Goal: Task Accomplishment & Management: Use online tool/utility

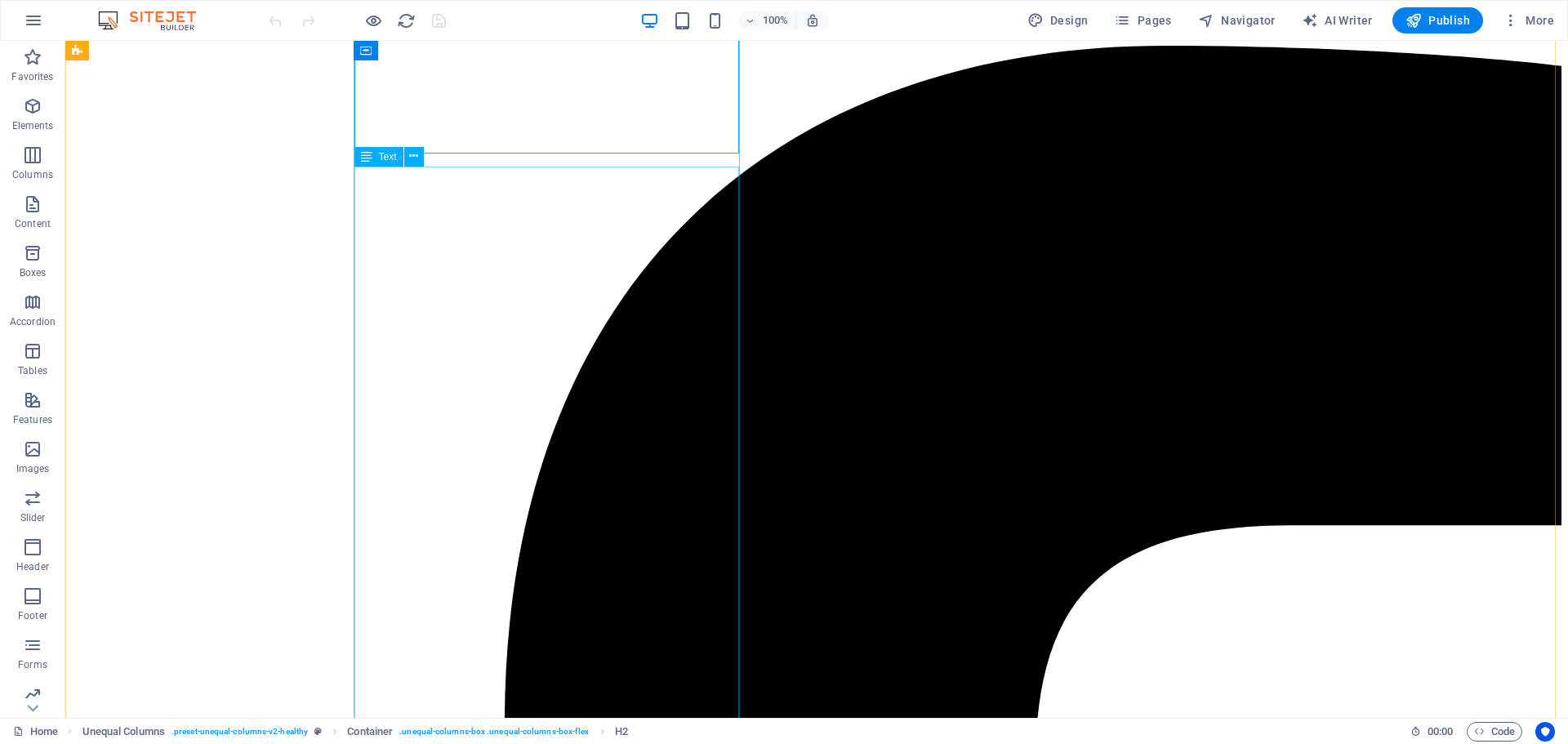
scroll to position [245, 0]
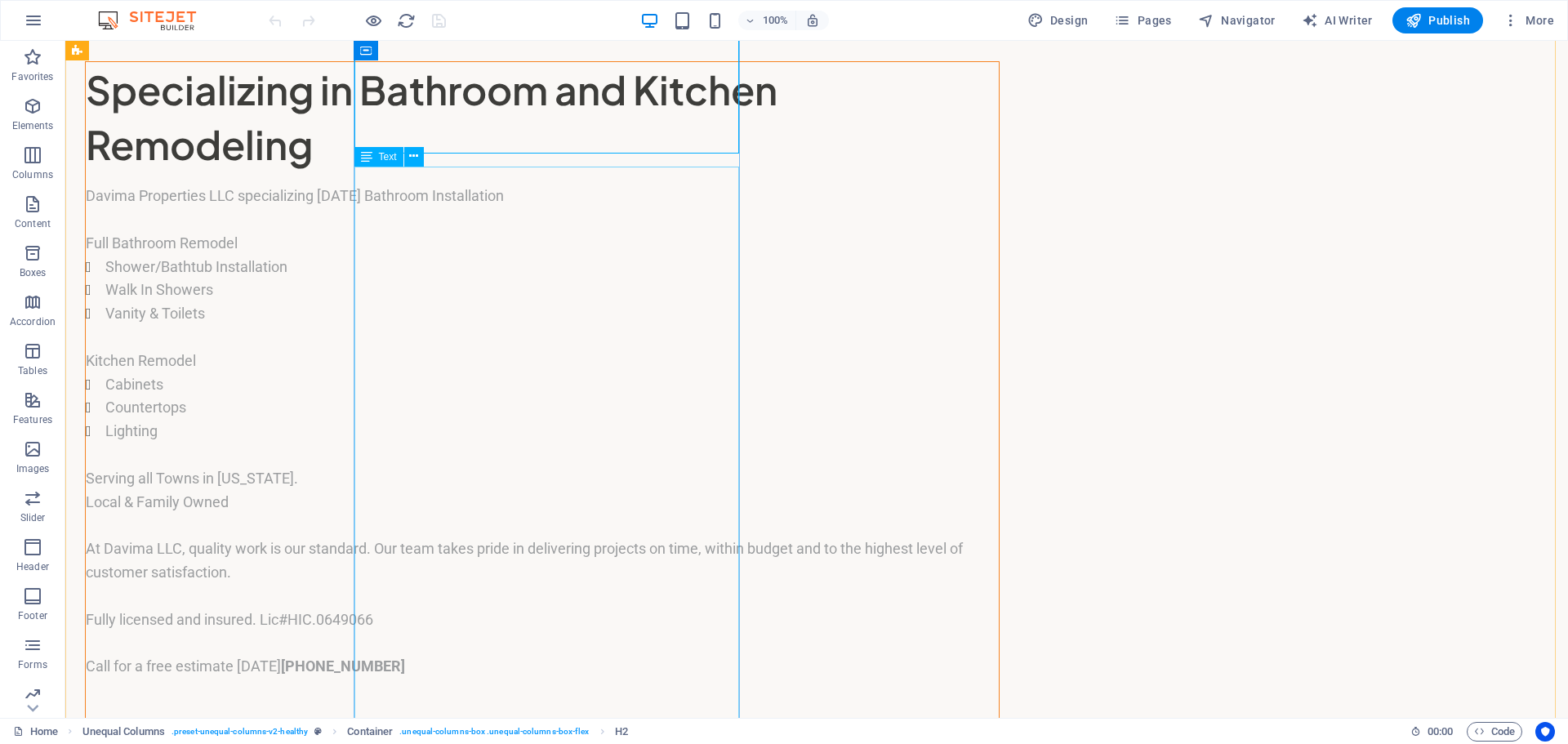
click at [508, 510] on div "Davima Properties LLC specializing [DATE] Bathroom Installation Full Bathroom R…" at bounding box center [543, 455] width 913 height 541
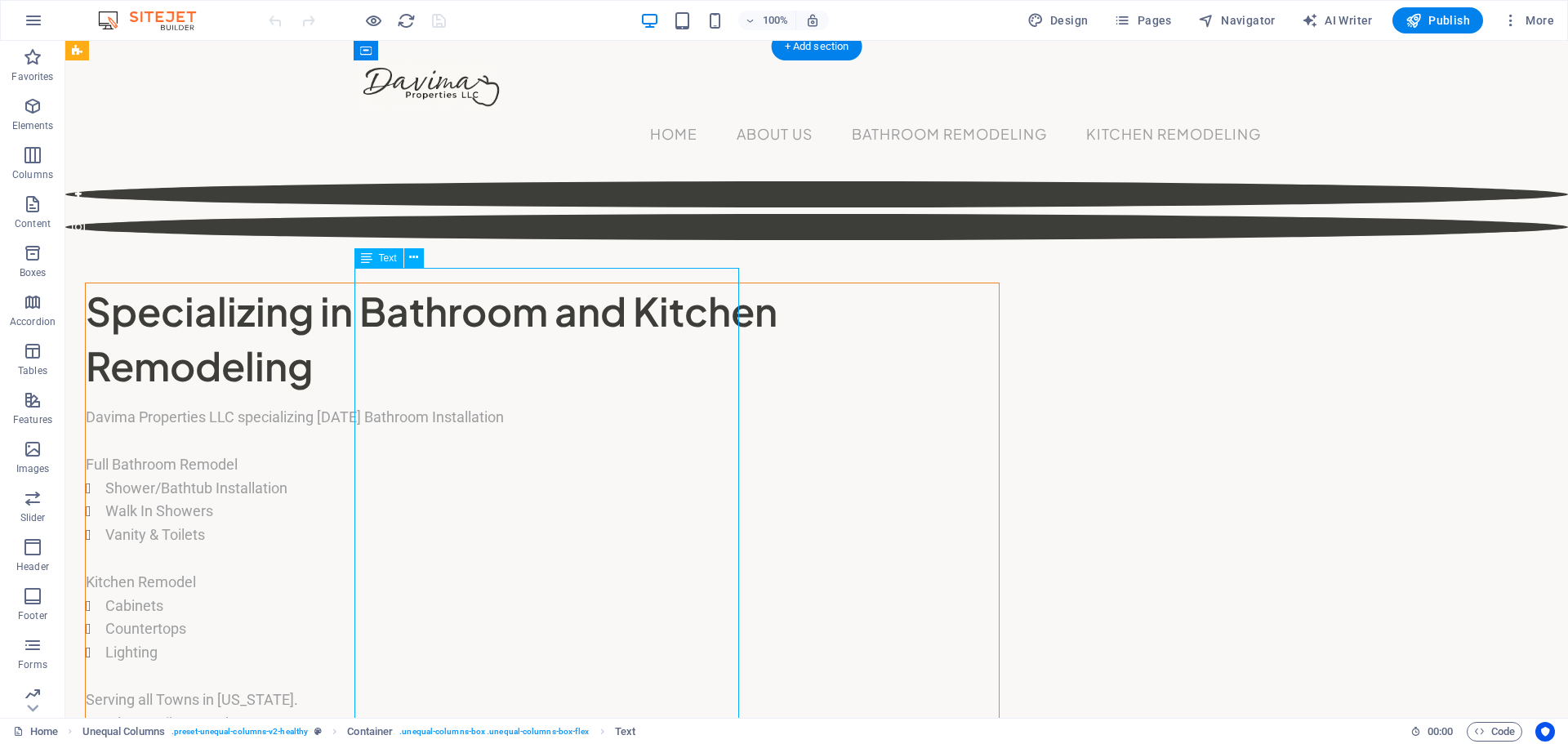
scroll to position [0, 0]
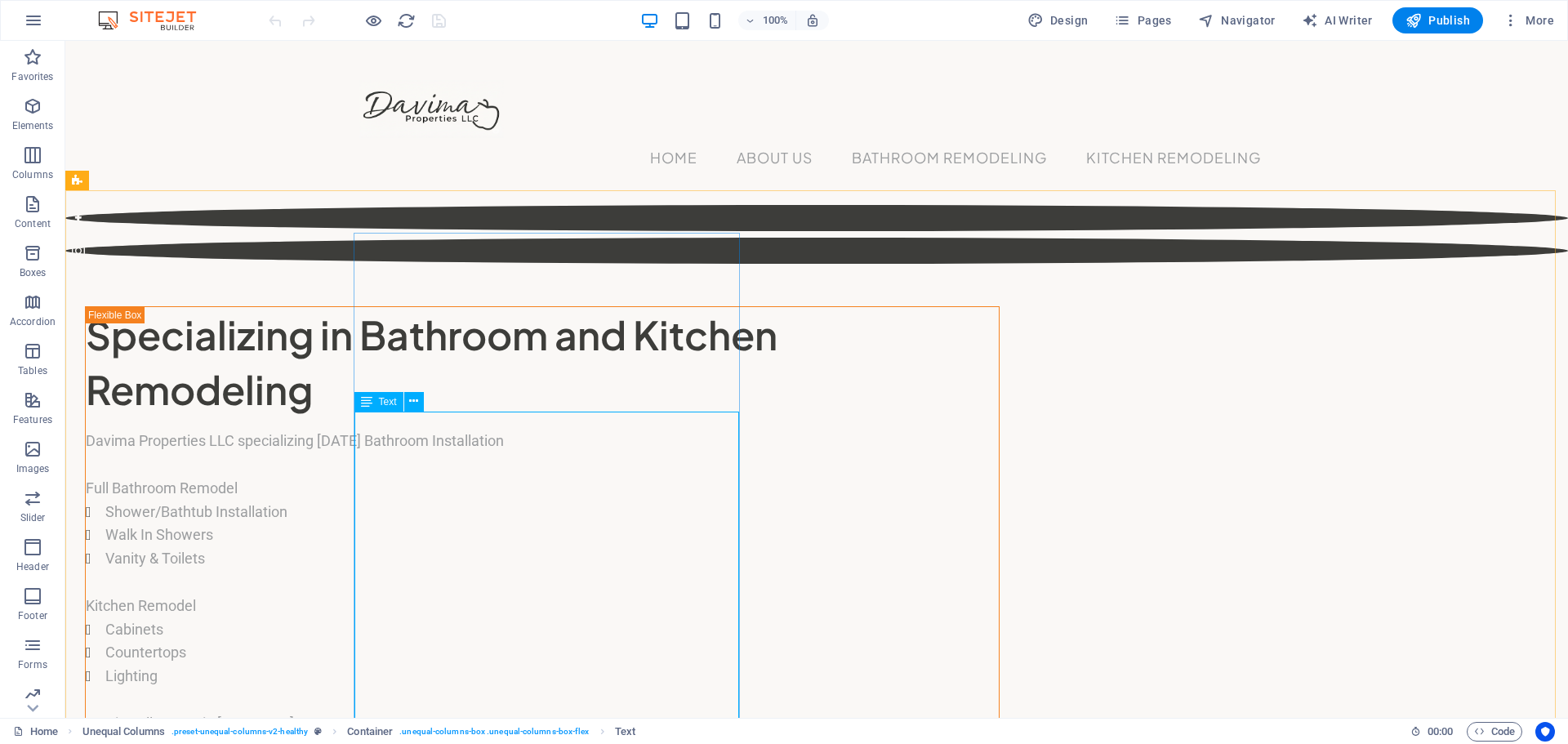
click at [390, 400] on span "Text" at bounding box center [388, 401] width 18 height 10
click at [416, 401] on icon at bounding box center [413, 400] width 9 height 17
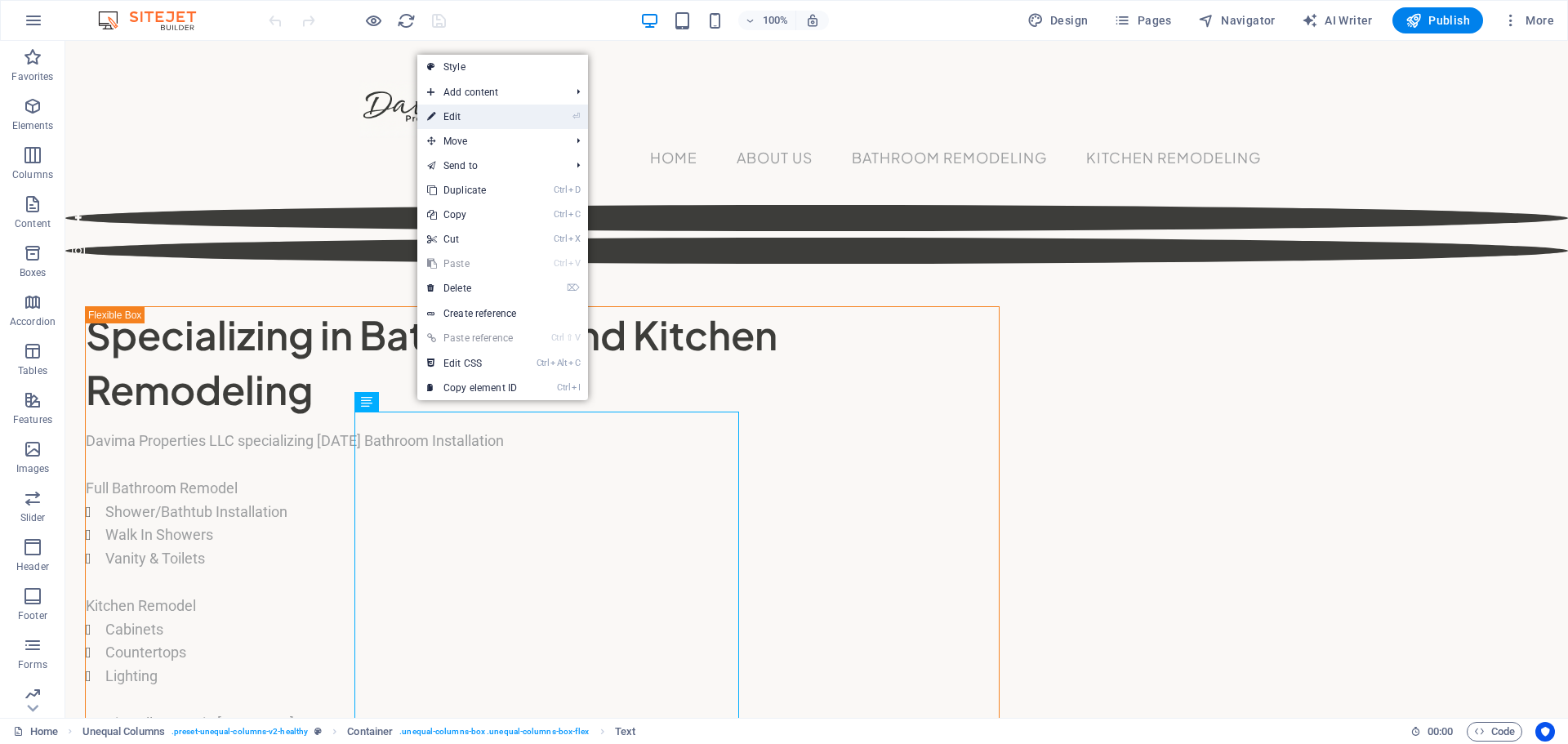
click at [480, 122] on link "⏎ Edit" at bounding box center [472, 117] width 109 height 24
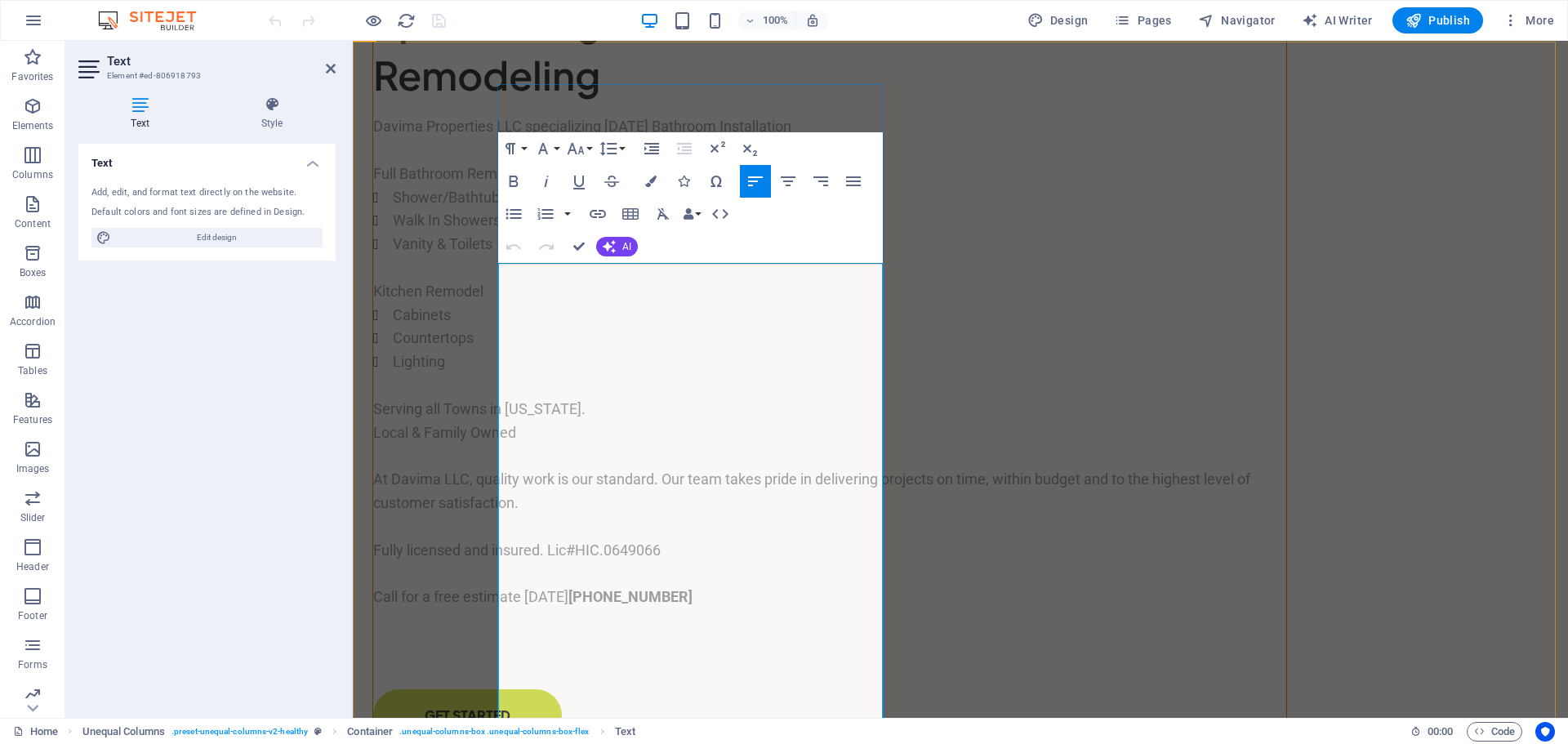
scroll to position [326, 0]
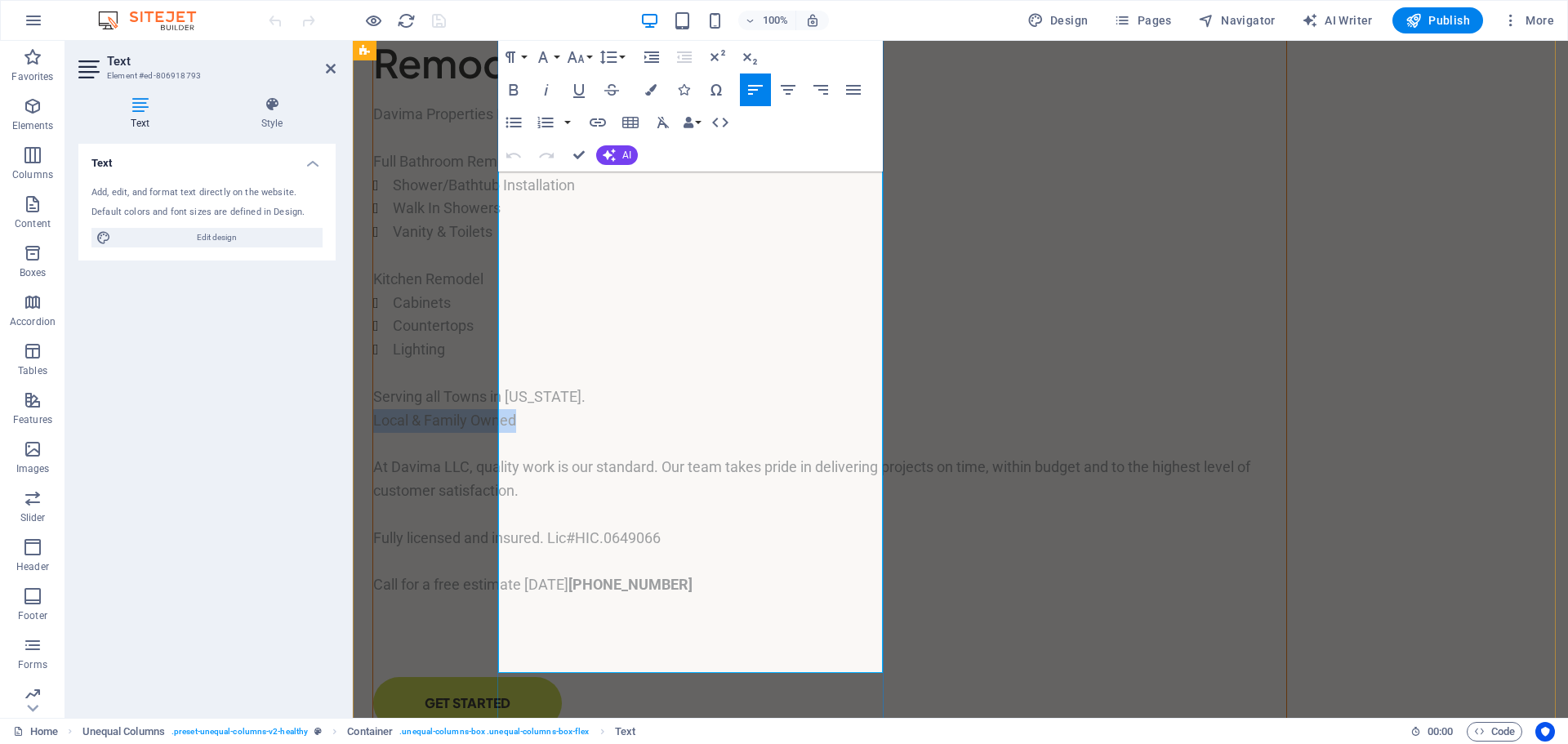
drag, startPoint x: 648, startPoint y: 426, endPoint x: 498, endPoint y: 430, distance: 150.1
click at [498, 430] on p "Local & Family Owned" at bounding box center [830, 420] width 913 height 24
click at [513, 455] on p at bounding box center [830, 444] width 913 height 24
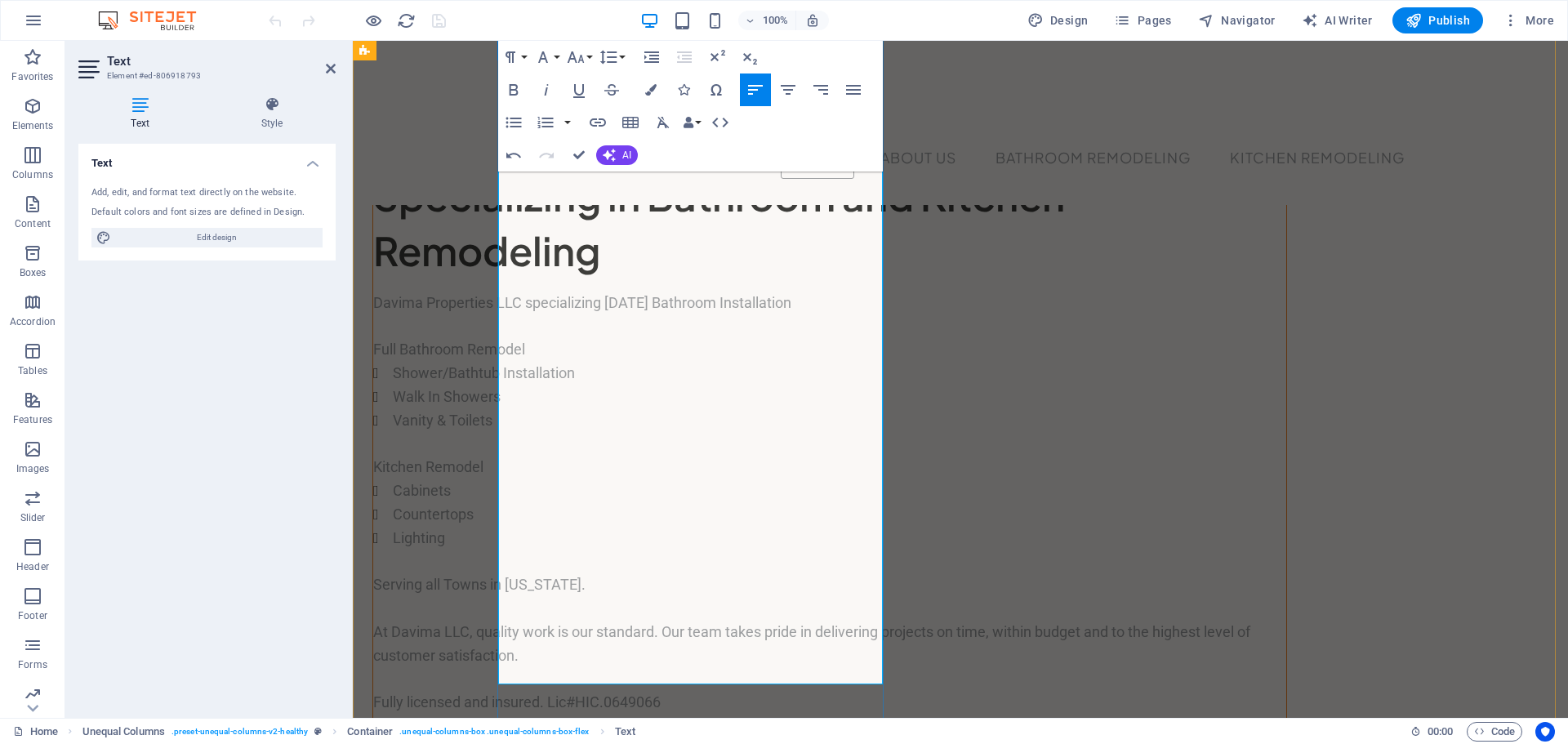
scroll to position [0, 0]
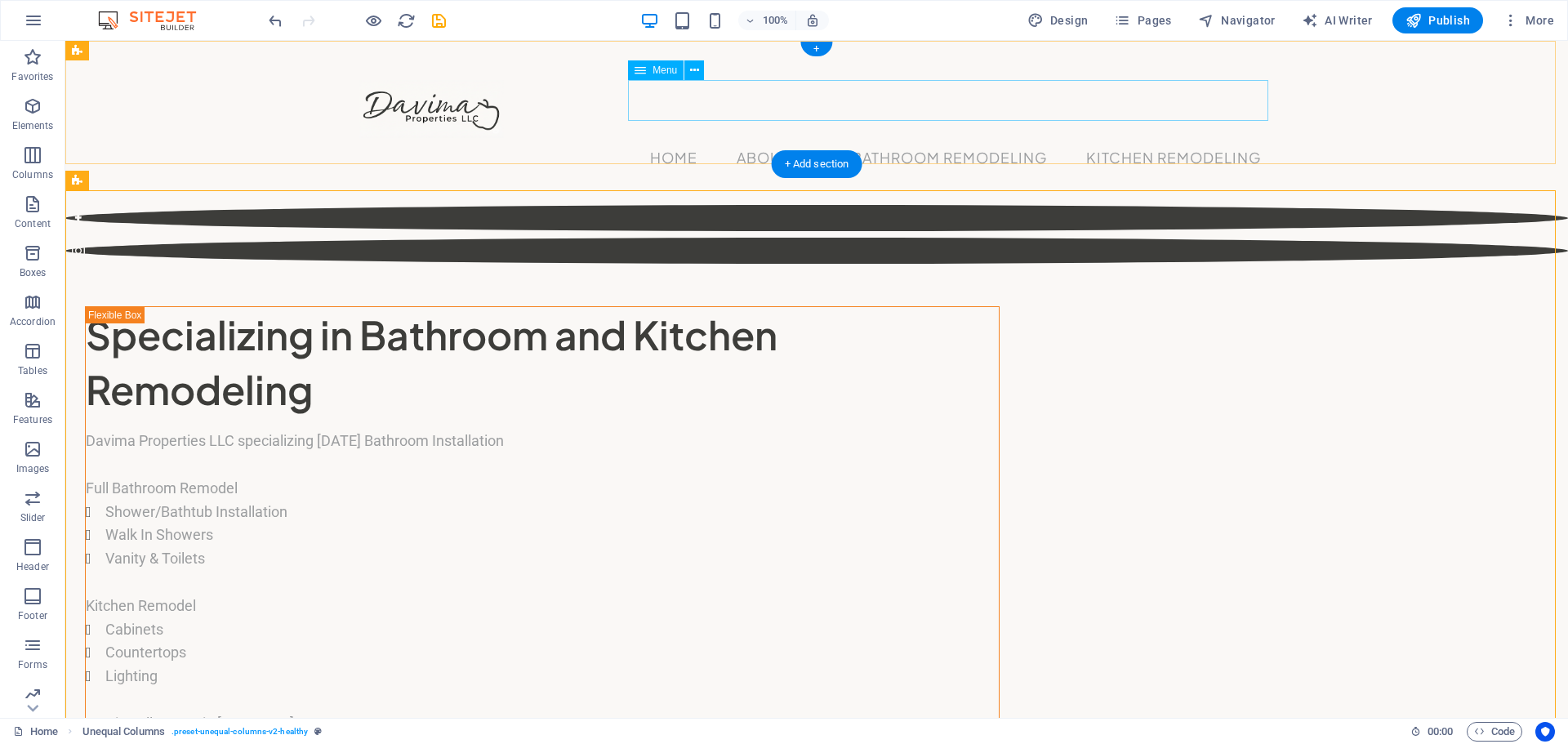
click at [781, 138] on nav "Home About Us Bathroom Remodeling Kitchen Remodeling" at bounding box center [817, 158] width 915 height 41
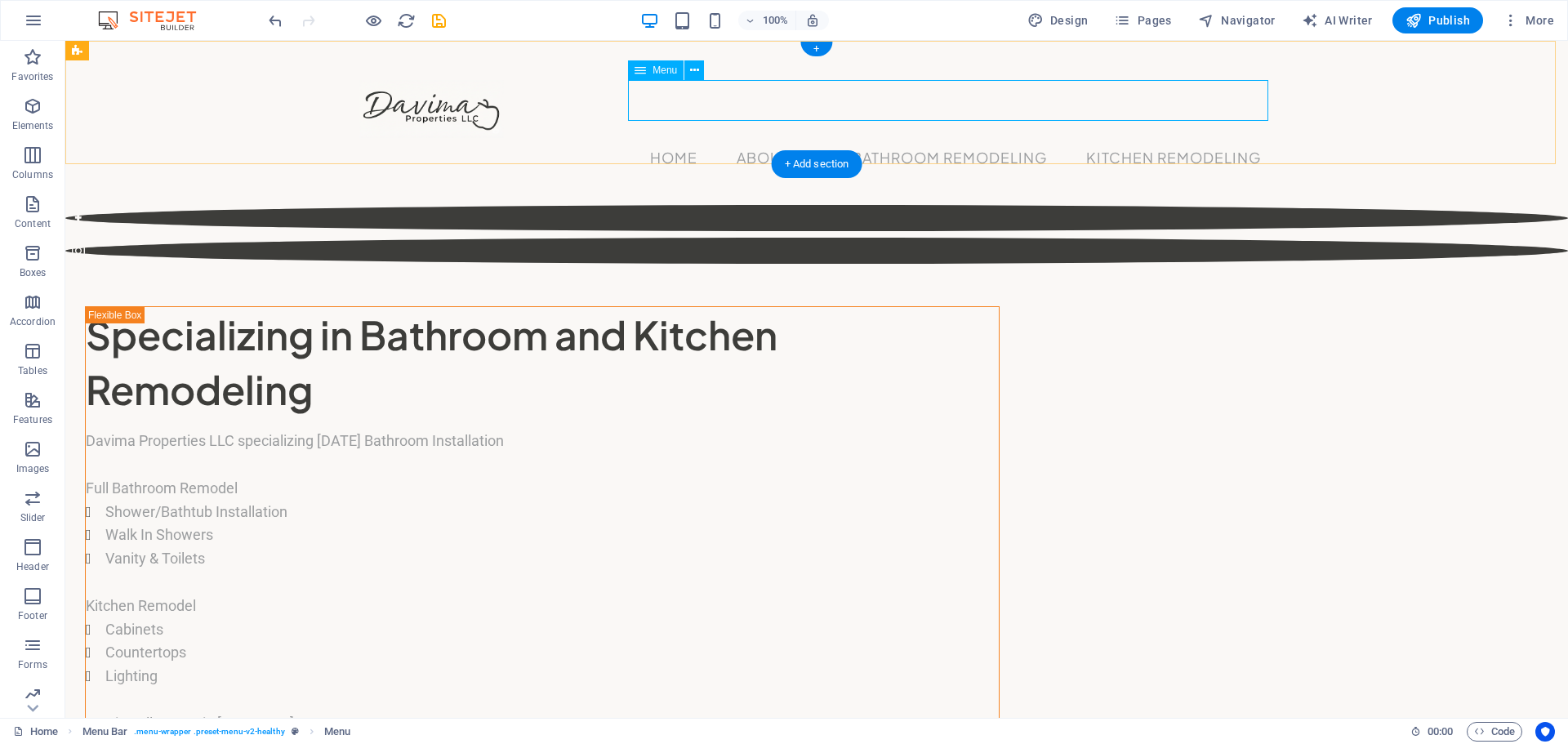
click at [753, 138] on nav "Home About Us Bathroom Remodeling Kitchen Remodeling" at bounding box center [817, 158] width 915 height 41
click at [759, 138] on nav "Home About Us Bathroom Remodeling Kitchen Remodeling" at bounding box center [817, 158] width 915 height 41
click at [1201, 138] on nav "Home About Us Bathroom Remodeling Kitchen Remodeling" at bounding box center [817, 158] width 915 height 41
click at [878, 138] on nav "Home About Us Bathroom Remodeling Kitchen Remodeling" at bounding box center [817, 158] width 915 height 41
click at [693, 68] on icon at bounding box center [694, 71] width 9 height 17
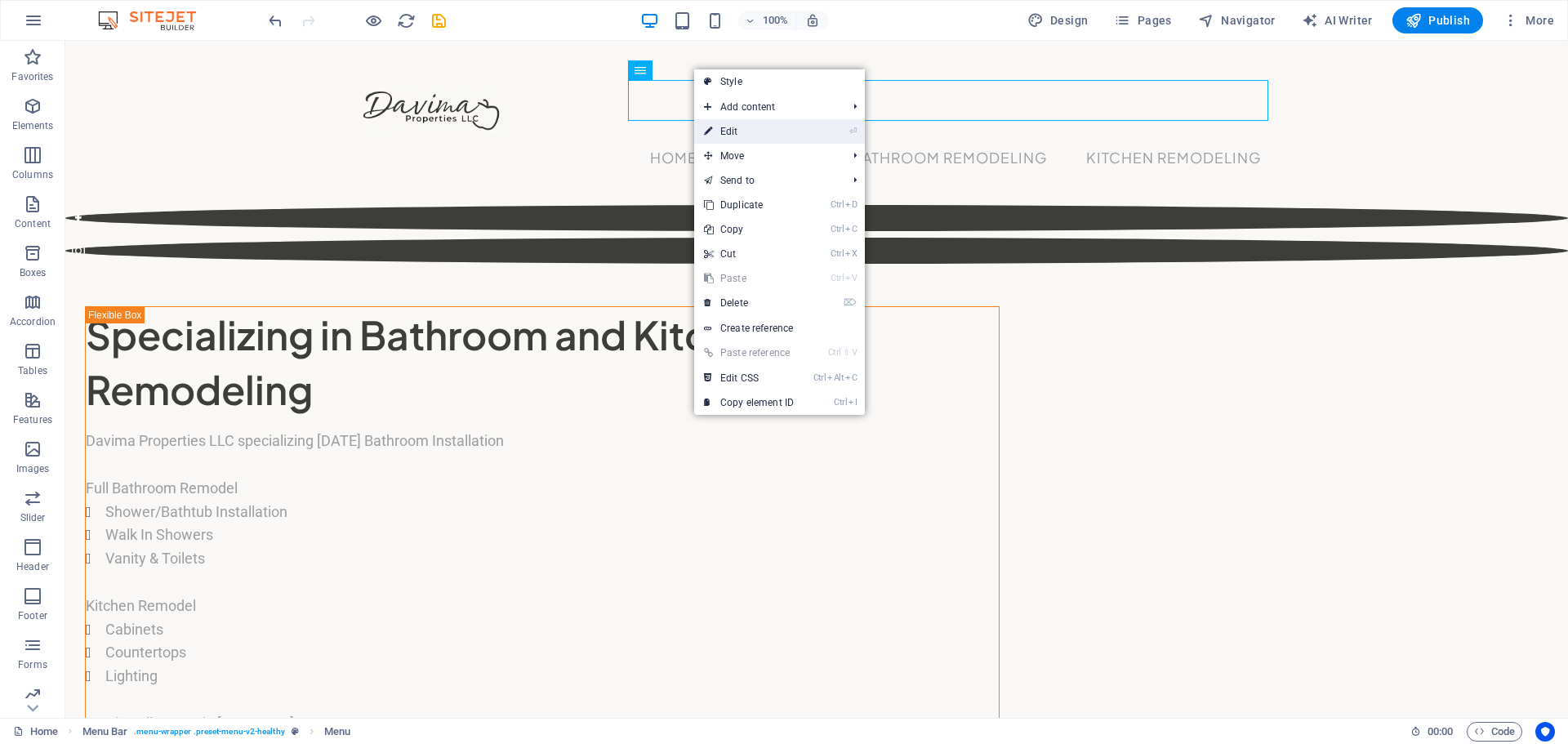
click at [724, 131] on link "⏎ Edit" at bounding box center [749, 131] width 109 height 24
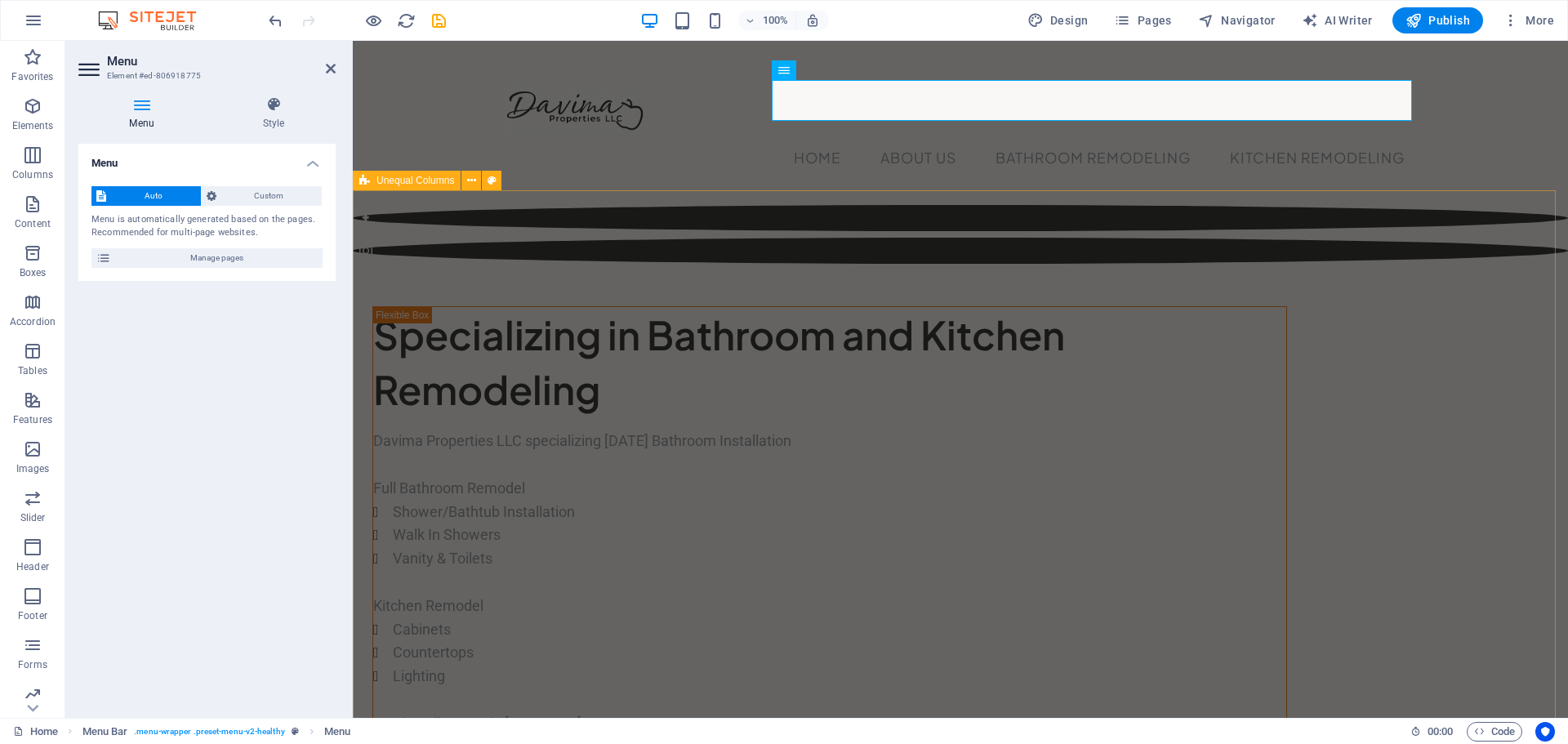
drag, startPoint x: 1082, startPoint y: 235, endPoint x: 1368, endPoint y: 236, distance: 286.0
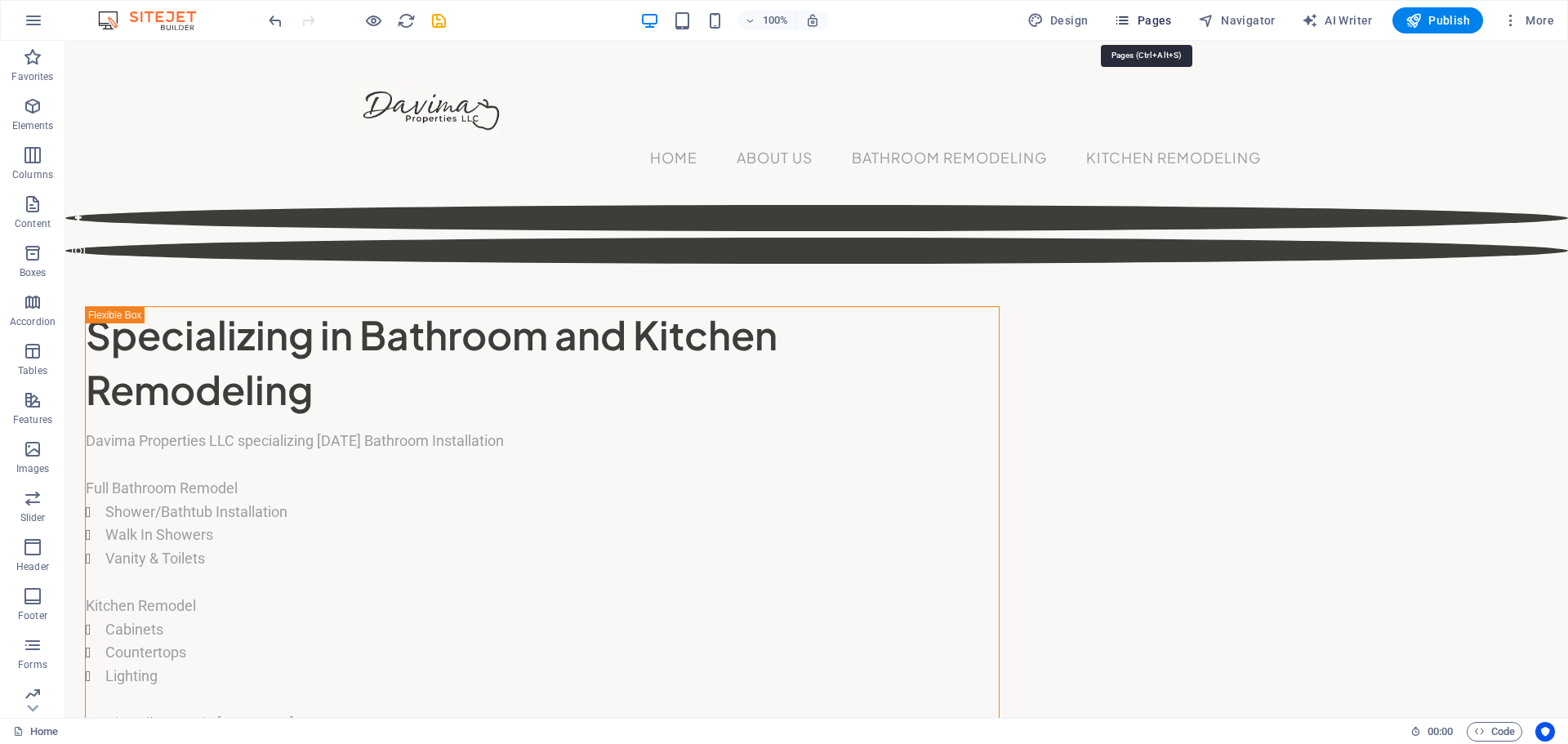
click at [1154, 16] on span "Pages" at bounding box center [1142, 21] width 57 height 16
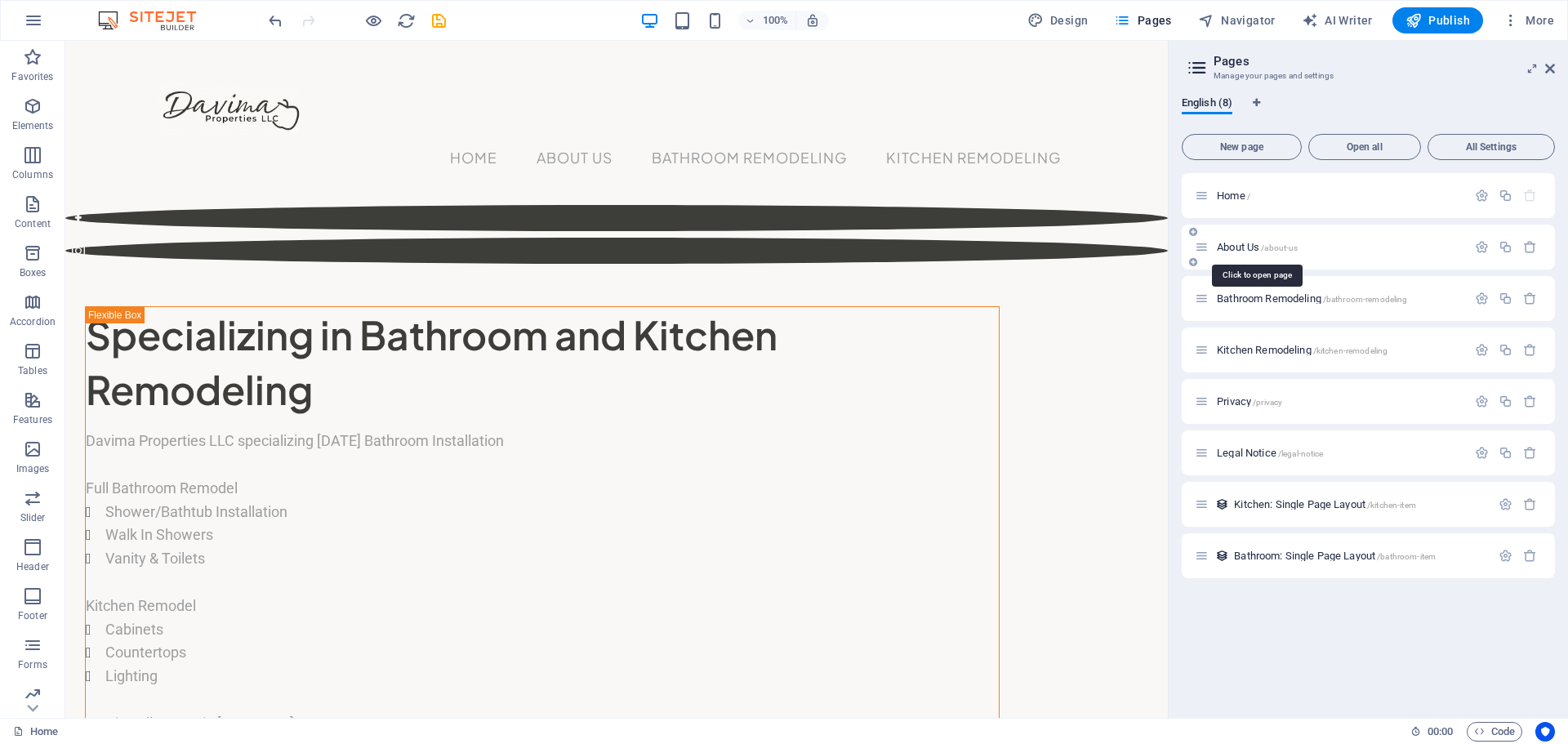
click at [1231, 248] on span "About Us /about-us" at bounding box center [1257, 247] width 80 height 13
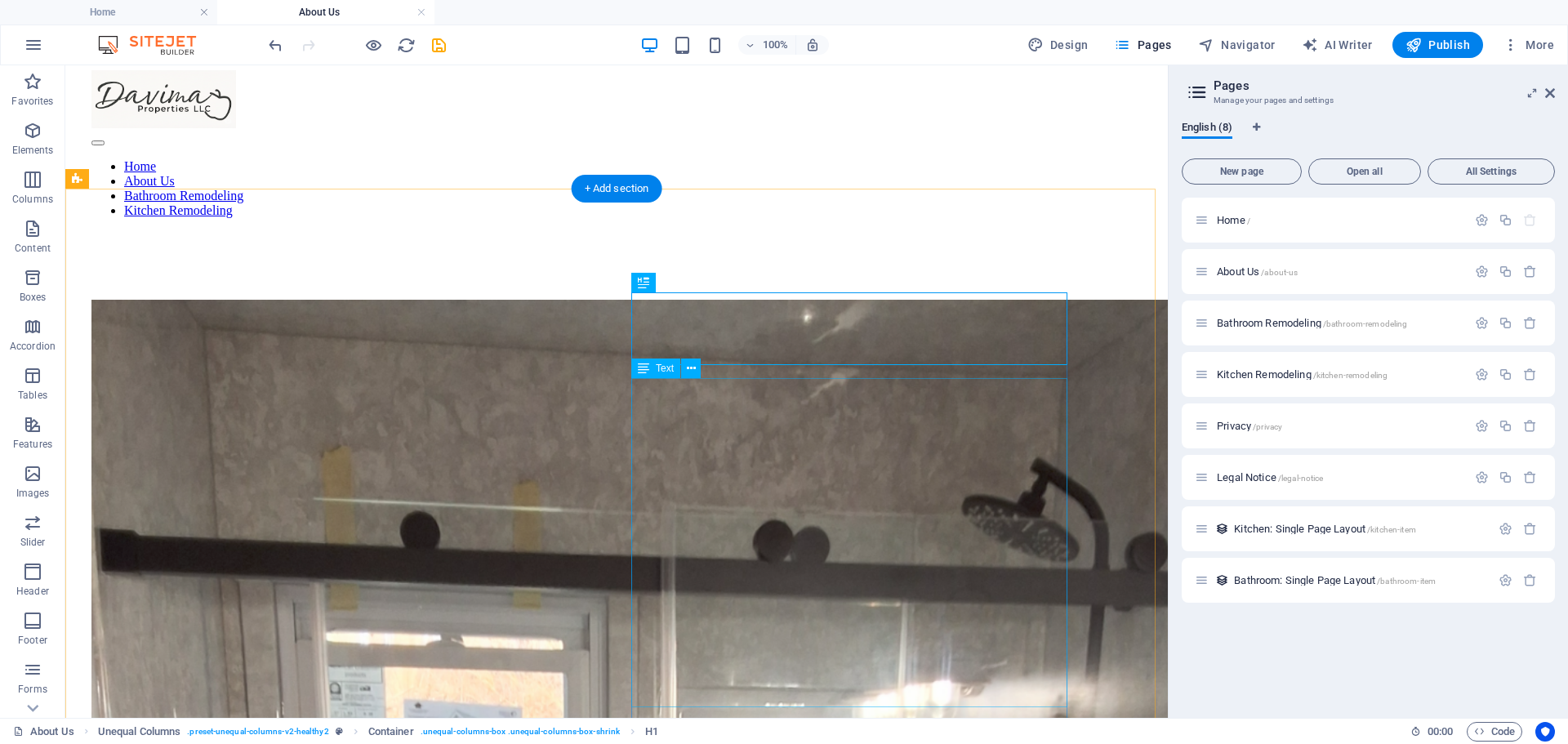
scroll to position [81, 0]
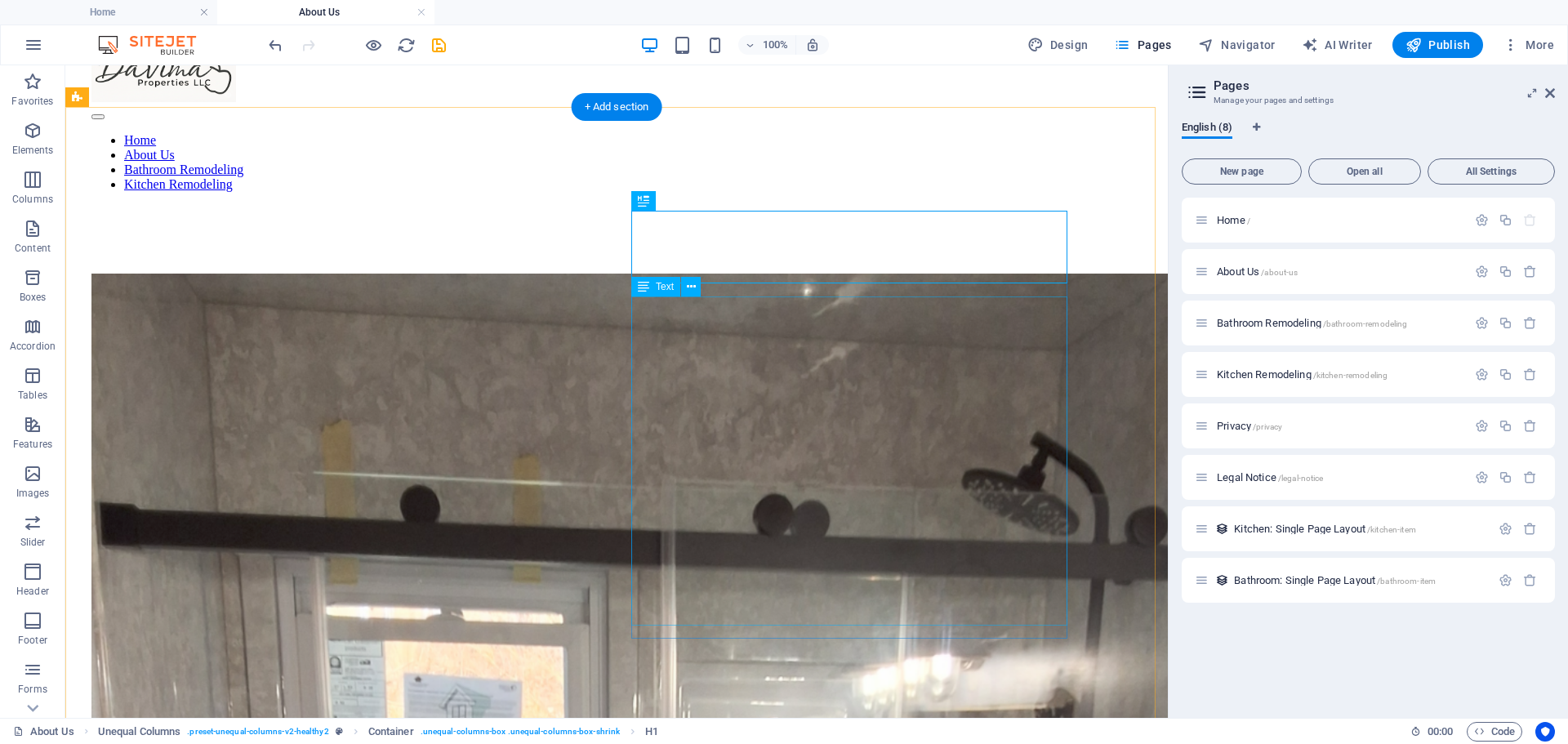
drag, startPoint x: 857, startPoint y: 612, endPoint x: 679, endPoint y: 411, distance: 268.5
click at [692, 287] on icon at bounding box center [692, 287] width 9 height 17
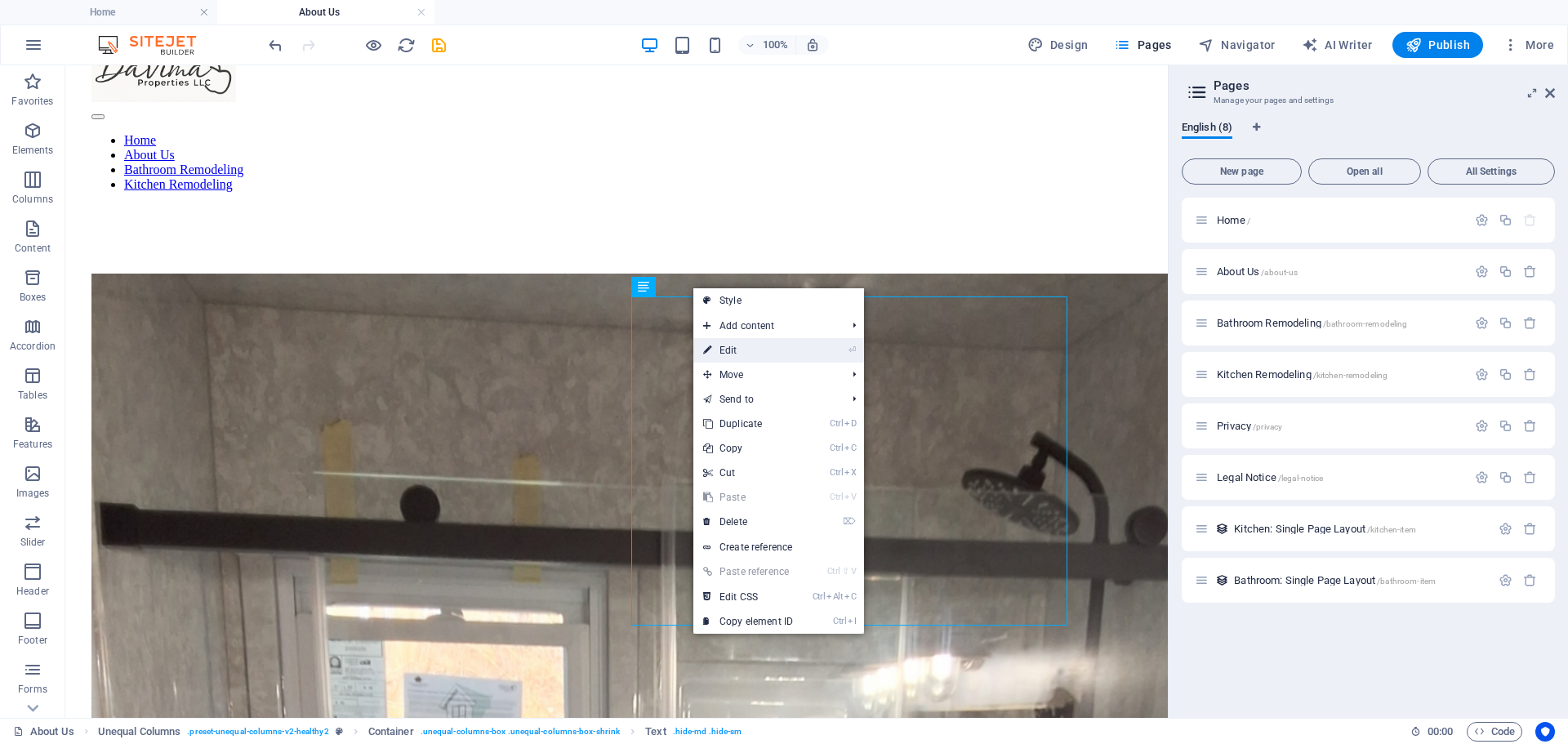
drag, startPoint x: 713, startPoint y: 353, endPoint x: 361, endPoint y: 291, distance: 357.4
click at [713, 353] on link "⏎ Edit" at bounding box center [748, 350] width 109 height 24
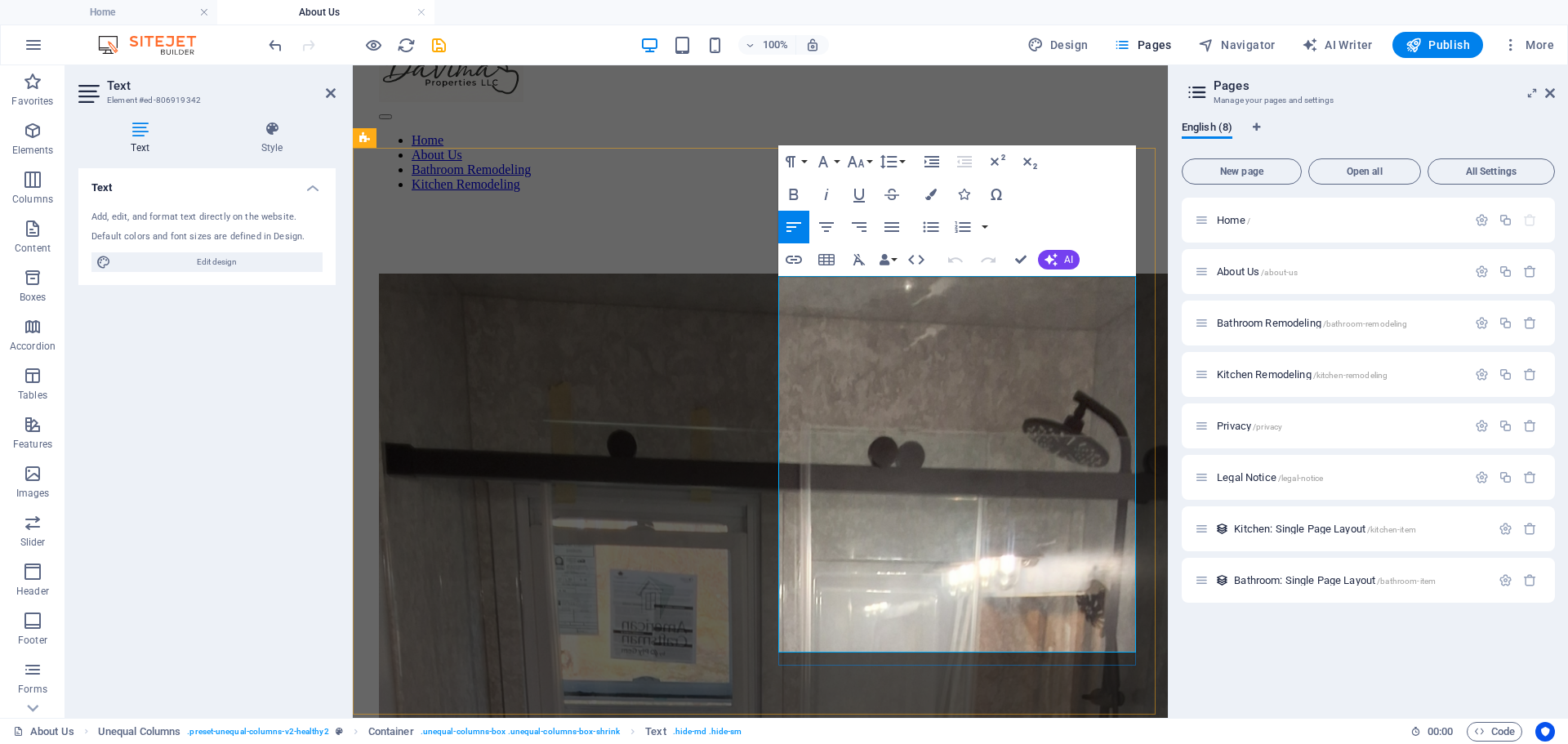
drag, startPoint x: 779, startPoint y: 283, endPoint x: 1062, endPoint y: 608, distance: 430.9
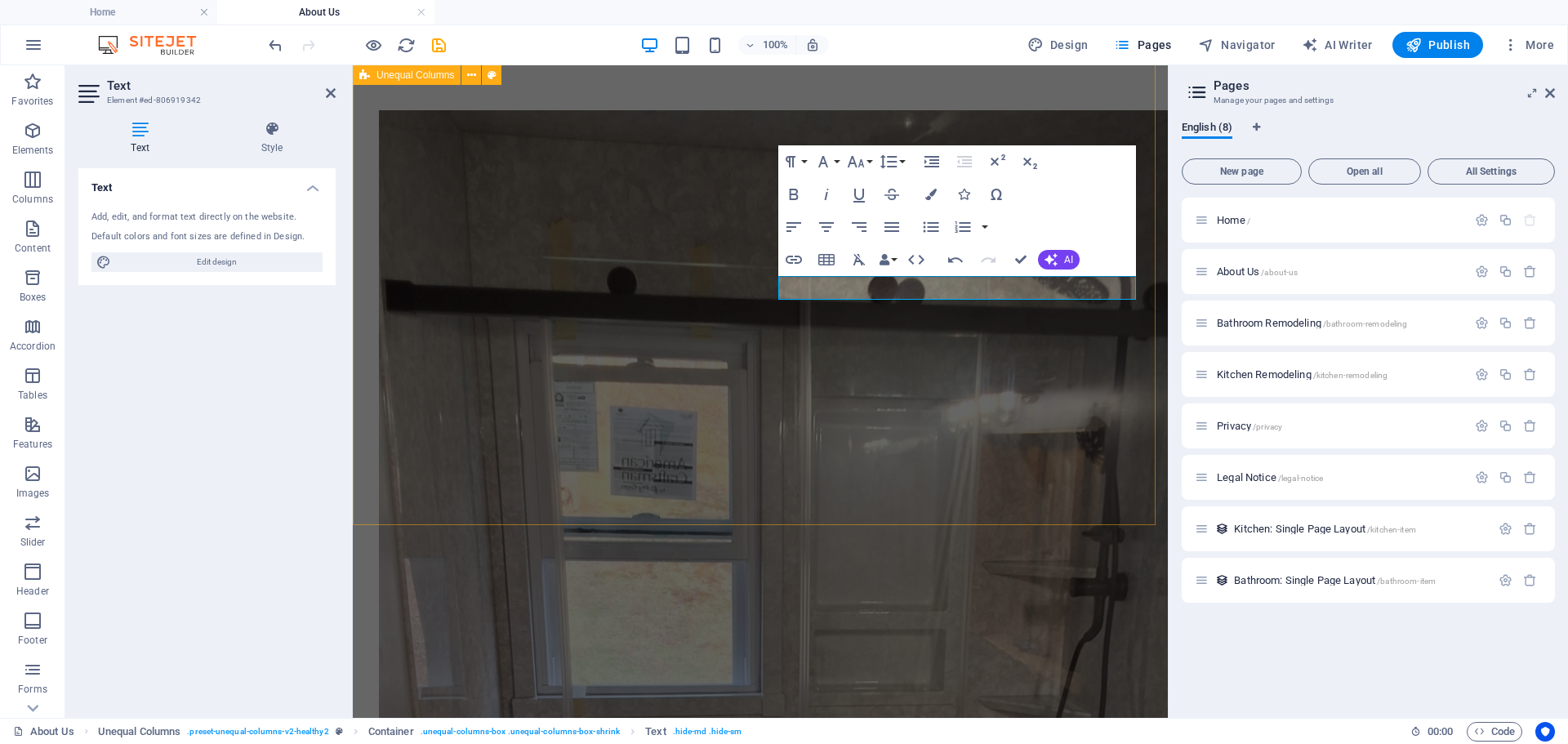
click at [947, 345] on div "Our Story" at bounding box center [760, 747] width 802 height 1359
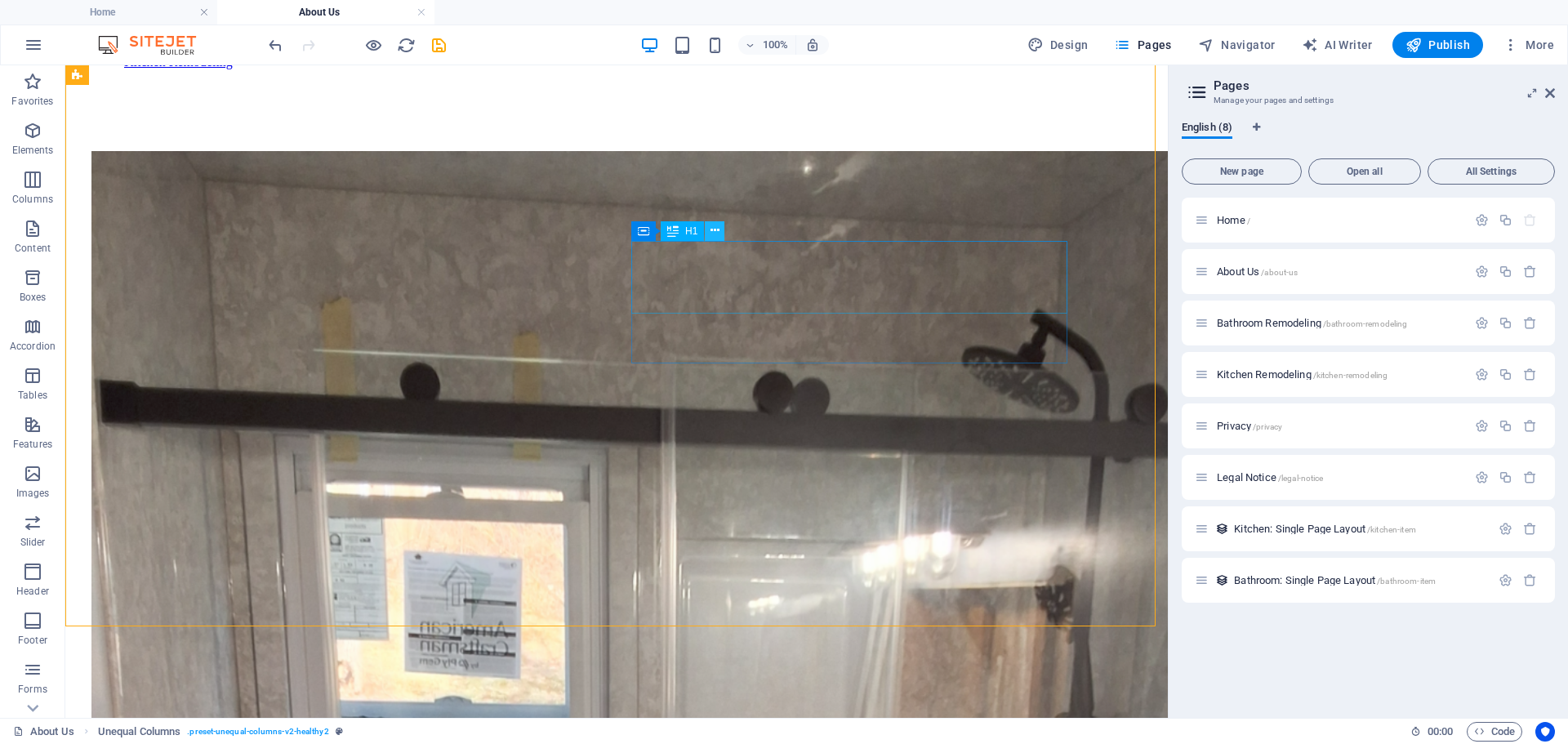
click at [717, 226] on icon at bounding box center [715, 231] width 9 height 17
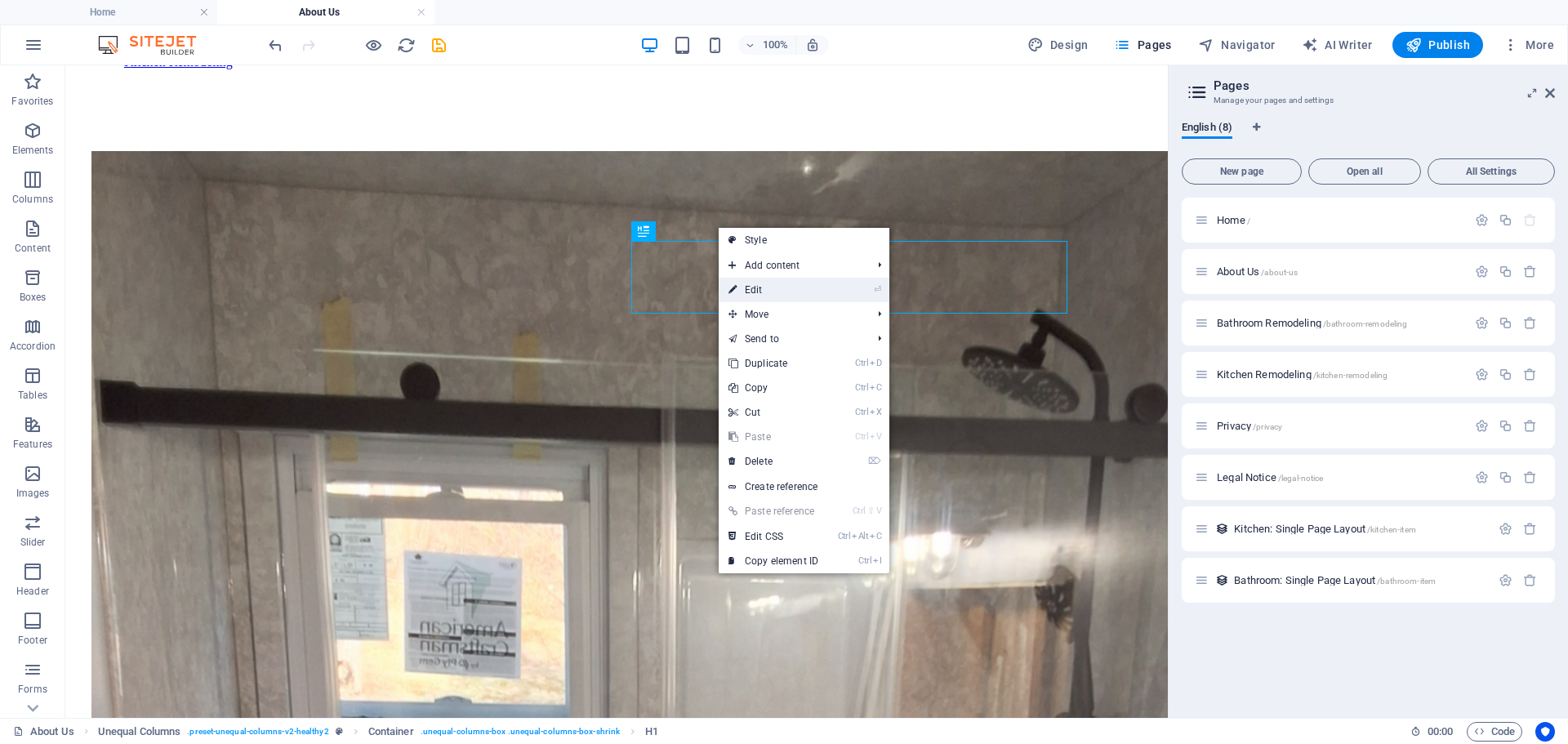
click at [735, 294] on icon at bounding box center [732, 289] width 8 height 24
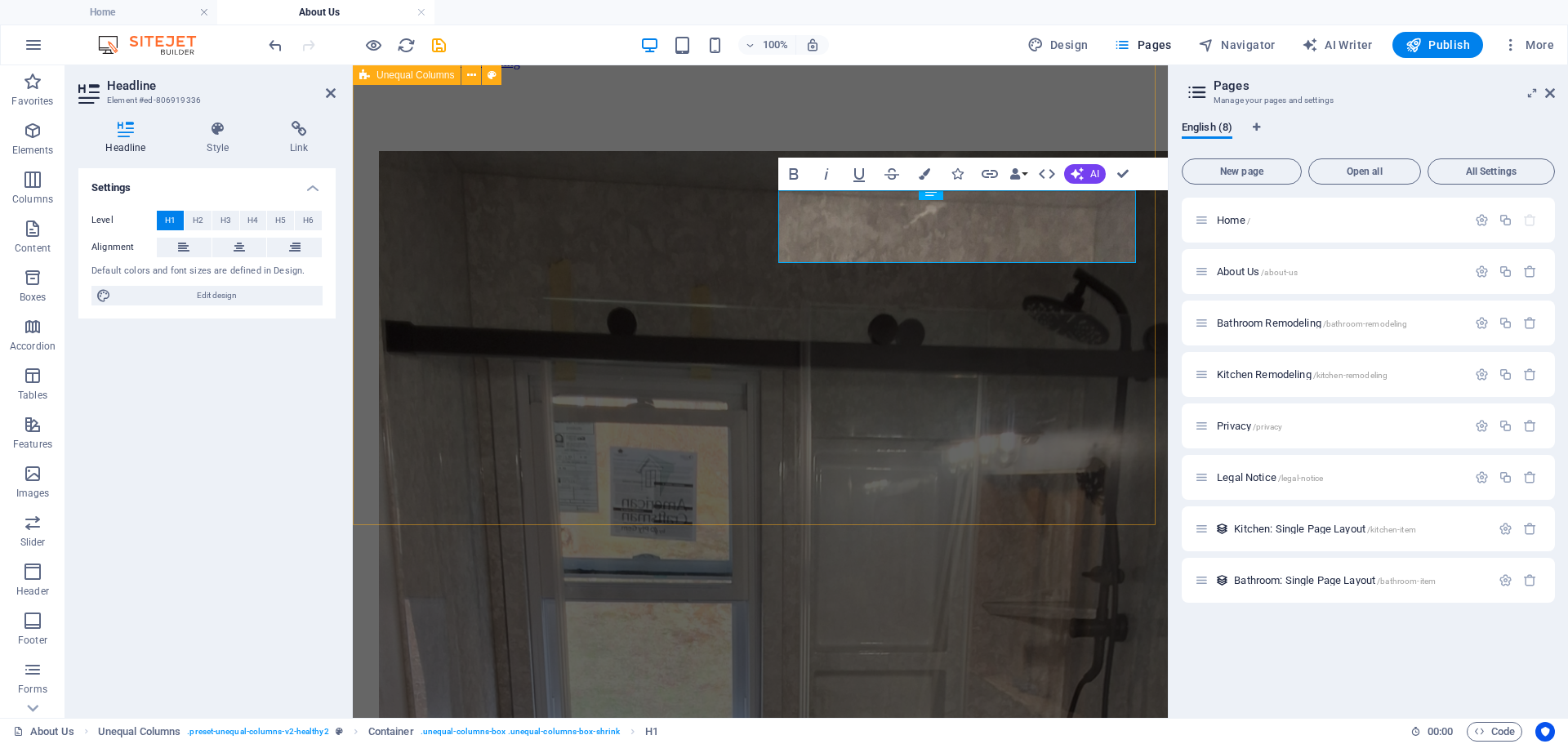
scroll to position [245, 0]
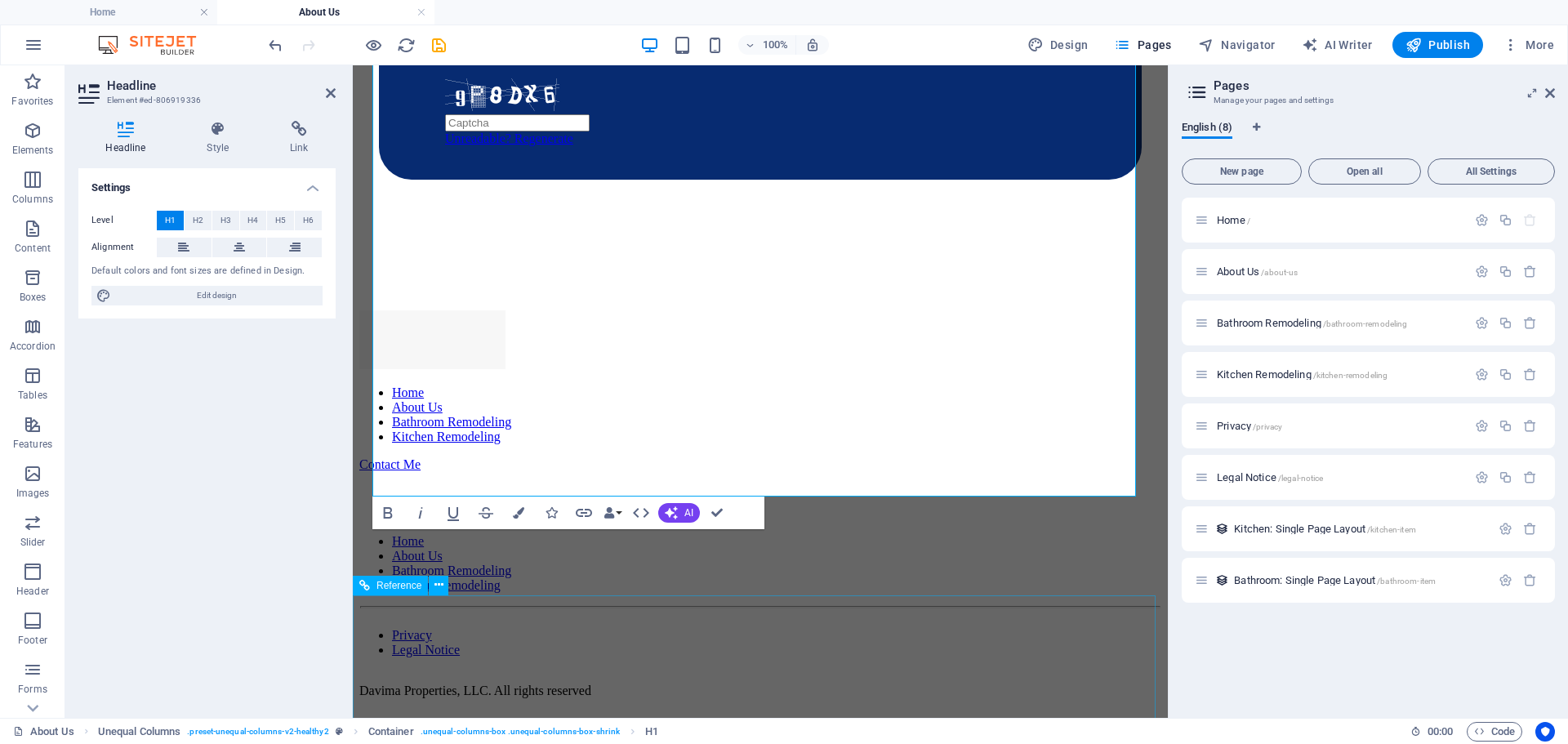
scroll to position [2500, 0]
drag, startPoint x: 378, startPoint y: 295, endPoint x: 906, endPoint y: 457, distance: 552.3
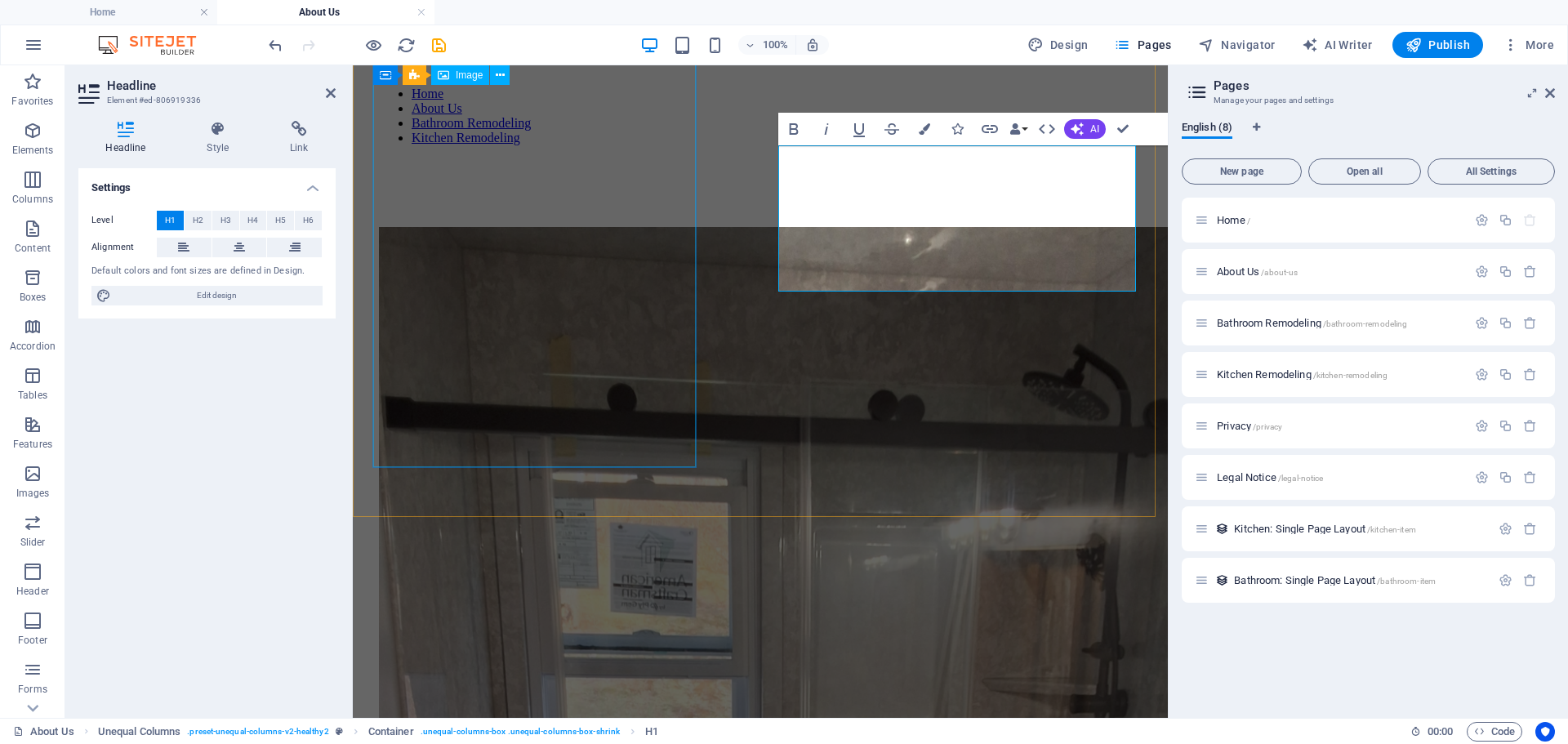
scroll to position [0, 0]
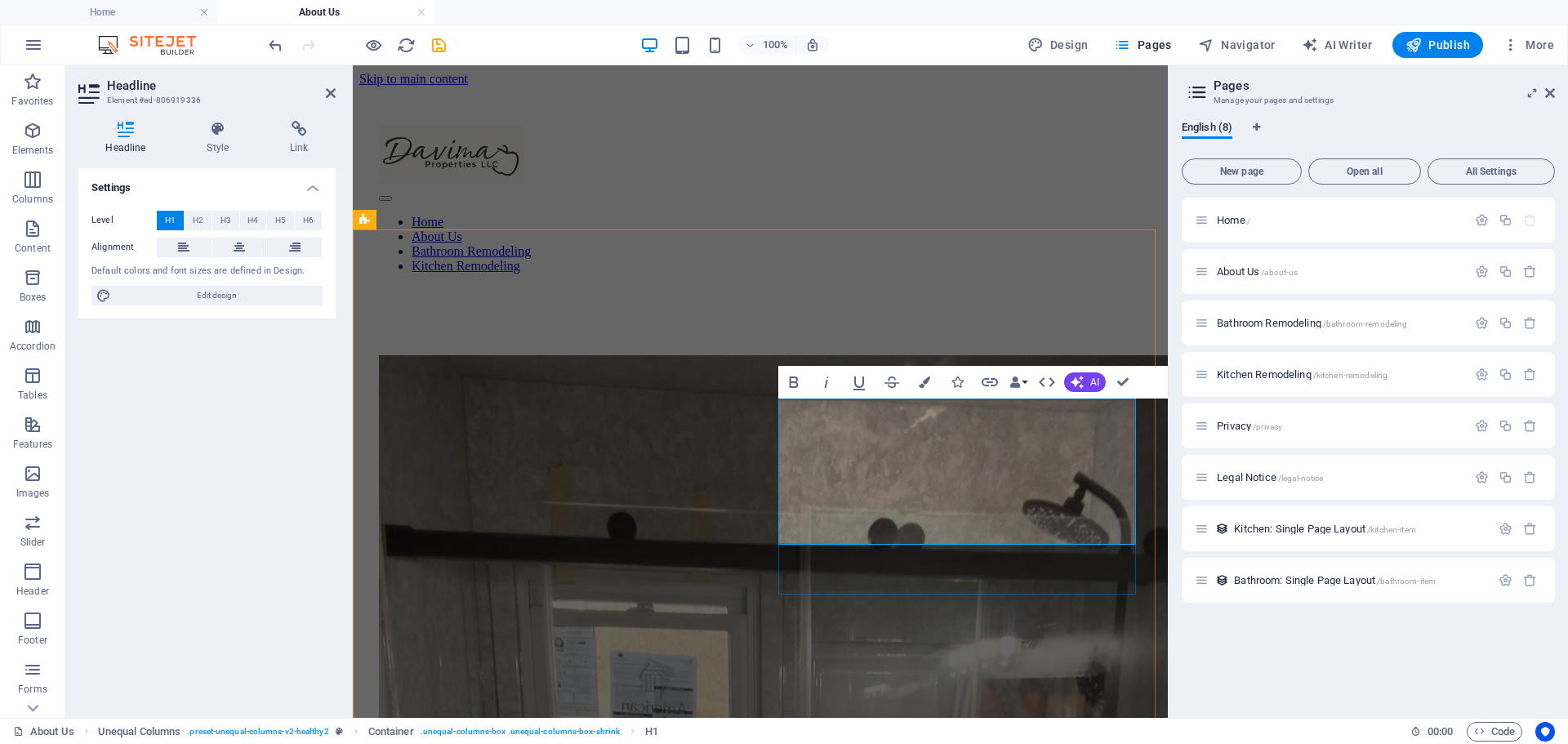
drag, startPoint x: 984, startPoint y: 515, endPoint x: 982, endPoint y: 506, distance: 9.2
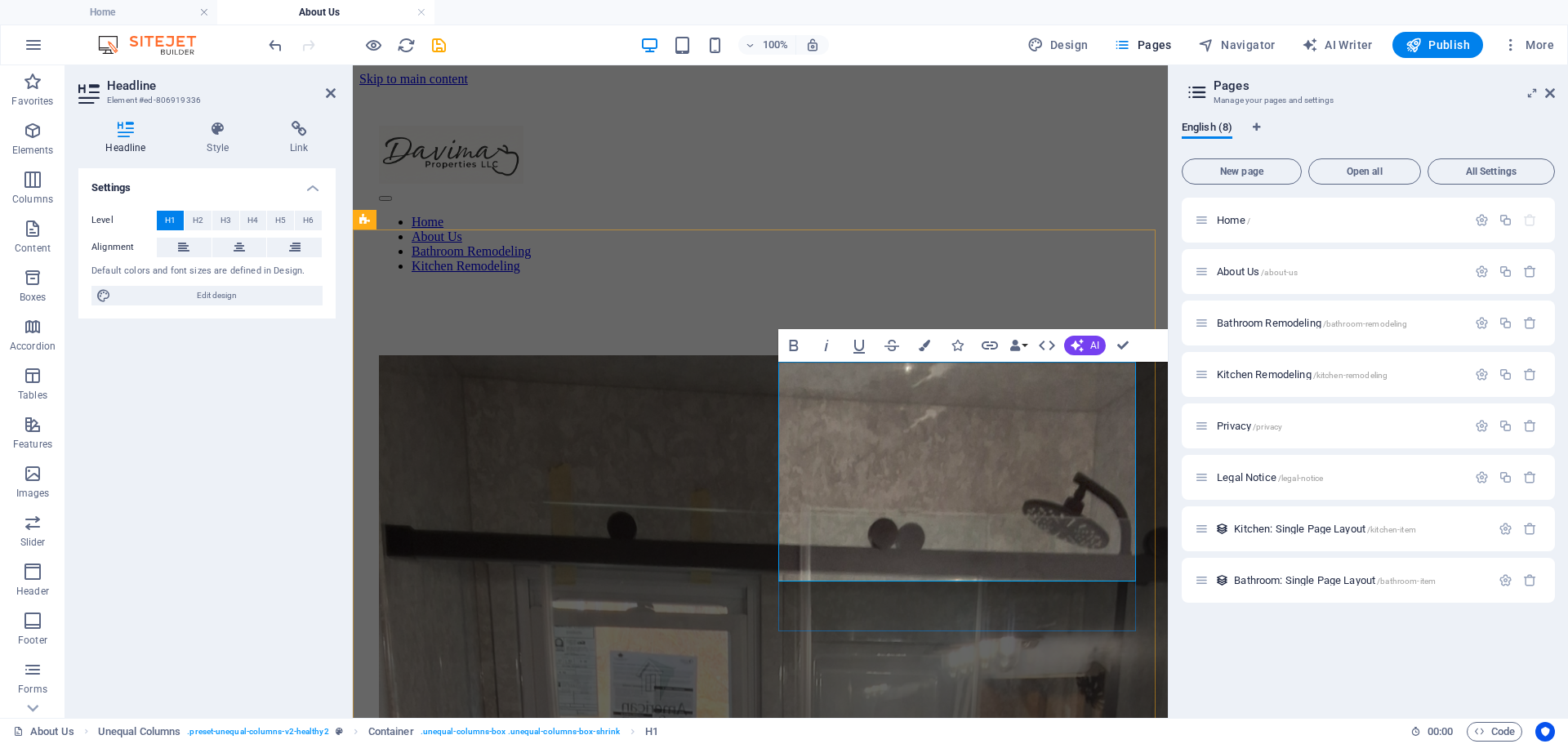
drag, startPoint x: 779, startPoint y: 462, endPoint x: 803, endPoint y: 454, distance: 25.3
click at [196, 221] on span "H2" at bounding box center [198, 221] width 11 height 20
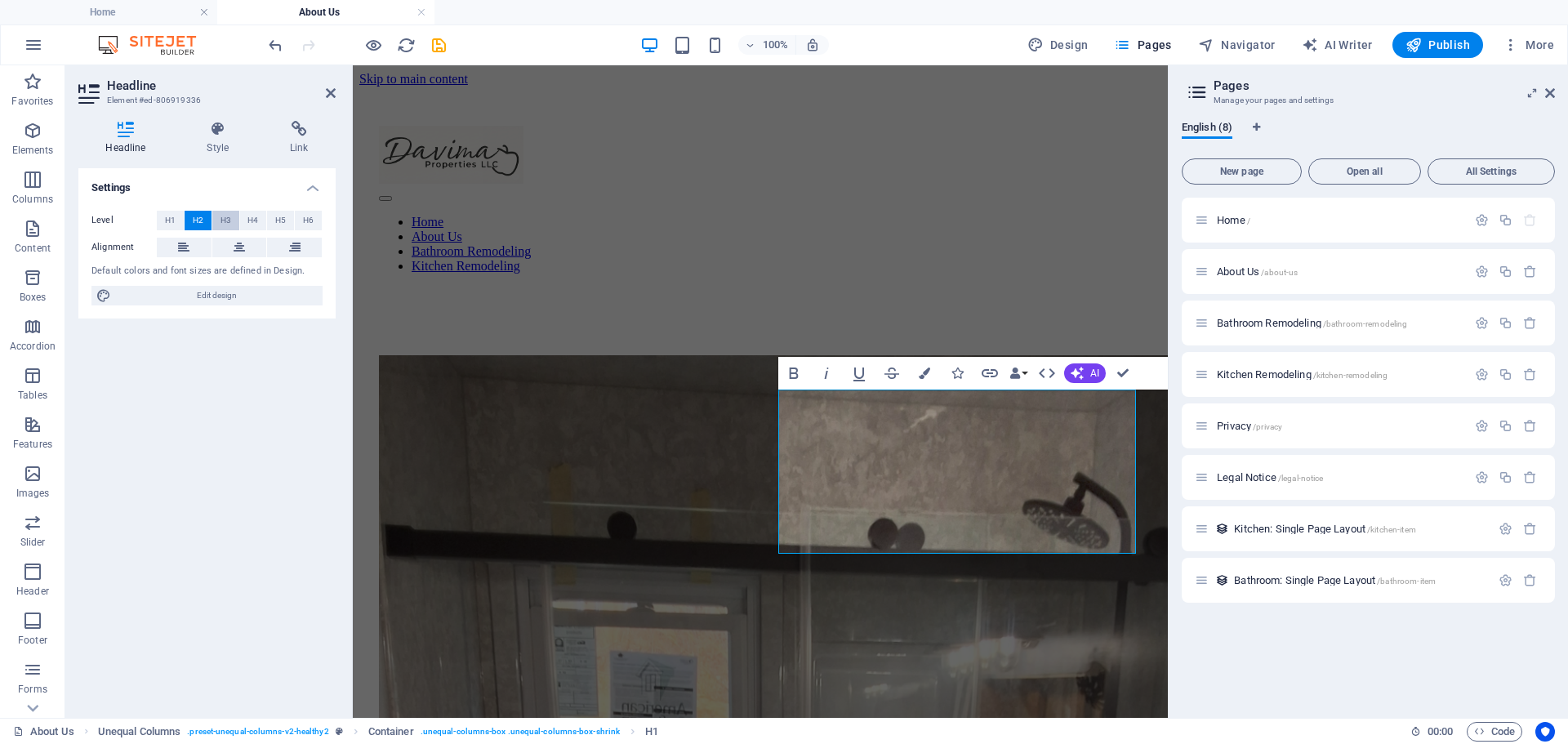
click at [222, 217] on span "H3" at bounding box center [226, 221] width 11 height 20
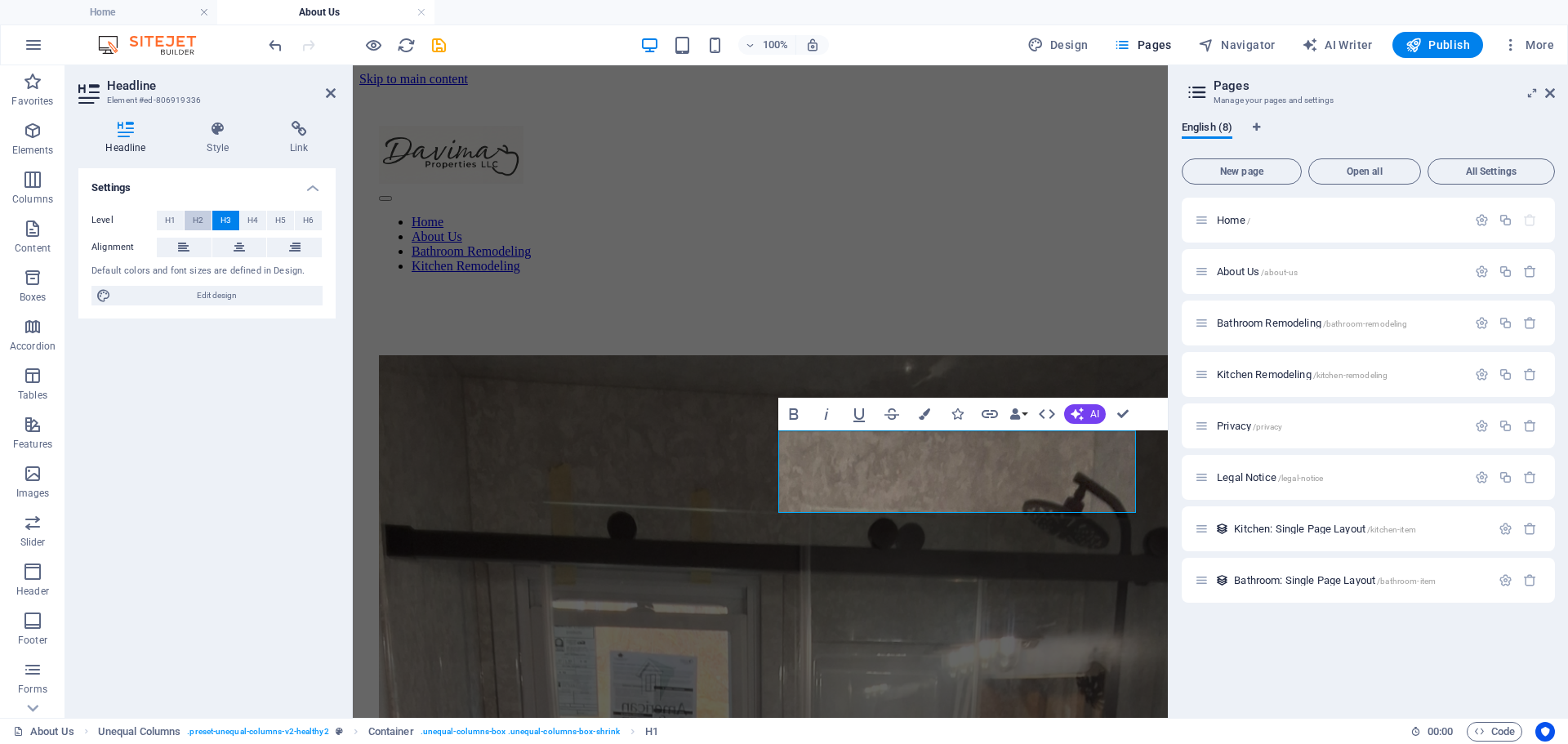
click at [206, 214] on button "H2" at bounding box center [198, 221] width 27 height 20
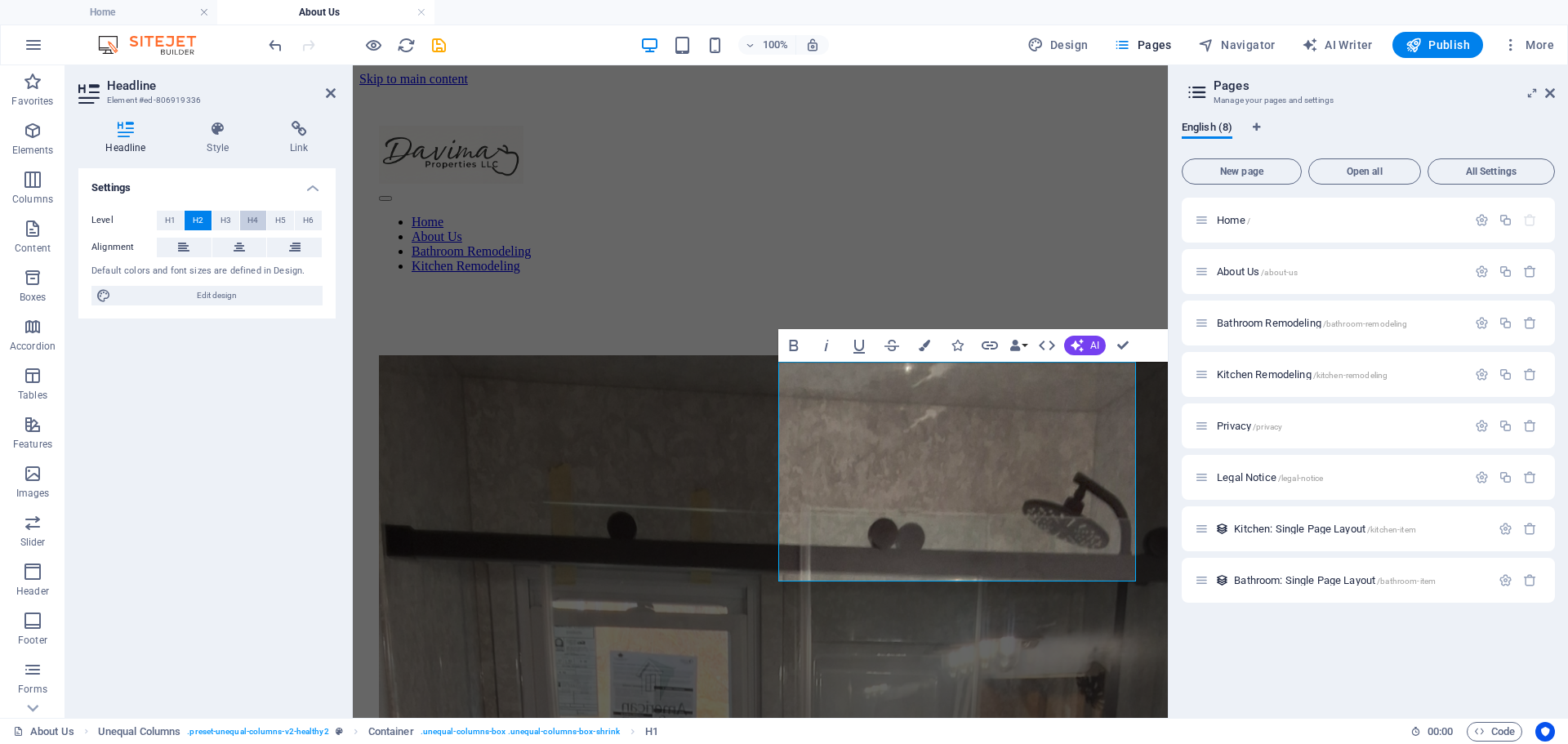
click at [250, 222] on span "H4" at bounding box center [253, 221] width 11 height 20
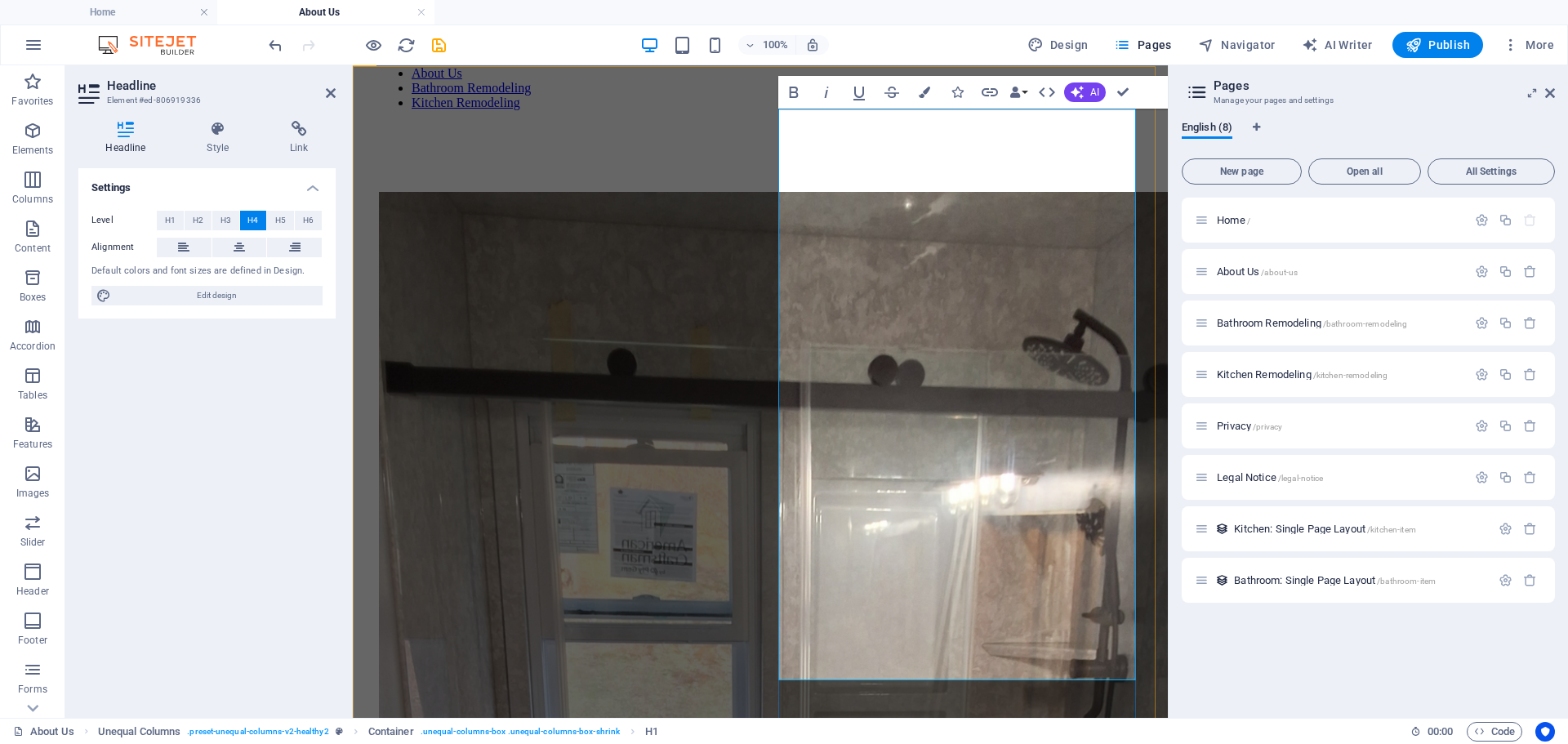
drag, startPoint x: 784, startPoint y: 165, endPoint x: 969, endPoint y: 282, distance: 218.9
drag, startPoint x: 979, startPoint y: 340, endPoint x: 897, endPoint y: 185, distance: 175.4
drag, startPoint x: 778, startPoint y: 165, endPoint x: 1033, endPoint y: 542, distance: 455.1
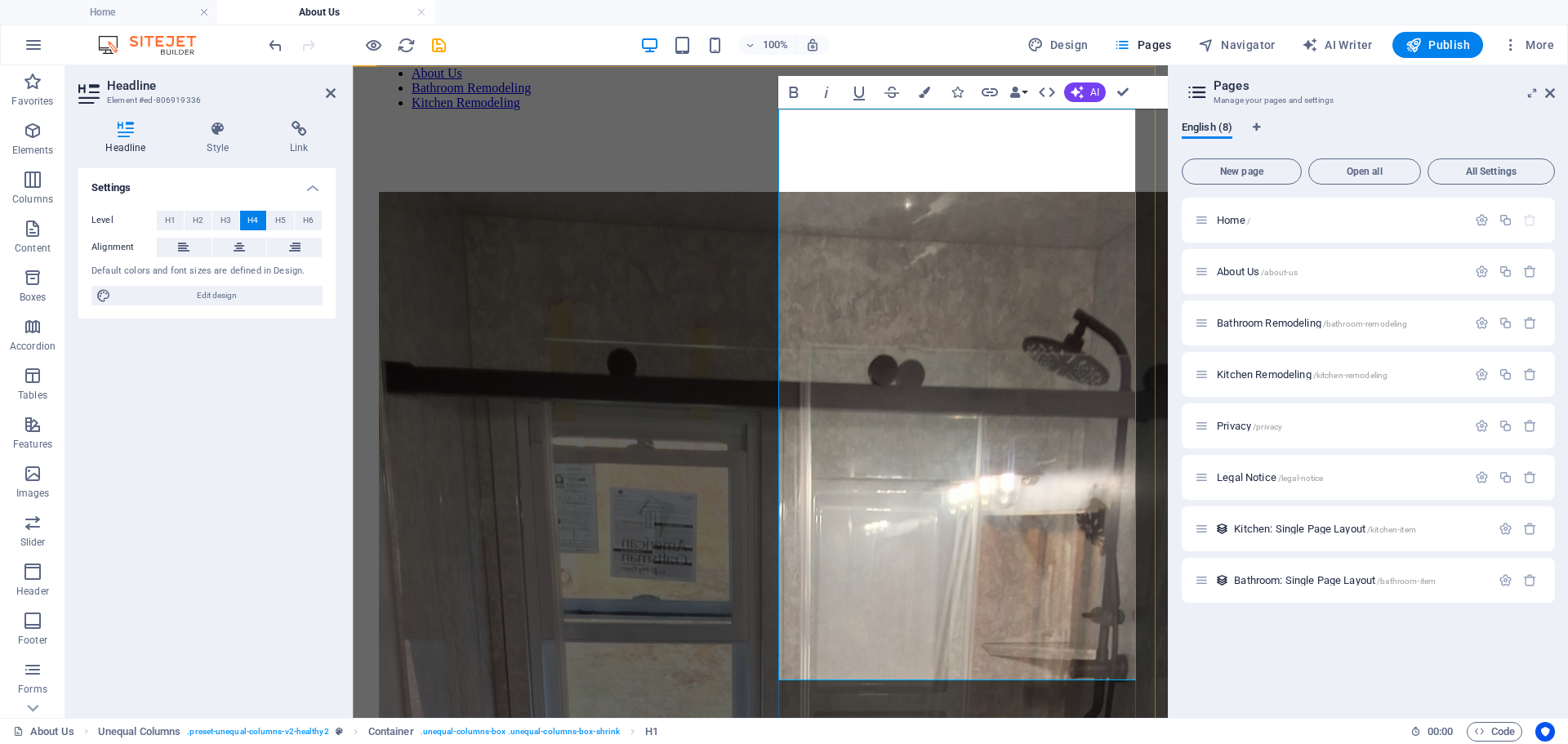
copy h4 "‌Founded in [DATE], Davima Properties, LLC is a [US_STATE]-based small business…"
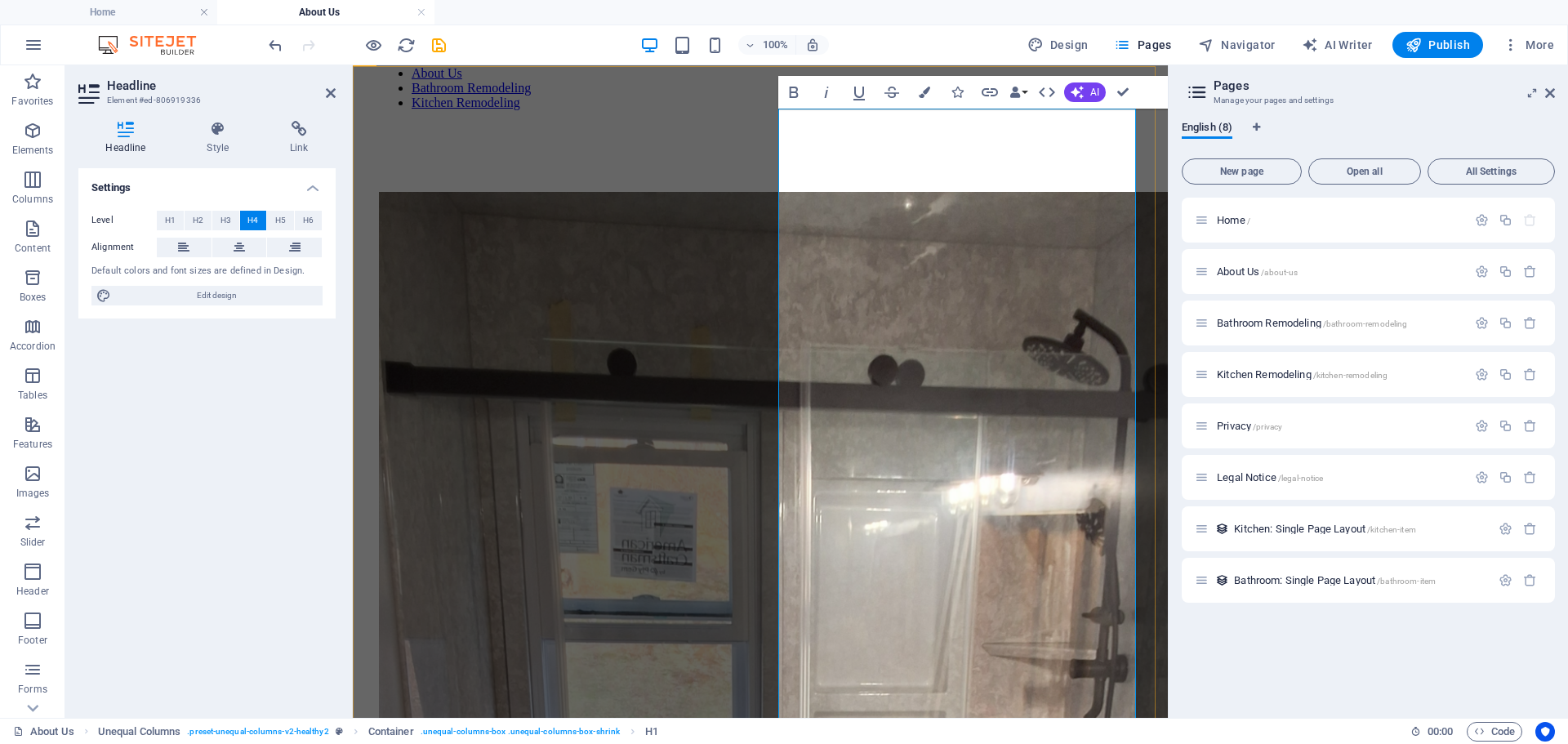
drag, startPoint x: 1096, startPoint y: 163, endPoint x: 917, endPoint y: 157, distance: 179.1
click at [798, 92] on icon "button" at bounding box center [794, 92] width 20 height 20
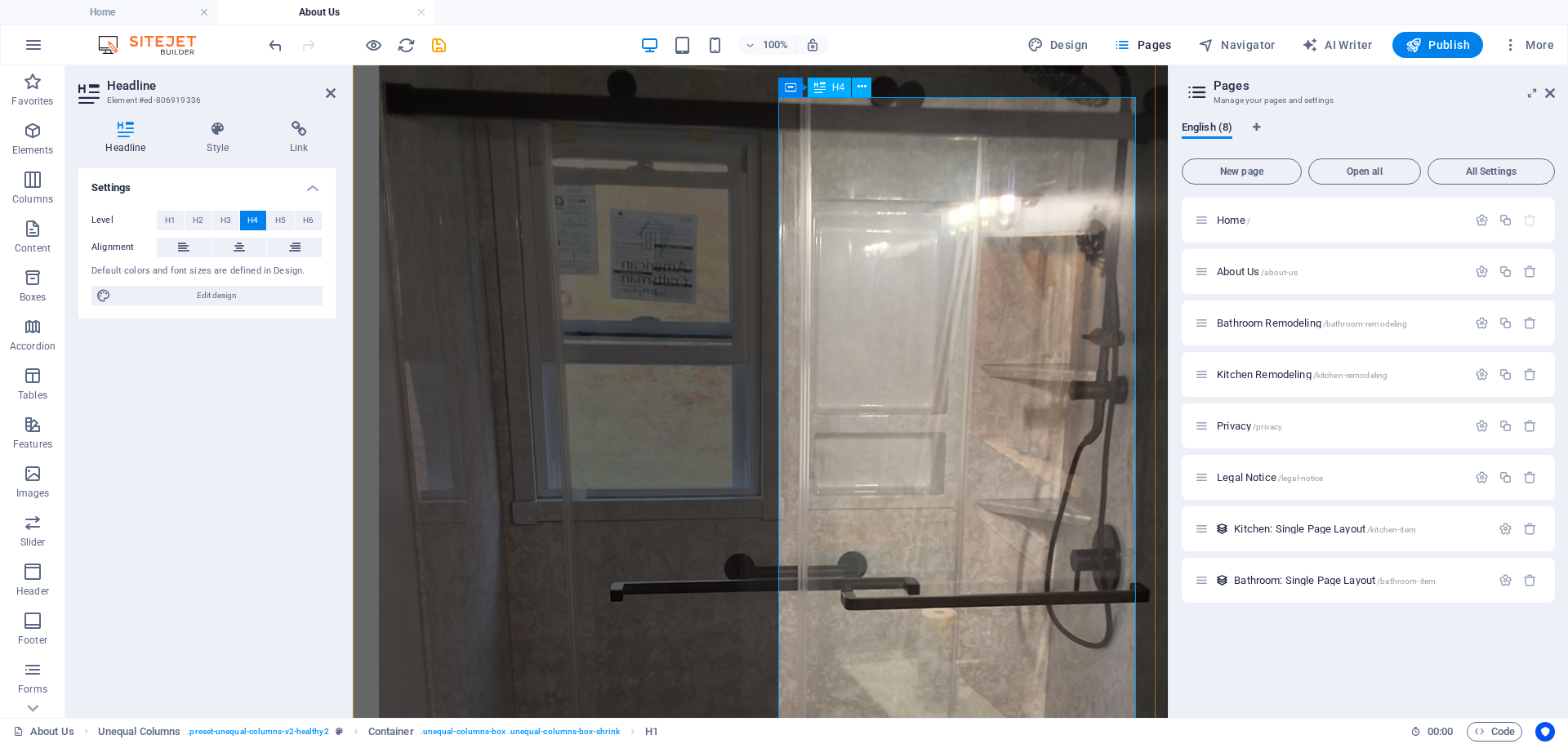
scroll to position [490, 0]
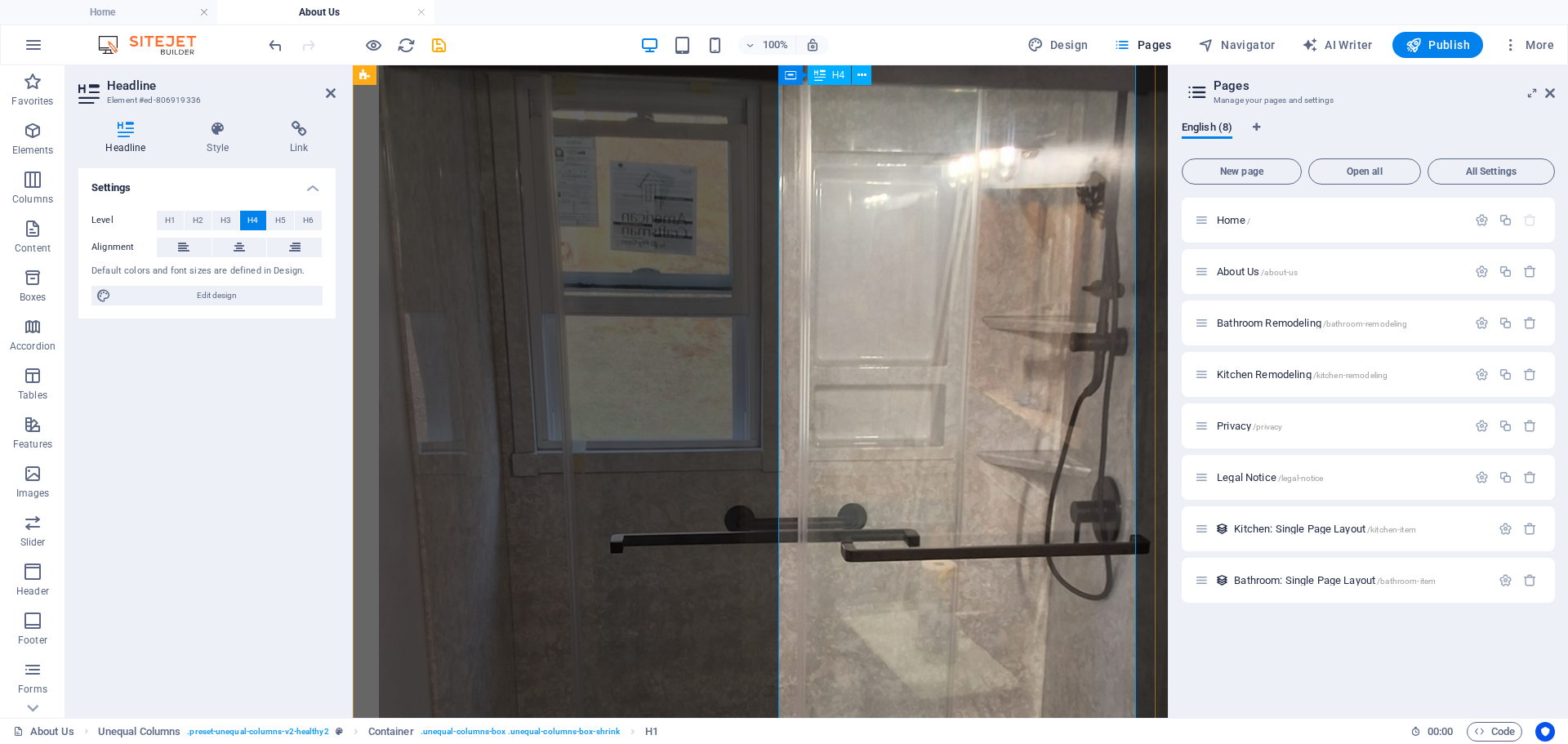
drag, startPoint x: 782, startPoint y: 252, endPoint x: 1087, endPoint y: 672, distance: 519.1
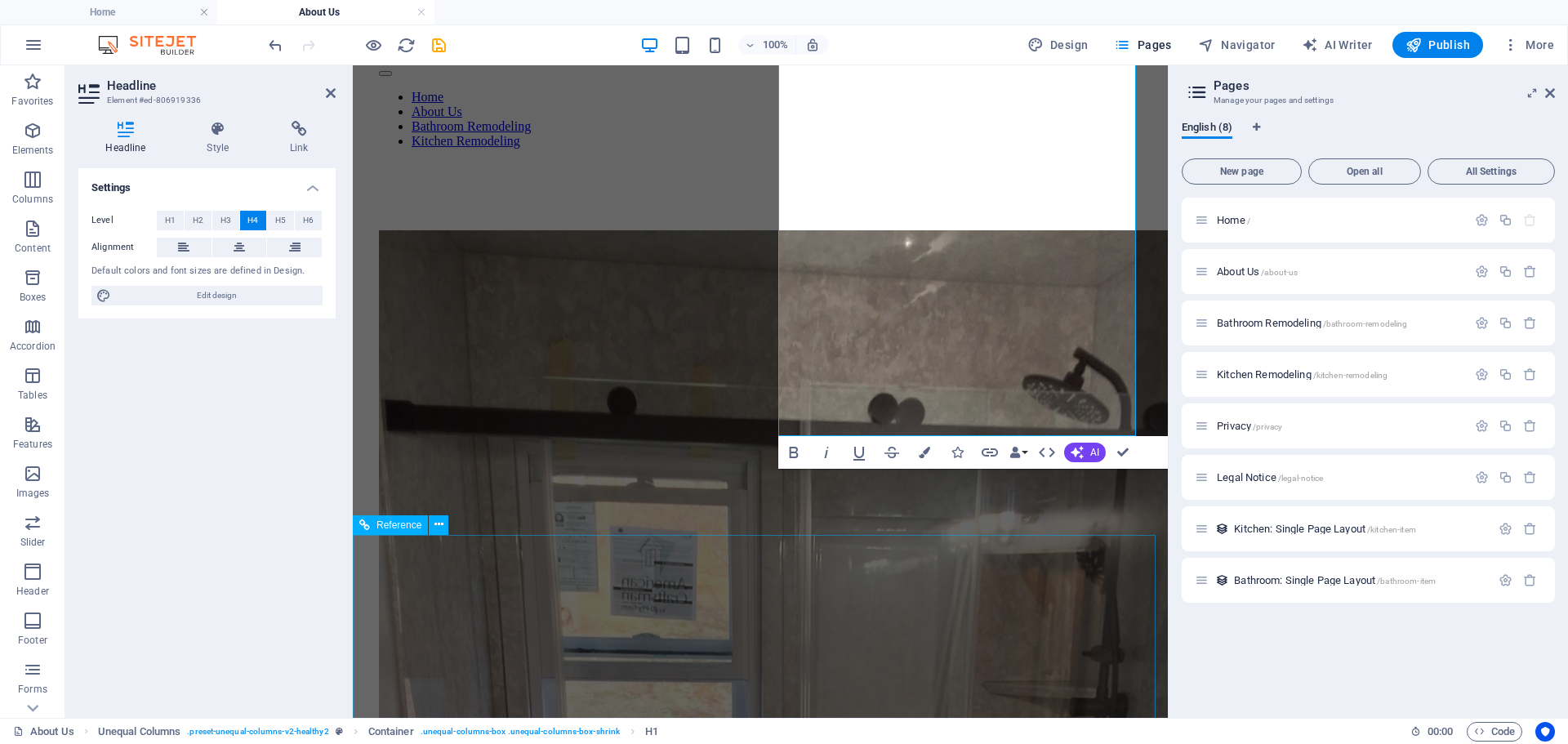
scroll to position [0, 0]
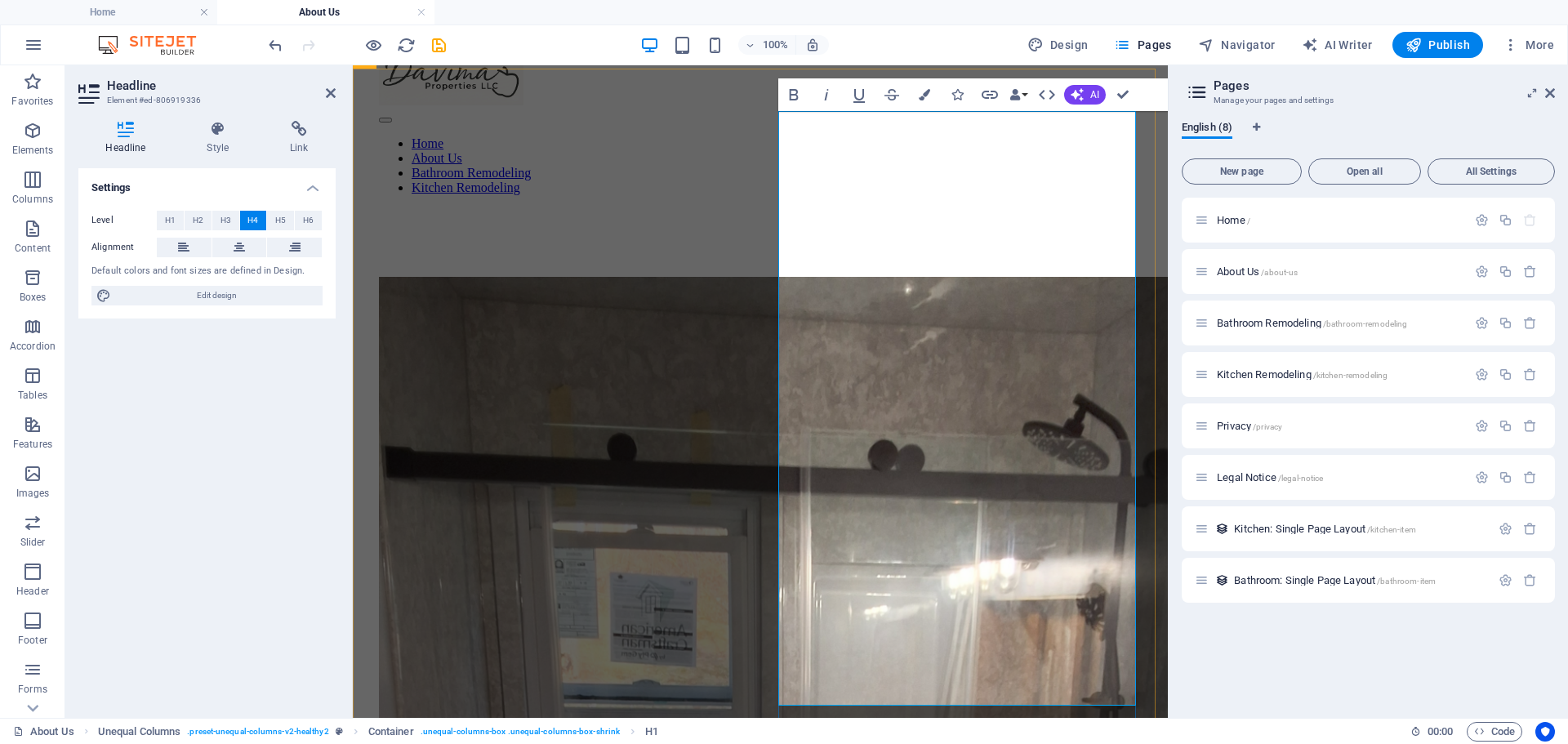
scroll to position [245, 0]
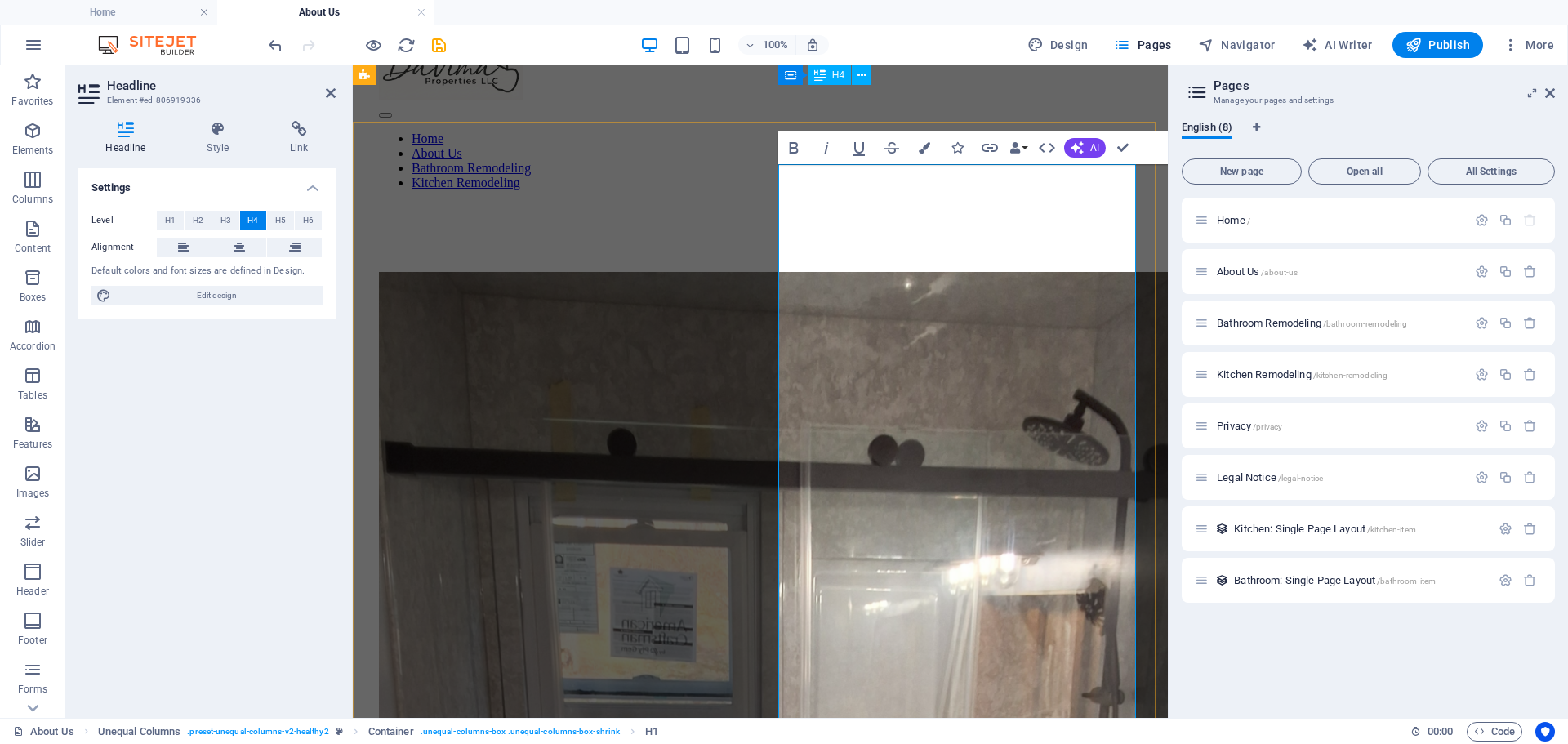
scroll to position [81, 0]
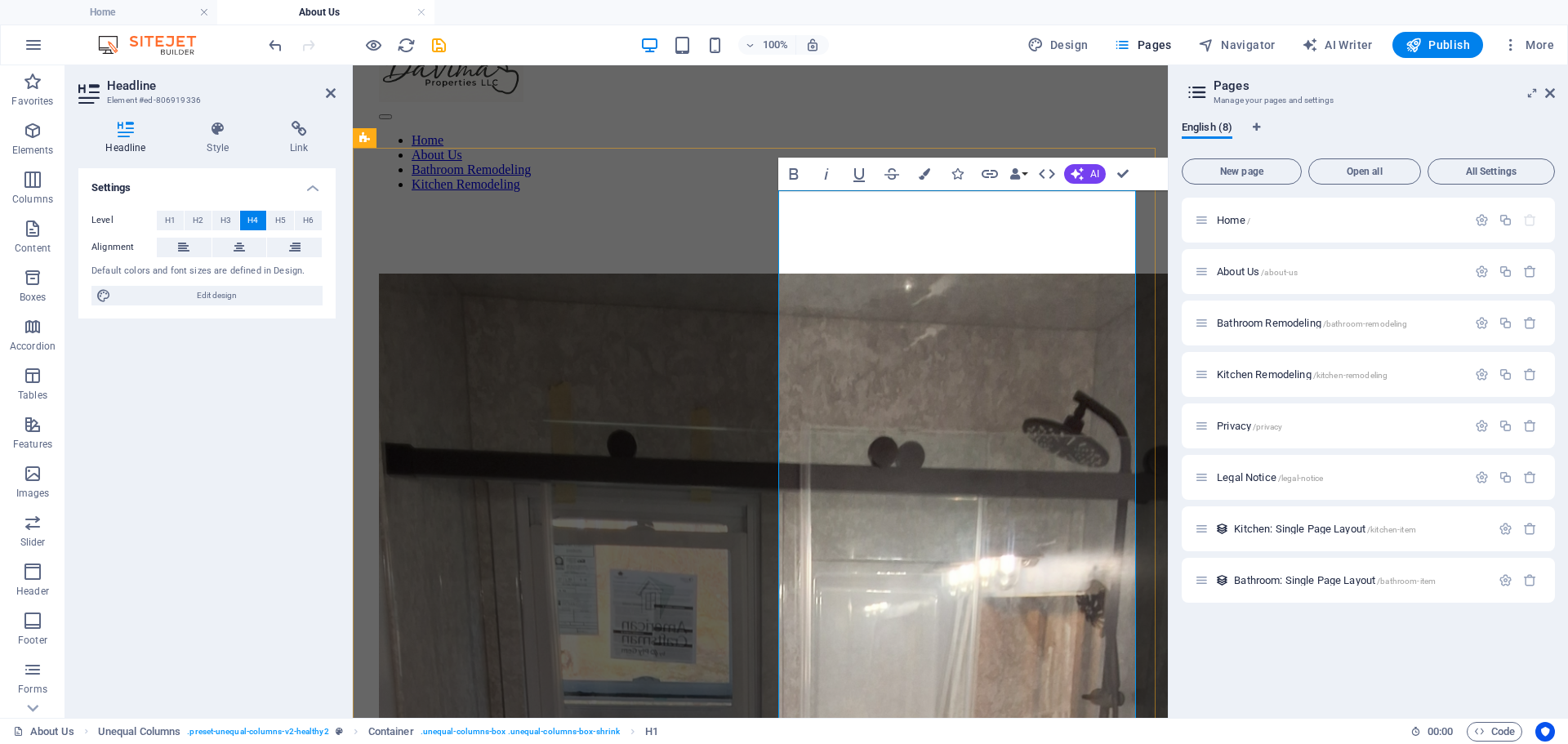
drag, startPoint x: 871, startPoint y: 205, endPoint x: 777, endPoint y: 201, distance: 94.1
click at [226, 217] on span "H3" at bounding box center [226, 221] width 11 height 20
click at [249, 219] on span "H4" at bounding box center [253, 221] width 11 height 20
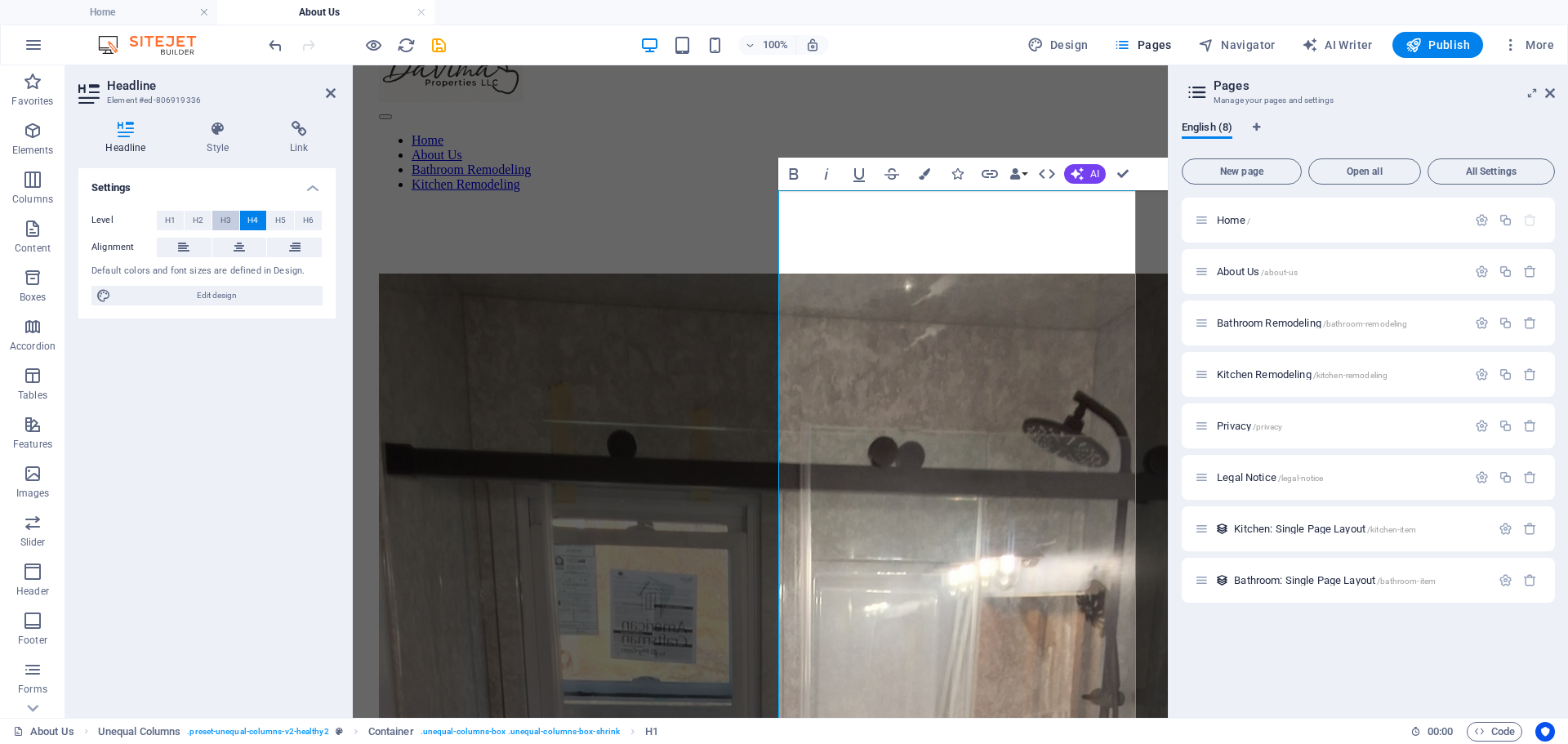
click at [221, 218] on span "H3" at bounding box center [226, 221] width 11 height 20
click at [198, 217] on span "H2" at bounding box center [198, 221] width 11 height 20
click at [224, 216] on span "H3" at bounding box center [226, 221] width 11 height 20
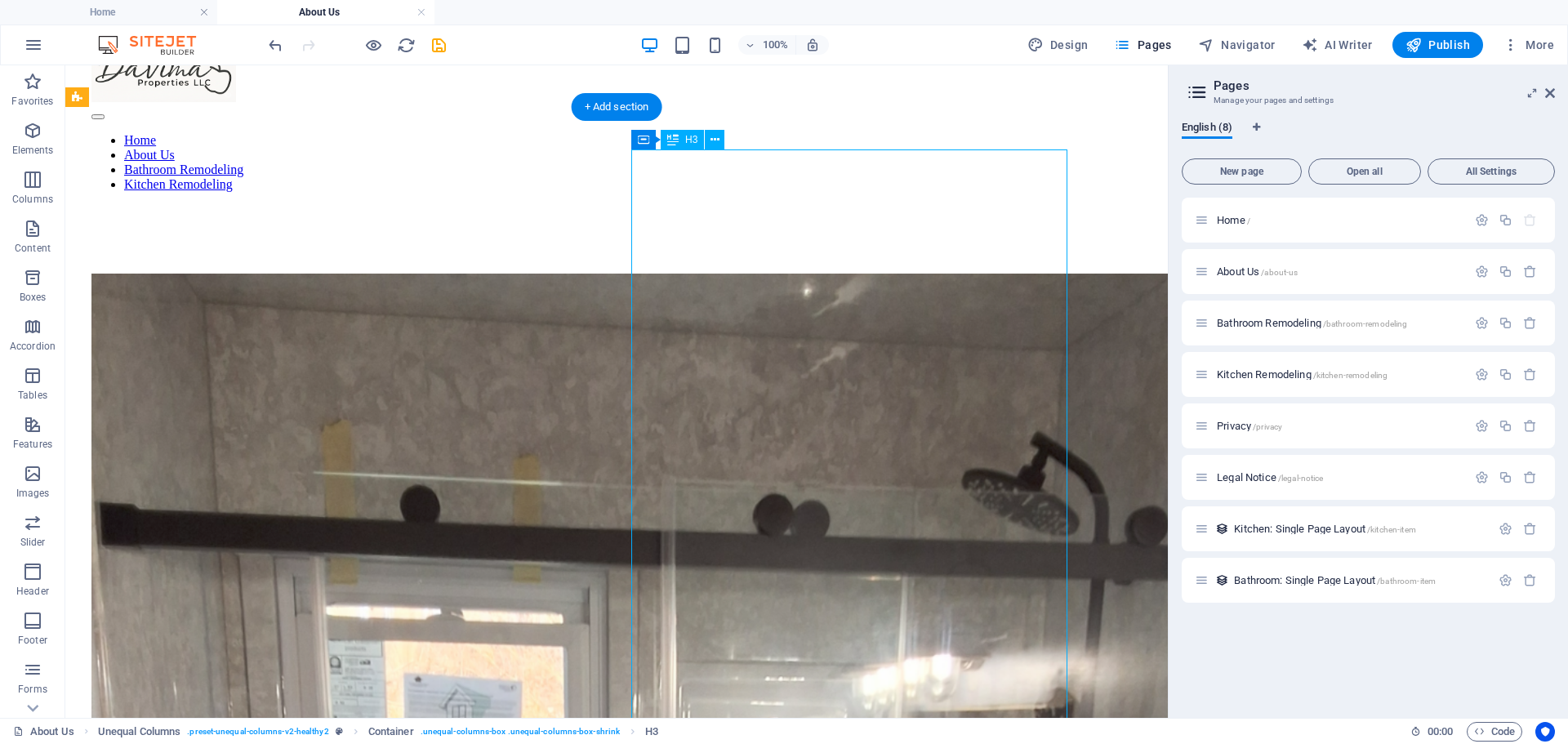
drag, startPoint x: 725, startPoint y: 164, endPoint x: 656, endPoint y: 165, distance: 69.0
click at [714, 135] on icon at bounding box center [715, 139] width 9 height 17
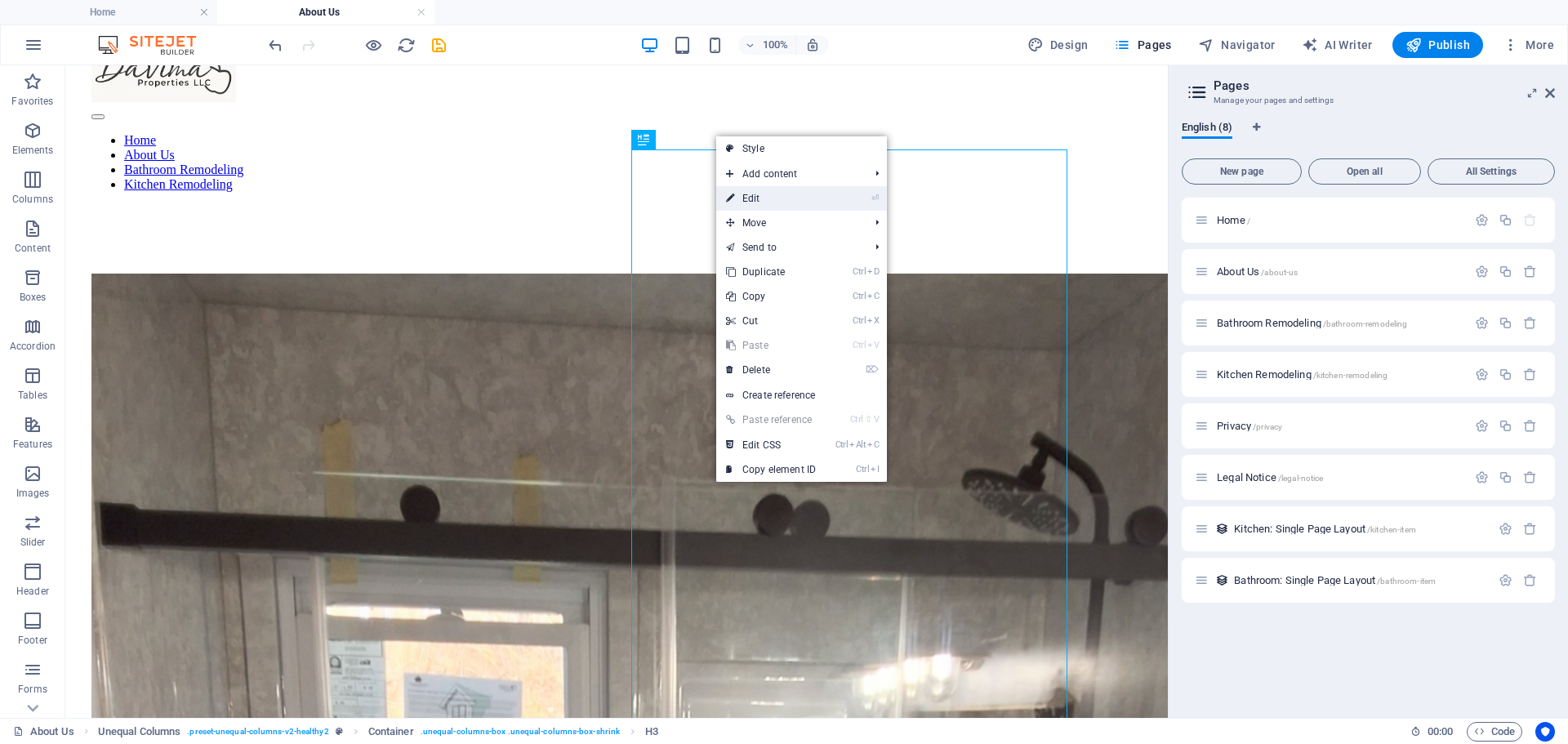
click at [743, 195] on link "⏎ Edit" at bounding box center [770, 198] width 109 height 24
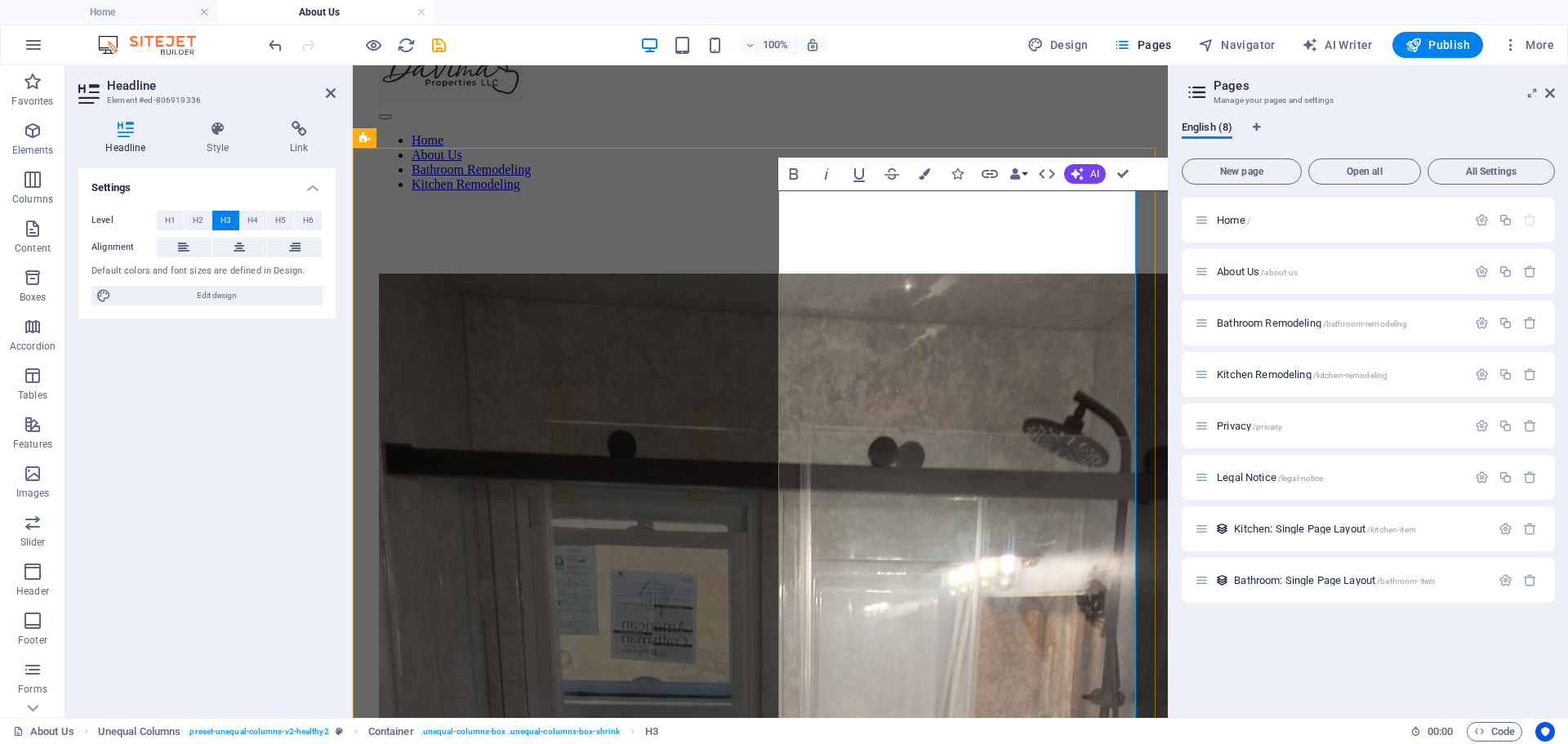
drag, startPoint x: 873, startPoint y: 202, endPoint x: 779, endPoint y: 216, distance: 95.0
drag, startPoint x: 835, startPoint y: 207, endPoint x: 902, endPoint y: 197, distance: 67.7
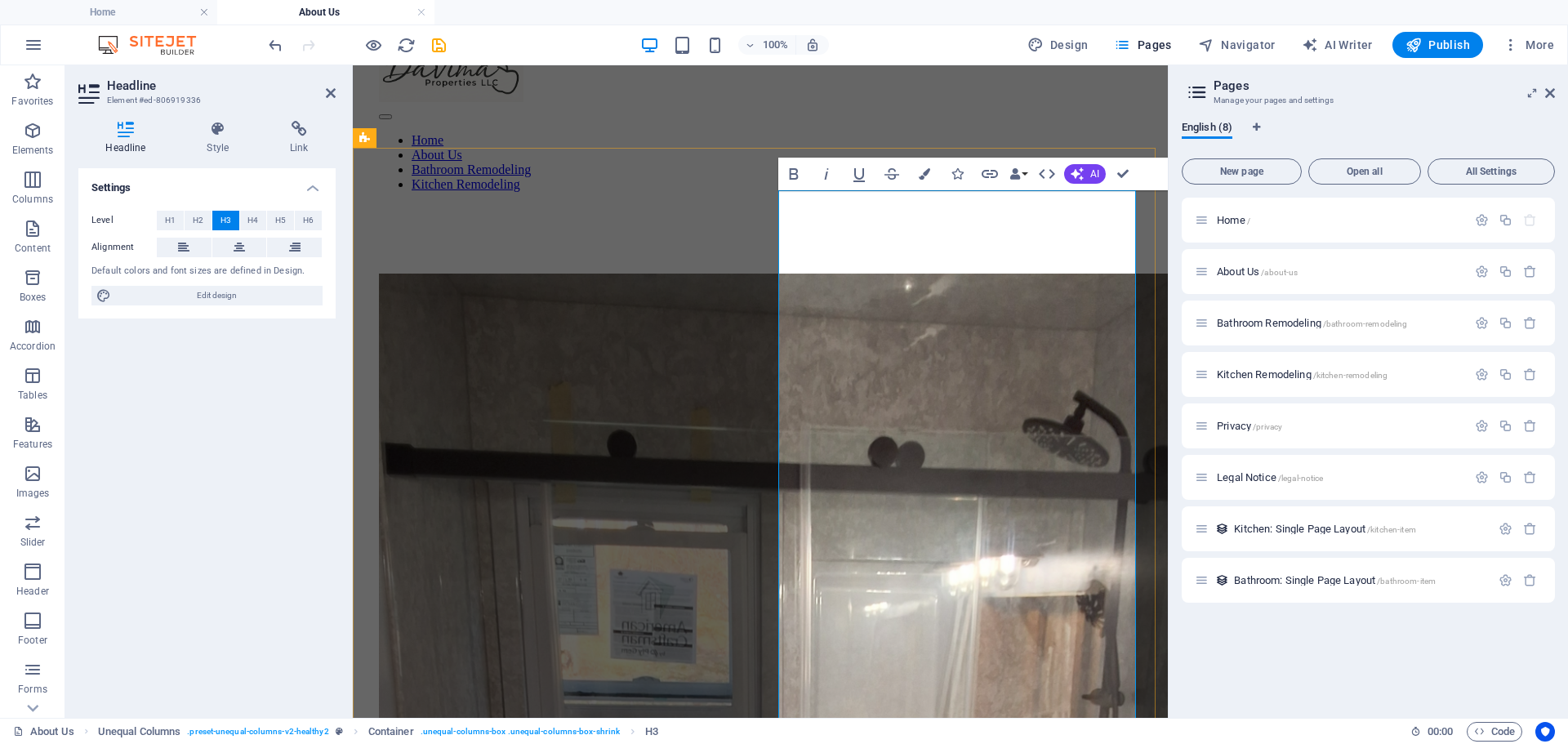
drag, startPoint x: 875, startPoint y: 202, endPoint x: 790, endPoint y: 194, distance: 85.4
click at [798, 170] on icon "button" at bounding box center [794, 174] width 20 height 20
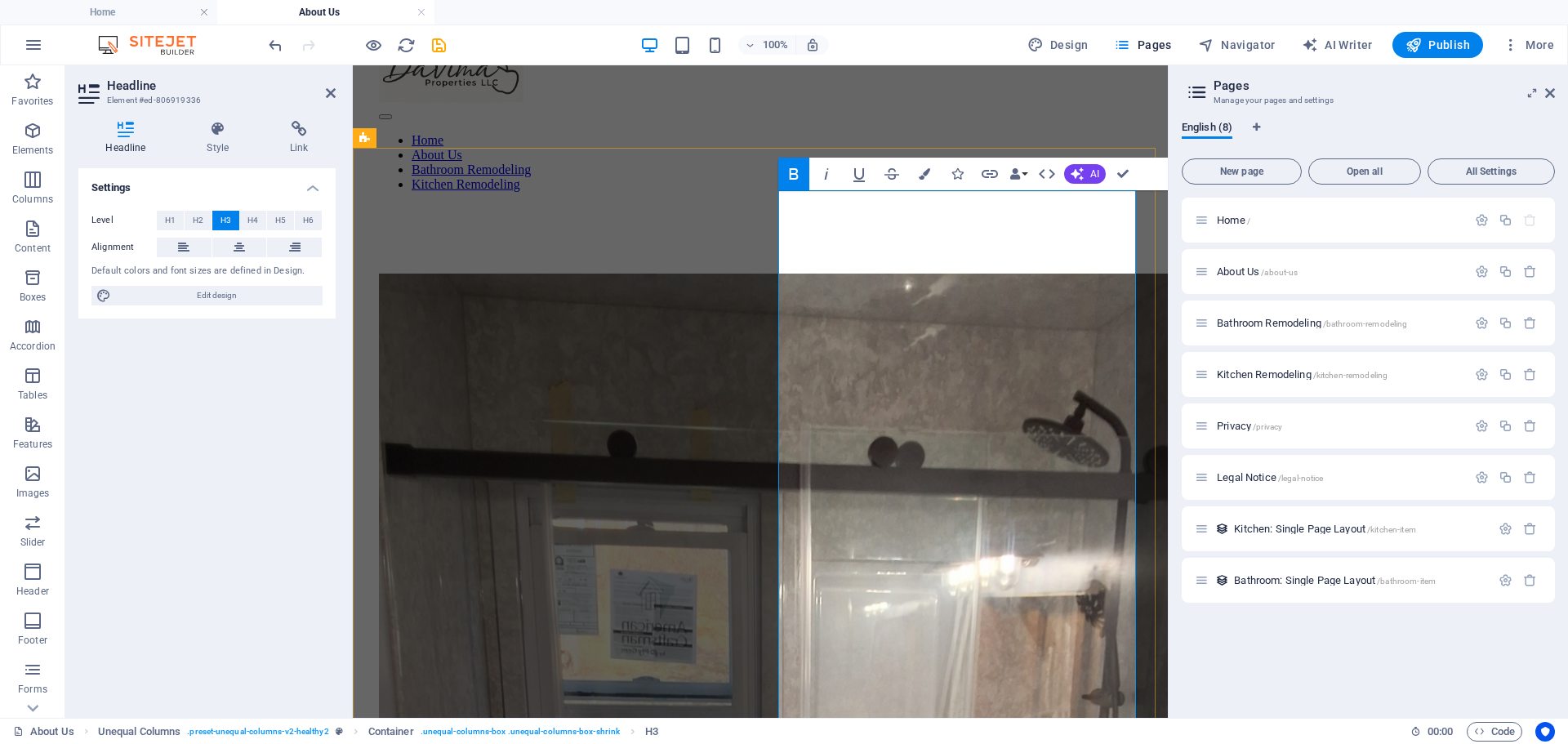
drag, startPoint x: 873, startPoint y: 206, endPoint x: 782, endPoint y: 205, distance: 91.0
click at [788, 167] on icon "button" at bounding box center [794, 174] width 20 height 20
drag, startPoint x: 902, startPoint y: 207, endPoint x: 912, endPoint y: 231, distance: 26.0
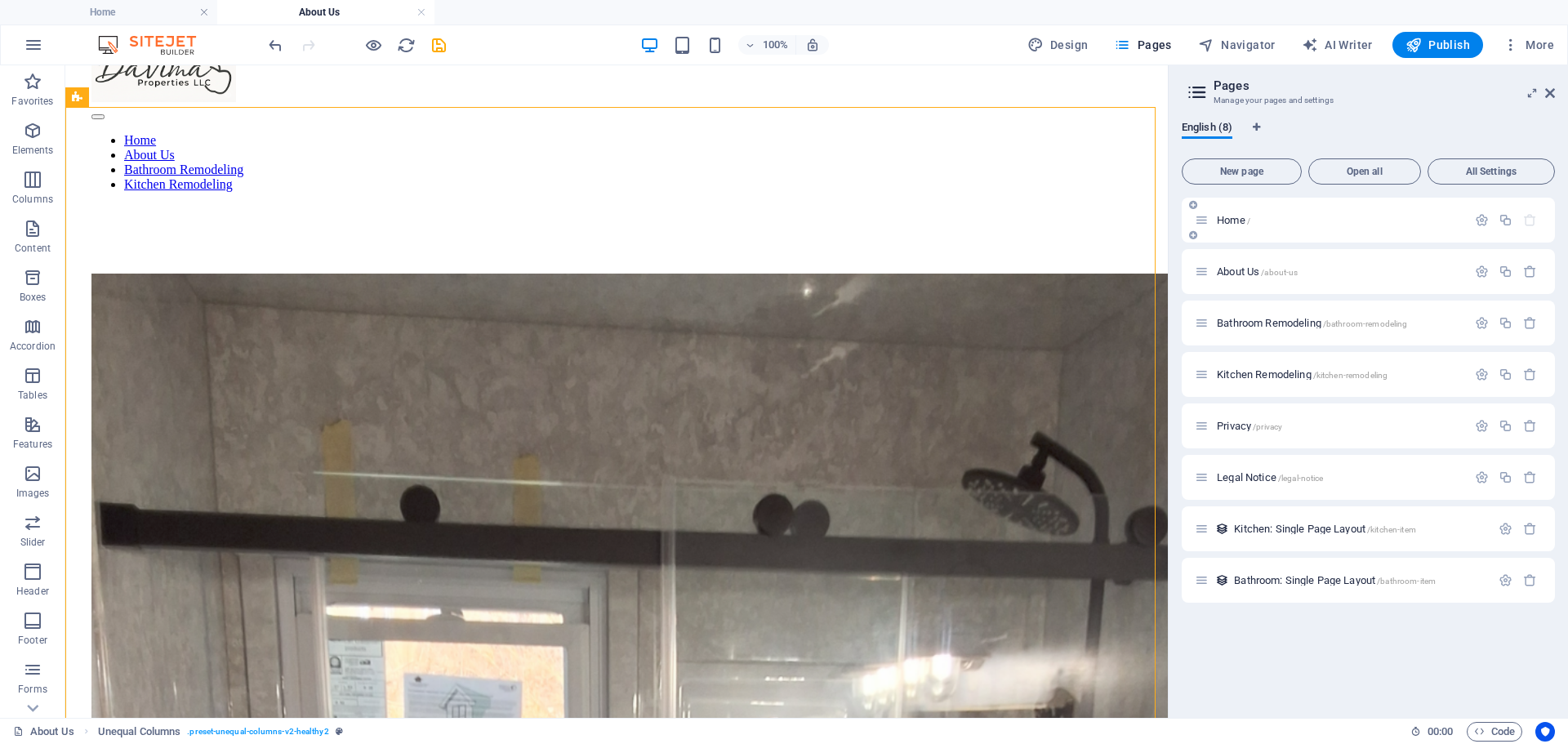
click at [1233, 216] on span "Home /" at bounding box center [1233, 221] width 33 height 13
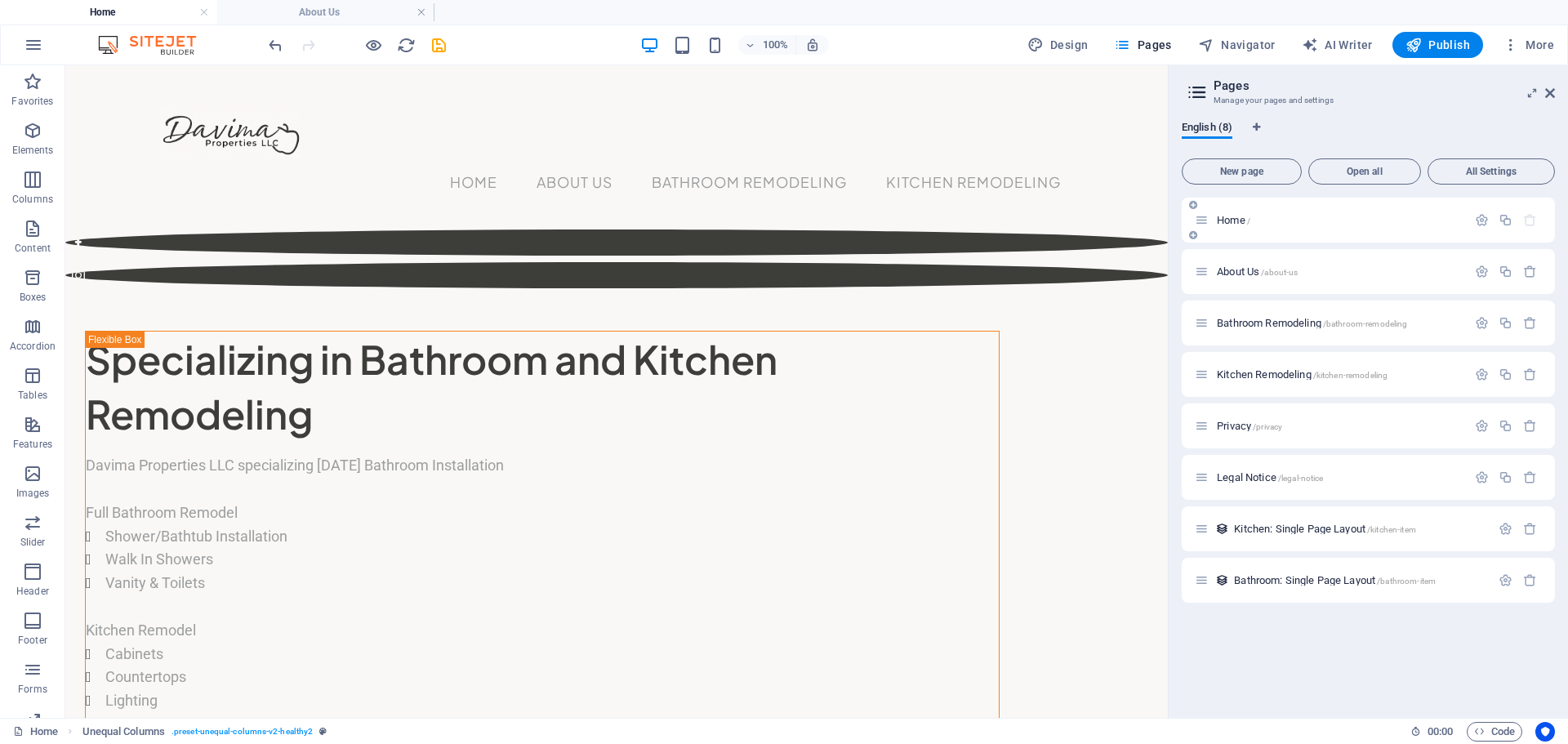
scroll to position [0, 0]
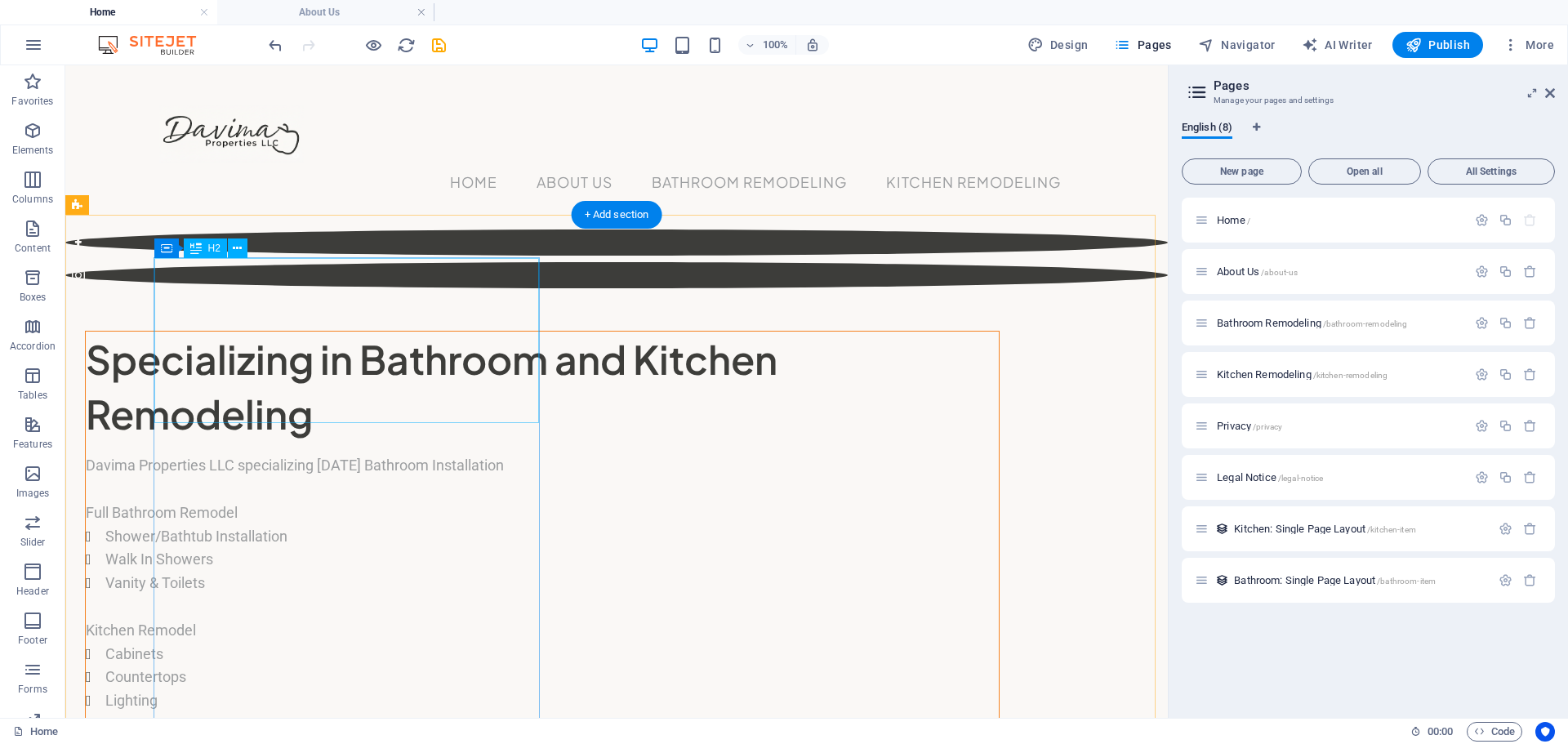
click at [452, 409] on div "Specializing in Bathroom and Kitchen Remodeling" at bounding box center [543, 386] width 913 height 109
click at [410, 359] on div "Specializing in Bathroom and Kitchen Remodeling" at bounding box center [543, 386] width 913 height 109
click at [241, 242] on icon at bounding box center [237, 249] width 9 height 17
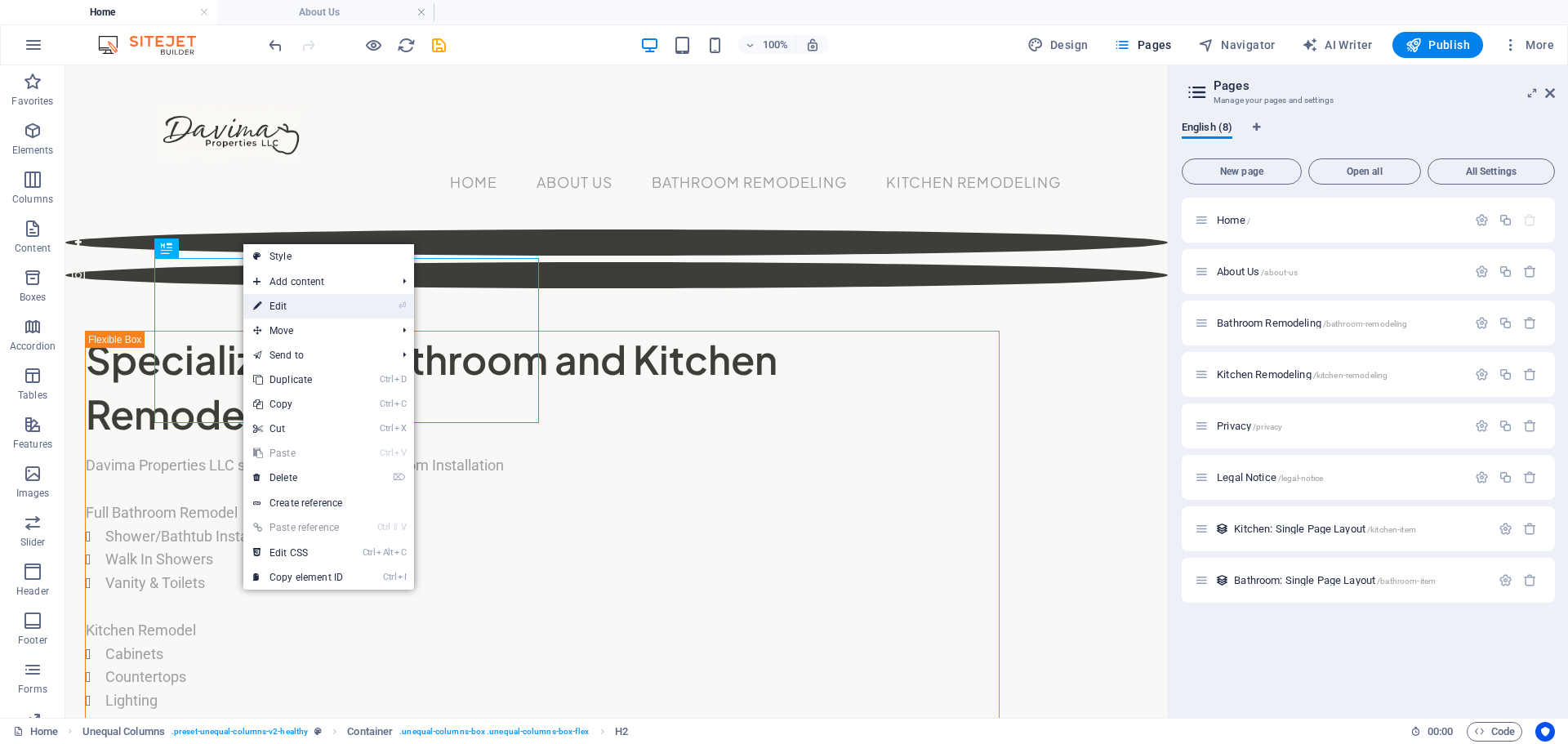
click at [285, 306] on link "⏎ Edit" at bounding box center [298, 306] width 109 height 24
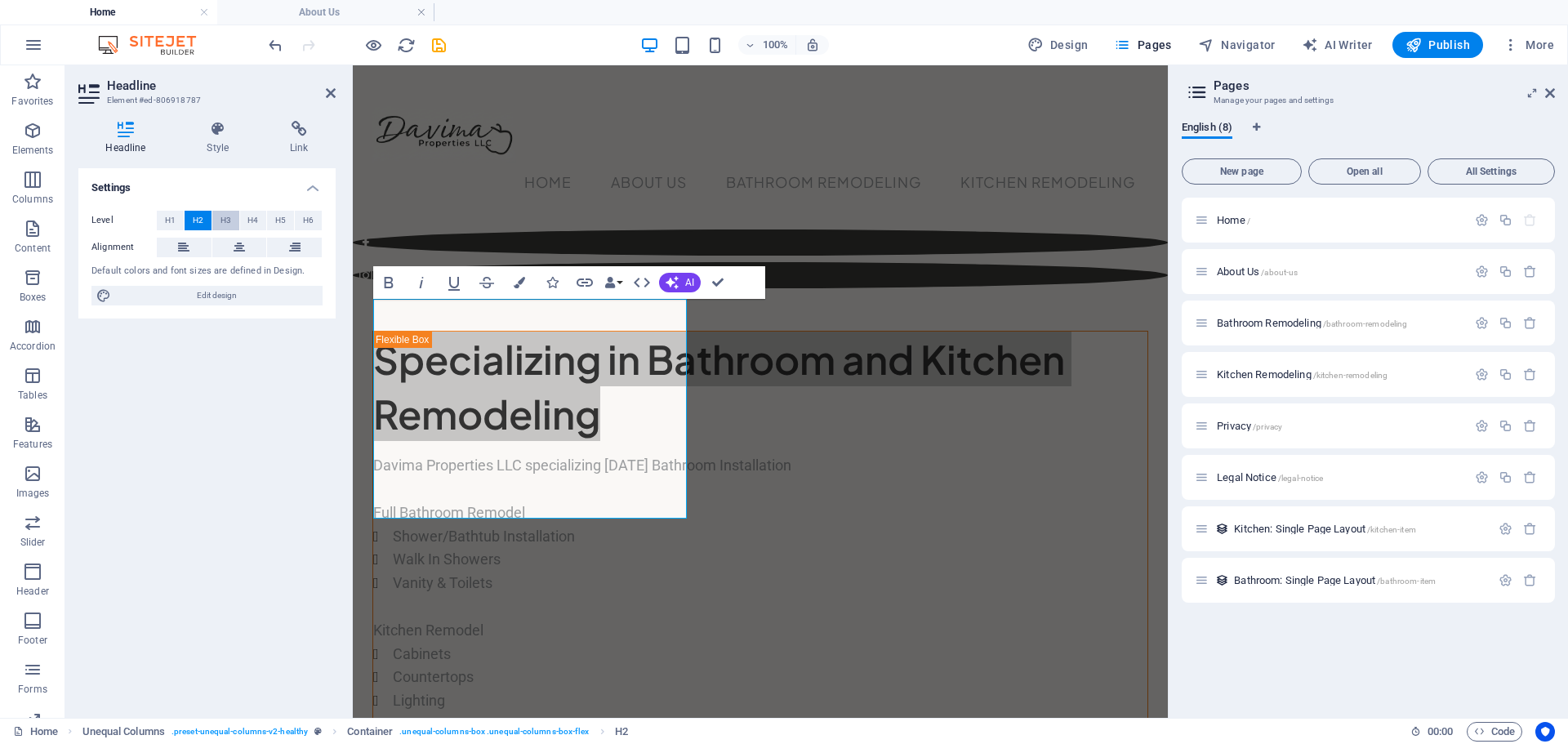
click at [229, 217] on span "H3" at bounding box center [226, 221] width 11 height 20
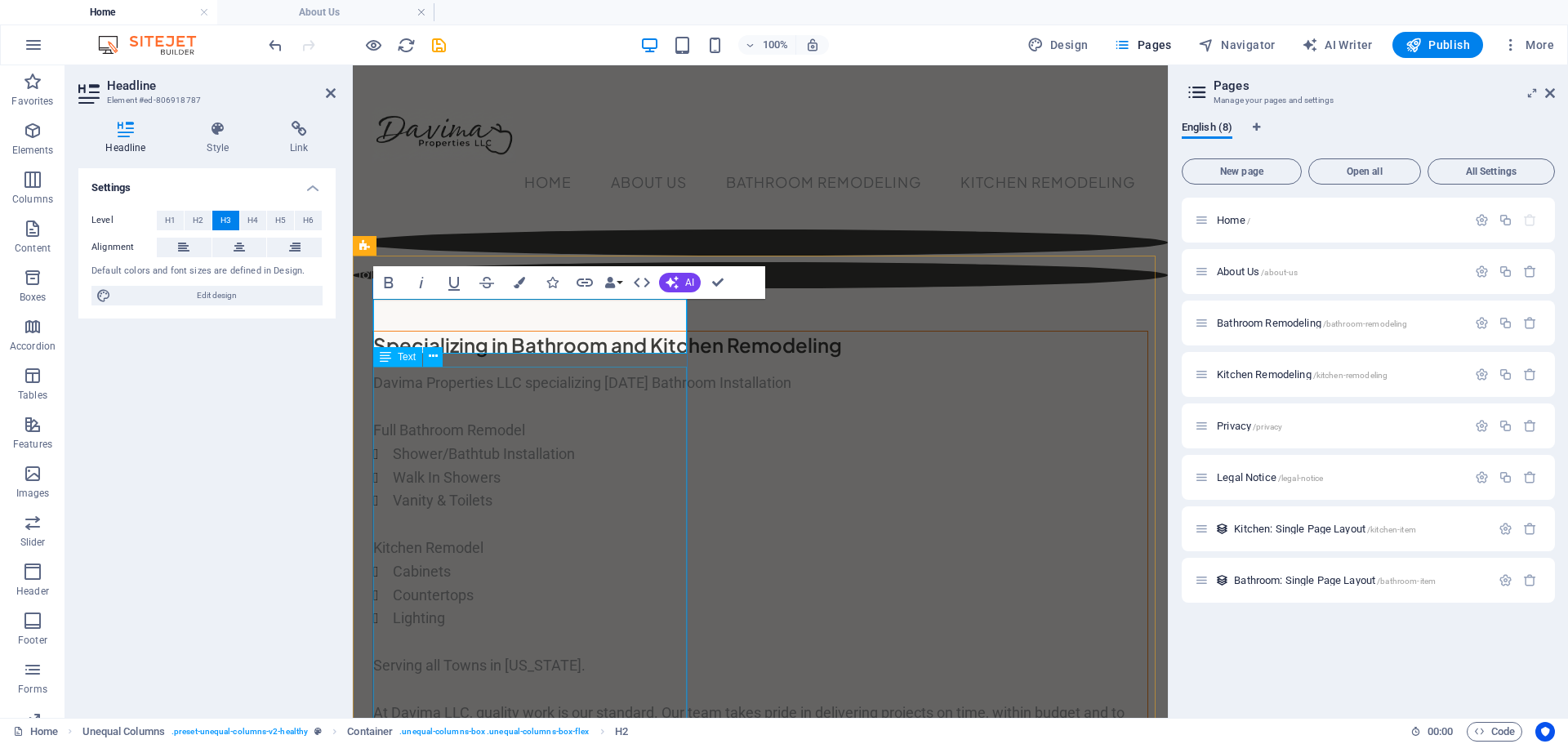
click at [520, 497] on div "Davima Properties LLC specializing [DATE] Bathroom Installation Full Bathroom R…" at bounding box center [760, 630] width 774 height 518
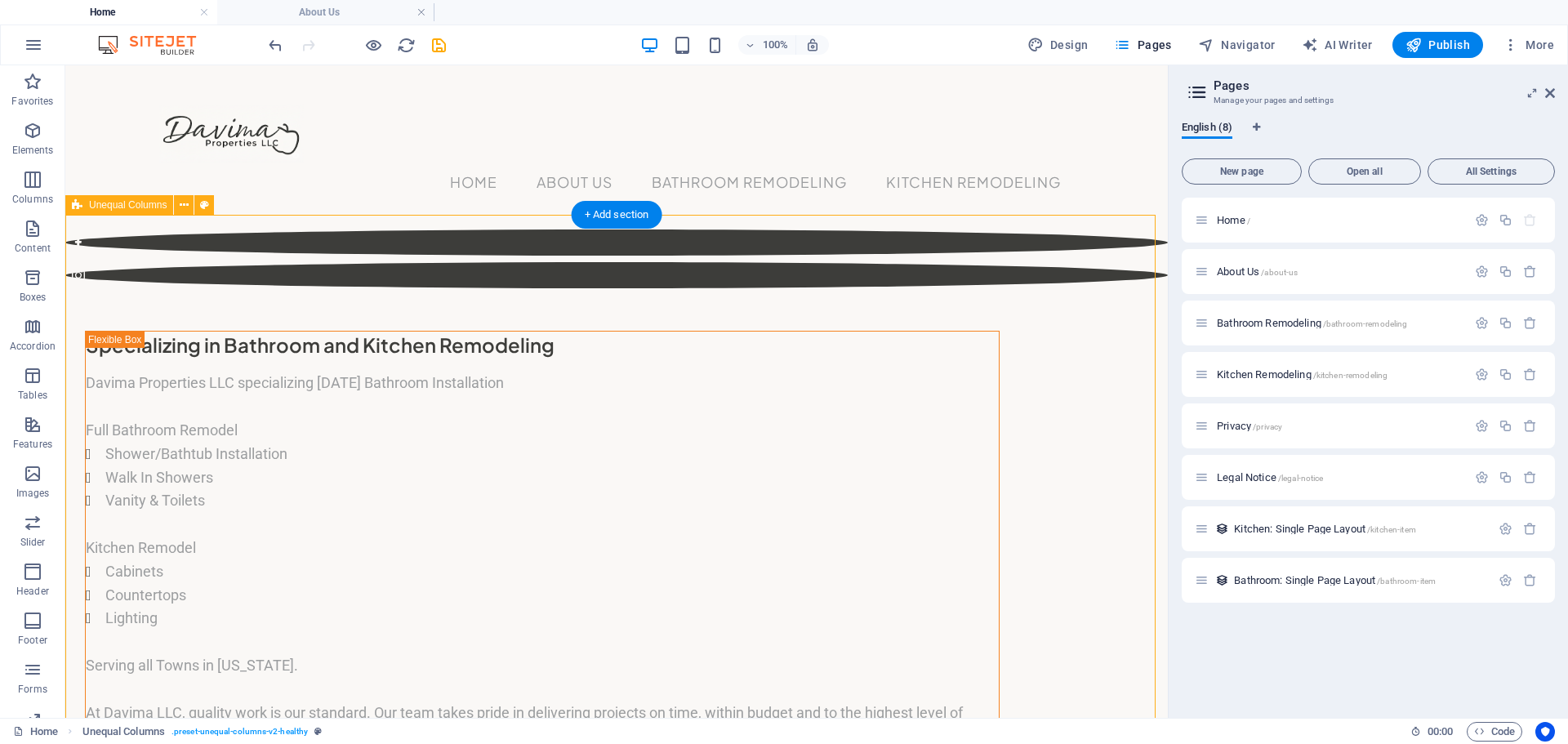
click at [1247, 320] on span "Bathroom Remodeling /bathroom-remodeling" at bounding box center [1312, 323] width 190 height 13
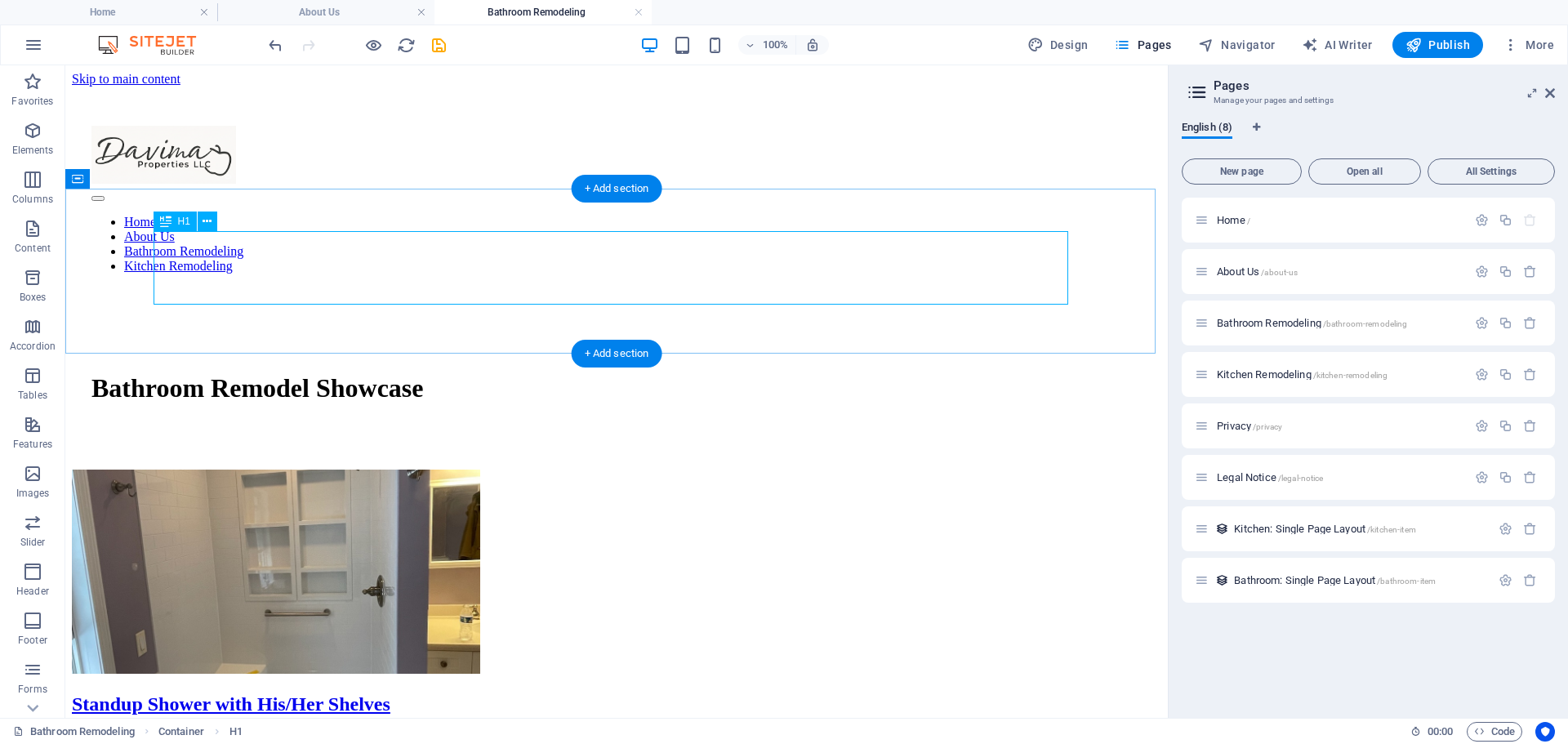
click at [930, 373] on div "Bathroom Remodel Showcase" at bounding box center [616, 388] width 1050 height 30
click at [926, 373] on div "Bathroom Remodel Showcase" at bounding box center [616, 388] width 1050 height 30
drag, startPoint x: 921, startPoint y: 267, endPoint x: 901, endPoint y: 258, distance: 21.9
click at [918, 373] on div "Bathroom Remodel Showcase" at bounding box center [616, 388] width 1050 height 30
click at [770, 373] on div "Bathroom Remodel Showcase" at bounding box center [616, 388] width 1050 height 30
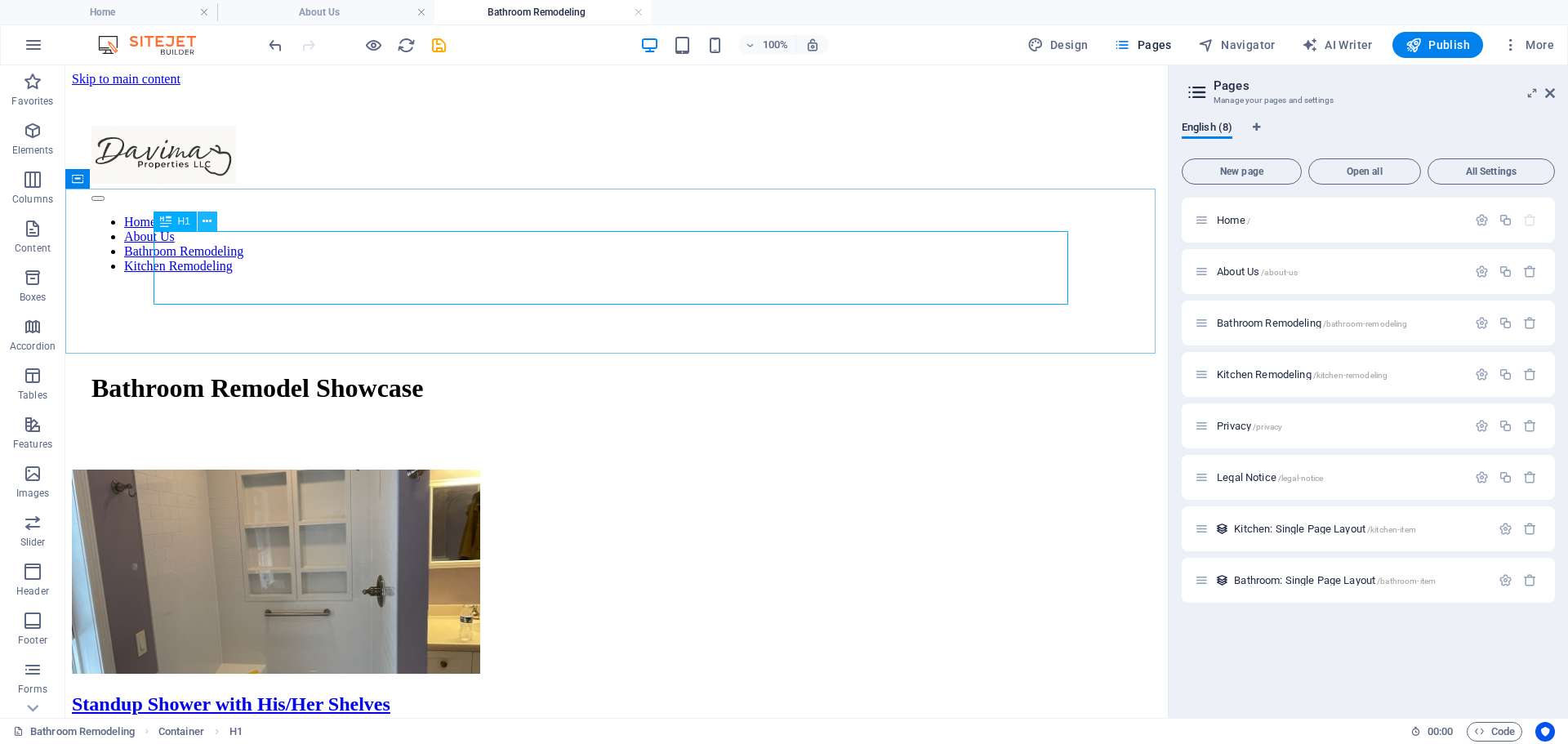
click at [209, 216] on icon at bounding box center [207, 221] width 9 height 17
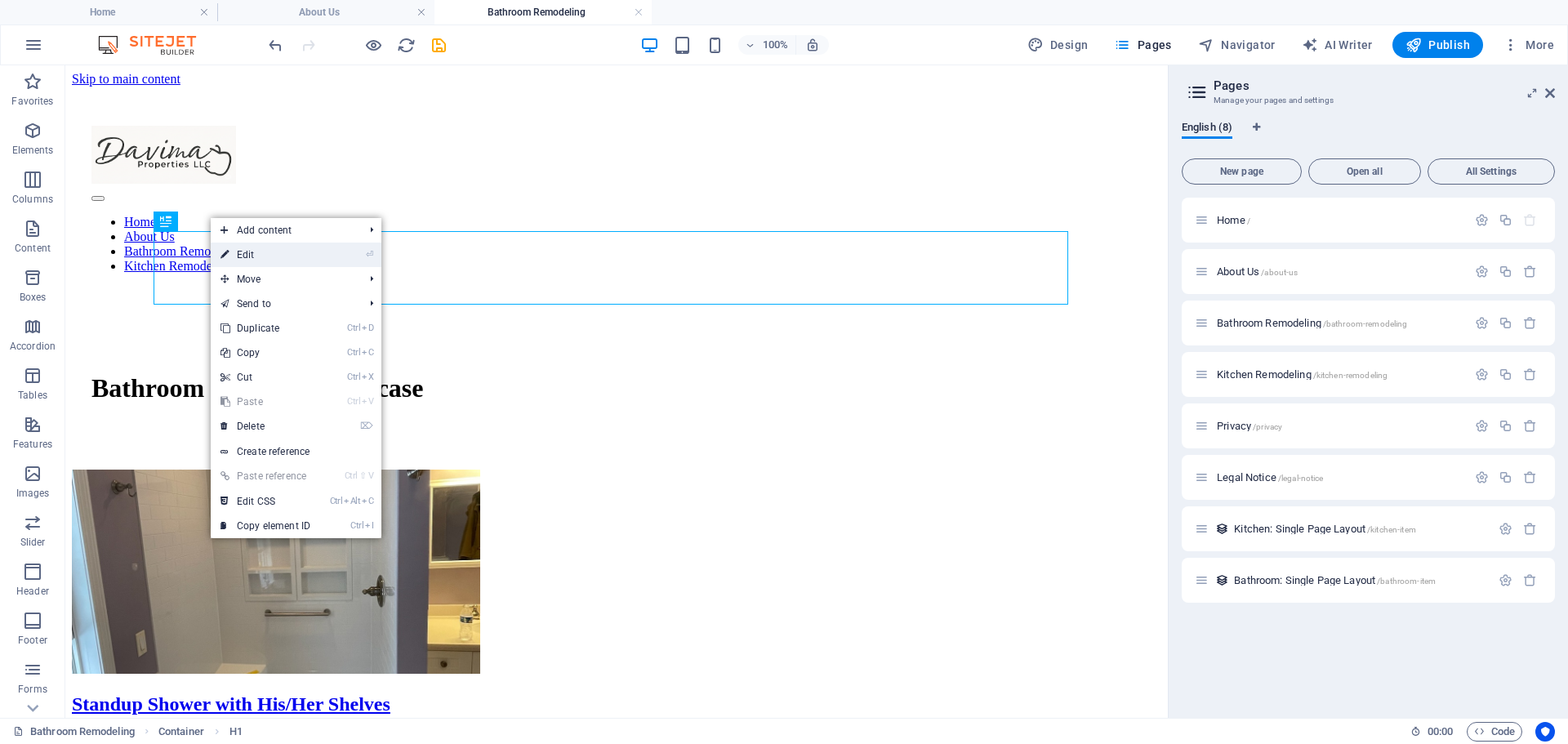
click at [260, 253] on link "⏎ Edit" at bounding box center [265, 254] width 109 height 24
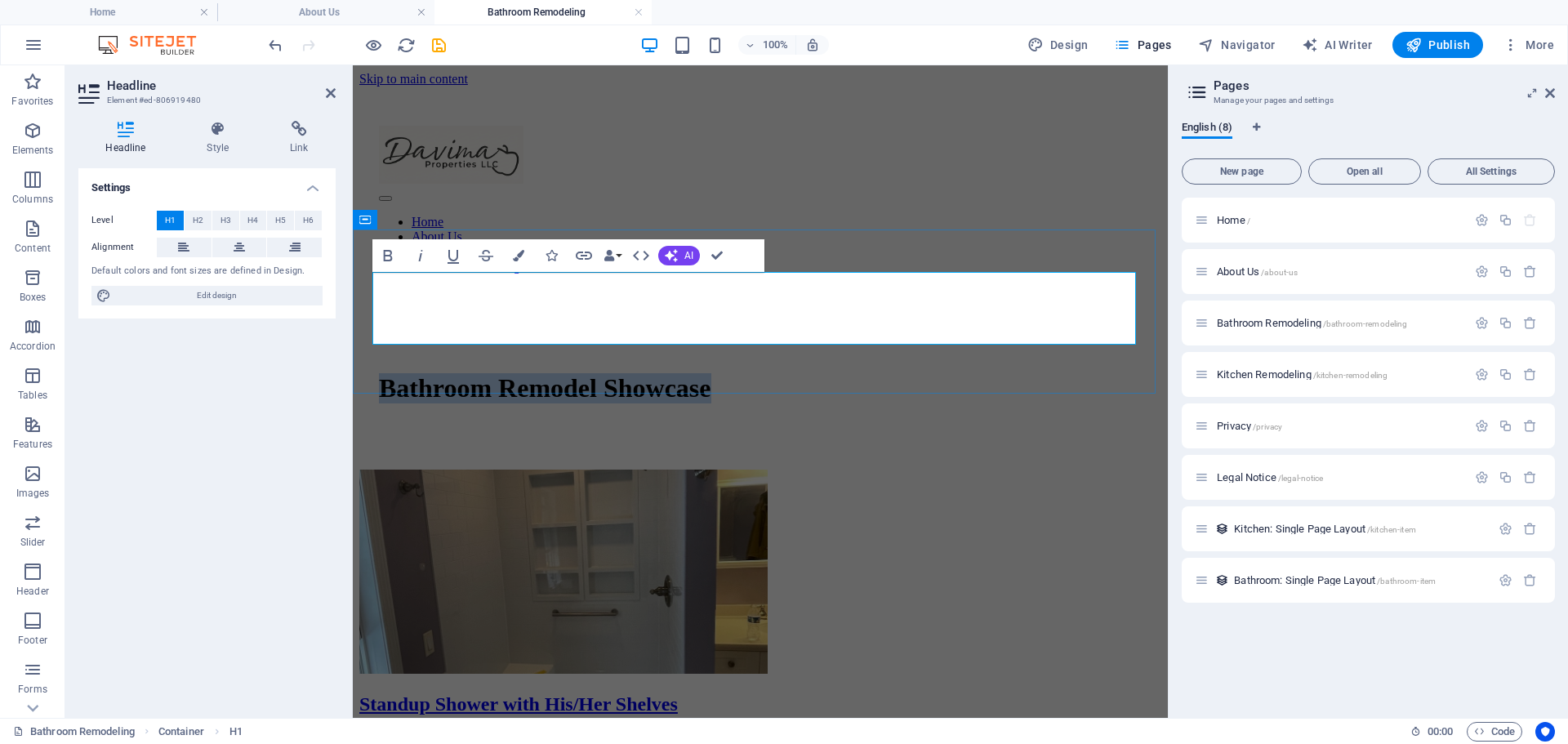
click at [1128, 373] on h1 "Bathroom Remodel Showcase" at bounding box center [760, 388] width 763 height 30
click at [196, 214] on span "H2" at bounding box center [198, 221] width 11 height 20
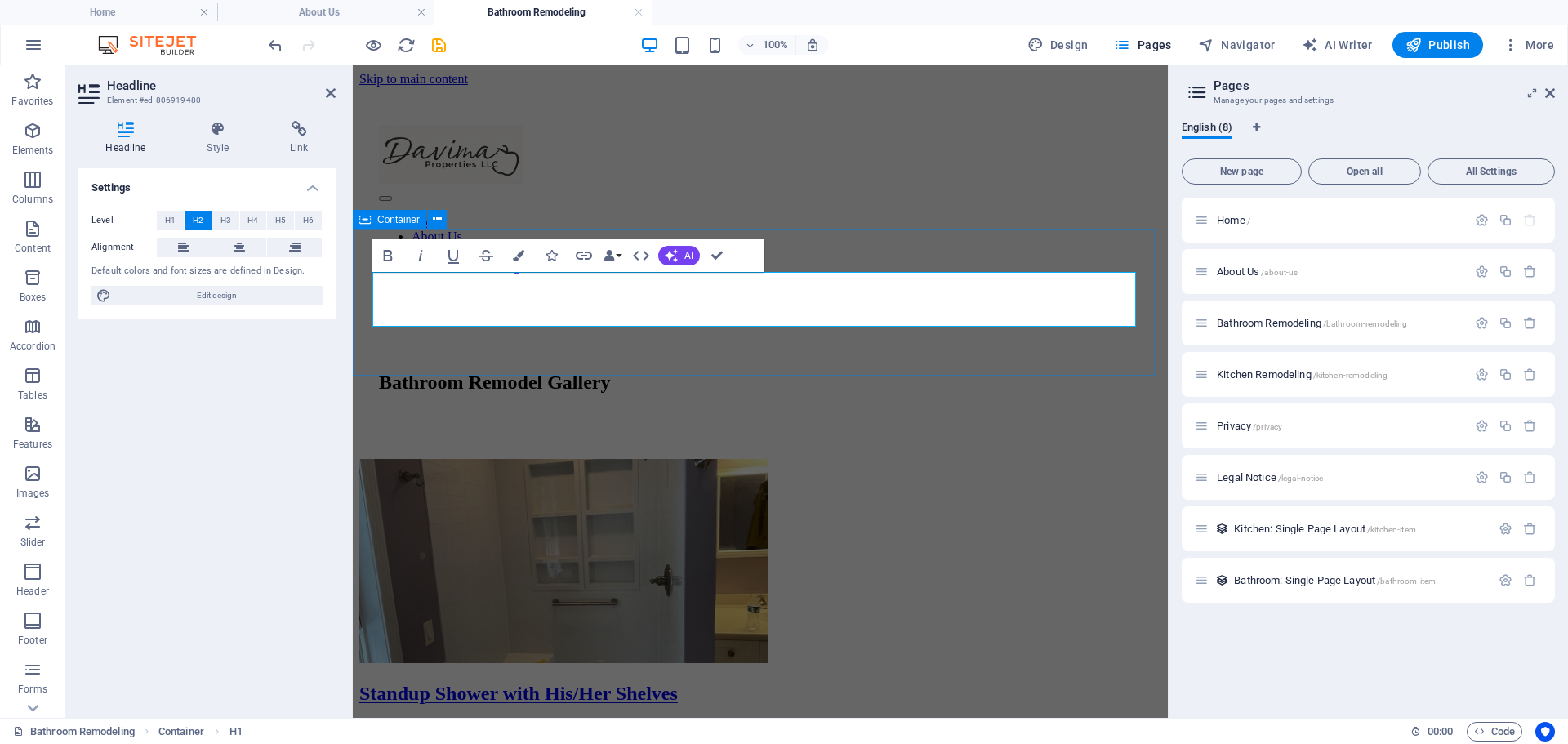
click at [670, 365] on div "Bathroom Remodel Gallery" at bounding box center [760, 386] width 802 height 146
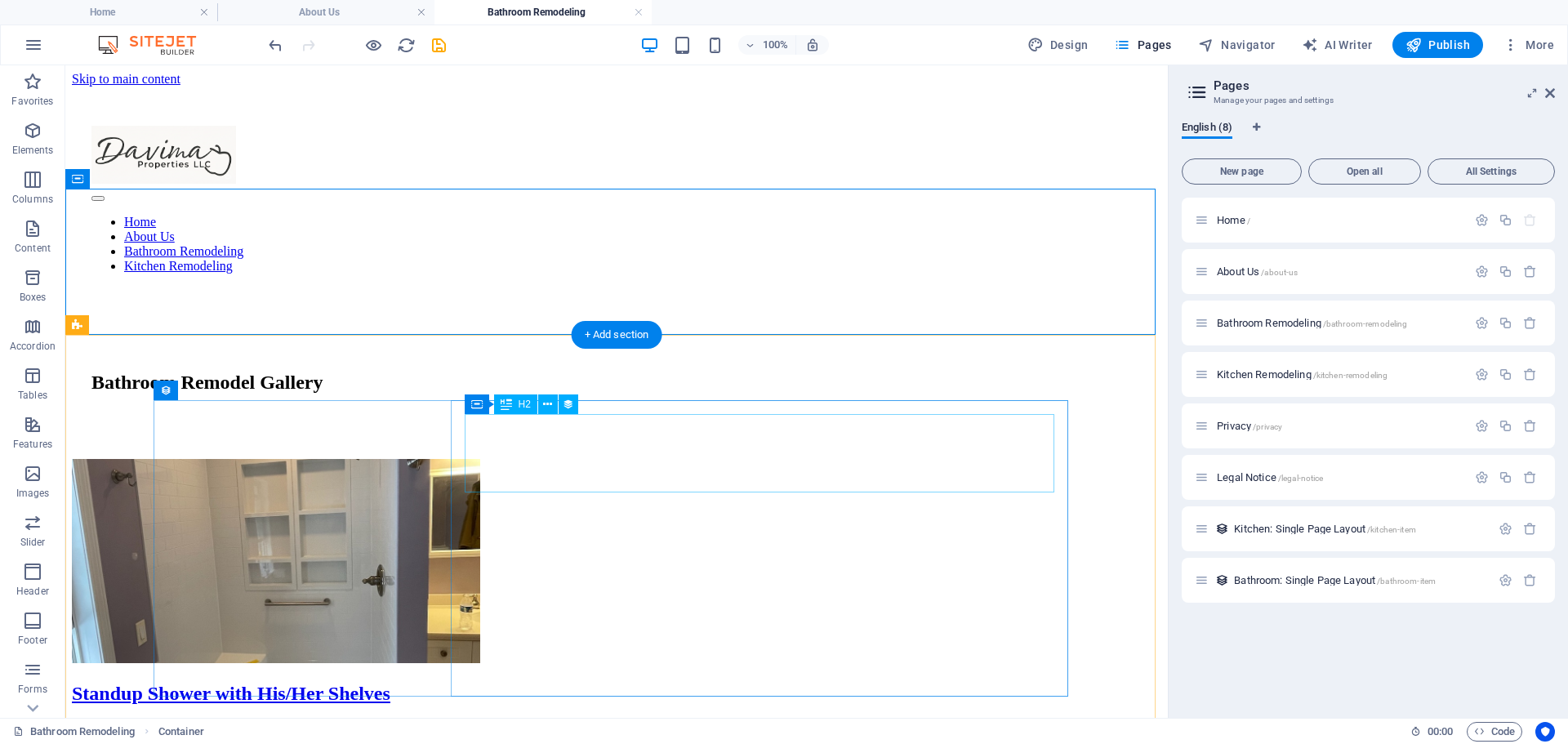
click at [624, 683] on div "Standup Shower with His/Her Shelves" at bounding box center [616, 693] width 1090 height 22
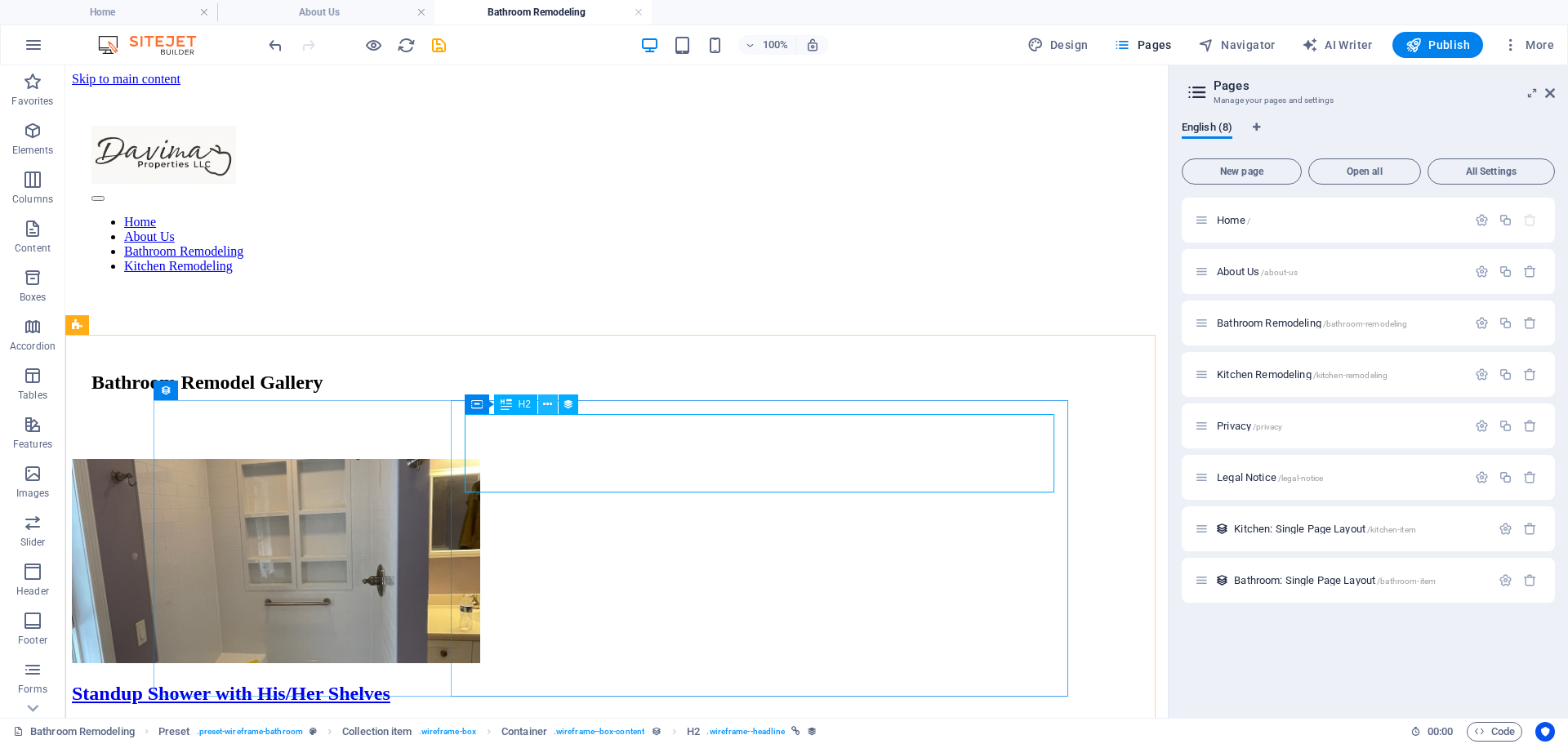
click at [546, 401] on icon at bounding box center [548, 404] width 9 height 17
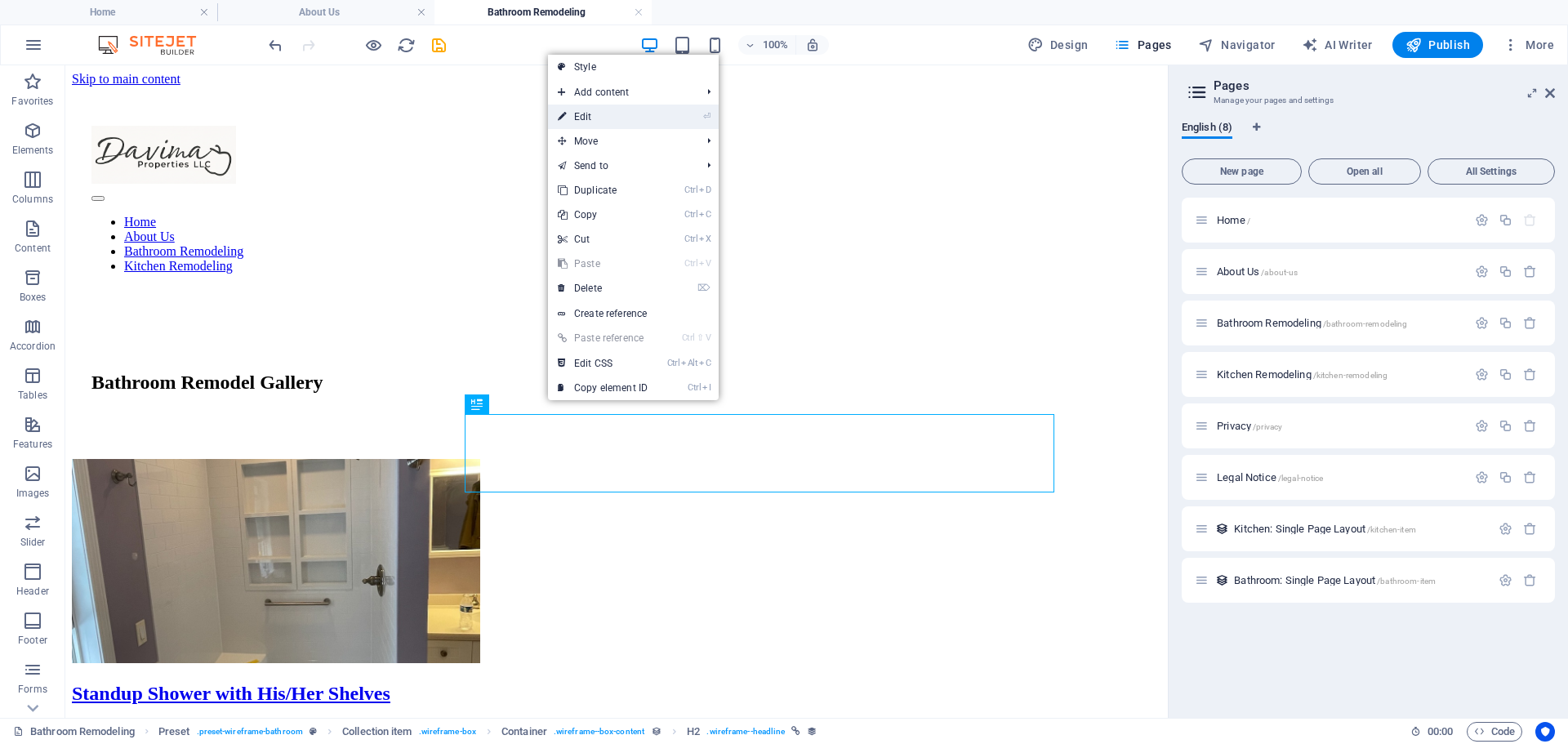
click at [614, 115] on link "⏎ Edit" at bounding box center [602, 117] width 109 height 24
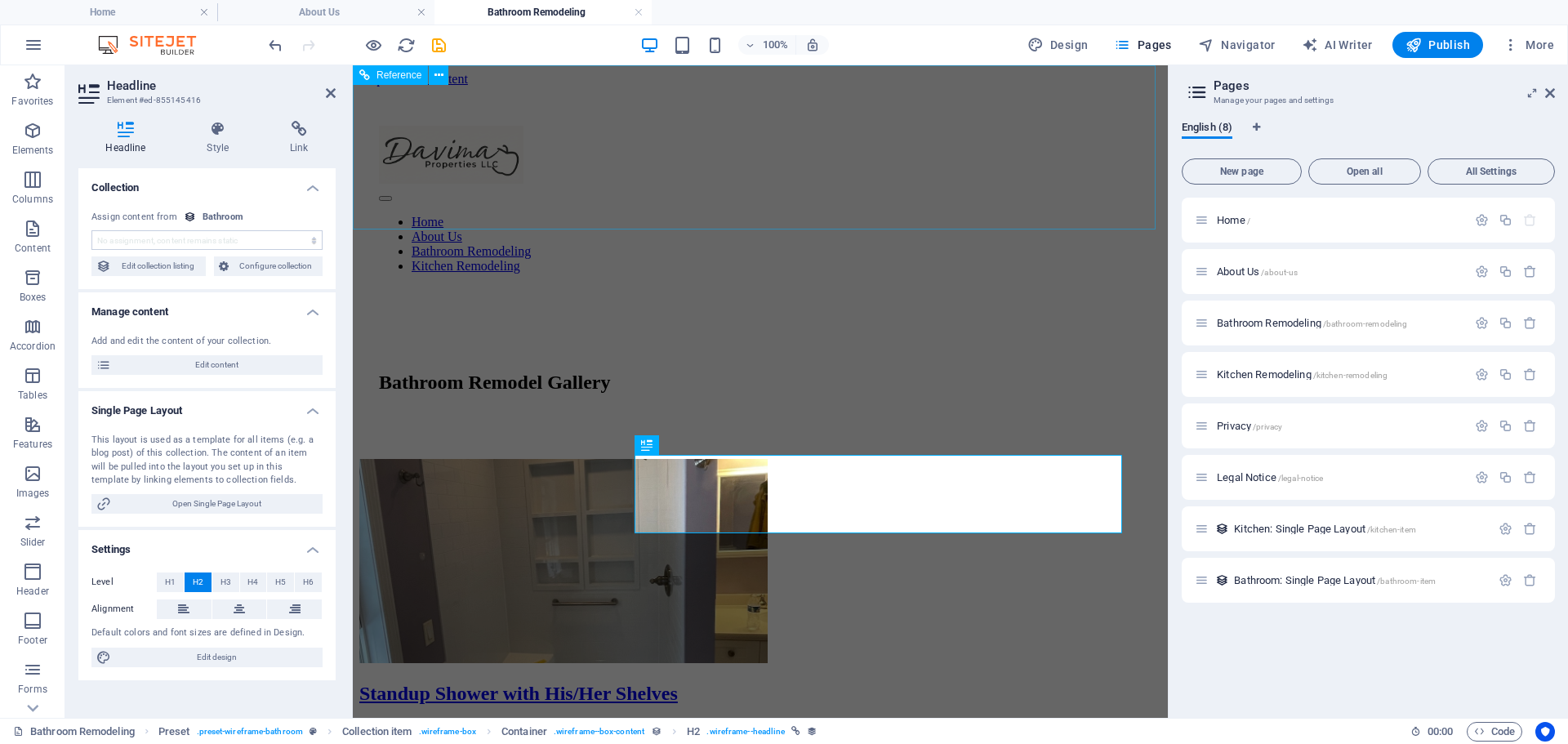
select select "name"
click at [223, 582] on span "H3" at bounding box center [226, 582] width 11 height 20
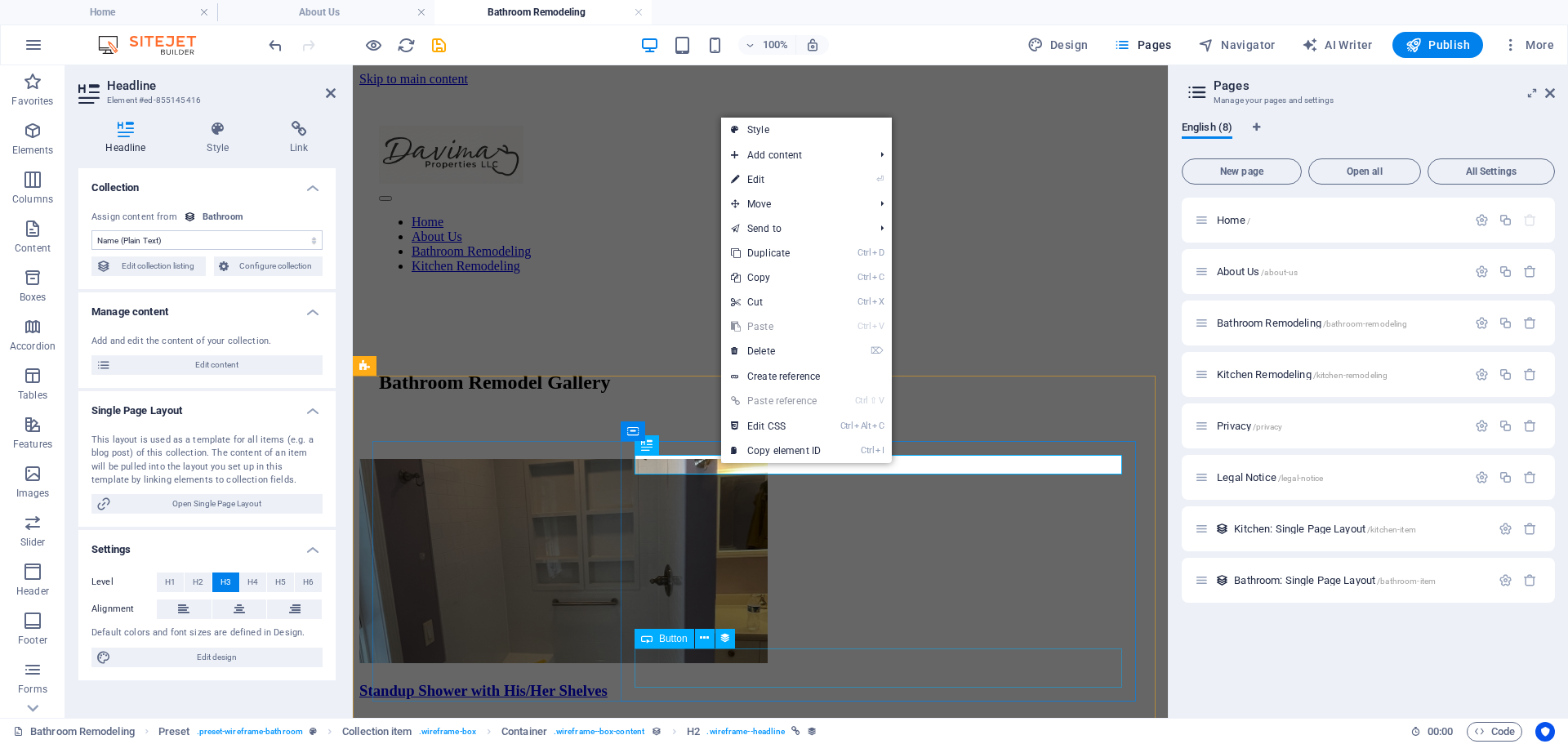
drag, startPoint x: 845, startPoint y: 661, endPoint x: 1145, endPoint y: 646, distance: 300.4
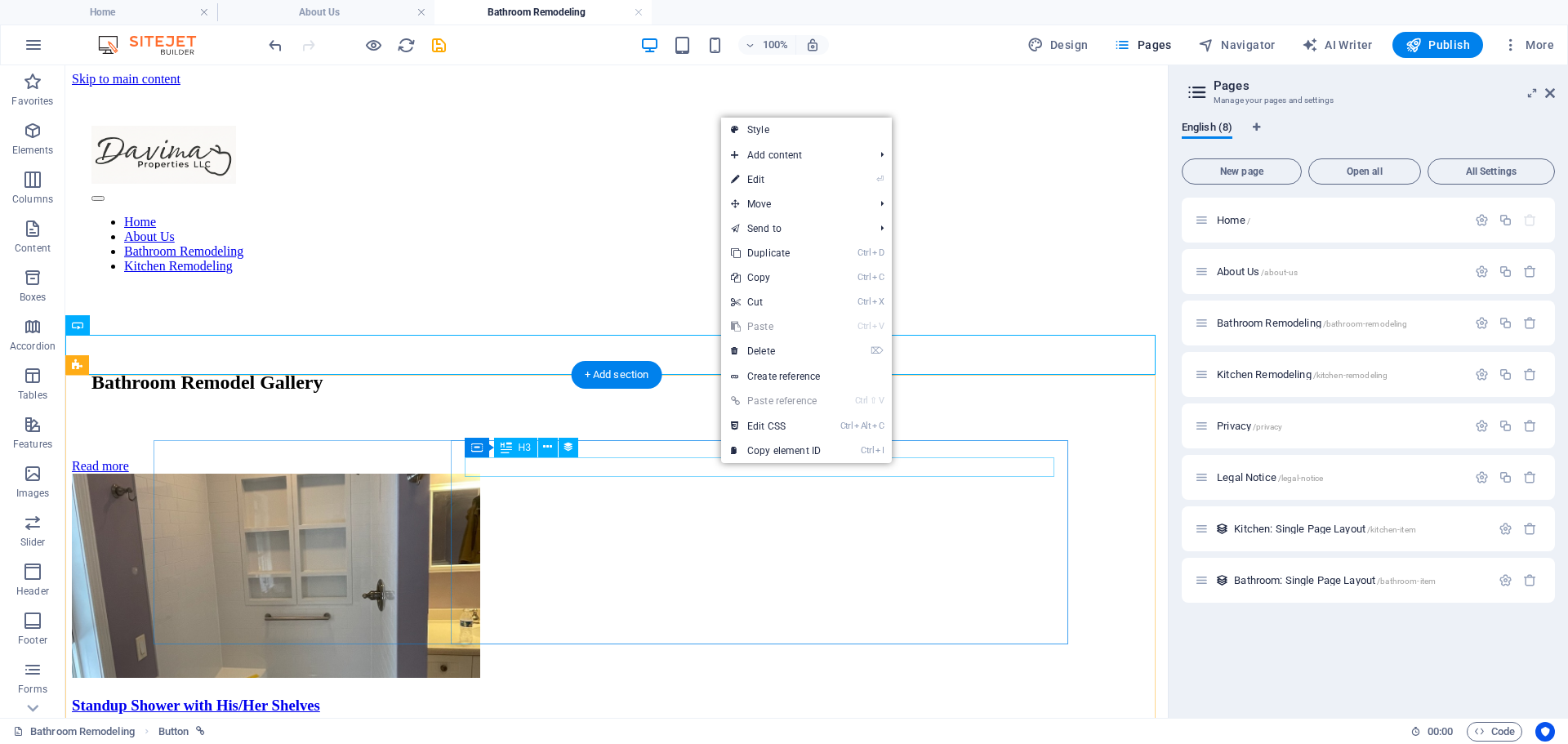
click at [982, 696] on div "Standup Shower with His/Her Shelves" at bounding box center [616, 705] width 1090 height 18
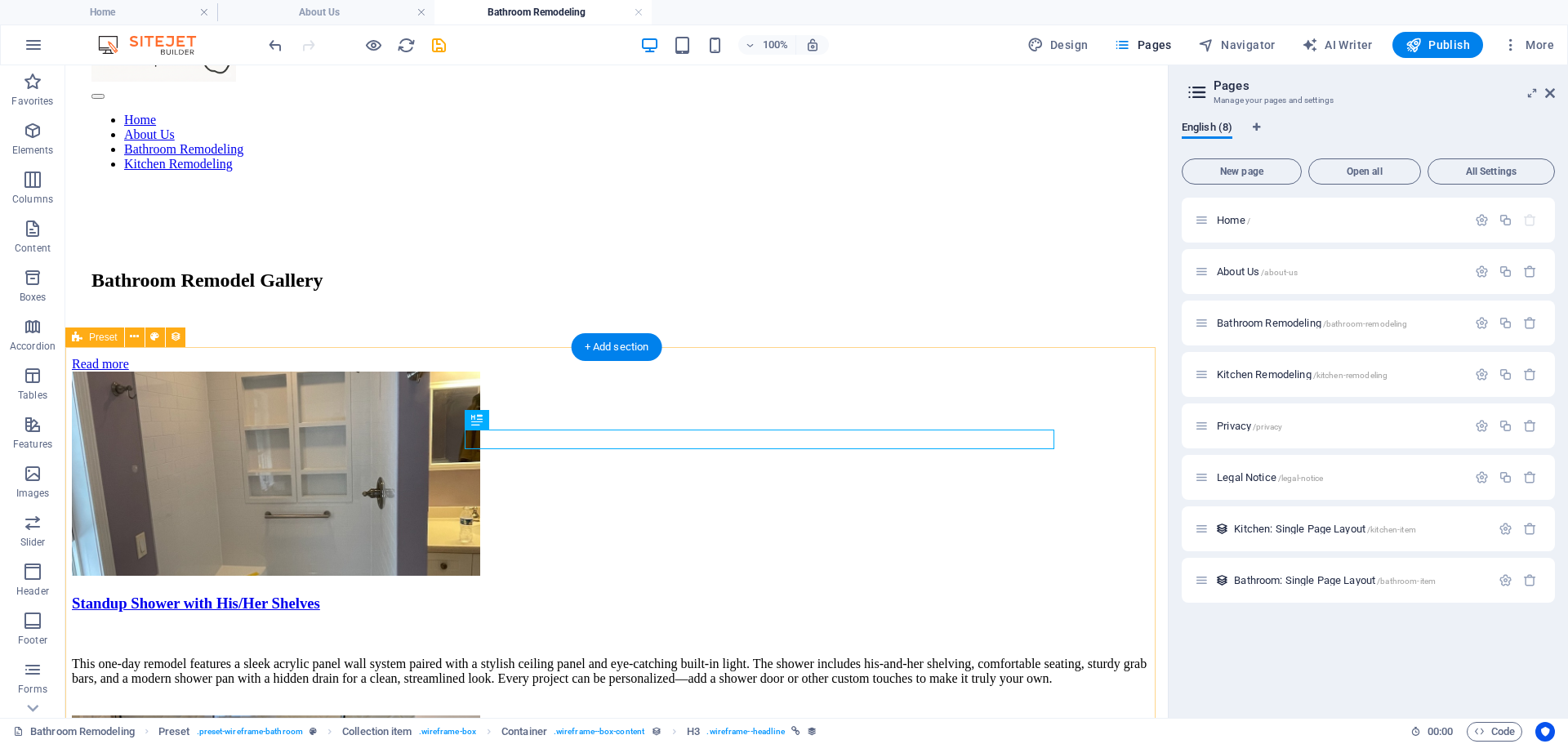
scroll to position [245, 0]
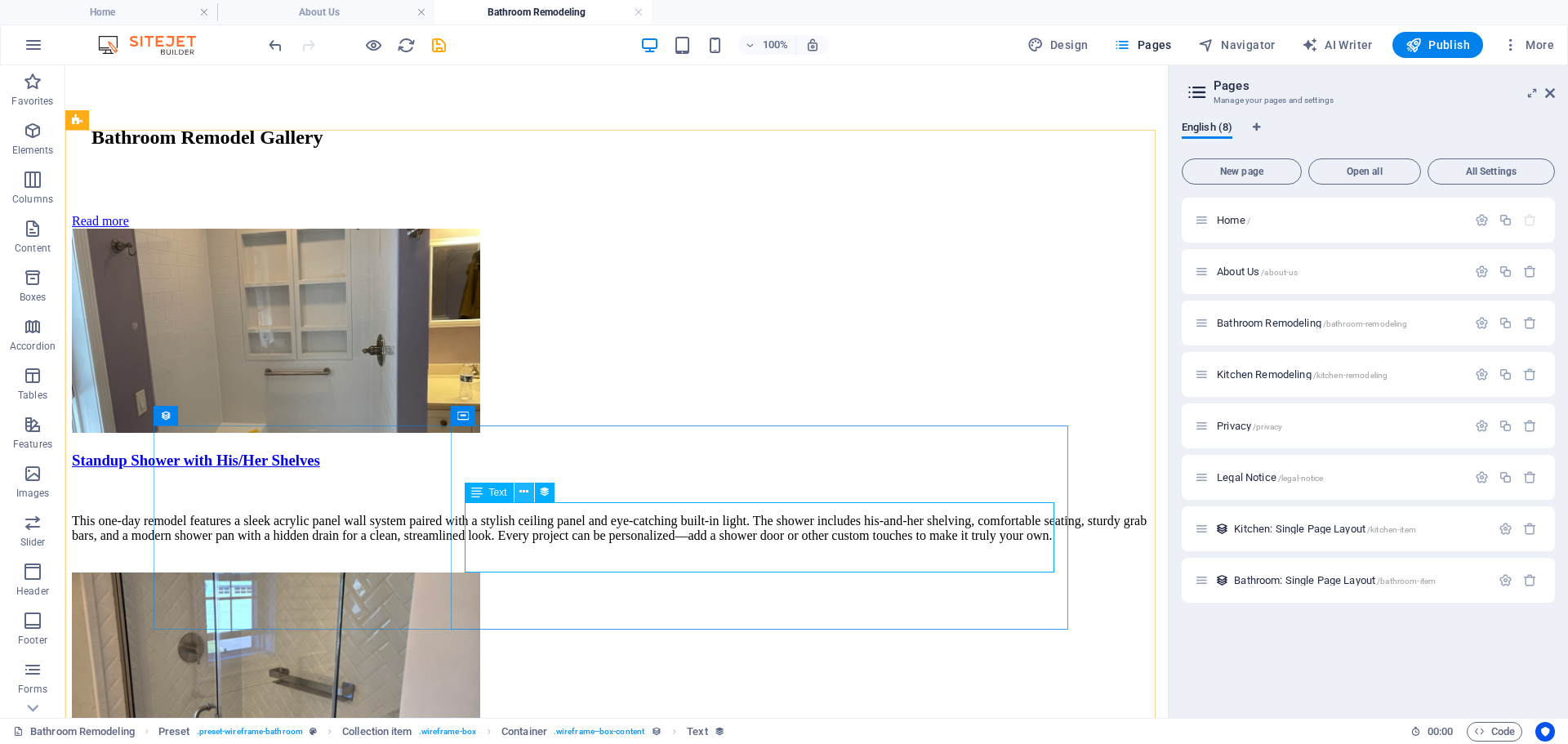
click at [522, 491] on icon at bounding box center [524, 492] width 9 height 17
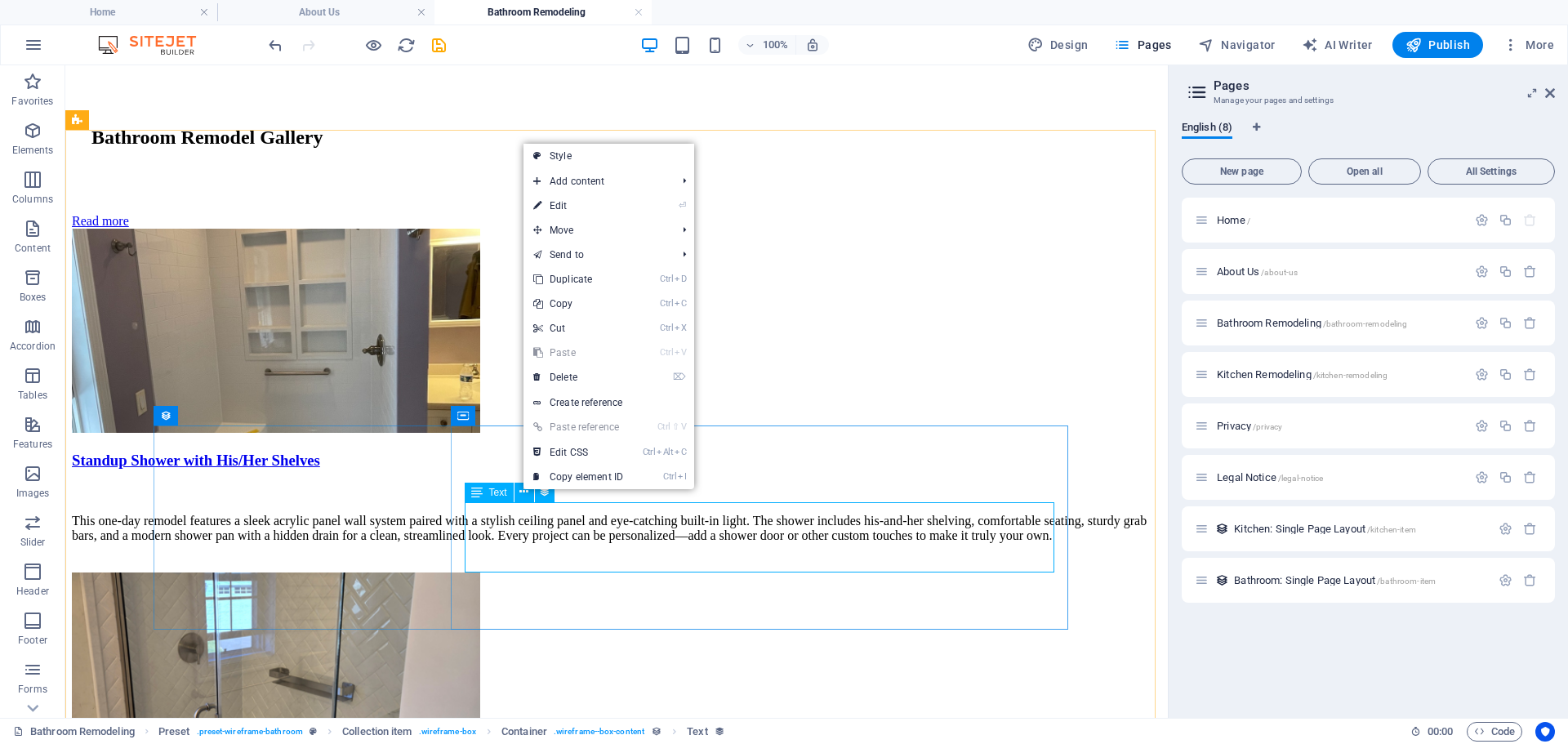
click at [495, 501] on div "Text" at bounding box center [489, 493] width 49 height 20
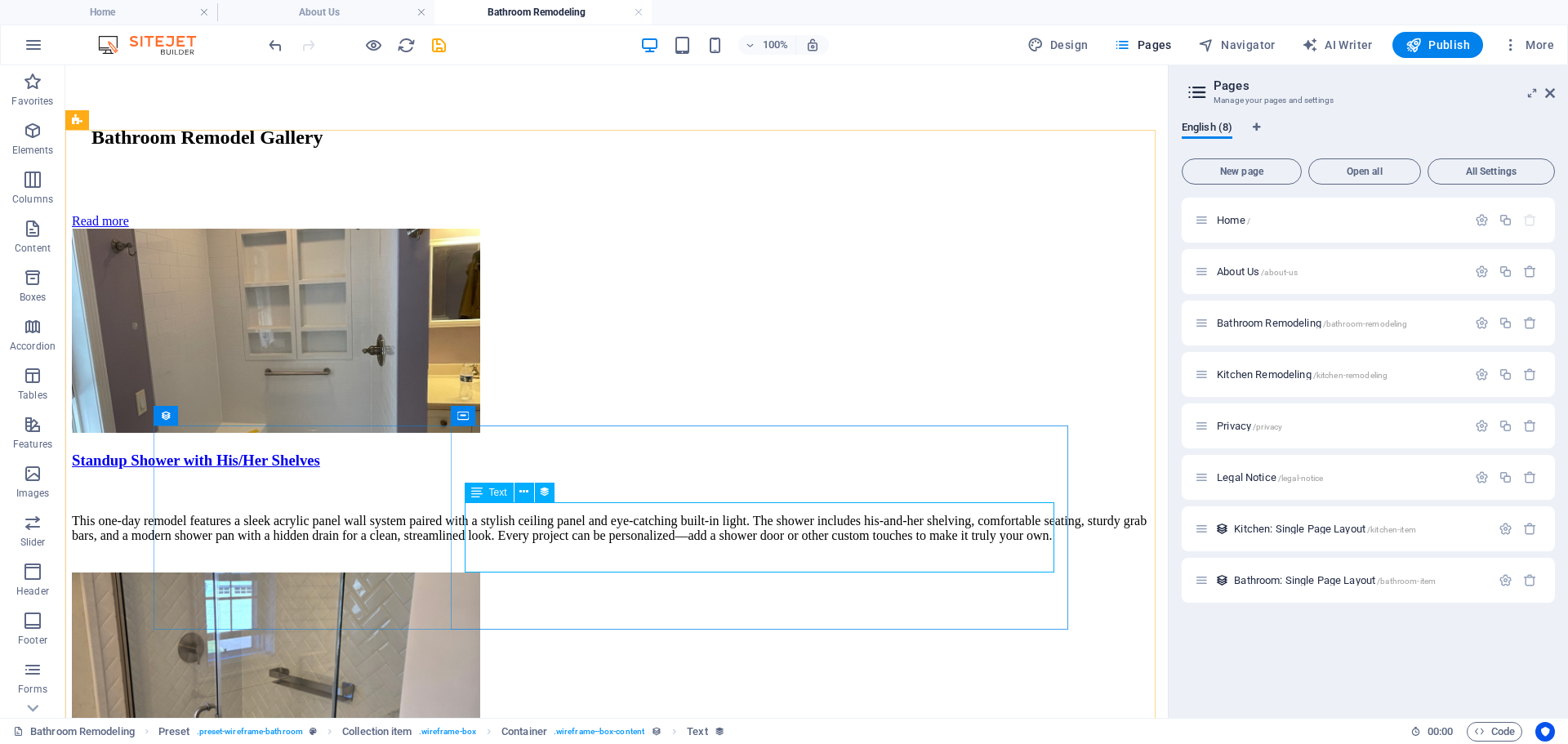
click at [494, 493] on span "Text" at bounding box center [498, 492] width 18 height 10
click at [525, 491] on icon at bounding box center [524, 492] width 9 height 17
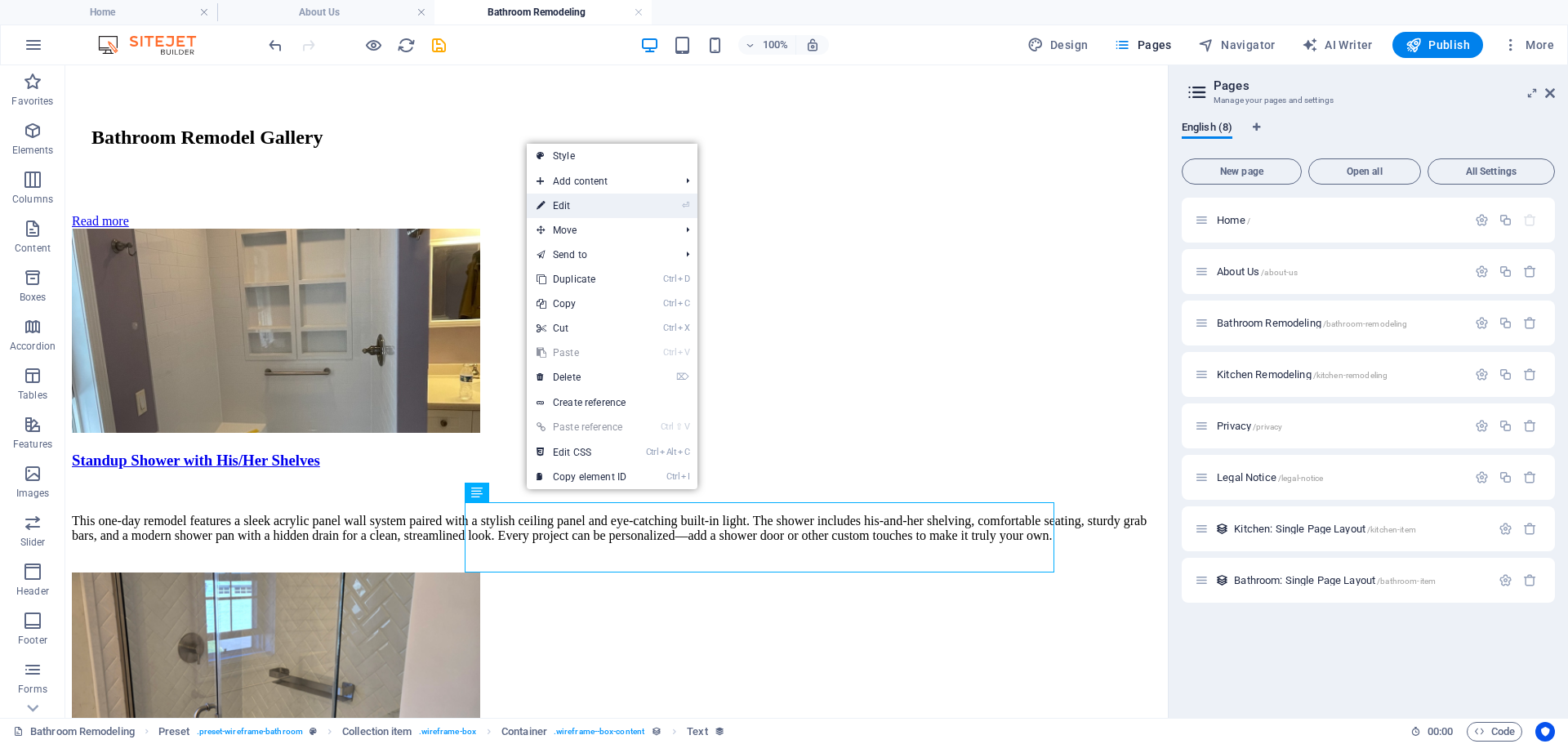
click at [568, 202] on link "⏎ Edit" at bounding box center [581, 205] width 109 height 24
select select "description"
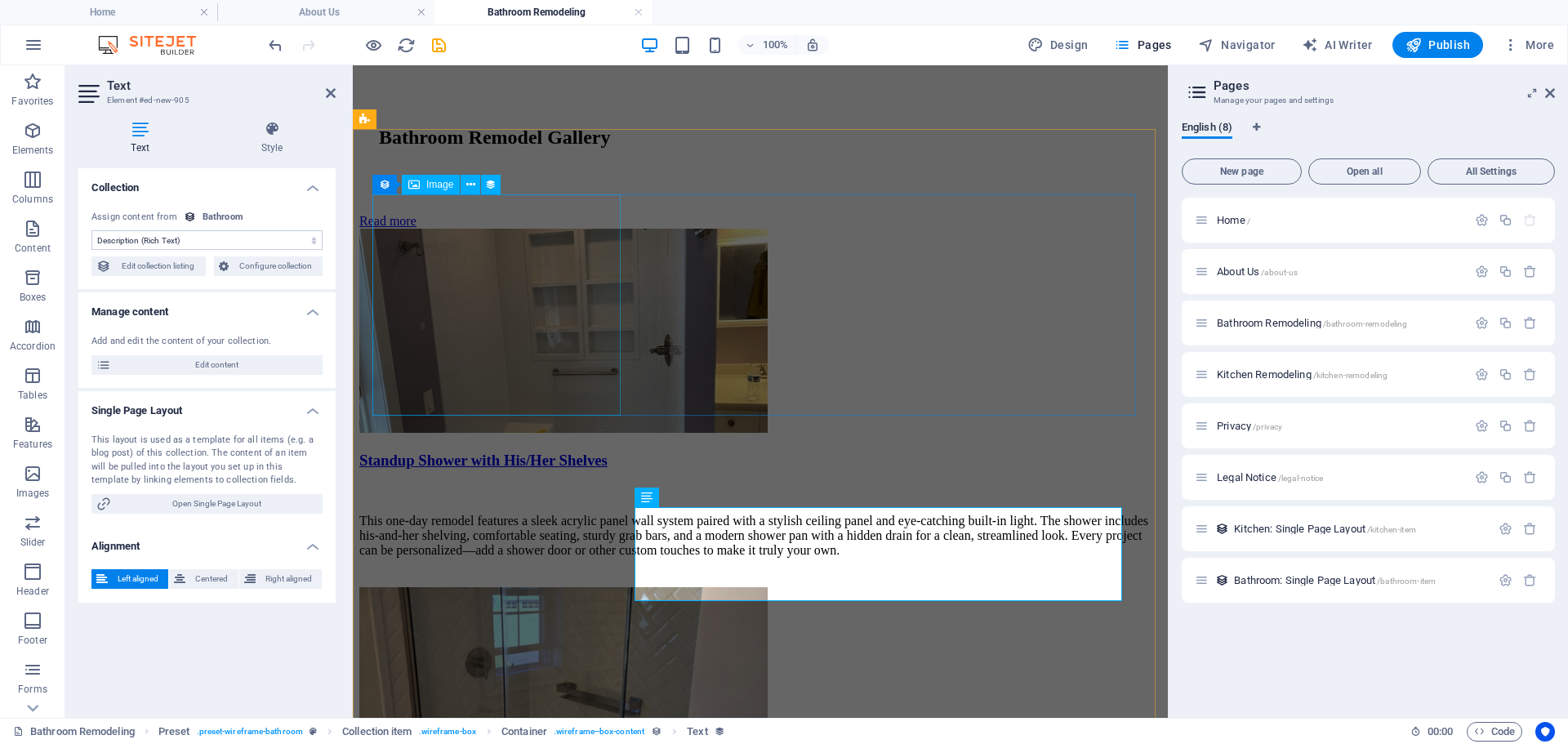
scroll to position [286, 0]
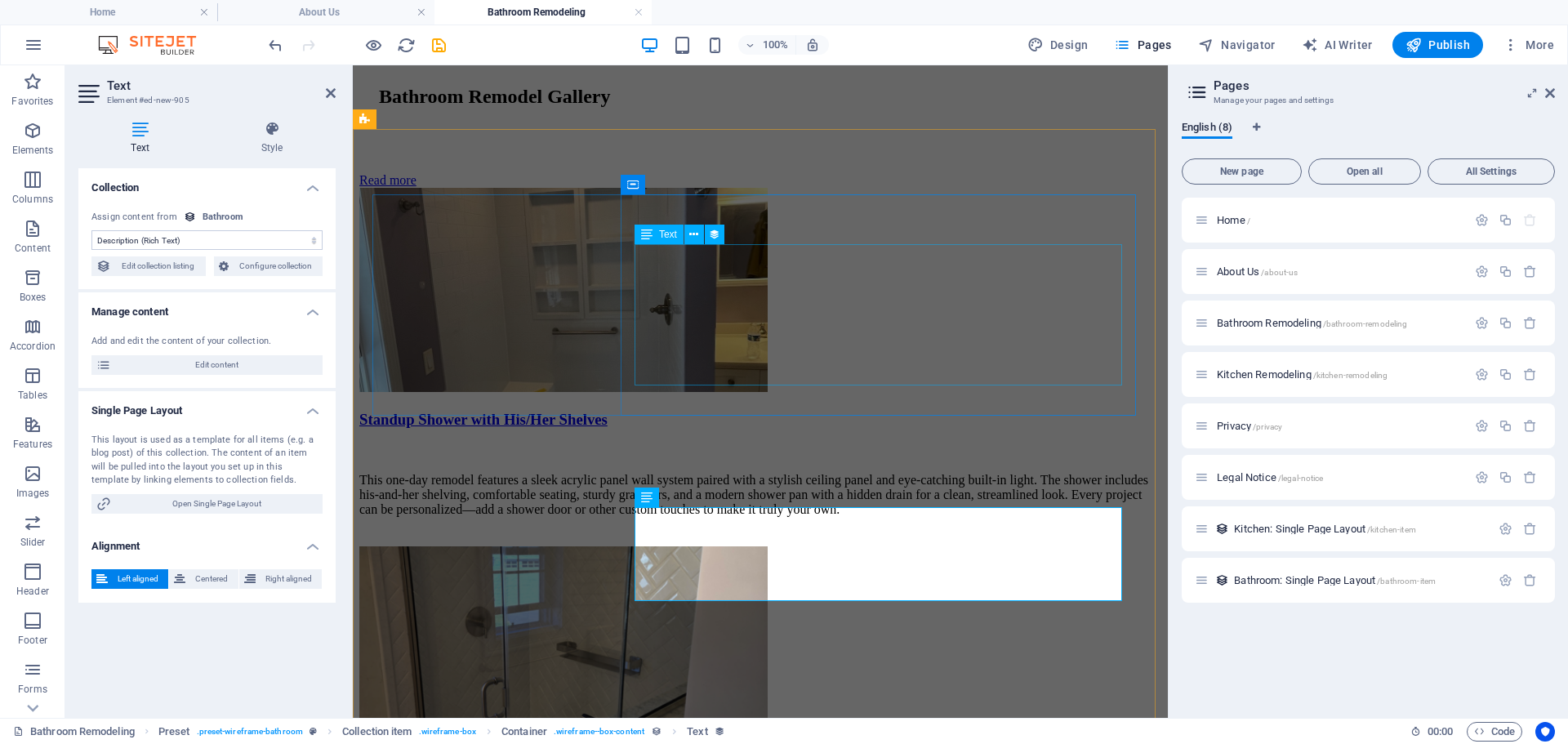
click at [780, 473] on div "This one-day remodel features a sleek acrylic panel wall system paired with a s…" at bounding box center [760, 494] width 802 height 44
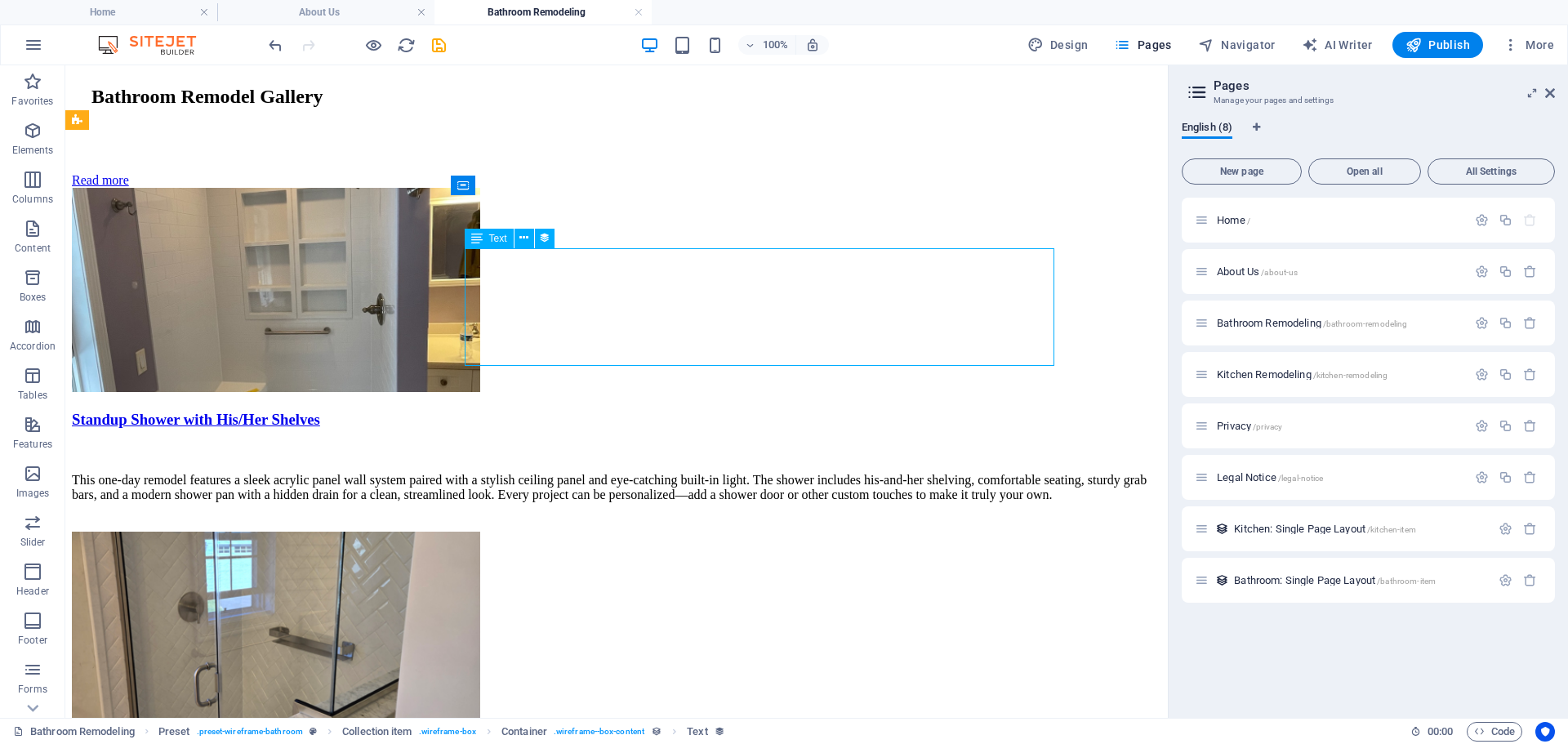
scroll to position [245, 0]
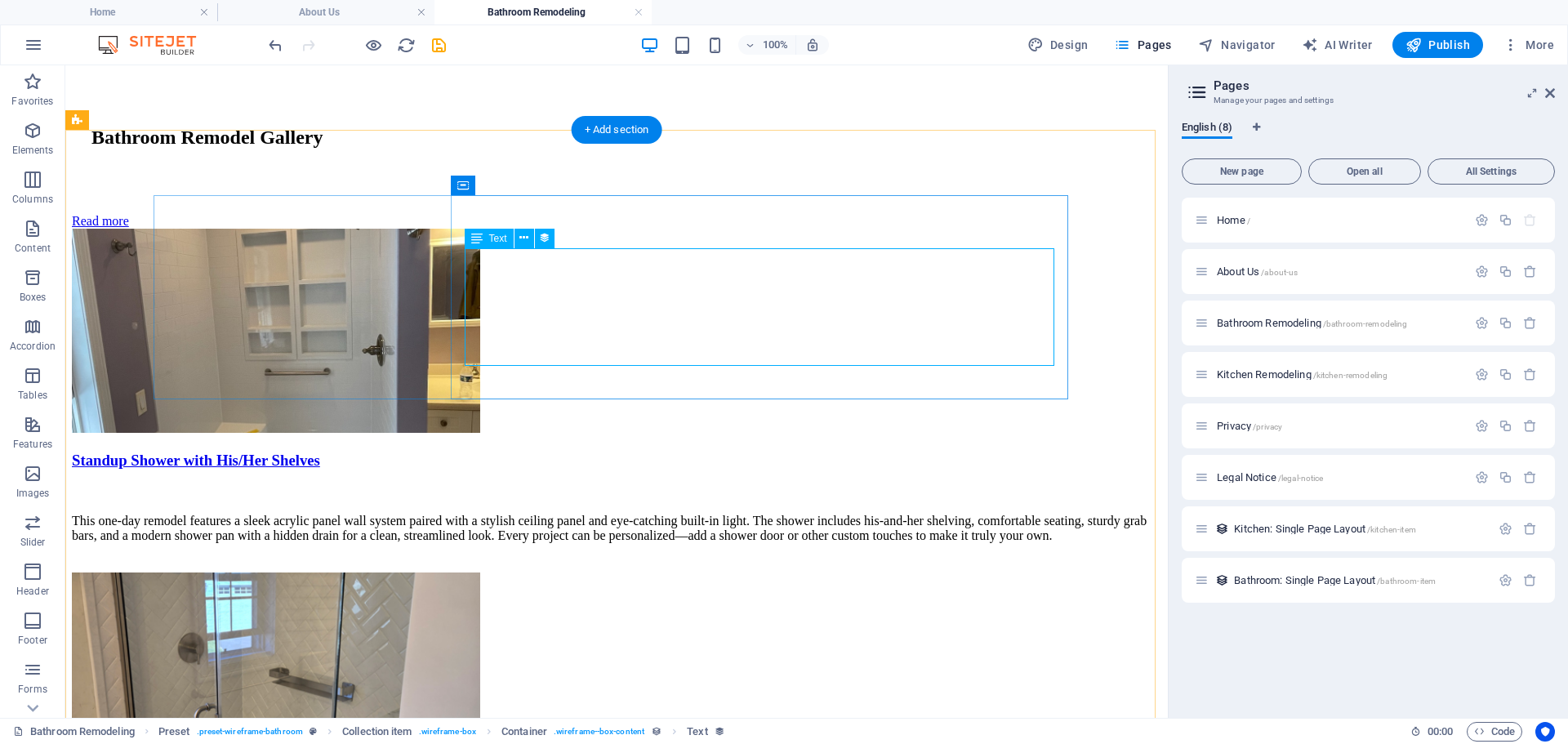
click at [710, 513] on div "This one-day remodel features a sleek acrylic panel wall system paired with a s…" at bounding box center [616, 528] width 1090 height 30
click at [678, 513] on div "This one-day remodel features a sleek acrylic panel wall system paired with a s…" at bounding box center [616, 528] width 1090 height 30
click at [522, 240] on icon at bounding box center [524, 238] width 9 height 17
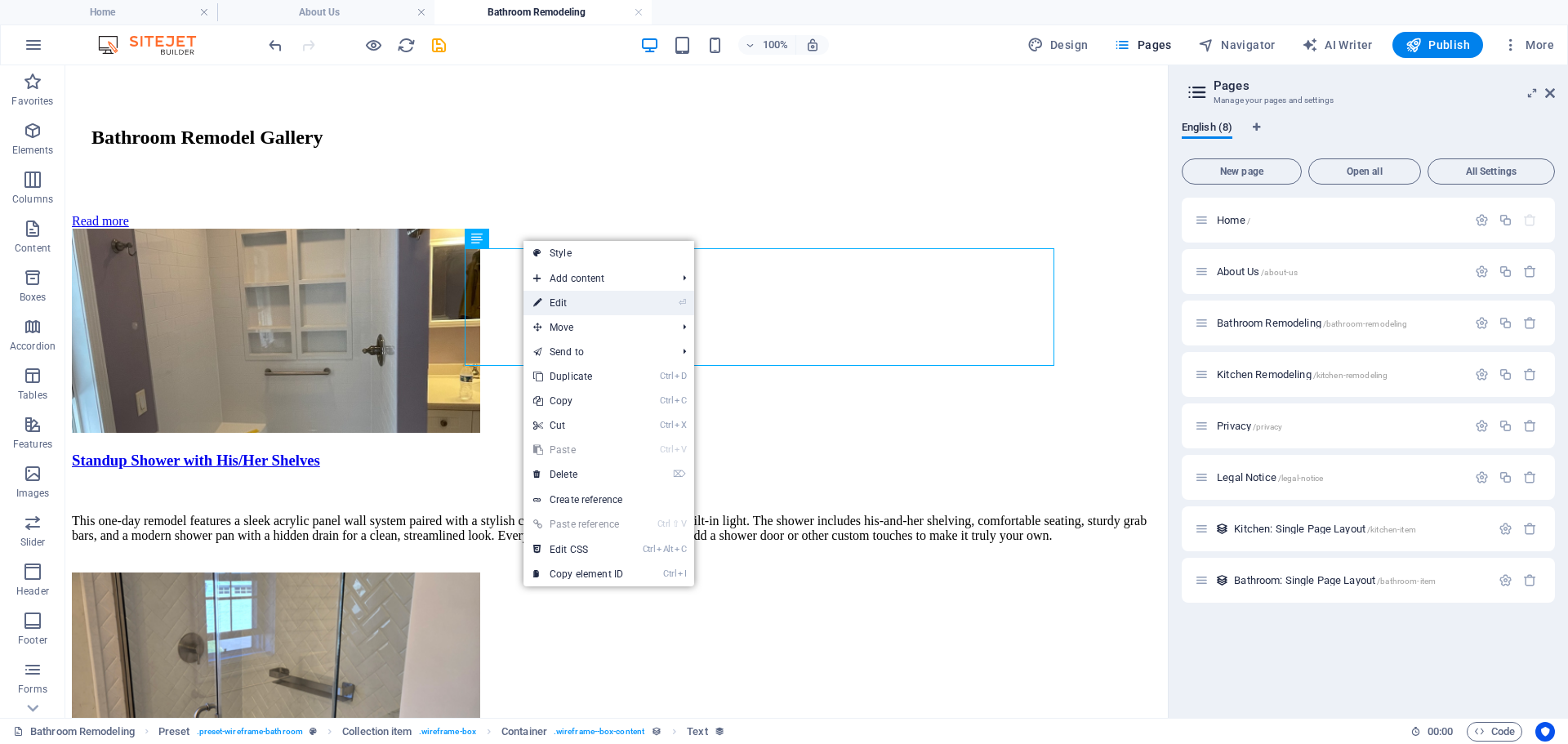
click at [559, 305] on link "⏎ Edit" at bounding box center [578, 303] width 109 height 24
select select "description"
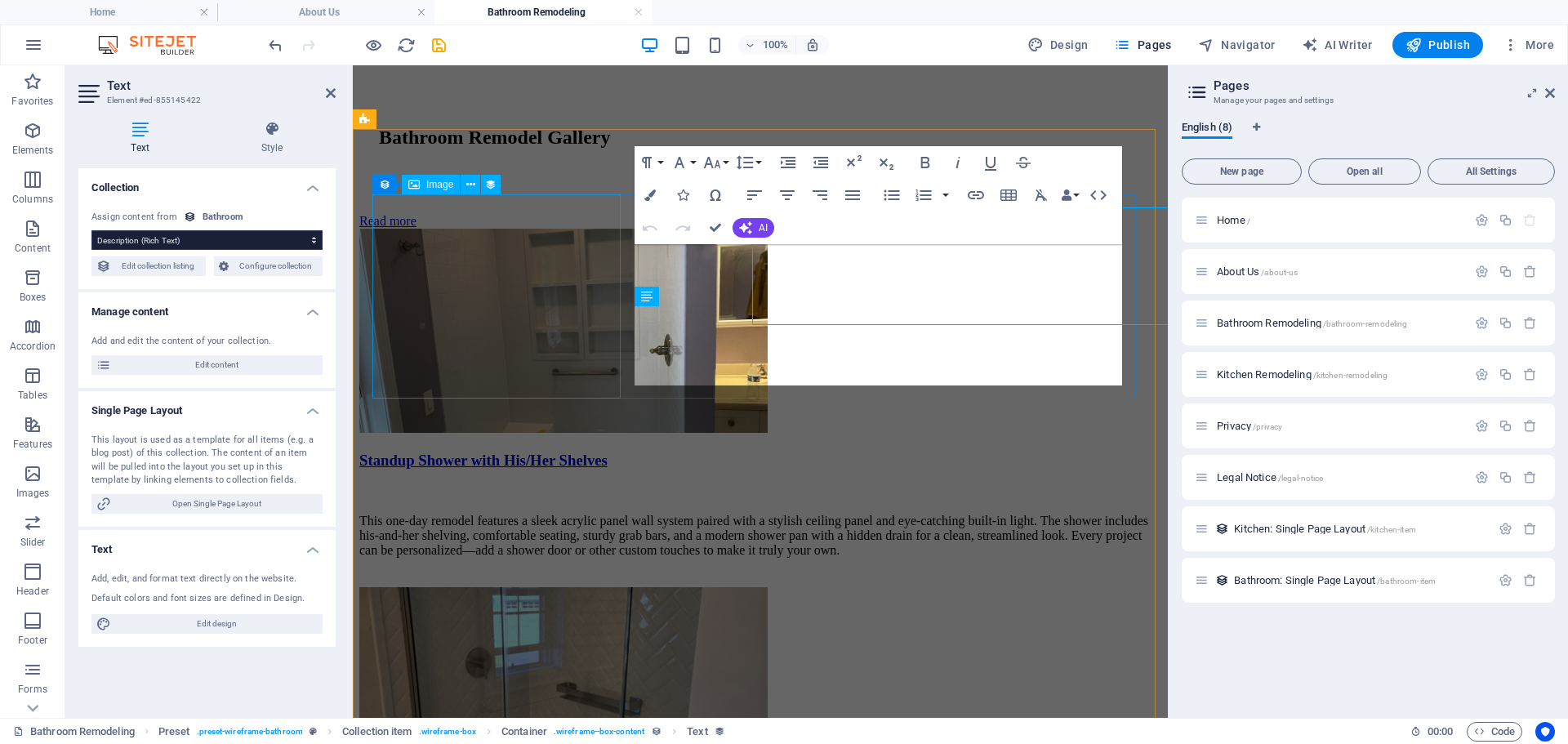
scroll to position [286, 0]
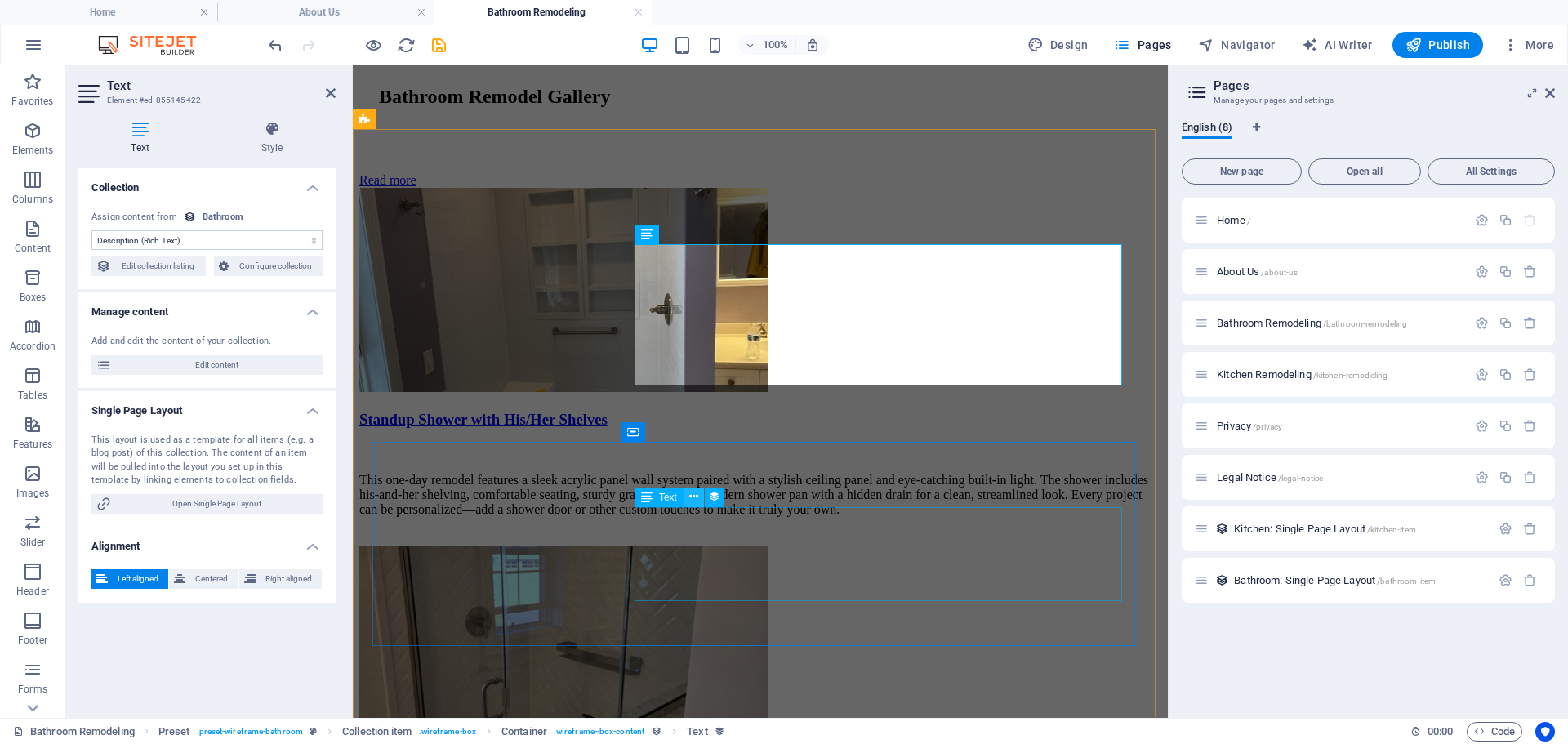
click at [696, 494] on icon at bounding box center [694, 496] width 9 height 17
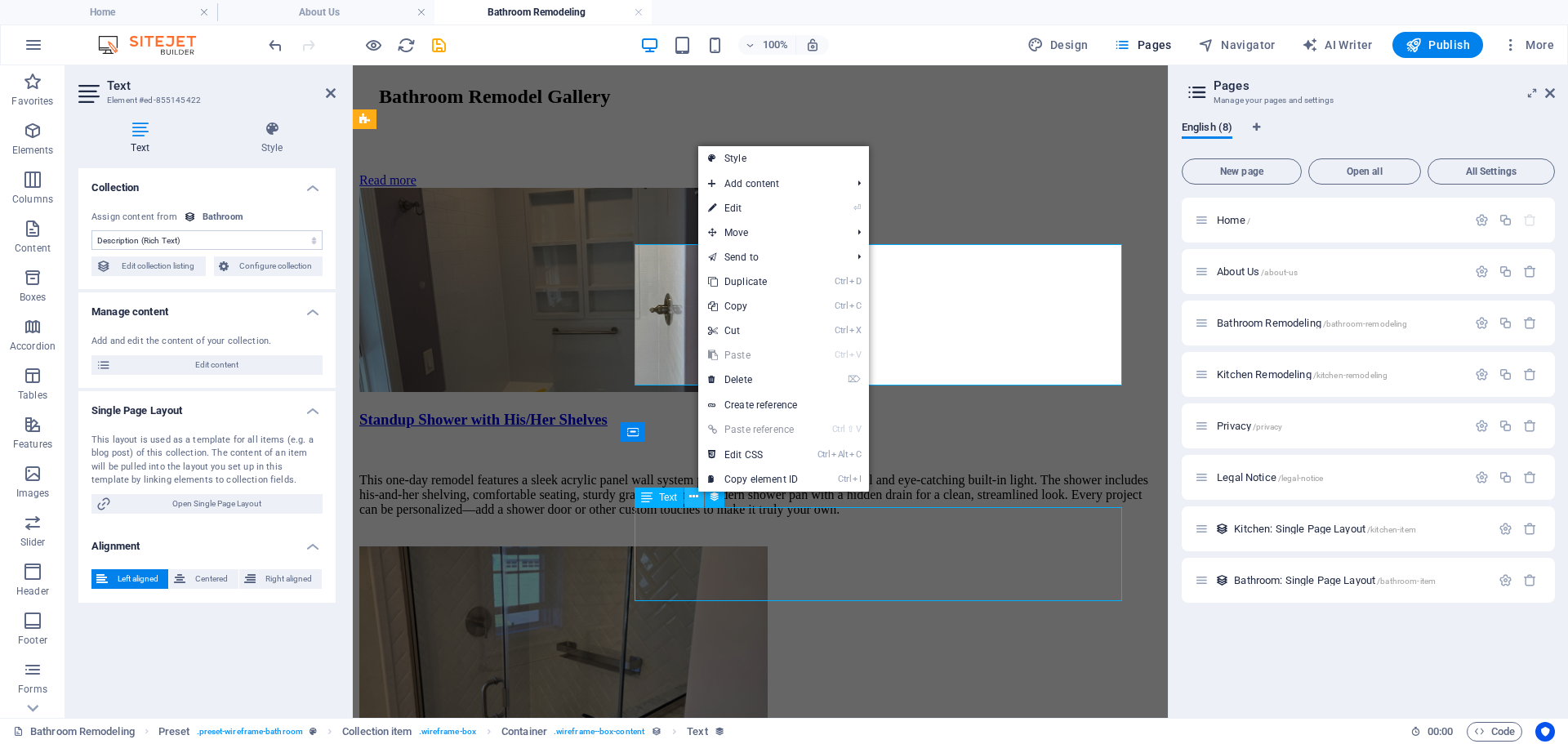
scroll to position [245, 0]
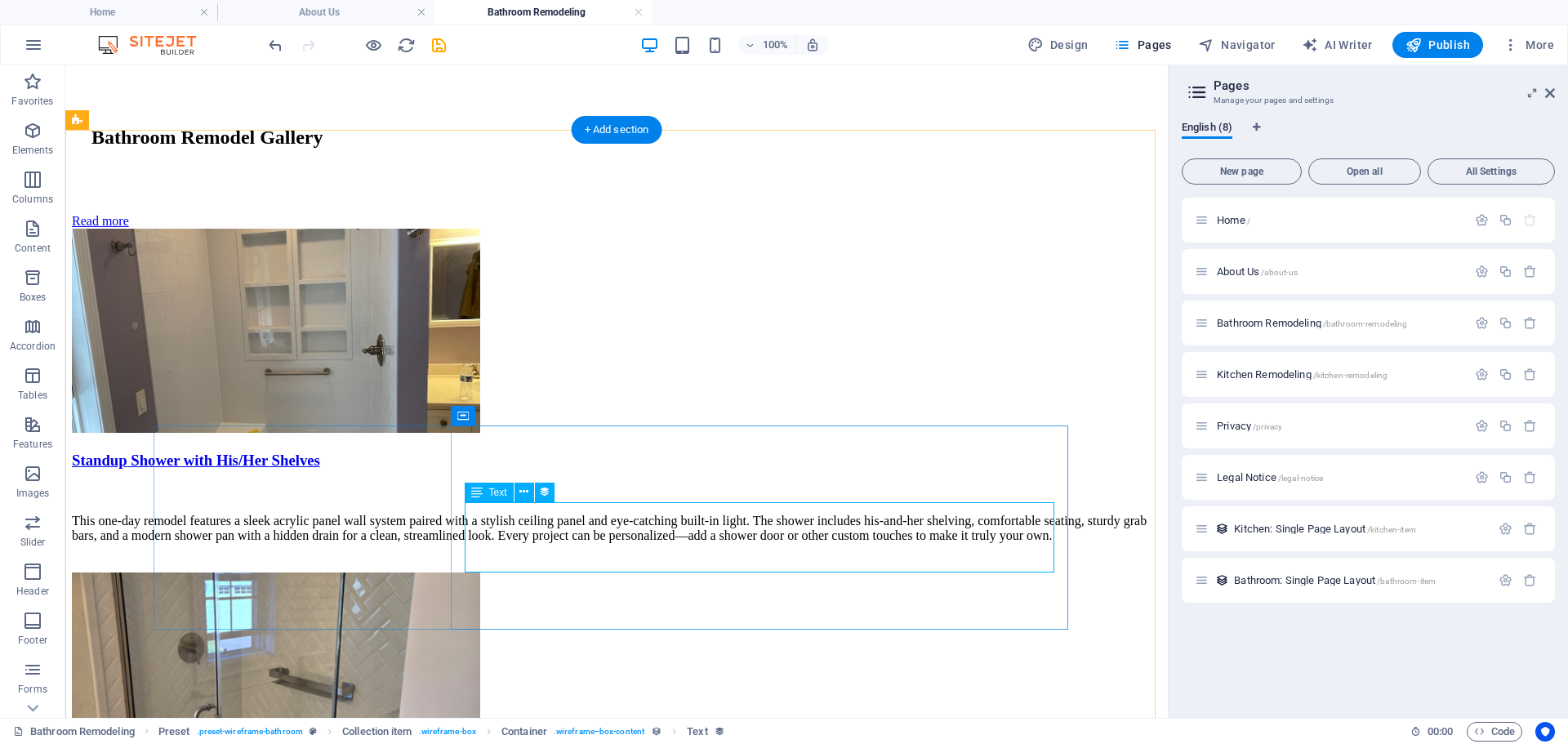
click at [522, 491] on icon at bounding box center [524, 492] width 9 height 17
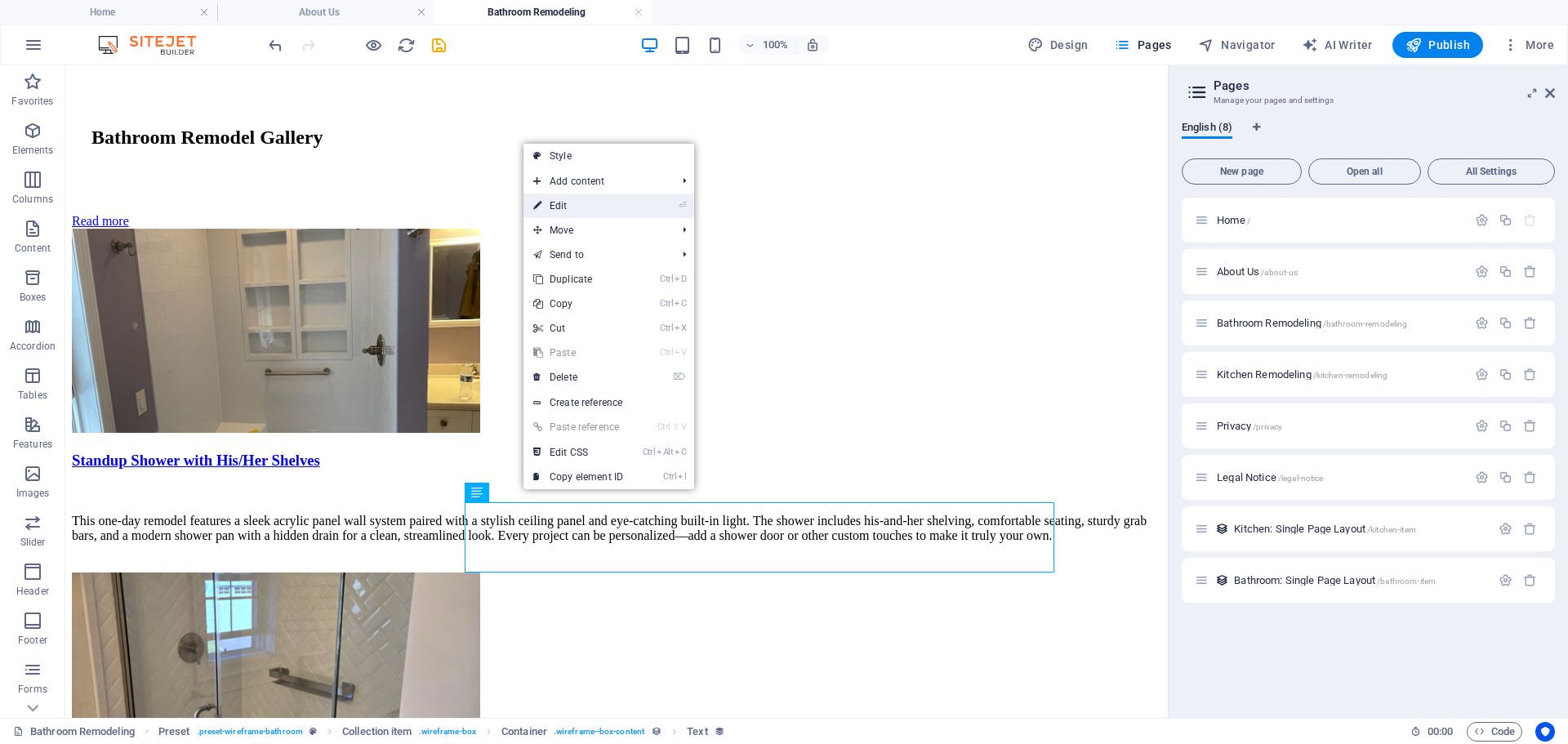
click at [586, 200] on link "⏎ Edit" at bounding box center [578, 205] width 109 height 24
select select "description"
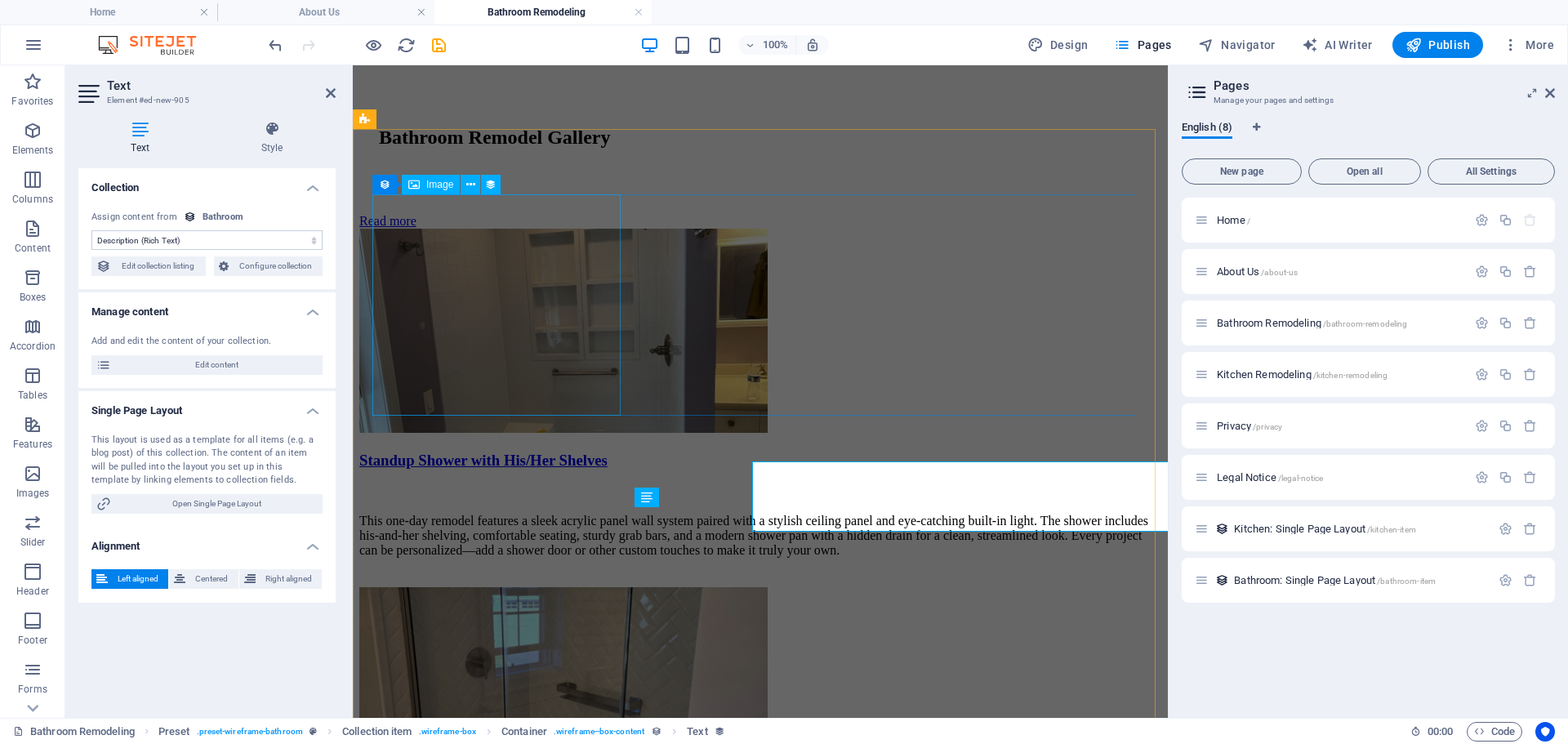
scroll to position [286, 0]
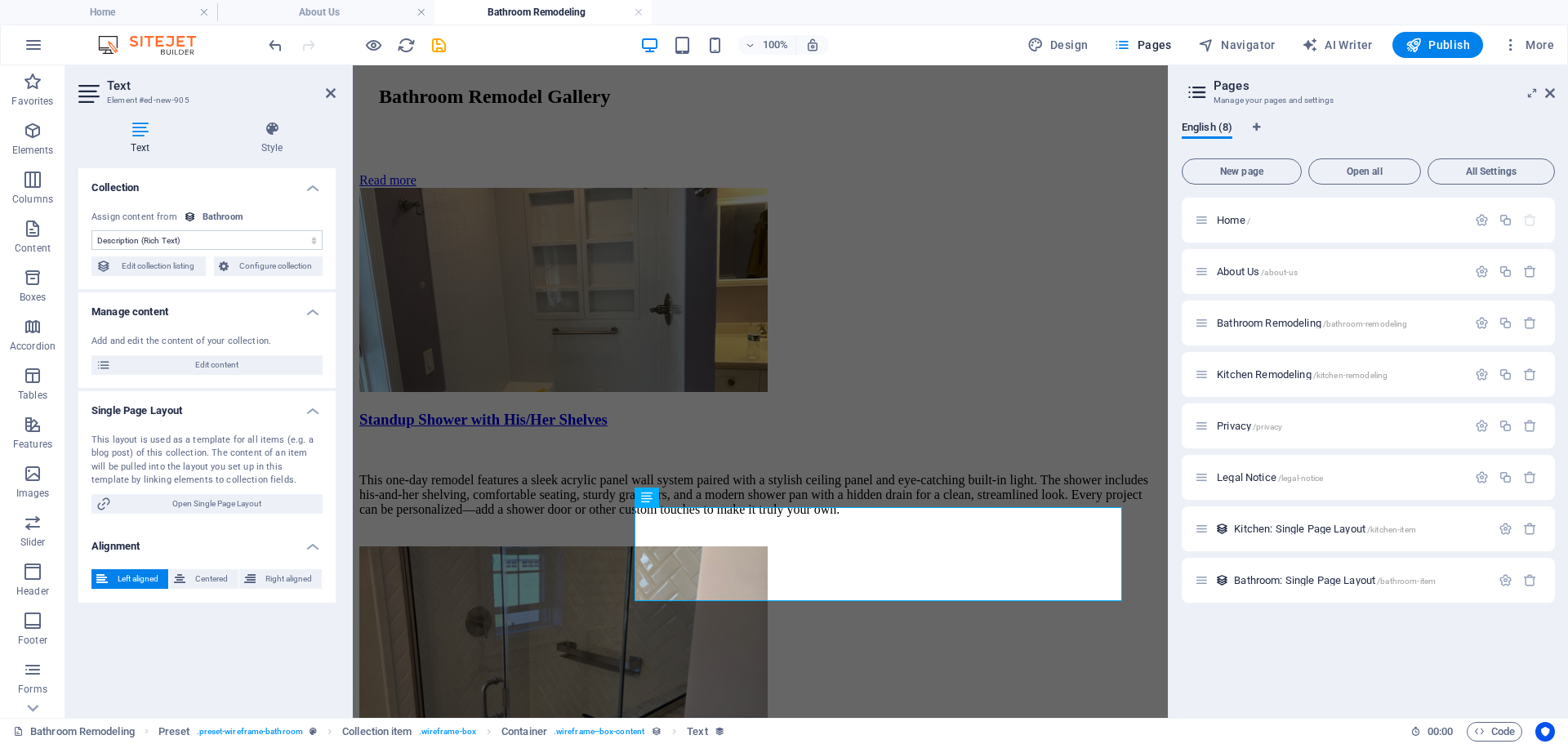
click at [215, 677] on div "Collection No assignment, content remains static Created at (Date) Updated at (…" at bounding box center [207, 436] width 257 height 536
click at [659, 500] on span "Text" at bounding box center [668, 497] width 18 height 10
drag, startPoint x: 817, startPoint y: 641, endPoint x: 1100, endPoint y: 638, distance: 283.0
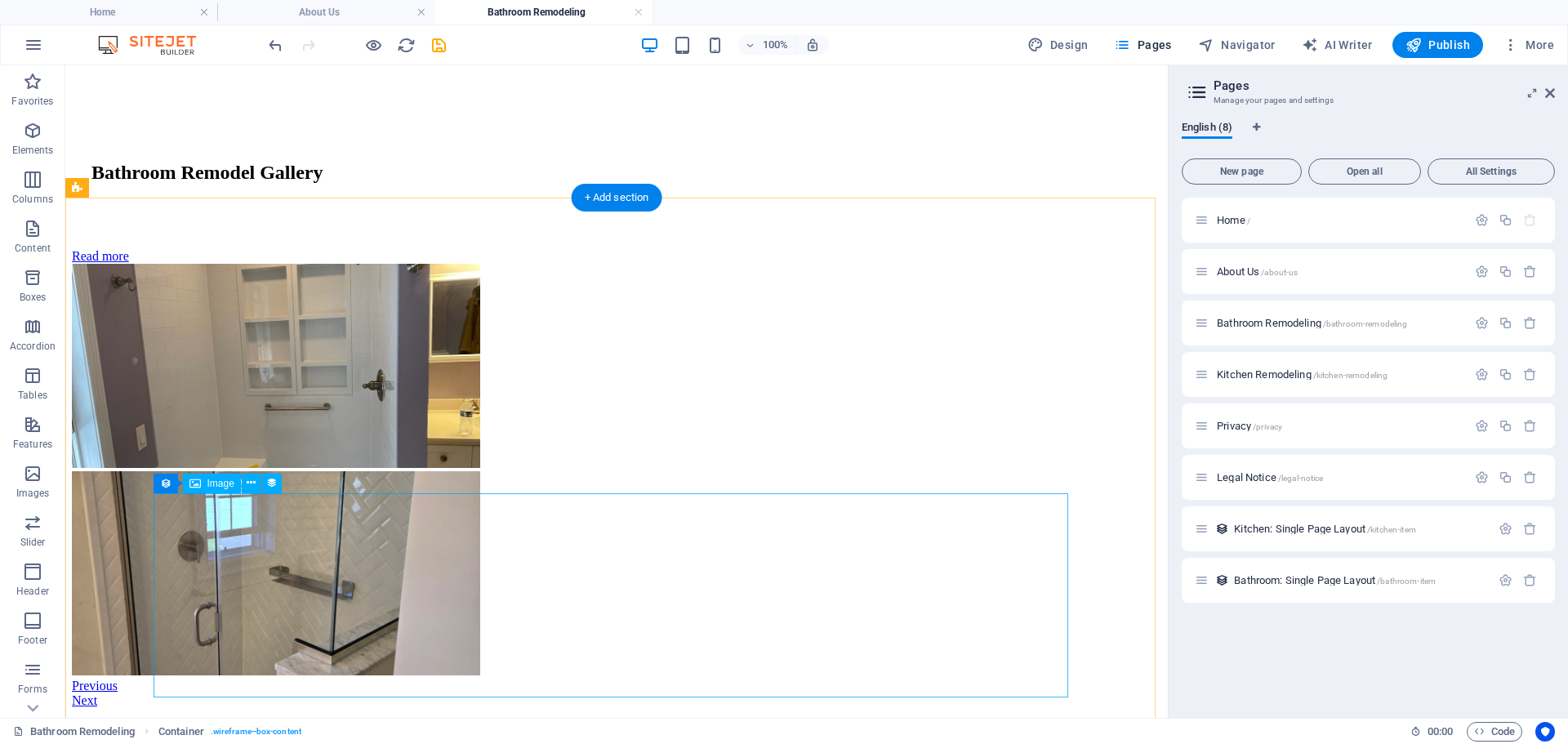
scroll to position [177, 0]
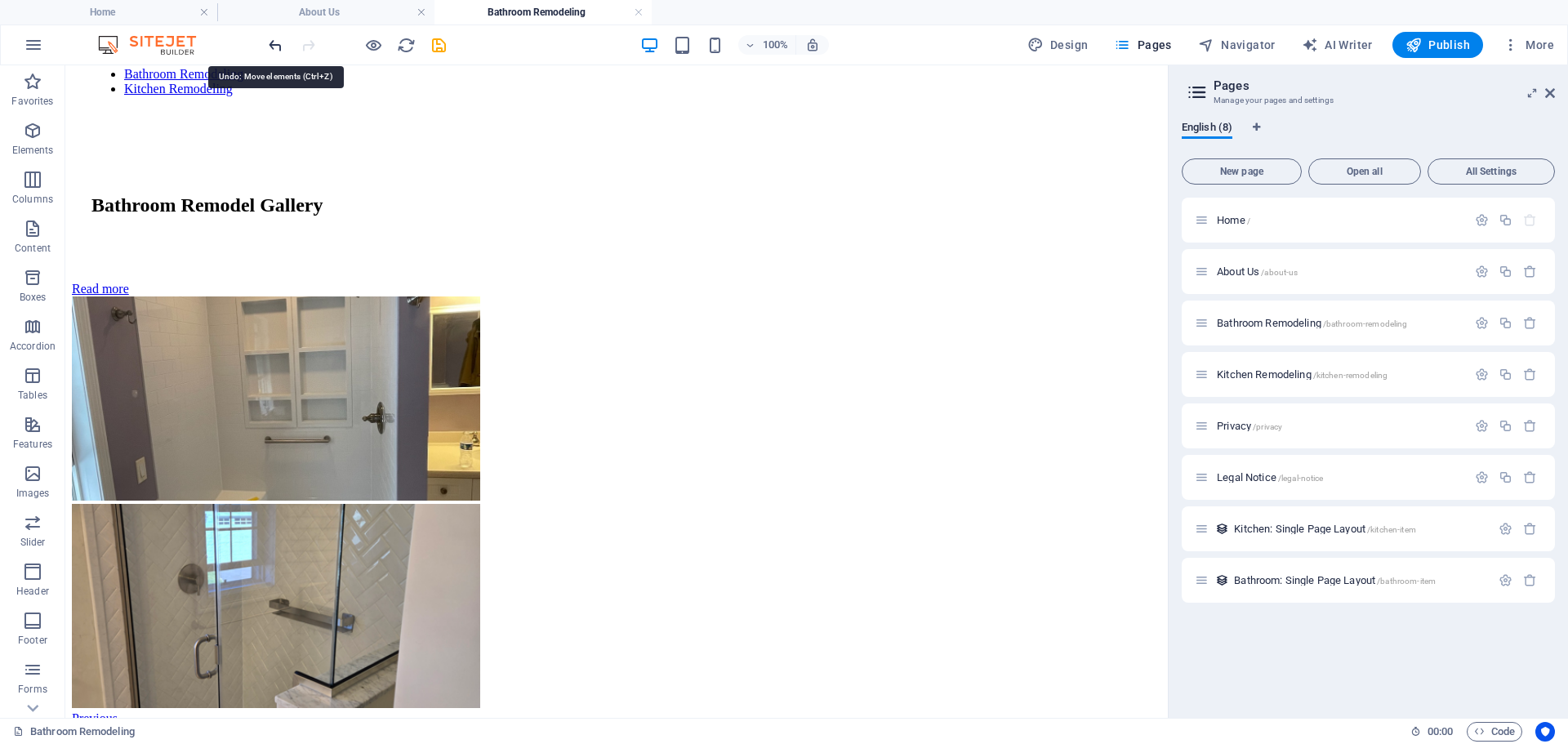
click at [272, 47] on icon "undo" at bounding box center [275, 45] width 19 height 19
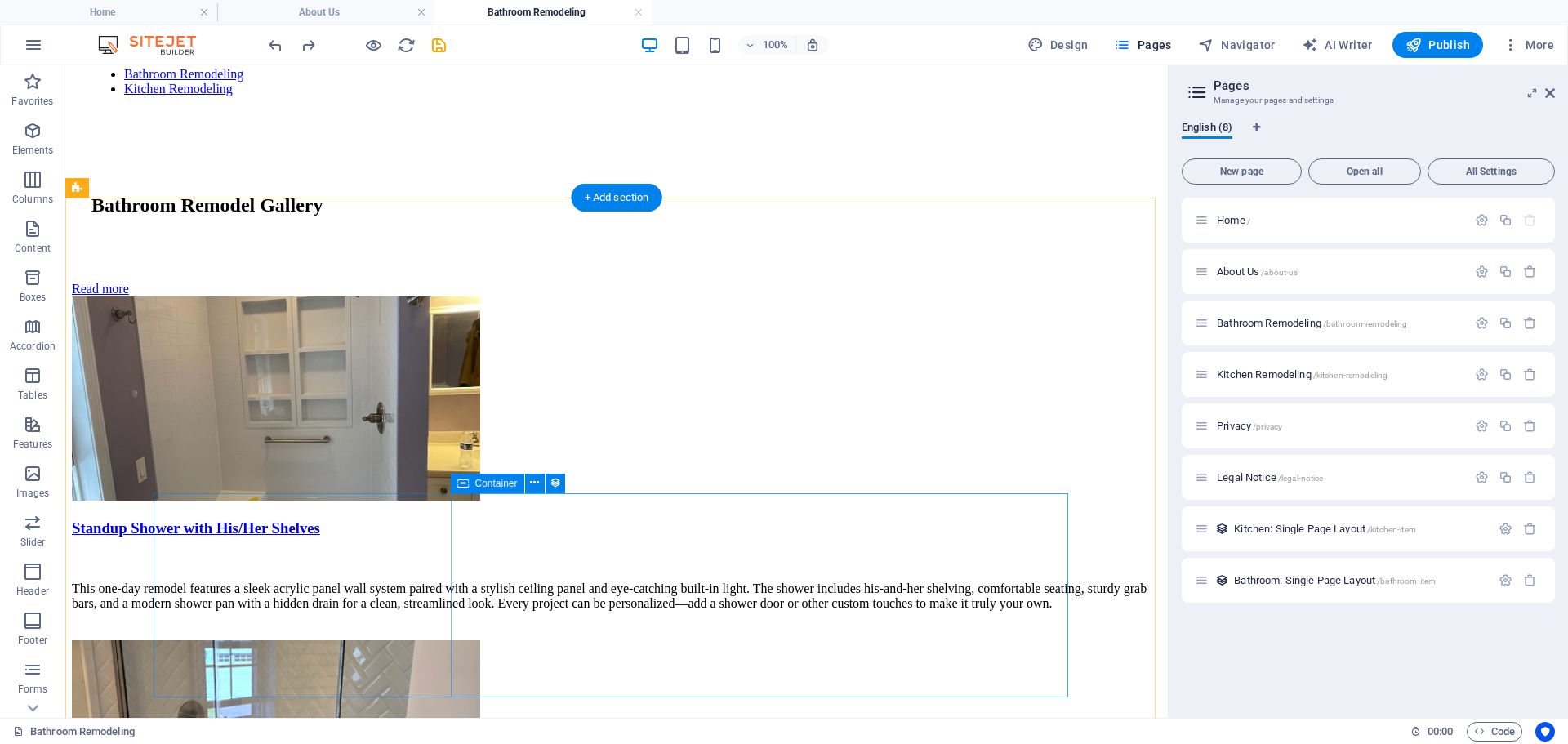
click at [749, 664] on div "Standup Shower with His/Her Shelves This one-day remodel features a sleek acryl…" at bounding box center [616, 655] width 1090 height 718
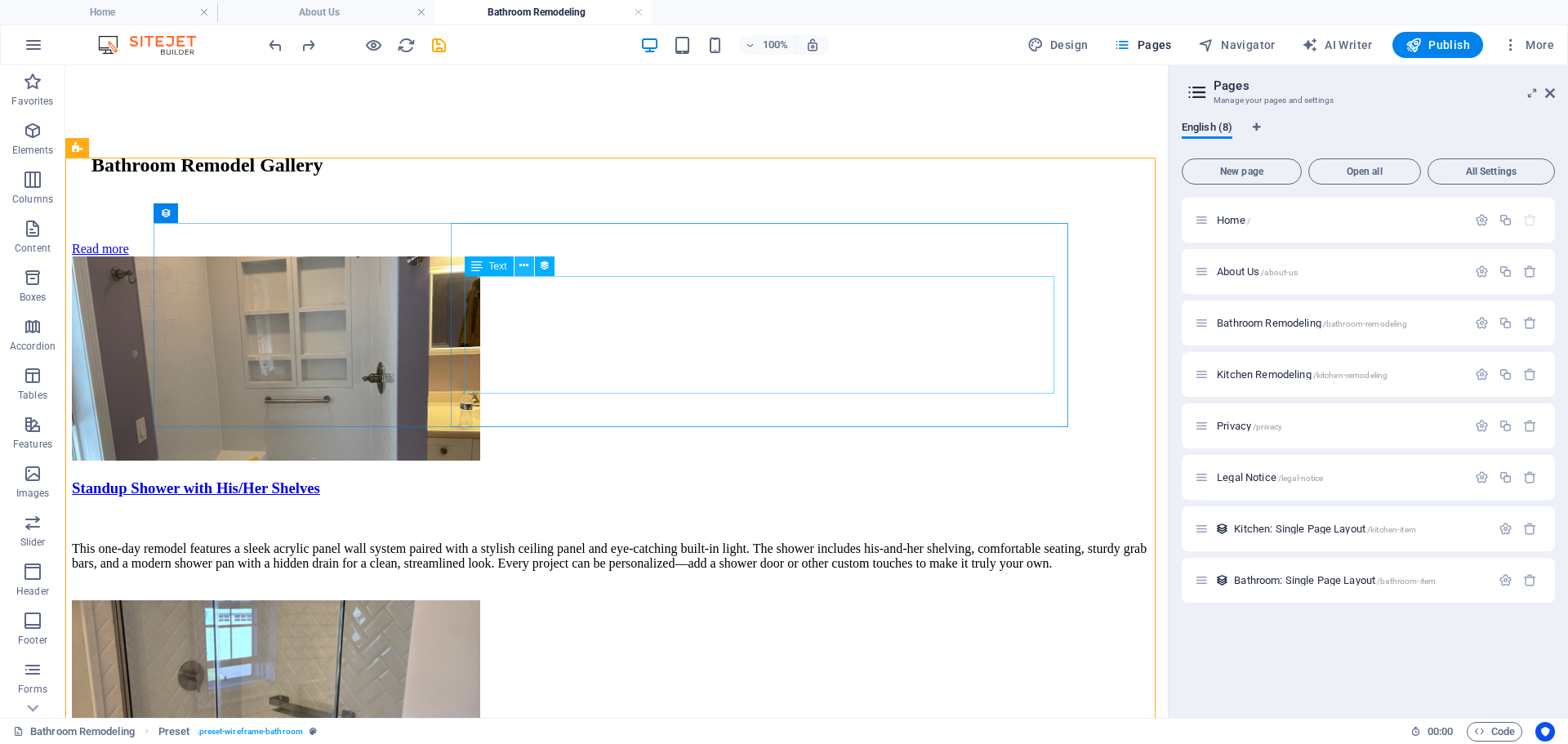
click at [524, 263] on icon at bounding box center [524, 265] width 9 height 17
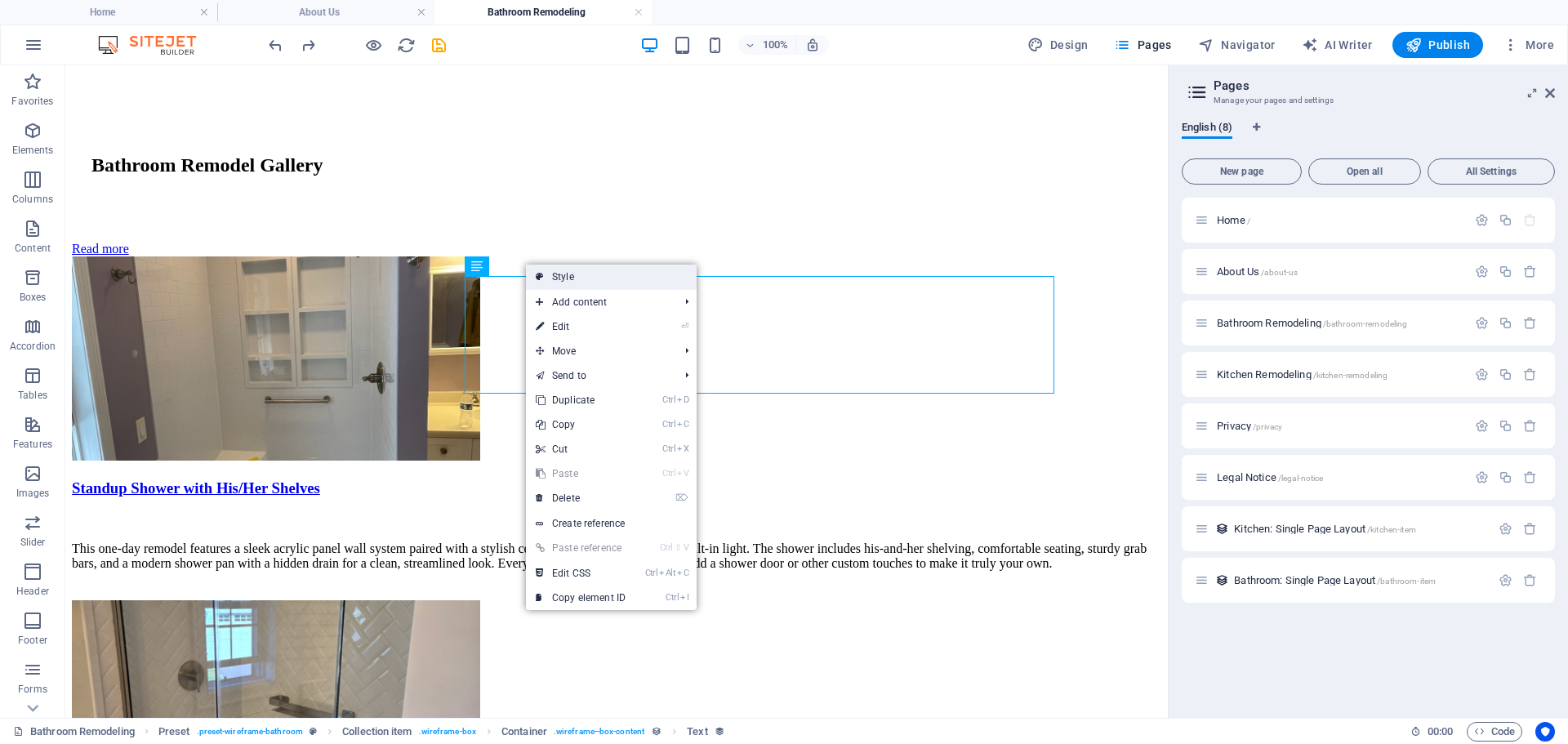
click at [578, 276] on link "Style" at bounding box center [611, 277] width 171 height 24
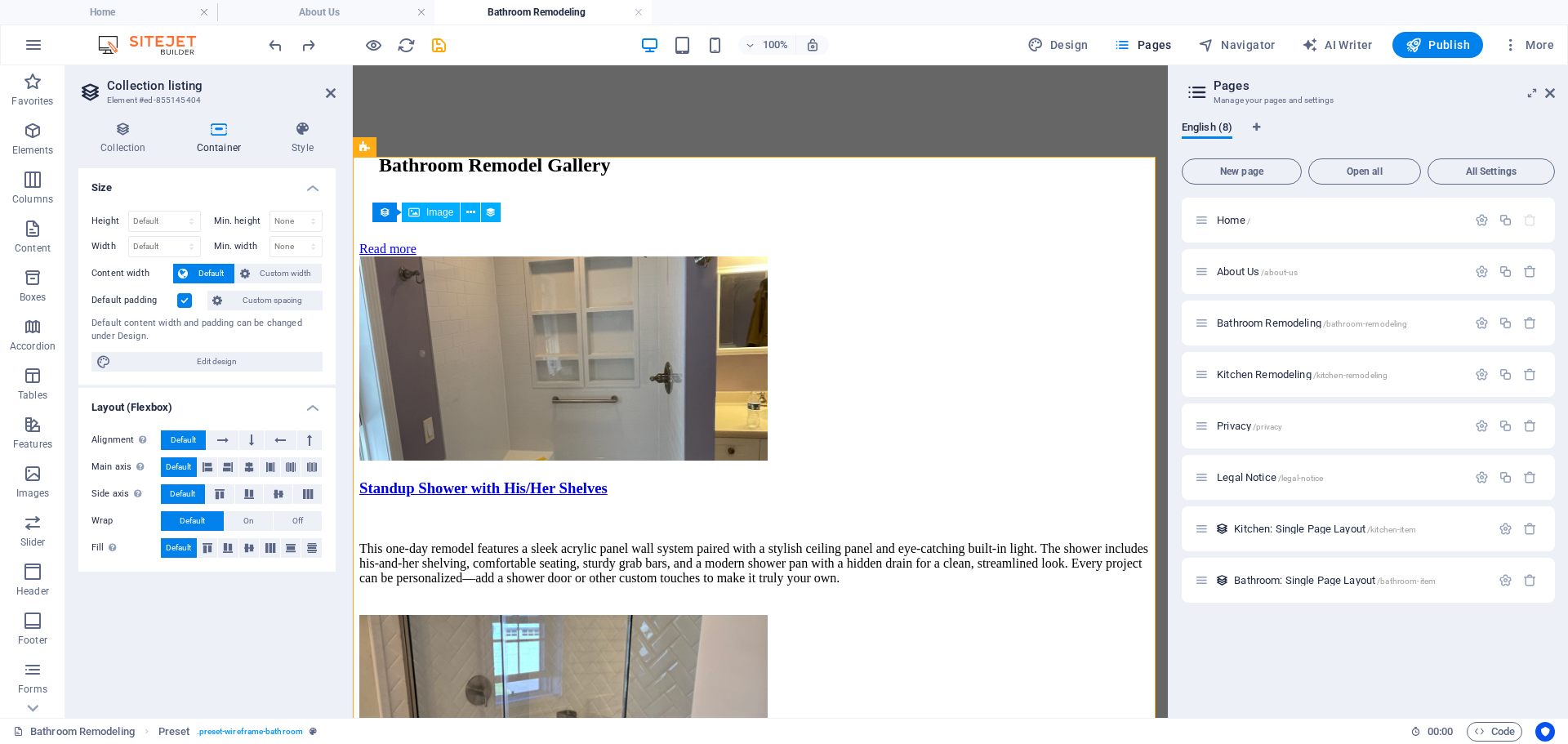
scroll to position [258, 0]
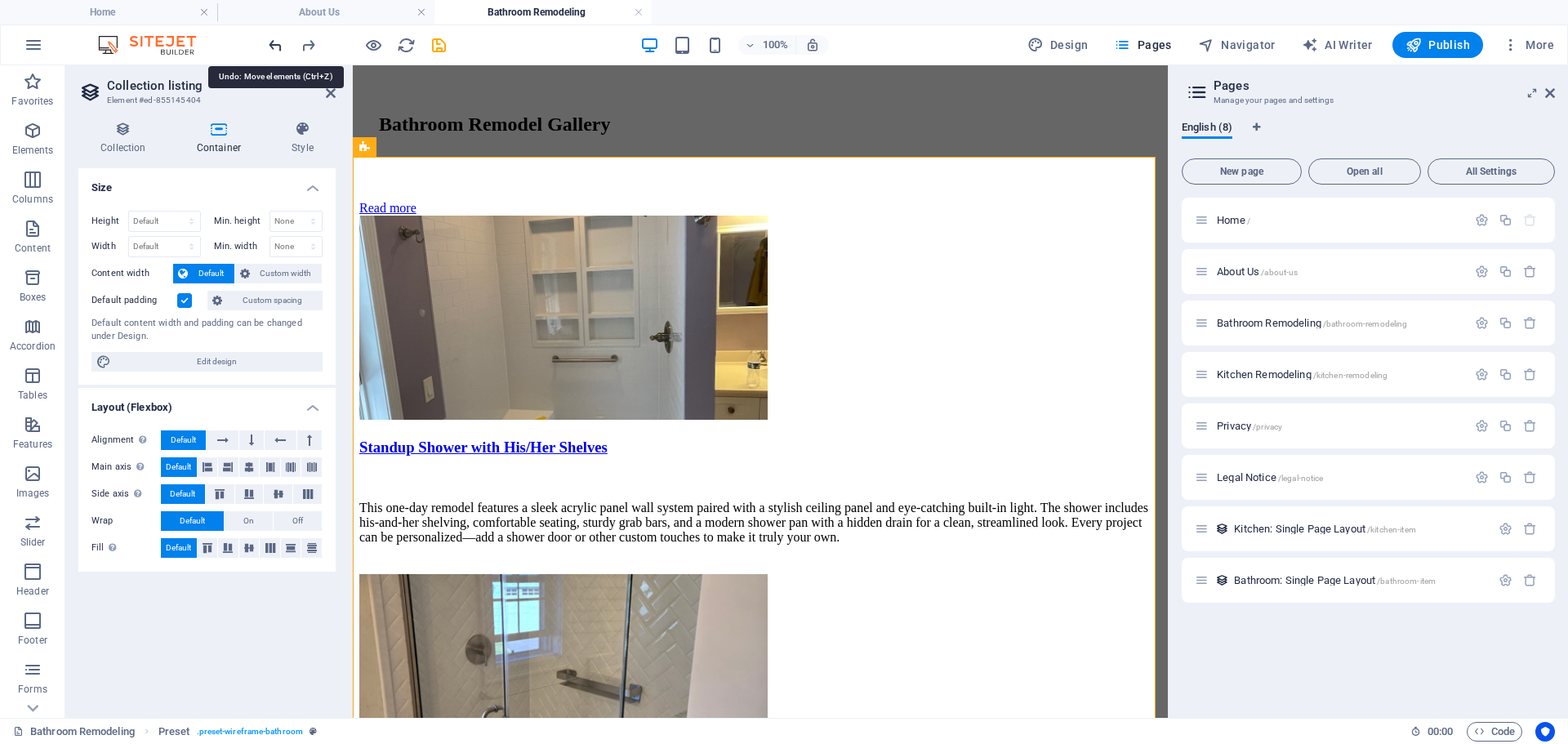
click at [274, 46] on icon "undo" at bounding box center [275, 45] width 19 height 19
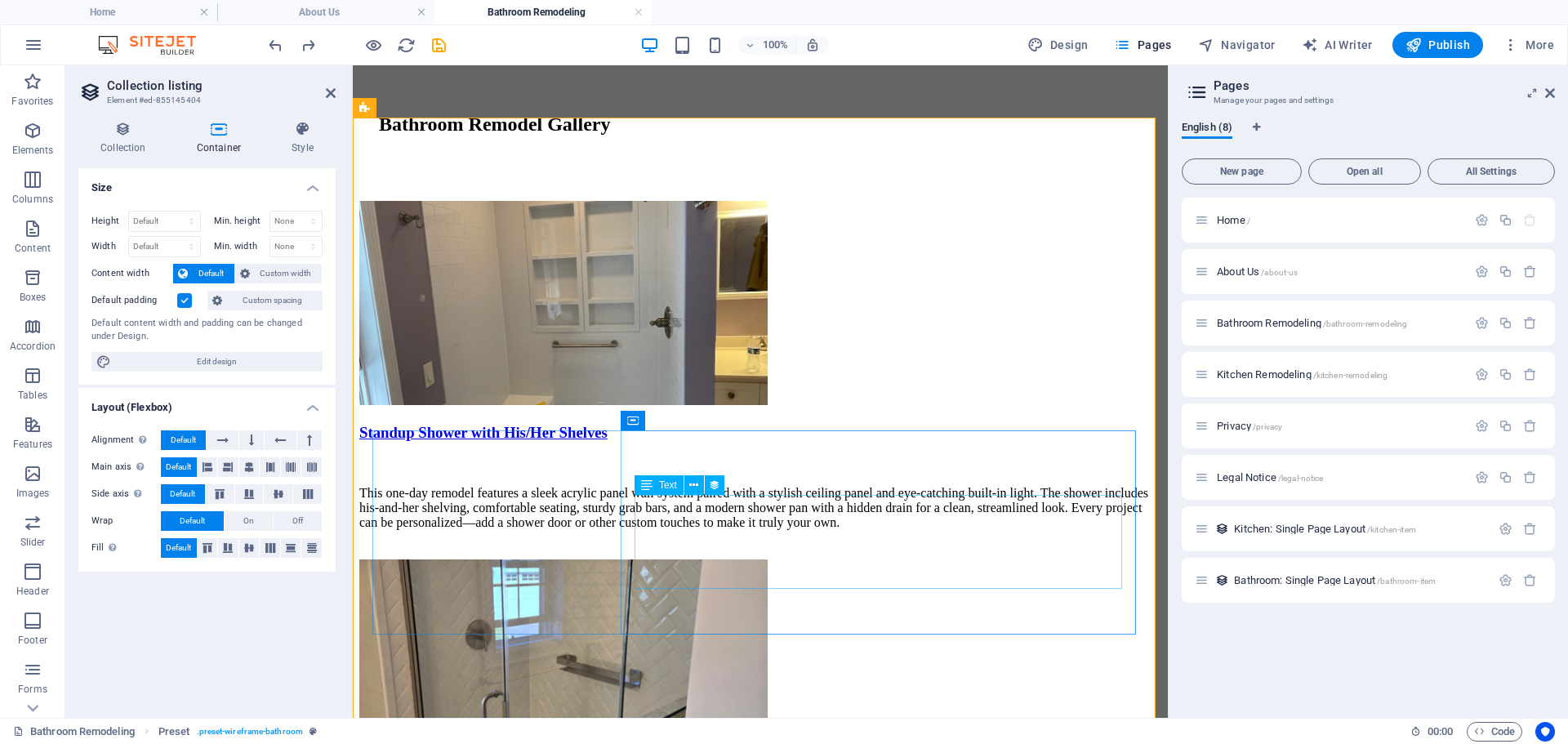
click at [697, 483] on icon at bounding box center [694, 485] width 9 height 17
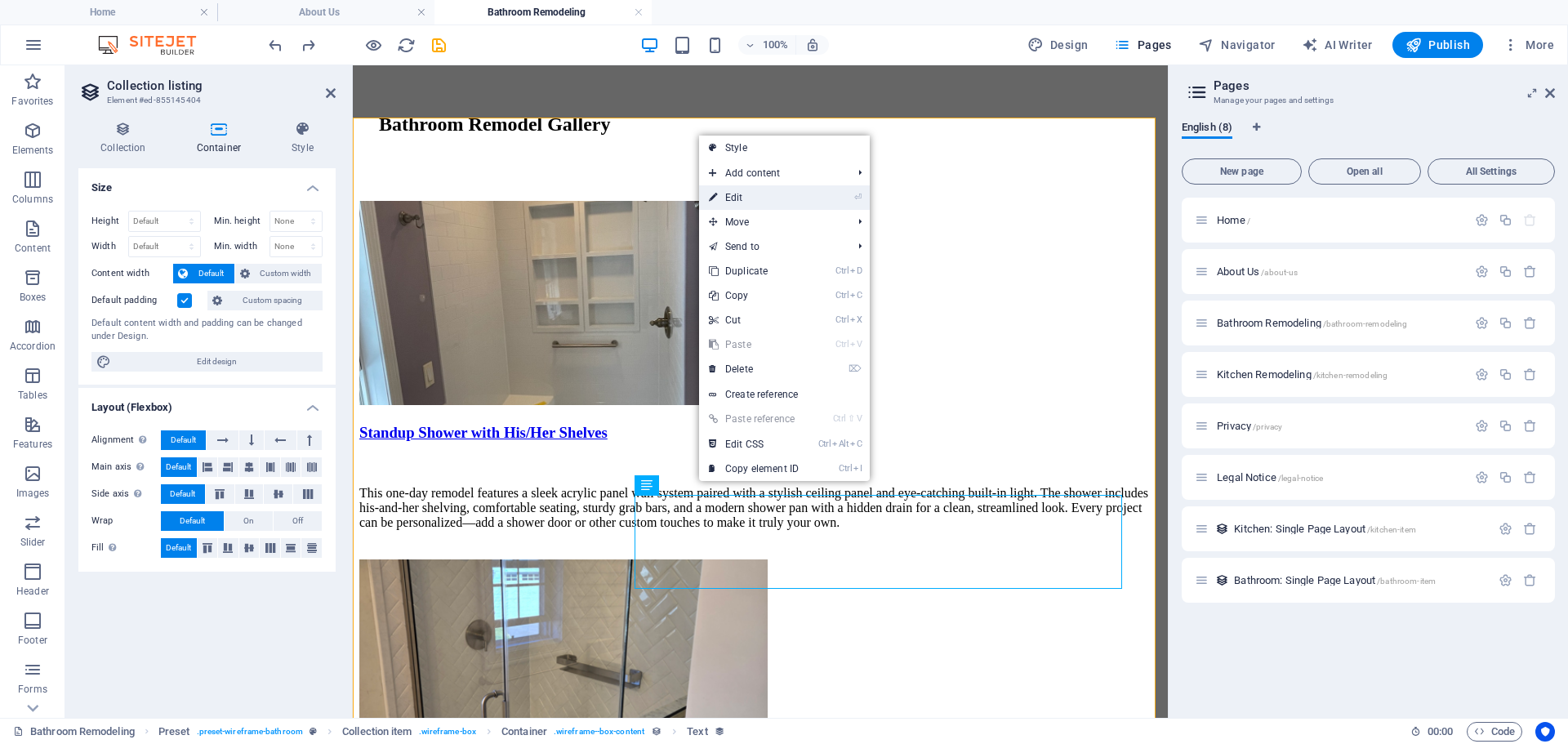
click at [762, 197] on link "⏎ Edit" at bounding box center [753, 197] width 109 height 24
select select "description"
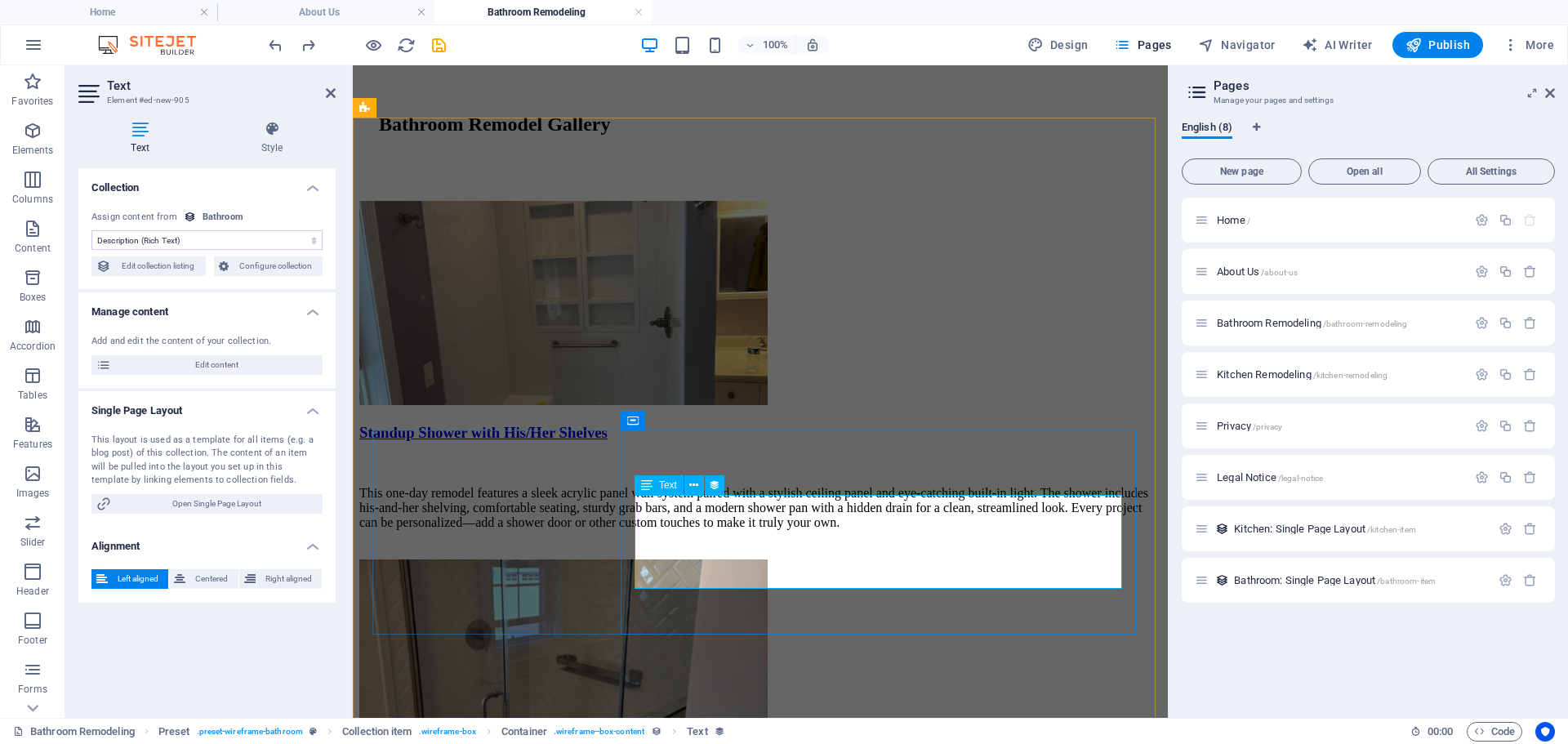
drag, startPoint x: 713, startPoint y: 523, endPoint x: 706, endPoint y: 513, distance: 12.2
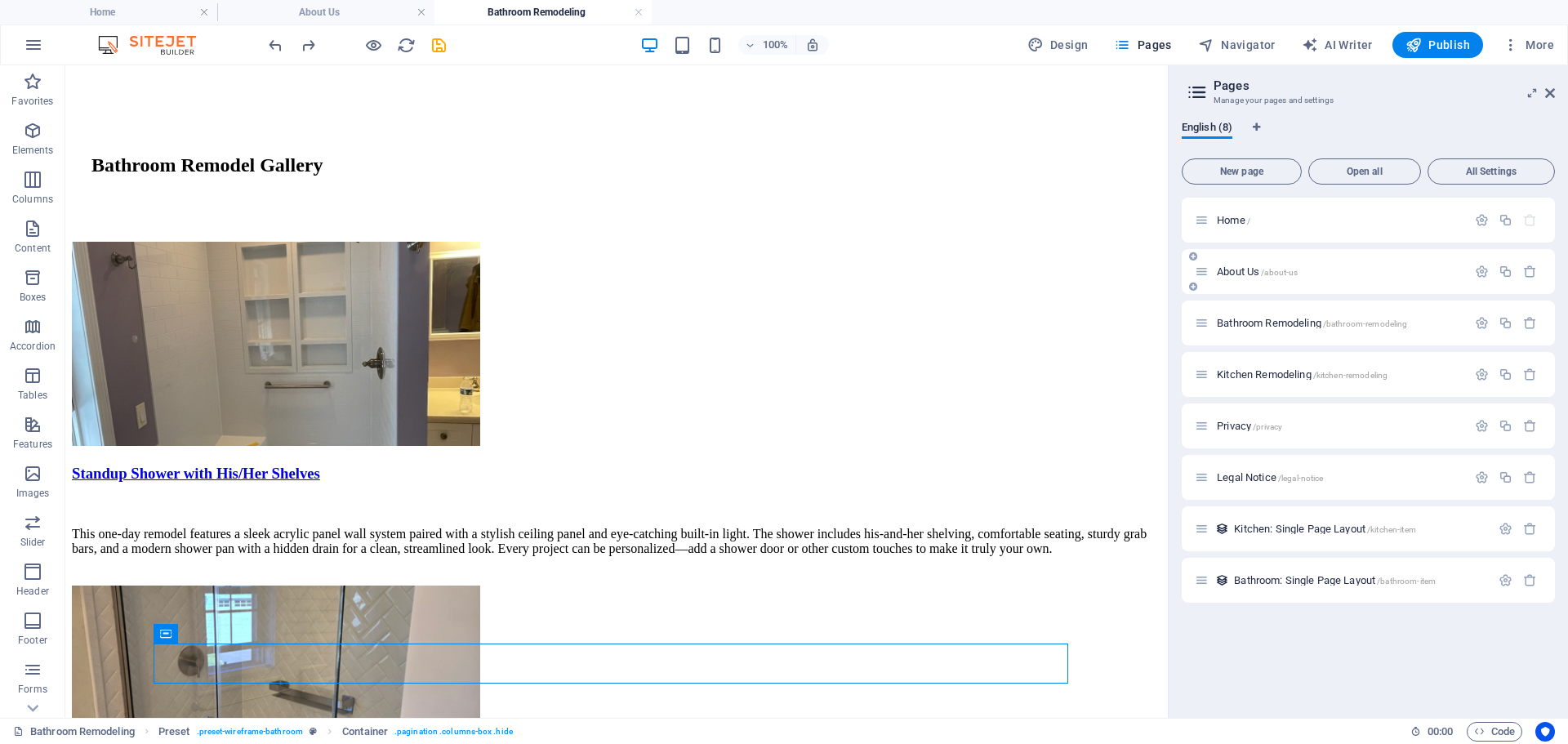
click at [1232, 269] on span "About Us /about-us" at bounding box center [1257, 272] width 80 height 13
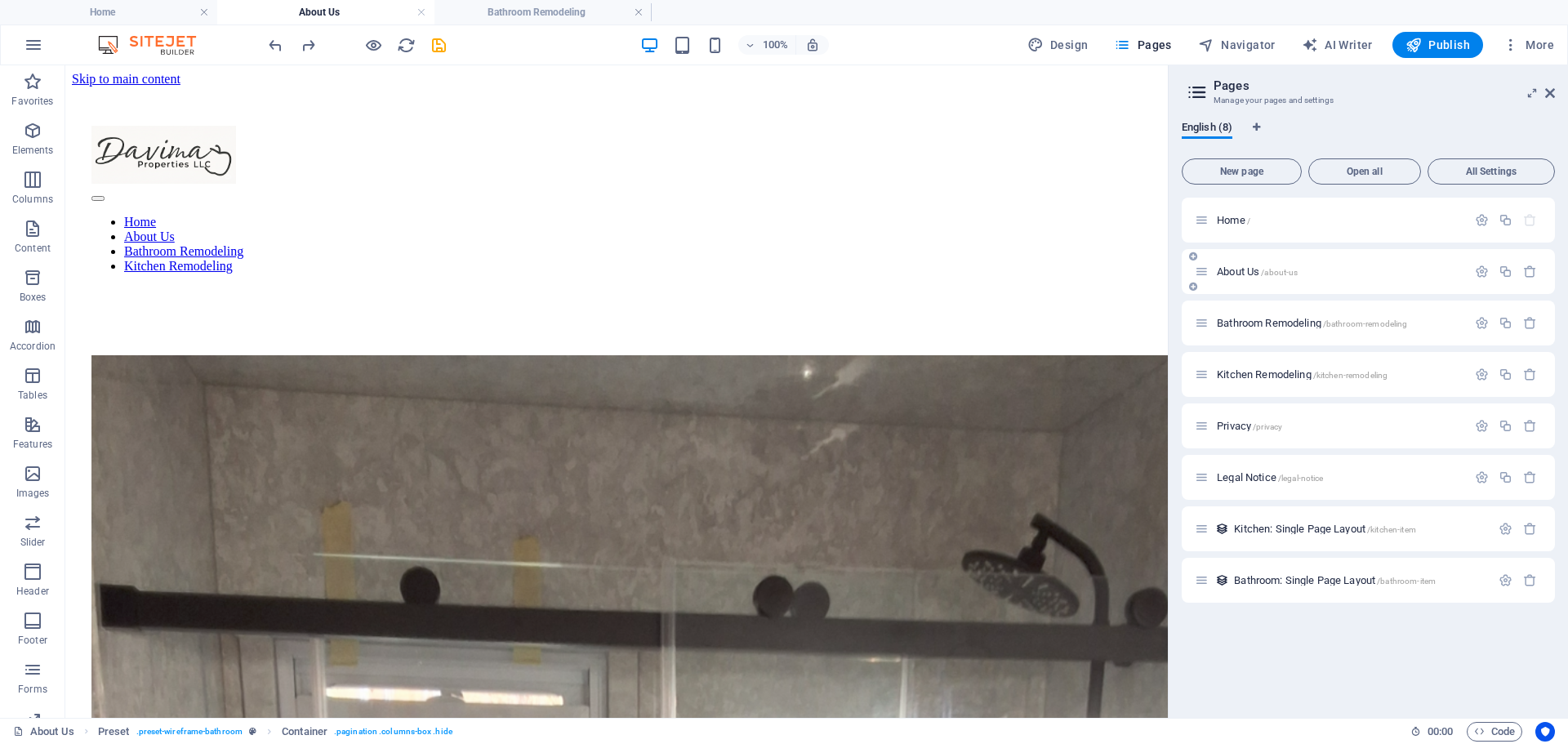
scroll to position [81, 0]
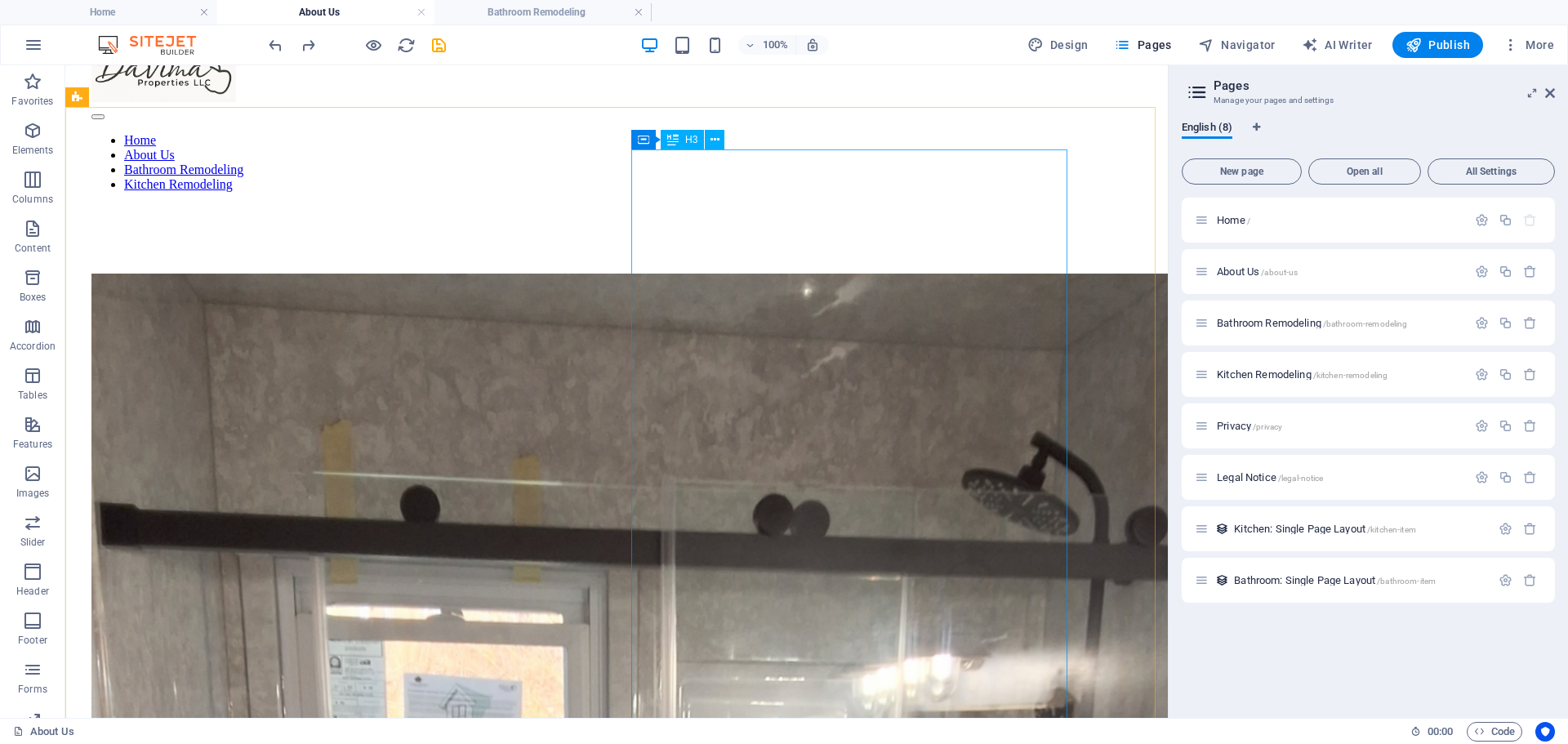
click at [684, 143] on div "H3" at bounding box center [683, 140] width 43 height 20
click at [712, 137] on icon at bounding box center [715, 139] width 9 height 17
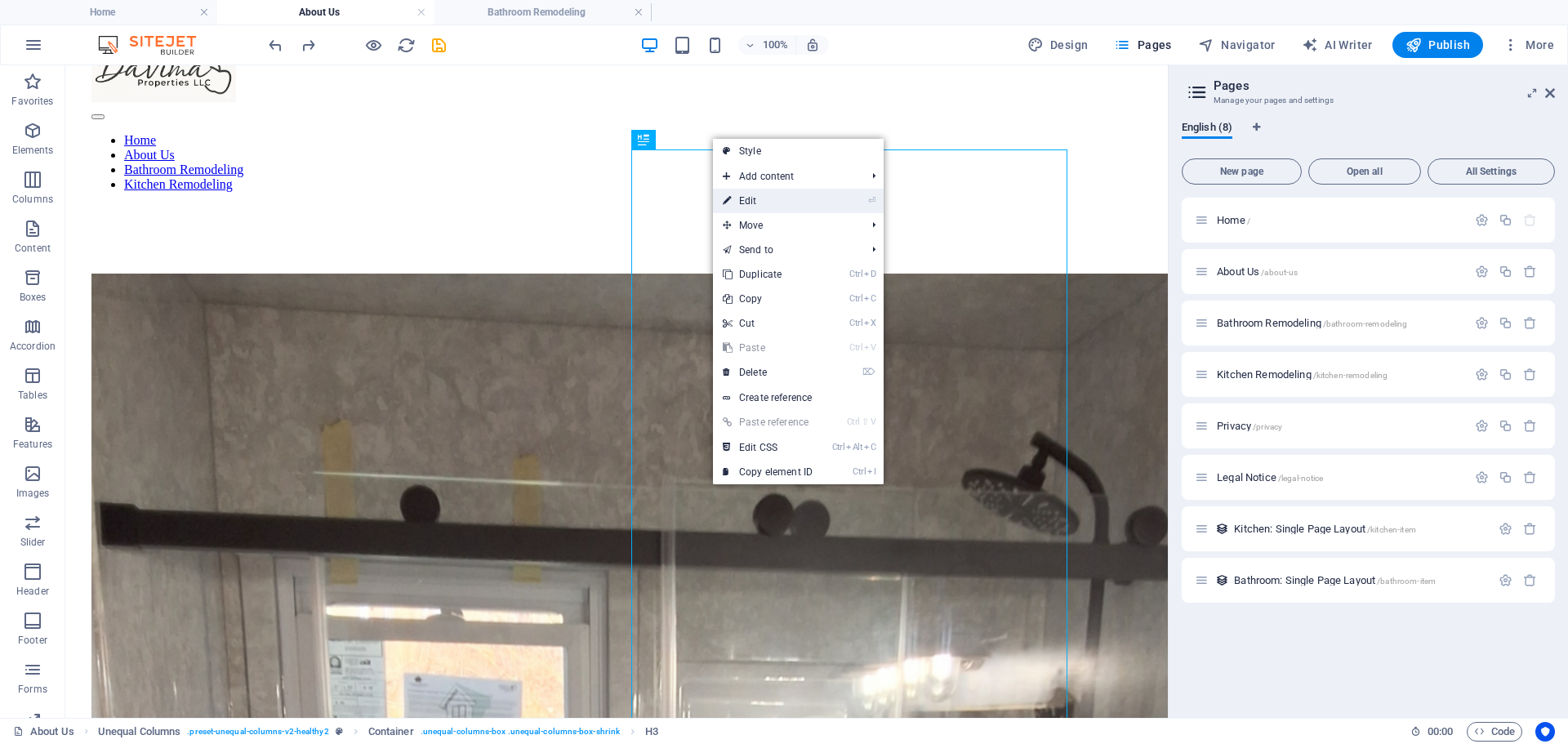
click at [738, 199] on link "⏎ Edit" at bounding box center [767, 201] width 109 height 24
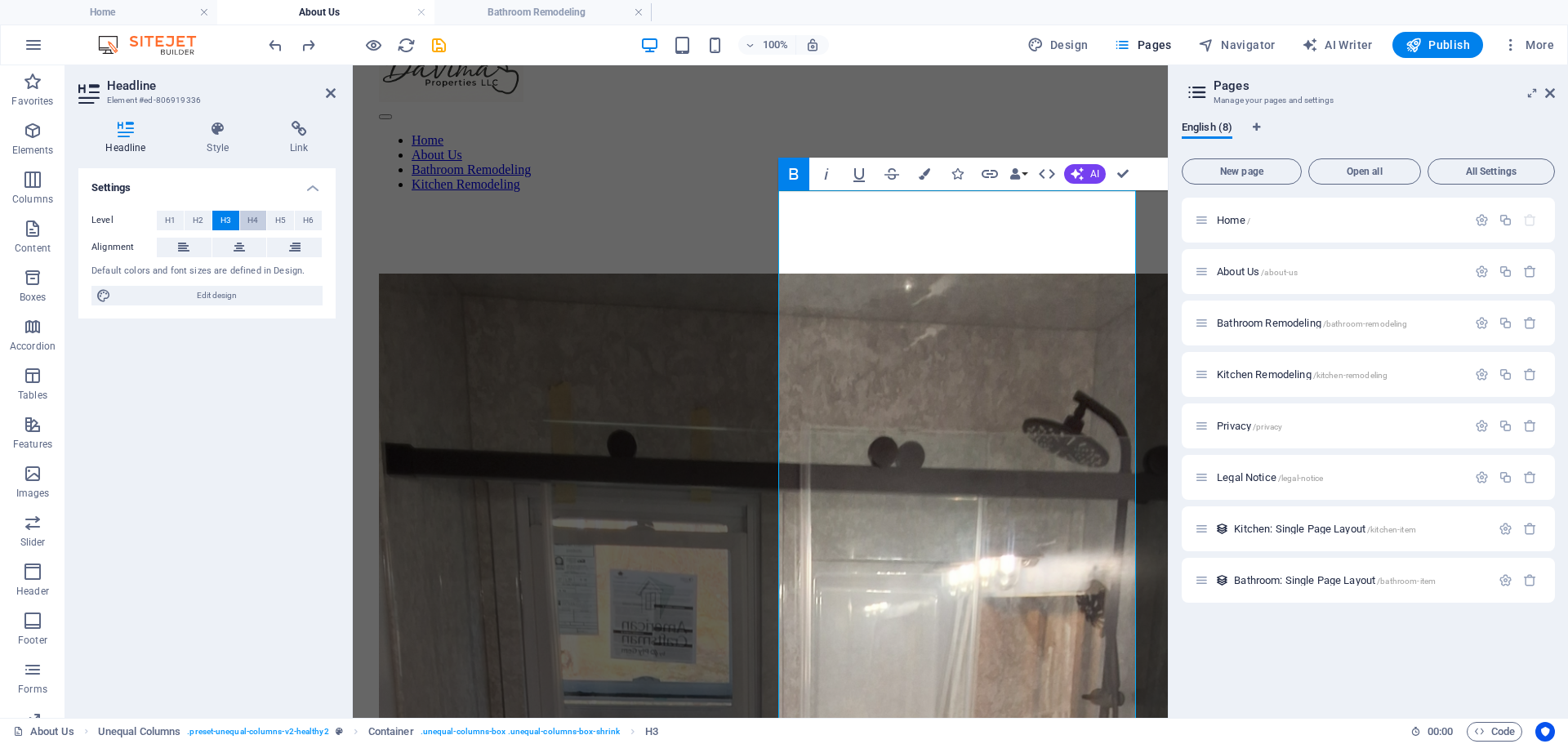
click at [252, 217] on span "H4" at bounding box center [253, 221] width 11 height 20
drag, startPoint x: 736, startPoint y: 644, endPoint x: 1022, endPoint y: 642, distance: 286.0
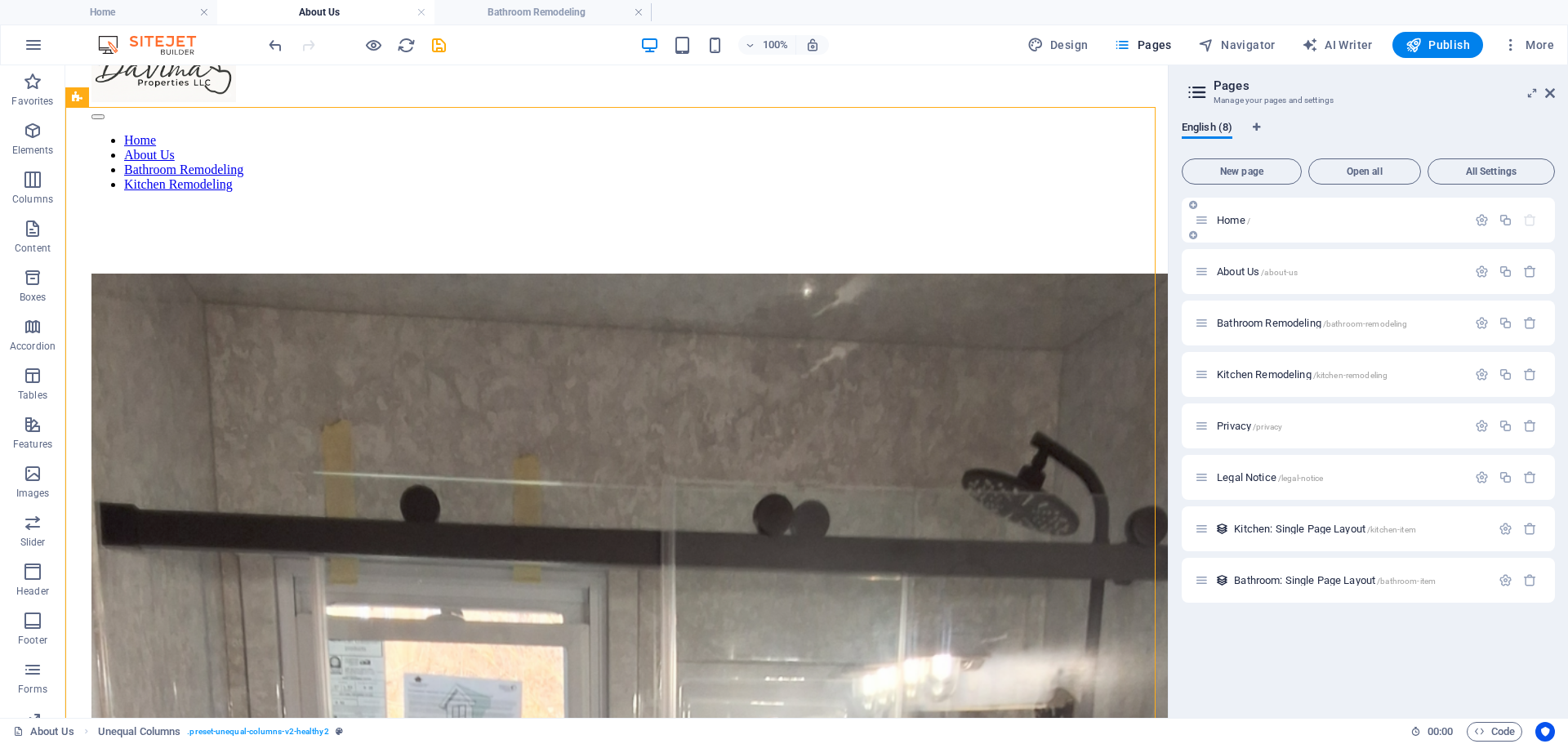
click at [1226, 219] on span "Home /" at bounding box center [1233, 221] width 33 height 13
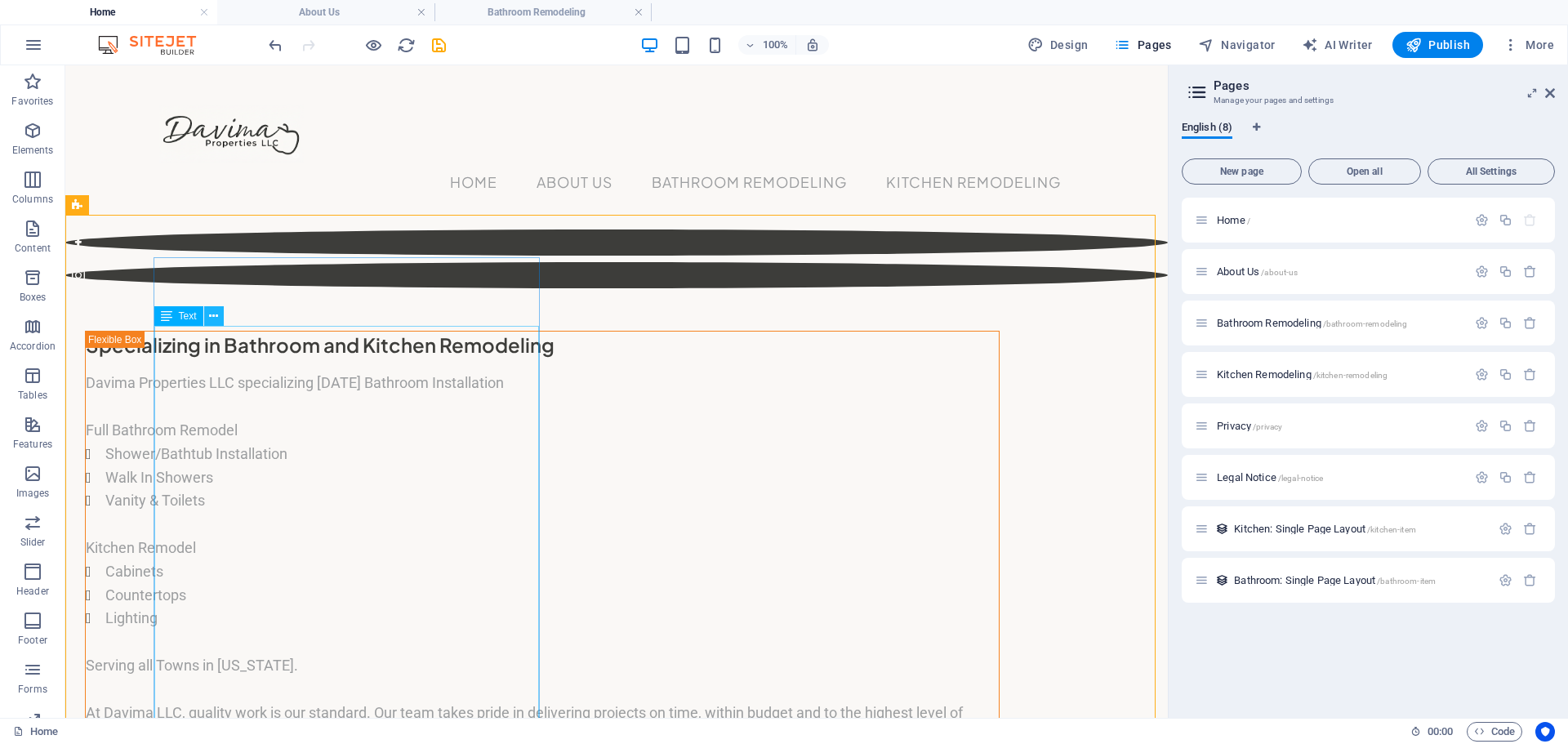
click at [211, 316] on icon at bounding box center [213, 315] width 9 height 17
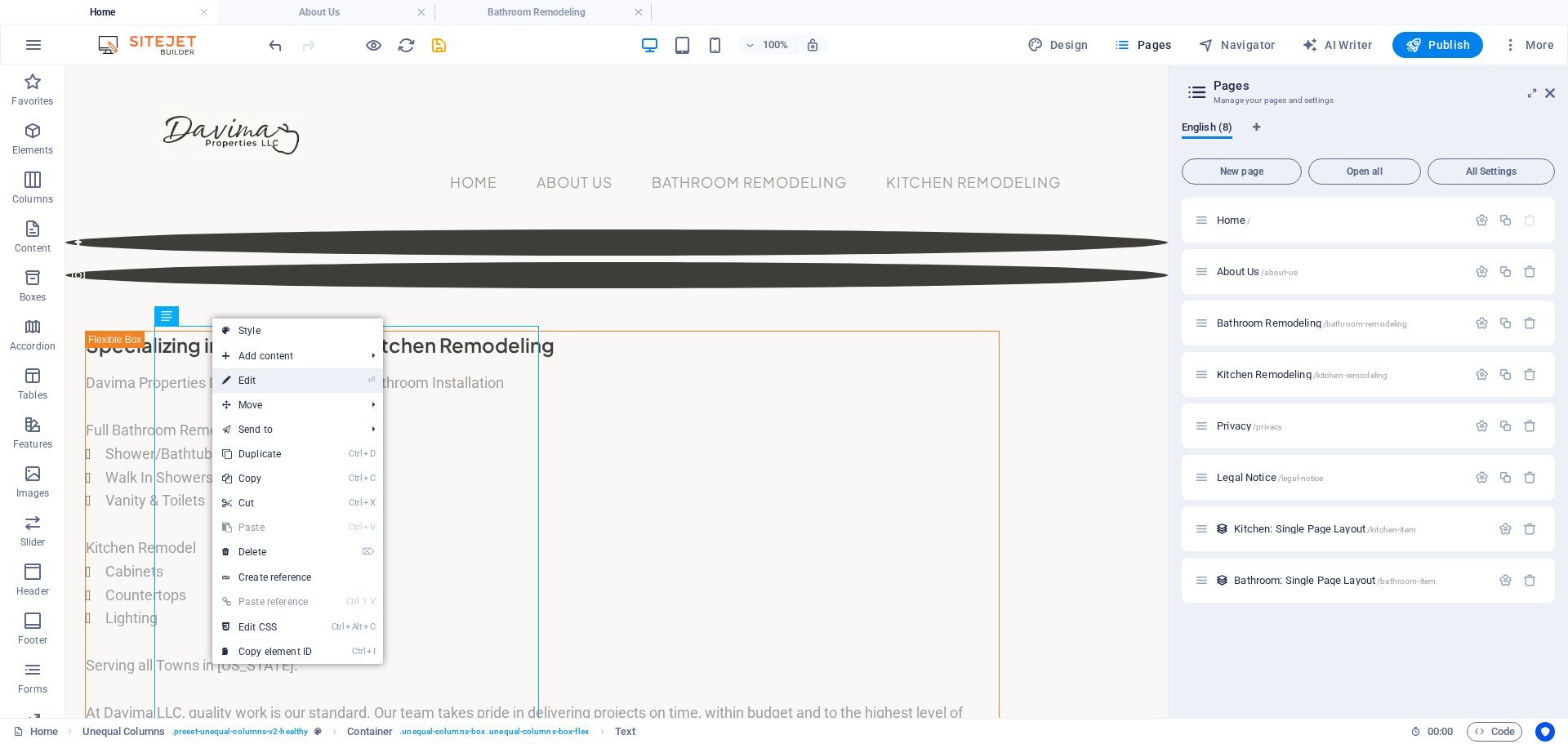
click at [236, 378] on link "⏎ Edit" at bounding box center [267, 380] width 109 height 24
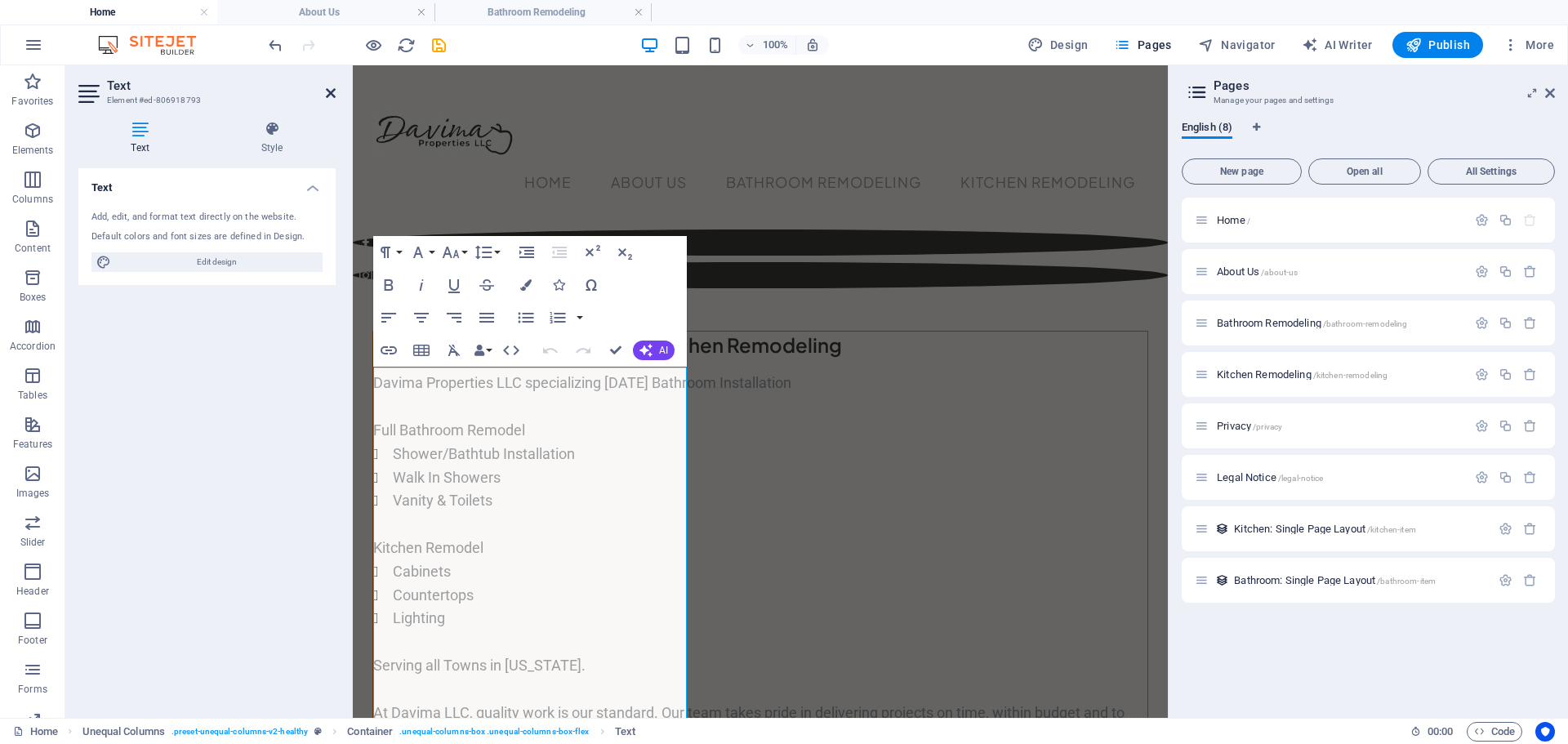
click at [330, 91] on icon at bounding box center [330, 93] width 10 height 13
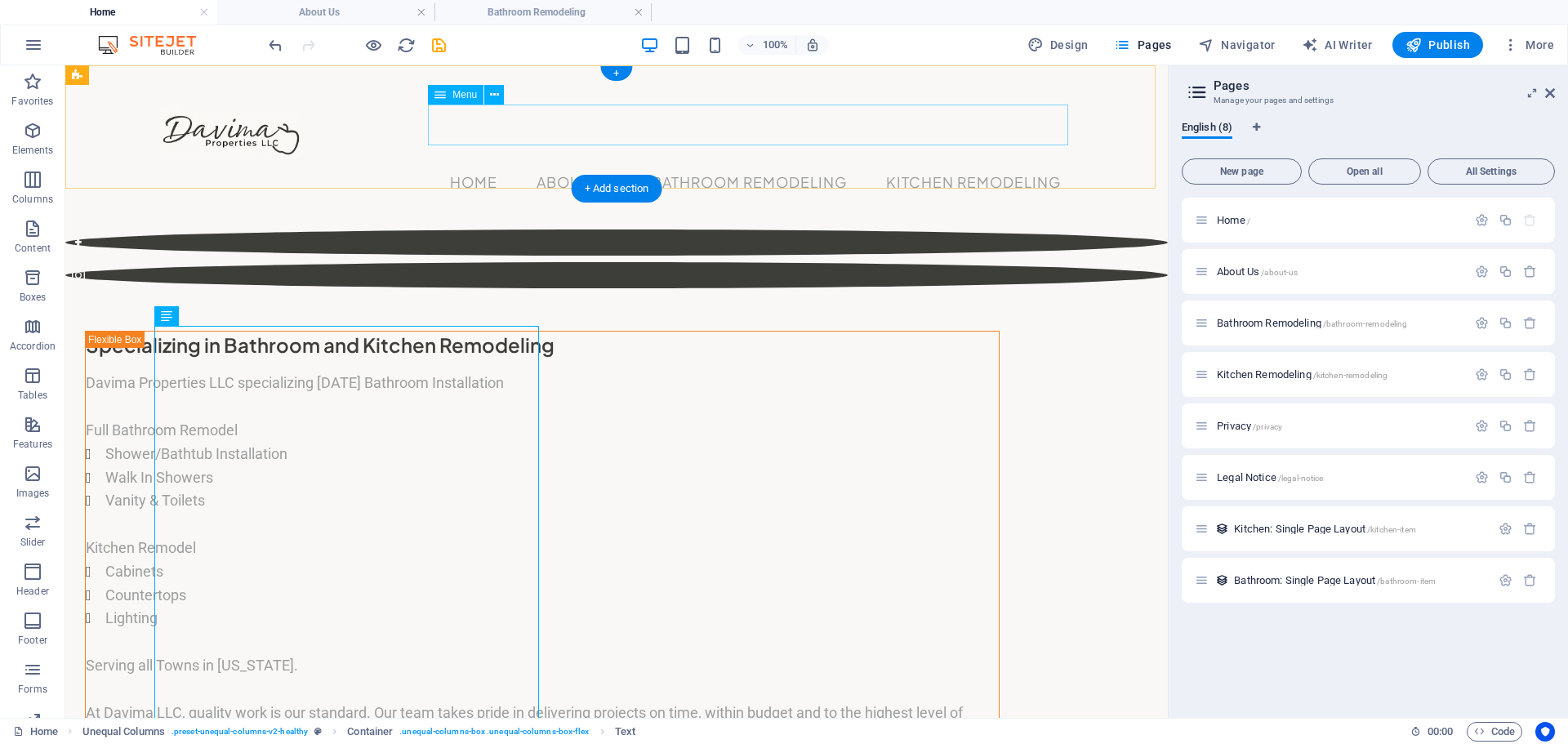
click at [556, 163] on nav "Home About Us Bathroom Remodeling Kitchen Remodeling" at bounding box center [617, 183] width 915 height 41
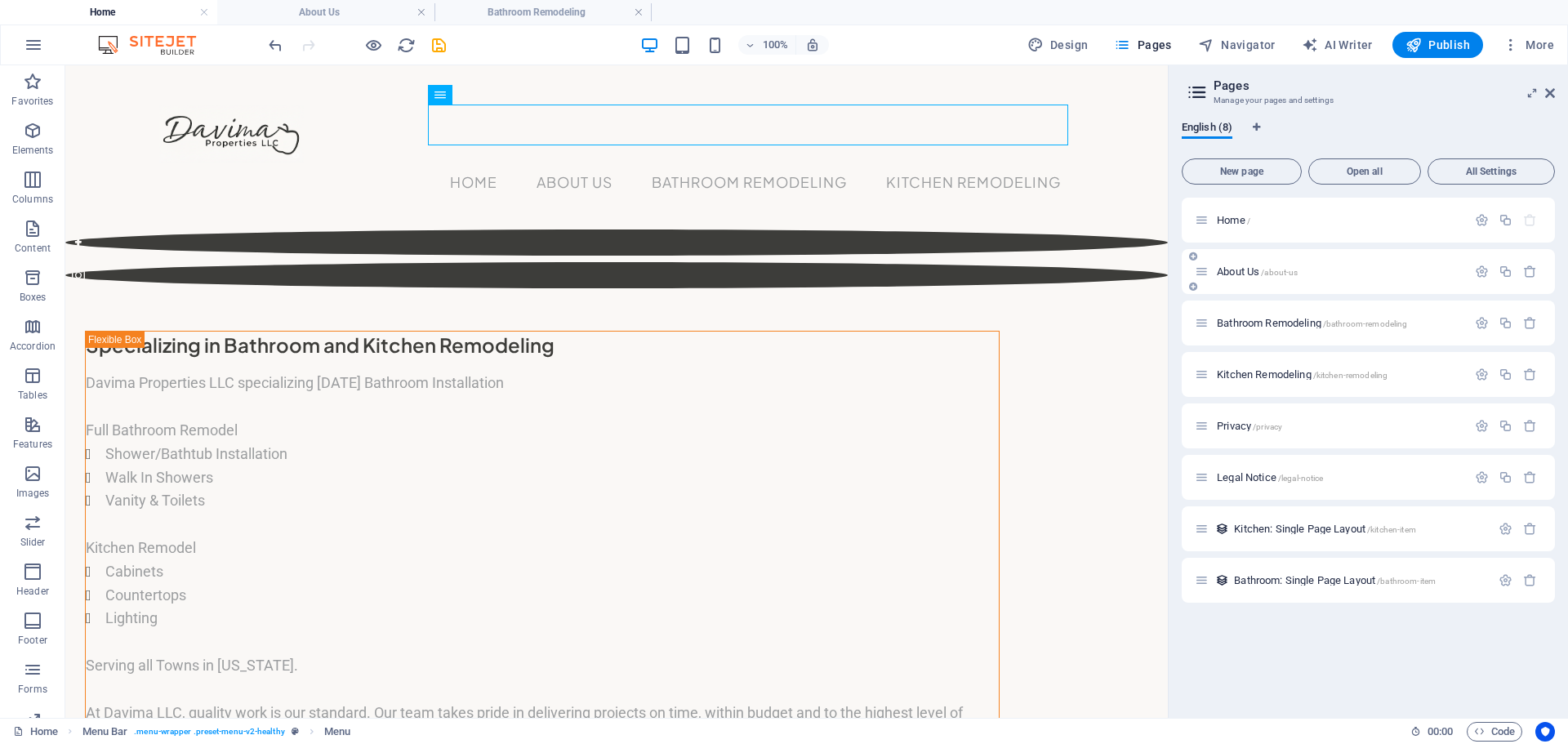
click at [1233, 274] on span "About Us /about-us" at bounding box center [1257, 272] width 80 height 13
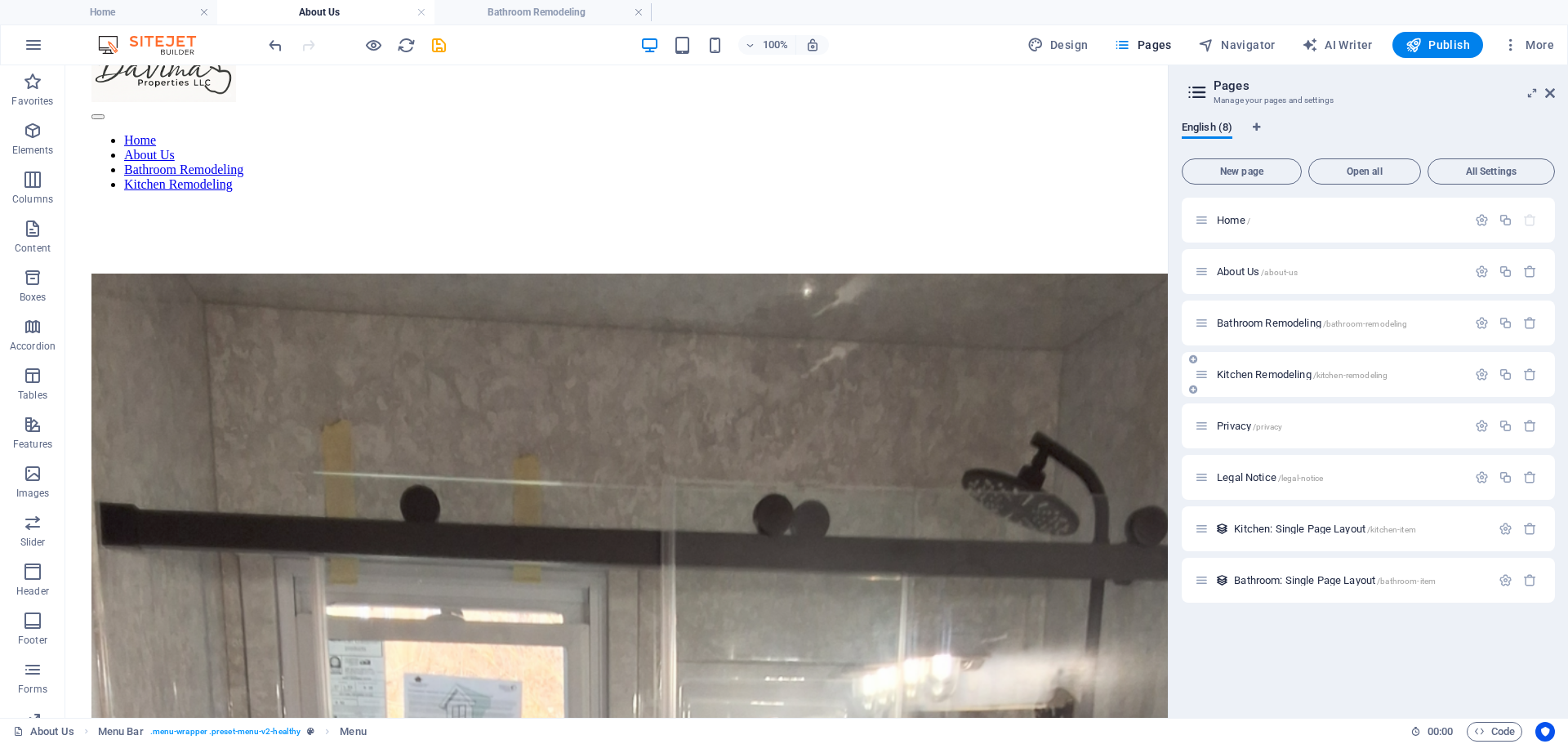
click at [1246, 371] on span "Kitchen Remodeling /kitchen-remodeling" at bounding box center [1302, 374] width 171 height 13
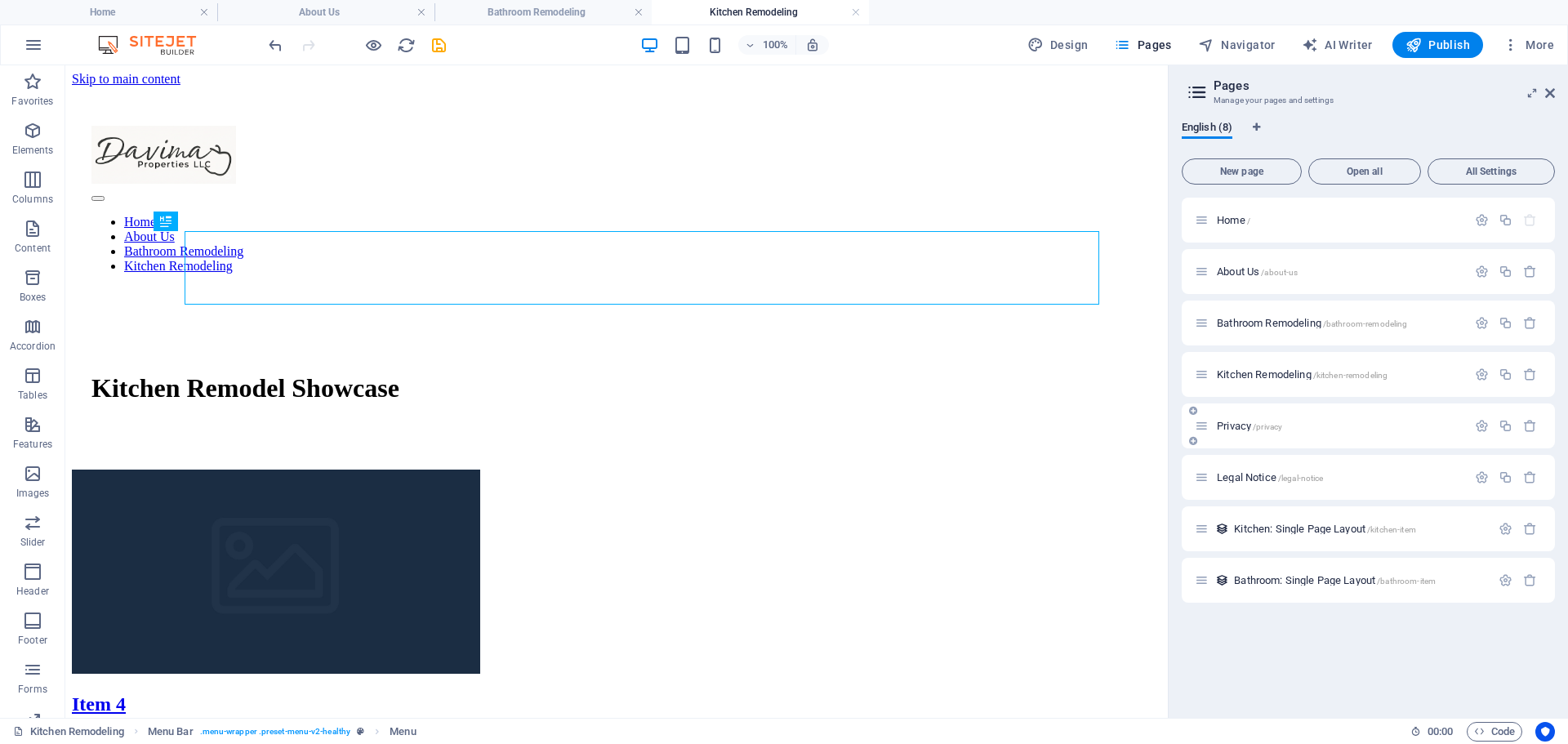
scroll to position [0, 0]
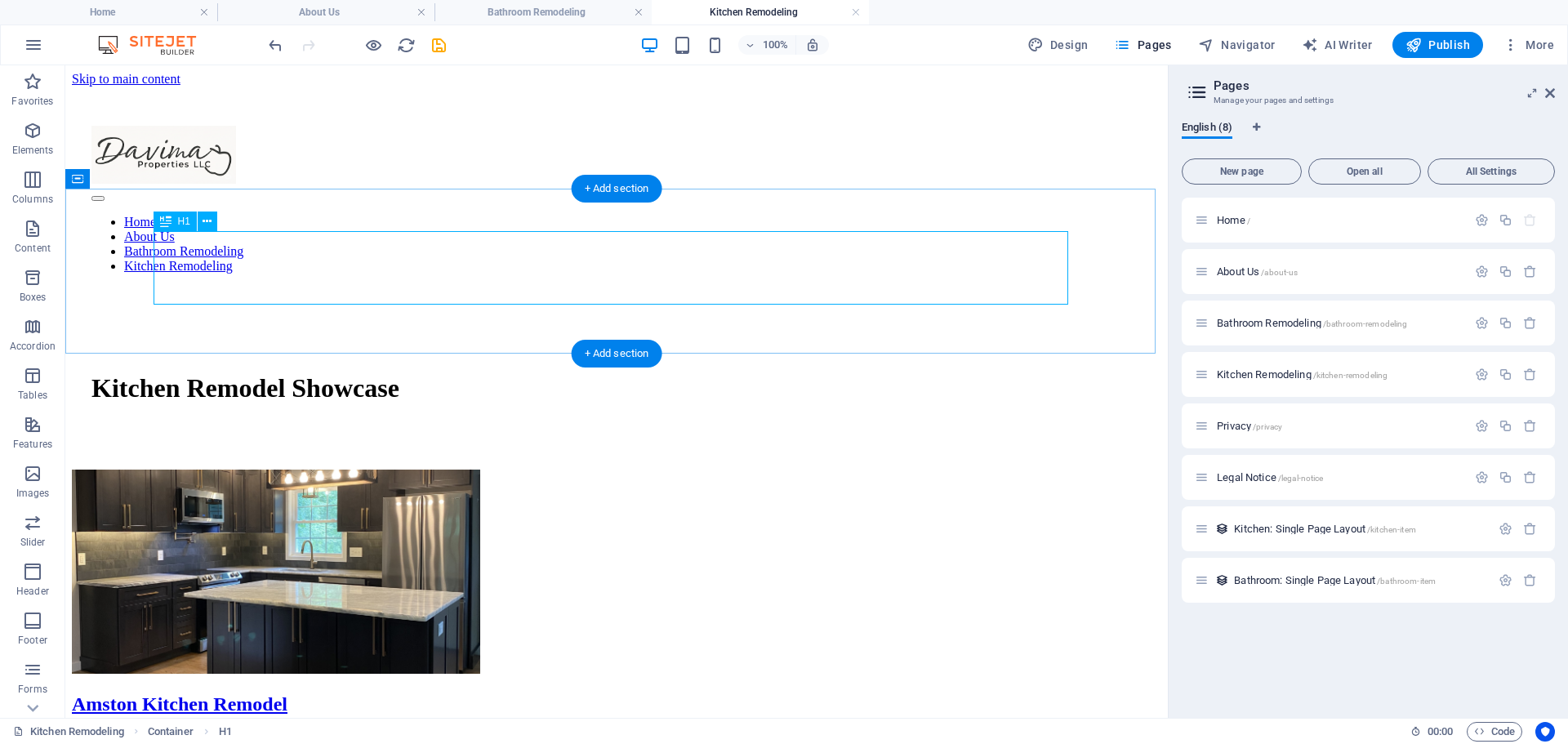
click at [831, 373] on div "Kitchen Remodel Showcase" at bounding box center [616, 388] width 1050 height 30
click at [211, 222] on icon at bounding box center [207, 221] width 9 height 17
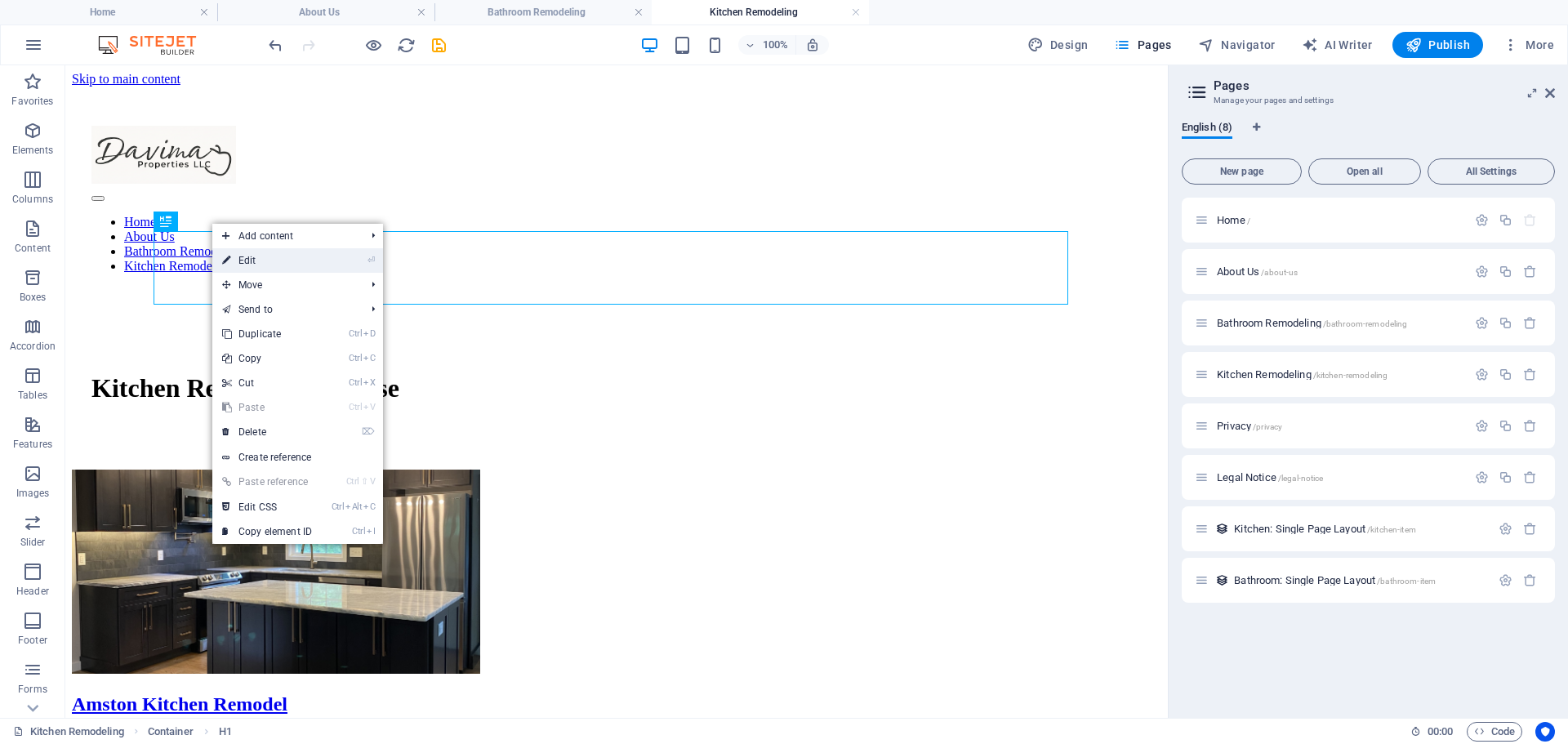
click at [249, 266] on link "⏎ Edit" at bounding box center [267, 260] width 109 height 24
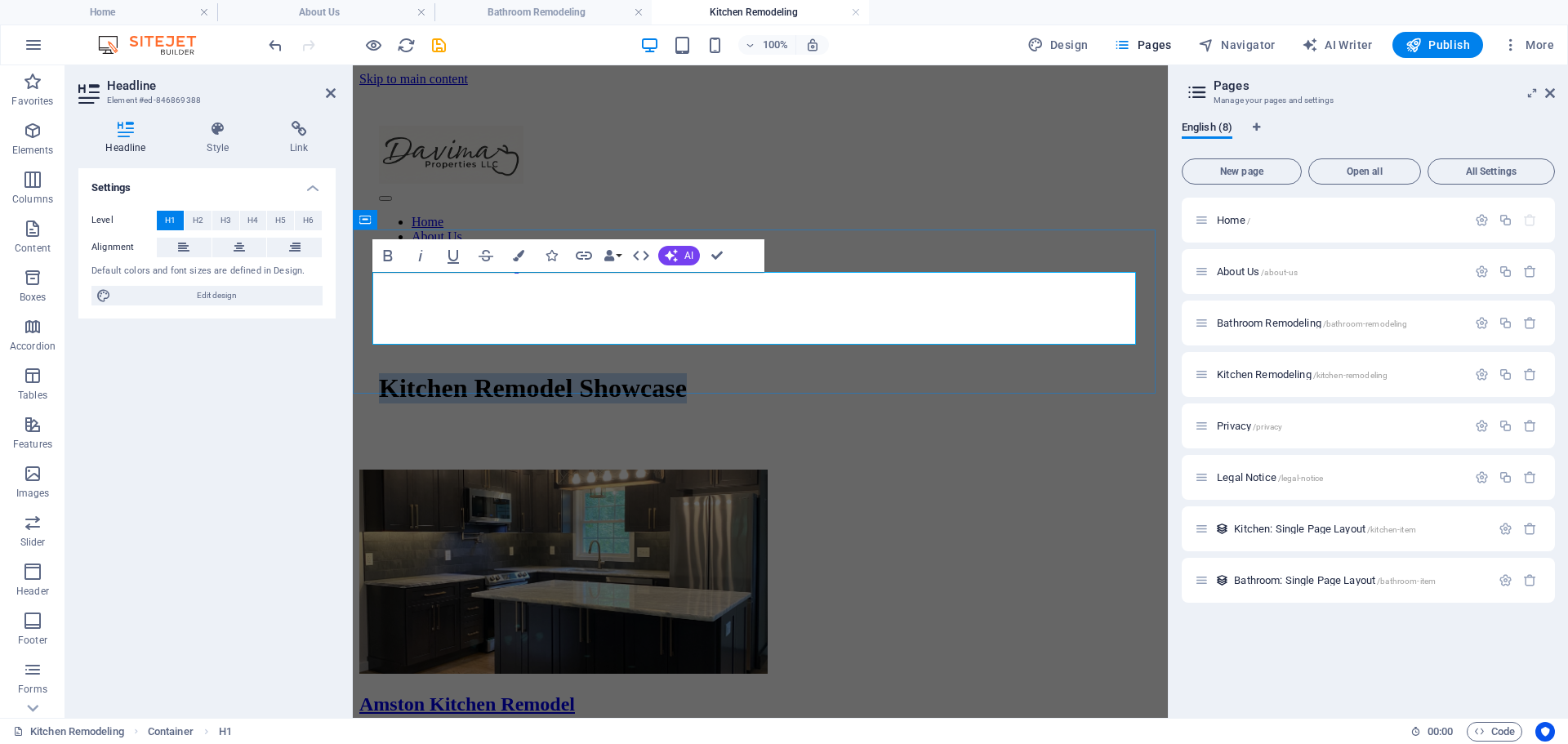
click at [1079, 373] on h1 "Kitchen Remodel Showcase" at bounding box center [760, 388] width 763 height 30
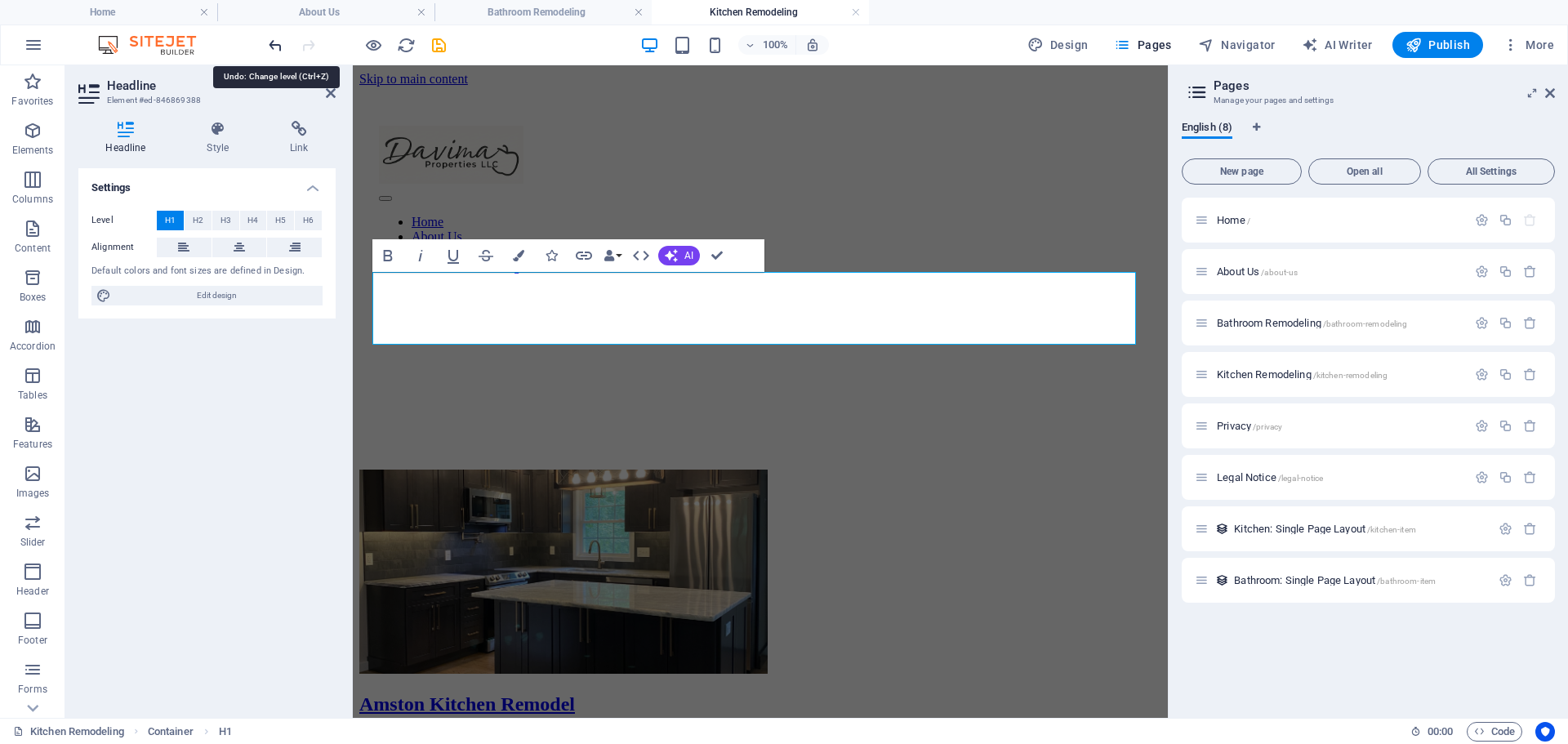
click at [274, 42] on icon "undo" at bounding box center [275, 45] width 19 height 19
click at [458, 373] on h1 "​" at bounding box center [760, 388] width 763 height 30
click at [228, 215] on span "H3" at bounding box center [226, 221] width 11 height 20
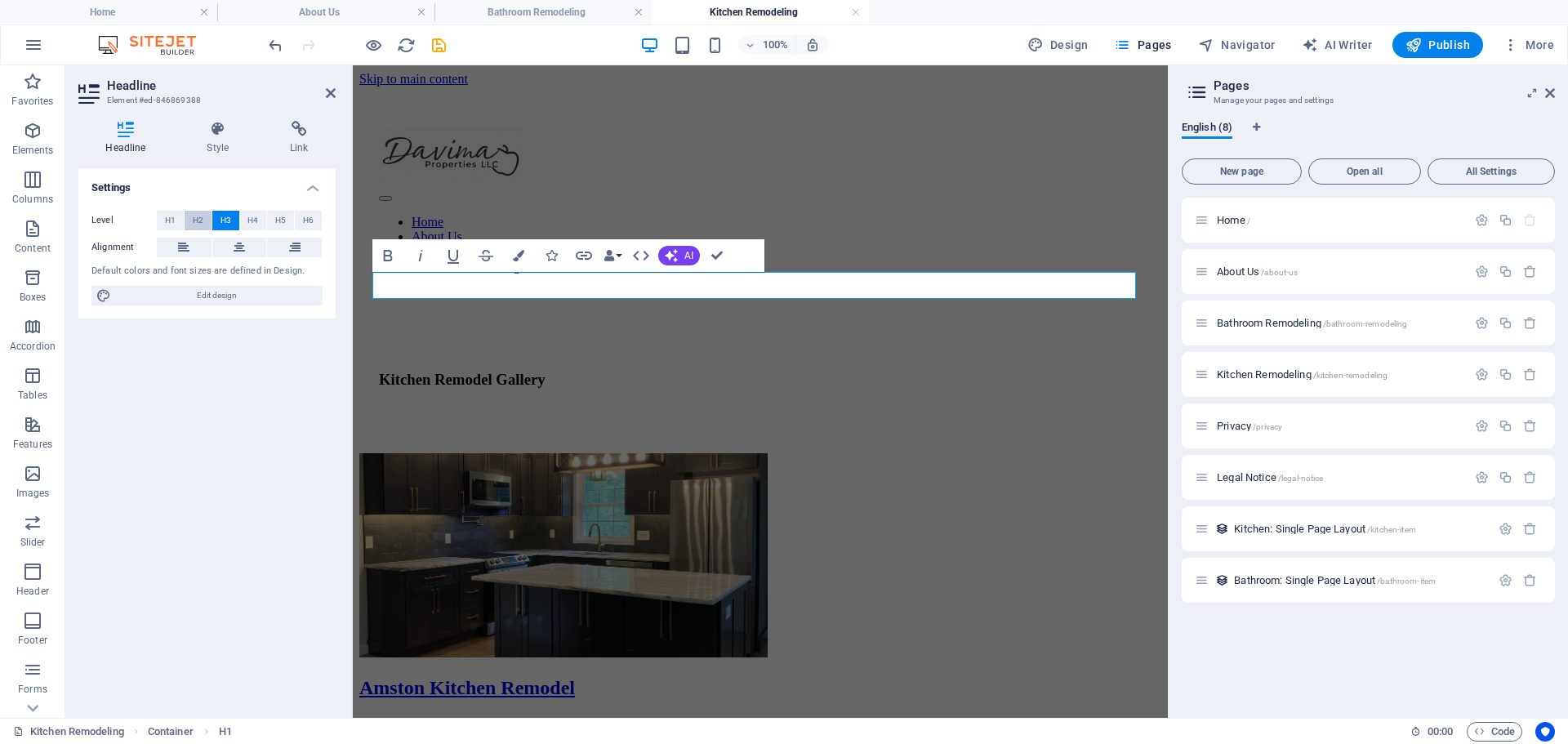
click at [194, 217] on span "H2" at bounding box center [198, 221] width 11 height 20
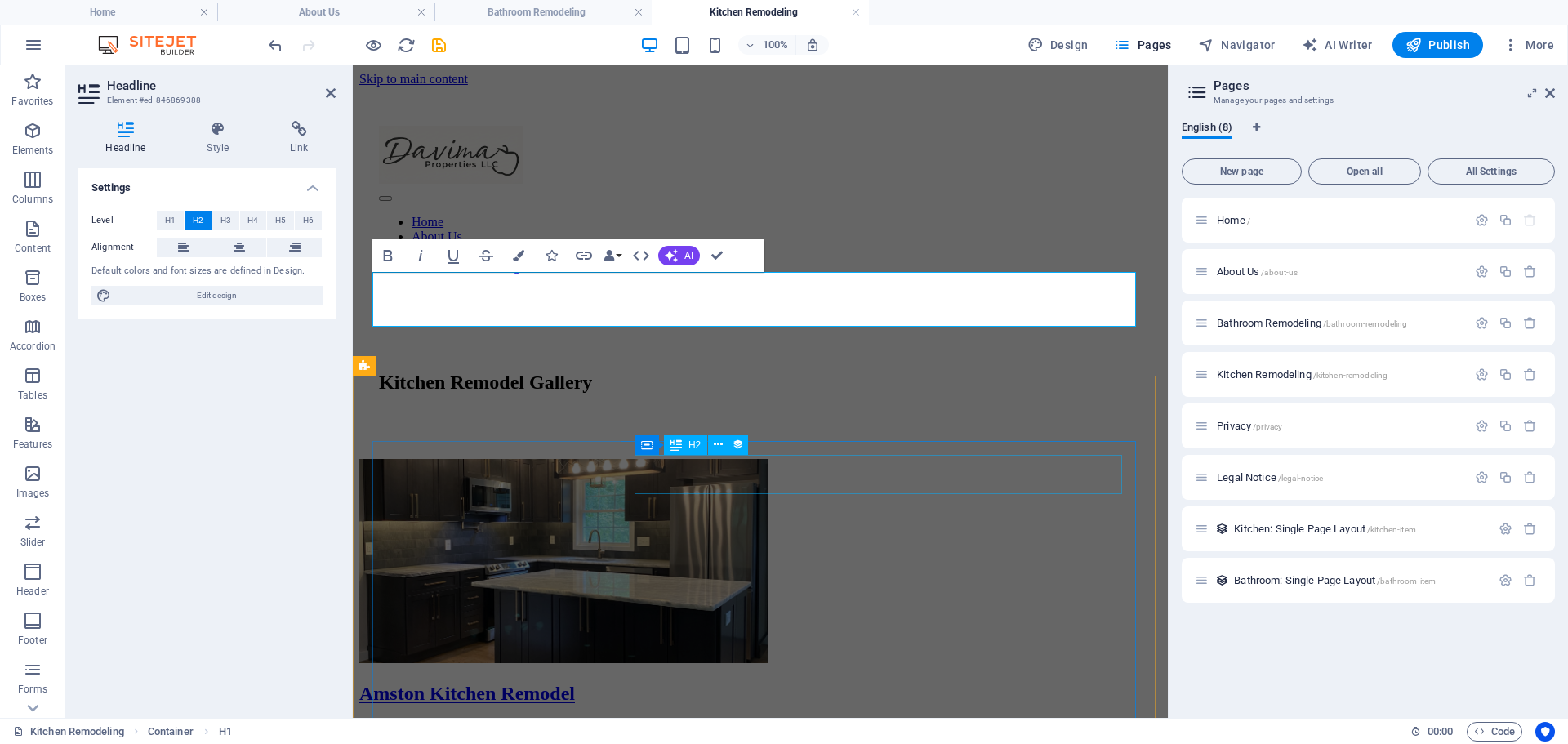
click at [887, 683] on div "Amston Kitchen Remodel" at bounding box center [760, 693] width 802 height 22
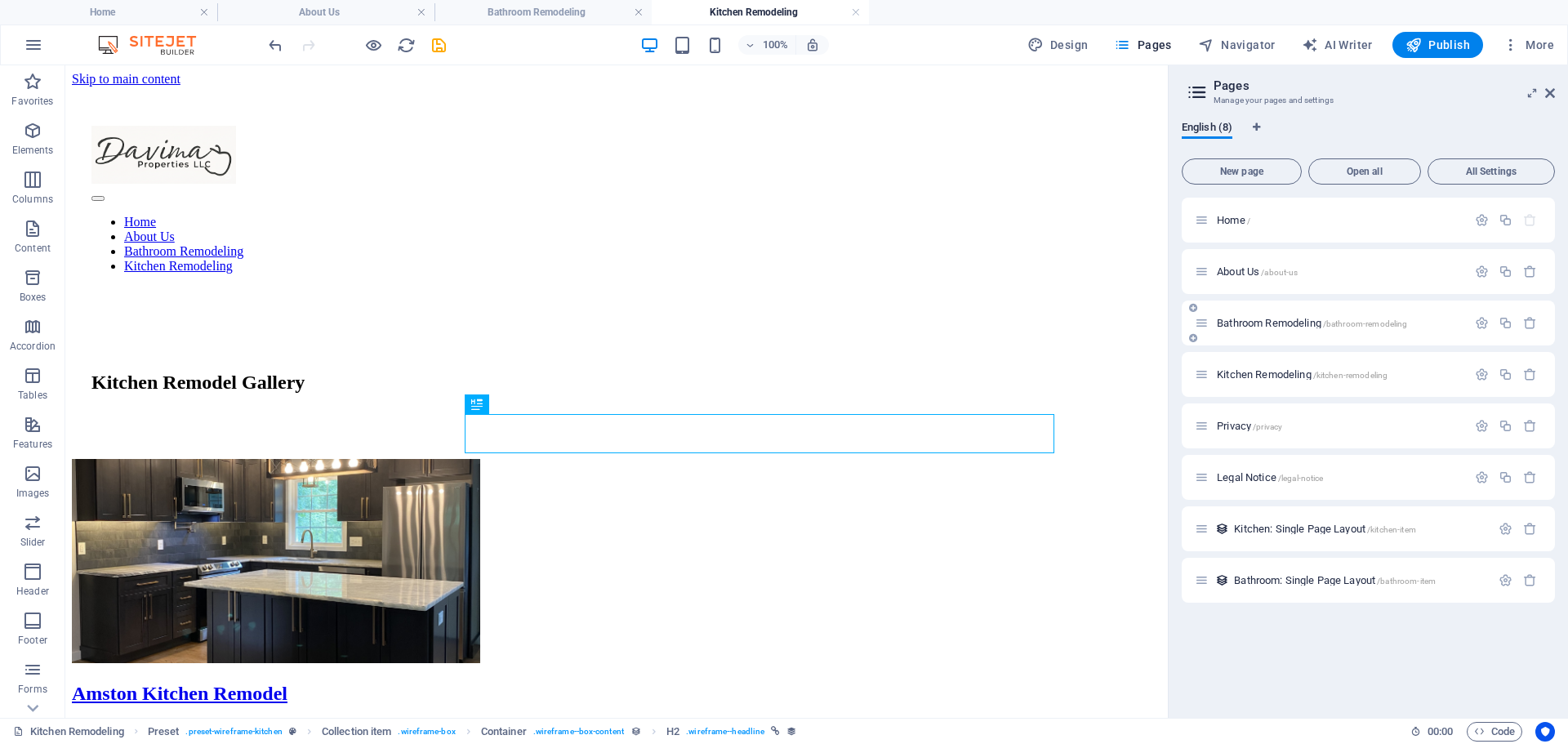
click at [1268, 320] on span "Bathroom Remodeling /bathroom-remodeling" at bounding box center [1312, 323] width 190 height 13
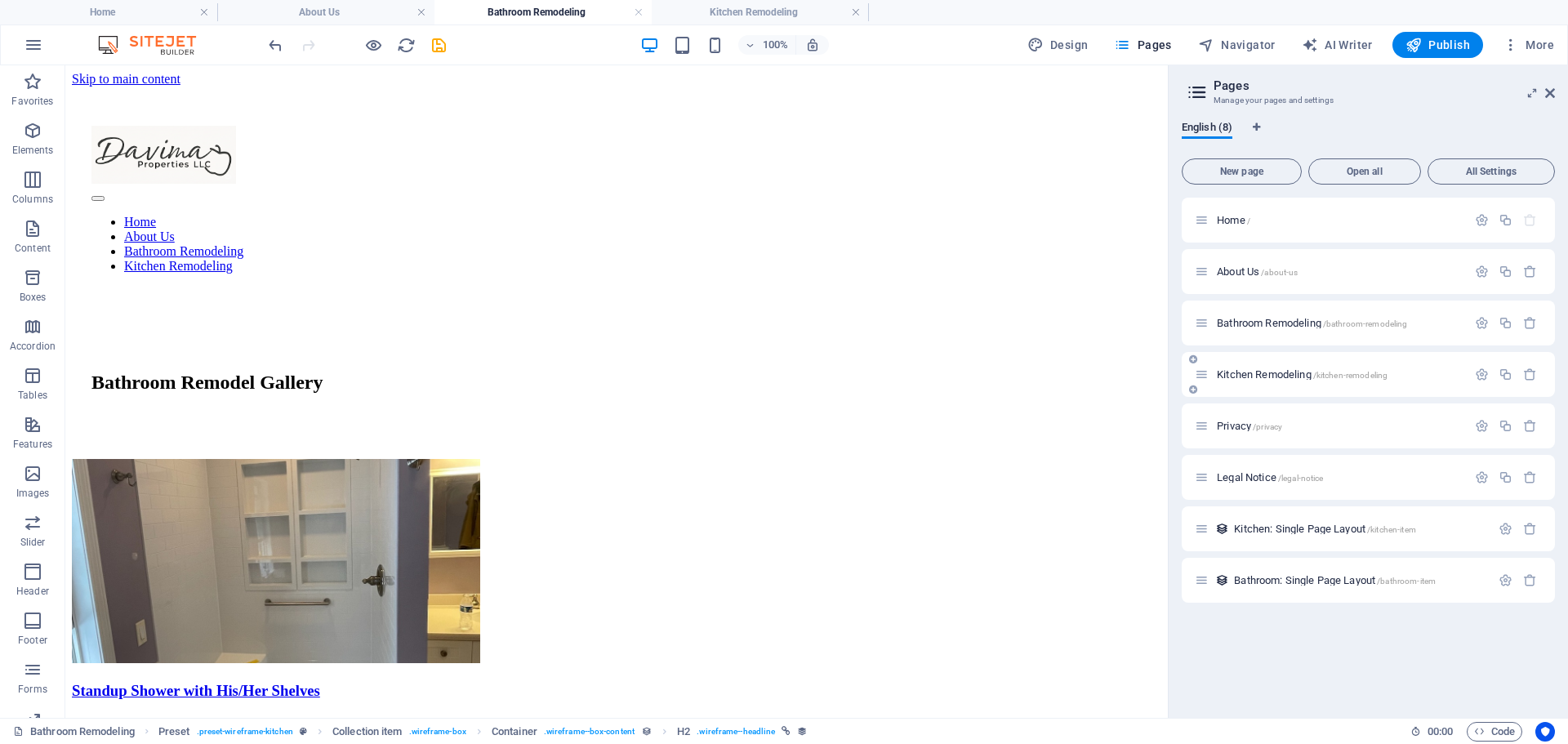
click at [1275, 375] on span "Kitchen Remodeling /kitchen-remodeling" at bounding box center [1302, 374] width 171 height 13
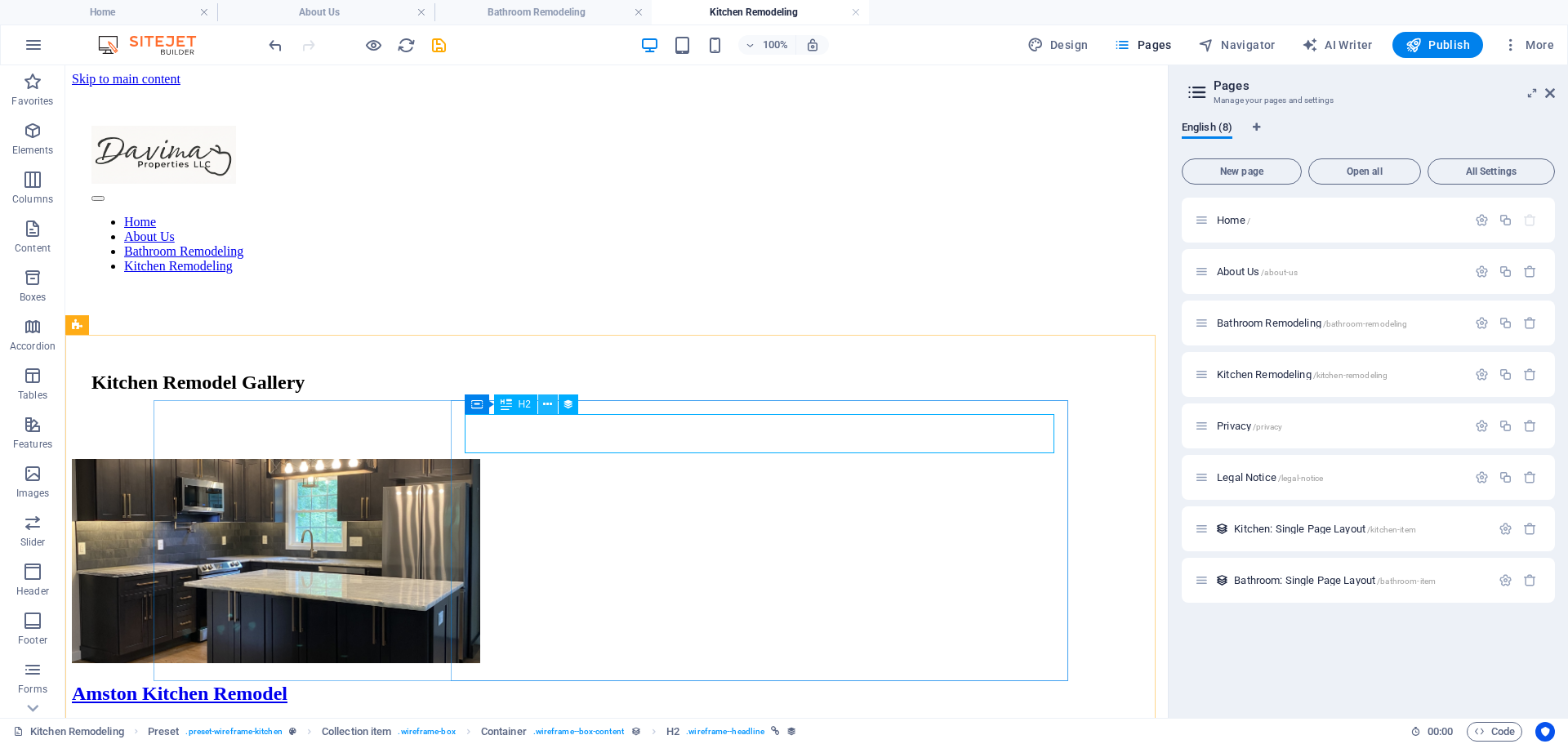
click at [547, 400] on icon at bounding box center [548, 404] width 9 height 17
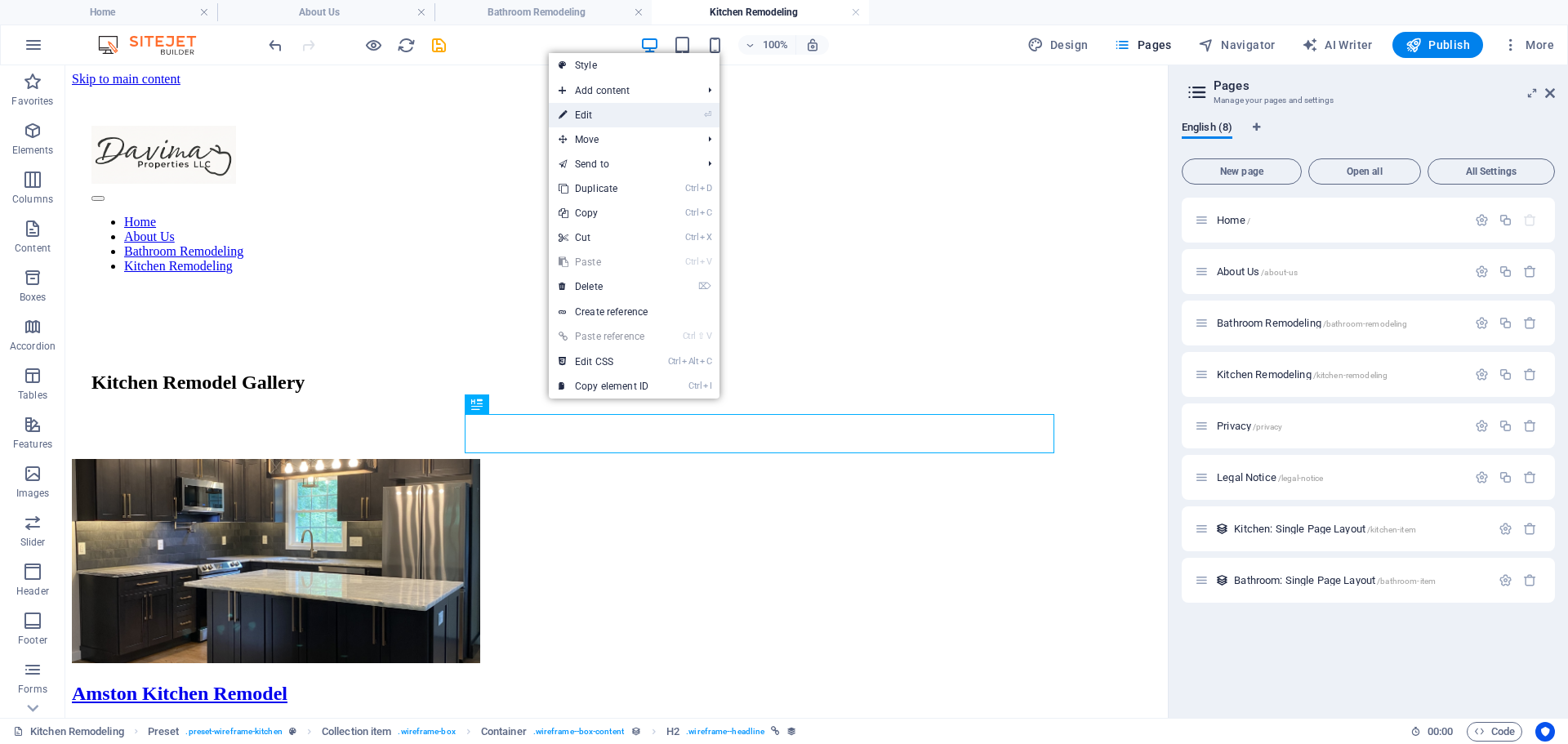
click at [601, 114] on link "⏎ Edit" at bounding box center [603, 115] width 109 height 24
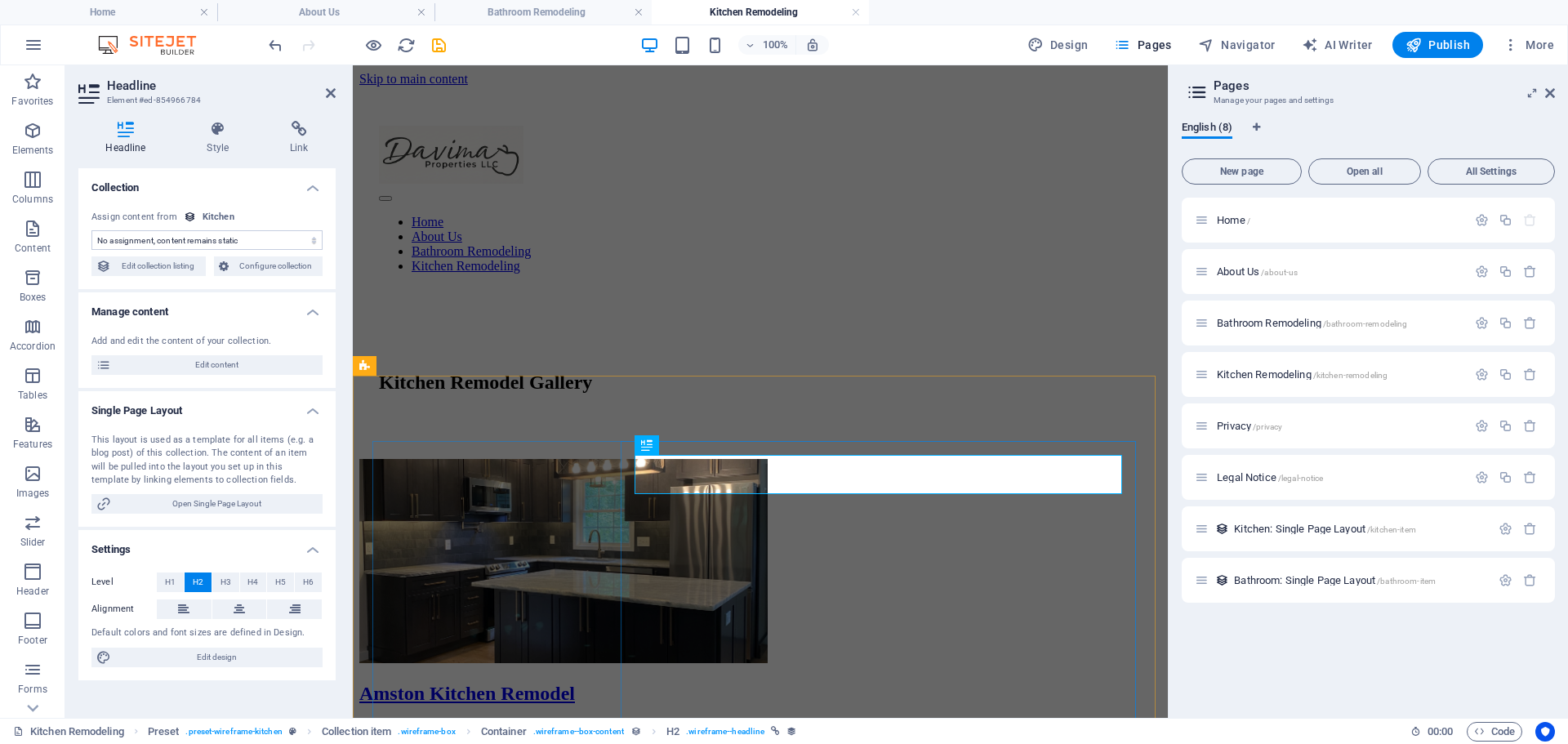
select select "name"
click at [227, 579] on span "H3" at bounding box center [226, 582] width 11 height 20
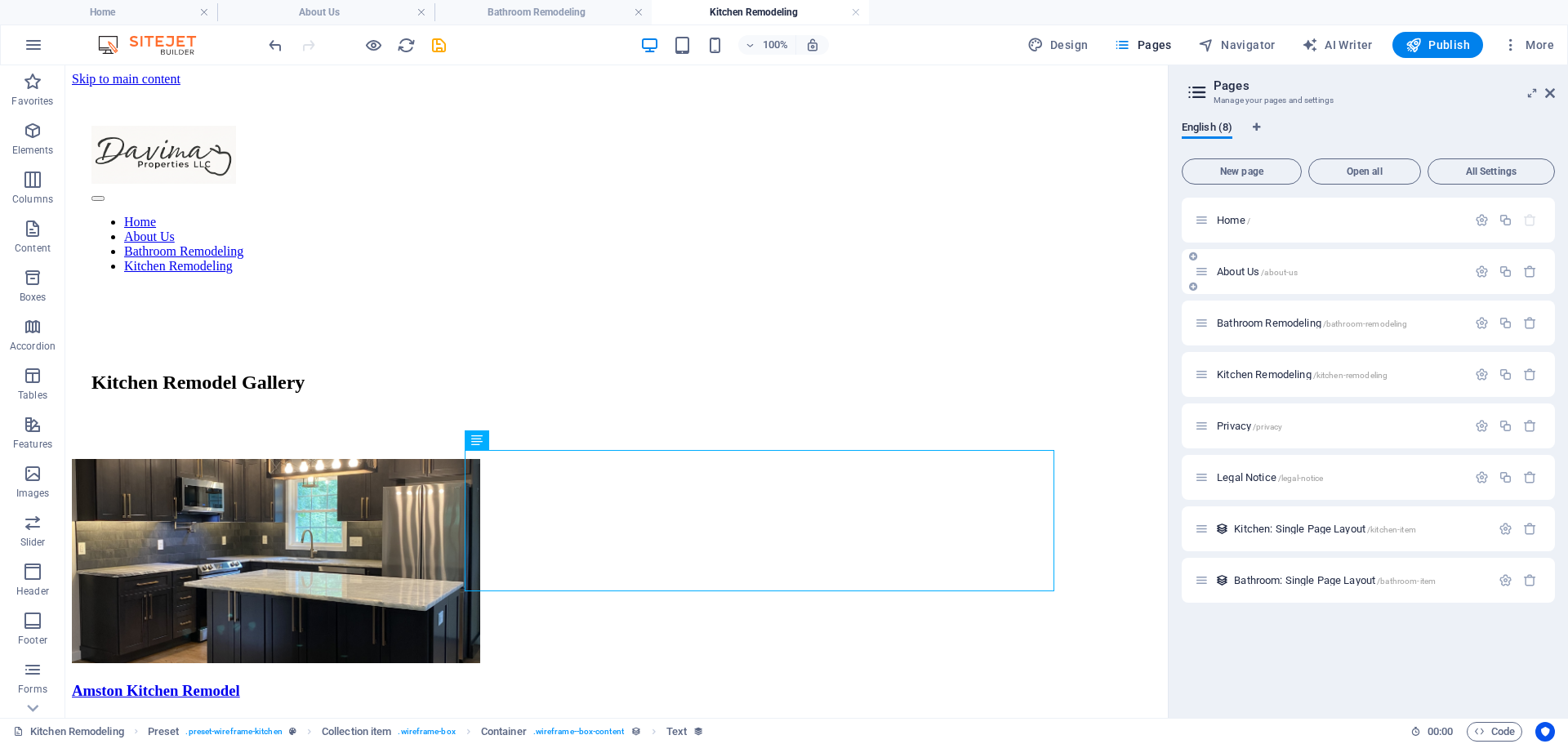
click at [1234, 274] on span "About Us /about-us" at bounding box center [1257, 272] width 80 height 13
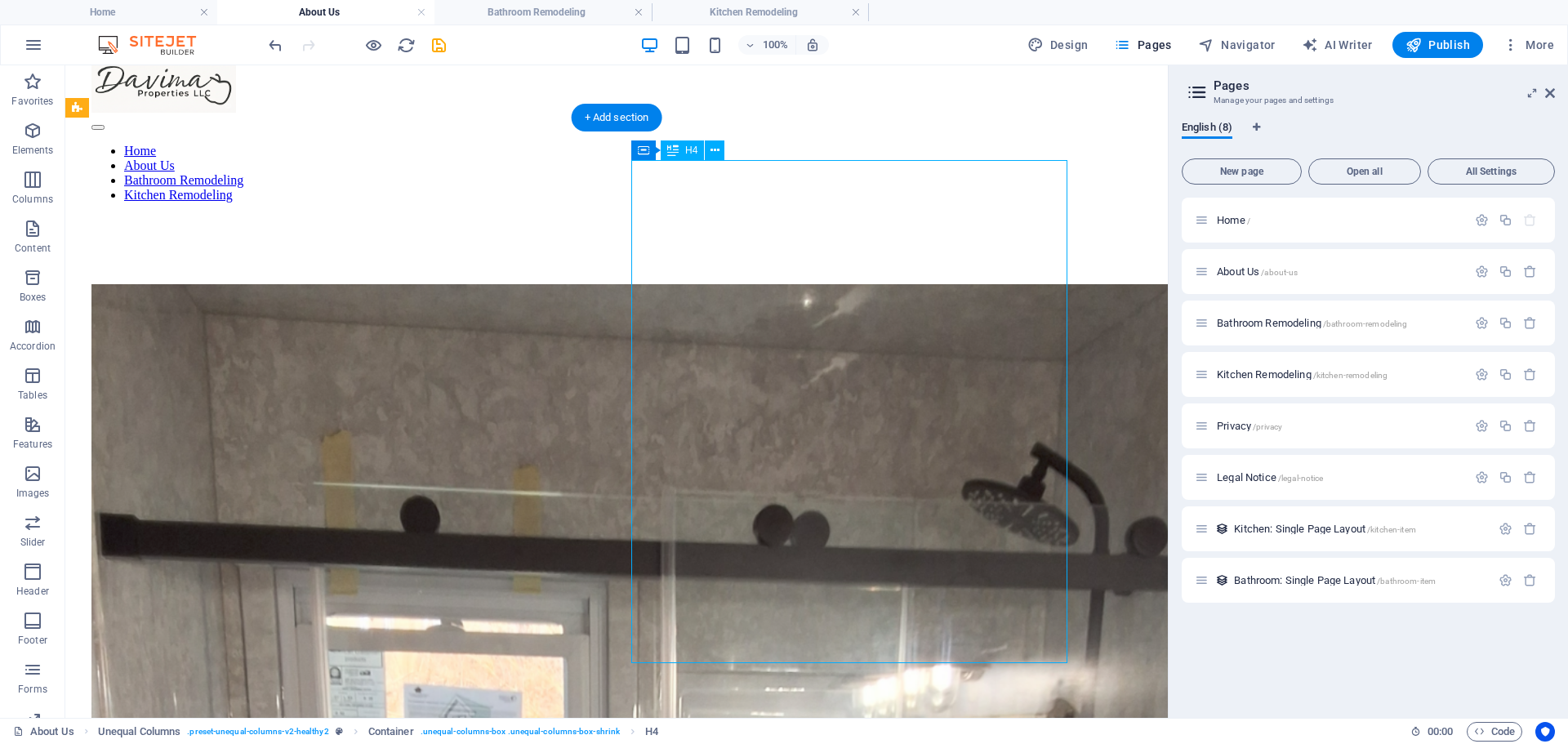
drag, startPoint x: 711, startPoint y: 160, endPoint x: 668, endPoint y: 182, distance: 48.3
click at [713, 152] on icon at bounding box center [715, 150] width 9 height 17
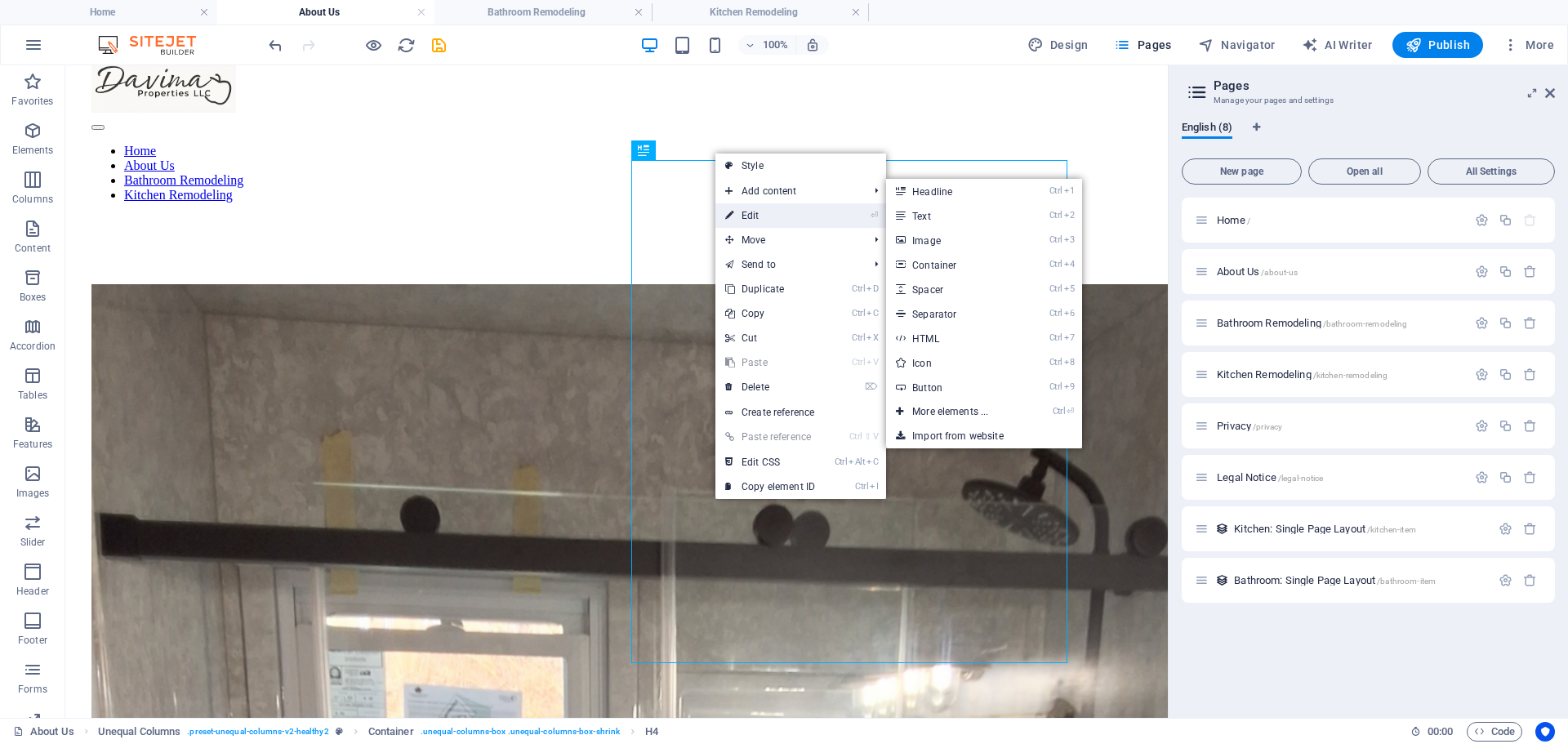
click at [743, 220] on link "⏎ Edit" at bounding box center [770, 215] width 109 height 24
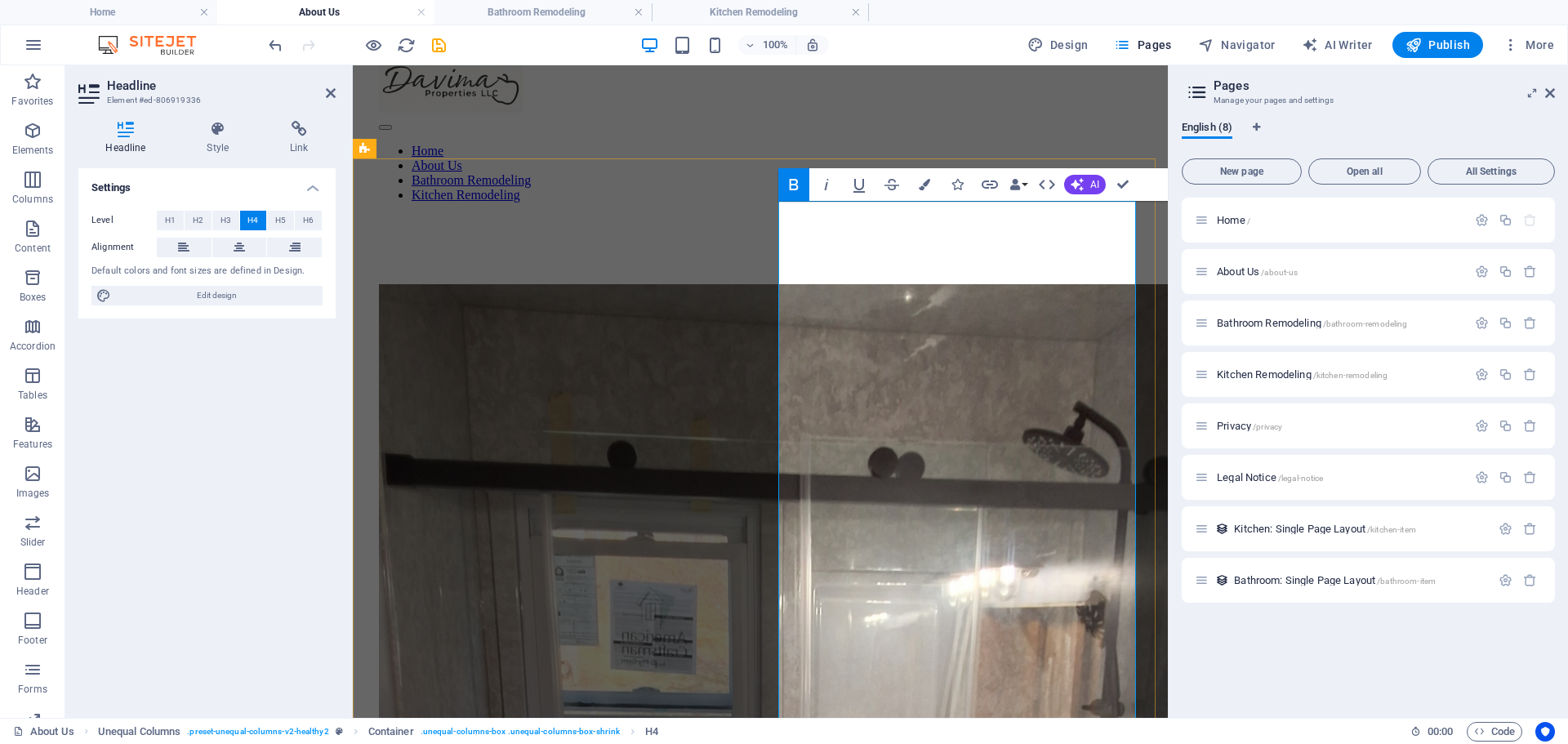
drag, startPoint x: 862, startPoint y: 217, endPoint x: 784, endPoint y: 215, distance: 78.0
drag, startPoint x: 448, startPoint y: 146, endPoint x: 221, endPoint y: 220, distance: 238.8
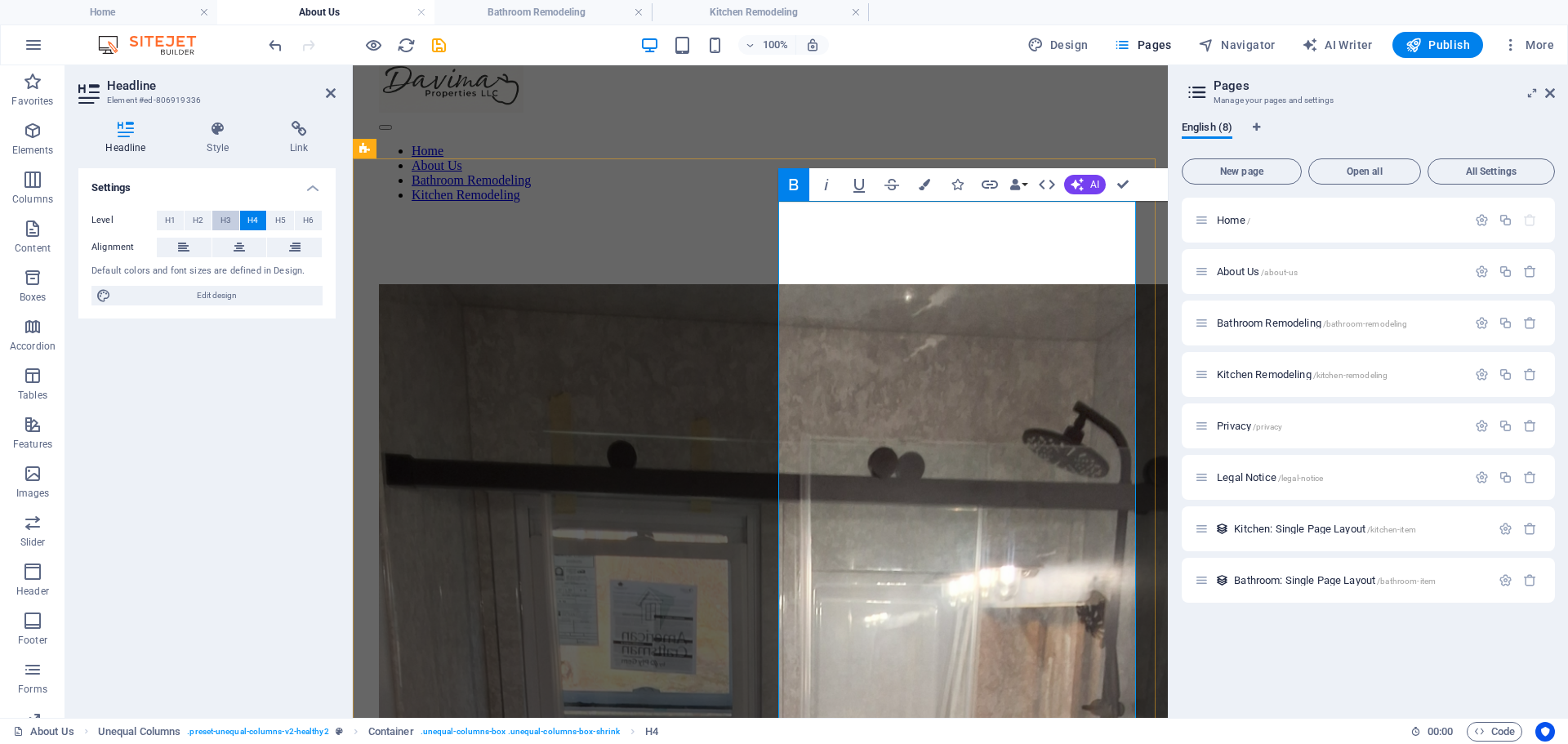
click at [221, 220] on span "H3" at bounding box center [226, 221] width 11 height 20
click at [247, 216] on button "H4" at bounding box center [254, 221] width 27 height 20
click at [1227, 220] on span "Home /" at bounding box center [1233, 221] width 33 height 13
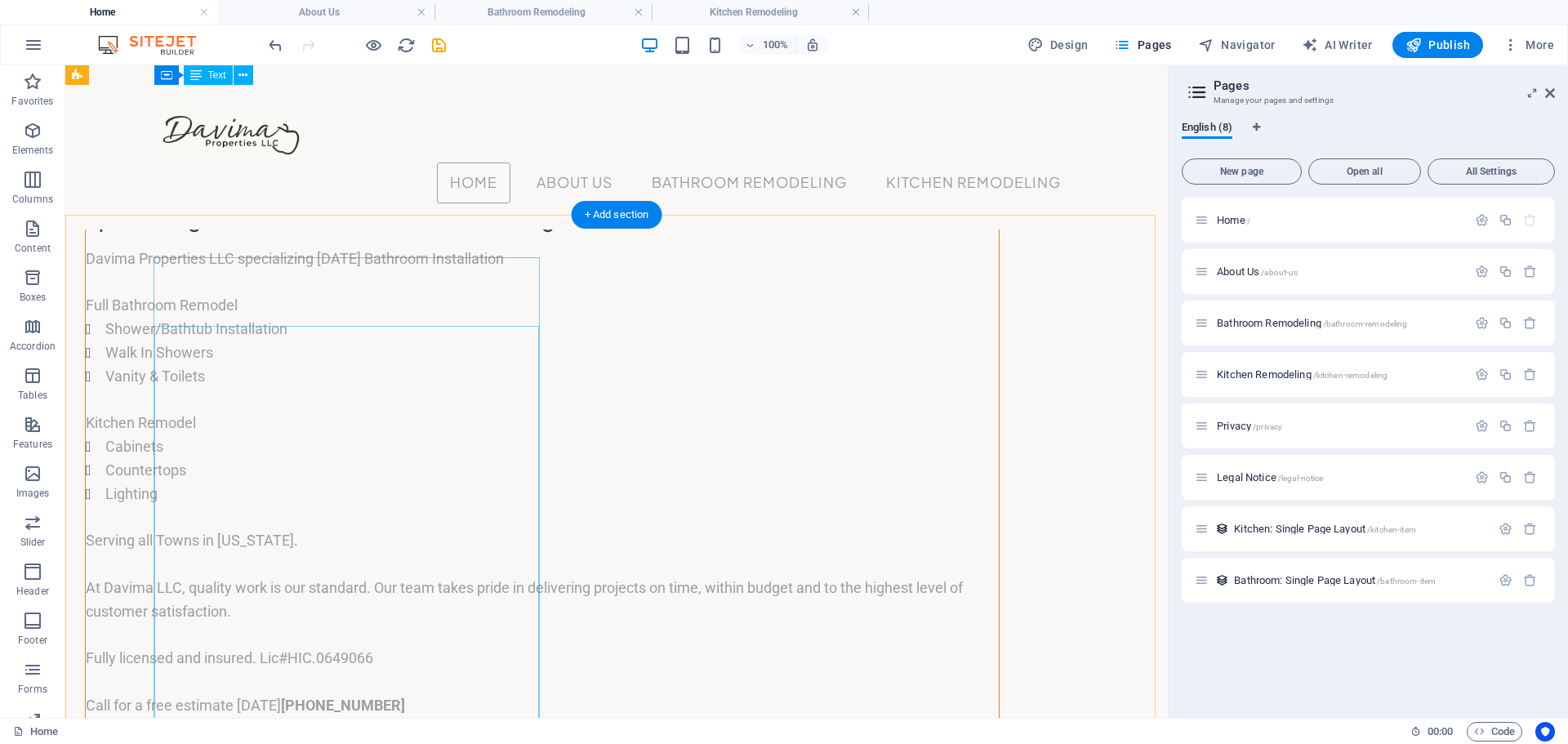
scroll to position [0, 0]
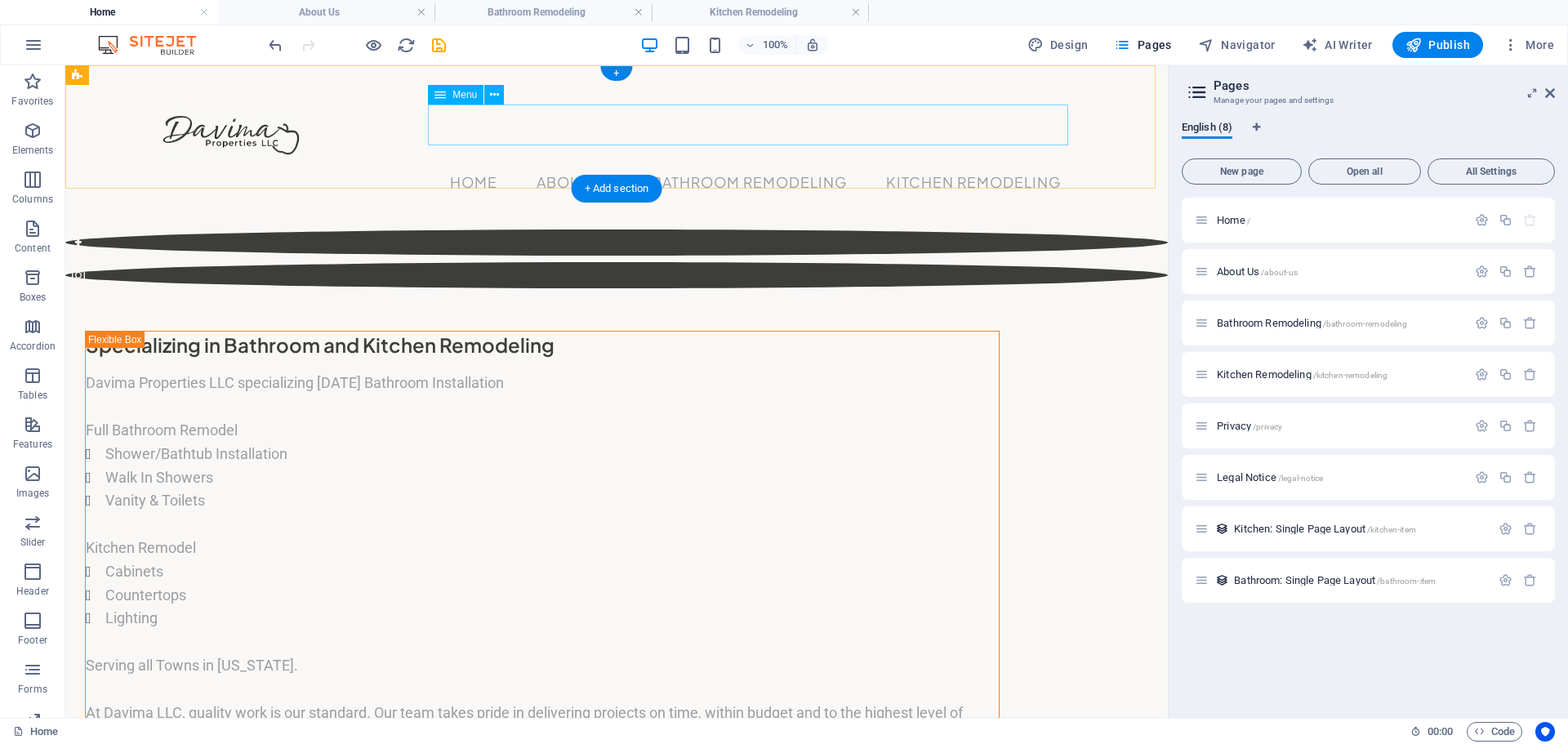
click at [551, 163] on nav "Home About Us Bathroom Remodeling Kitchen Remodeling" at bounding box center [617, 183] width 915 height 41
click at [692, 163] on nav "Home About Us Bathroom Remodeling Kitchen Remodeling" at bounding box center [617, 183] width 915 height 41
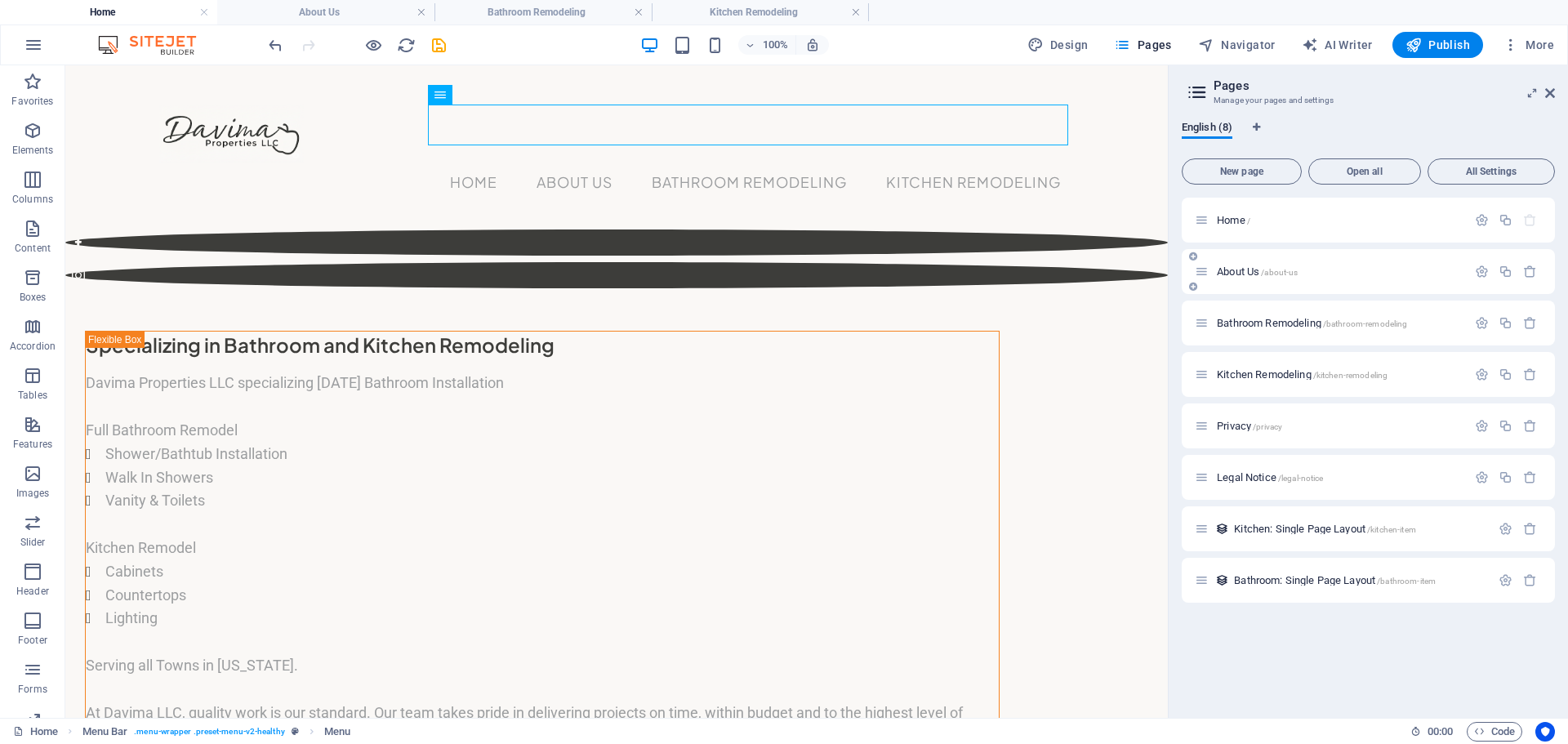
click at [1226, 270] on span "About Us /about-us" at bounding box center [1257, 272] width 80 height 13
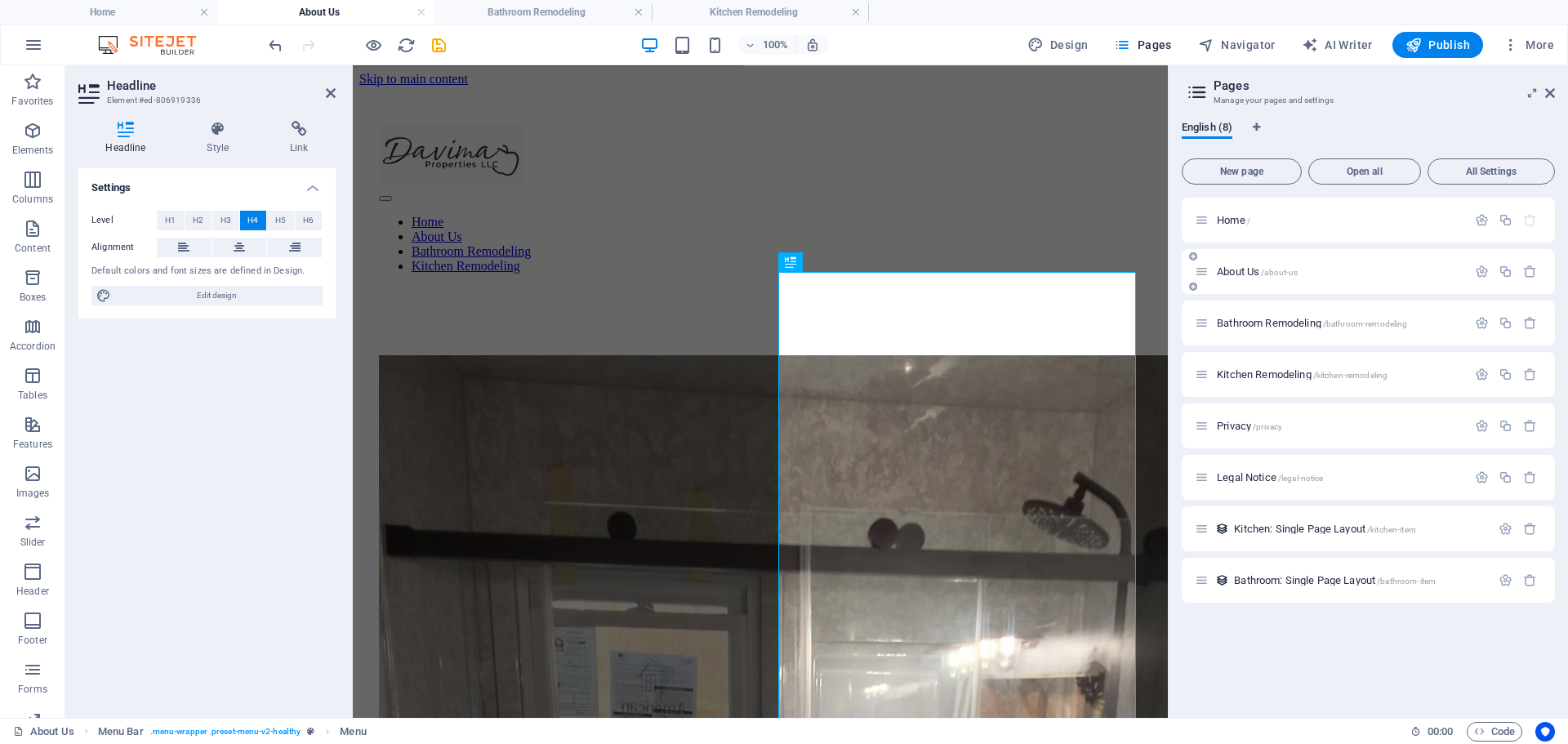
scroll to position [71, 0]
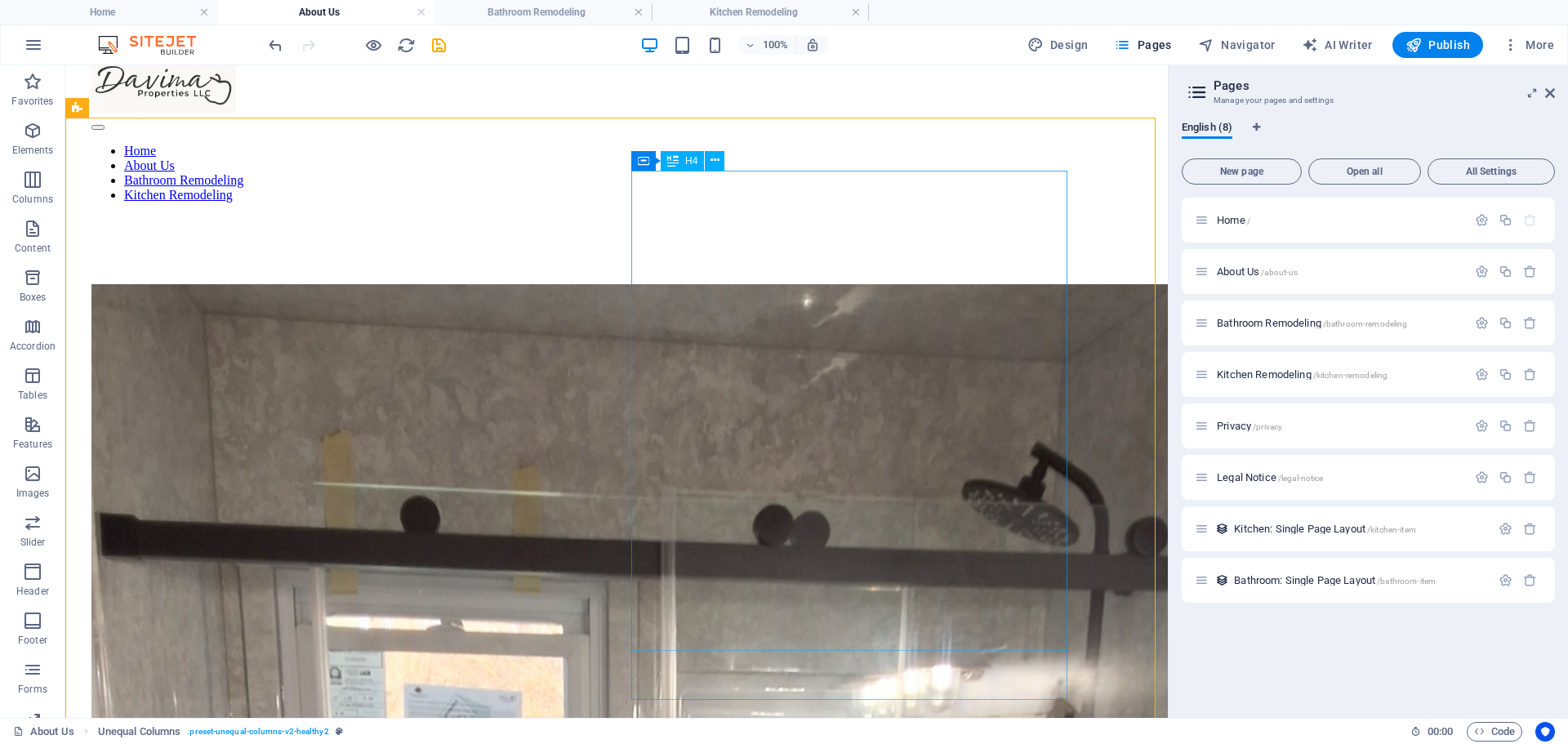
click at [687, 163] on span "H4" at bounding box center [692, 161] width 13 height 10
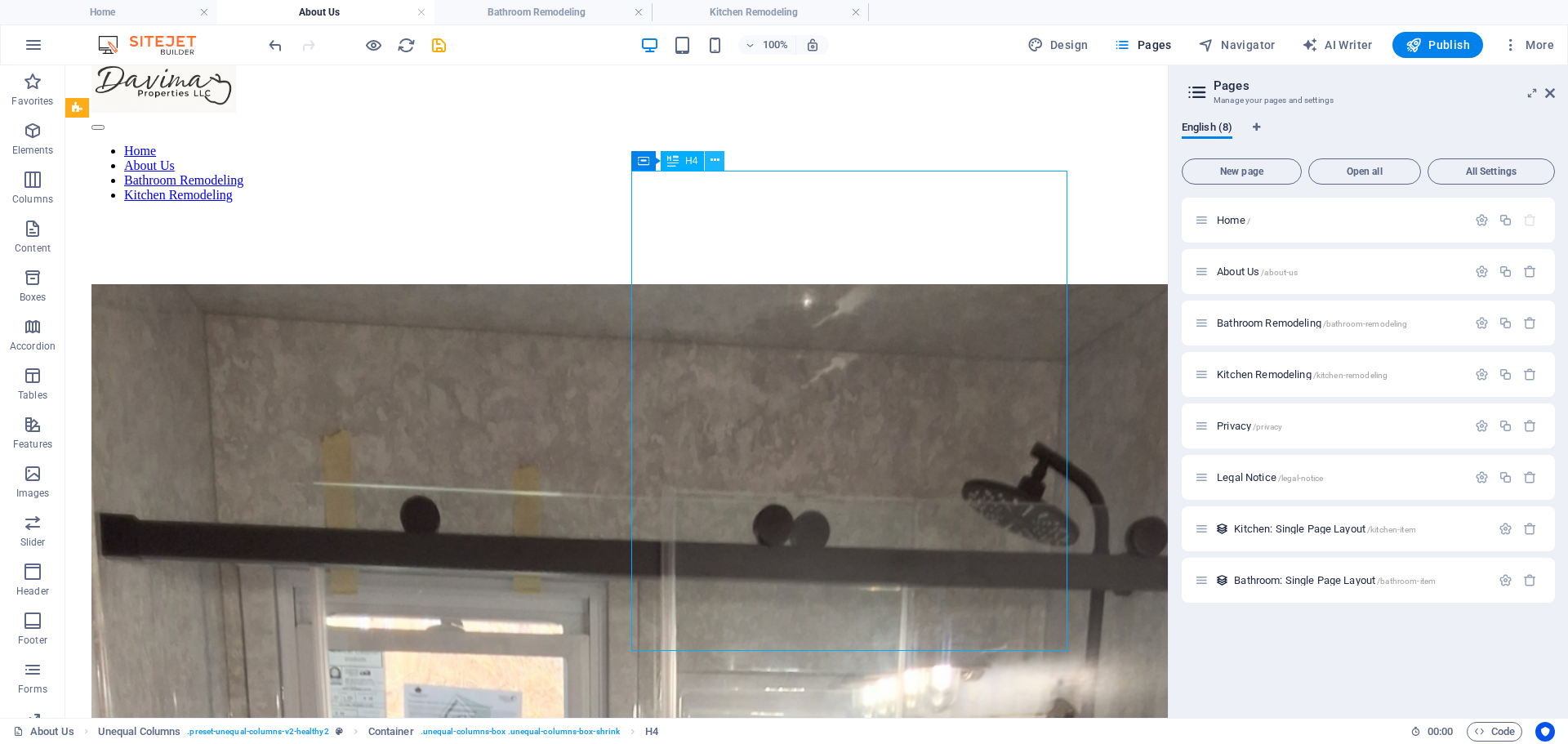
click at [715, 163] on icon at bounding box center [715, 160] width 9 height 17
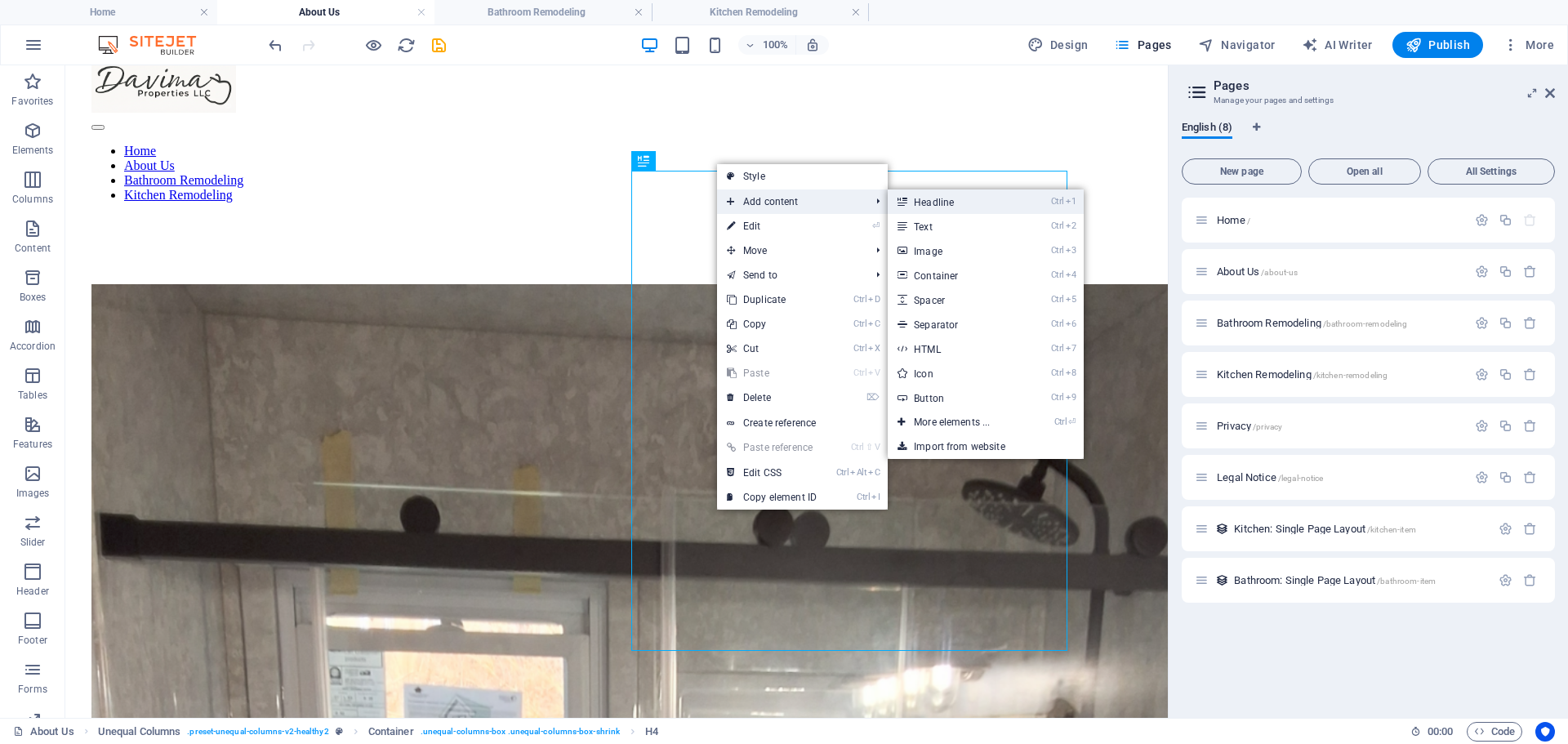
click at [927, 199] on link "Ctrl 1 Headline" at bounding box center [955, 202] width 135 height 24
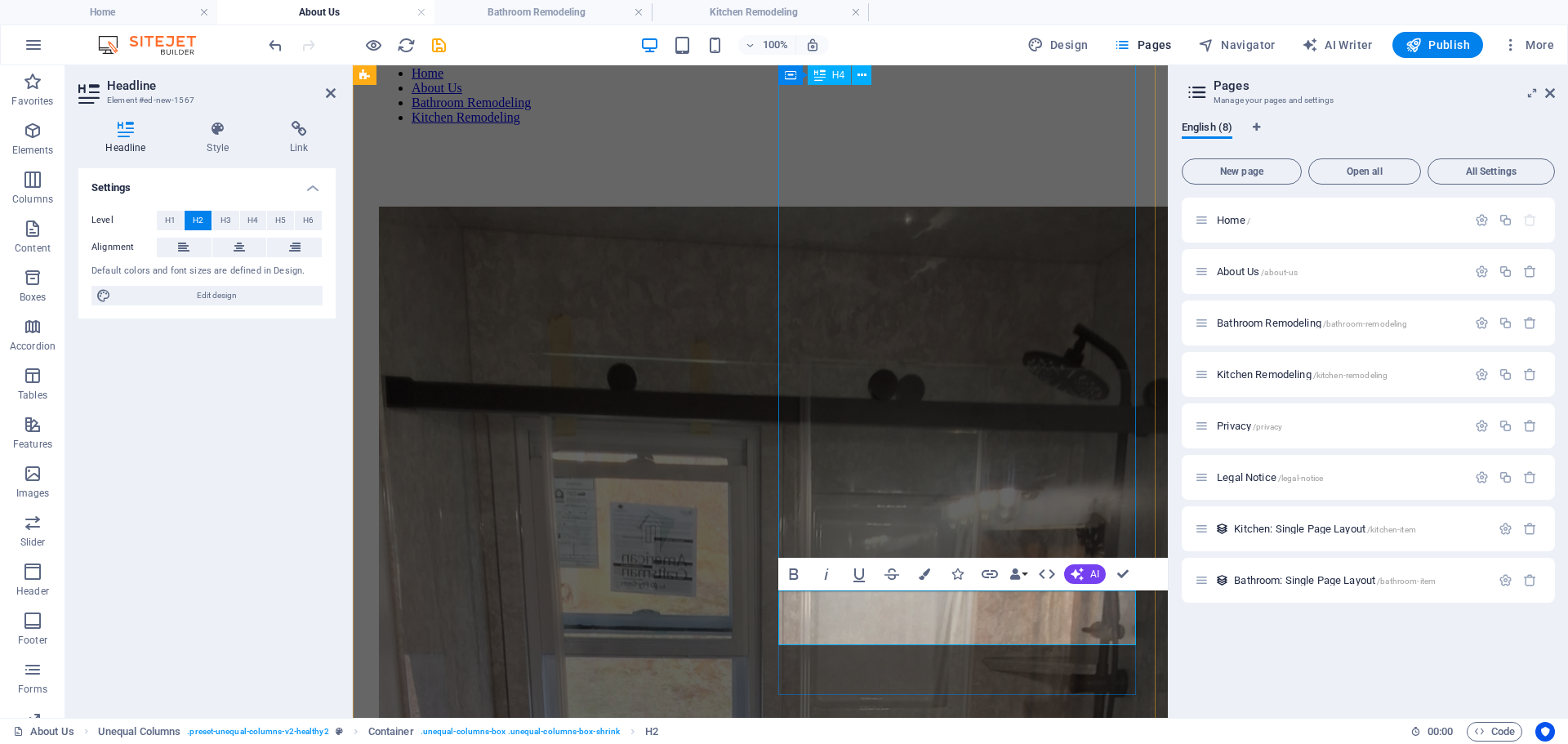
scroll to position [0, 0]
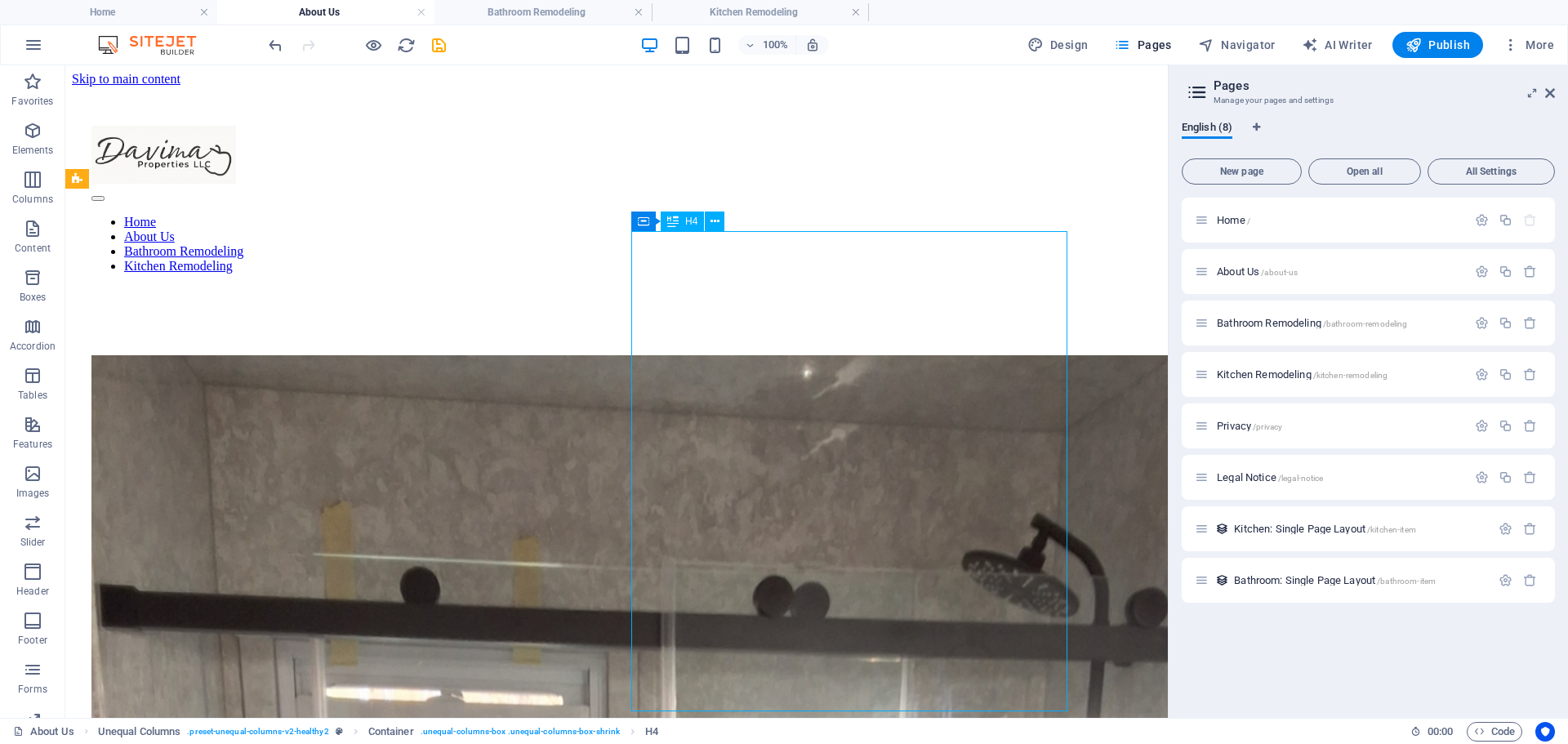
click at [717, 221] on icon at bounding box center [715, 221] width 9 height 17
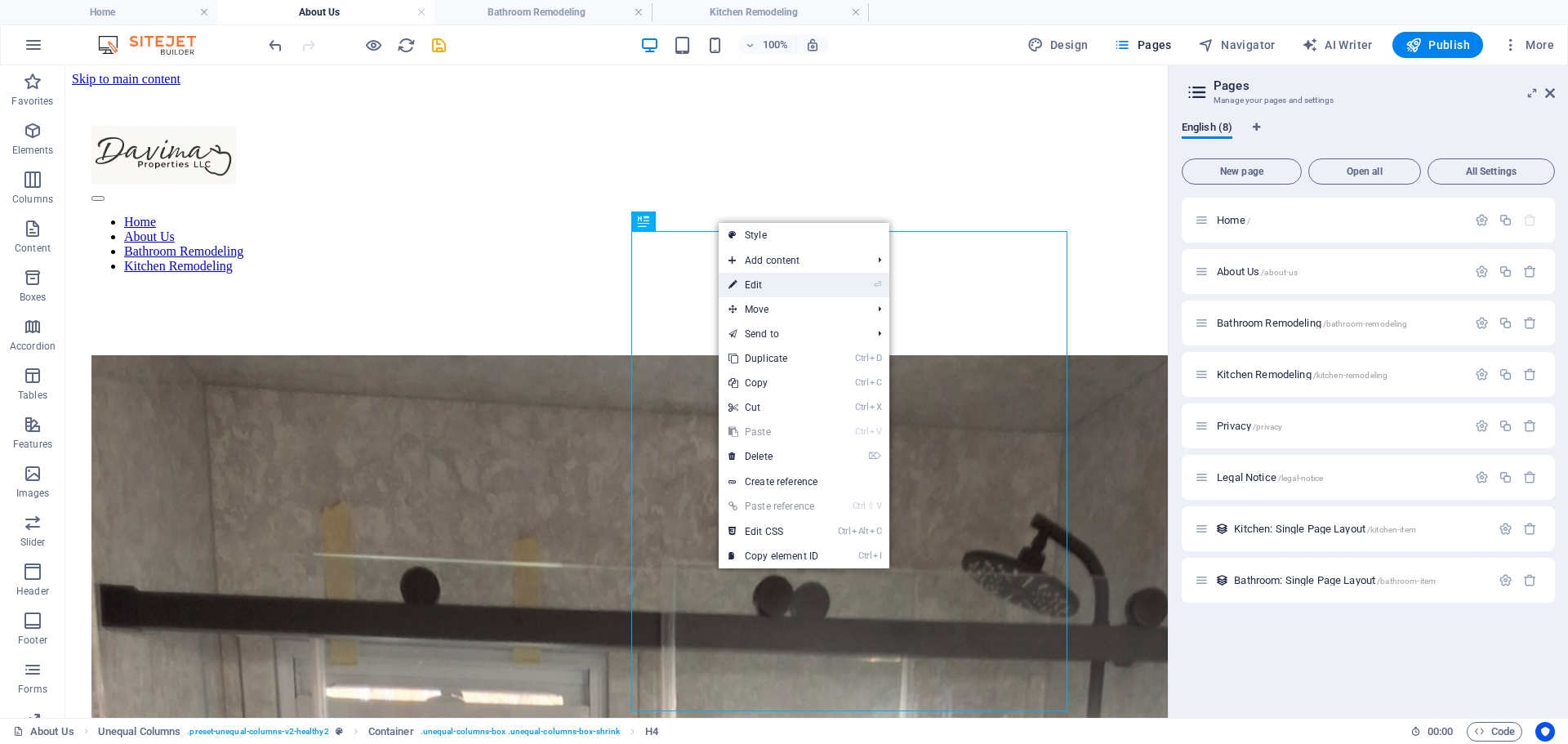
click at [746, 285] on link "⏎ Edit" at bounding box center [773, 285] width 109 height 24
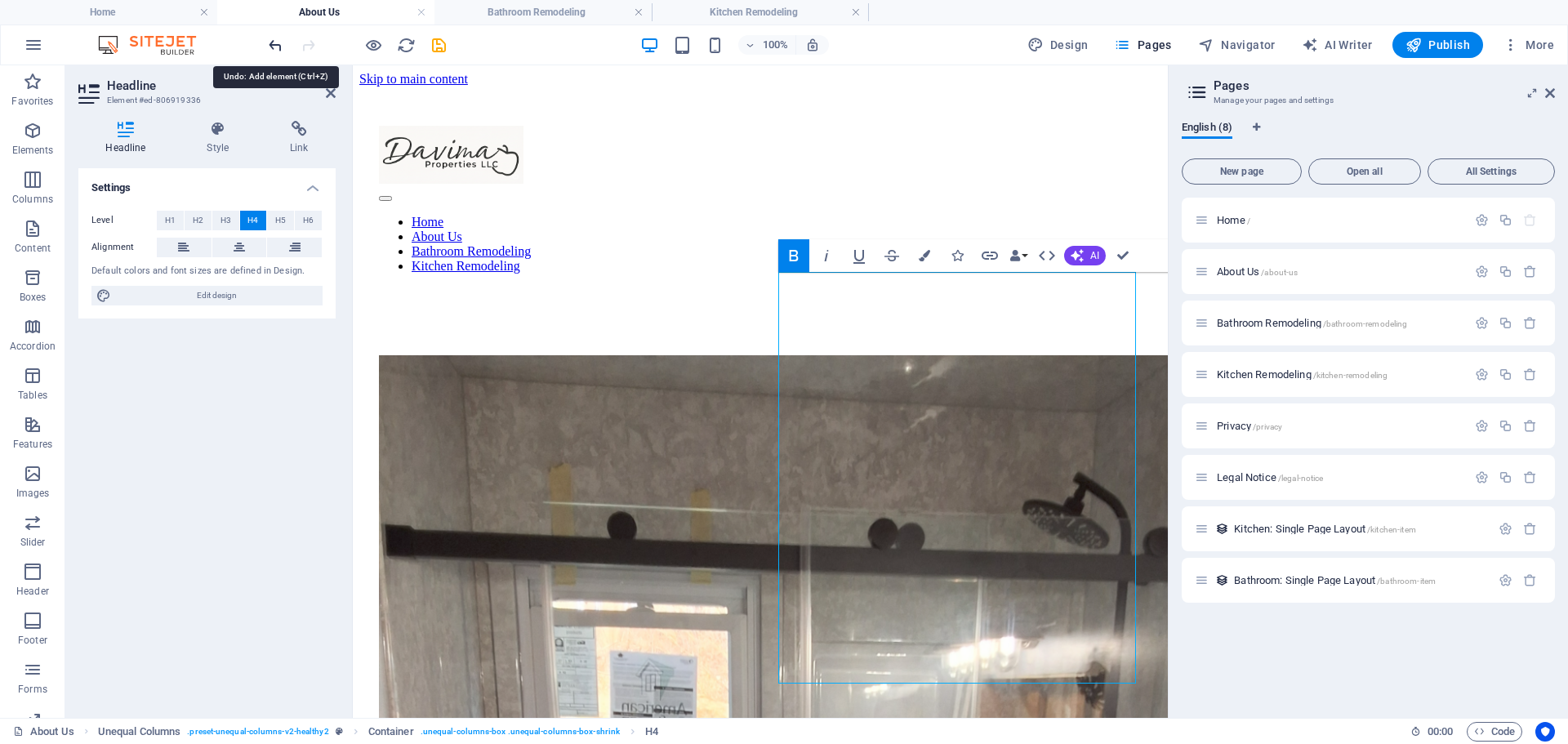
click at [271, 46] on icon "undo" at bounding box center [275, 45] width 19 height 19
click at [274, 42] on icon "undo" at bounding box center [275, 45] width 19 height 19
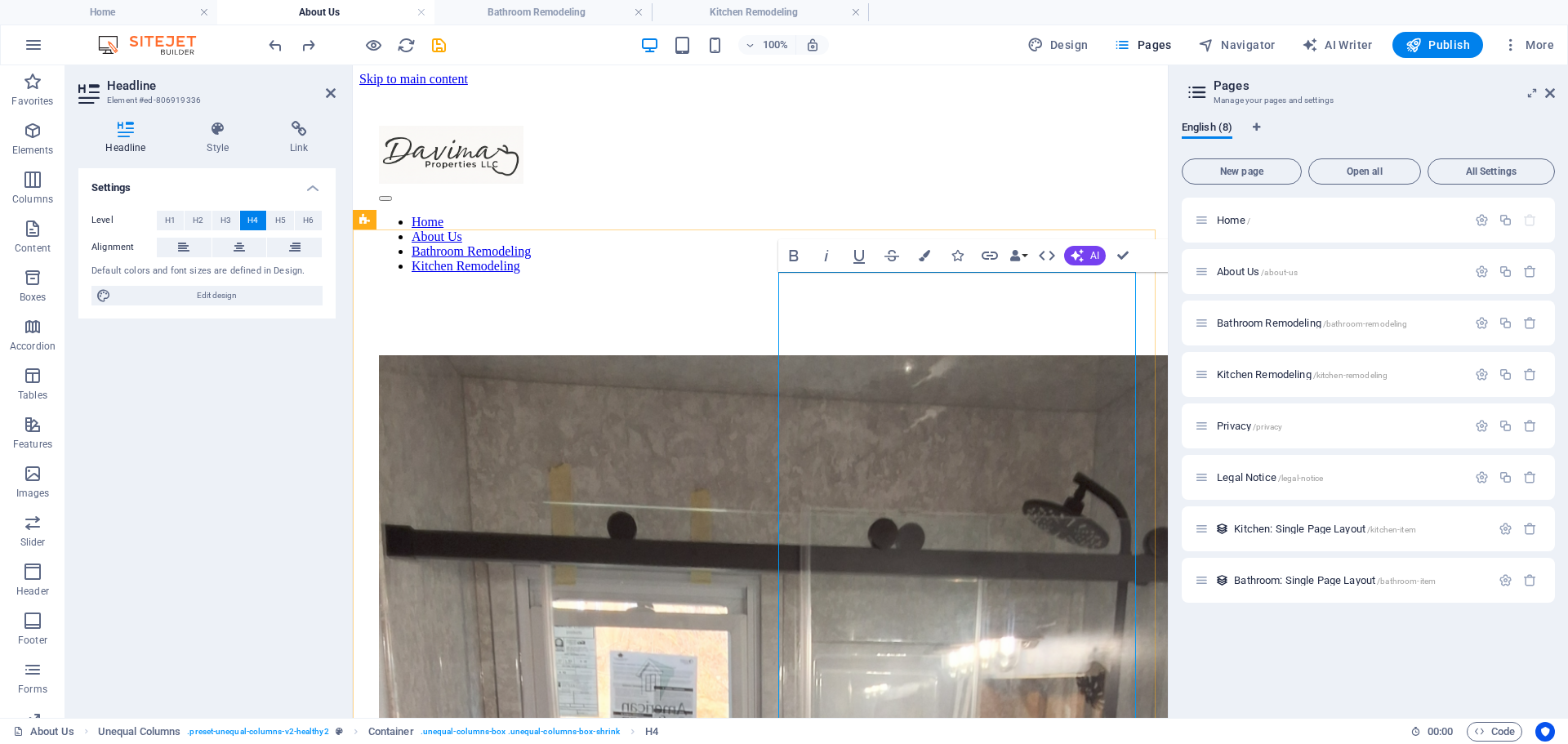
drag, startPoint x: 935, startPoint y: 492, endPoint x: 898, endPoint y: 504, distance: 38.9
click at [132, 139] on h4 "Headline" at bounding box center [129, 138] width 101 height 34
click at [222, 639] on div "Settings Level H1 H2 H3 H4 H5 H6 Alignment Default colors and font sizes are de…" at bounding box center [207, 436] width 257 height 536
click at [1252, 679] on div "Home / About Us /about-us Bathroom Remodeling /bathroom-remodeling Kitchen Remo…" at bounding box center [1368, 451] width 373 height 507
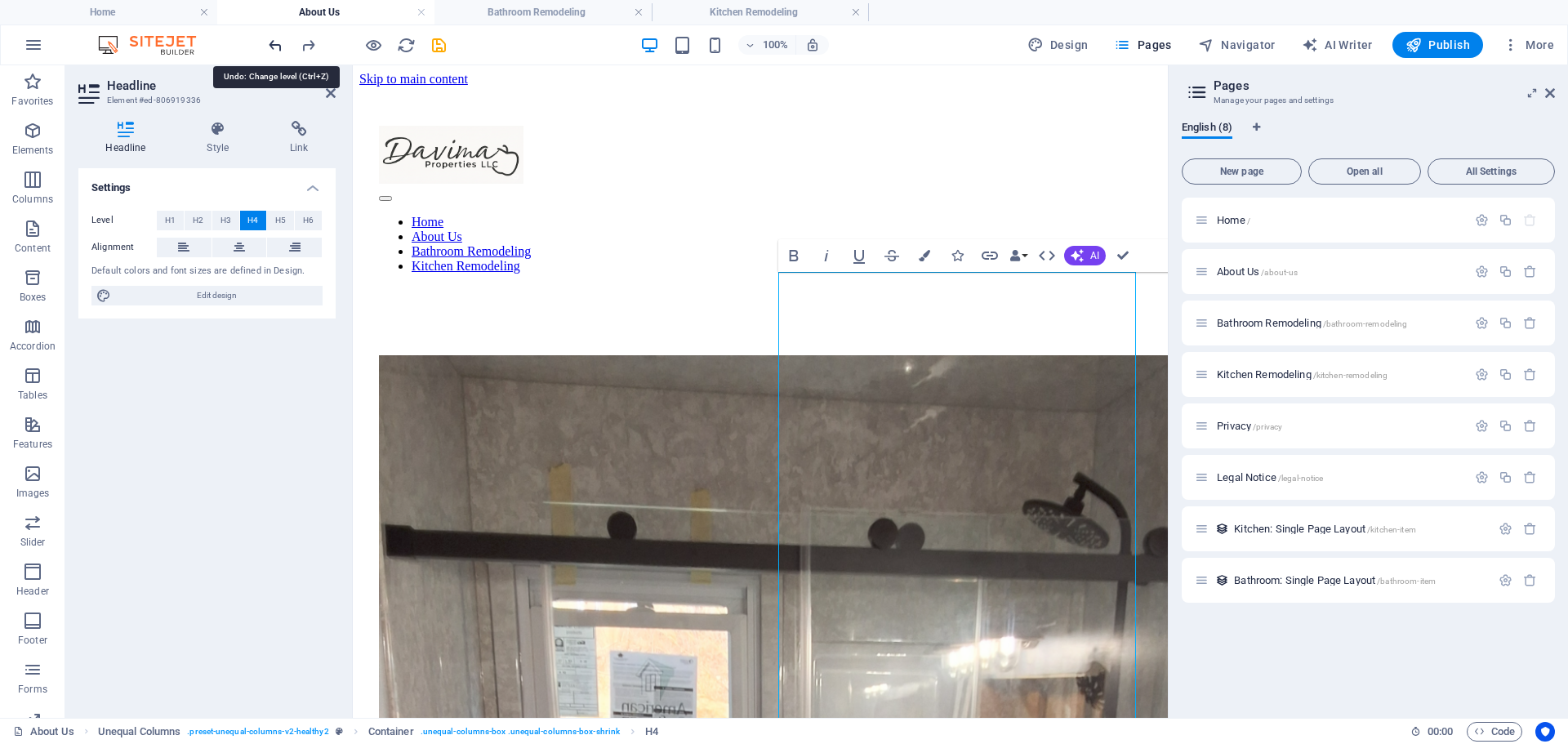
click at [270, 45] on icon "undo" at bounding box center [275, 45] width 19 height 19
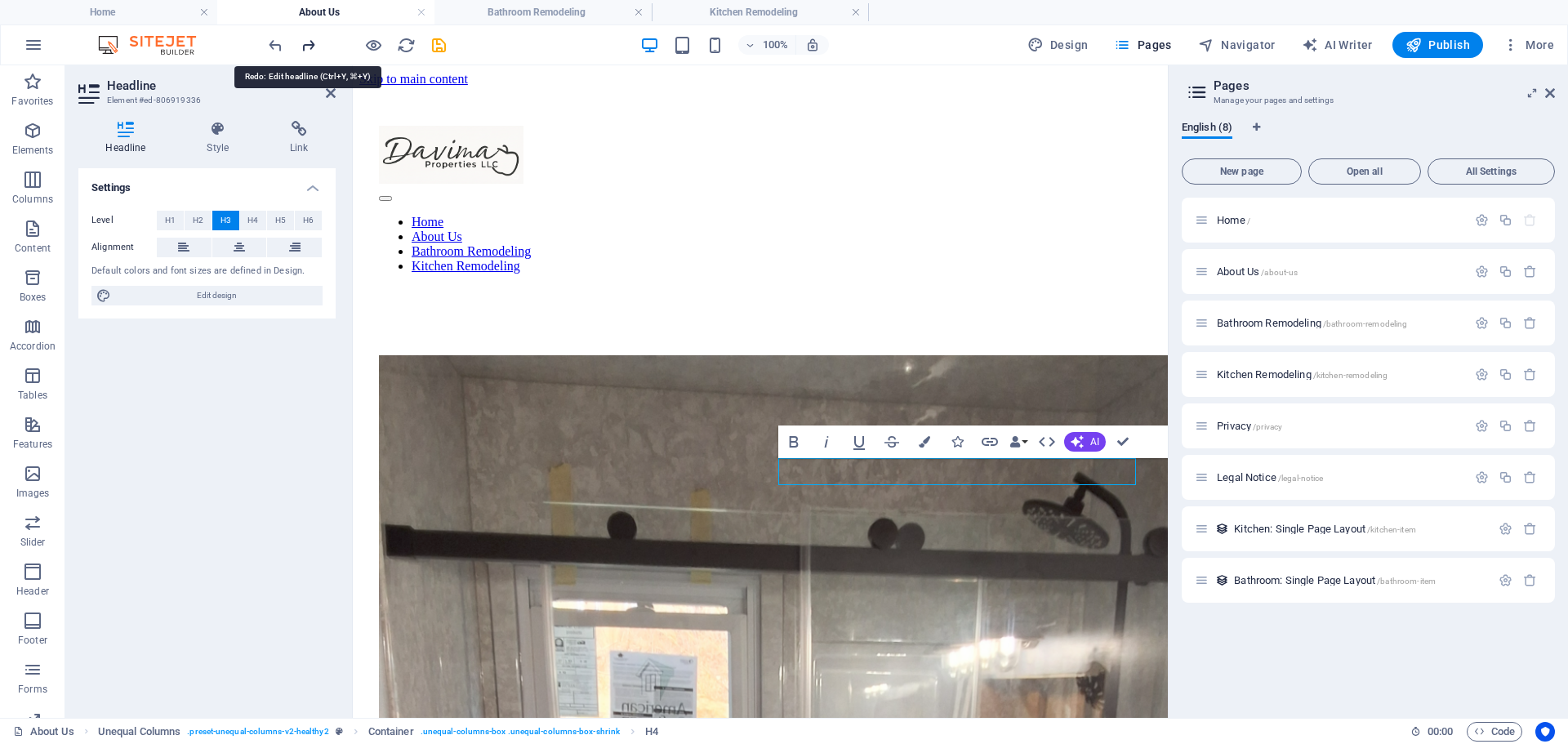
click at [309, 43] on icon "redo" at bounding box center [308, 45] width 19 height 19
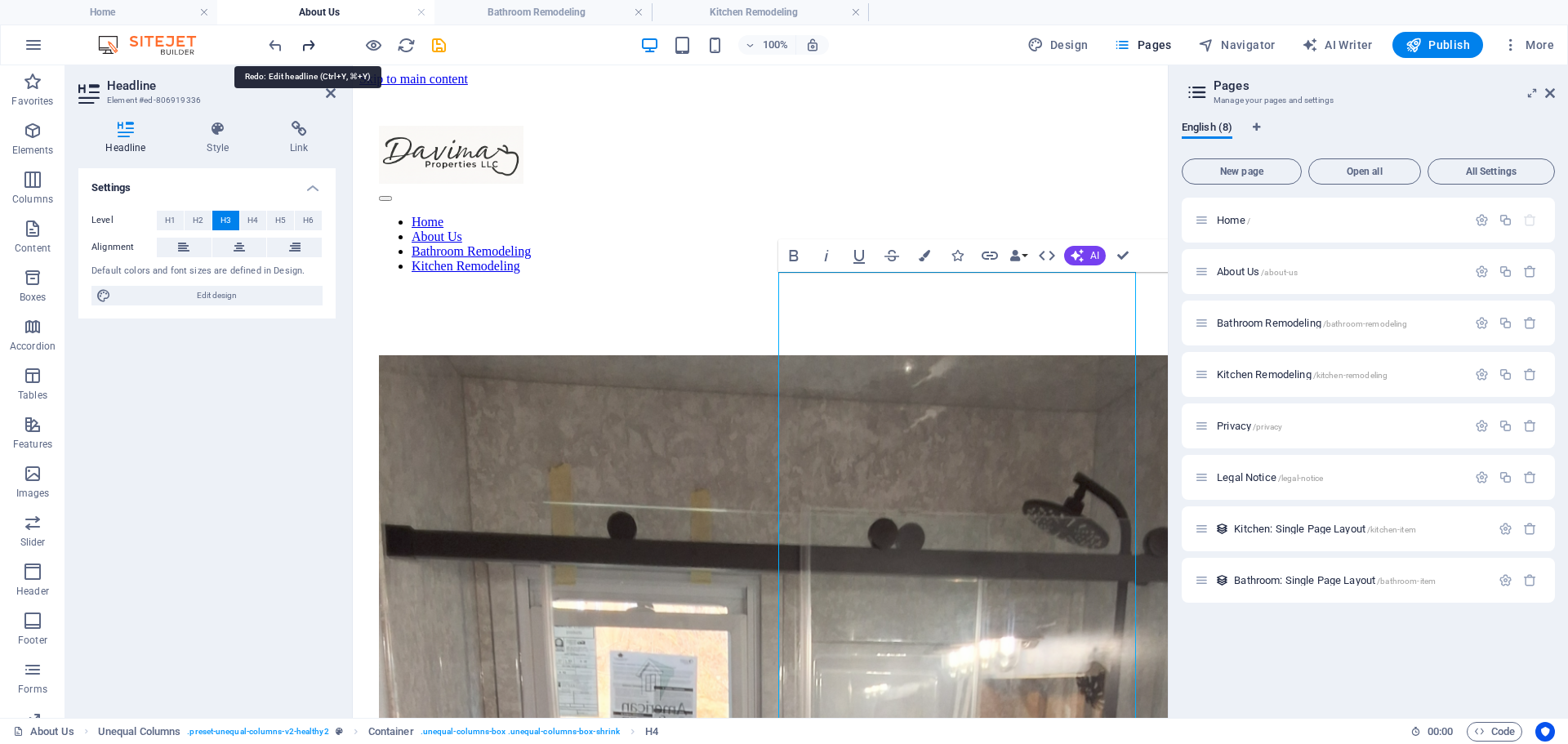
click at [302, 46] on icon "redo" at bounding box center [308, 45] width 19 height 19
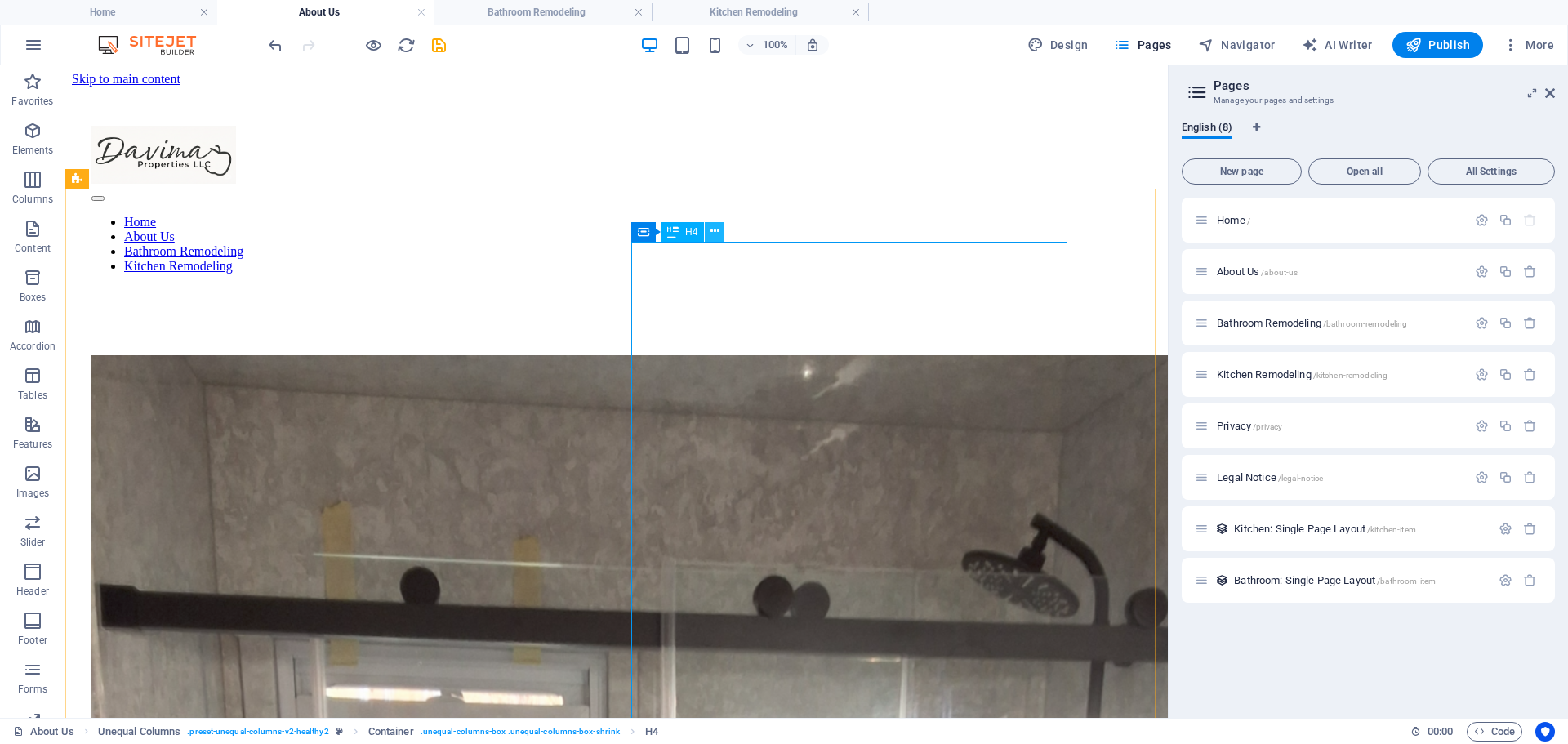
click at [713, 231] on icon at bounding box center [715, 231] width 9 height 17
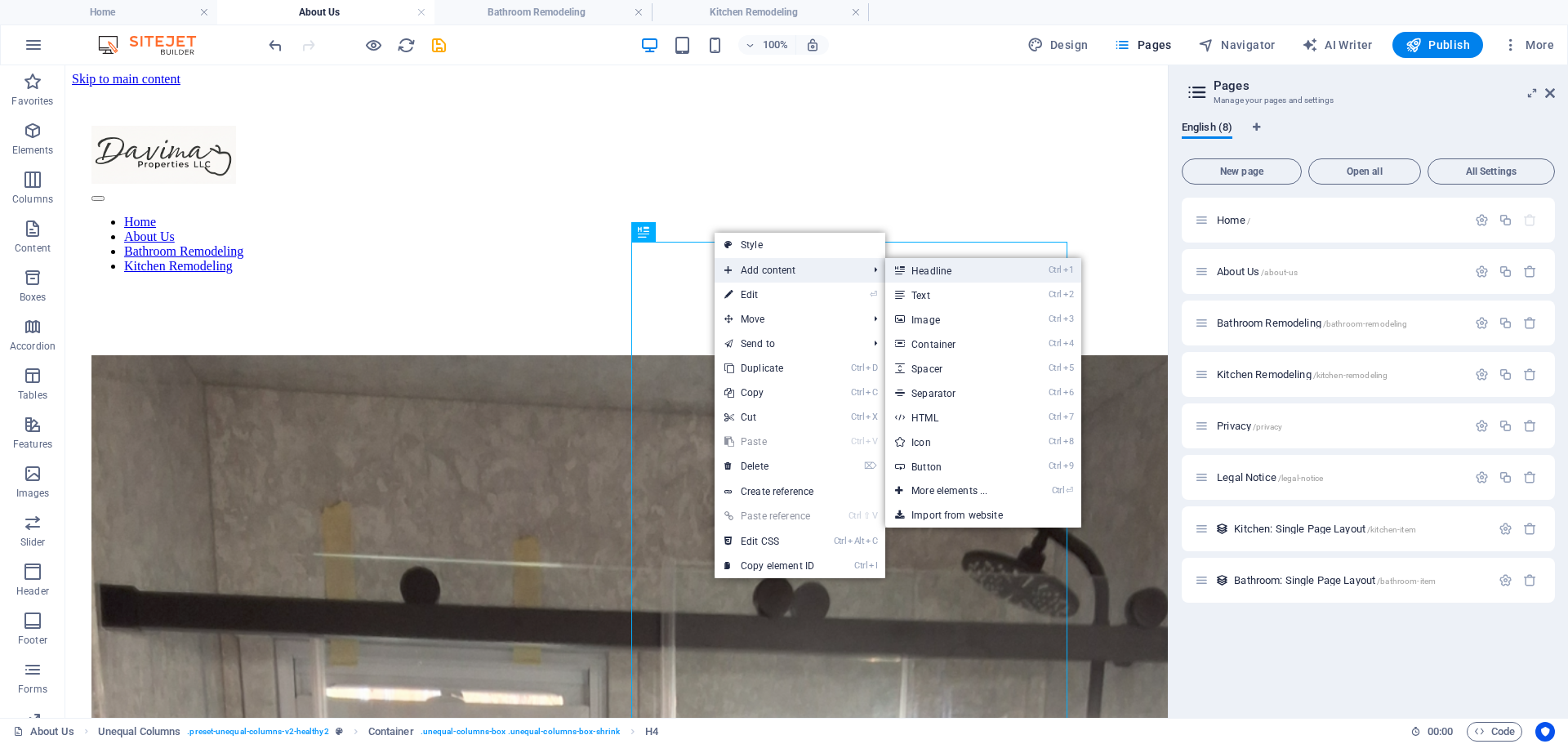
click at [938, 269] on link "Ctrl 1 Headline" at bounding box center [952, 269] width 135 height 24
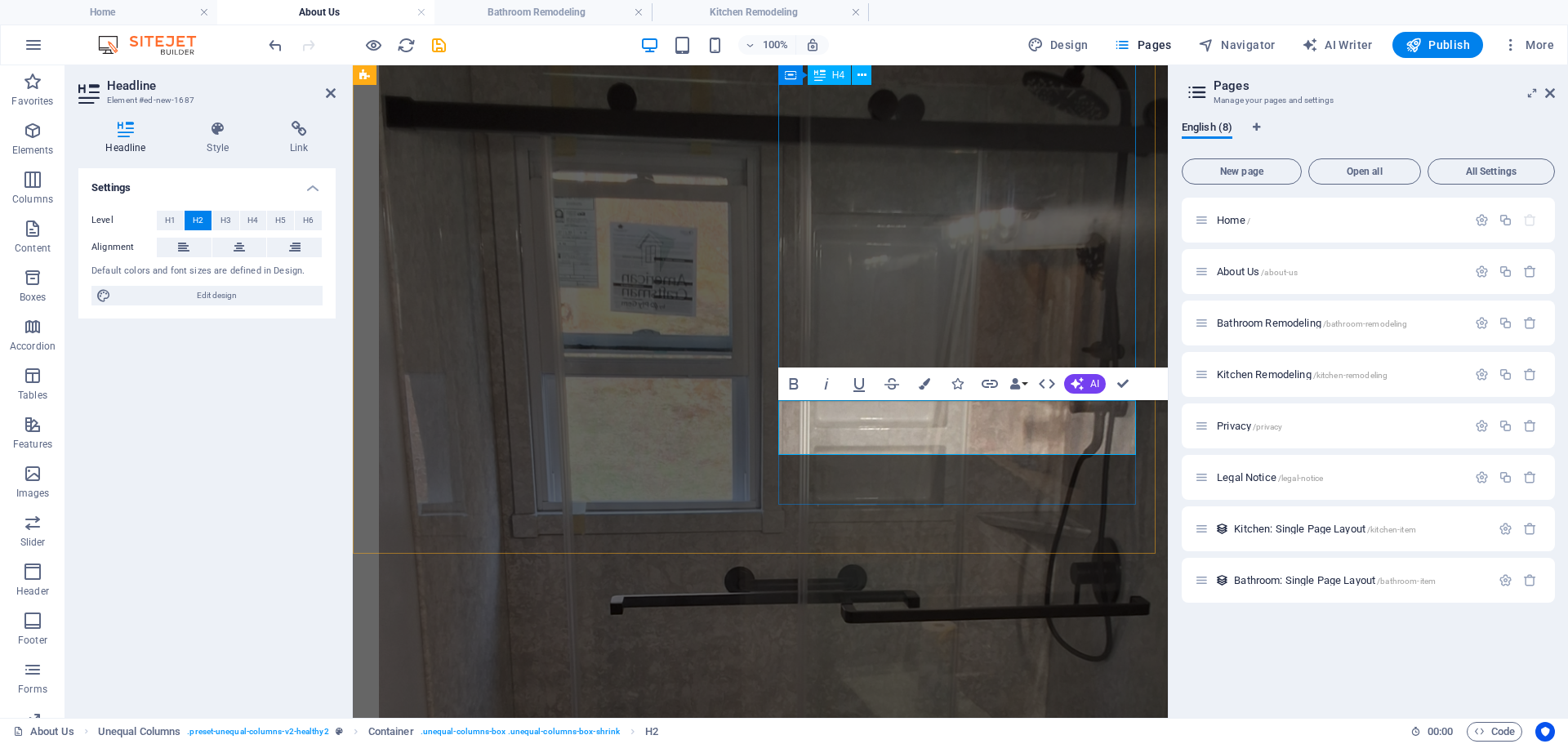
scroll to position [457, 0]
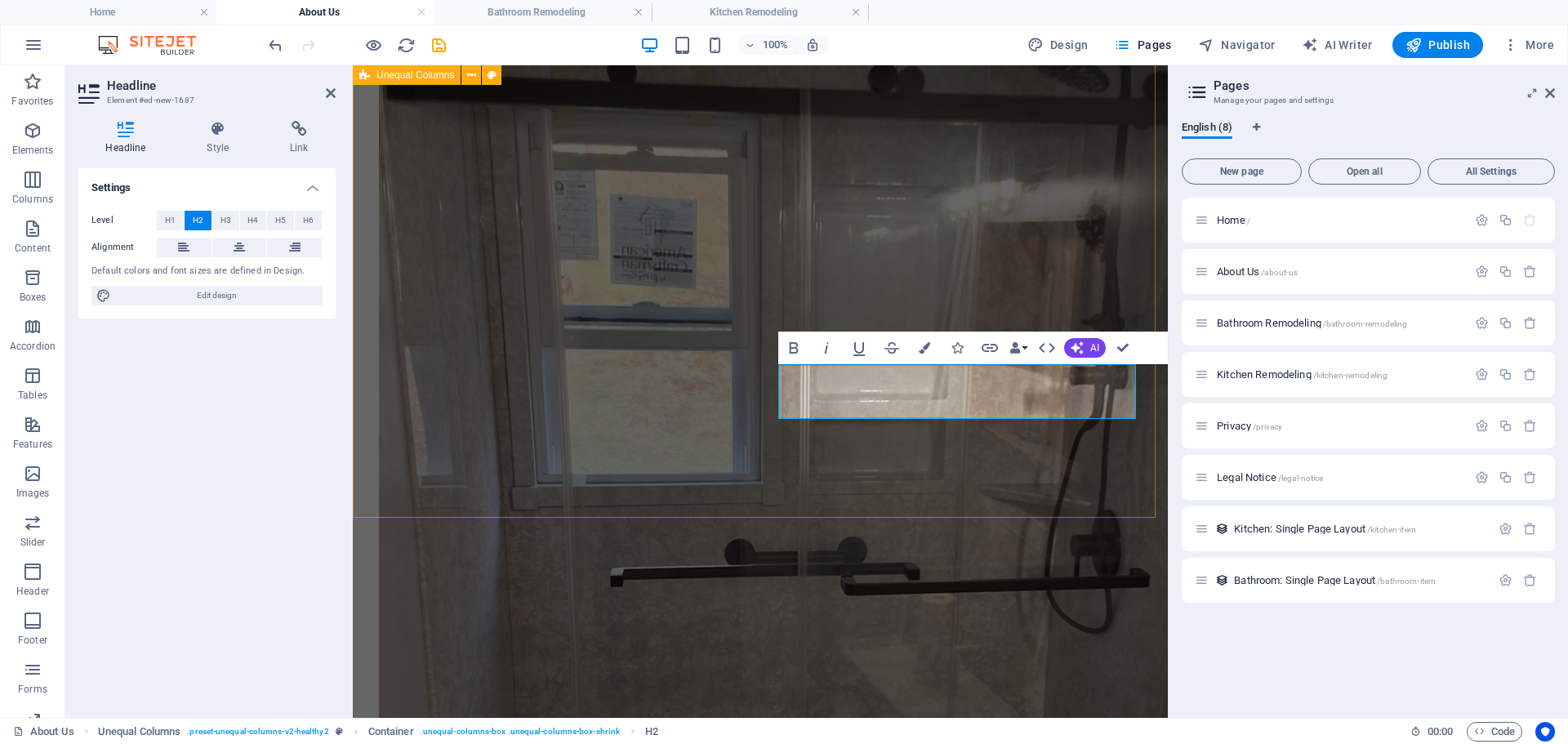
click at [887, 484] on div "O ur Story Founded in [DATE], Davima Properties, LLC is a proudly [US_STATE]-ba…" at bounding box center [760, 642] width 802 height 1572
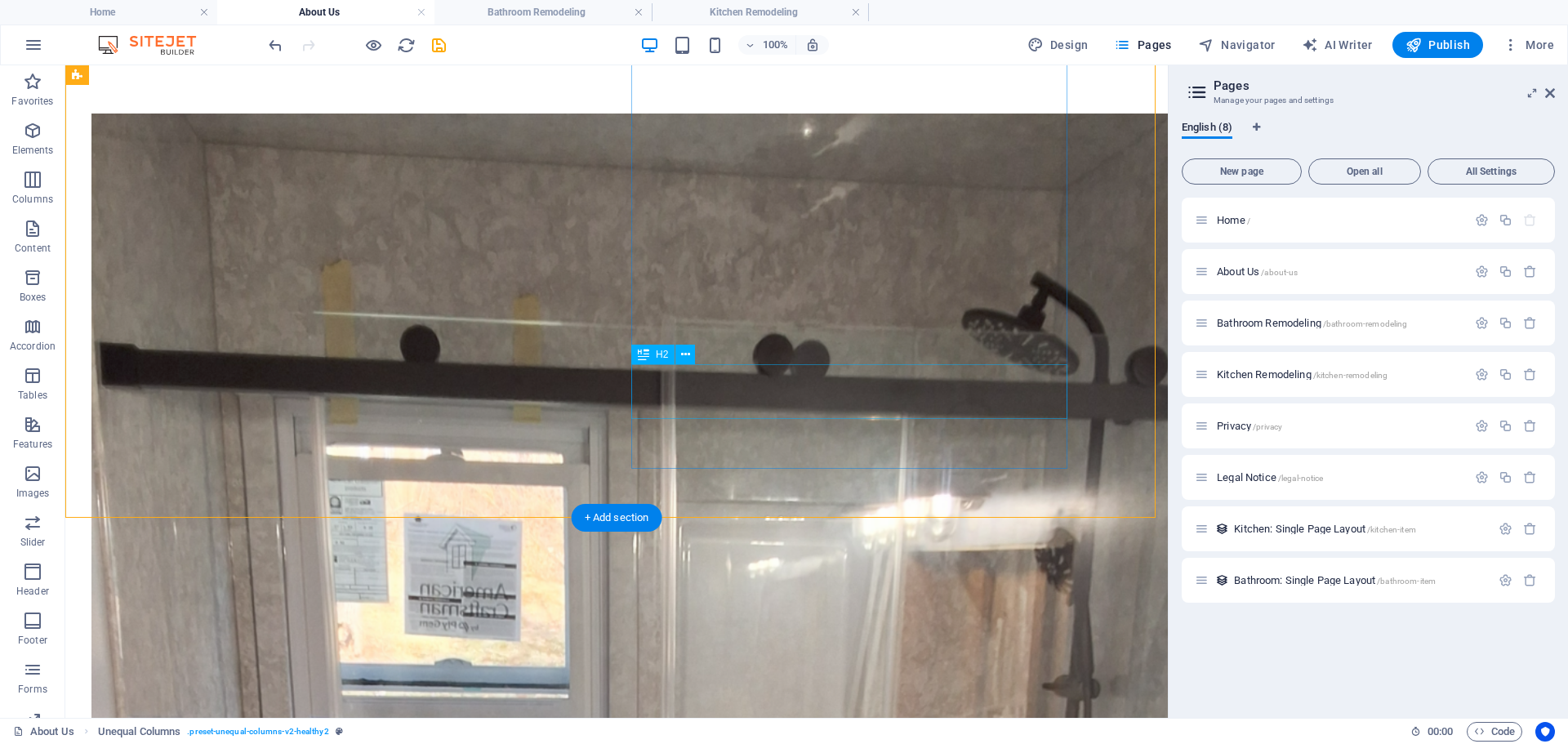
scroll to position [184, 0]
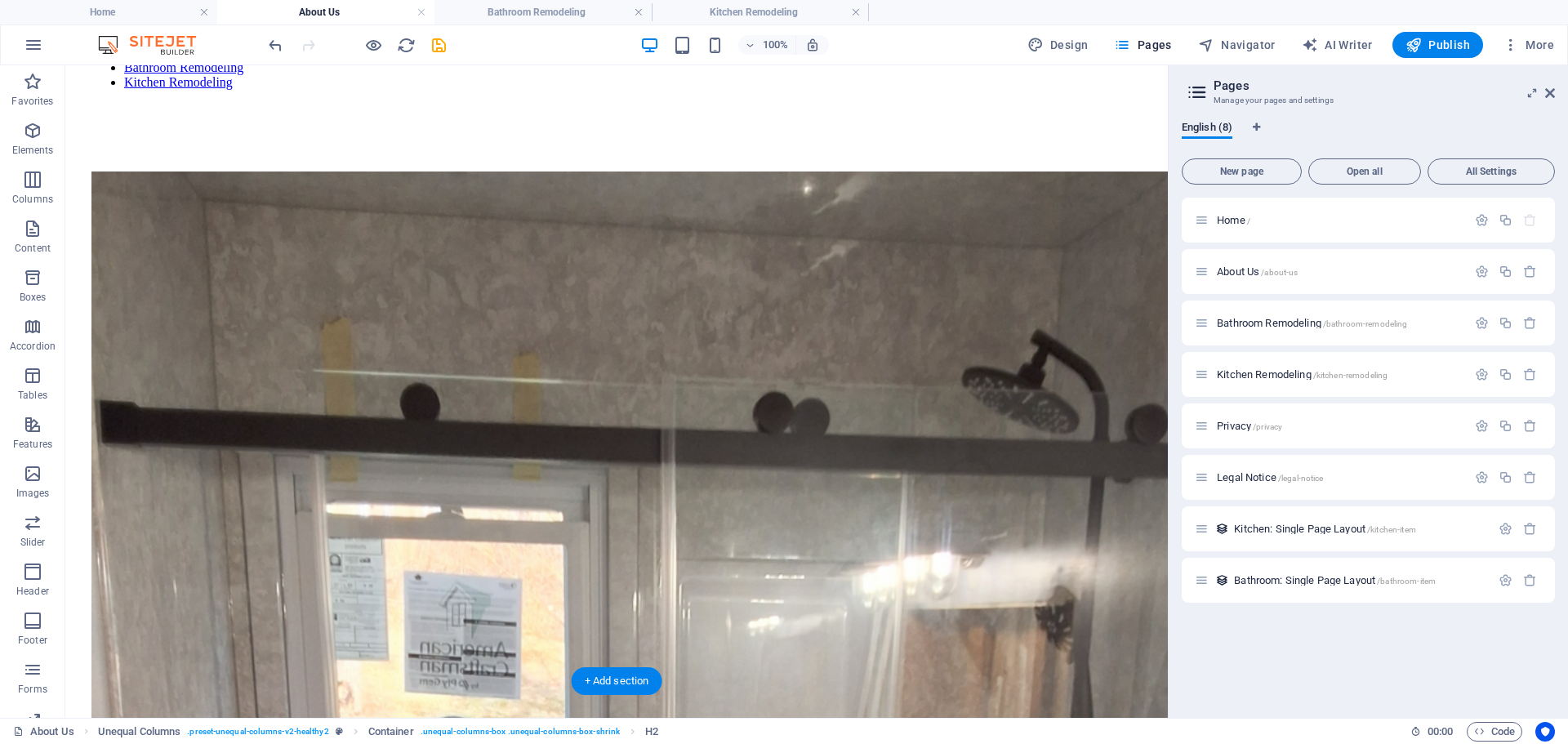
drag, startPoint x: 746, startPoint y: 555, endPoint x: 780, endPoint y: 369, distance: 189.1
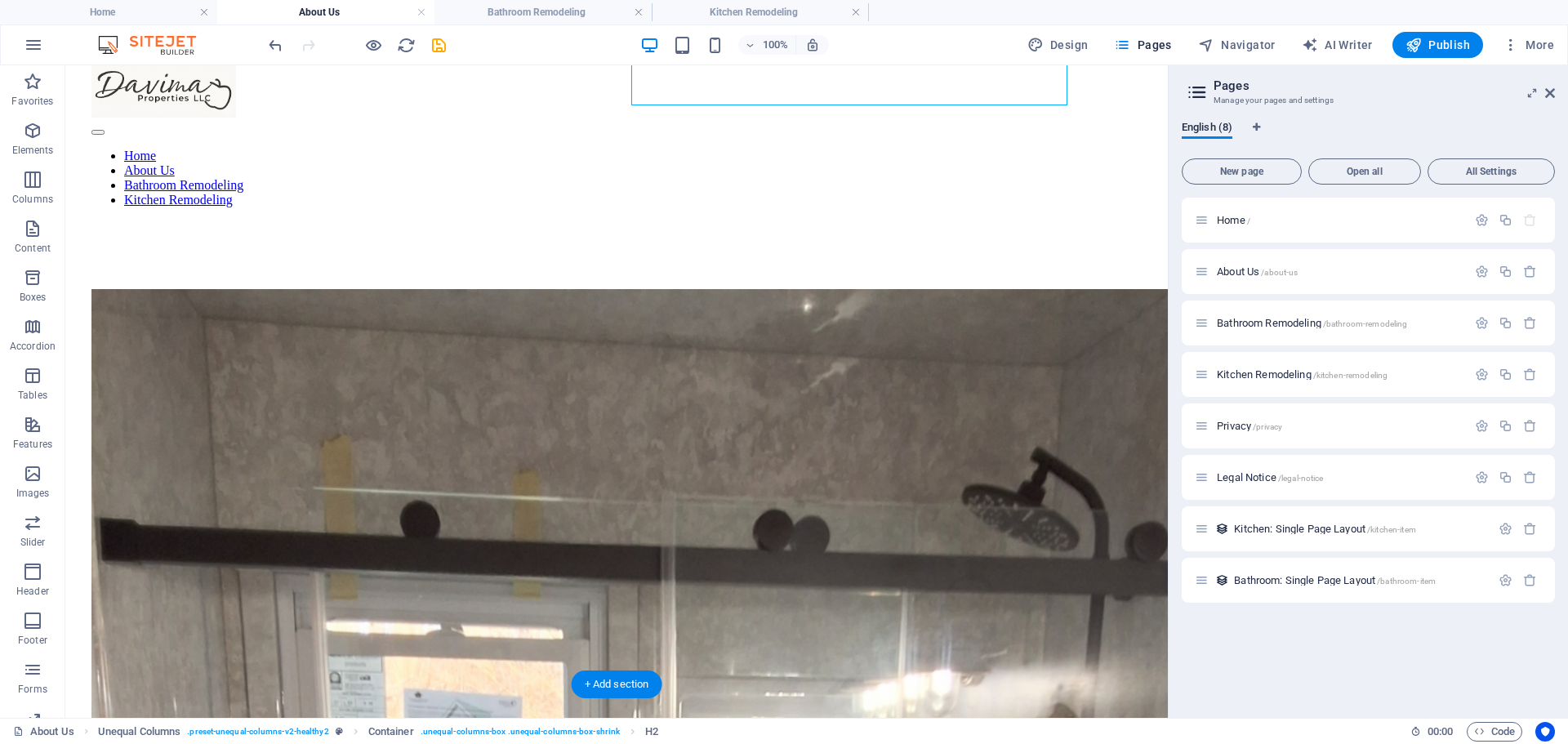
scroll to position [0, 0]
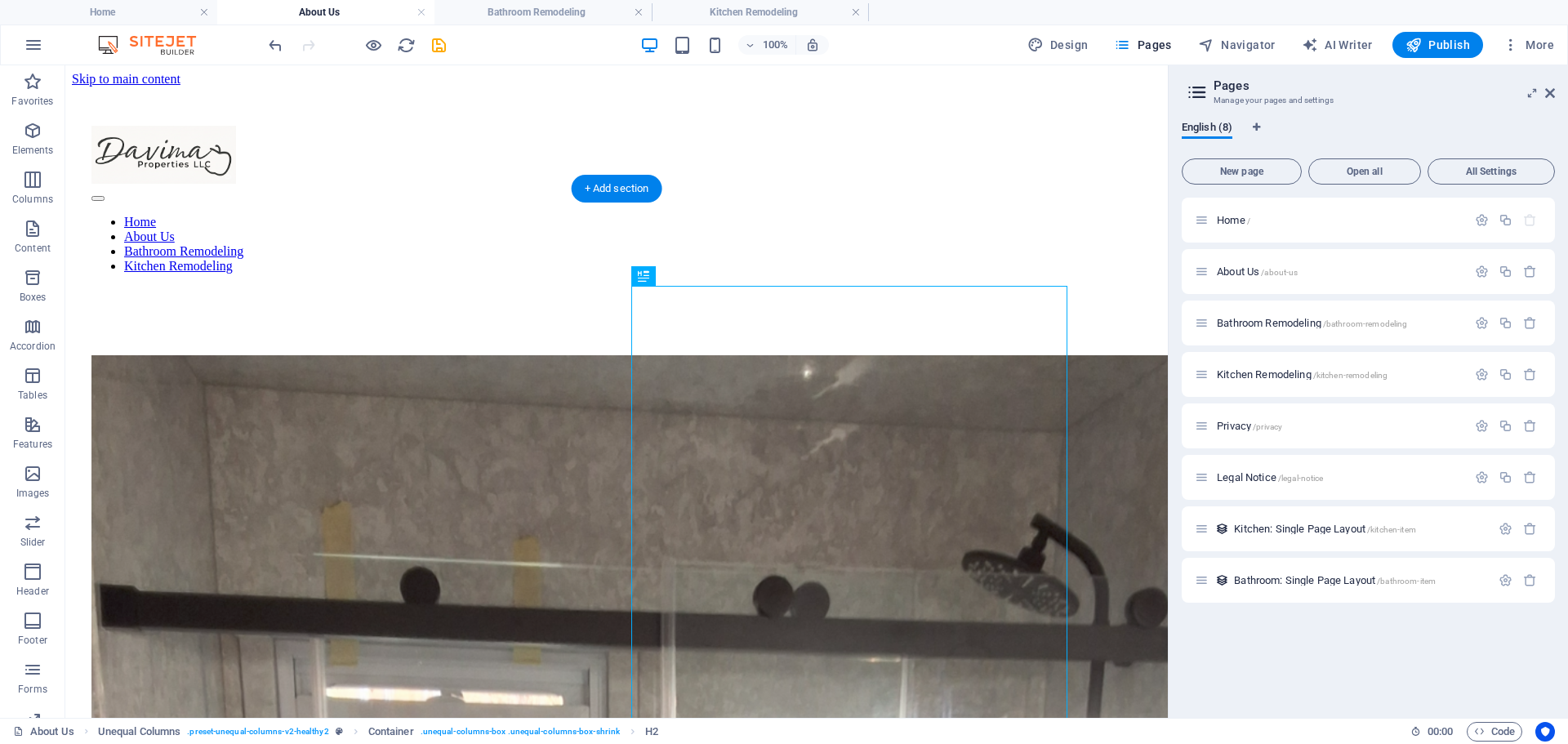
click at [685, 276] on icon at bounding box center [685, 276] width 9 height 17
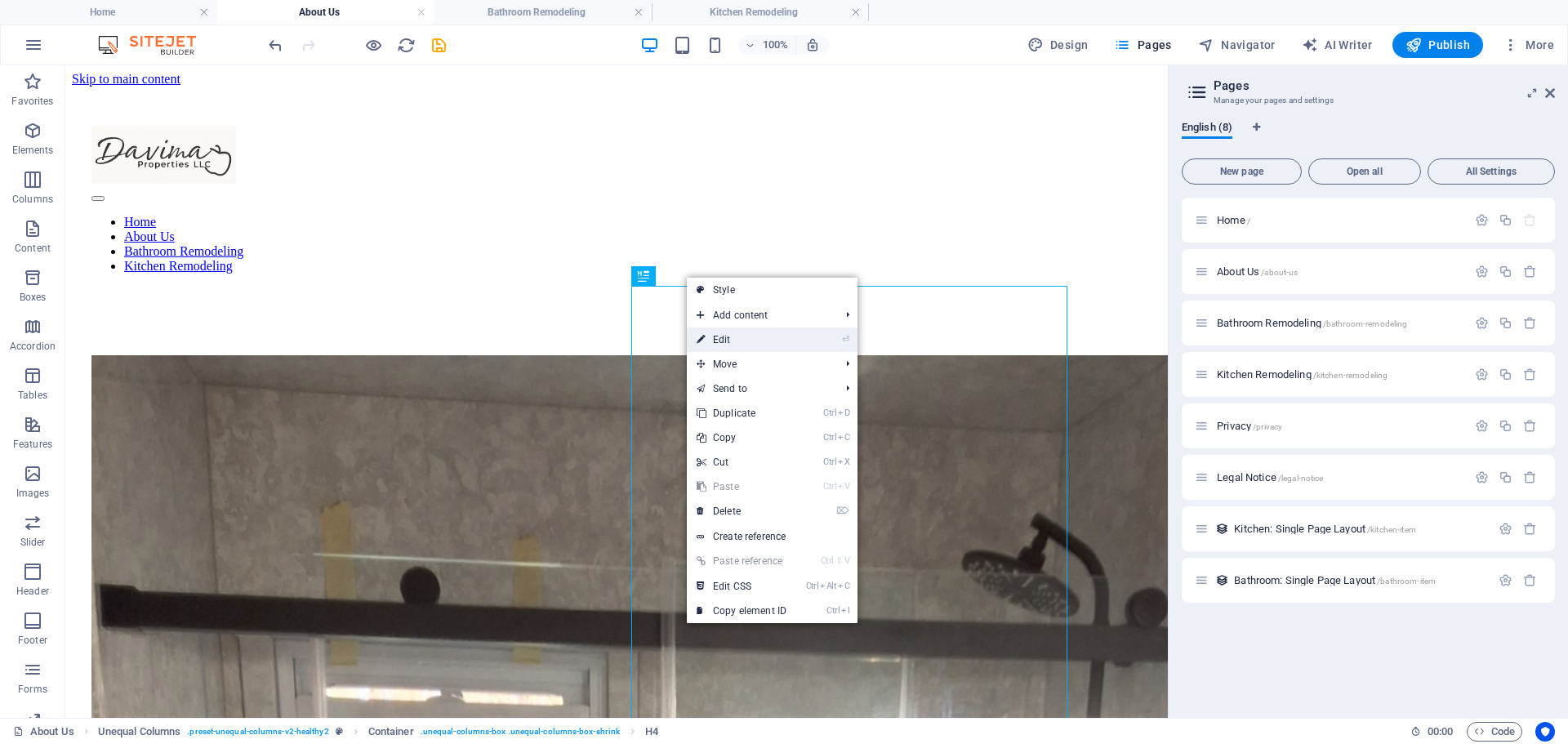
click at [721, 343] on link "⏎ Edit" at bounding box center [741, 339] width 109 height 24
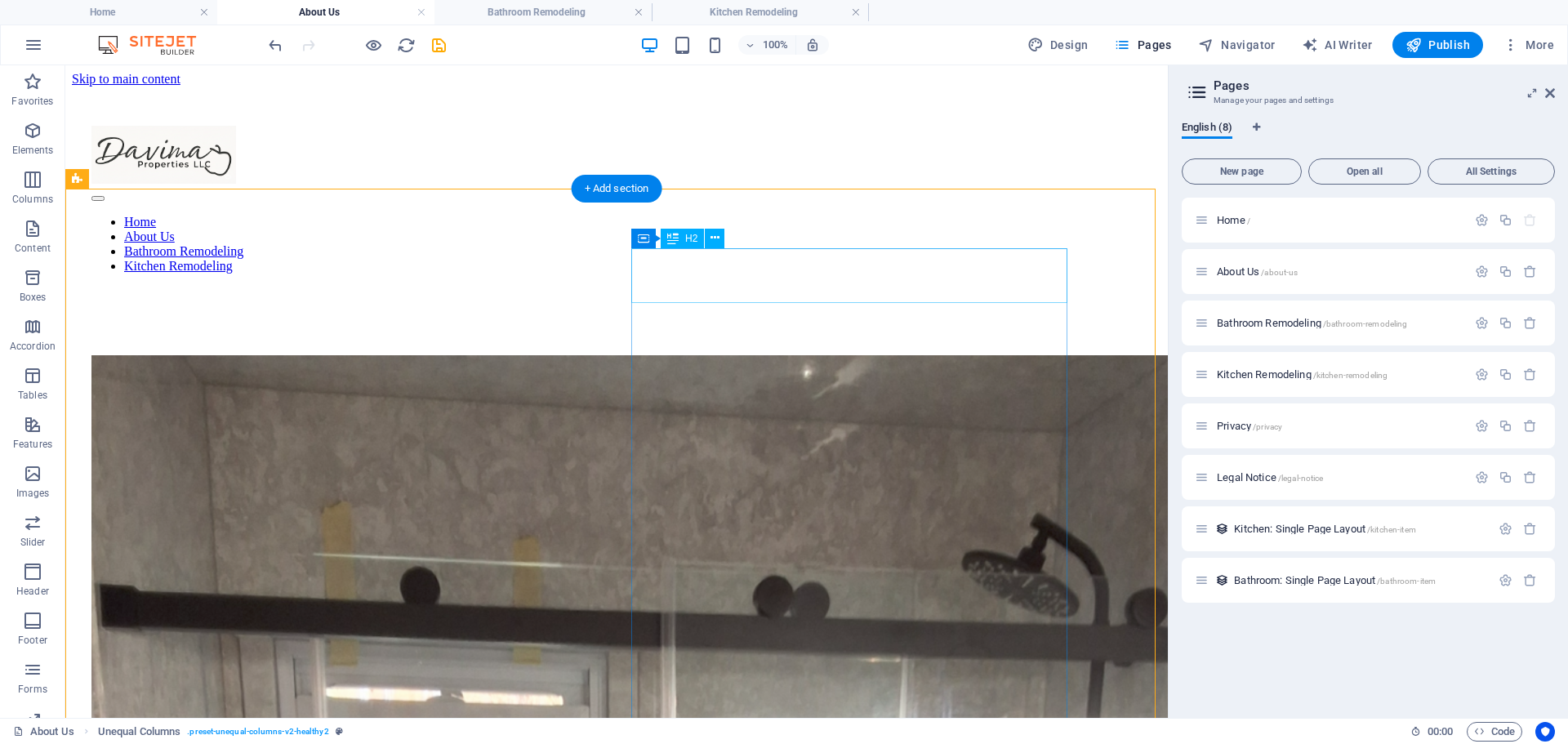
click at [714, 237] on icon at bounding box center [715, 238] width 9 height 17
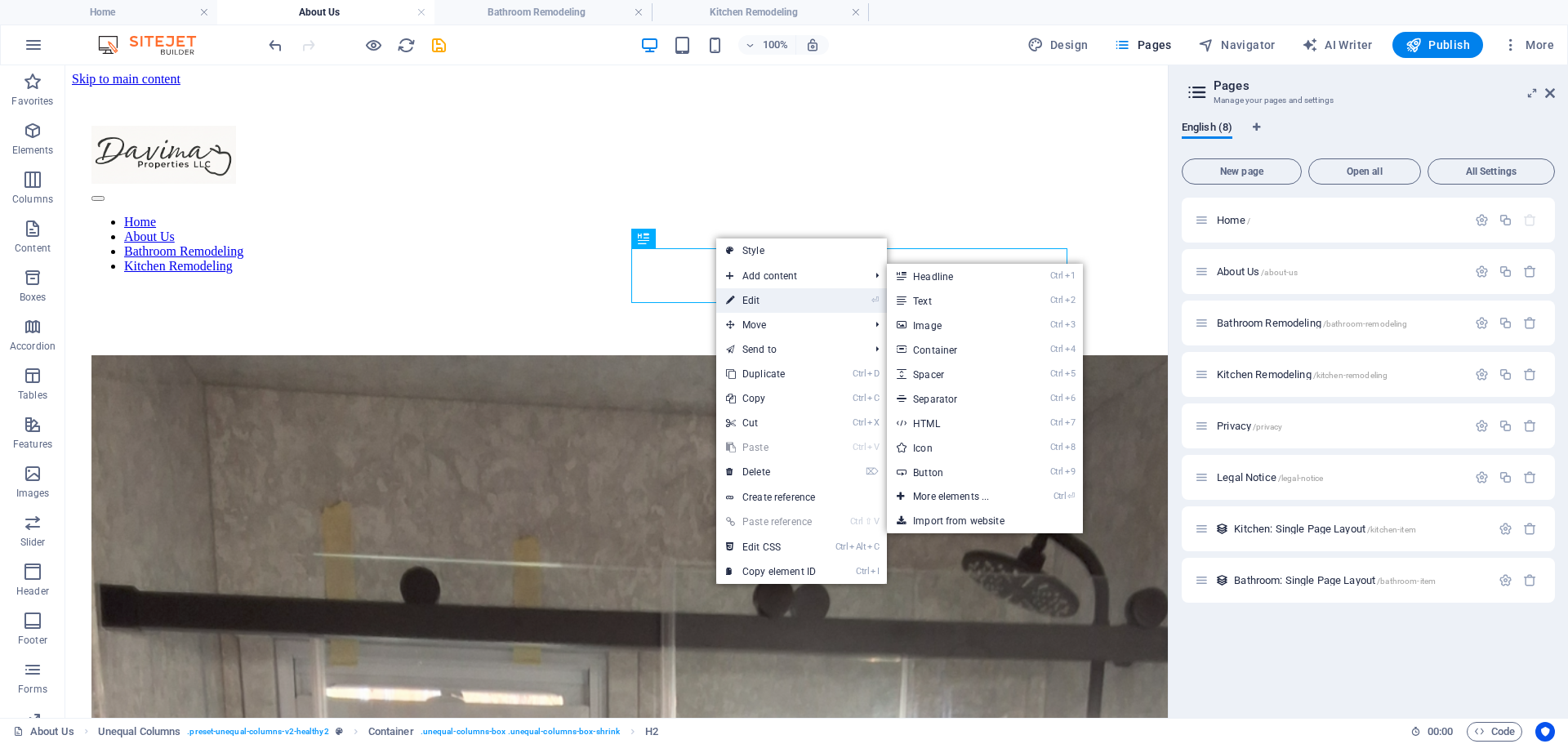
click at [733, 297] on icon at bounding box center [730, 300] width 8 height 24
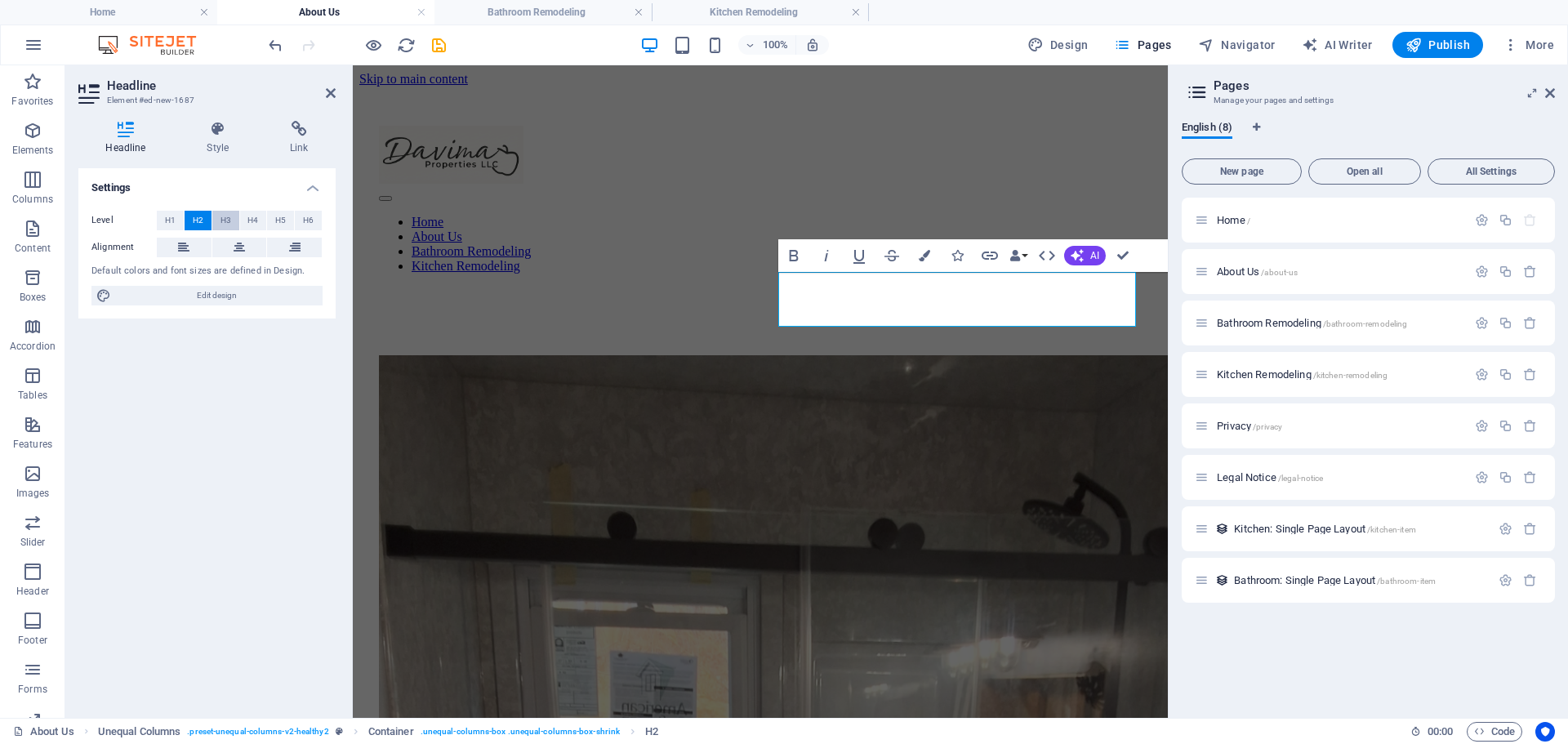
click at [221, 221] on span "H3" at bounding box center [226, 221] width 11 height 20
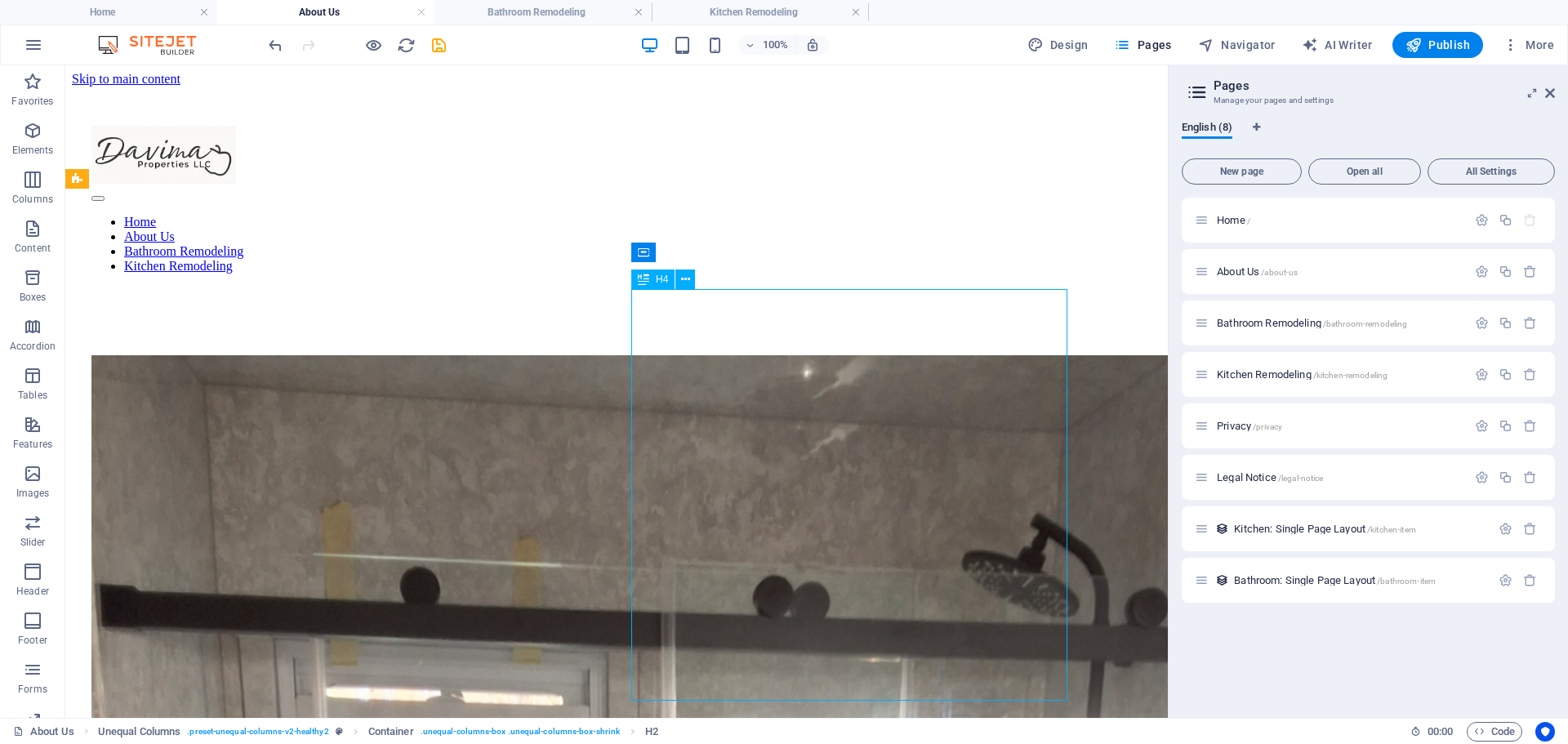
drag, startPoint x: 654, startPoint y: 450, endPoint x: 940, endPoint y: 451, distance: 286.0
drag, startPoint x: 728, startPoint y: 274, endPoint x: 736, endPoint y: 272, distance: 8.2
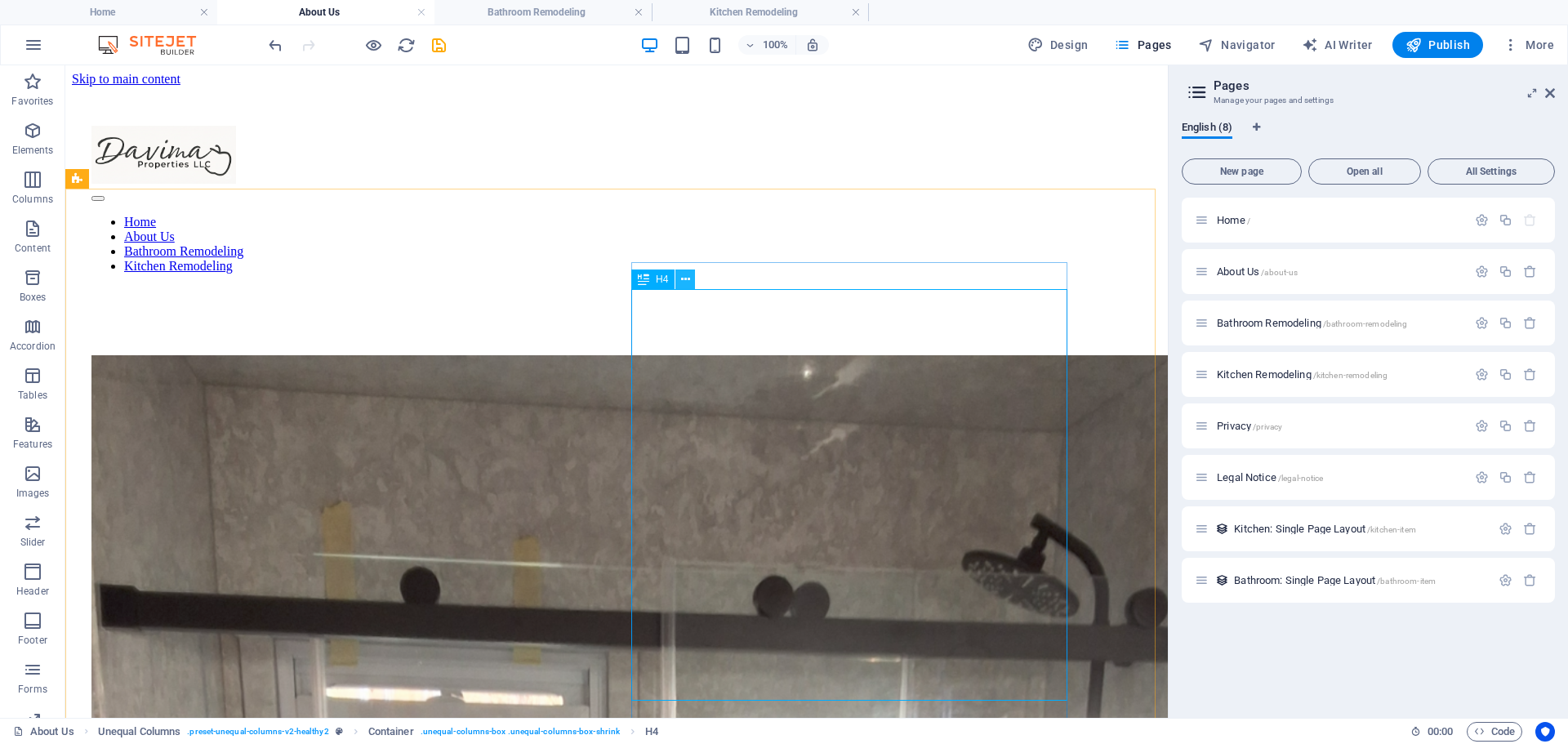
click at [687, 277] on icon at bounding box center [685, 279] width 9 height 17
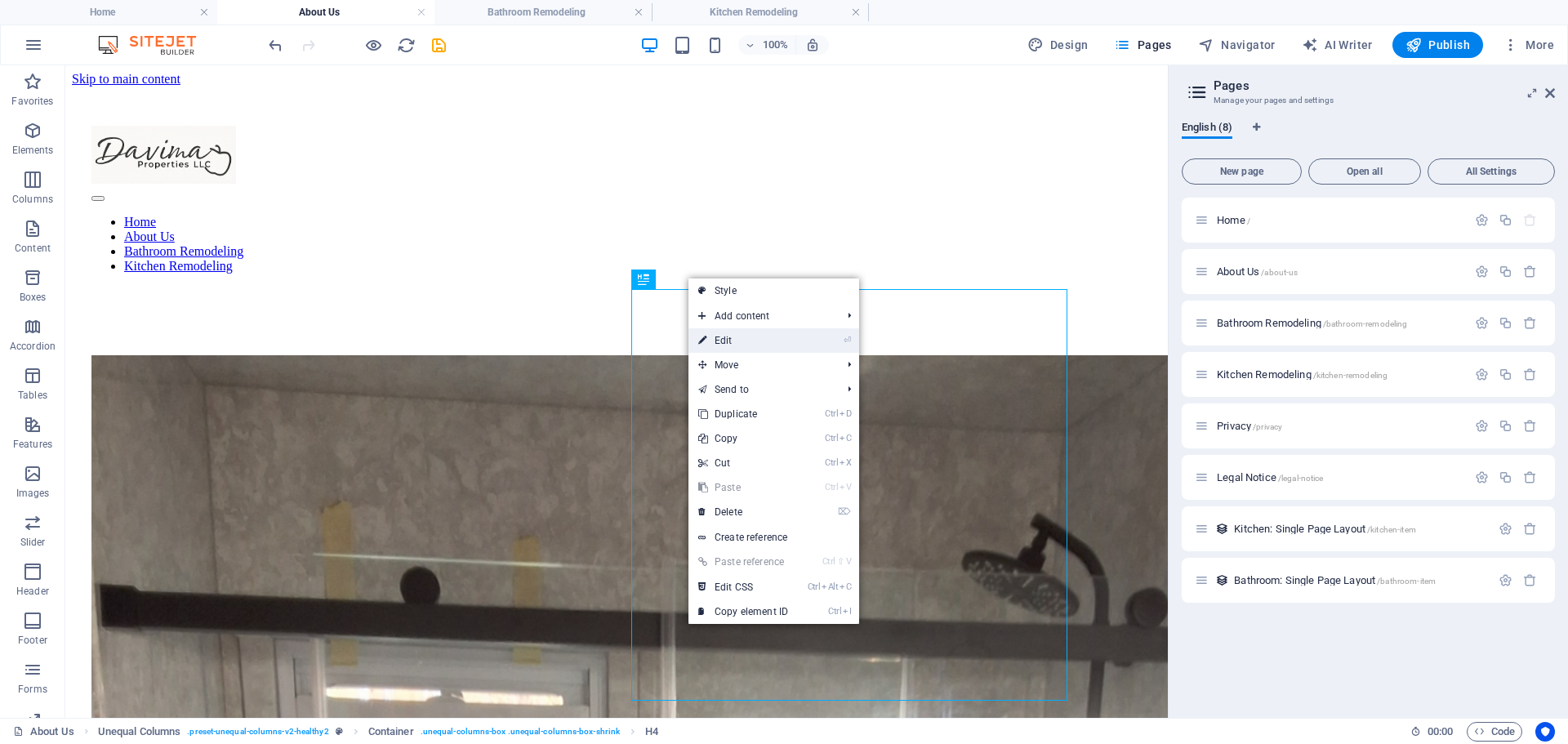
click at [720, 338] on link "⏎ Edit" at bounding box center [742, 340] width 109 height 24
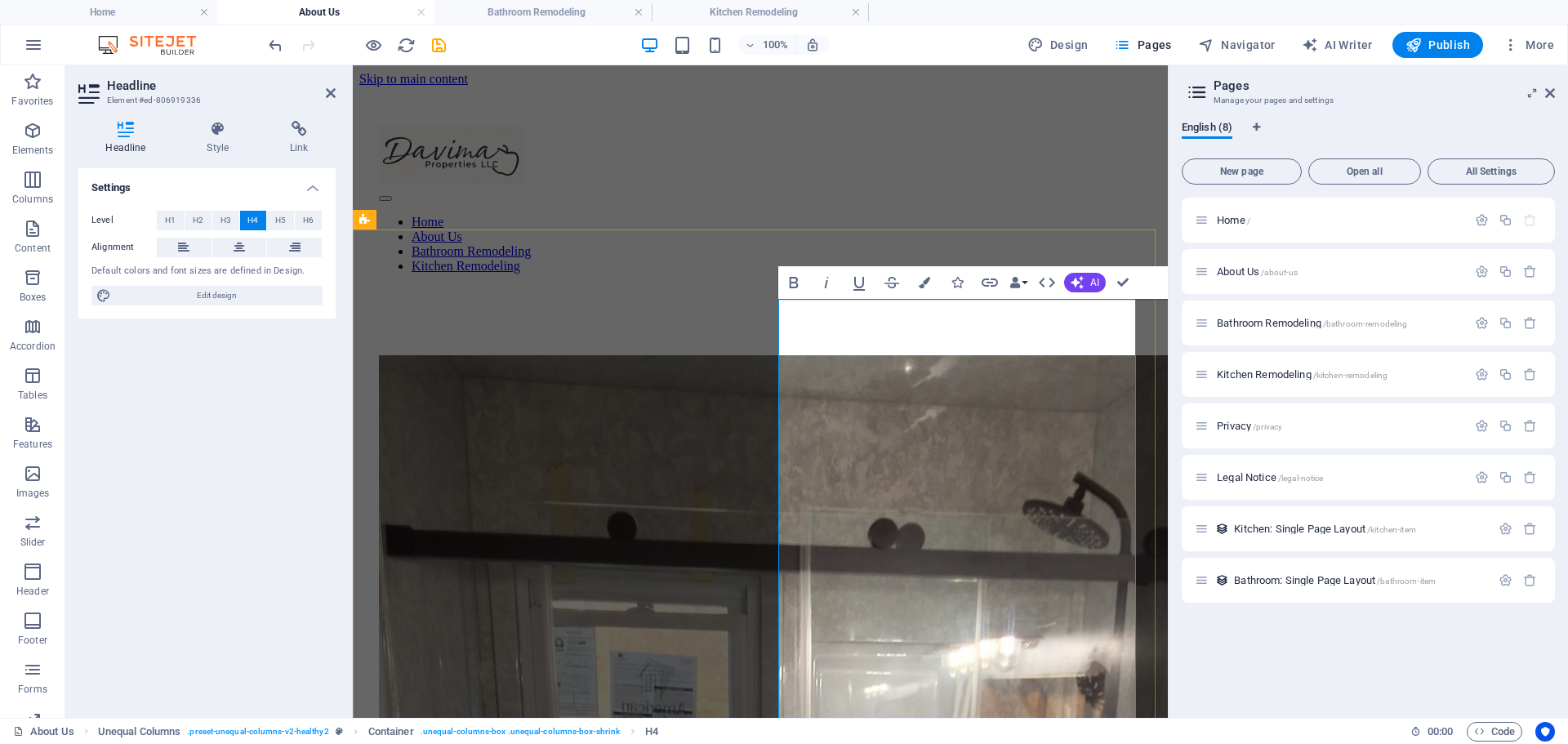
drag, startPoint x: 779, startPoint y: 304, endPoint x: 785, endPoint y: 315, distance: 12.5
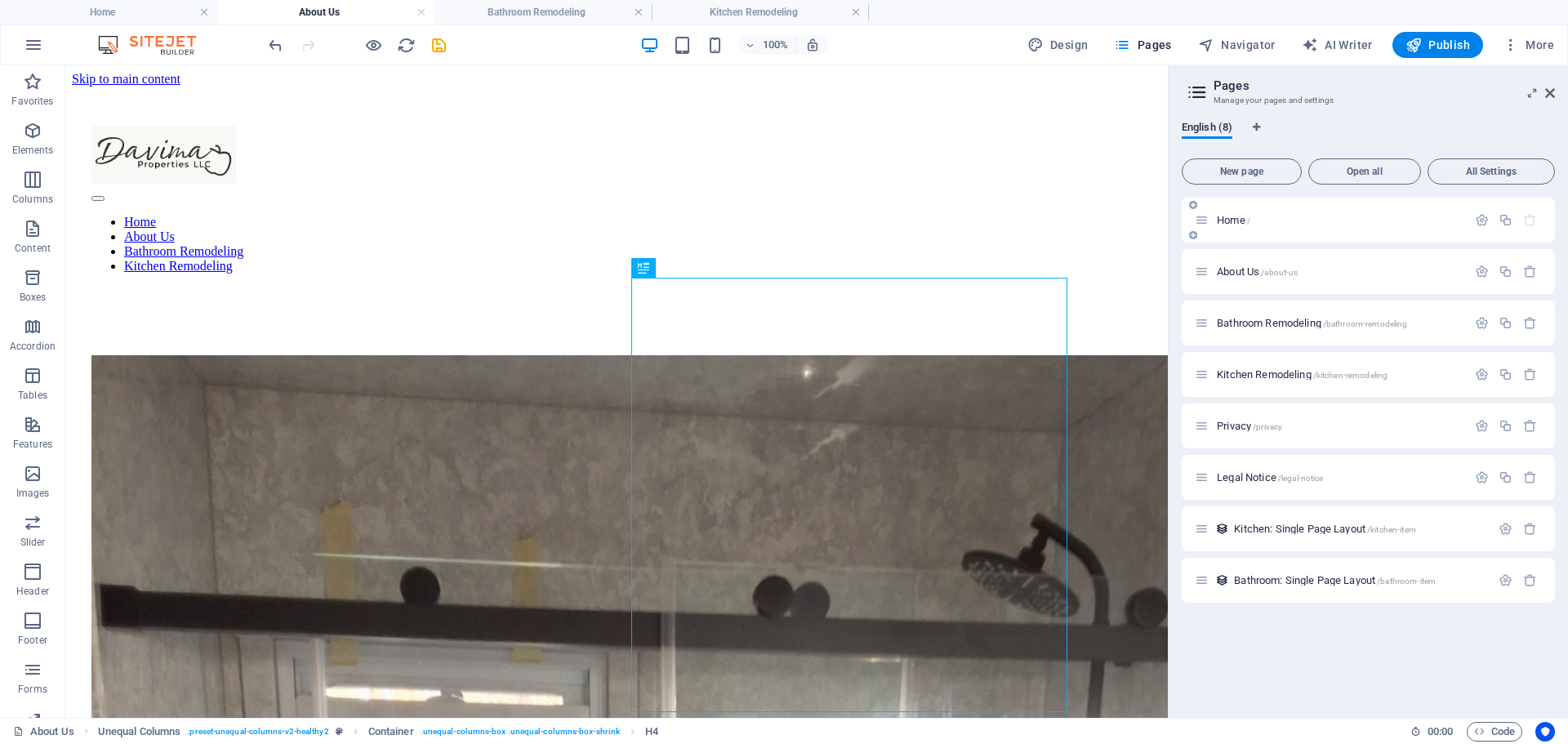
click at [1233, 221] on span "Home /" at bounding box center [1233, 221] width 33 height 13
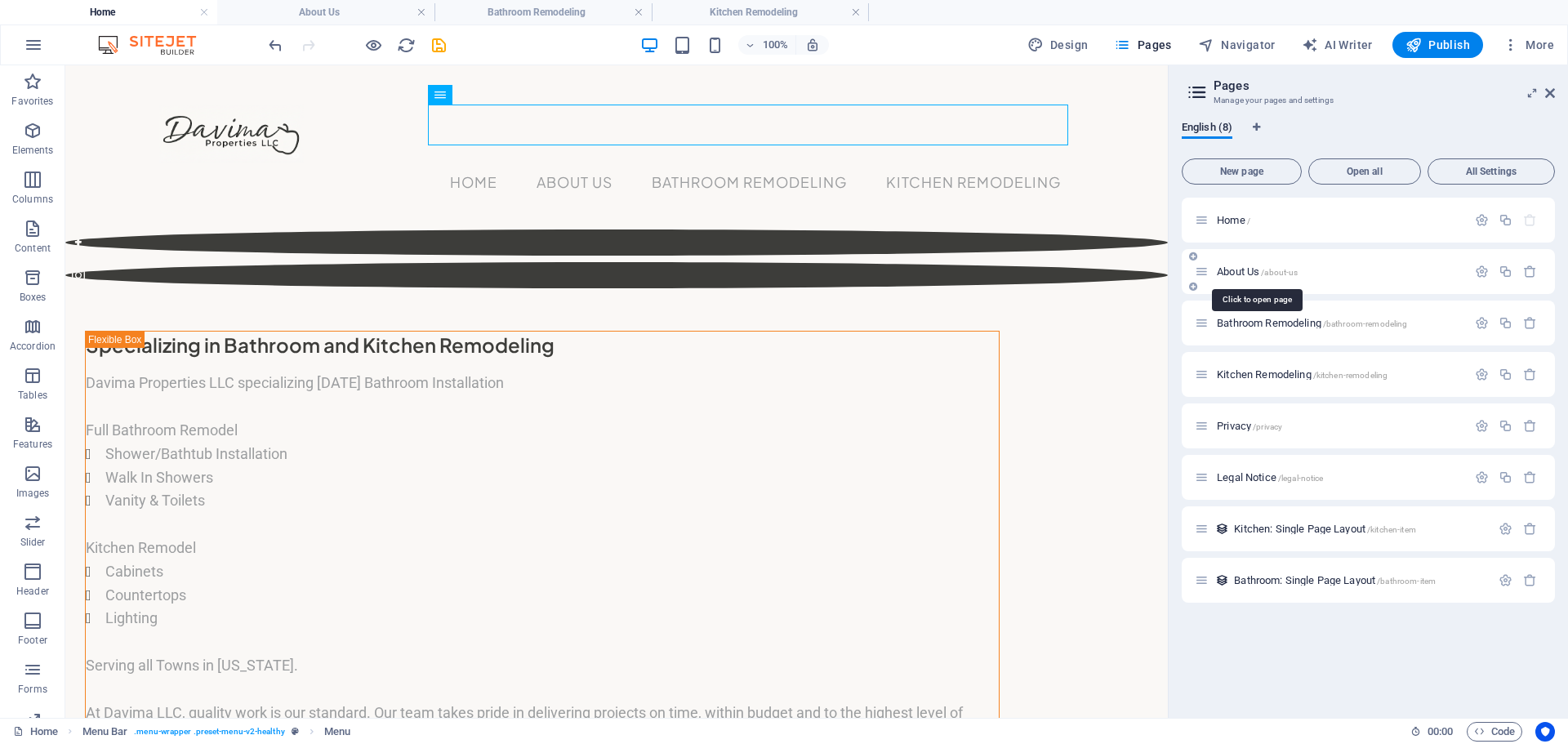
click at [1227, 276] on span "About Us /about-us" at bounding box center [1257, 272] width 80 height 13
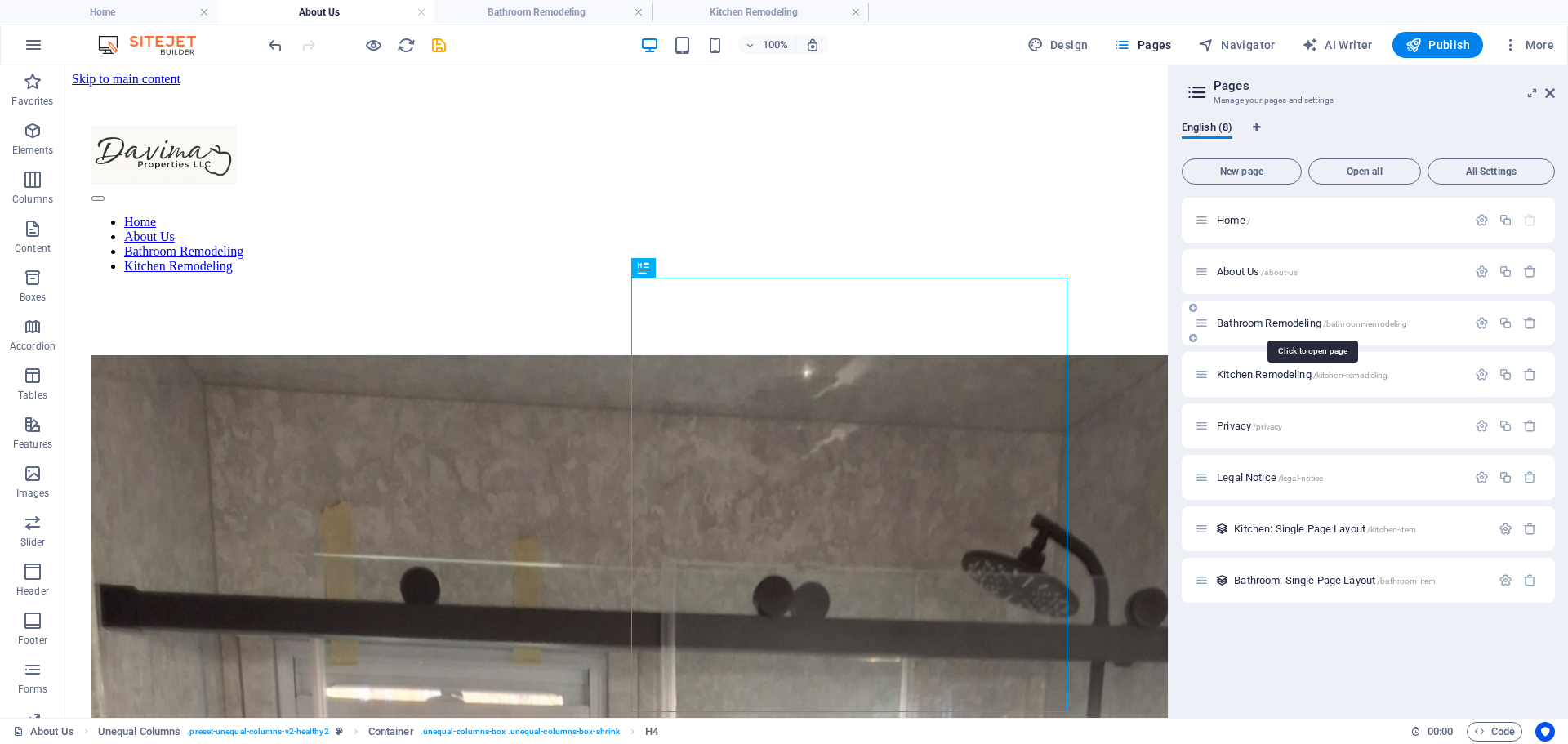
click at [1239, 320] on span "Bathroom Remodeling /bathroom-remodeling" at bounding box center [1312, 323] width 190 height 13
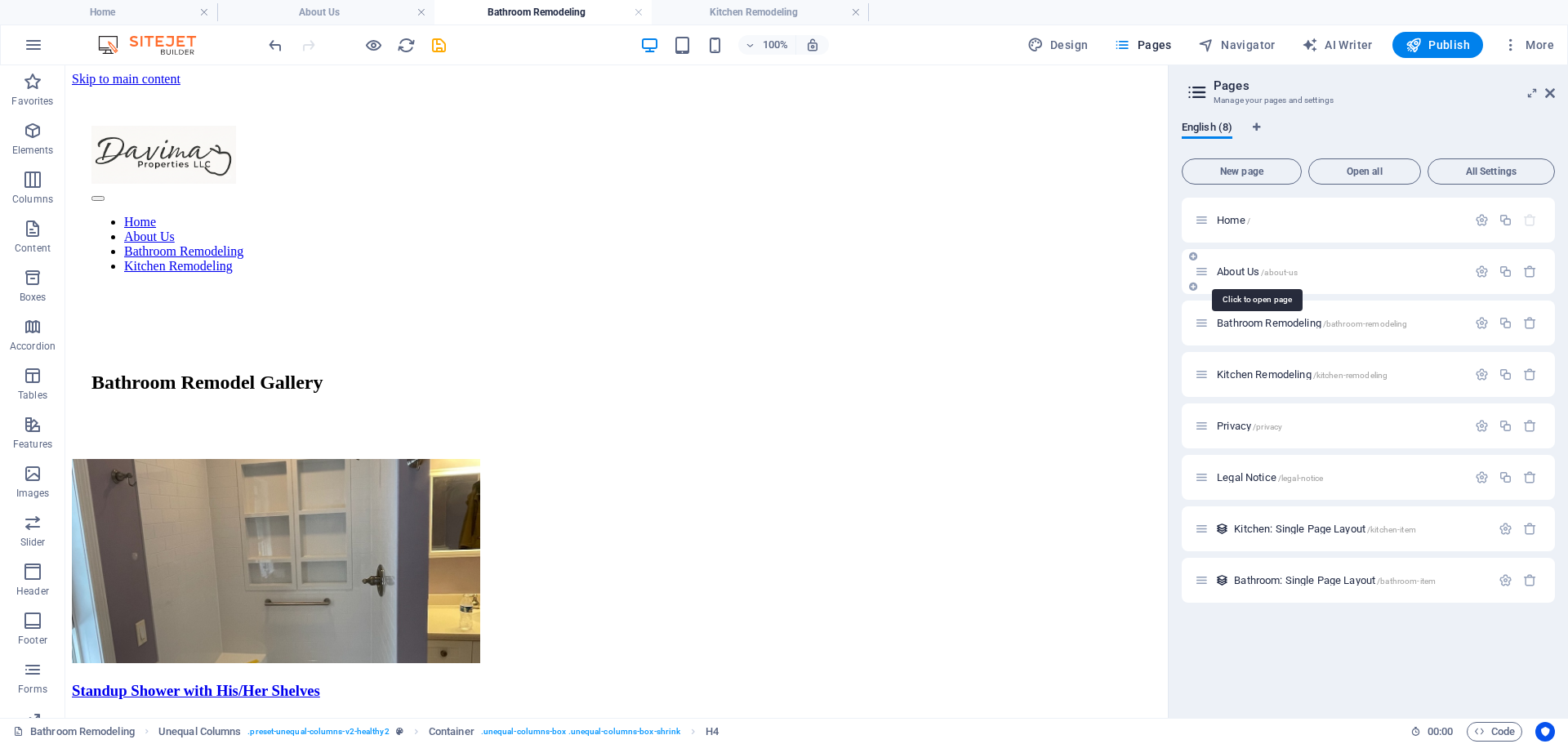
click at [1242, 274] on span "About Us /about-us" at bounding box center [1257, 272] width 80 height 13
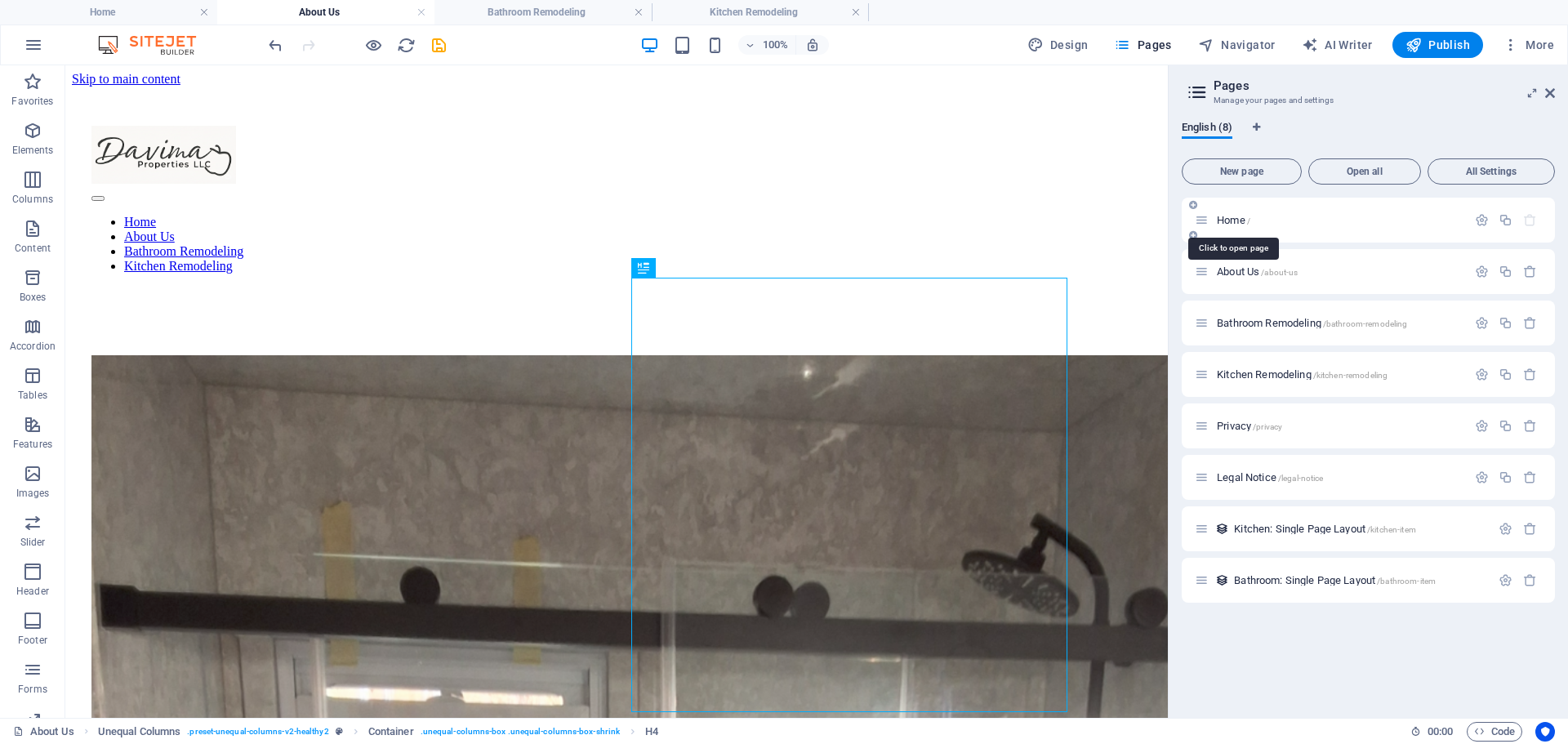
click at [1224, 215] on span "Home /" at bounding box center [1233, 221] width 33 height 13
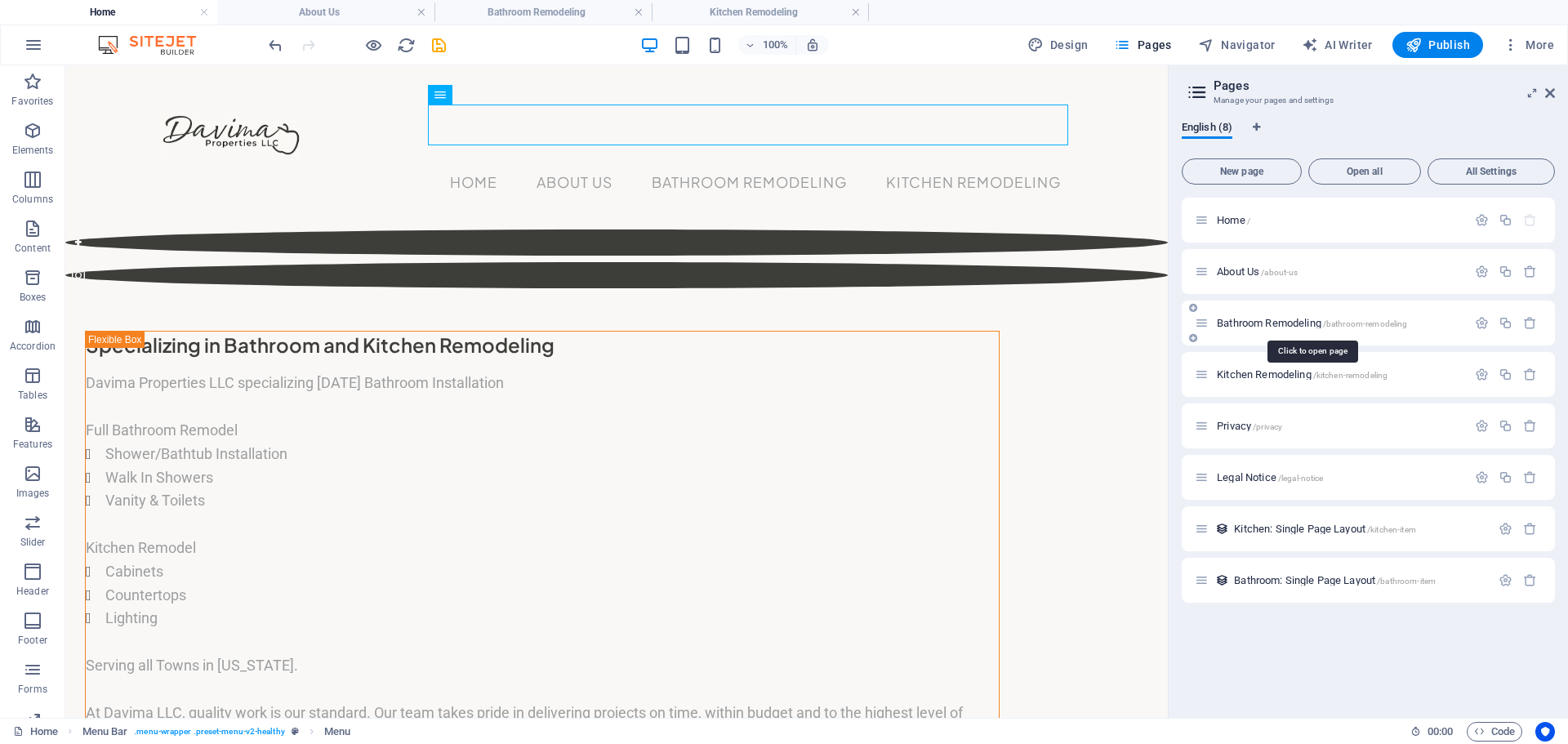
click at [1236, 327] on span "Bathroom Remodeling /bathroom-remodeling" at bounding box center [1312, 323] width 190 height 13
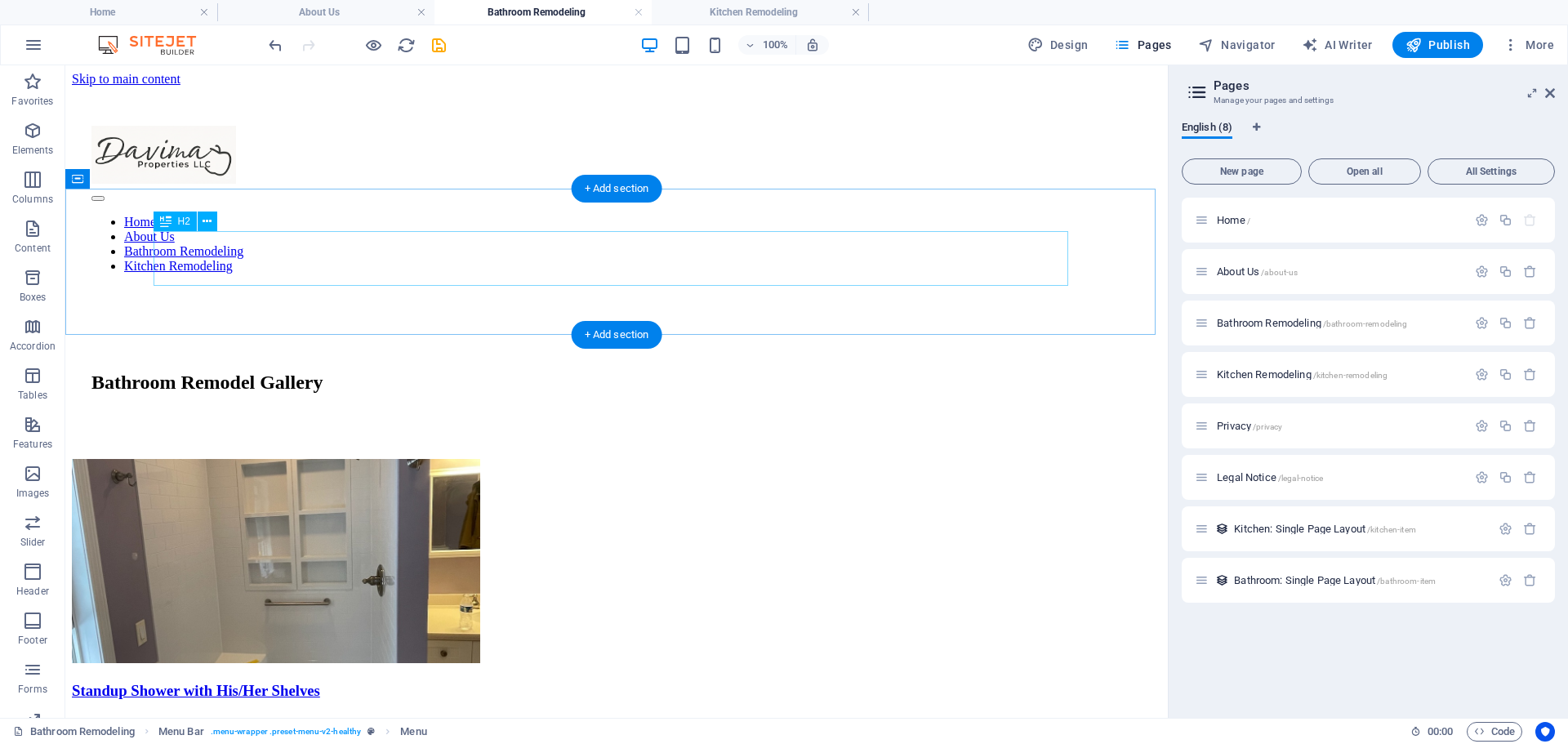
click at [475, 372] on div "Bathroom Remodel Gallery" at bounding box center [616, 382] width 1050 height 22
click at [208, 222] on icon at bounding box center [207, 221] width 9 height 17
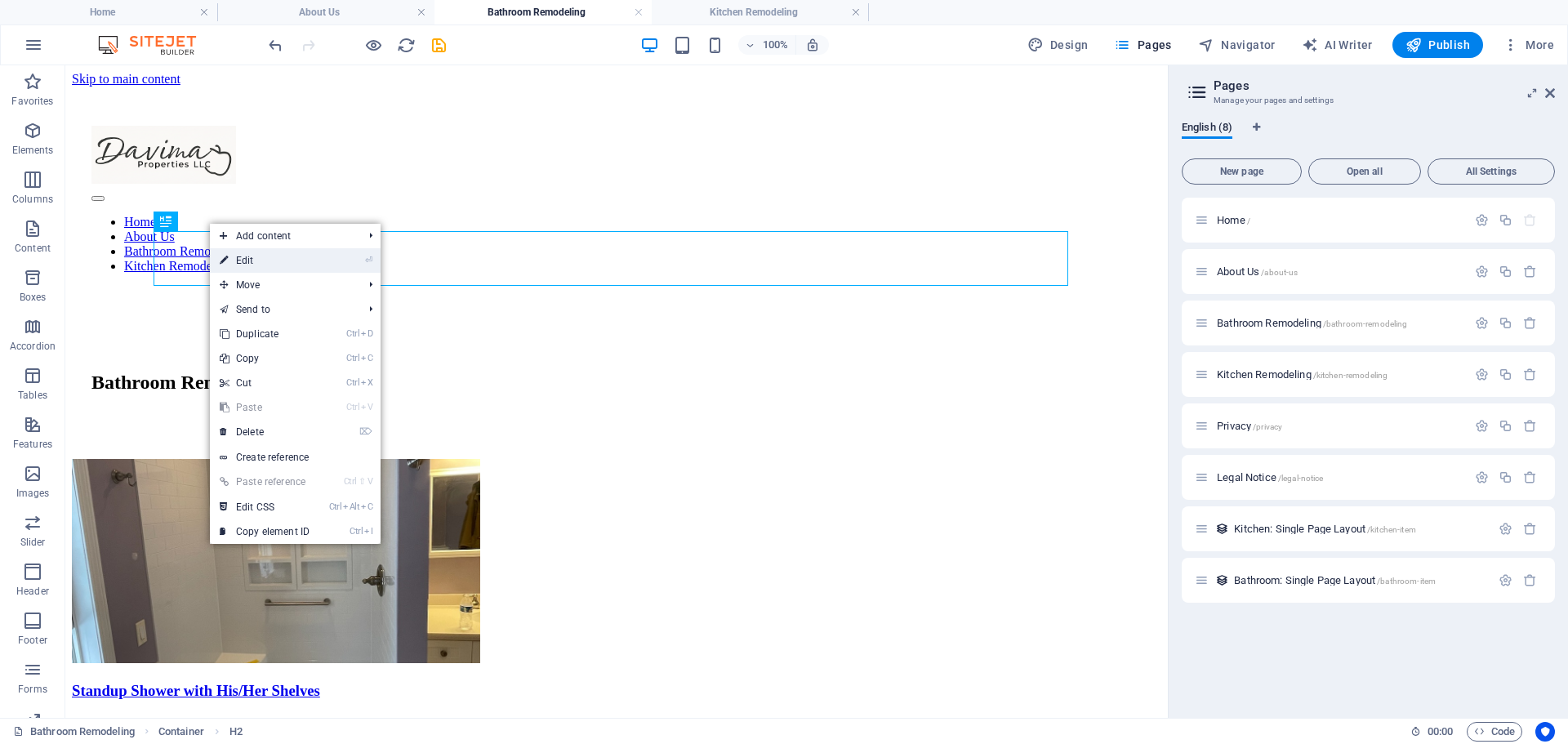
click at [249, 264] on link "⏎ Edit" at bounding box center [264, 260] width 109 height 24
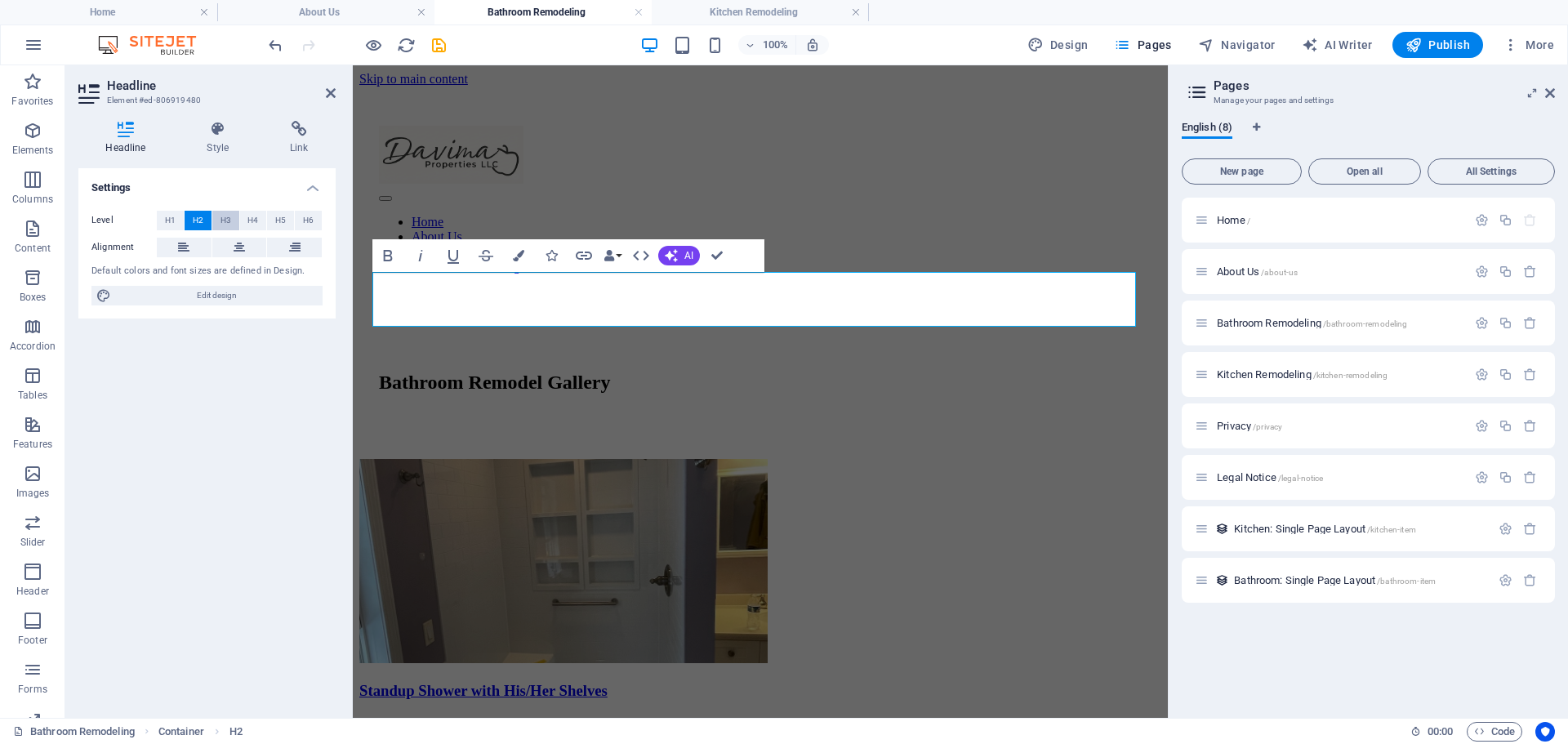
click at [222, 219] on span "H3" at bounding box center [226, 221] width 11 height 20
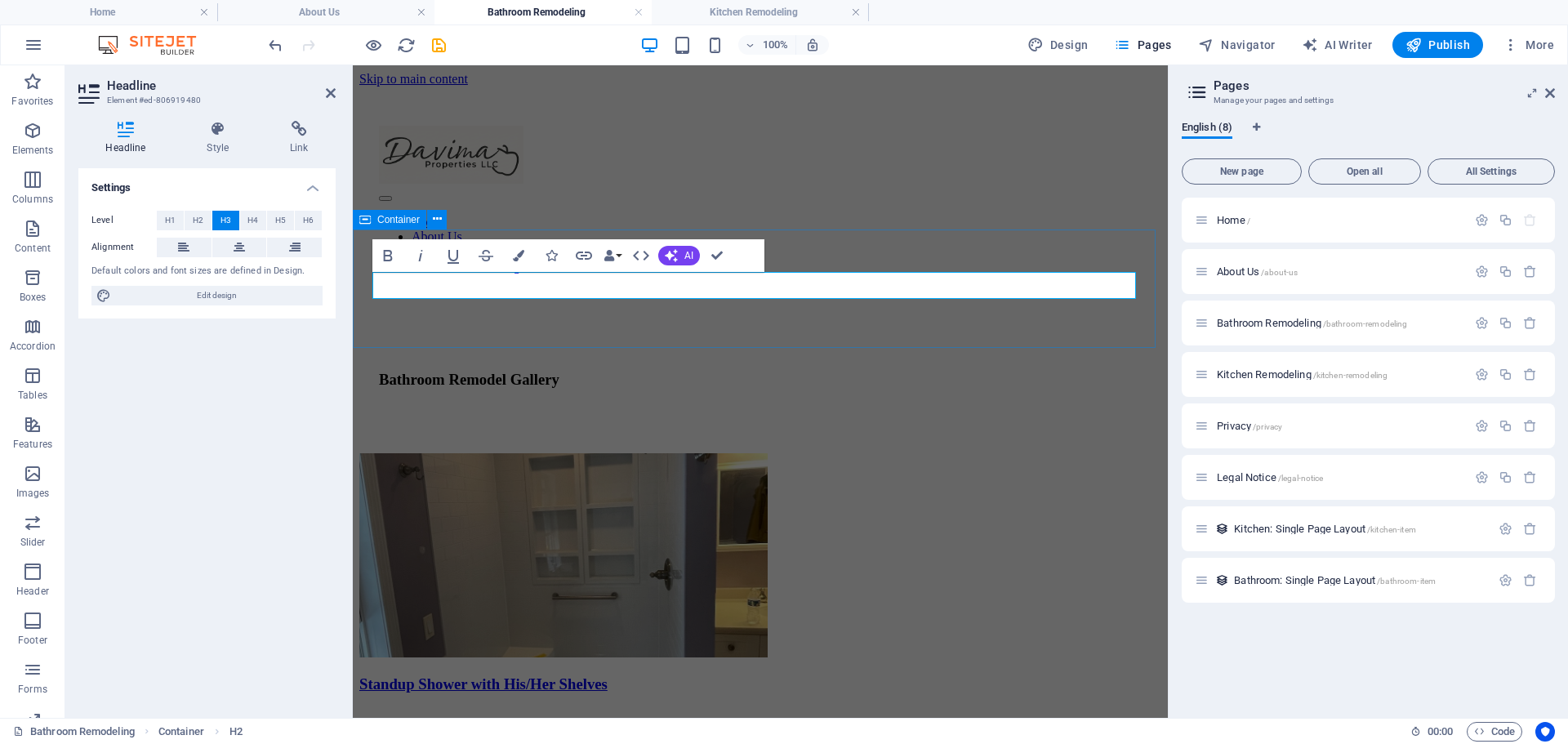
click at [743, 337] on div "Bathroom Remodel Gallery" at bounding box center [760, 382] width 802 height 139
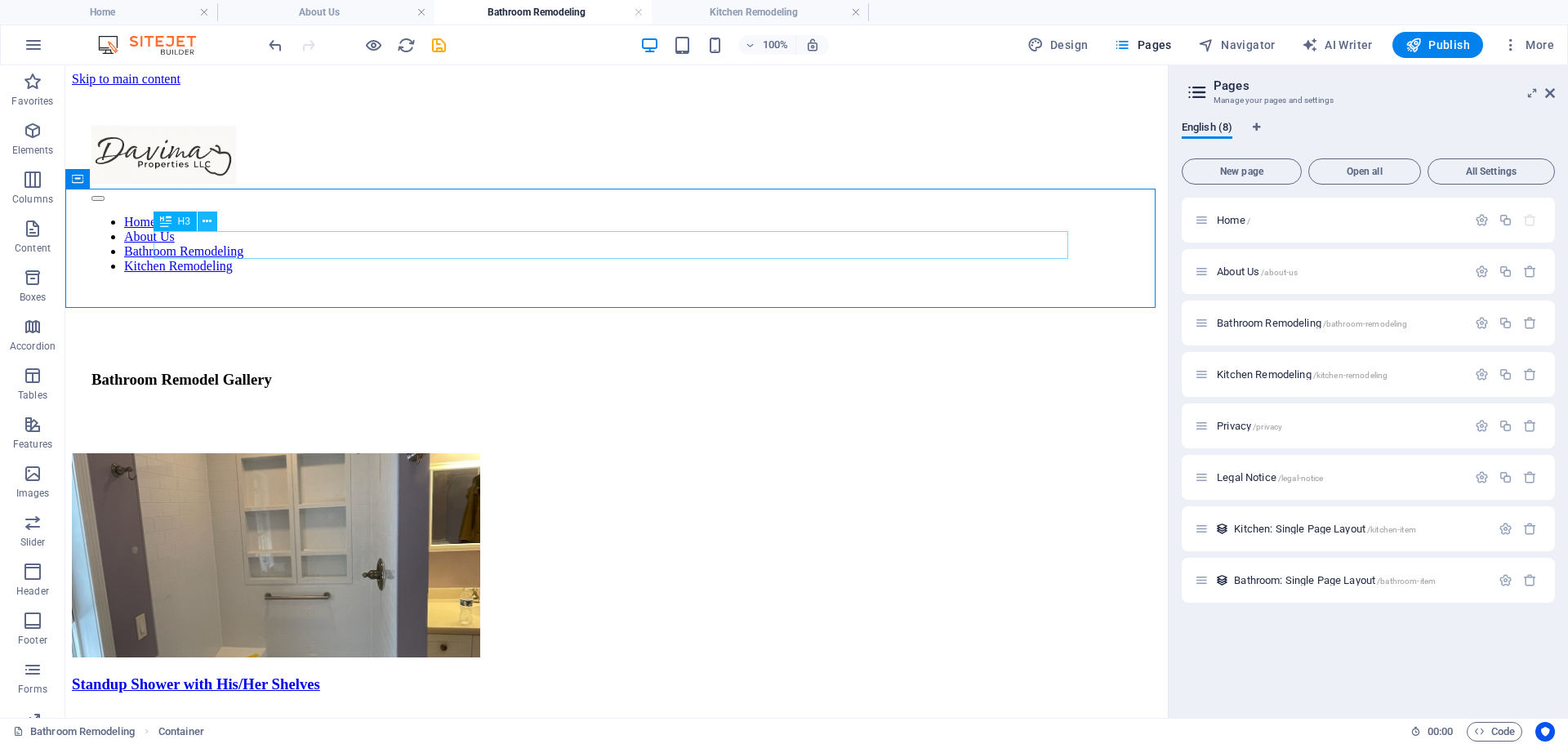
click at [208, 215] on icon at bounding box center [207, 221] width 9 height 17
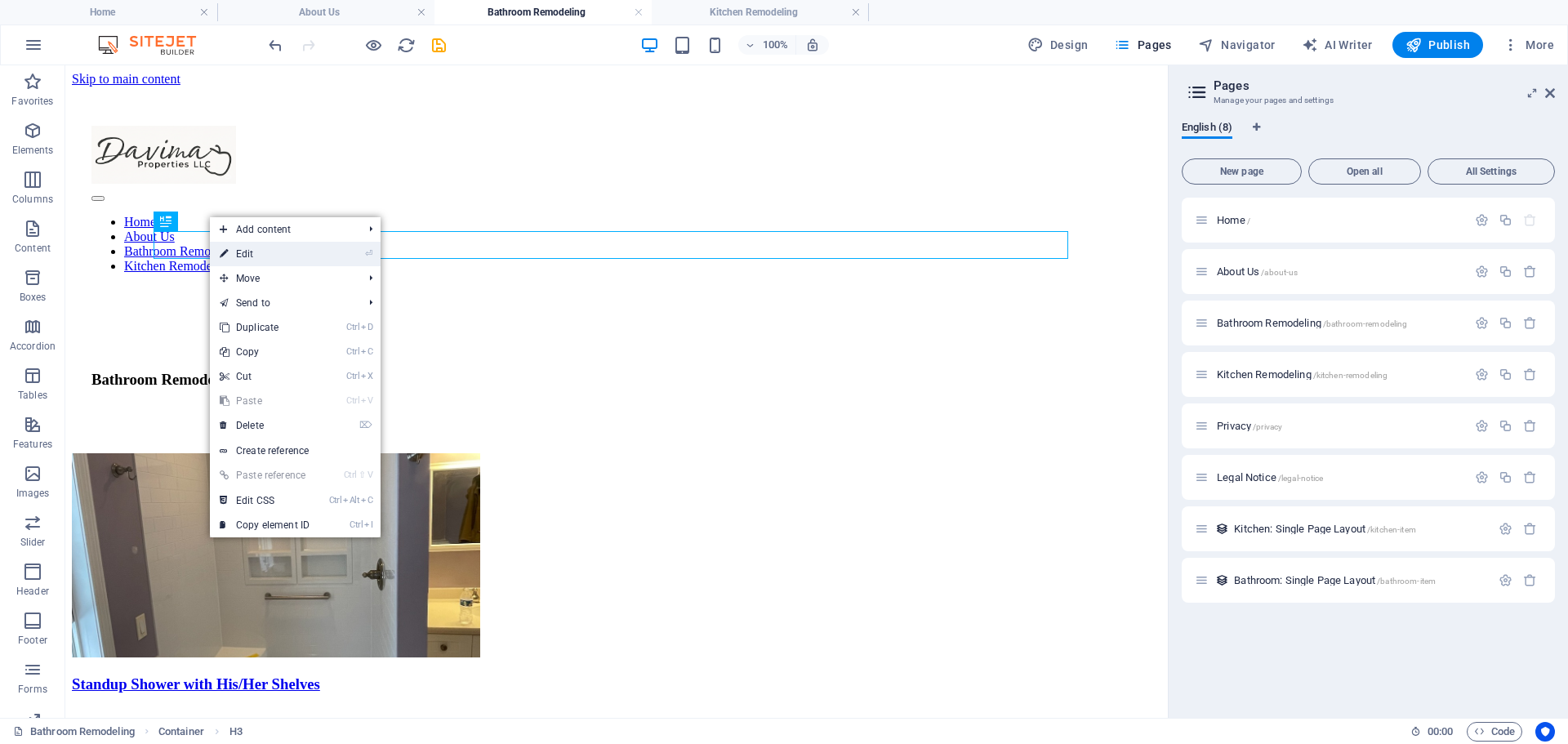
click at [236, 252] on link "⏎ Edit" at bounding box center [264, 253] width 109 height 24
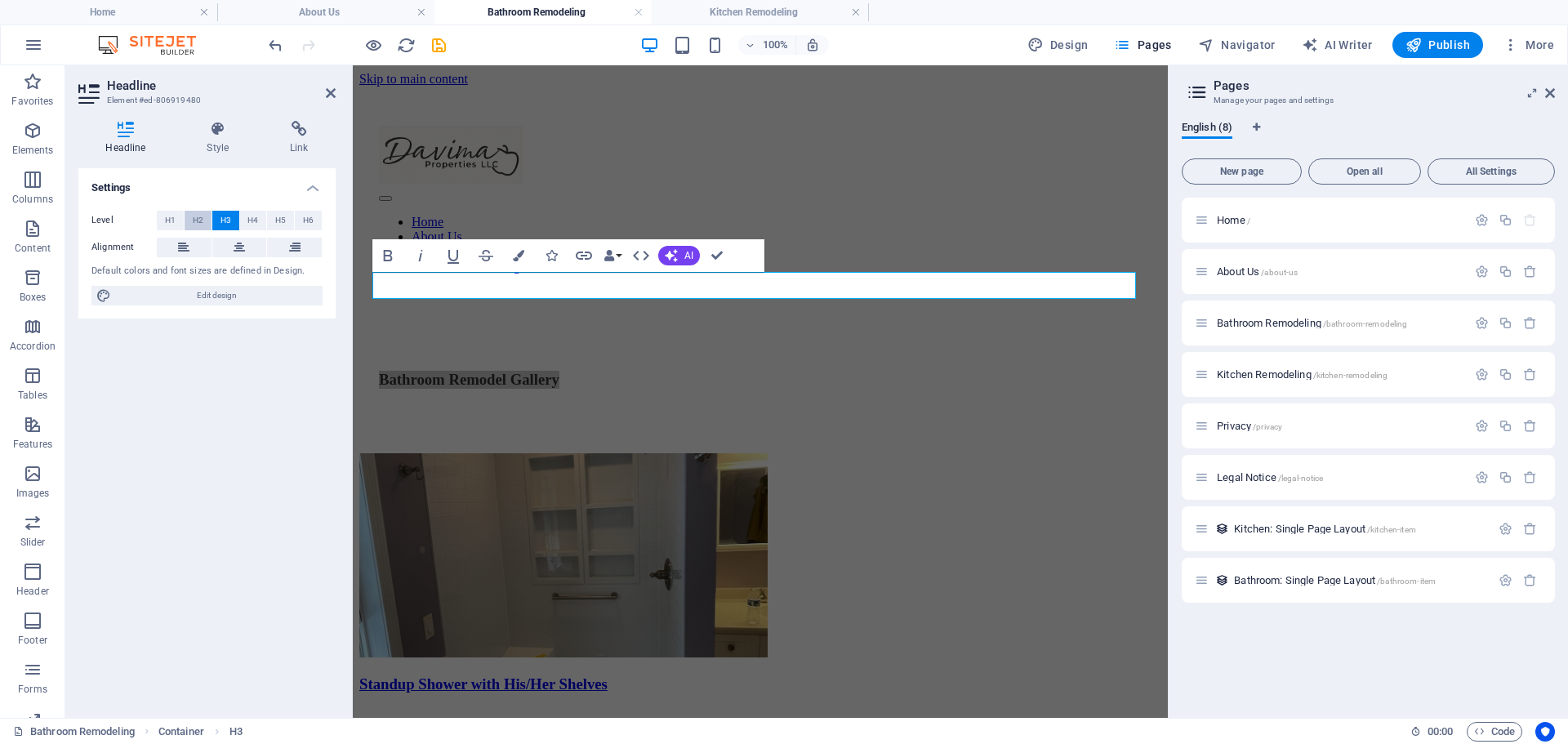
click at [194, 217] on span "H2" at bounding box center [198, 221] width 11 height 20
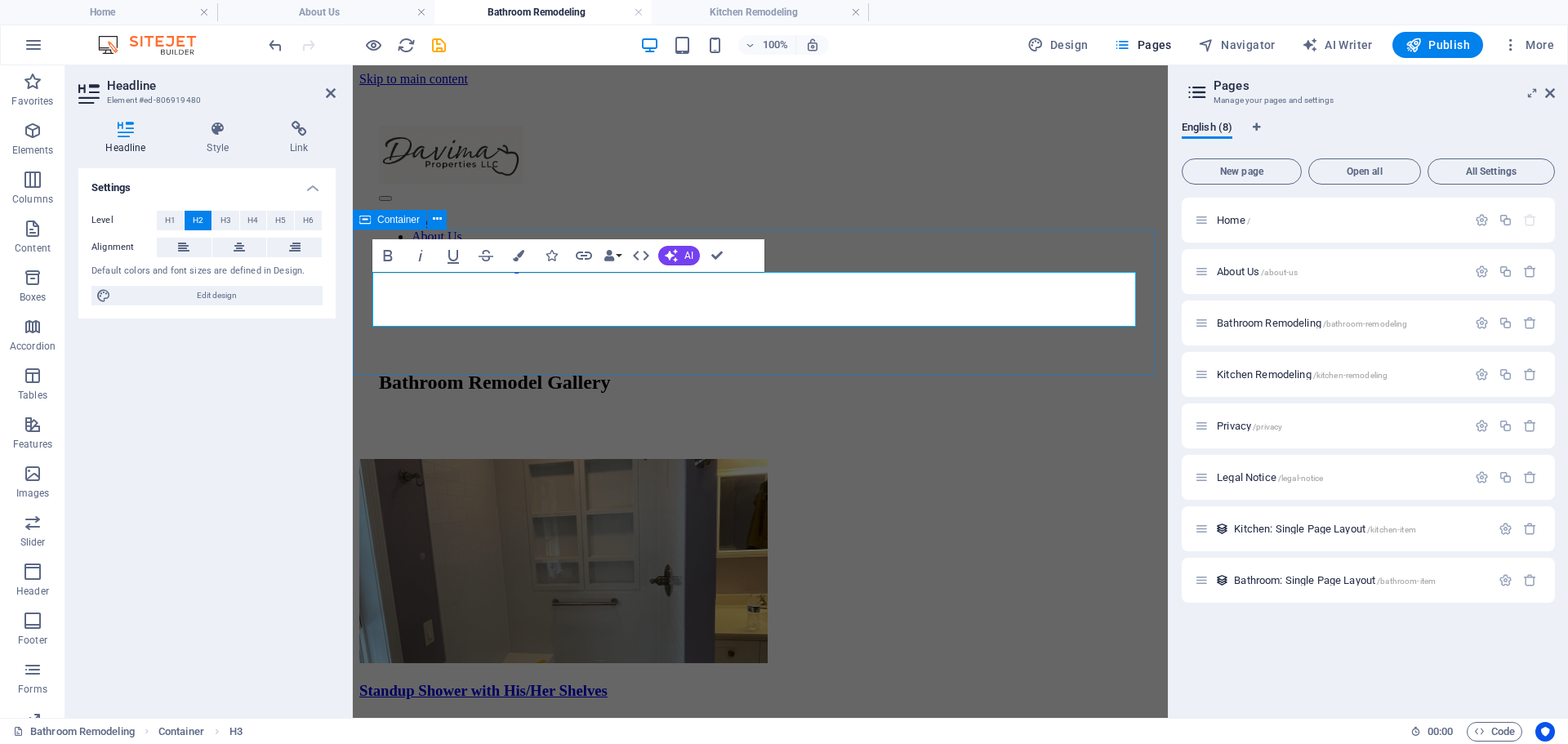
drag, startPoint x: 592, startPoint y: 367, endPoint x: 1278, endPoint y: 402, distance: 686.9
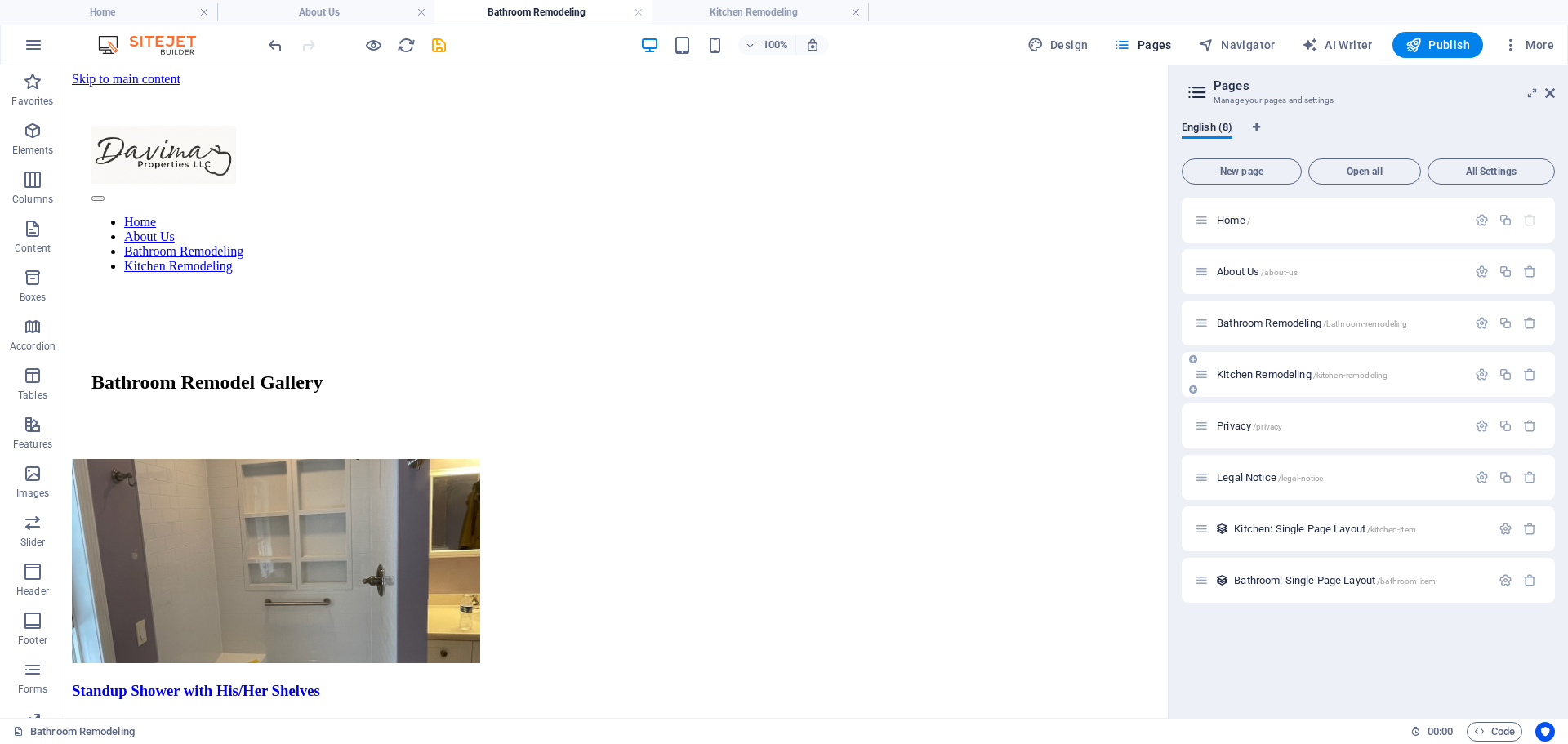
click at [1275, 372] on span "Kitchen Remodeling /kitchen-remodeling" at bounding box center [1302, 374] width 171 height 13
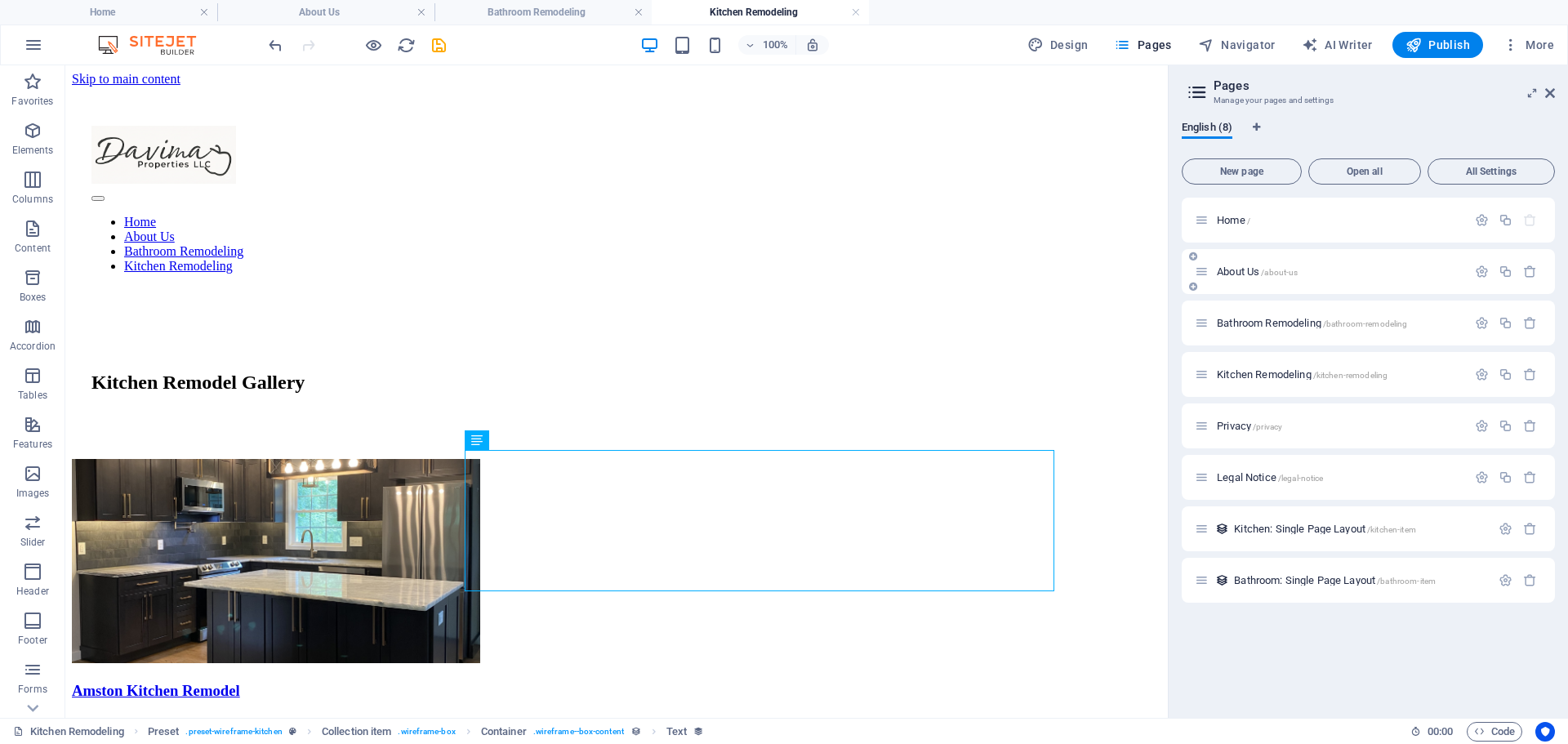
click at [1222, 269] on span "About Us /about-us" at bounding box center [1257, 272] width 80 height 13
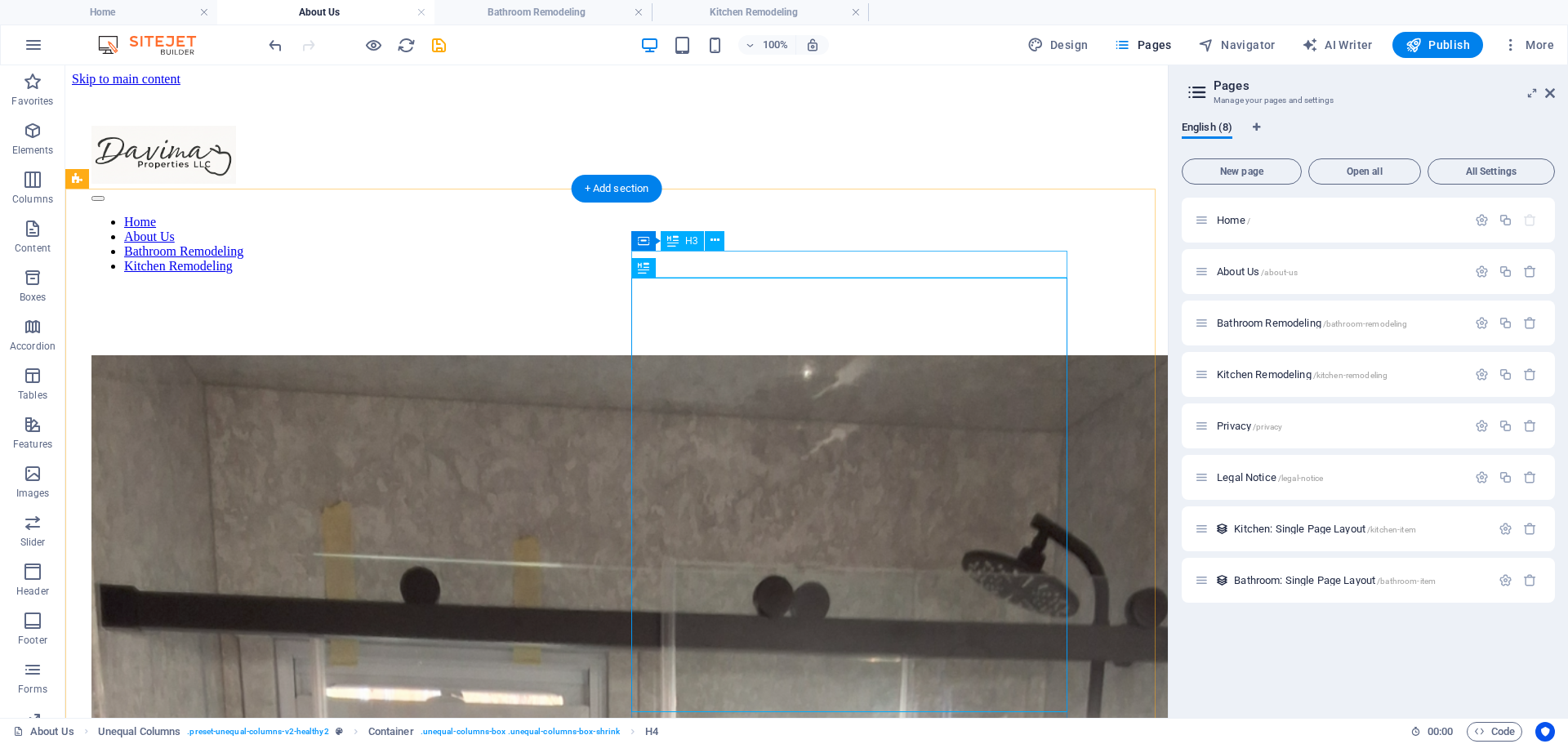
click at [712, 238] on icon at bounding box center [715, 240] width 9 height 17
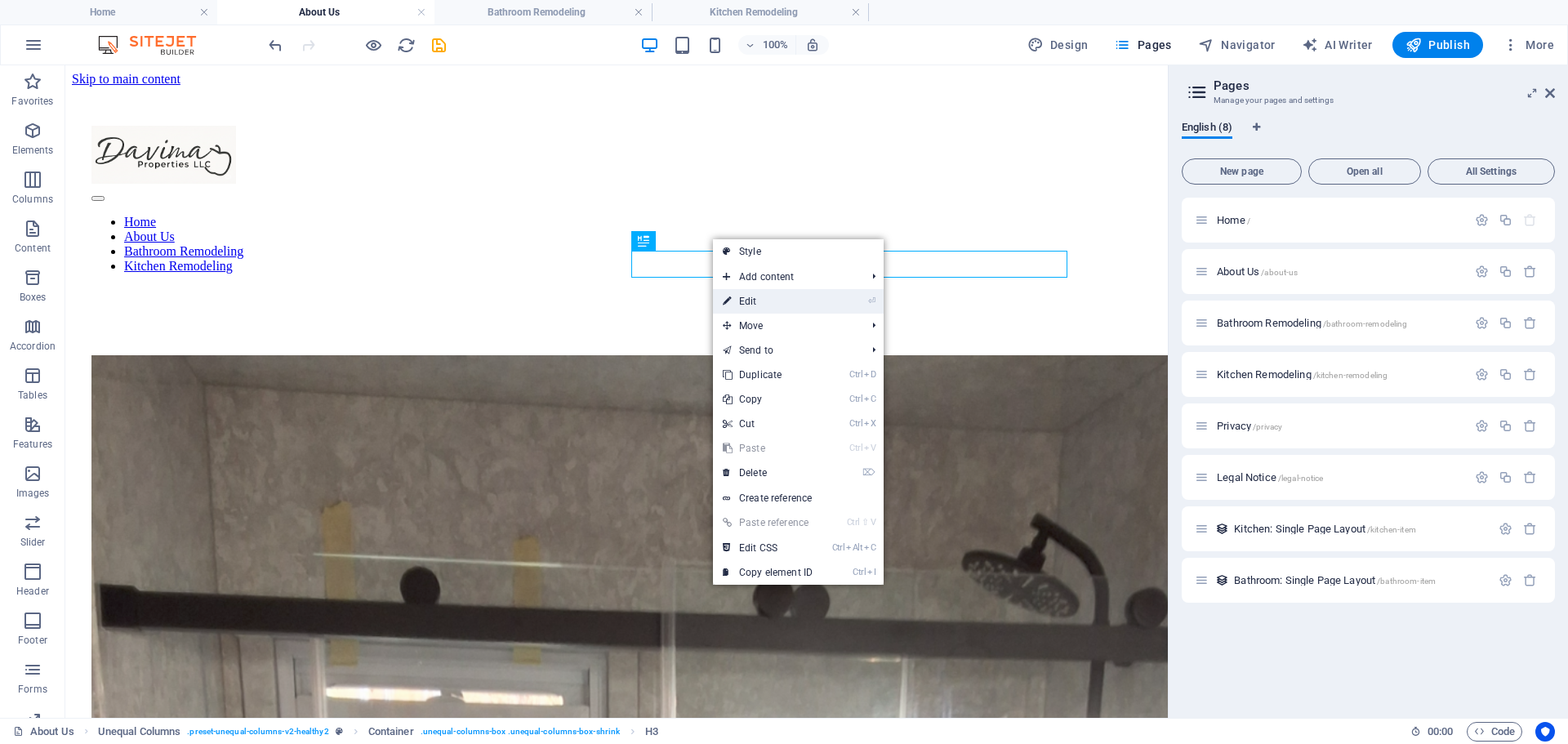
click at [740, 307] on link "⏎ Edit" at bounding box center [767, 301] width 109 height 24
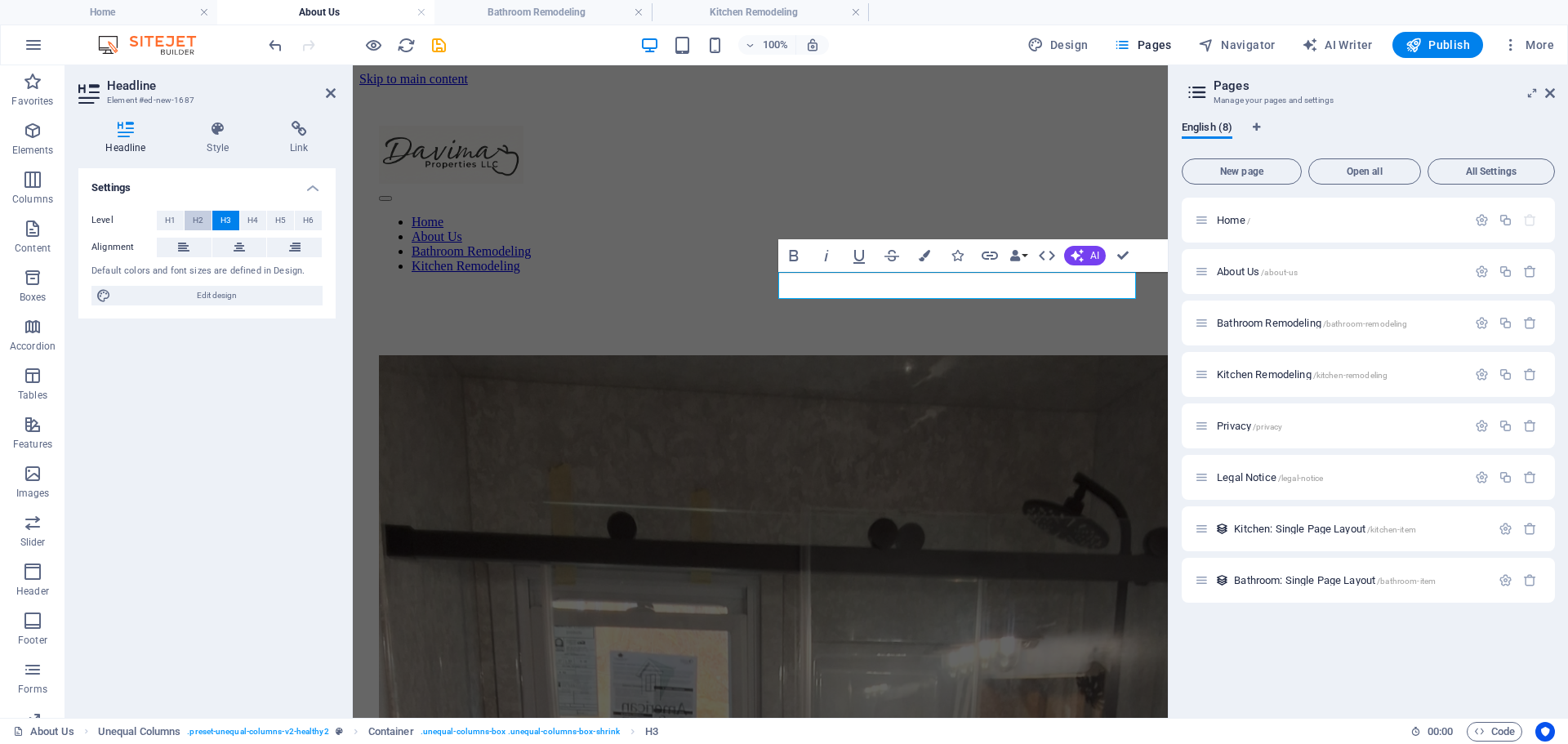
click at [194, 218] on span "H2" at bounding box center [198, 221] width 11 height 20
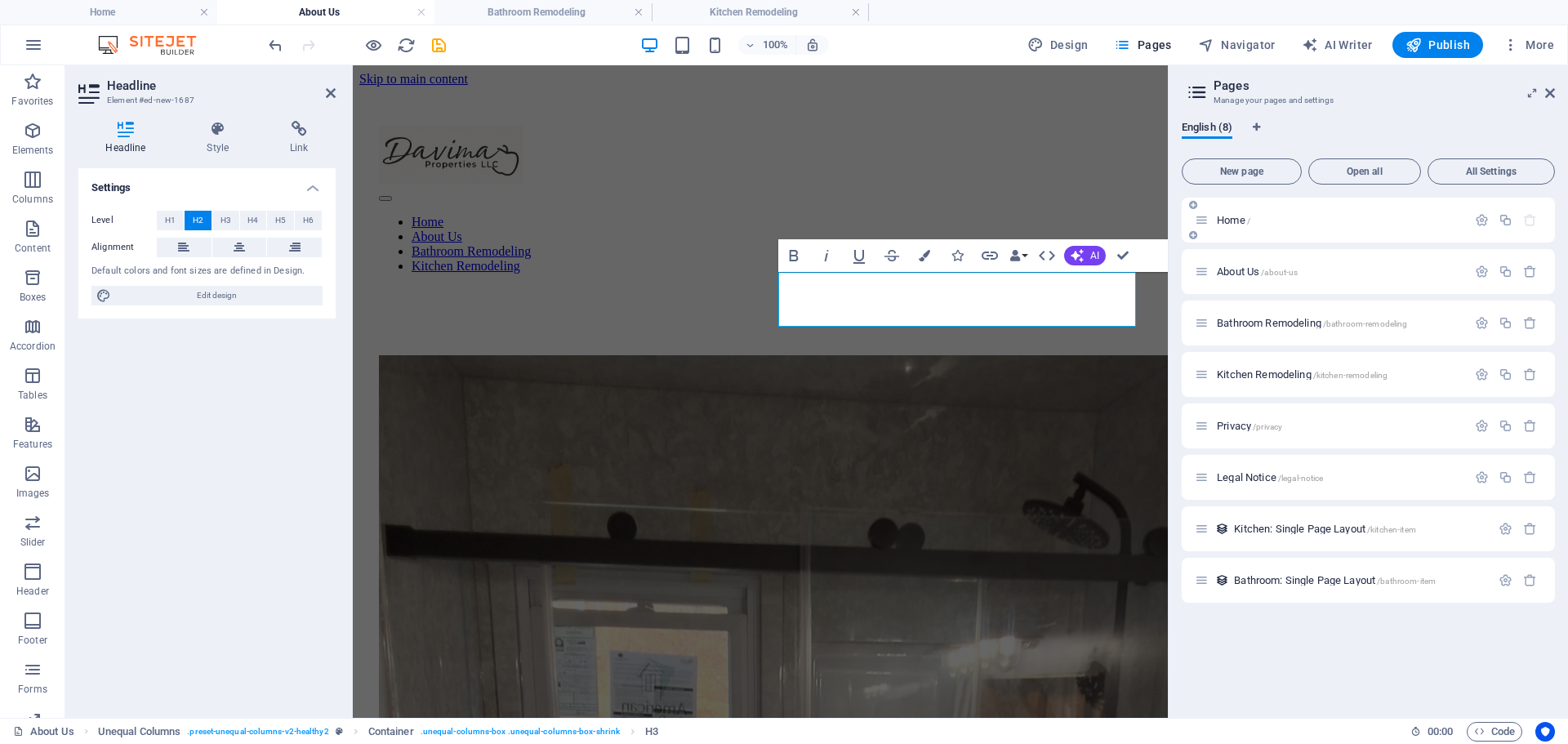
click at [1235, 217] on span "Home /" at bounding box center [1233, 221] width 33 height 13
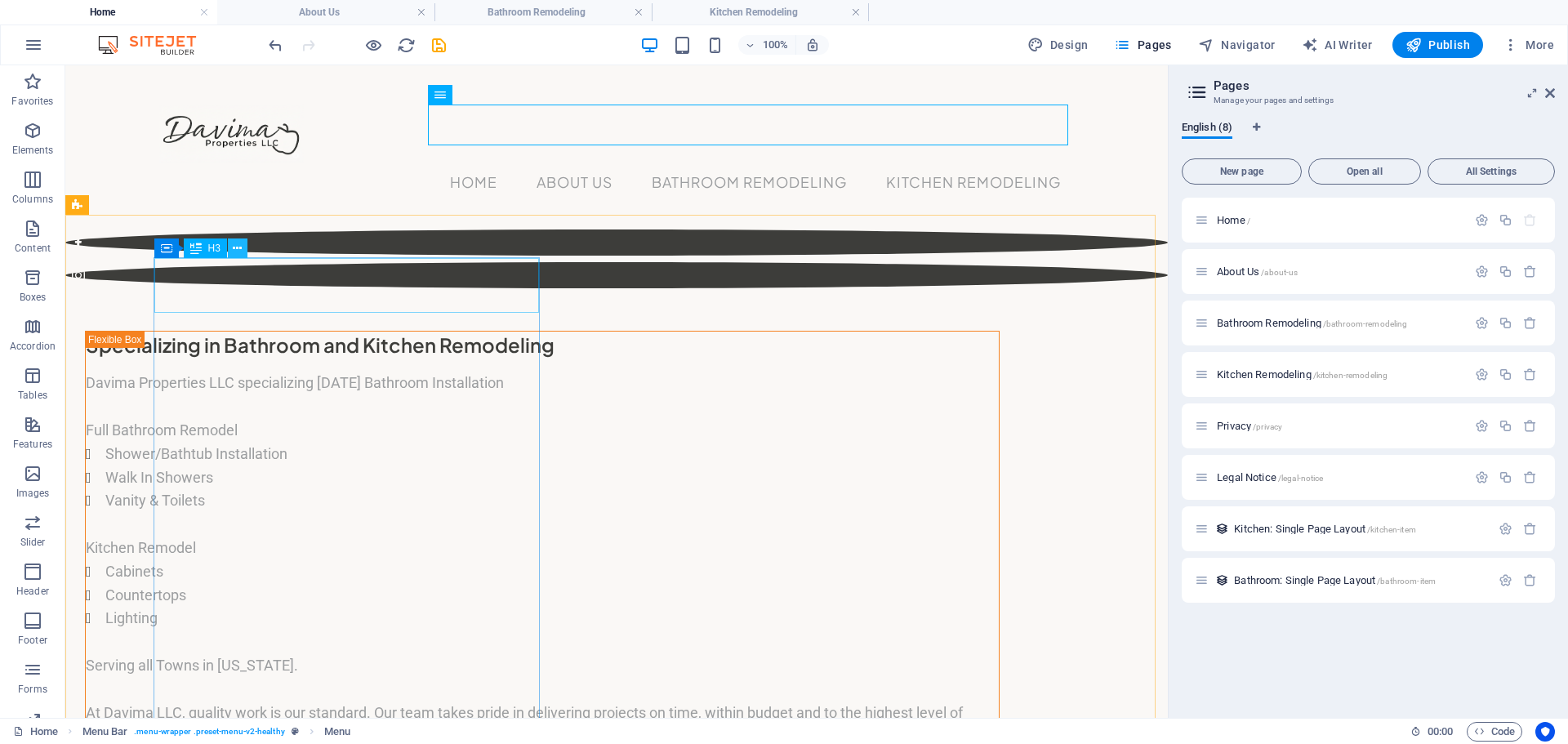
click at [238, 243] on icon at bounding box center [237, 249] width 9 height 17
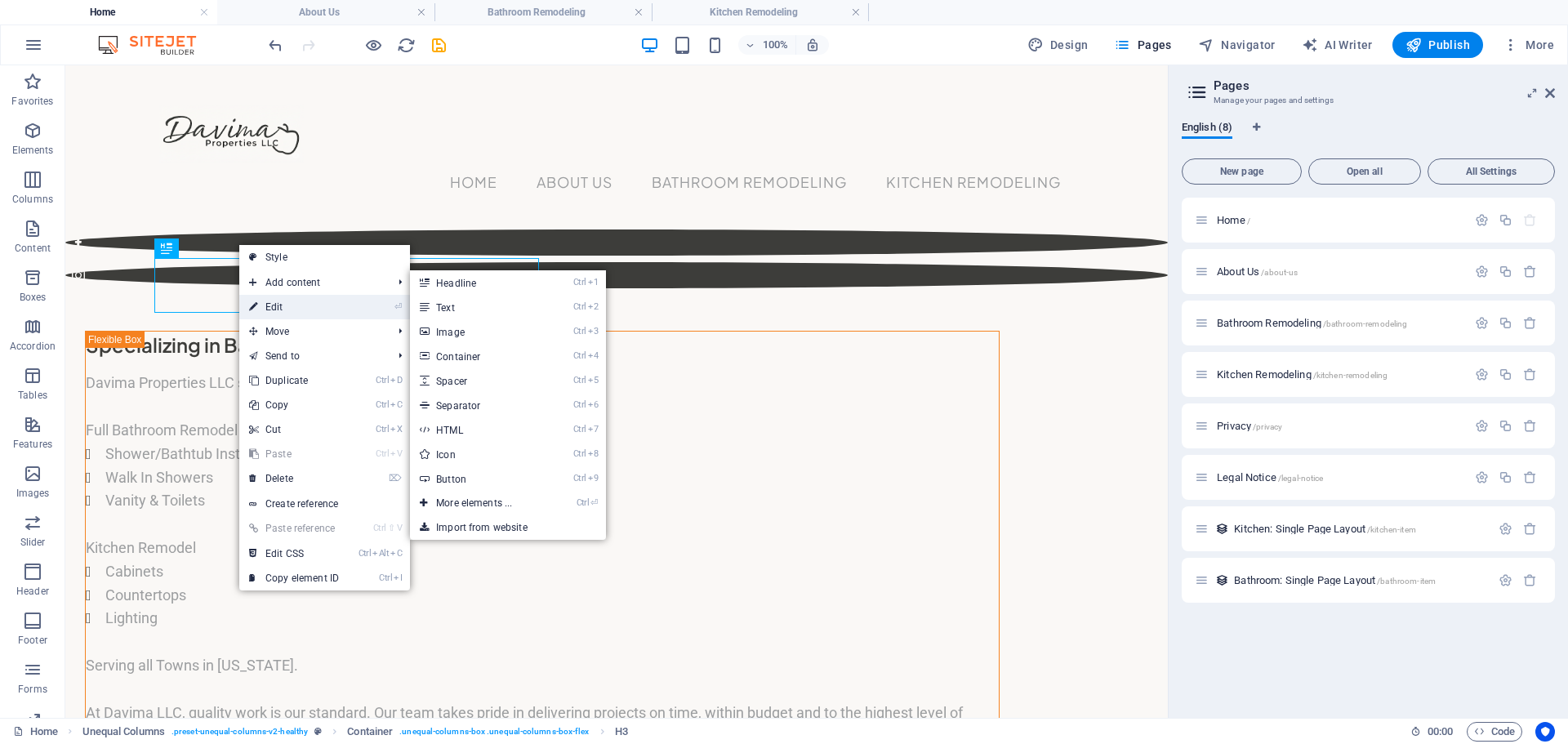
click at [270, 307] on link "⏎ Edit" at bounding box center [294, 306] width 109 height 24
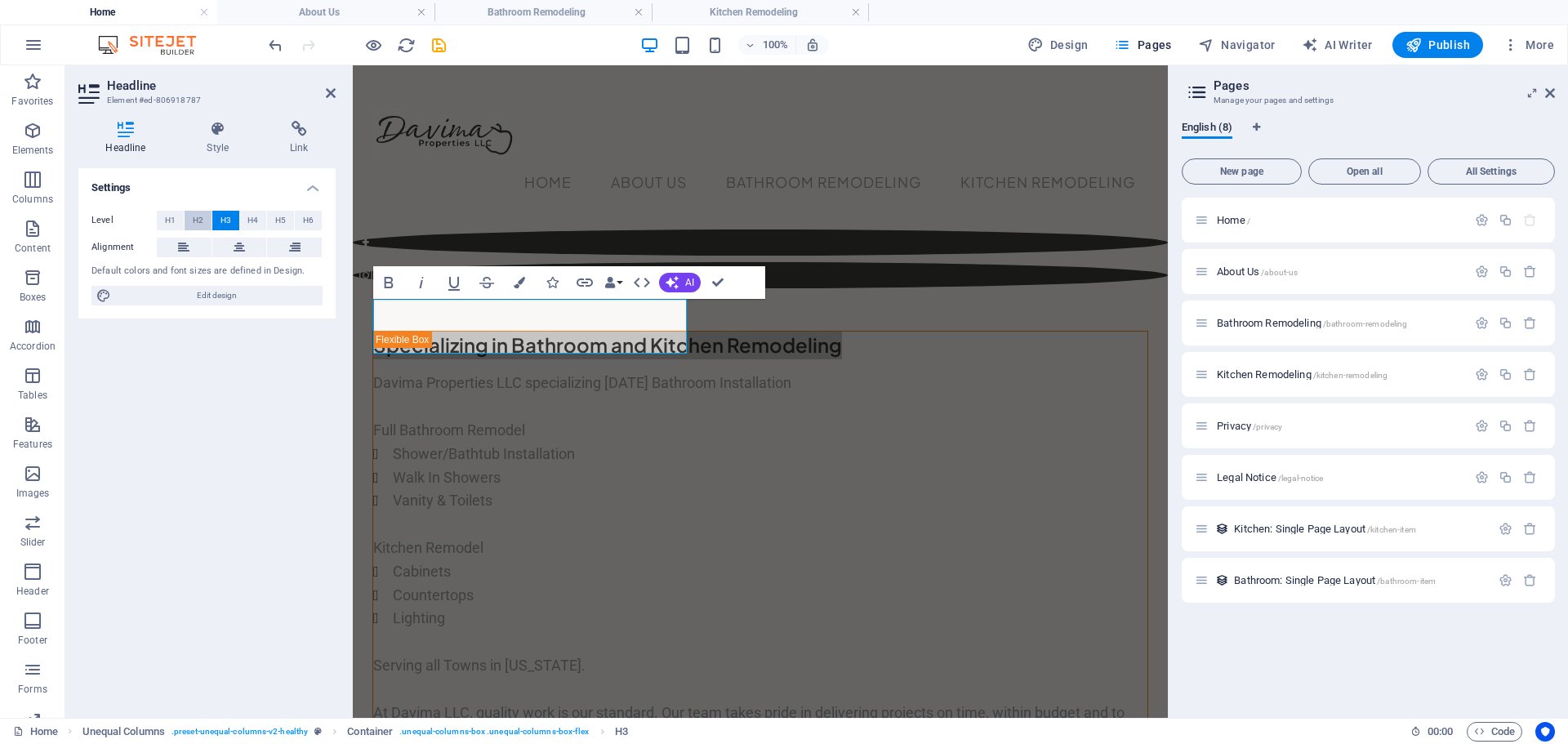
click at [198, 220] on span "H2" at bounding box center [198, 221] width 11 height 20
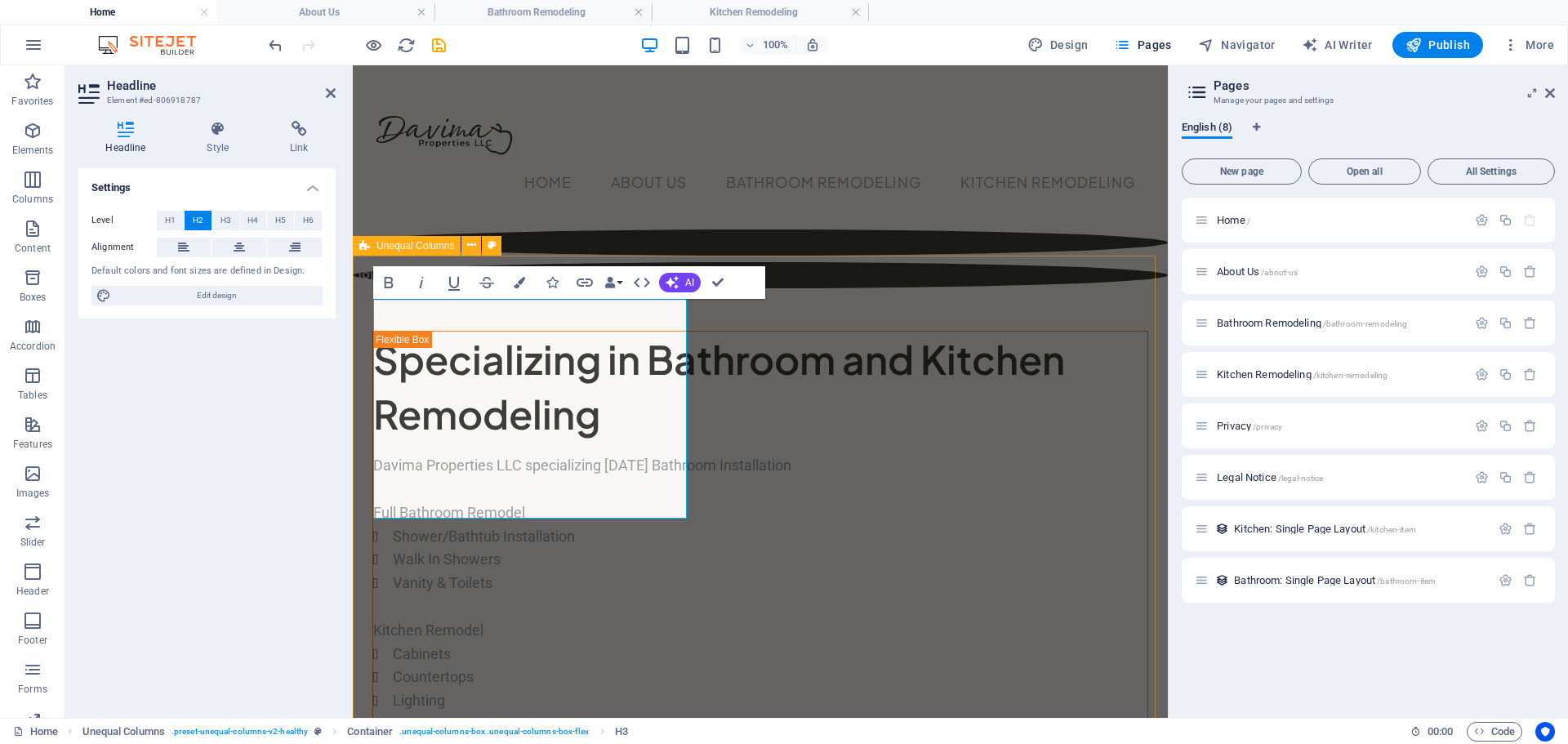
drag, startPoint x: 933, startPoint y: 376, endPoint x: 1255, endPoint y: 377, distance: 322.0
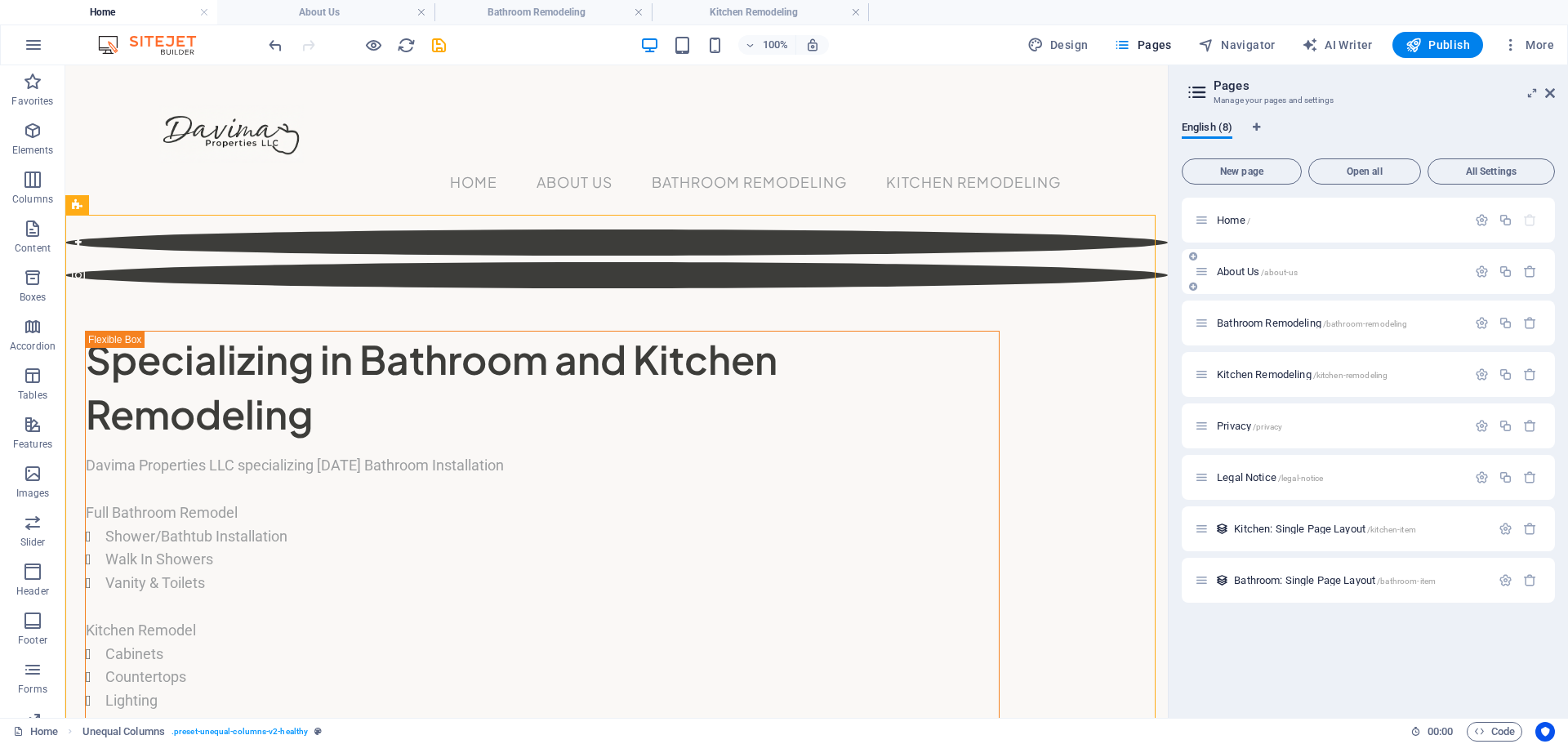
click at [1230, 272] on span "About Us /about-us" at bounding box center [1257, 272] width 80 height 13
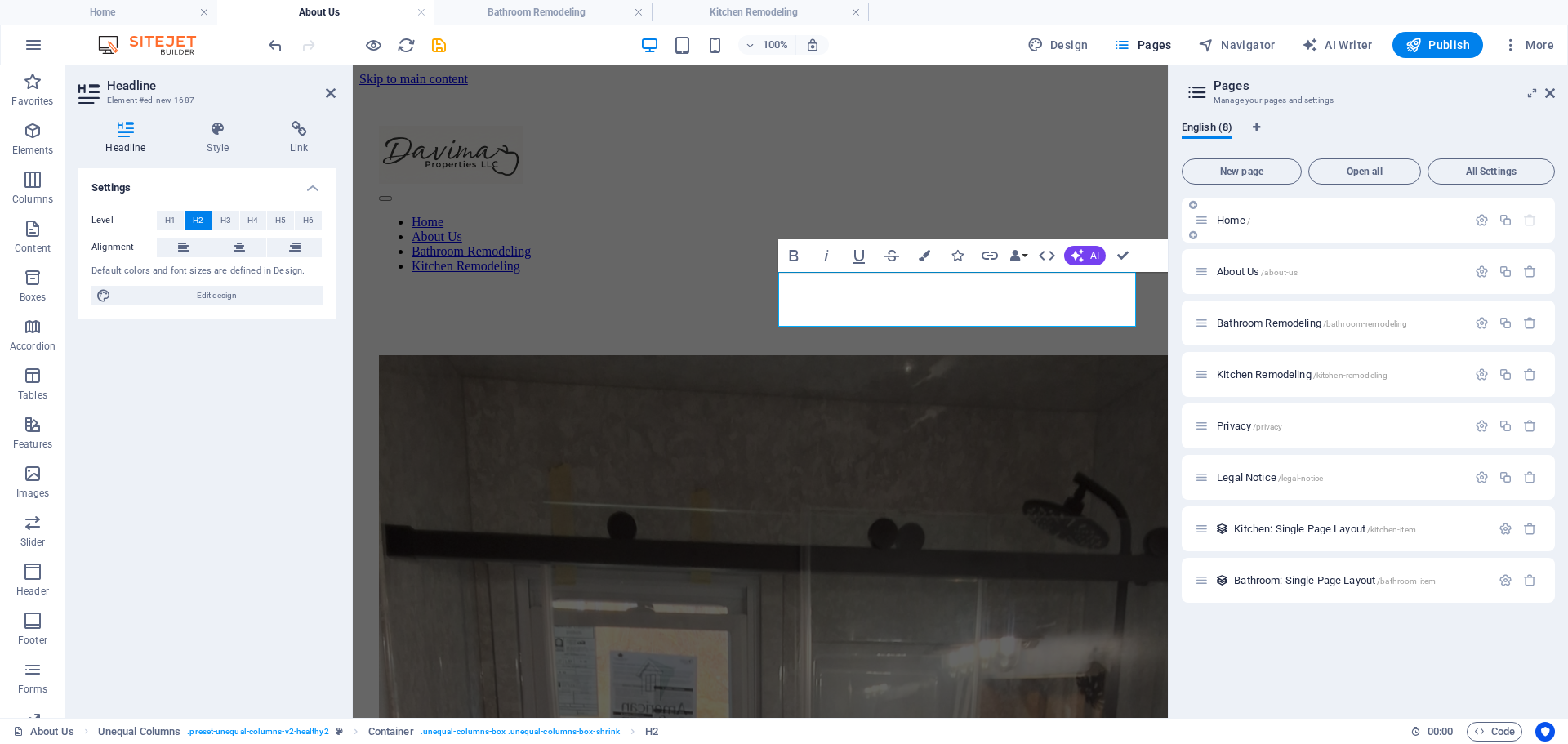
click at [1230, 223] on span "Home /" at bounding box center [1233, 221] width 33 height 13
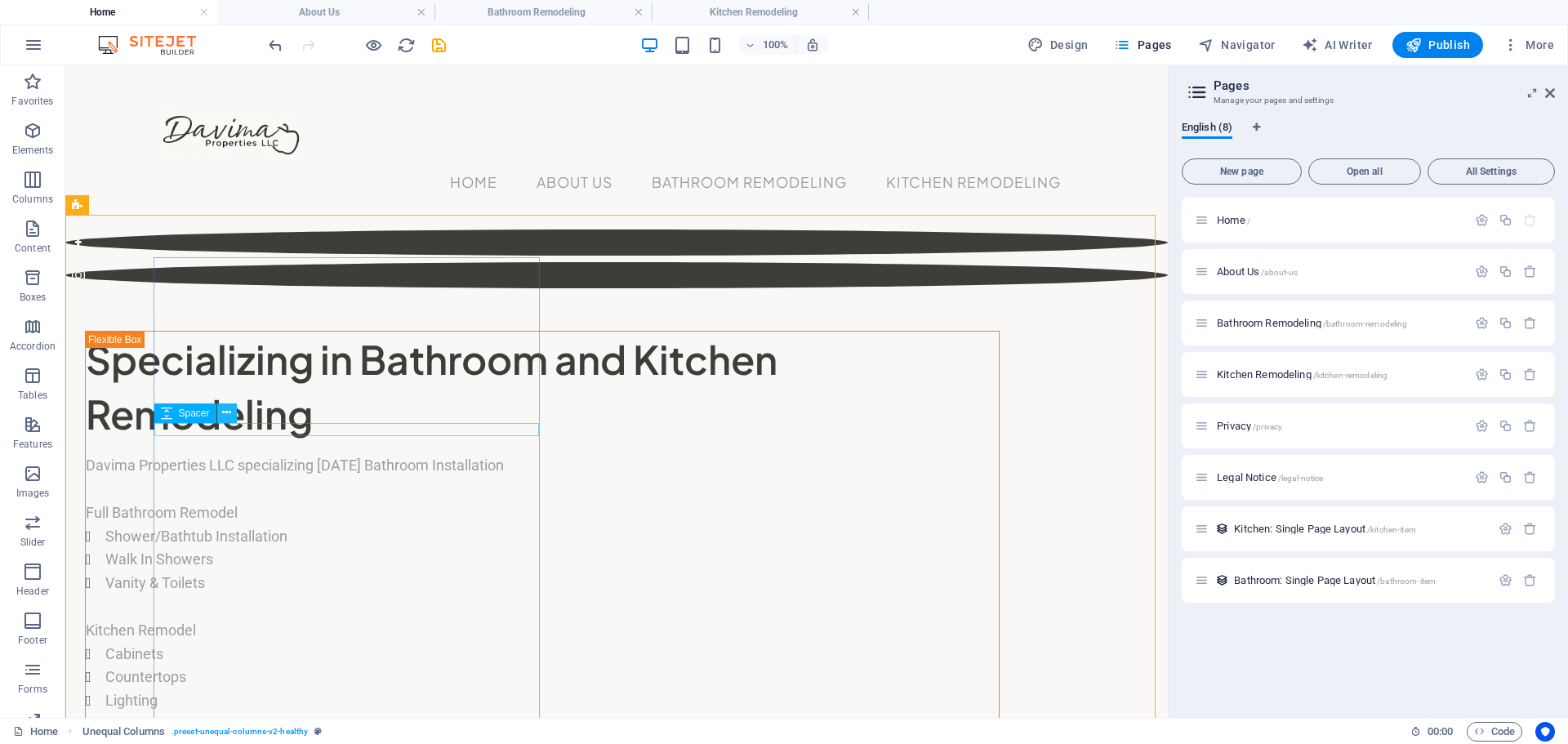
click at [228, 411] on icon at bounding box center [227, 412] width 9 height 17
click at [231, 412] on icon at bounding box center [227, 412] width 9 height 17
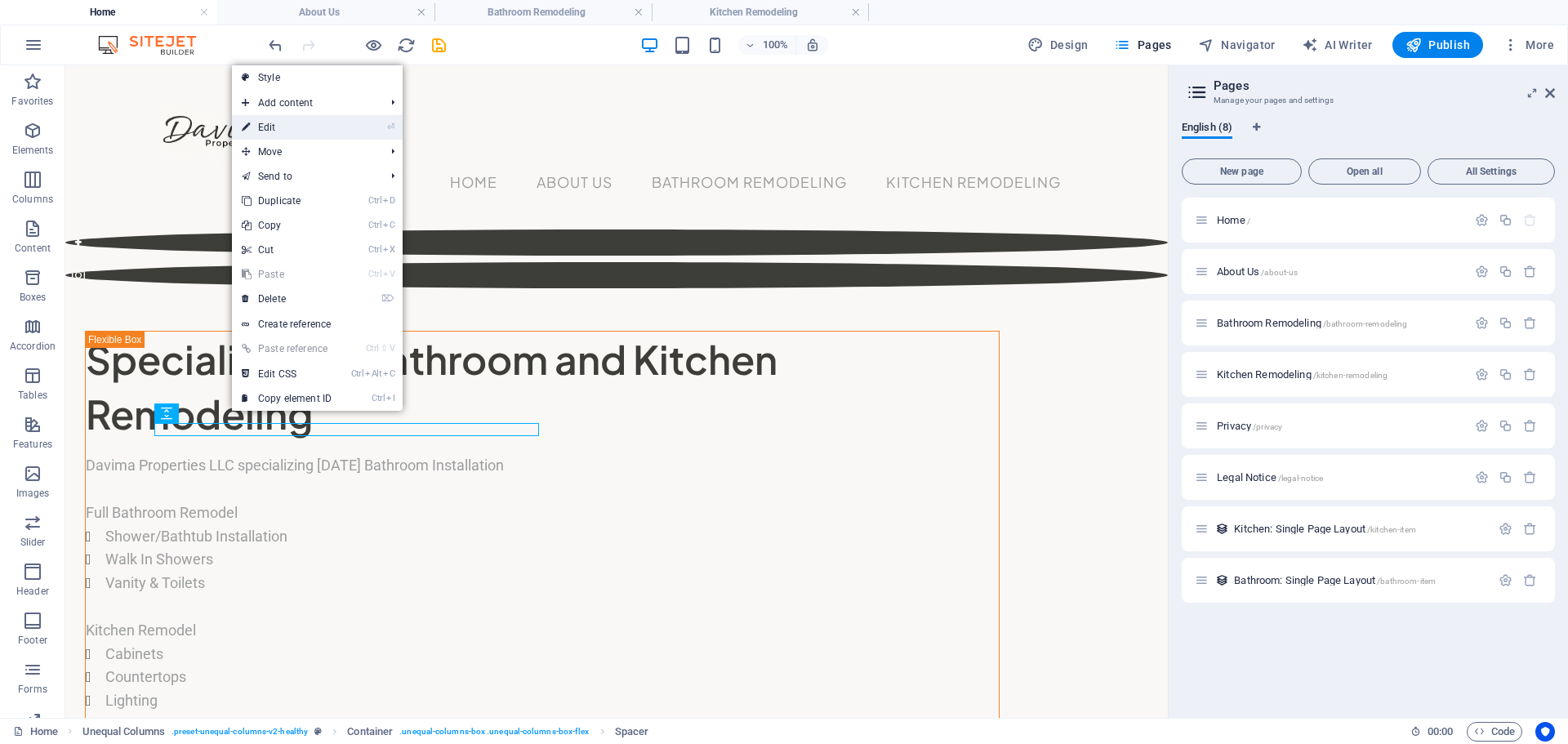
click at [304, 123] on link "⏎ Edit" at bounding box center [286, 127] width 109 height 24
select select "px"
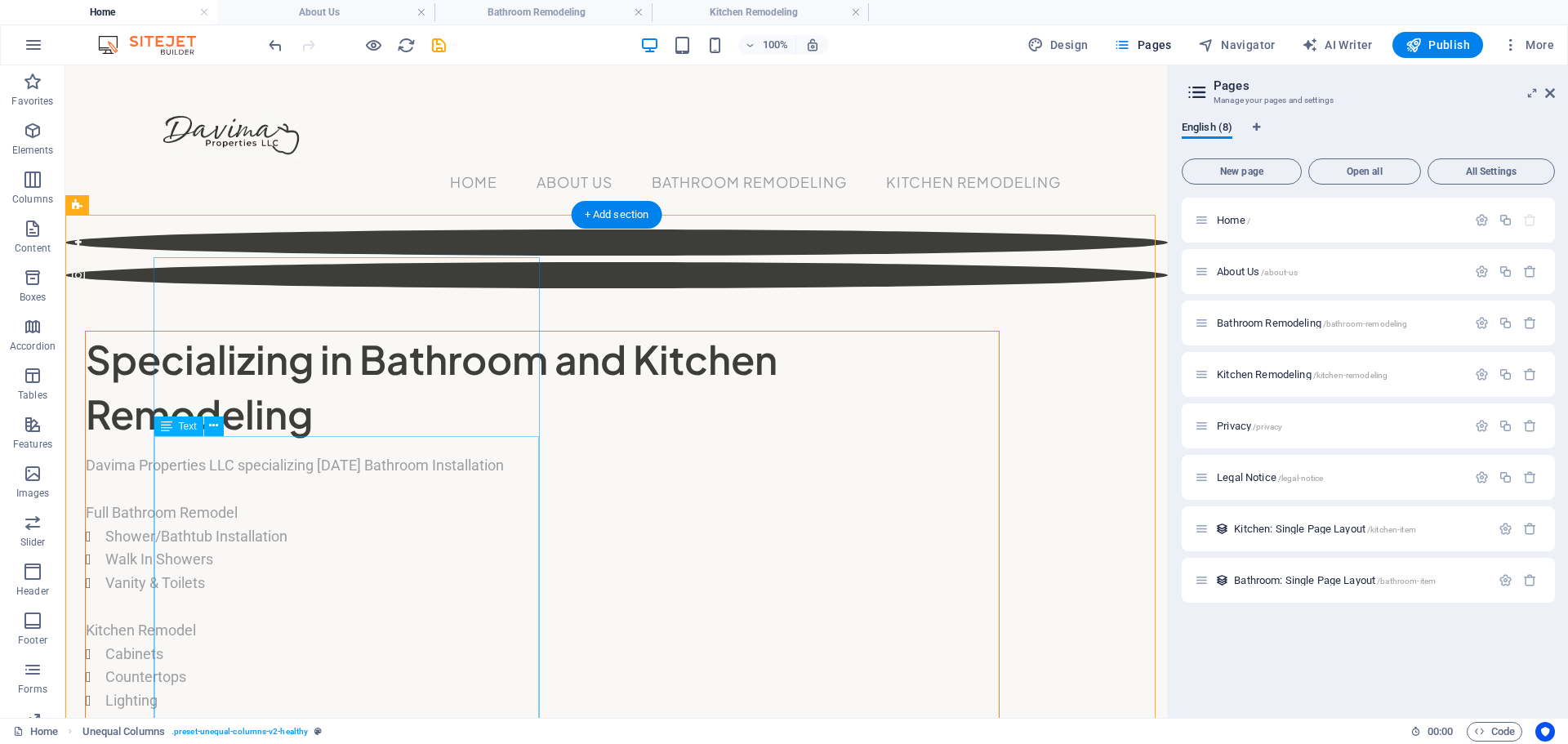
click at [219, 469] on div "Davima Properties LLC specializing [DATE] Bathroom Installation Full Bathroom R…" at bounding box center [543, 712] width 913 height 518
click at [218, 426] on icon at bounding box center [213, 426] width 9 height 17
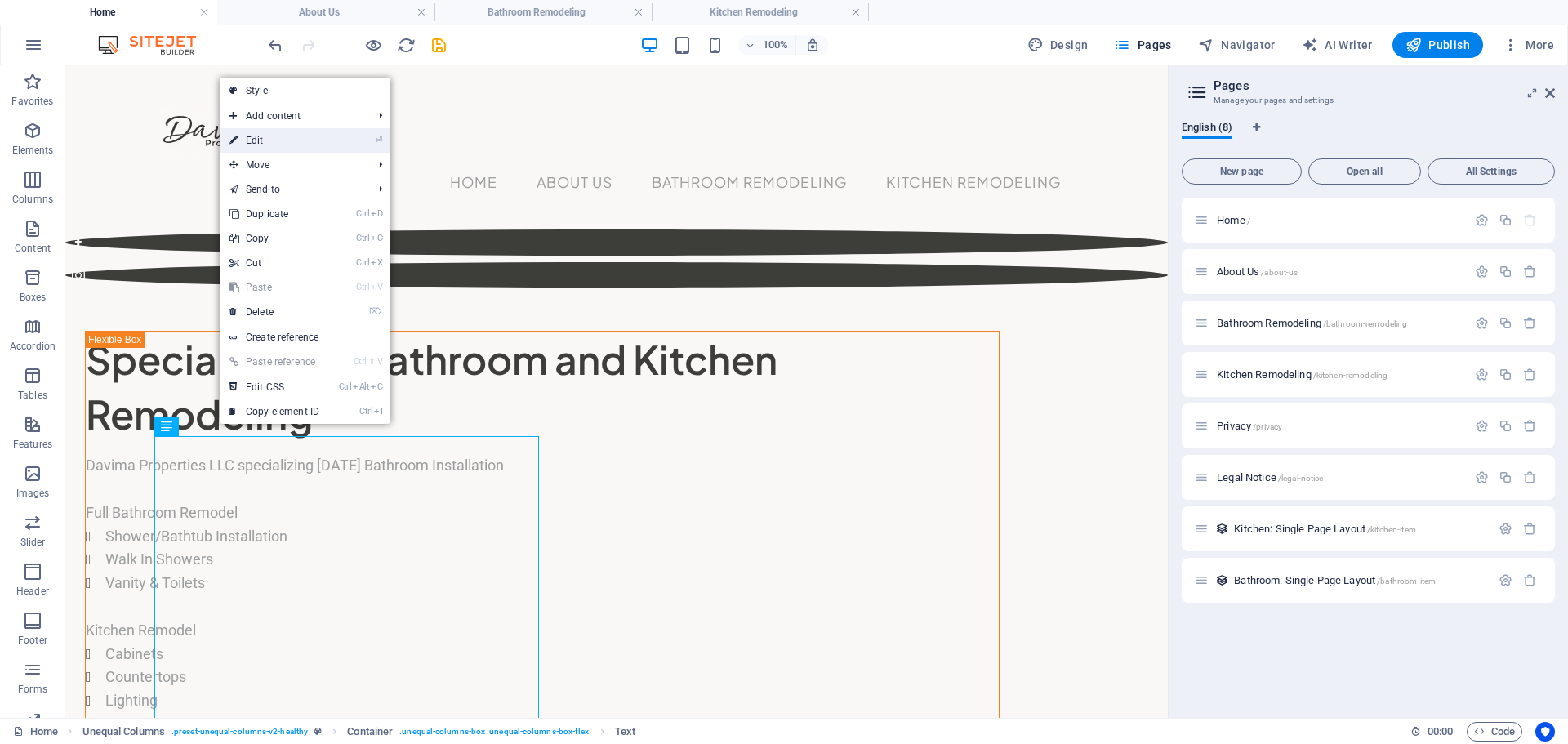
click at [249, 141] on link "⏎ Edit" at bounding box center [274, 140] width 109 height 24
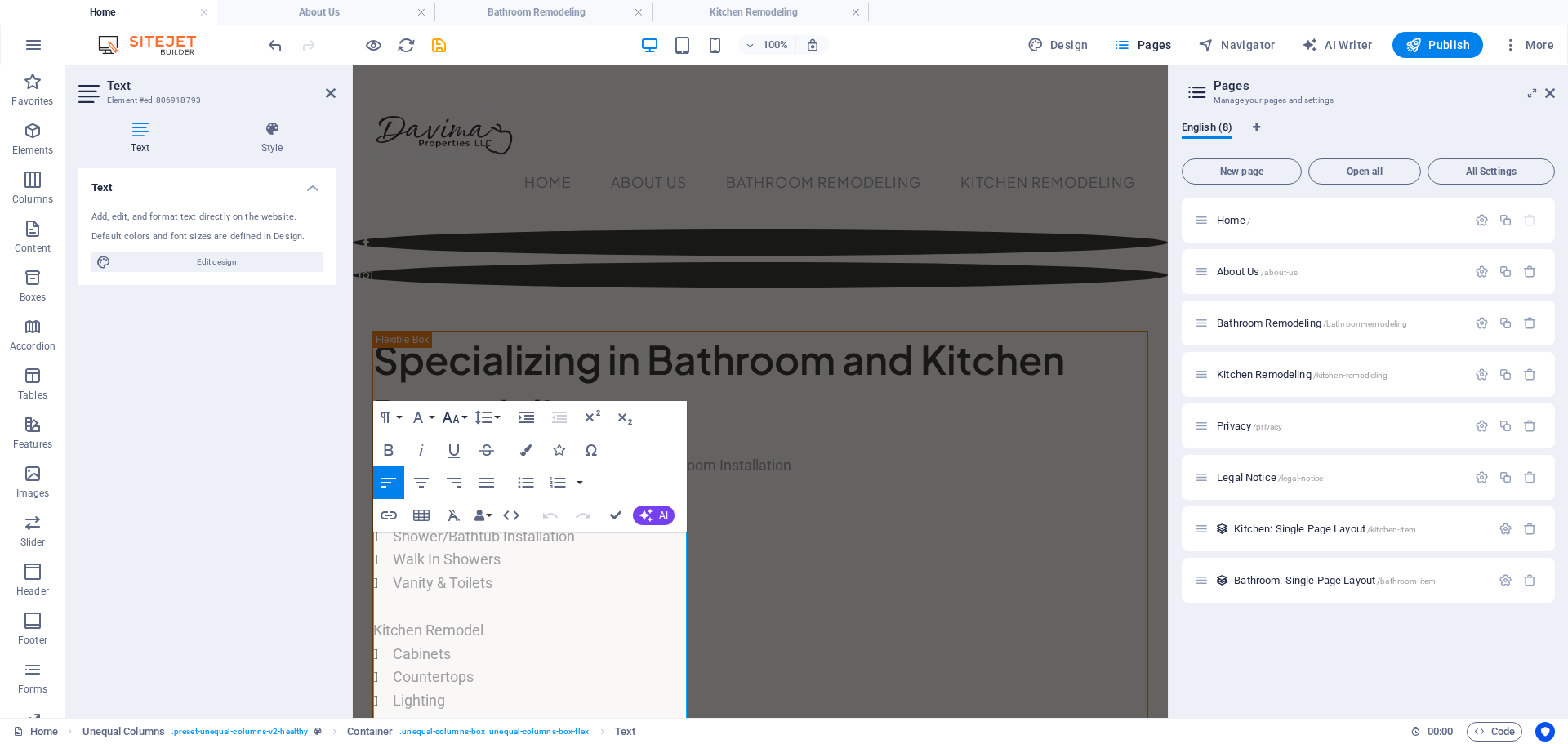
click at [465, 418] on button "Font Size" at bounding box center [454, 417] width 31 height 33
click at [463, 418] on button "Font Size" at bounding box center [454, 417] width 31 height 33
click at [431, 419] on button "Font Family" at bounding box center [421, 417] width 31 height 33
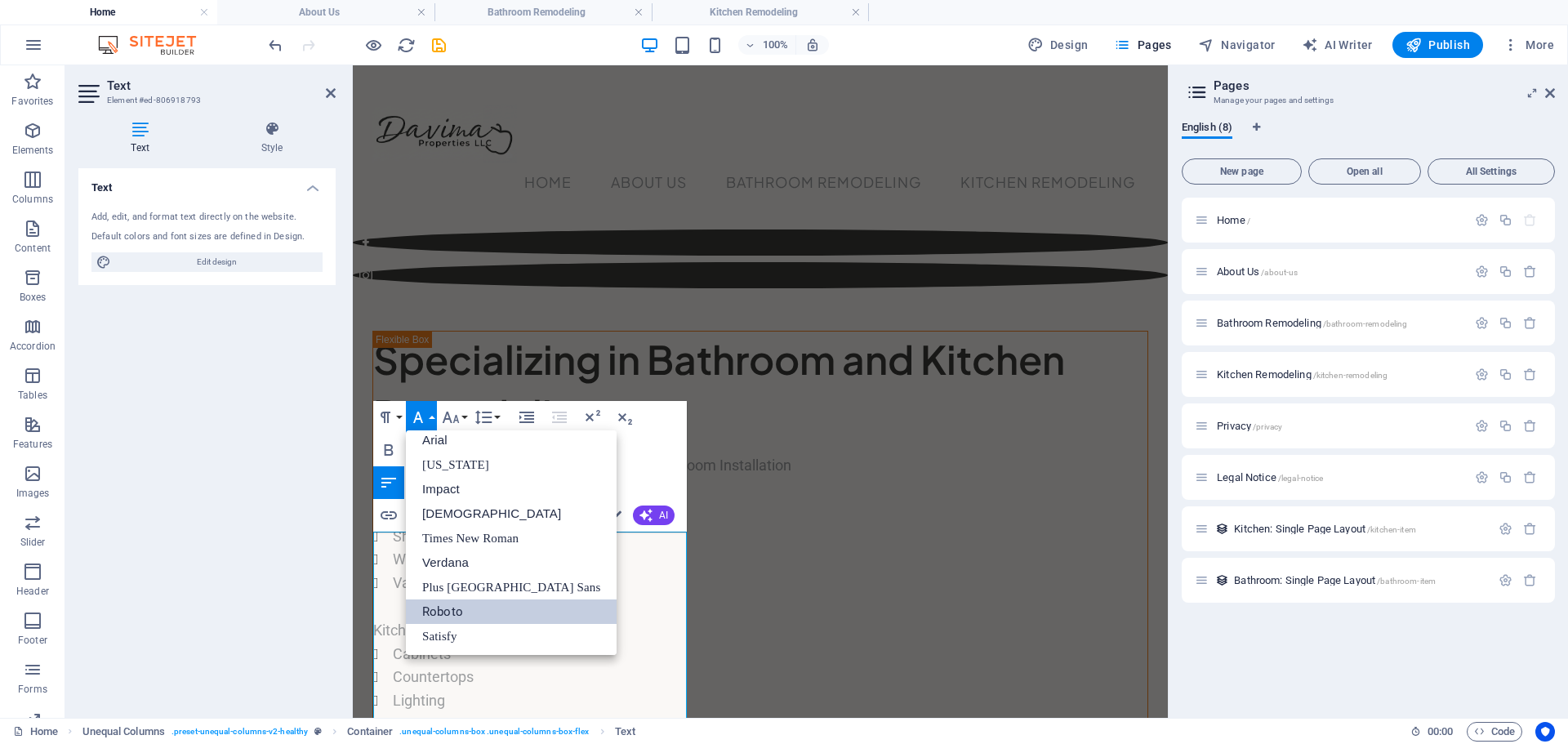
scroll to position [9, 0]
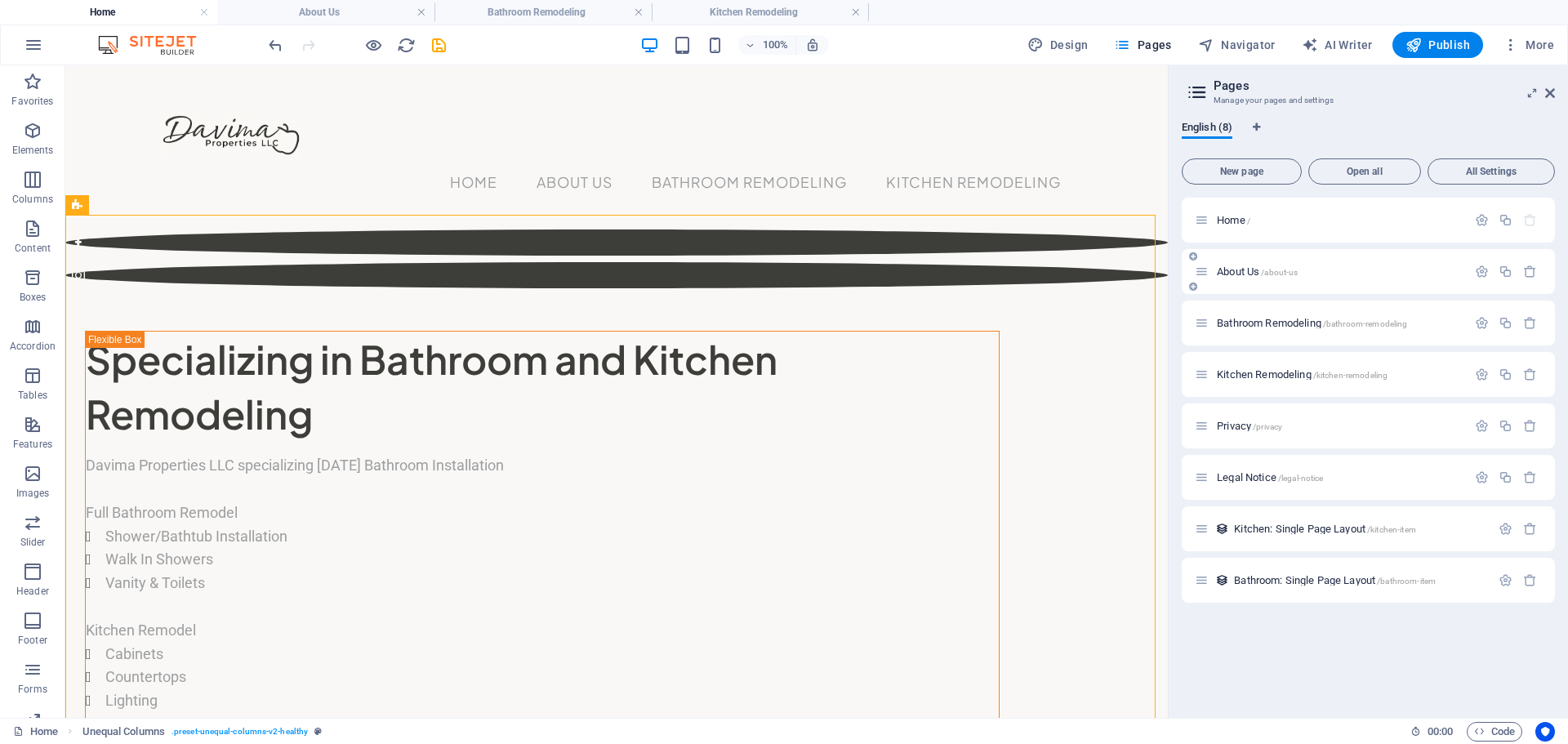
click at [1223, 272] on span "About Us /about-us" at bounding box center [1257, 272] width 80 height 13
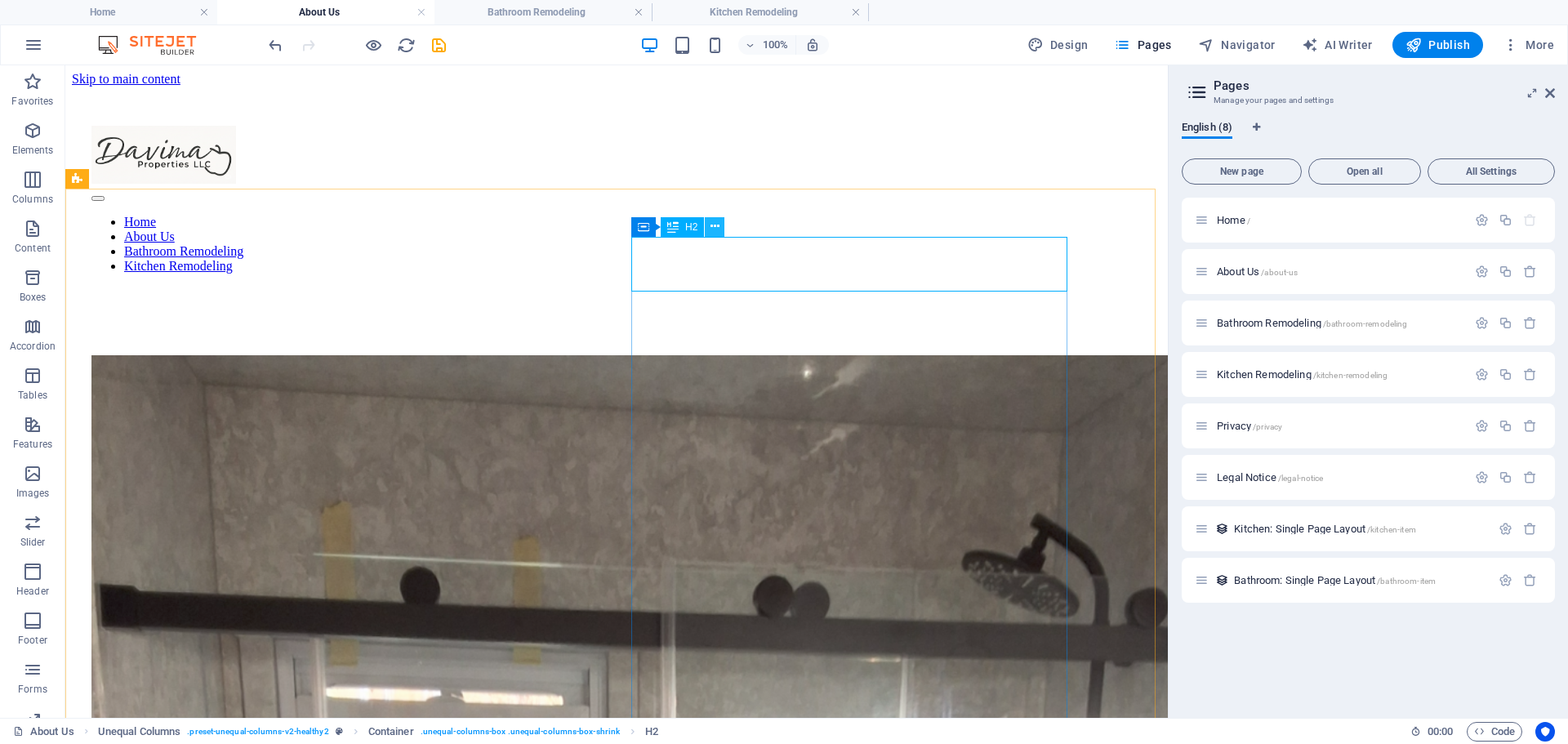
click at [718, 223] on icon at bounding box center [715, 226] width 9 height 17
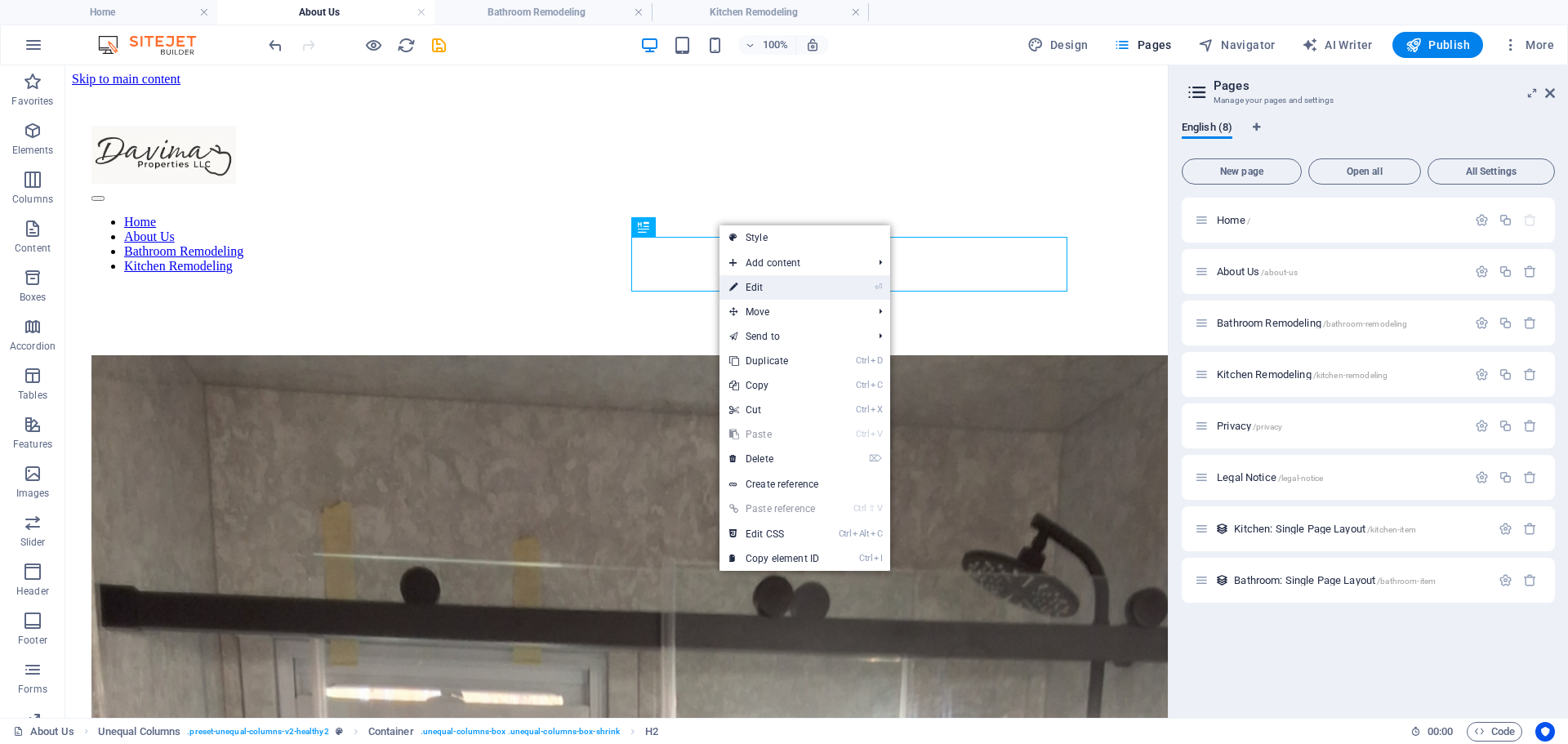
click at [740, 283] on link "⏎ Edit" at bounding box center [774, 287] width 109 height 24
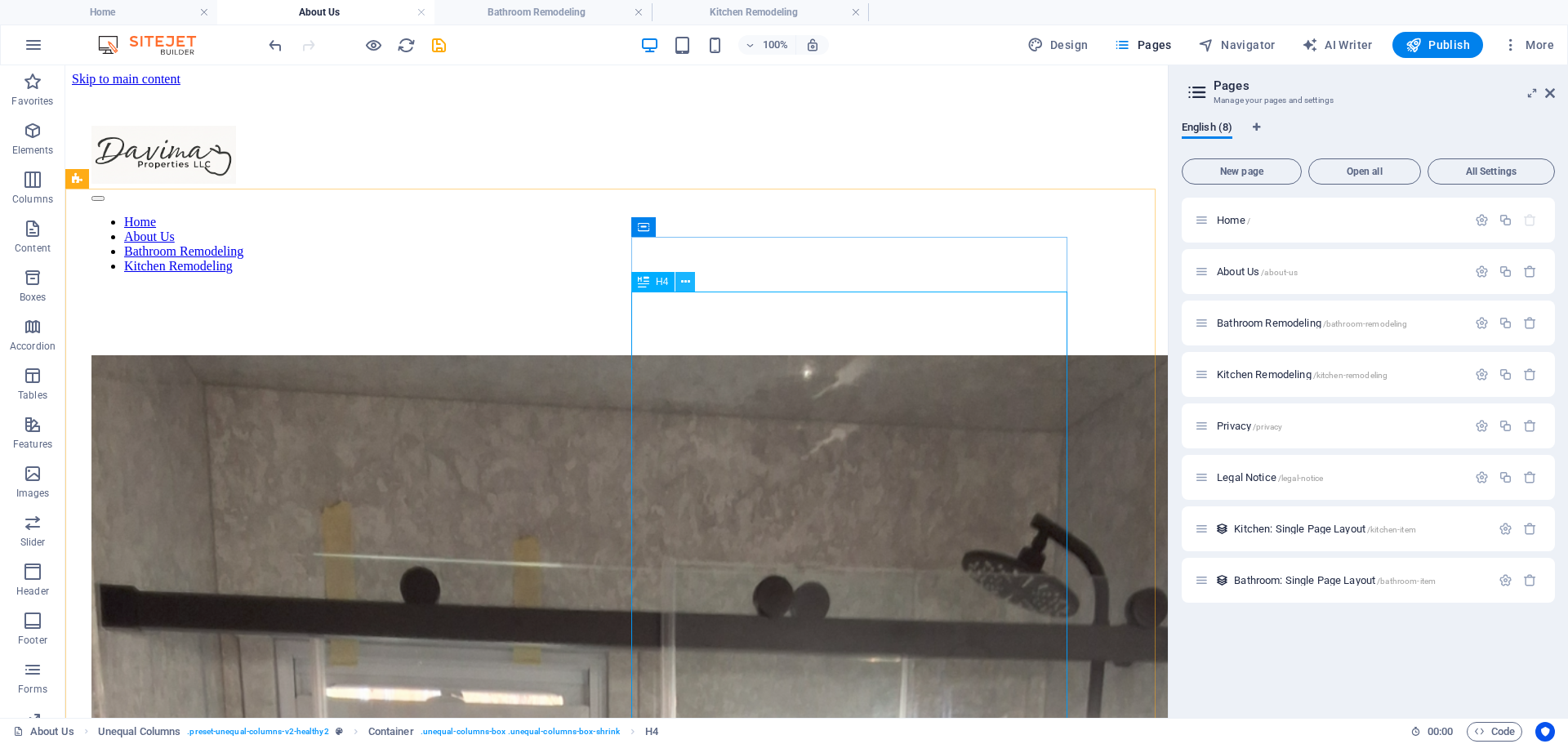
click at [683, 282] on icon at bounding box center [685, 282] width 9 height 17
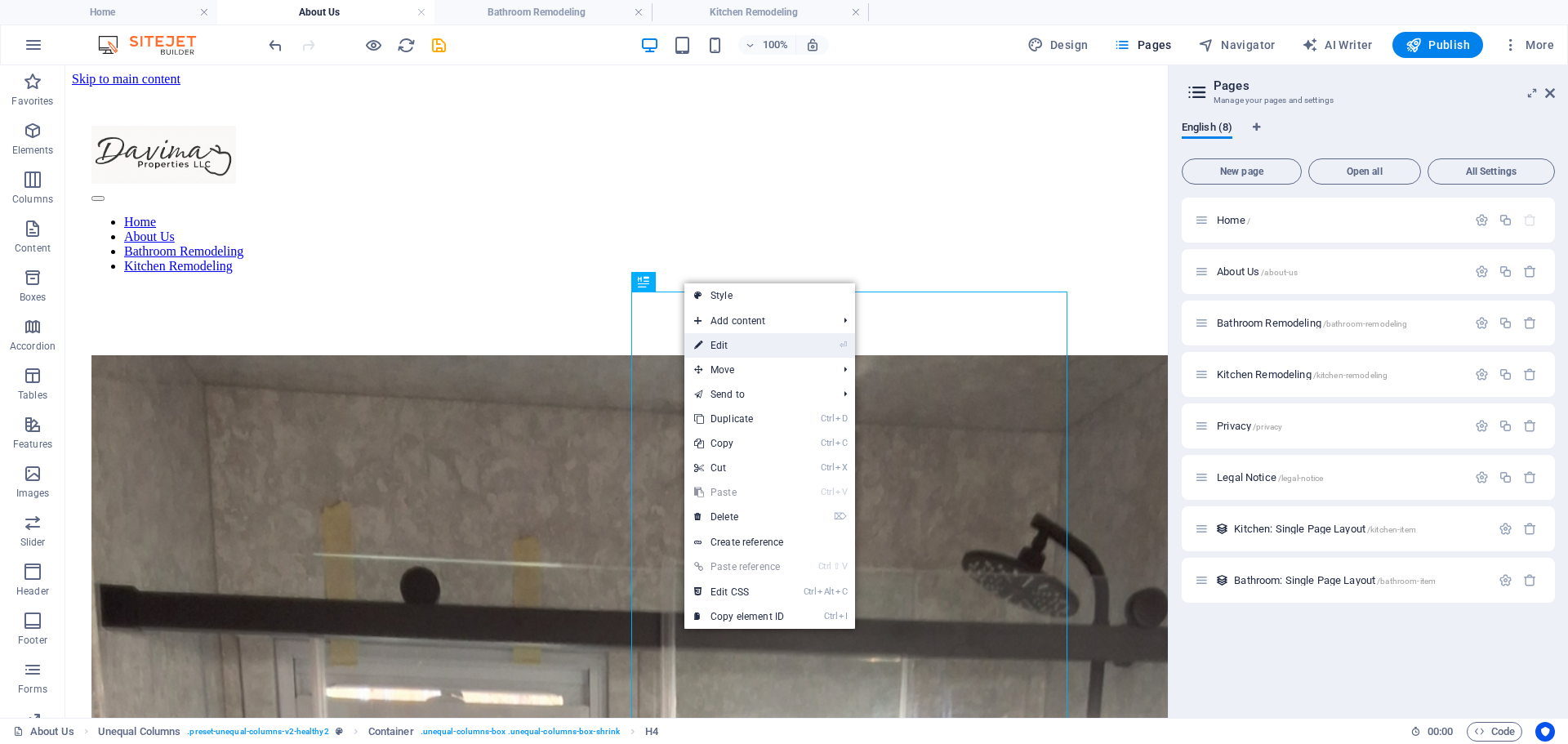
click at [717, 347] on link "⏎ Edit" at bounding box center [739, 344] width 109 height 24
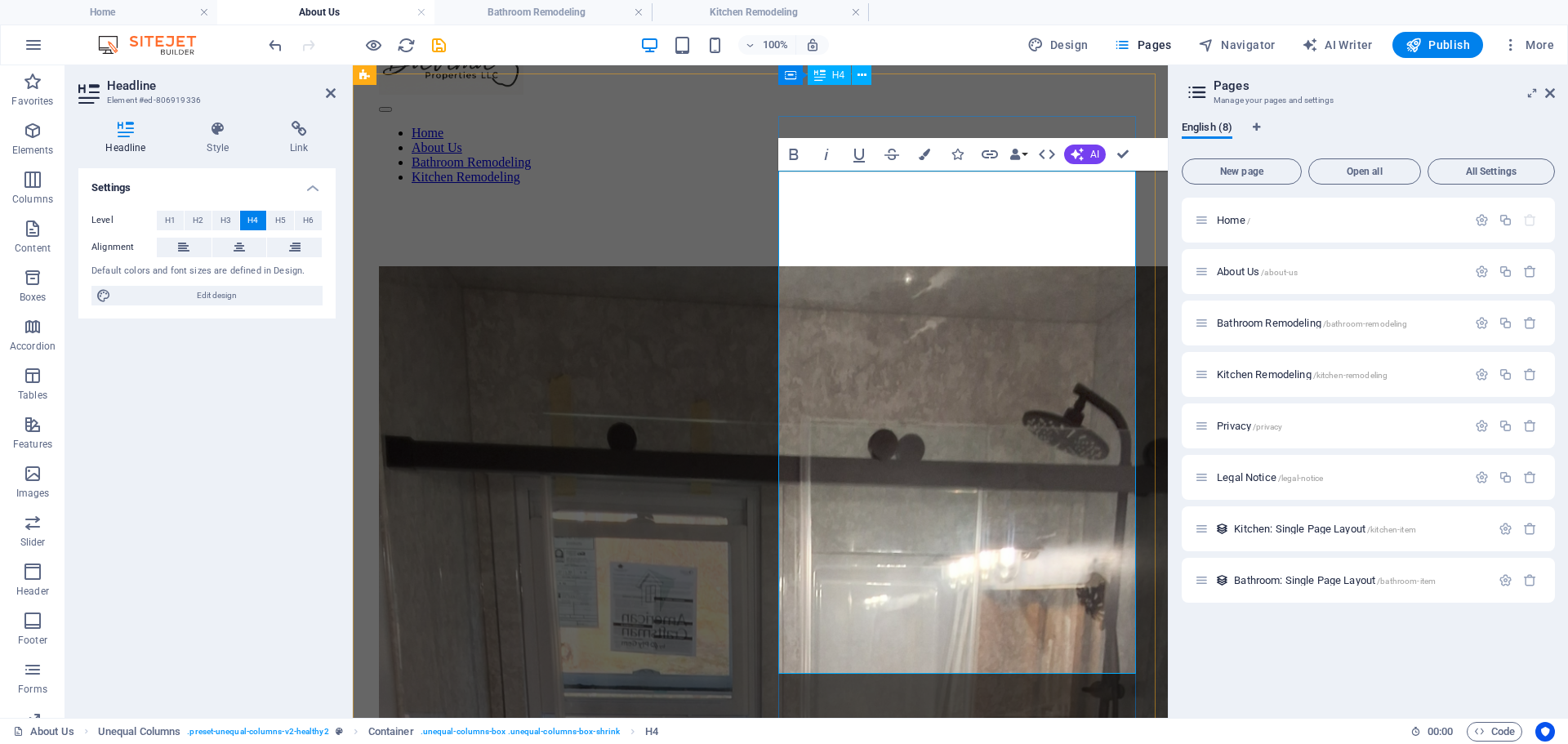
scroll to position [81, 0]
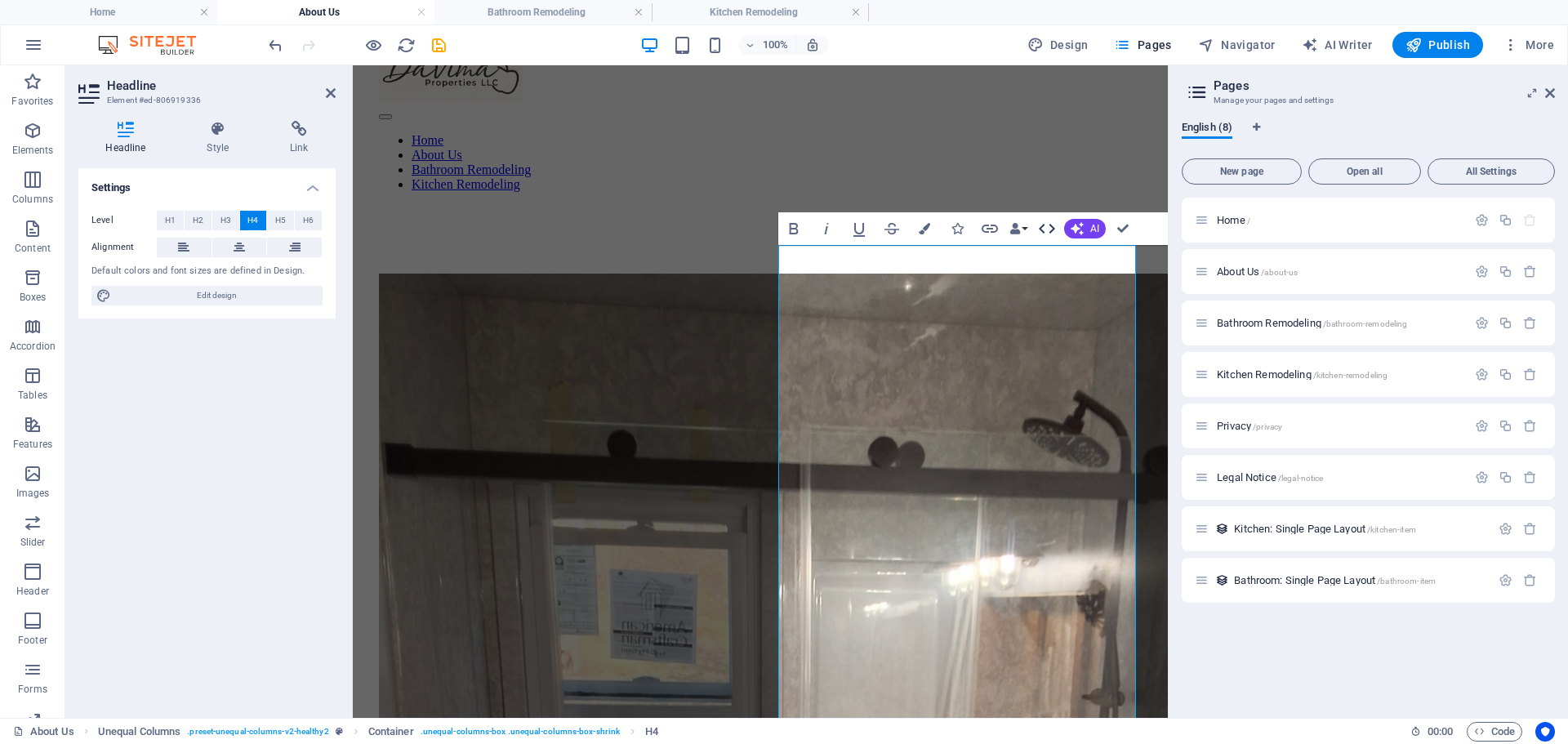
click at [1053, 231] on icon "button" at bounding box center [1047, 228] width 16 height 10
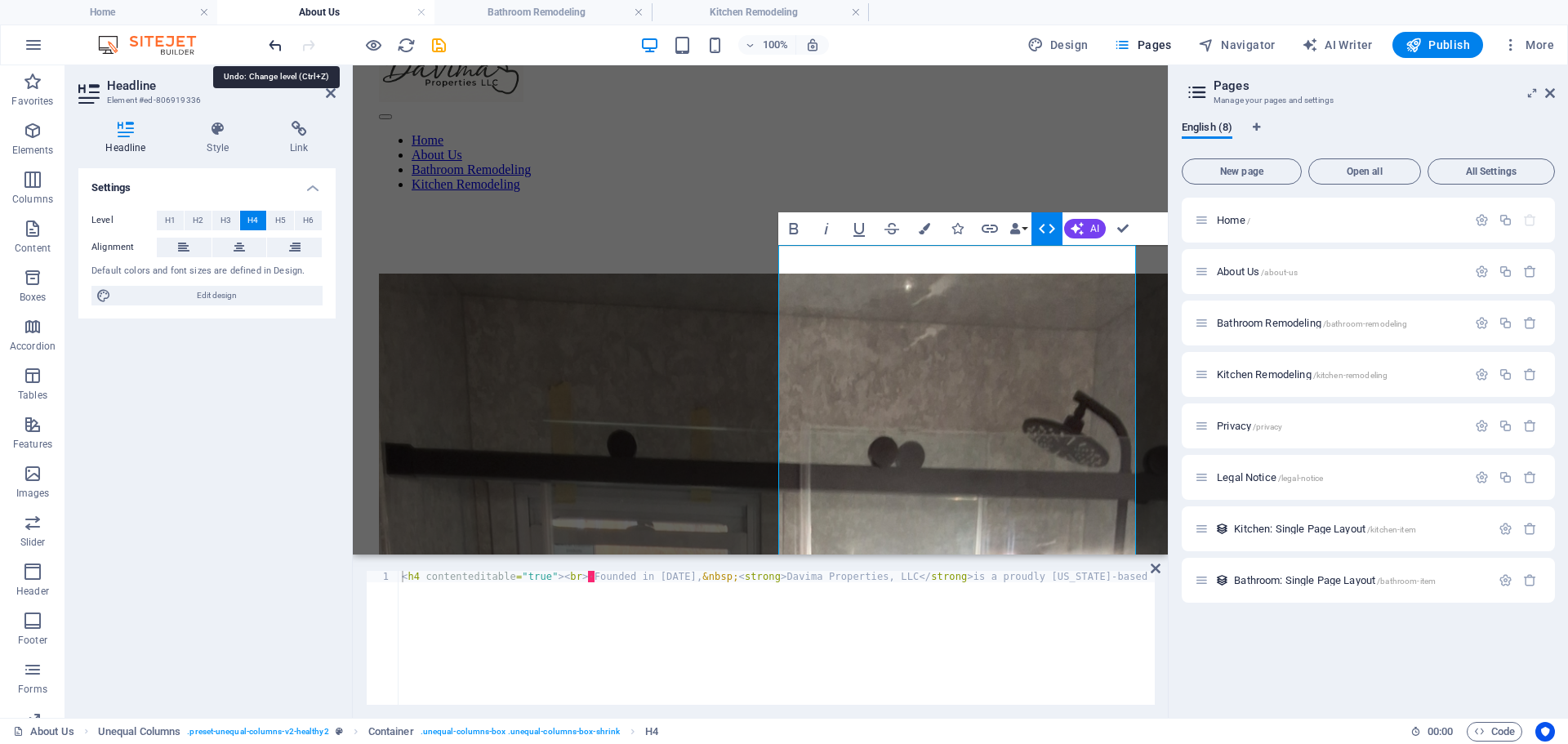
click at [275, 46] on icon "undo" at bounding box center [275, 45] width 19 height 19
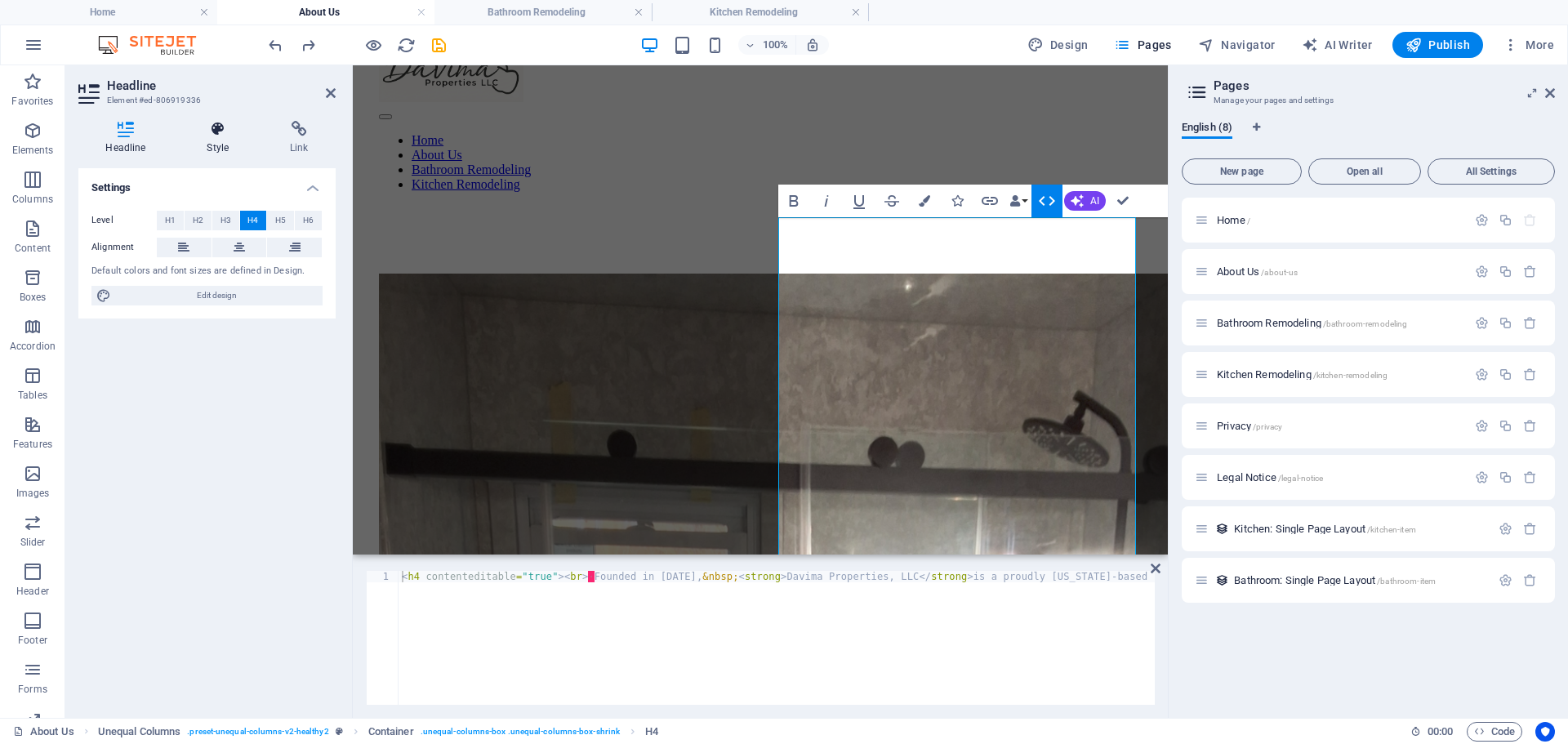
click at [219, 125] on icon at bounding box center [218, 129] width 77 height 16
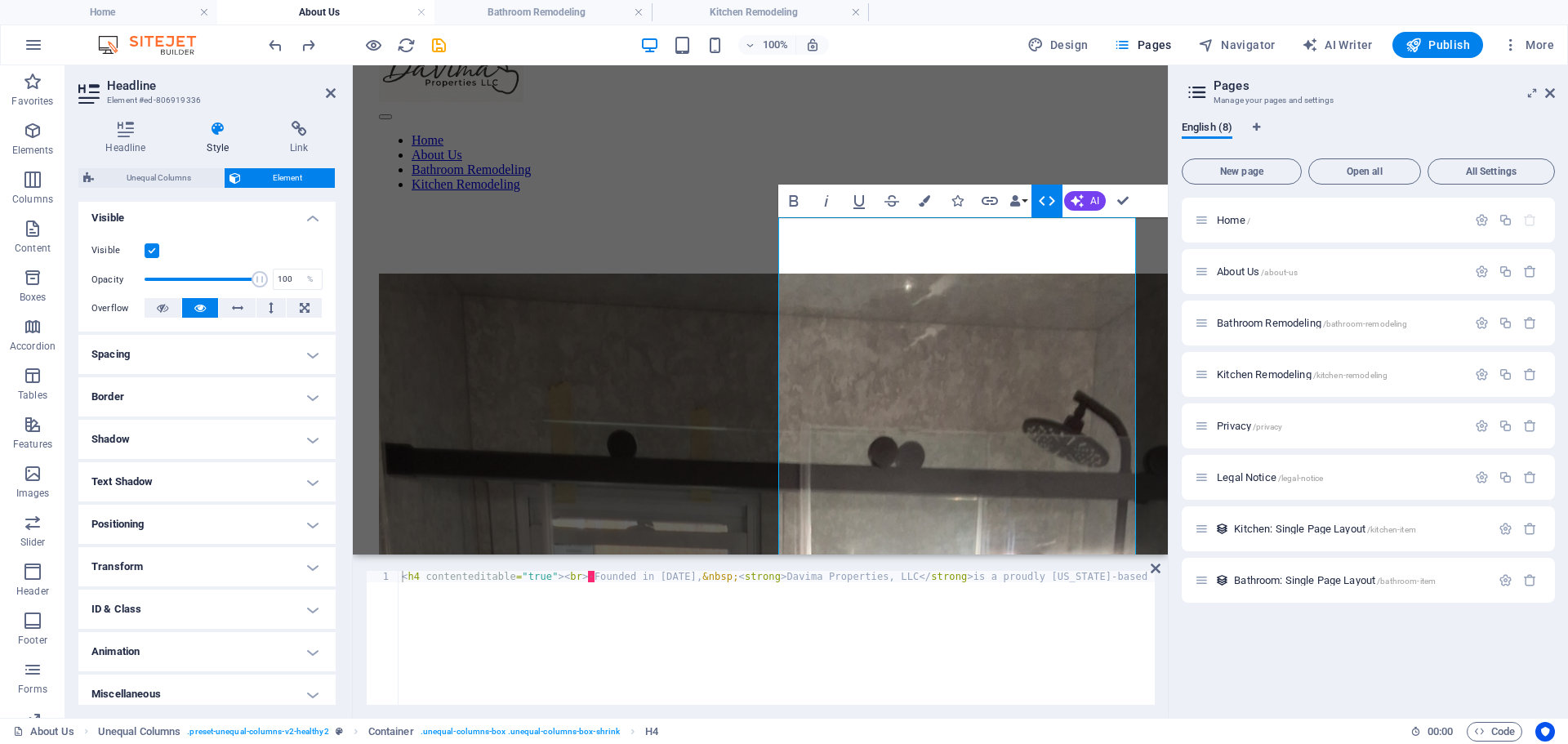
scroll to position [187, 0]
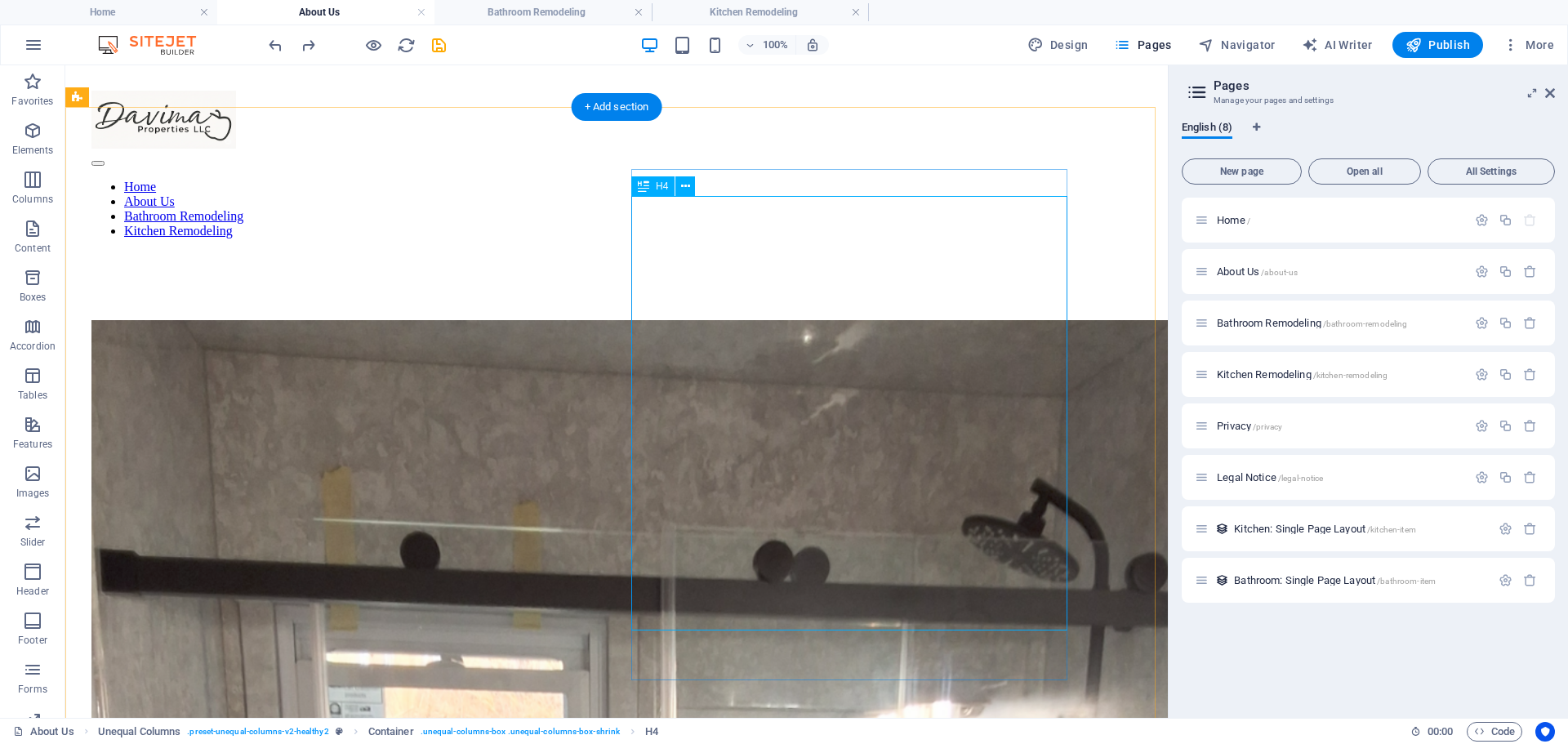
scroll to position [0, 0]
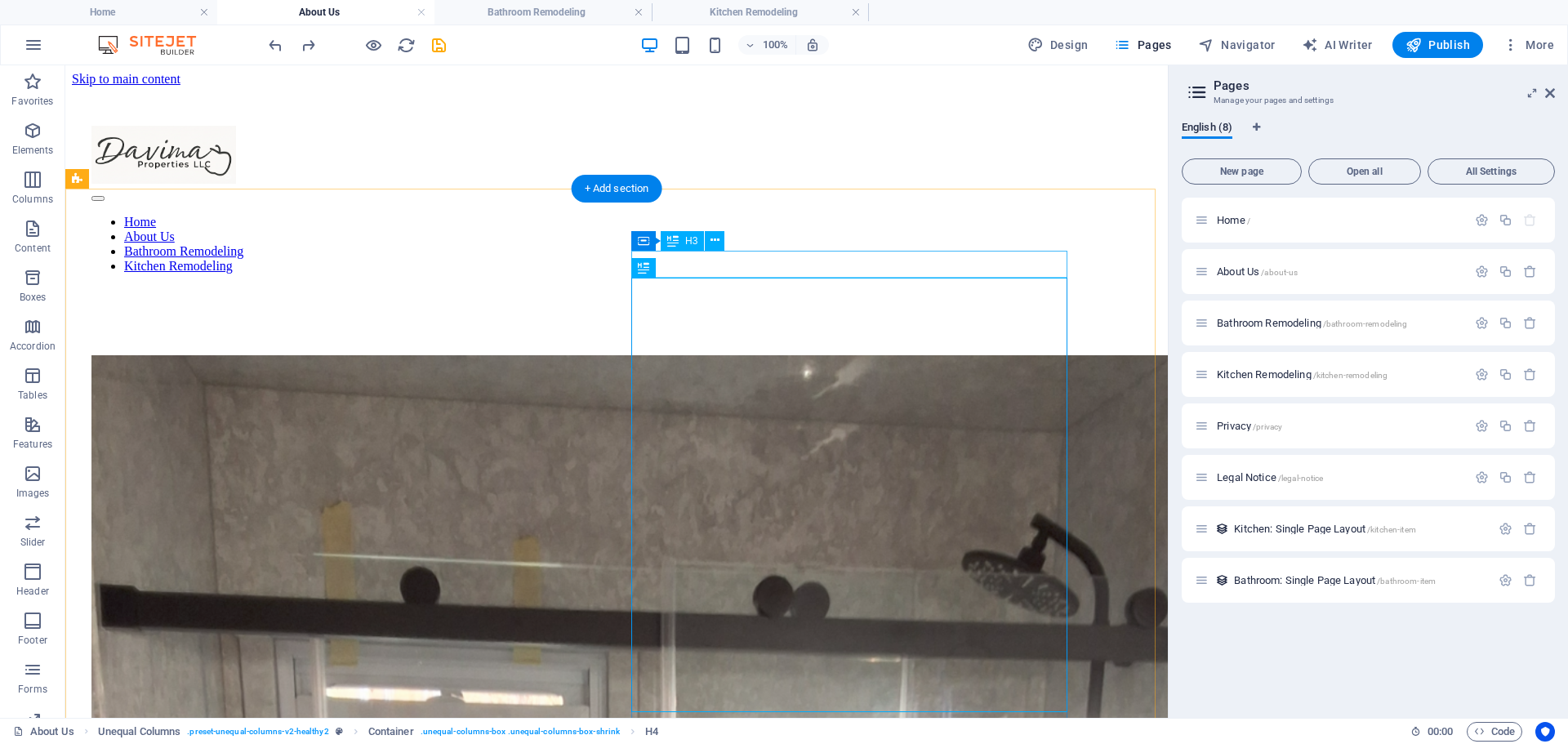
click at [1221, 223] on span "Home /" at bounding box center [1233, 221] width 33 height 13
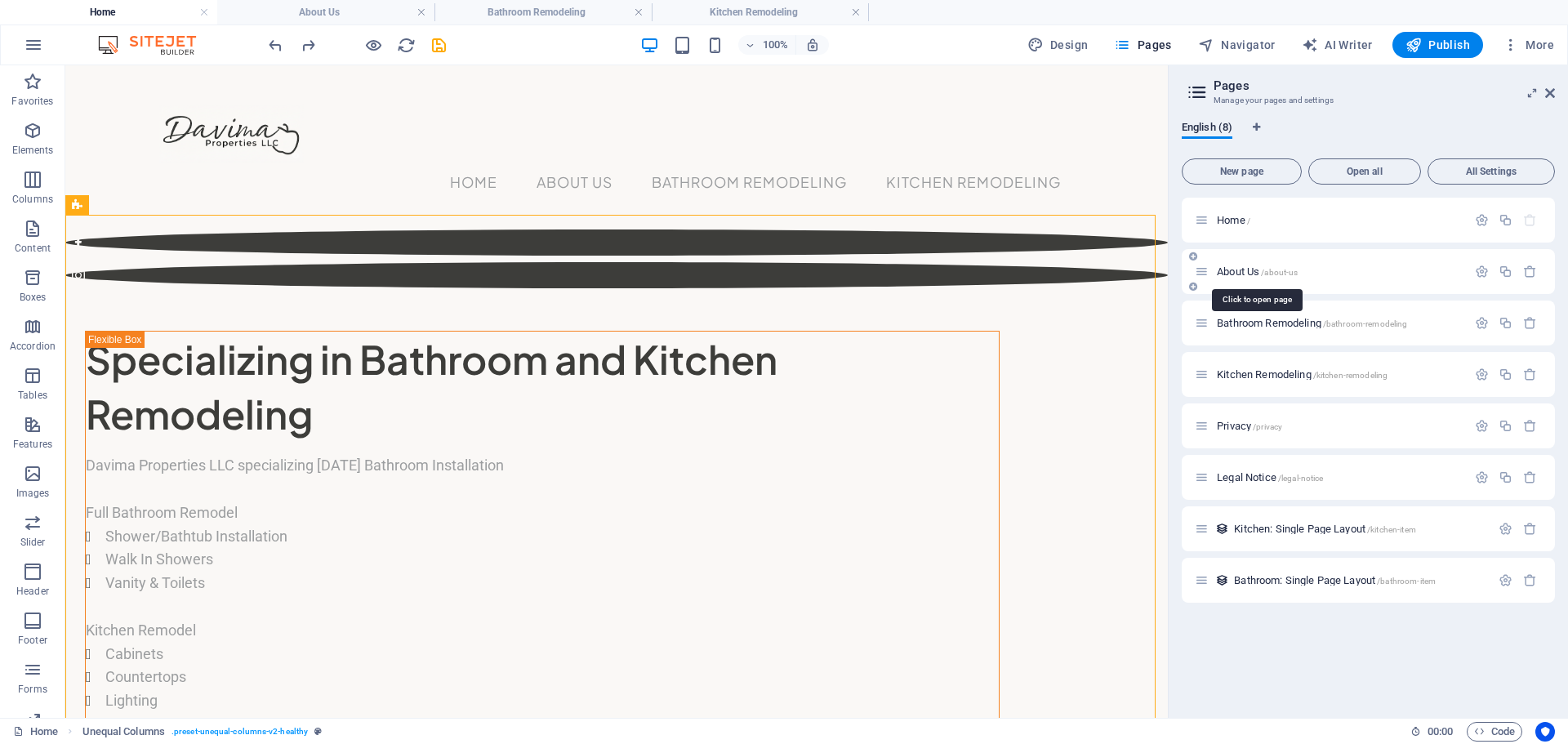
click at [1238, 266] on span "About Us /about-us" at bounding box center [1257, 272] width 80 height 13
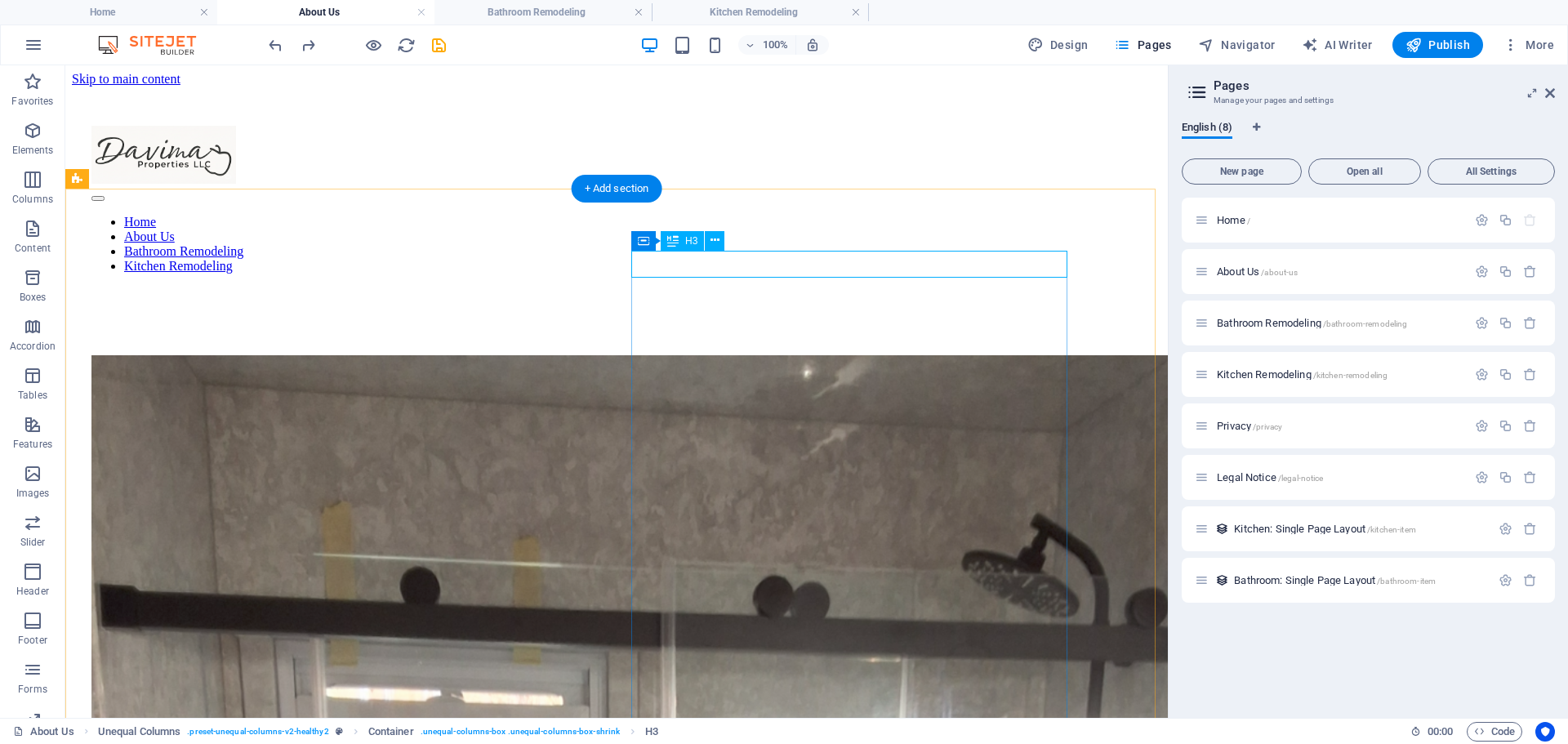
click at [713, 234] on icon at bounding box center [715, 240] width 9 height 17
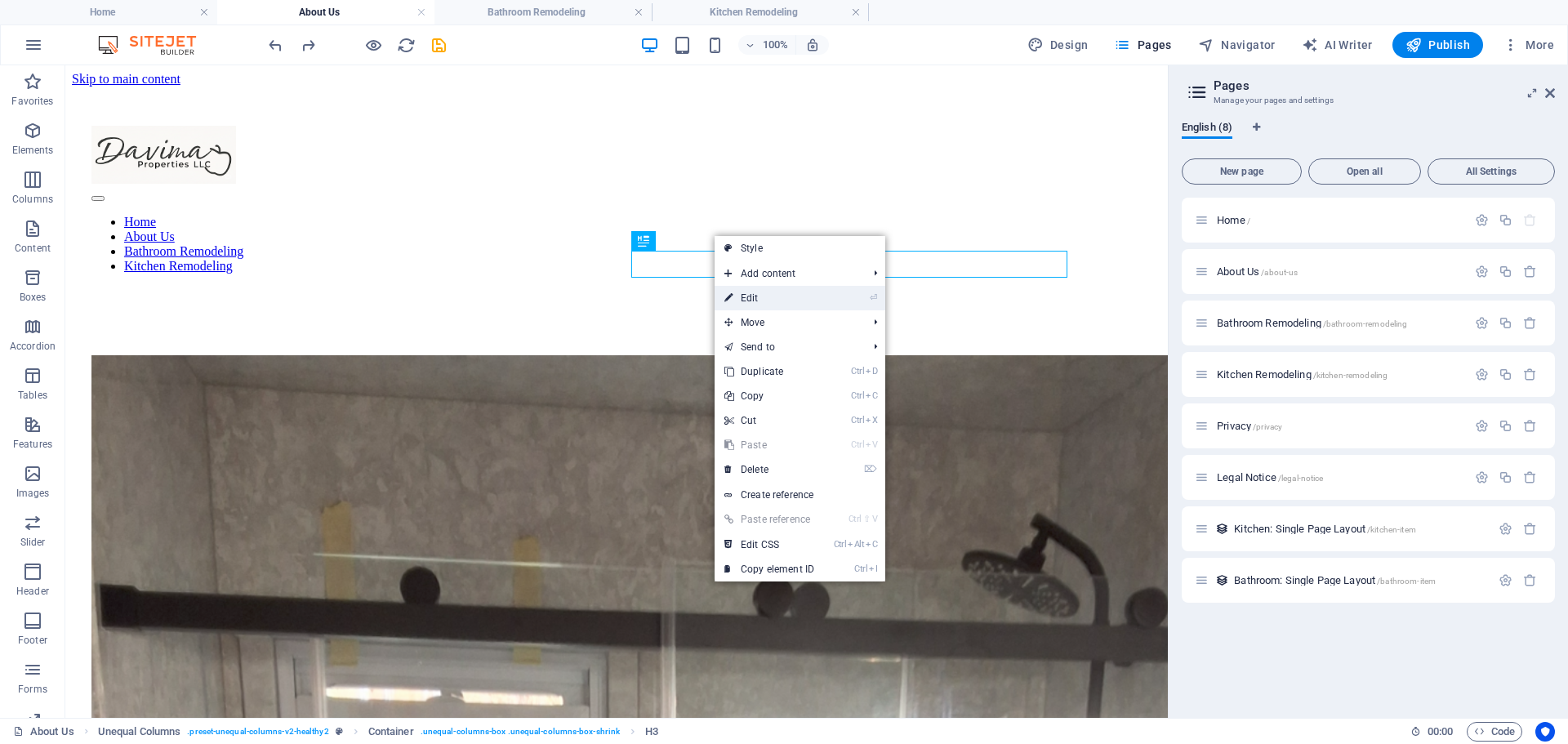
click at [744, 296] on link "⏎ Edit" at bounding box center [769, 297] width 109 height 24
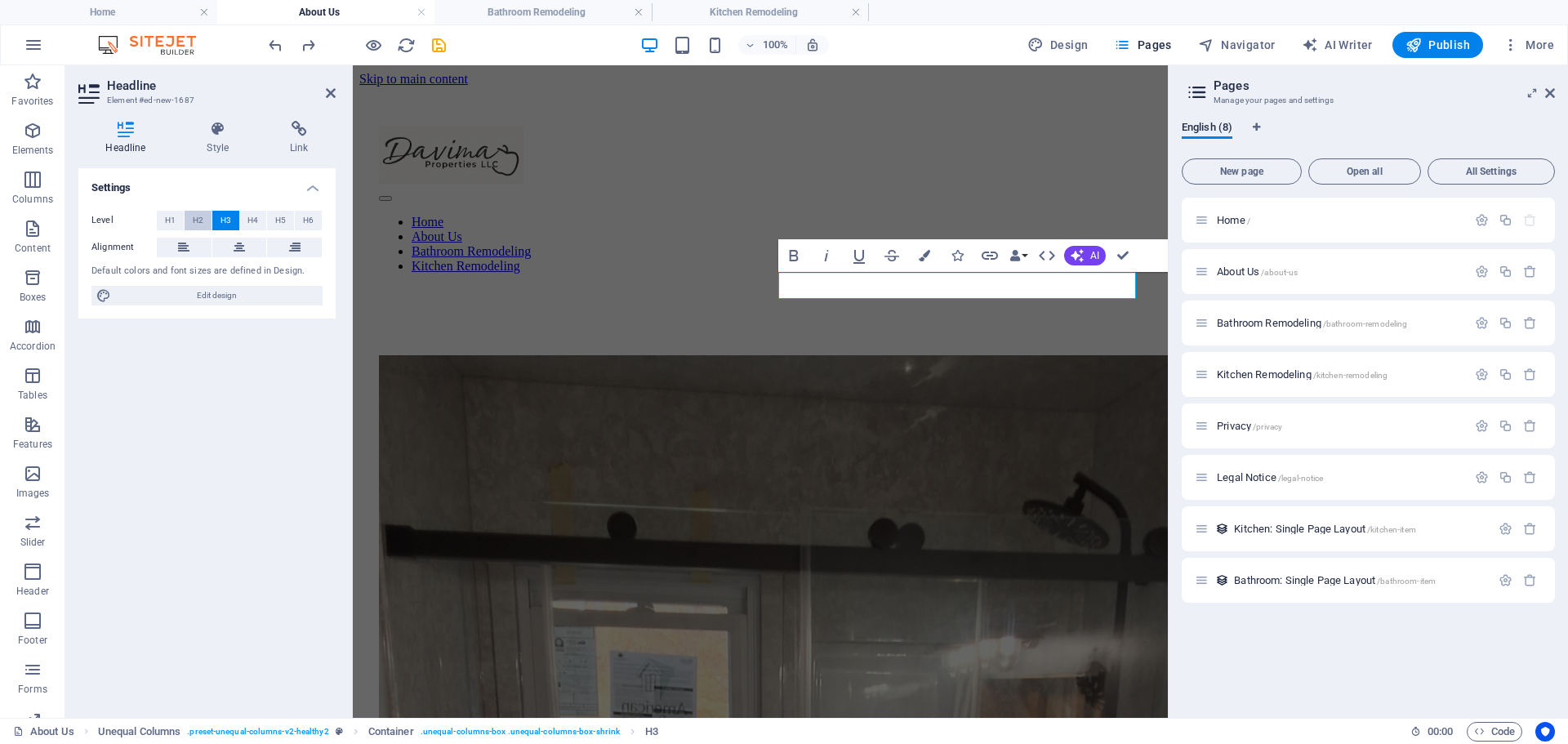
click at [197, 221] on span "H2" at bounding box center [198, 221] width 11 height 20
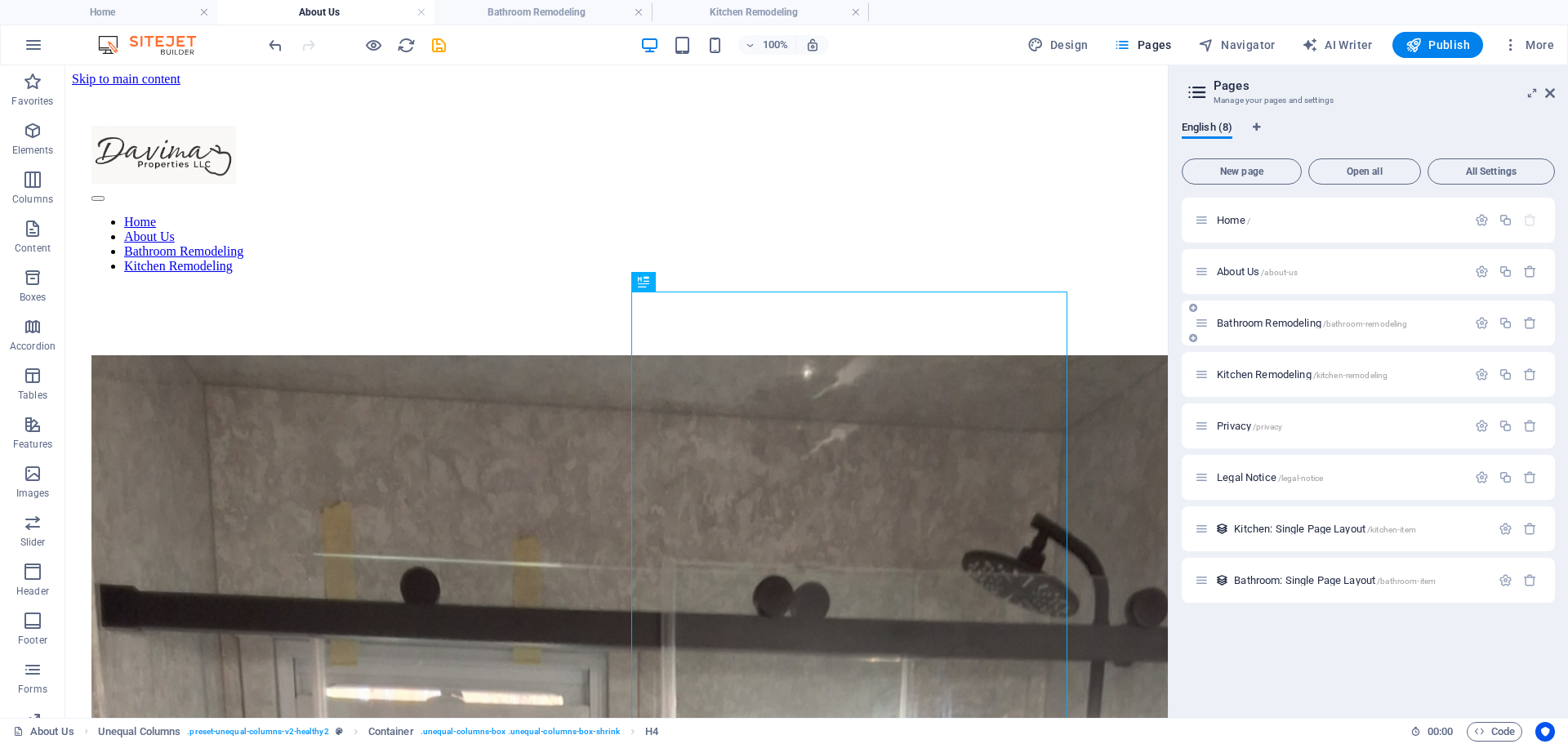
click at [1251, 314] on div "Bathroom Remodeling /bathroom-remodeling" at bounding box center [1368, 323] width 373 height 45
click at [1246, 321] on span "Bathroom Remodeling /bathroom-remodeling" at bounding box center [1312, 323] width 190 height 13
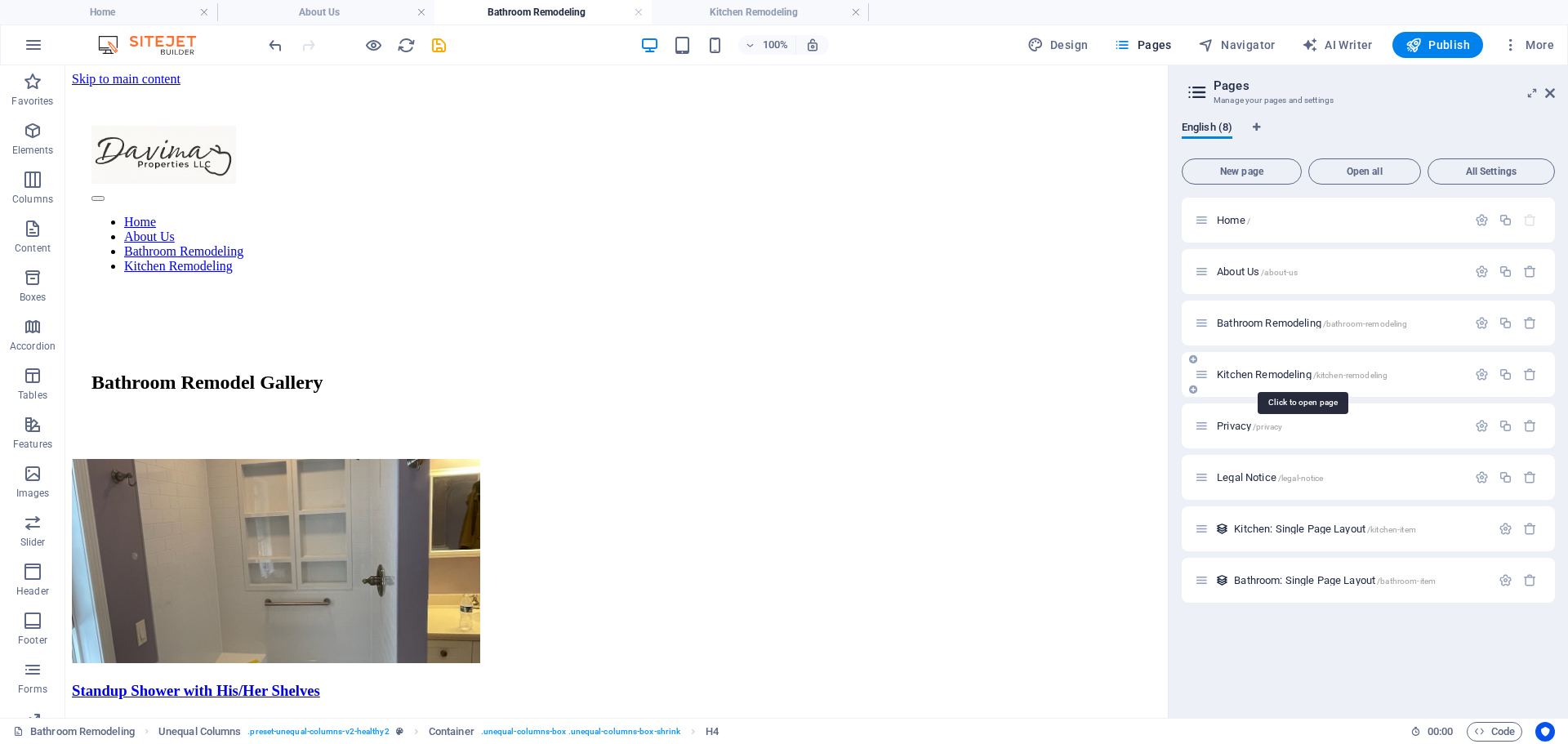
click at [1233, 375] on span "Kitchen Remodeling /kitchen-remodeling" at bounding box center [1302, 374] width 171 height 13
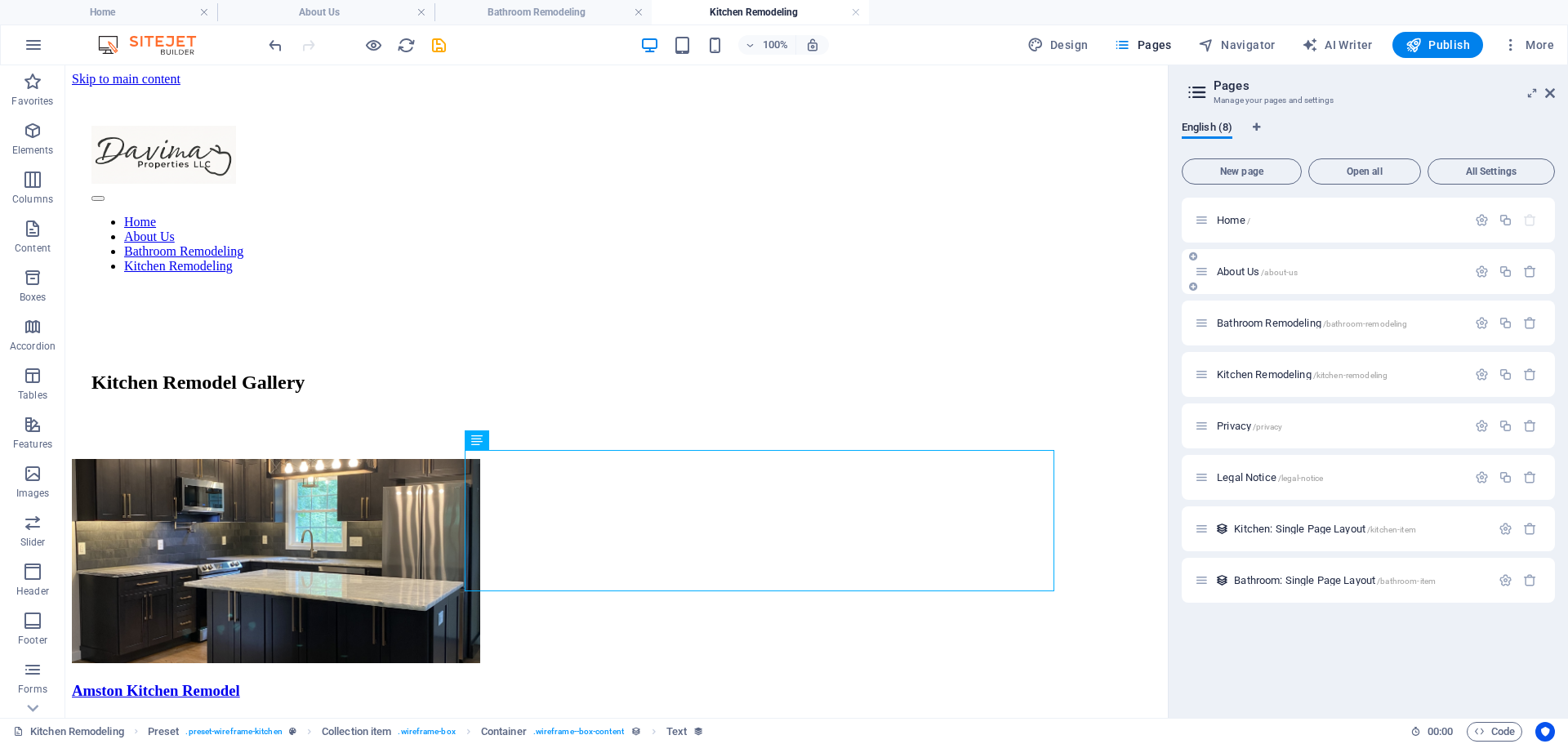
click at [1219, 263] on div "About Us /about-us" at bounding box center [1330, 271] width 272 height 19
click at [1231, 273] on span "About Us /about-us" at bounding box center [1257, 272] width 80 height 13
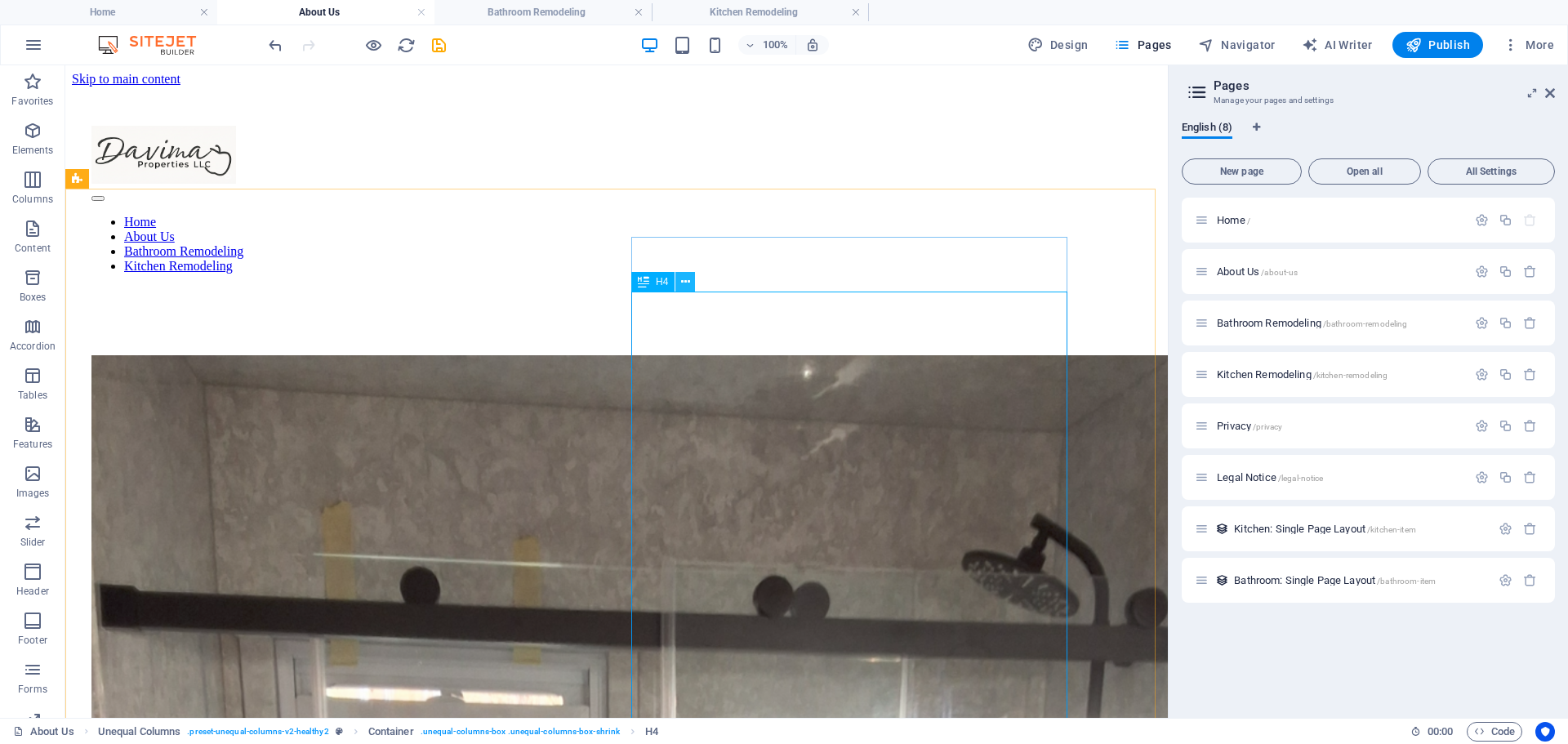
click at [685, 279] on icon at bounding box center [685, 282] width 9 height 17
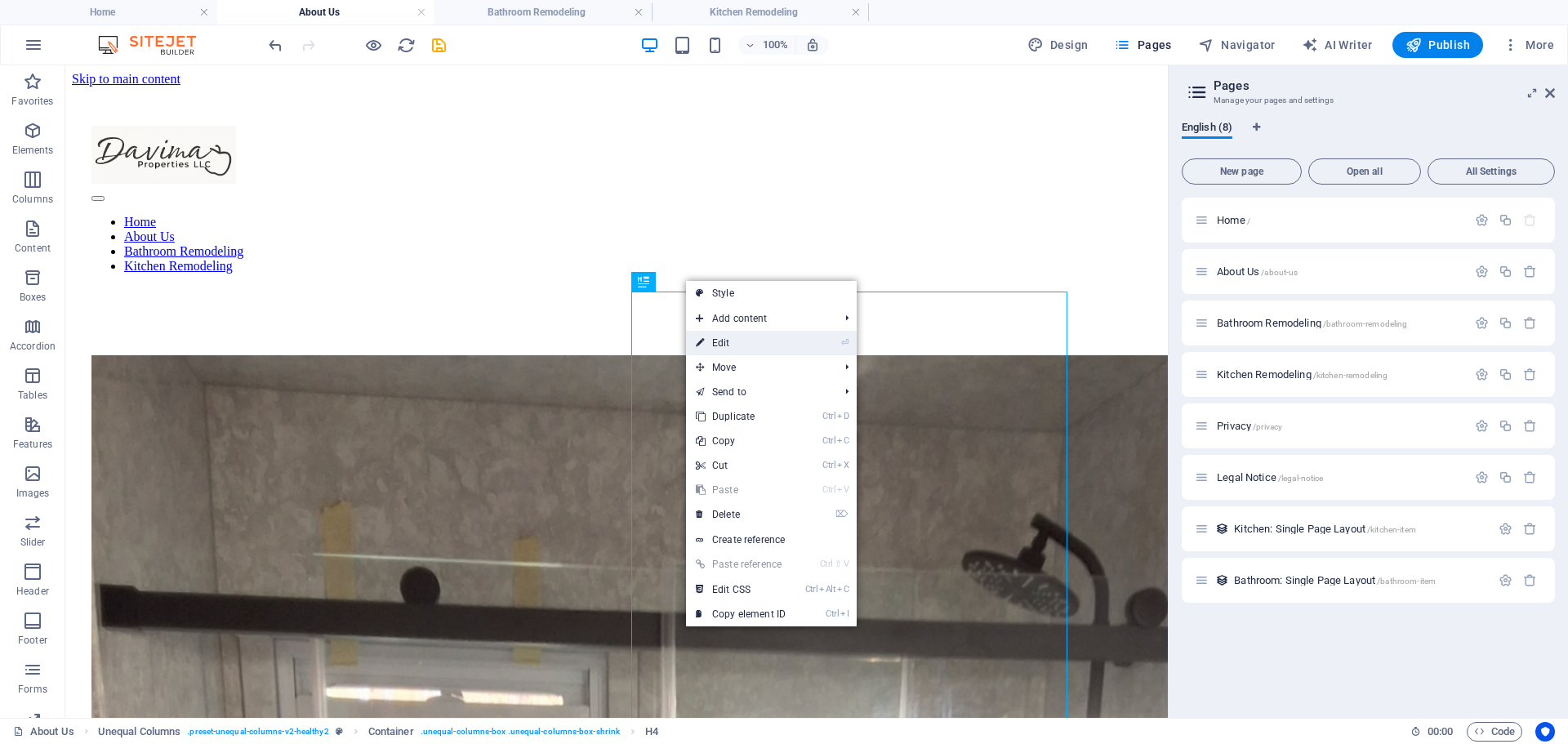
click at [713, 345] on link "⏎ Edit" at bounding box center [741, 343] width 109 height 24
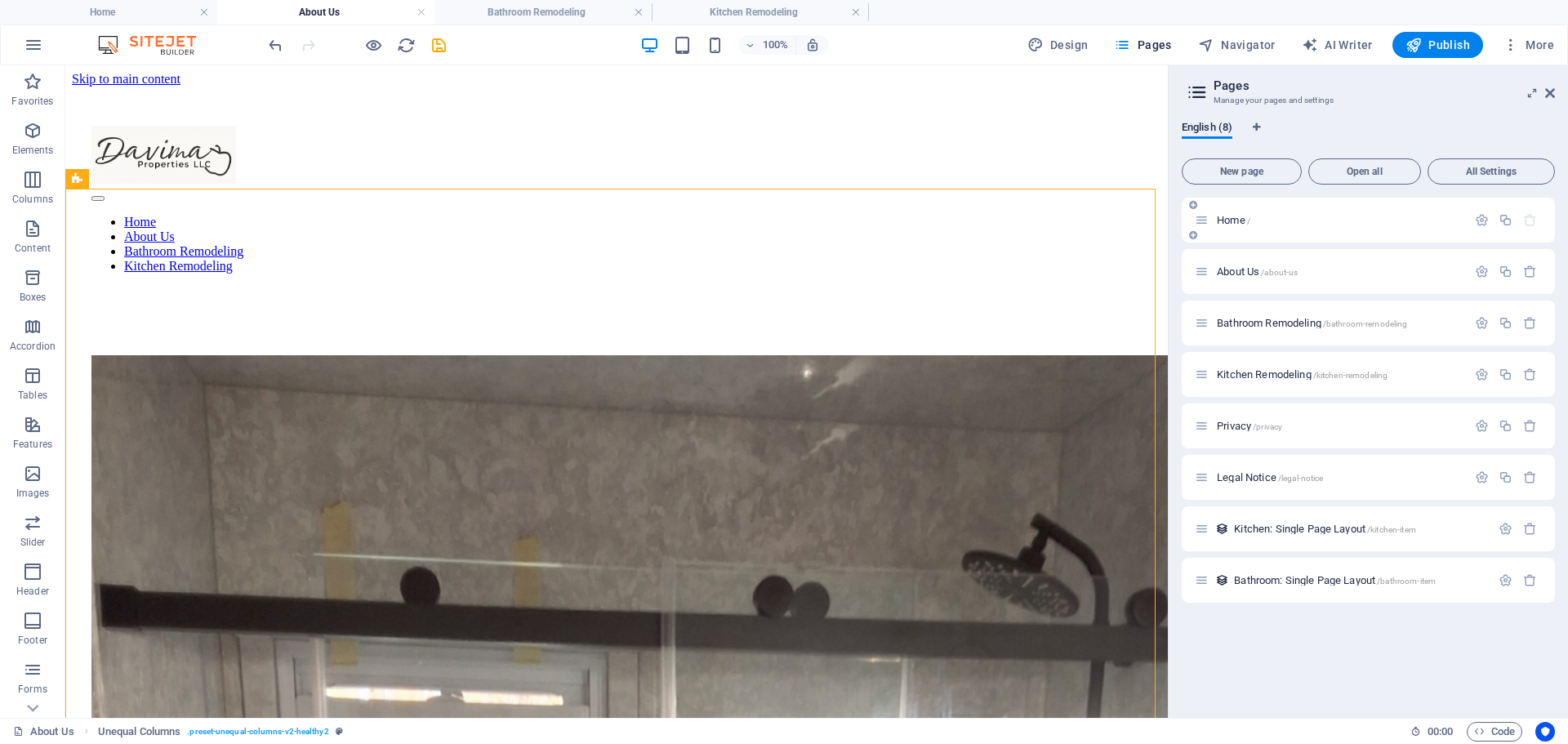
click at [1228, 217] on span "Home /" at bounding box center [1233, 221] width 33 height 13
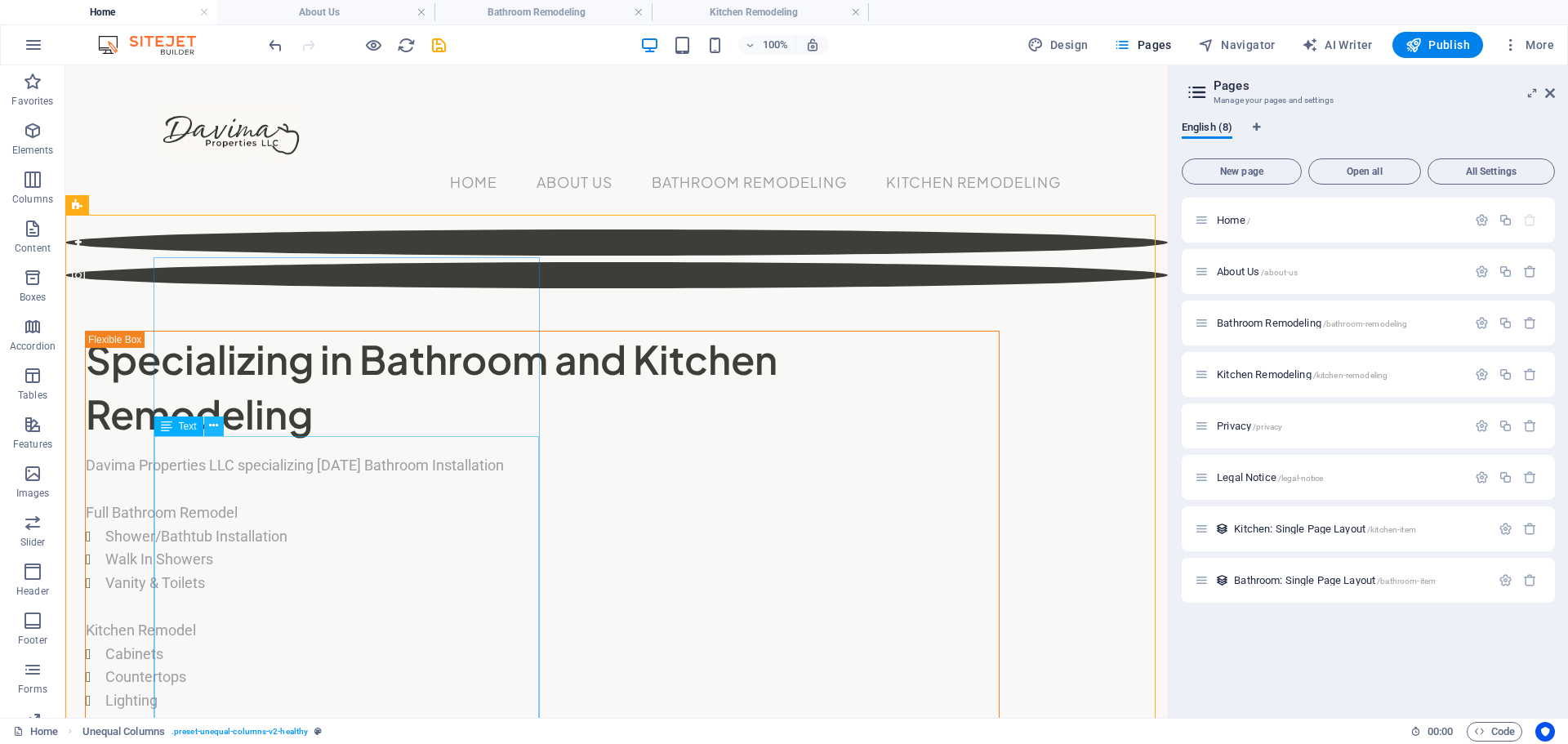
click at [210, 427] on icon at bounding box center [213, 426] width 9 height 17
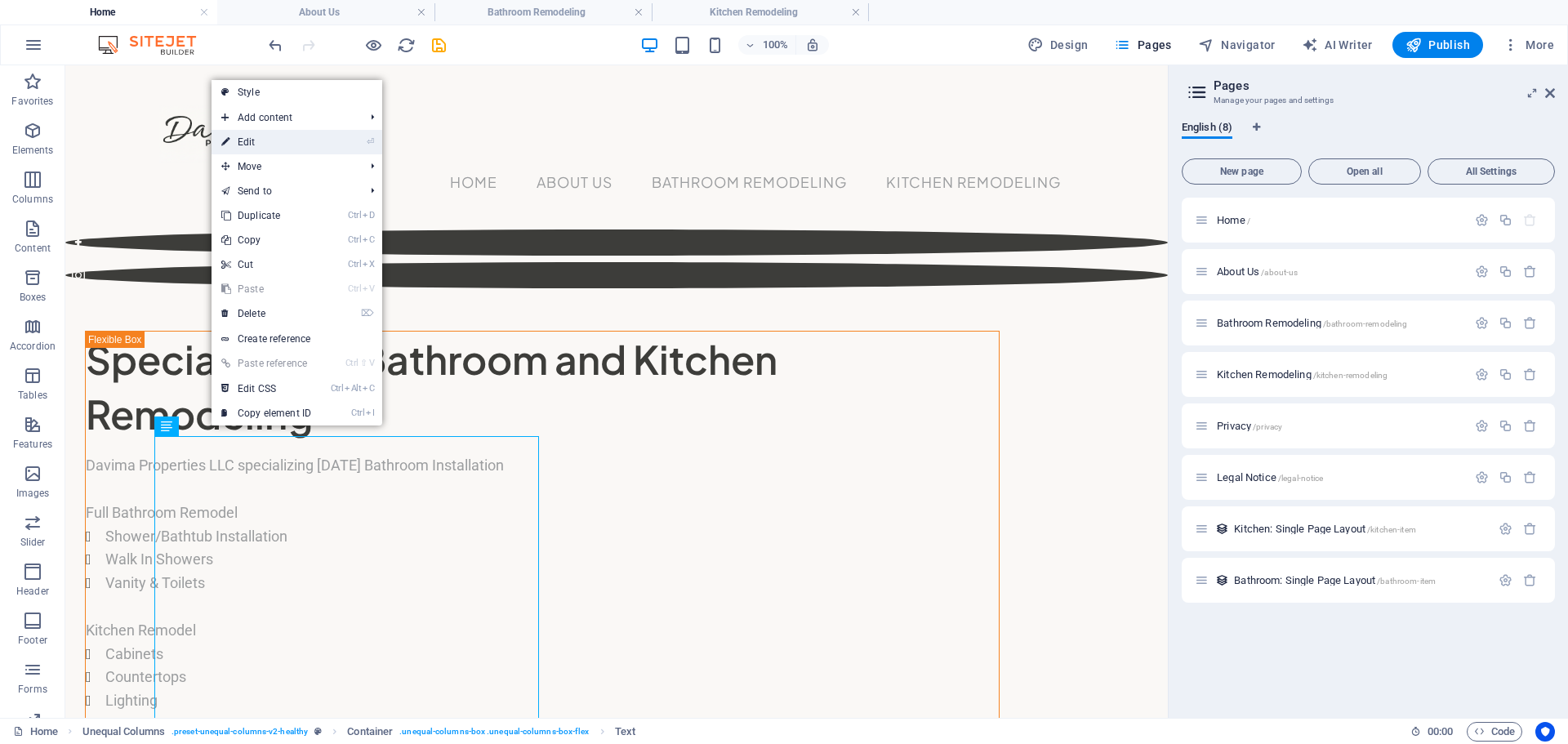
click at [243, 140] on link "⏎ Edit" at bounding box center [266, 142] width 109 height 24
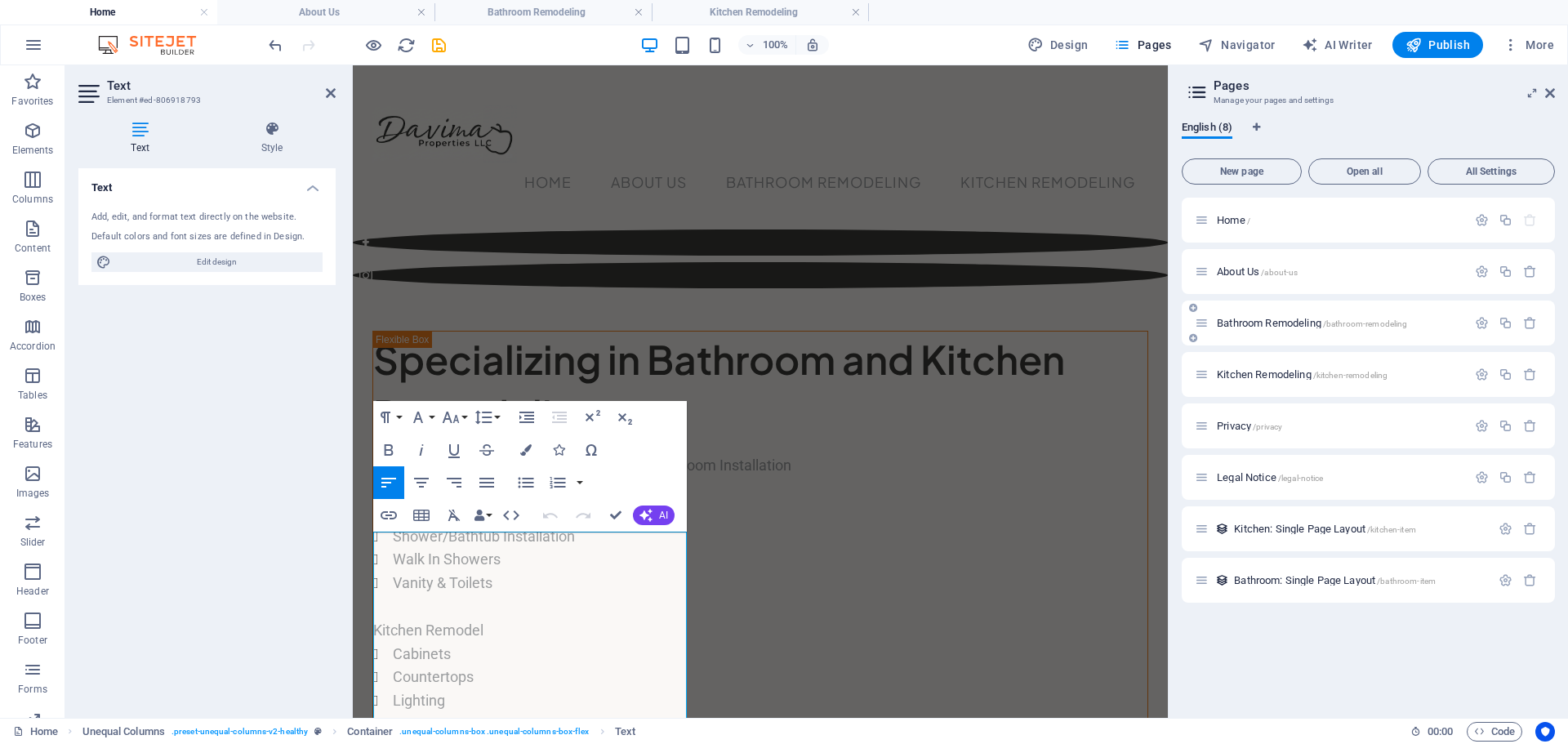
click at [1256, 323] on span "Bathroom Remodeling /bathroom-remodeling" at bounding box center [1312, 323] width 190 height 13
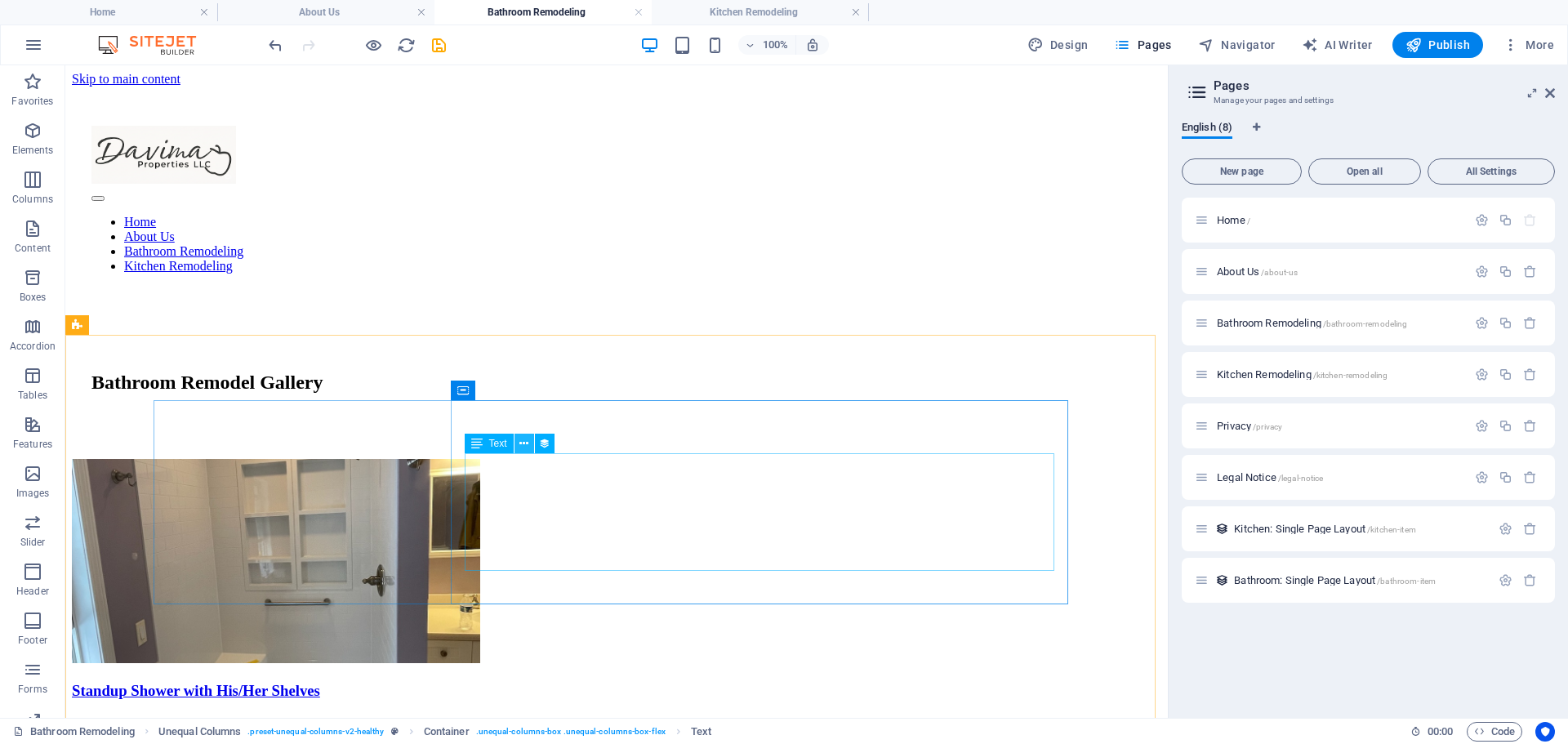
click at [524, 443] on icon at bounding box center [524, 443] width 9 height 17
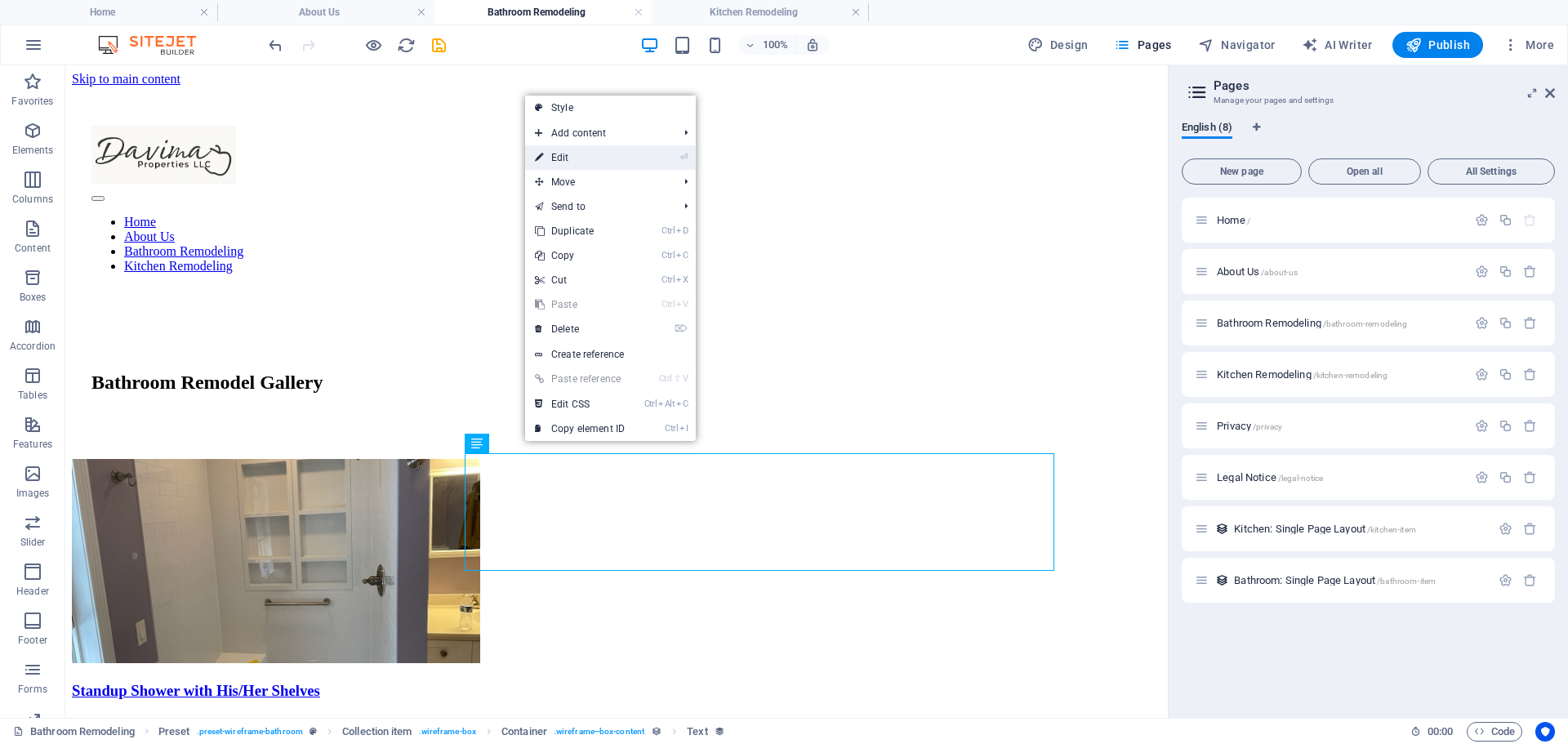
click at [549, 156] on link "⏎ Edit" at bounding box center [580, 157] width 109 height 24
select select "description"
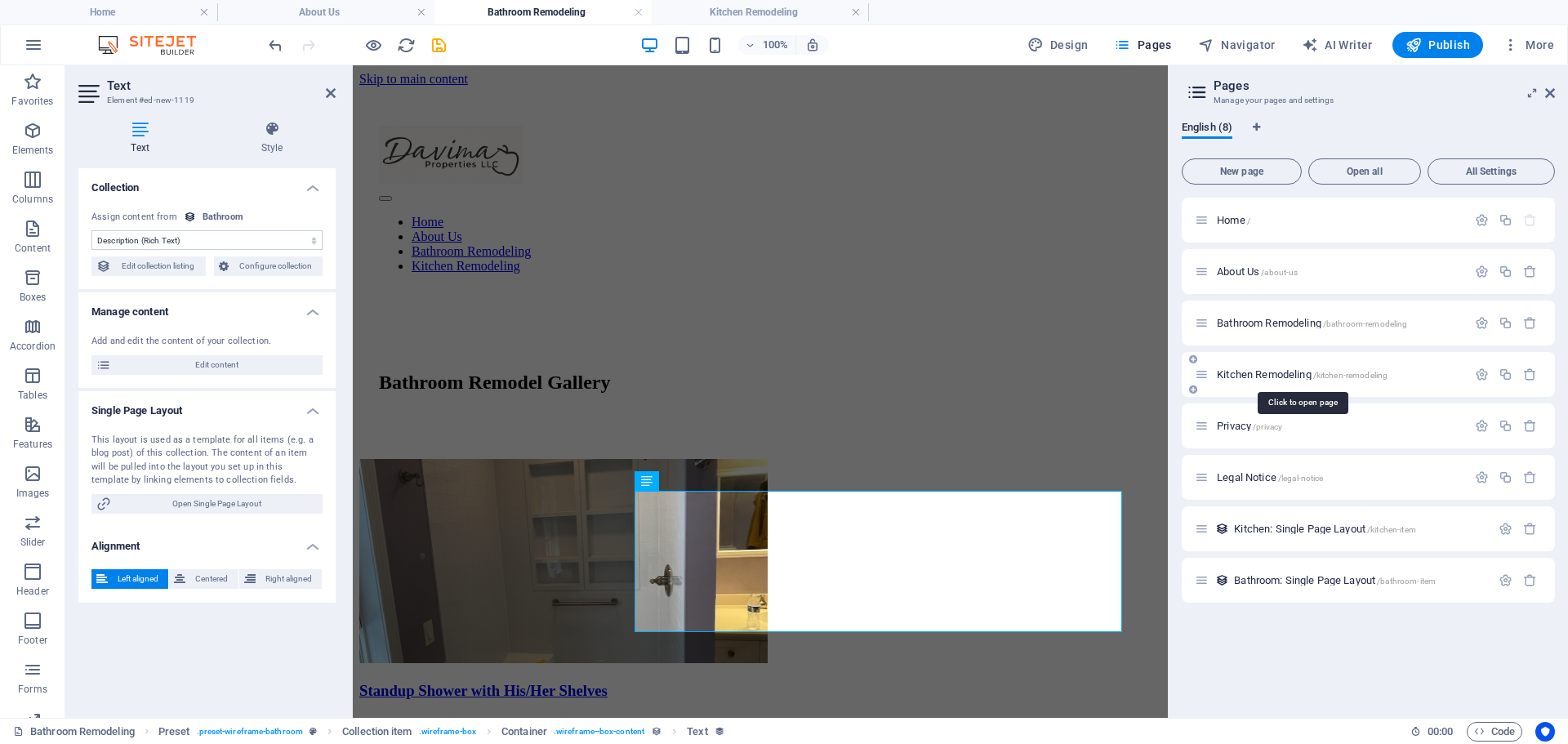
click at [1250, 373] on span "Kitchen Remodeling /kitchen-remodeling" at bounding box center [1302, 374] width 171 height 13
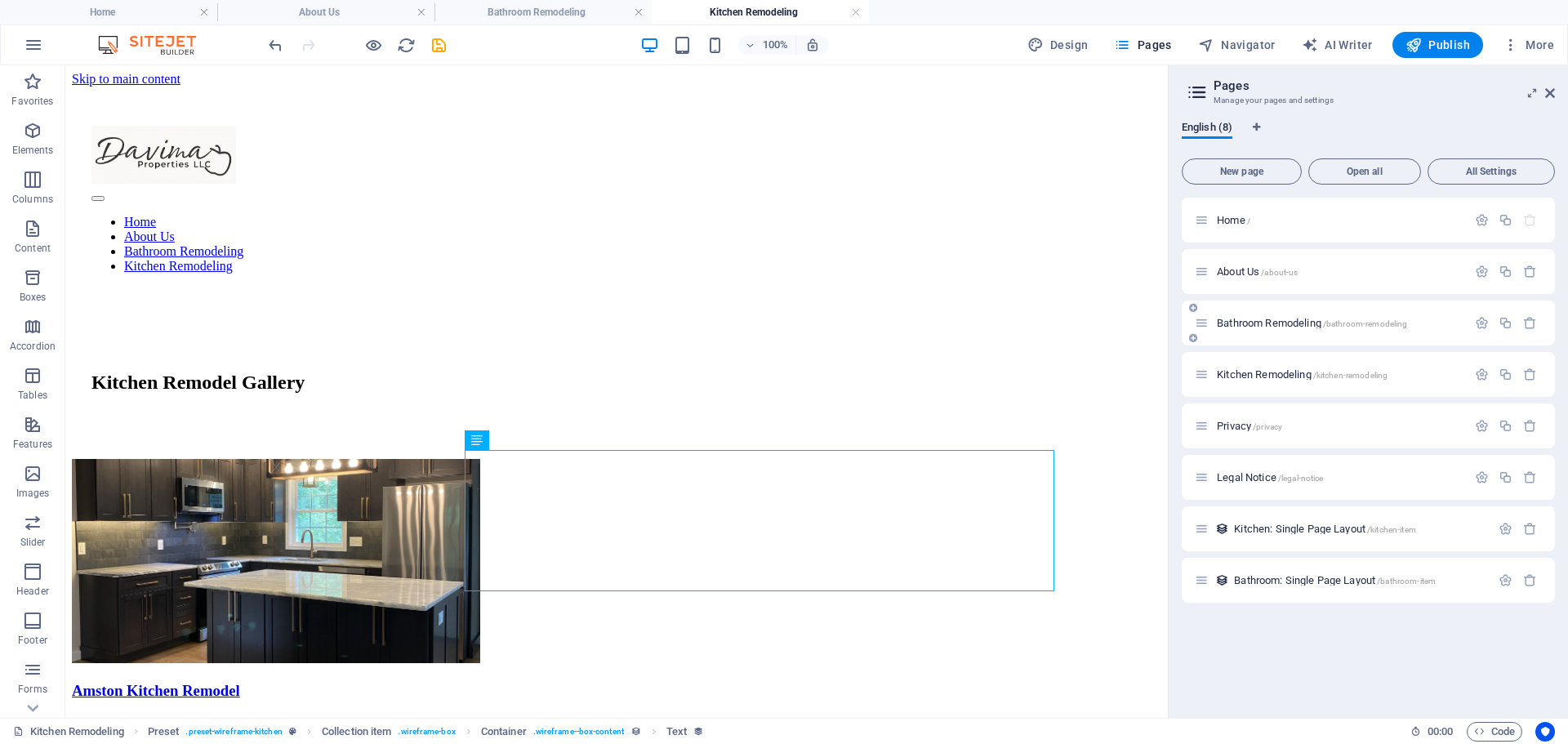
click at [1255, 325] on span "Bathroom Remodeling /bathroom-remodeling" at bounding box center [1312, 323] width 190 height 13
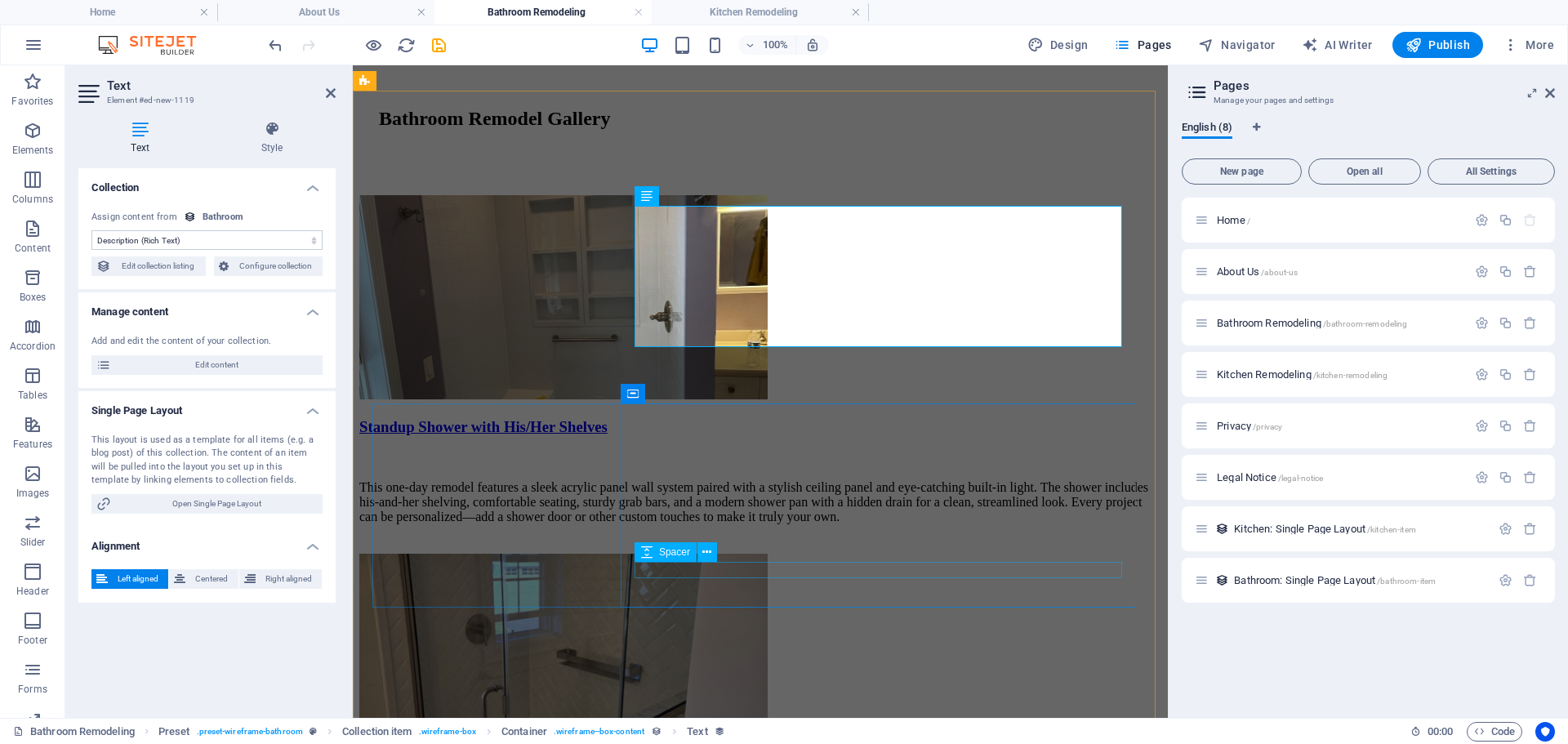
scroll to position [326, 0]
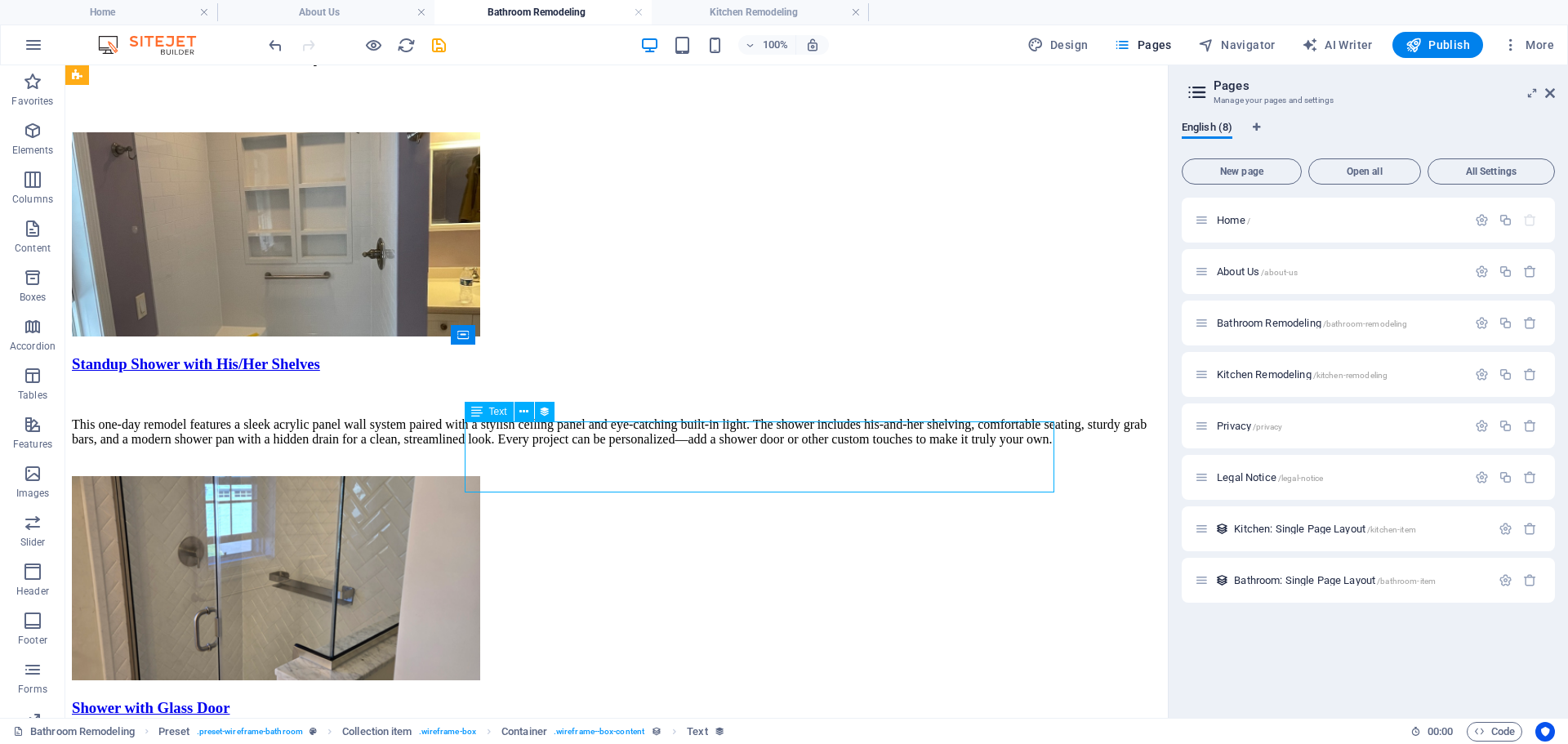
scroll to position [286, 0]
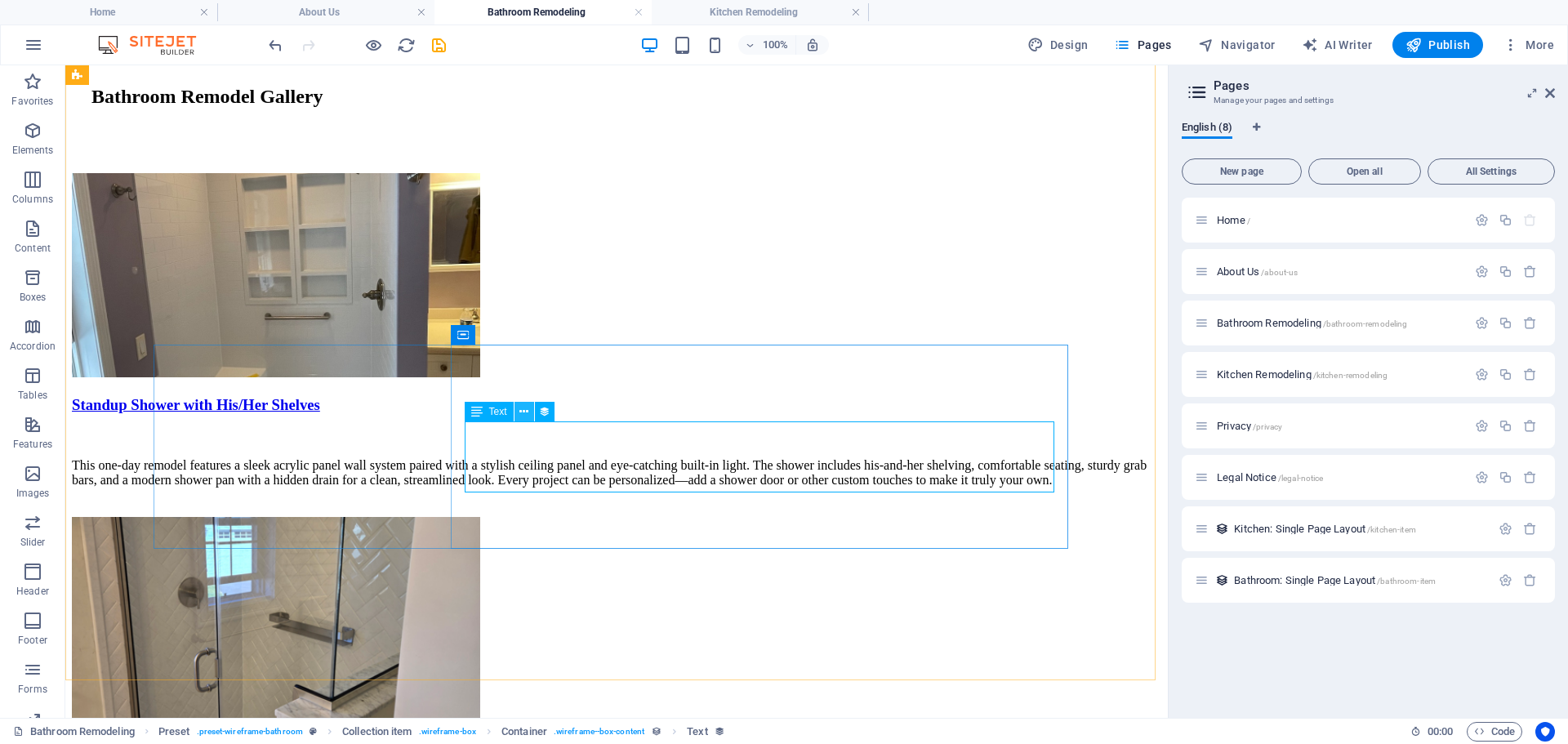
click at [519, 410] on icon at bounding box center [524, 411] width 9 height 17
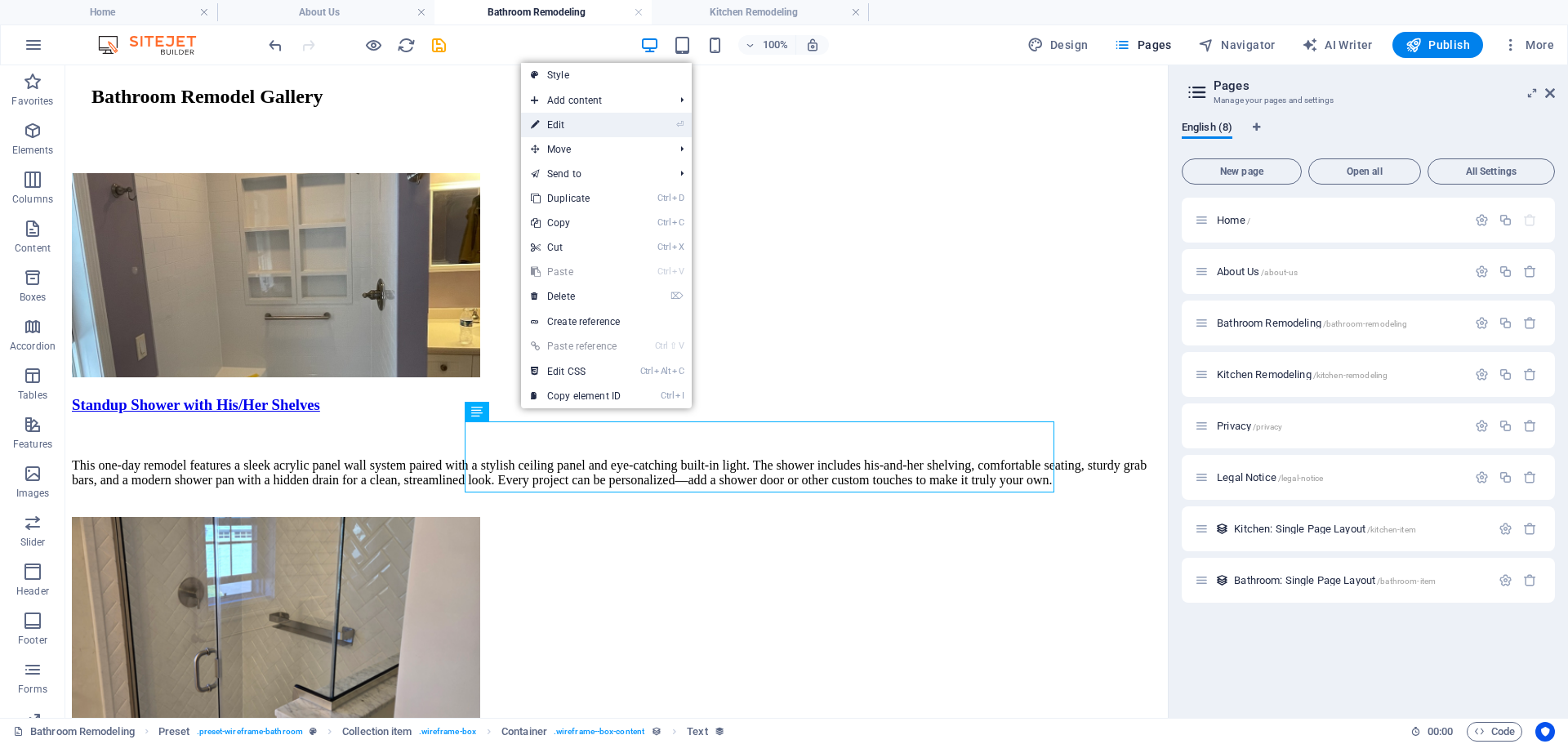
click at [583, 122] on link "⏎ Edit" at bounding box center [575, 125] width 109 height 24
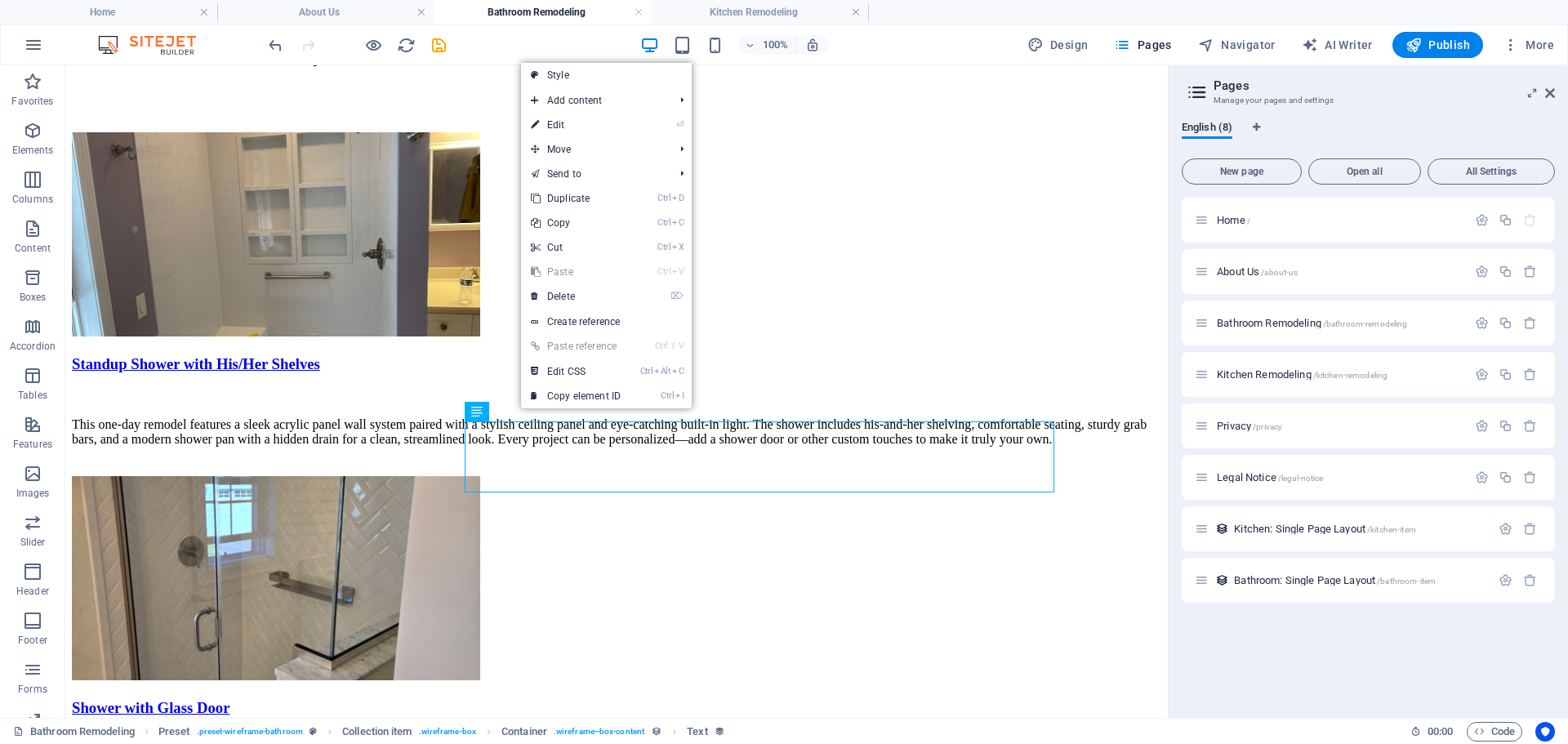
select select "description"
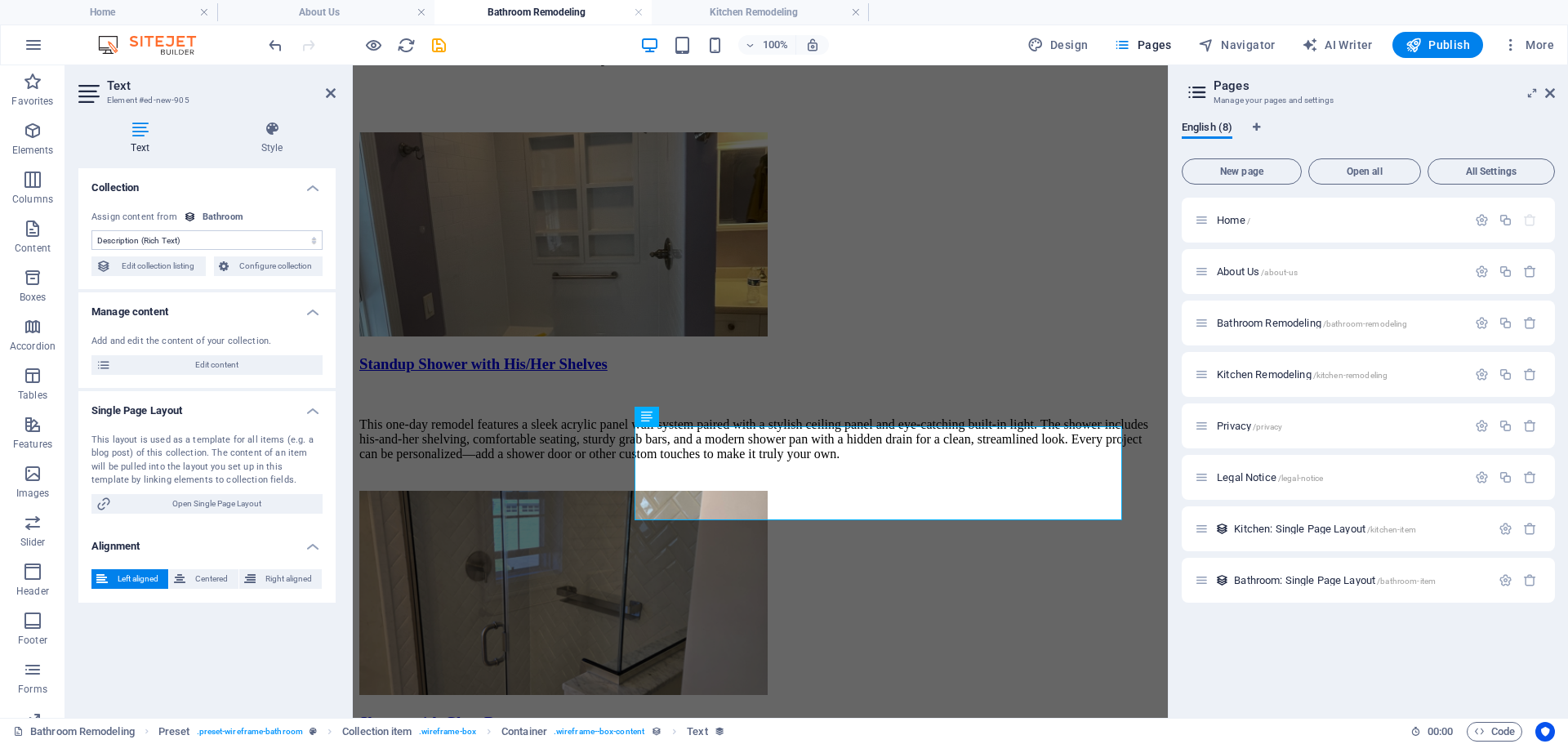
click at [315, 240] on select "No assignment, content remains static Created at (Date) Updated at (Date) Name …" at bounding box center [207, 240] width 231 height 20
click at [277, 128] on icon at bounding box center [271, 129] width 128 height 16
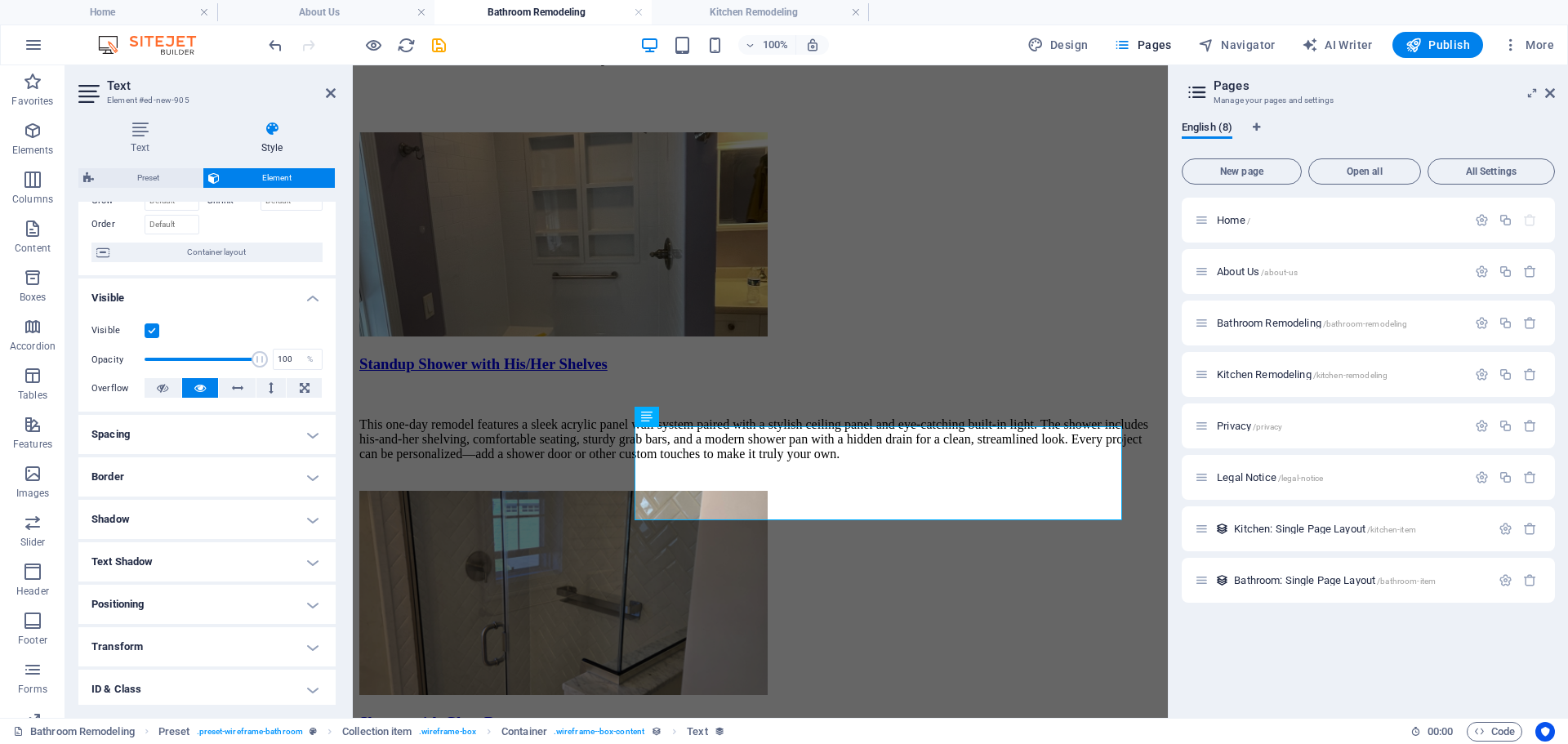
scroll to position [187, 0]
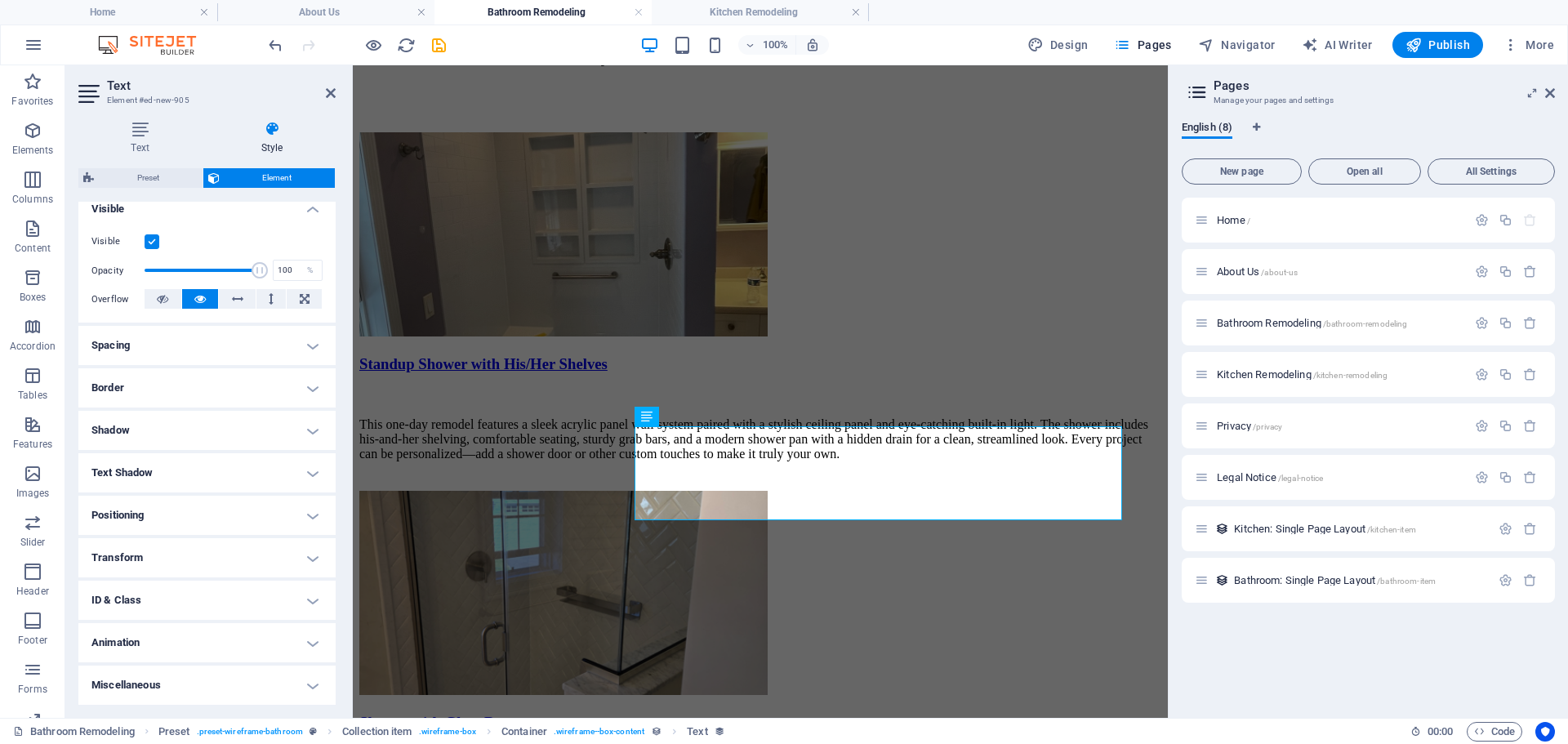
click at [130, 686] on h4 "Miscellaneous" at bounding box center [207, 684] width 257 height 39
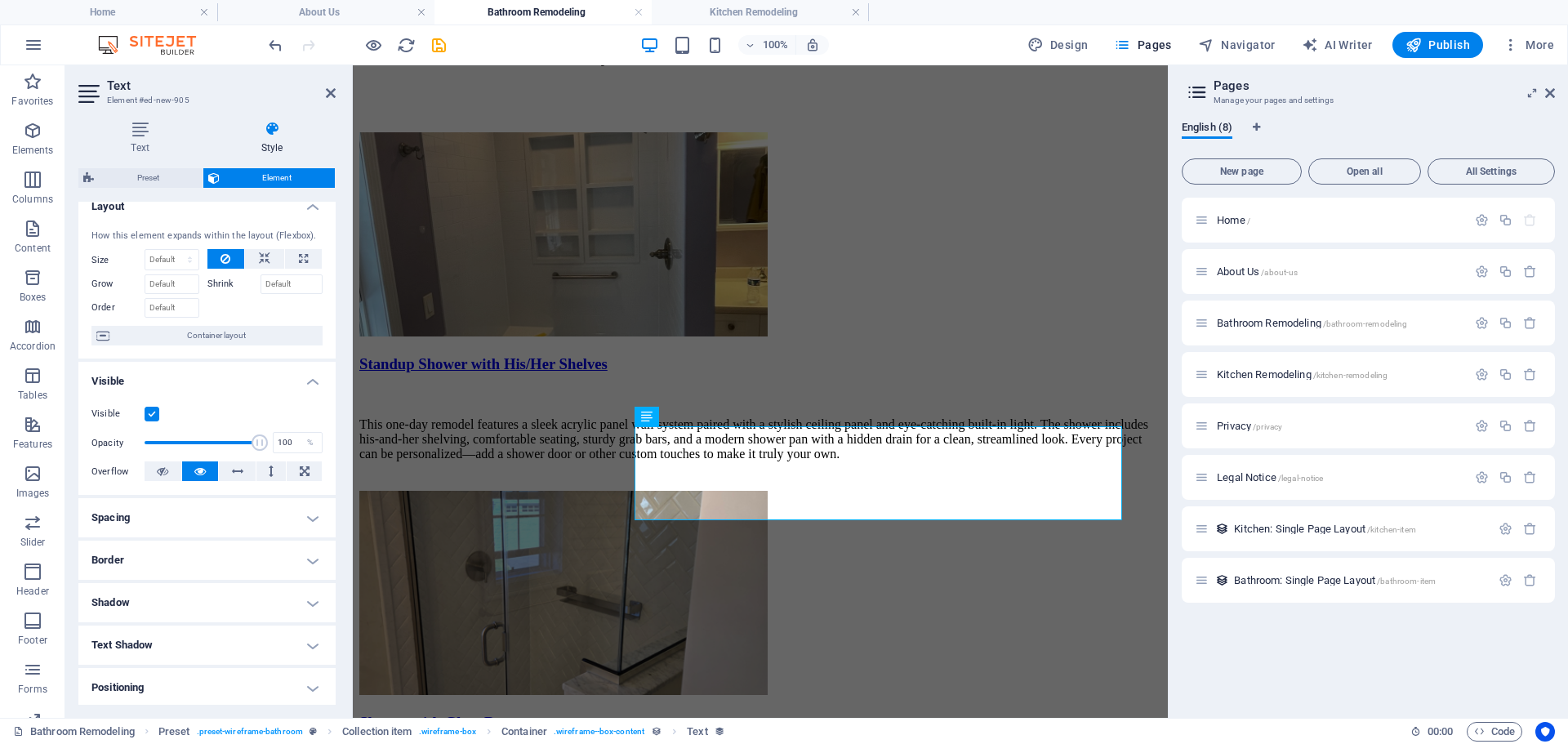
scroll to position [0, 0]
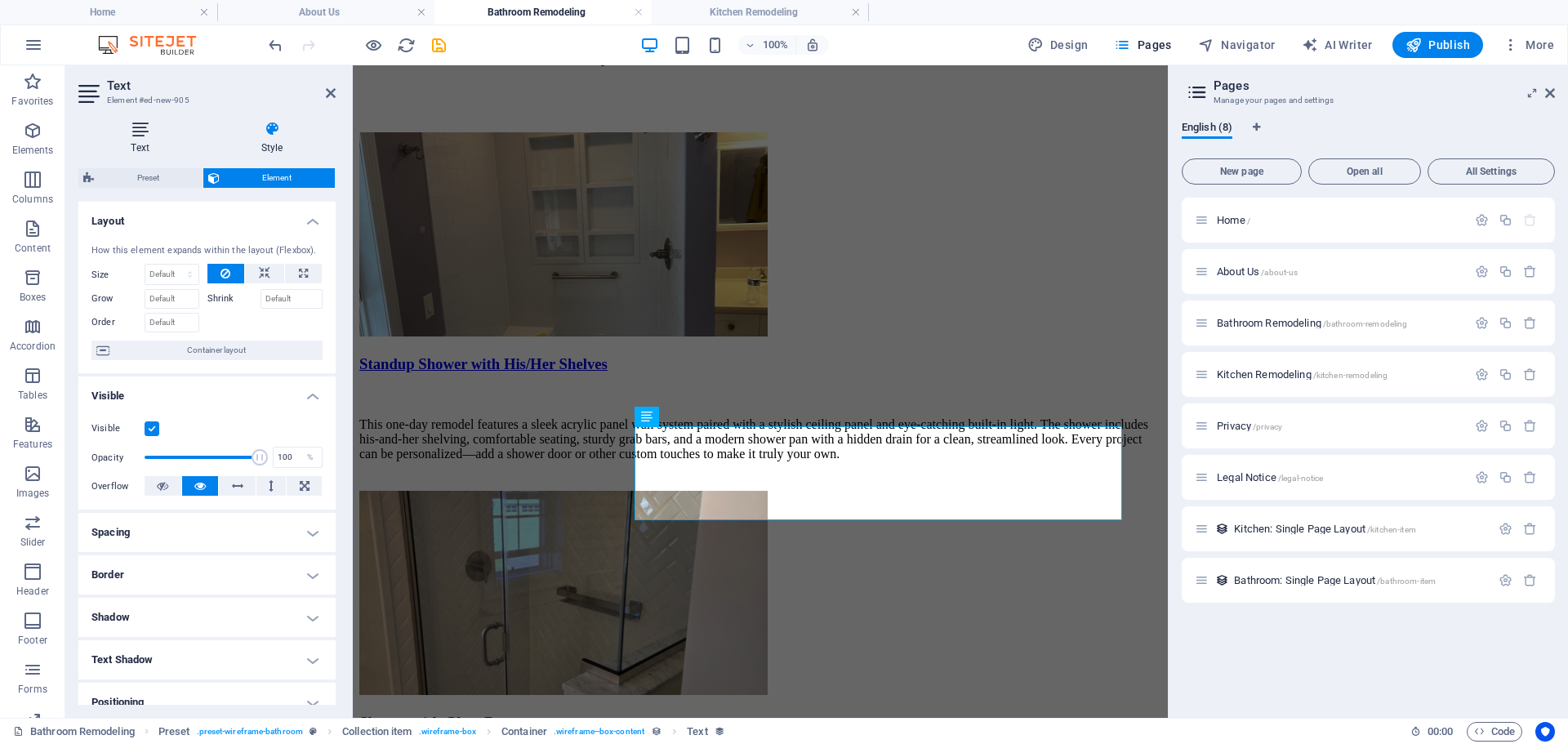
click at [141, 125] on icon at bounding box center [140, 129] width 123 height 16
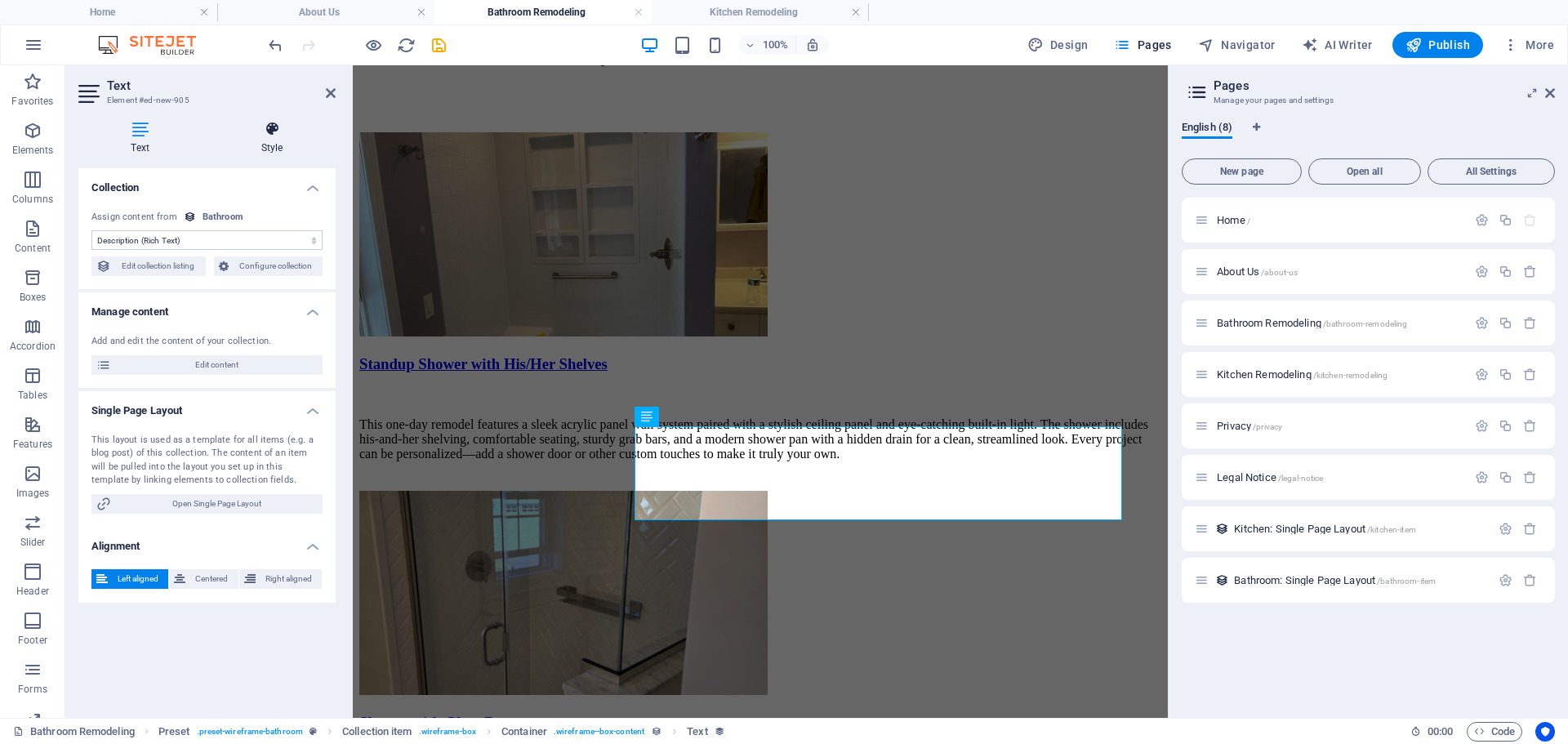
click at [262, 133] on icon at bounding box center [271, 129] width 128 height 16
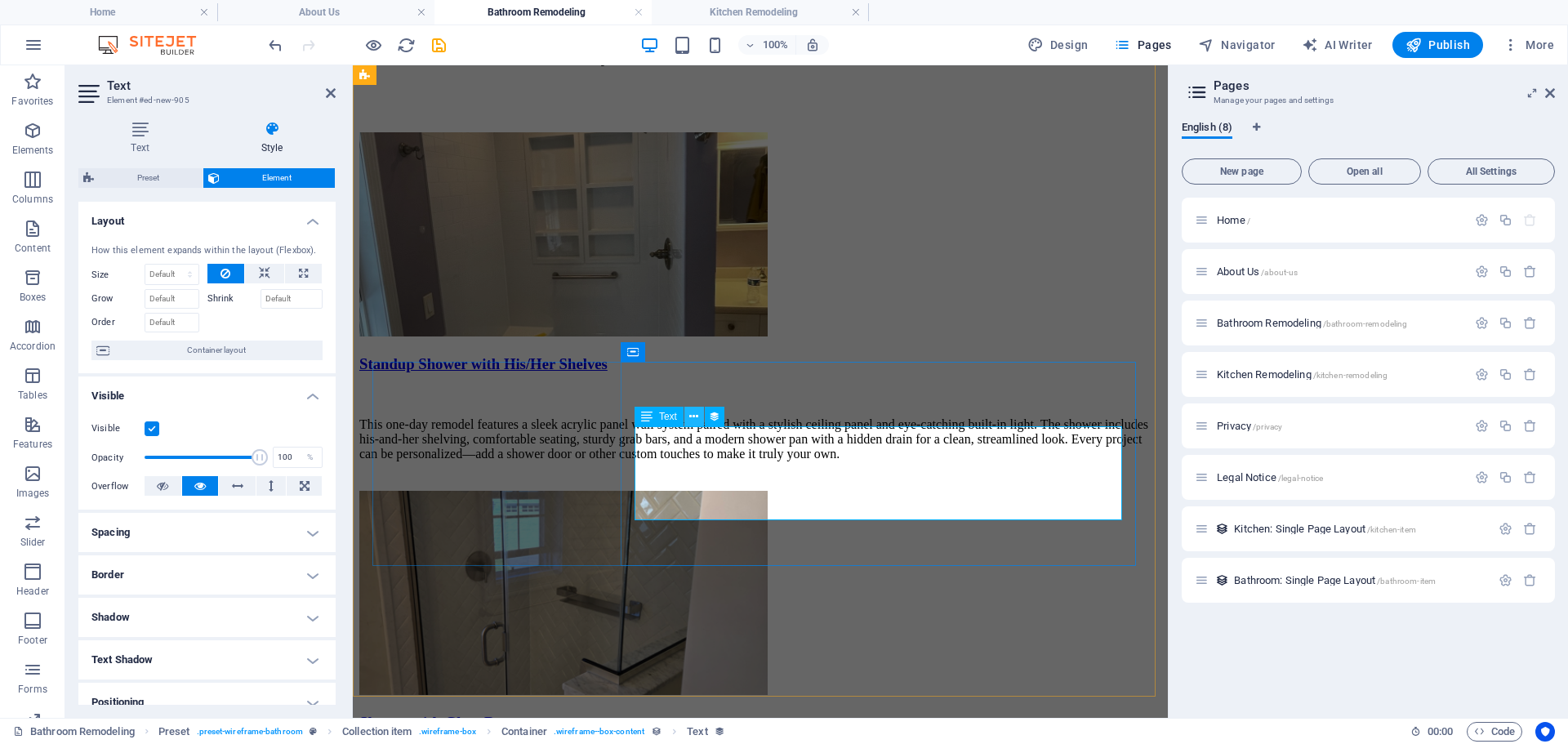
click at [697, 415] on icon at bounding box center [694, 417] width 9 height 17
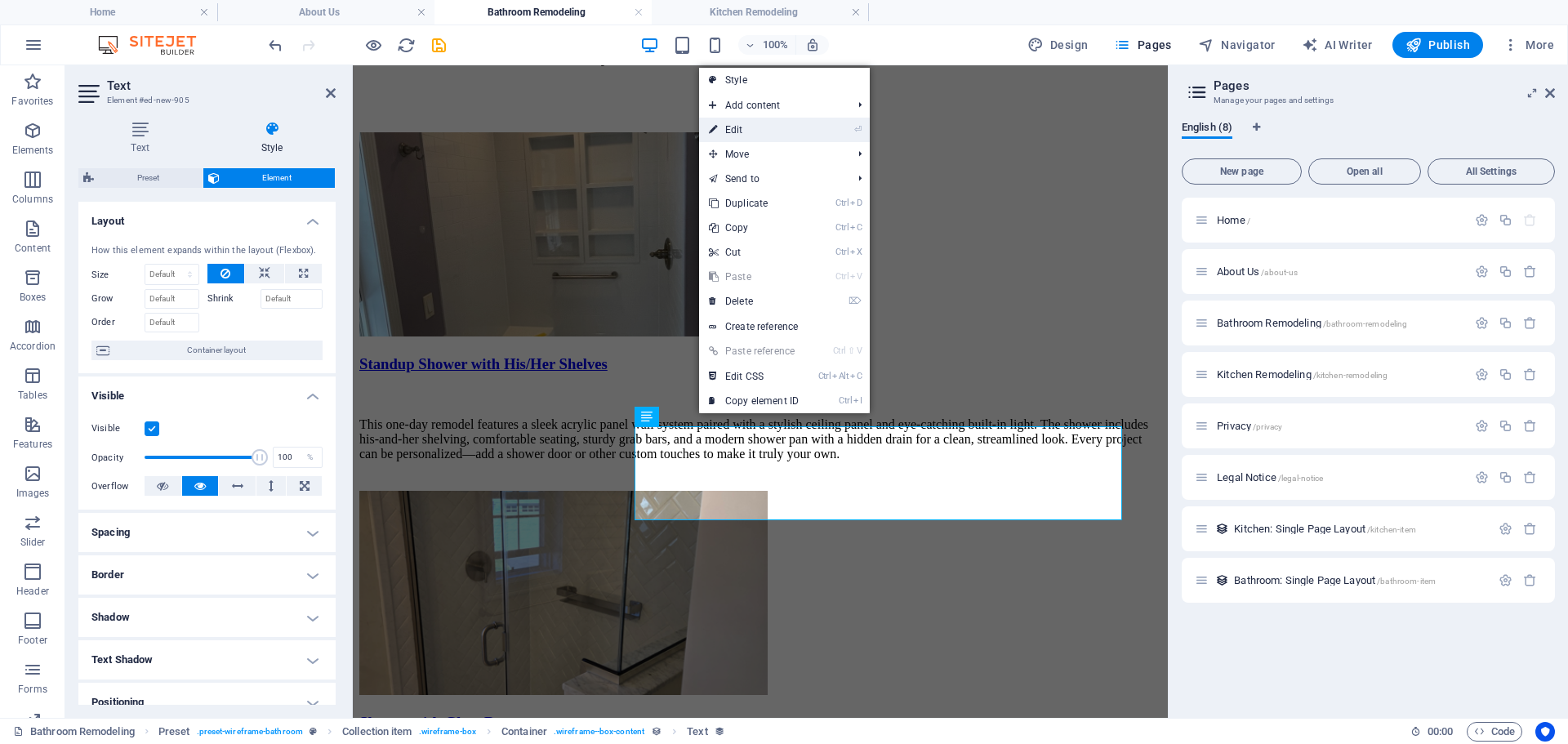
click at [770, 131] on link "⏎ Edit" at bounding box center [753, 129] width 109 height 24
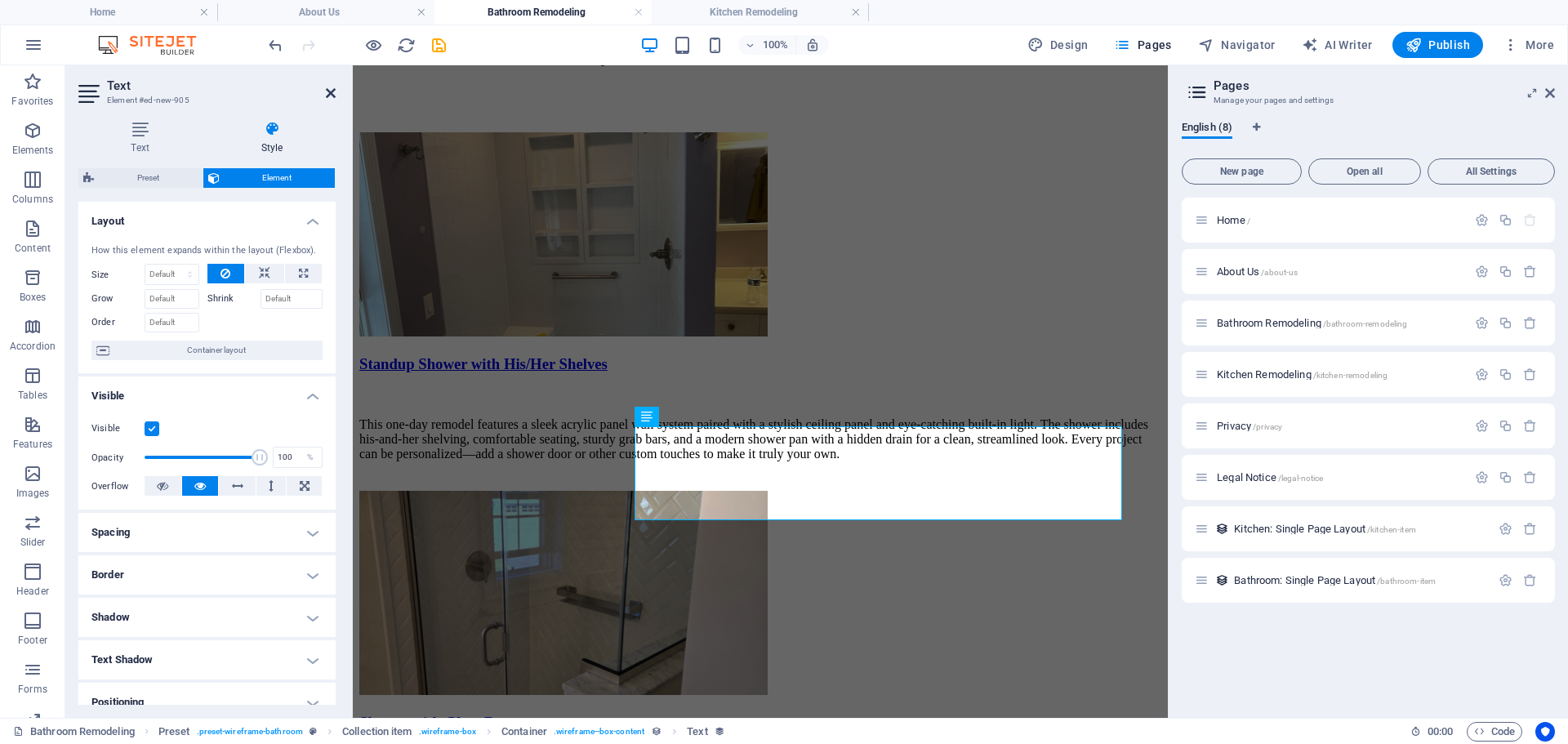
click at [332, 90] on icon at bounding box center [330, 93] width 10 height 13
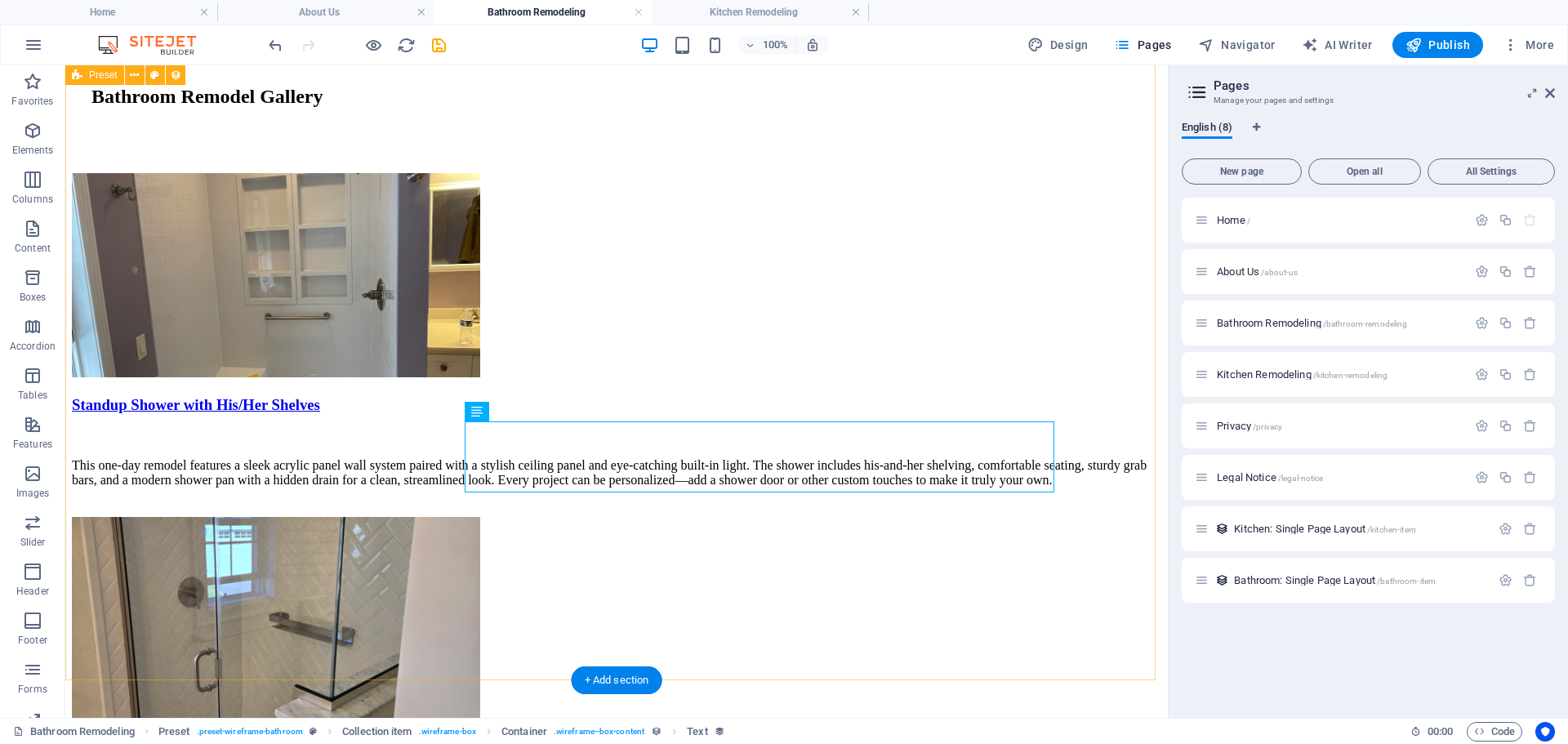
click at [789, 570] on div "Standup Shower with His/Her Shelves This one-day remodel features a sleek acryl…" at bounding box center [616, 532] width 1090 height 718
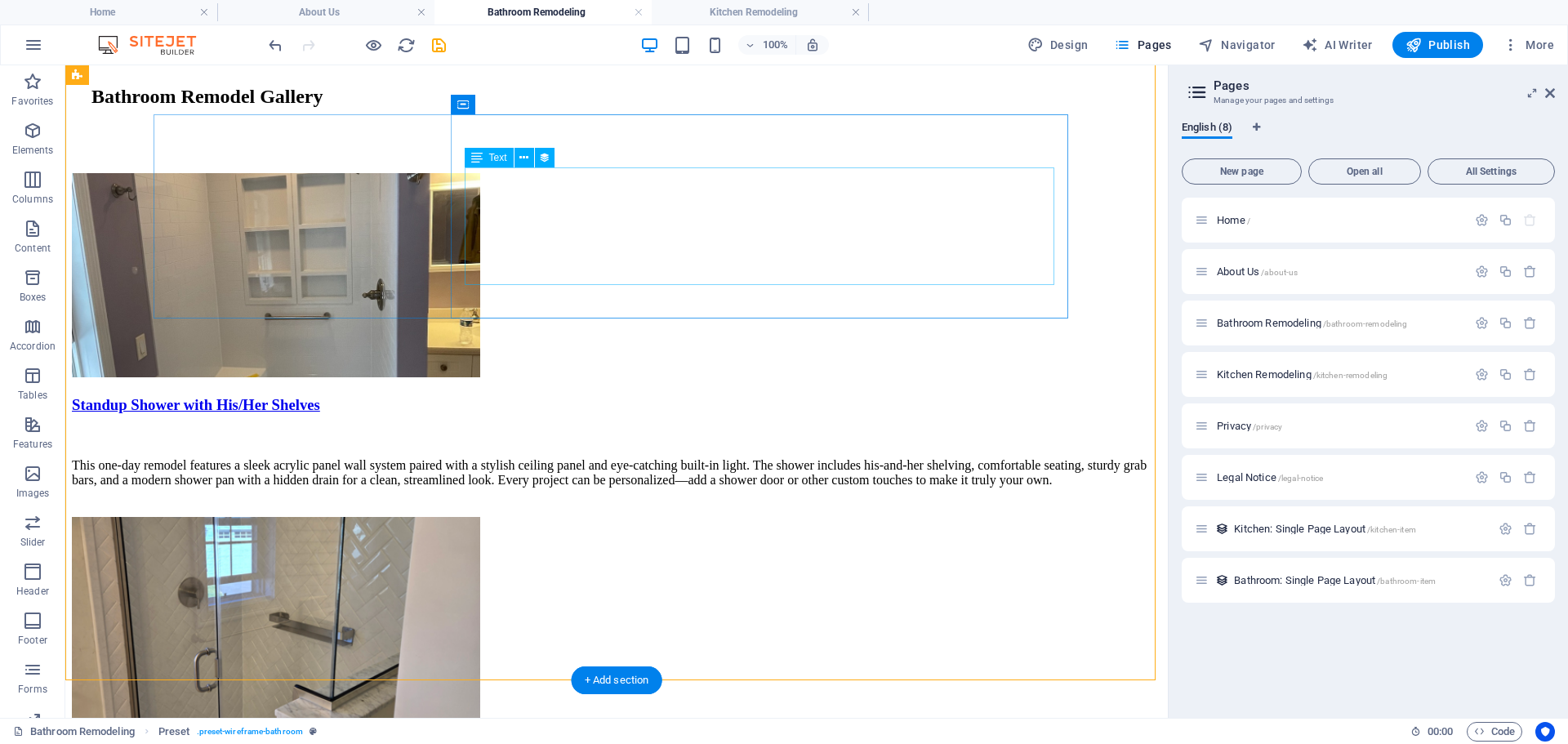
click at [684, 458] on div "This one-day remodel features a sleek acrylic panel wall system paired with a s…" at bounding box center [616, 473] width 1090 height 30
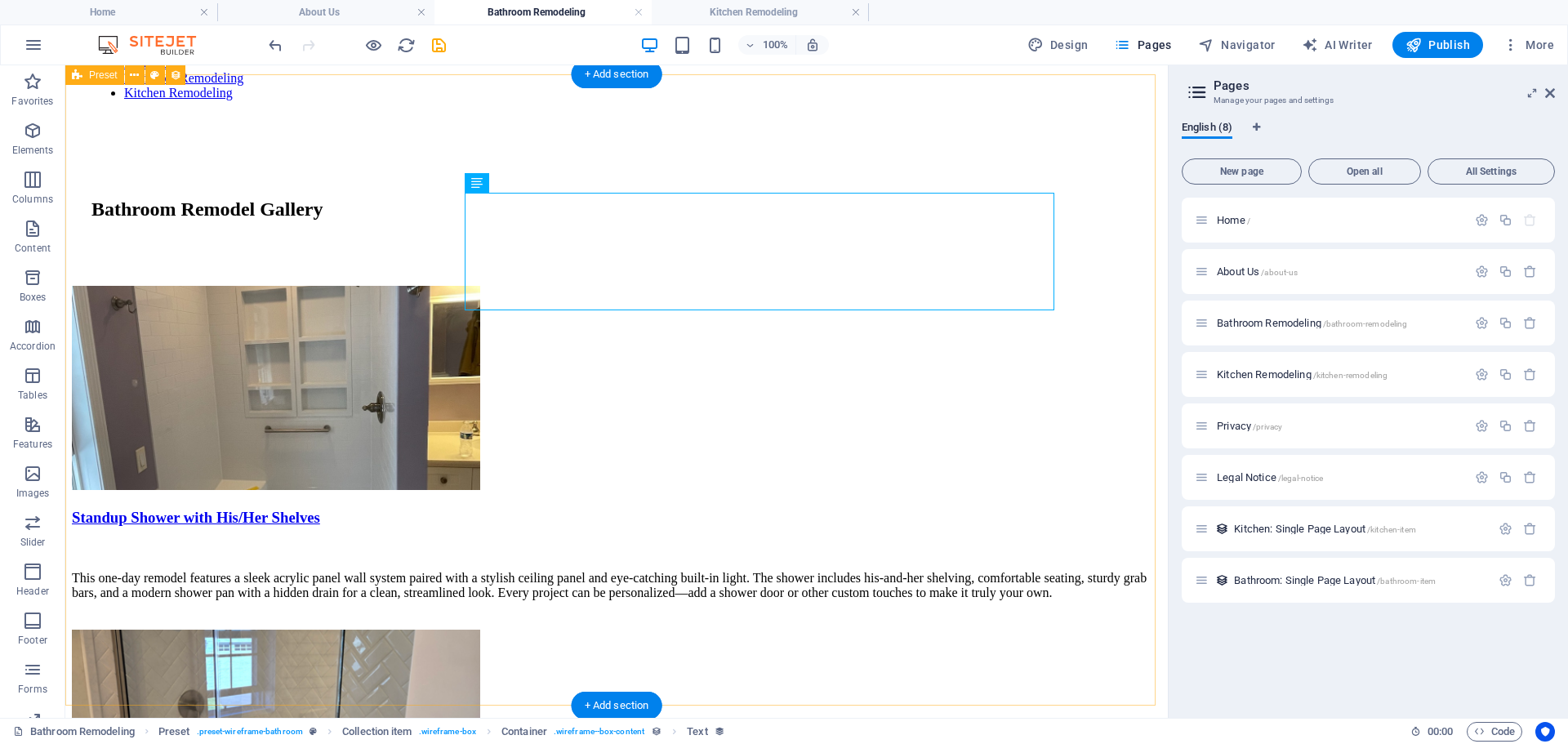
scroll to position [0, 0]
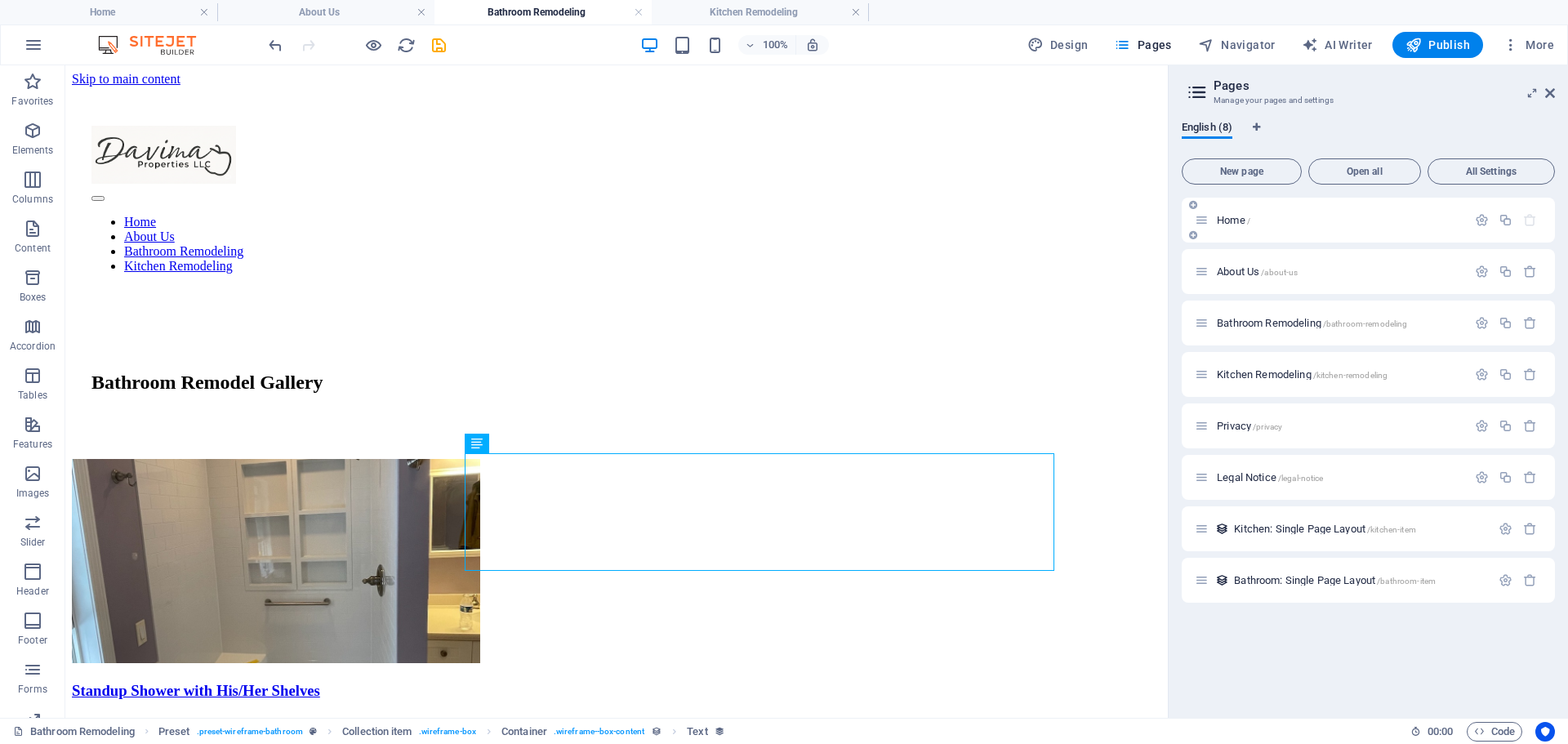
click at [1233, 217] on span "Home /" at bounding box center [1233, 221] width 33 height 13
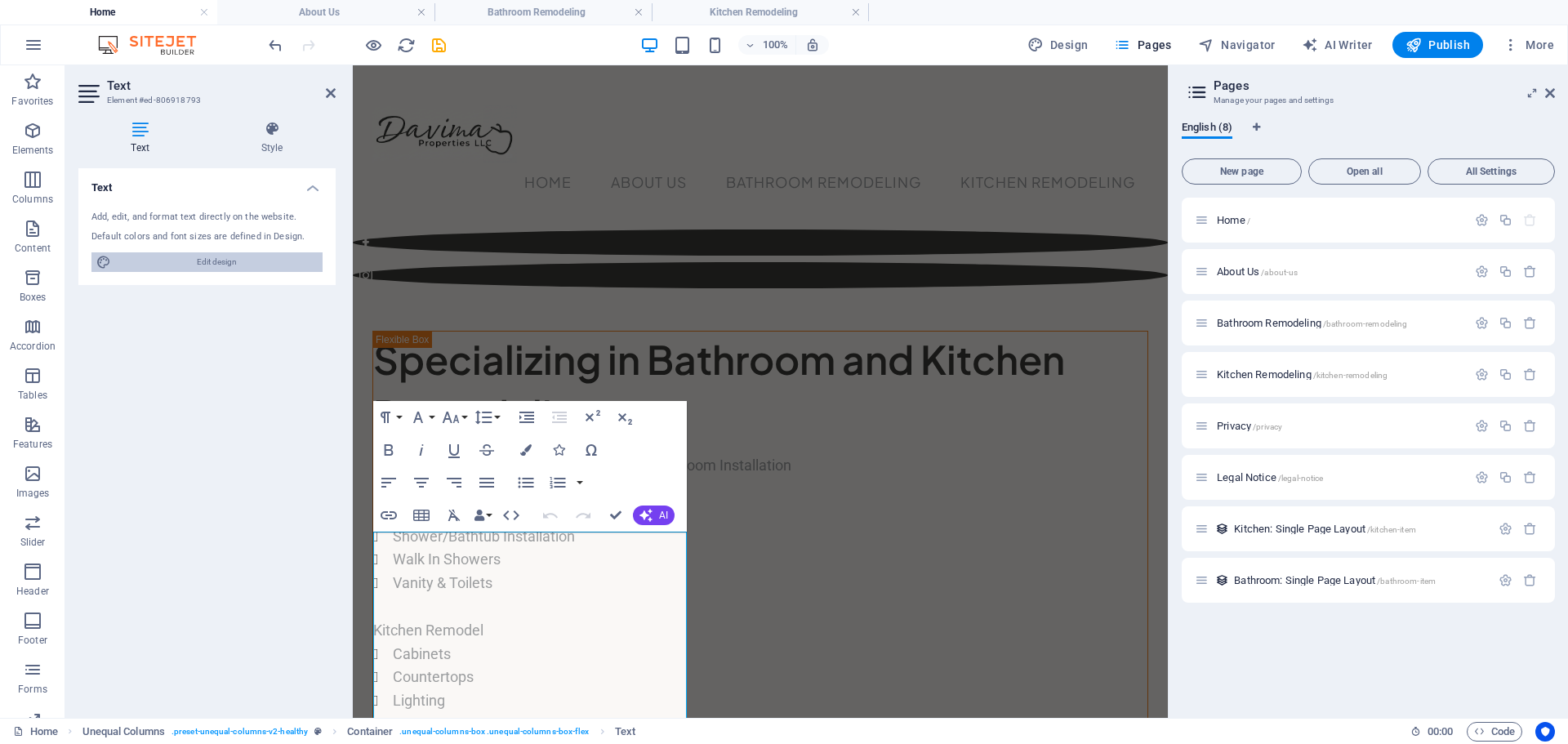
click at [184, 259] on span "Edit design" at bounding box center [216, 262] width 202 height 20
select select "px"
select select "400"
select select "px"
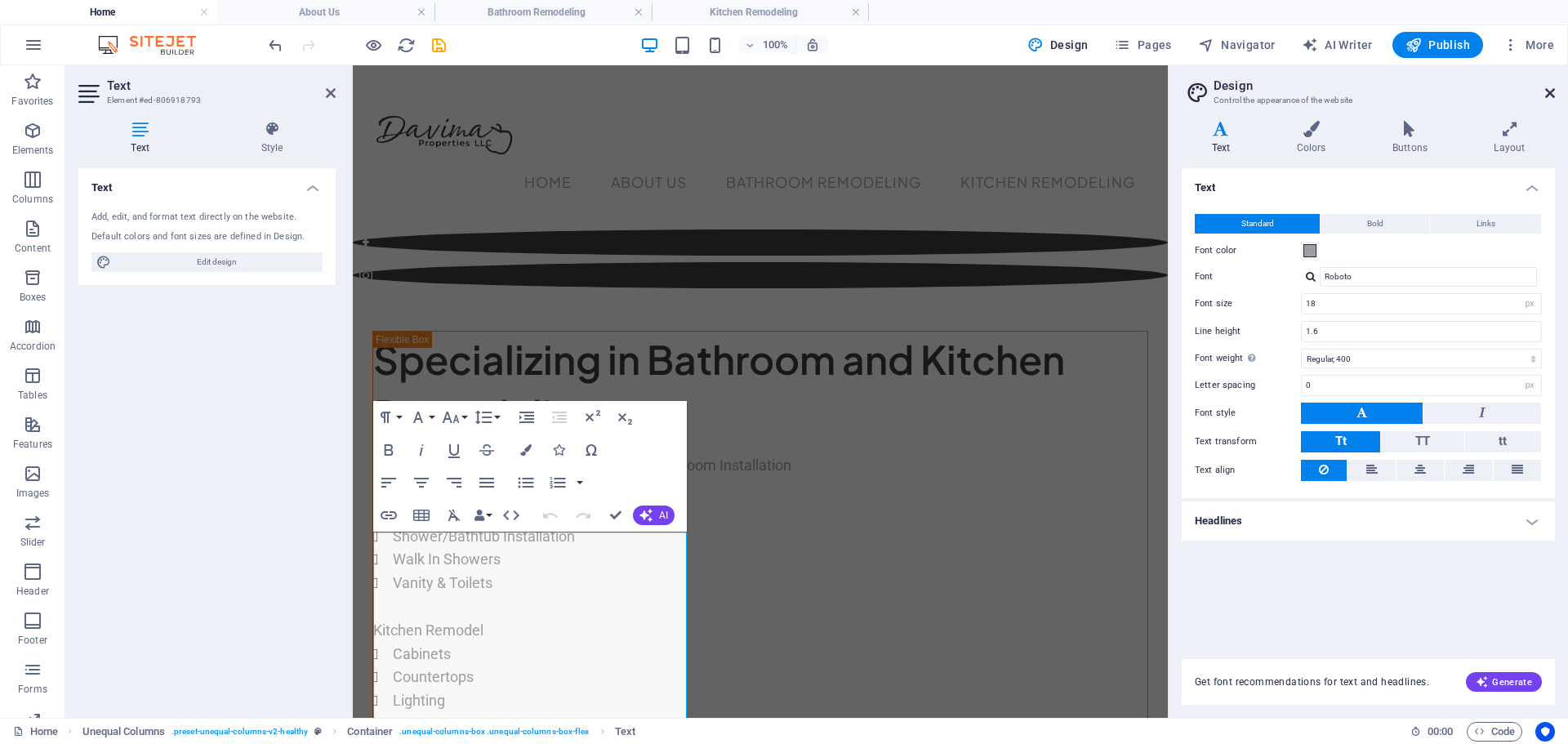
click at [1554, 89] on icon at bounding box center [1550, 93] width 10 height 13
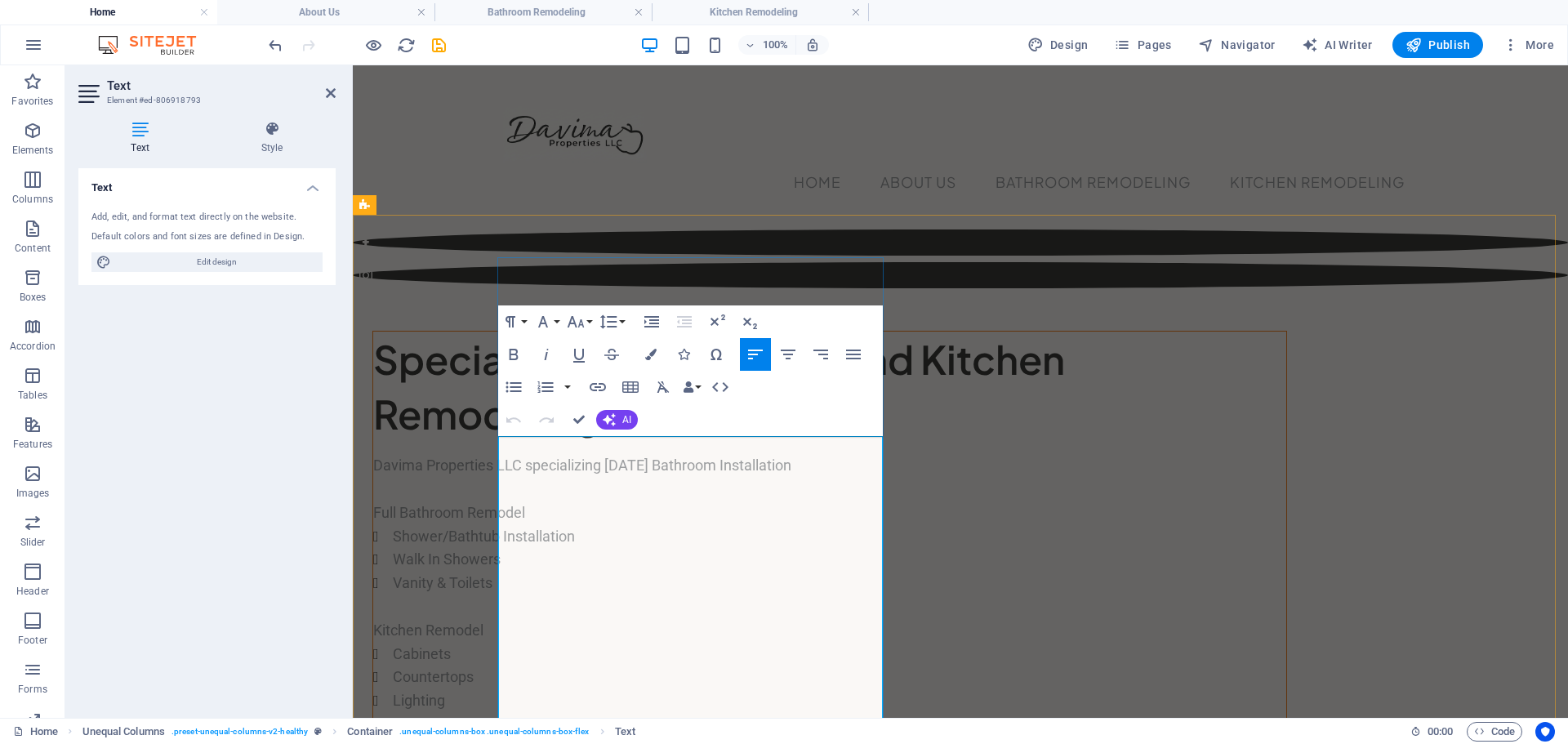
click at [790, 518] on p "Full Bathroom Remodel" at bounding box center [830, 513] width 913 height 24
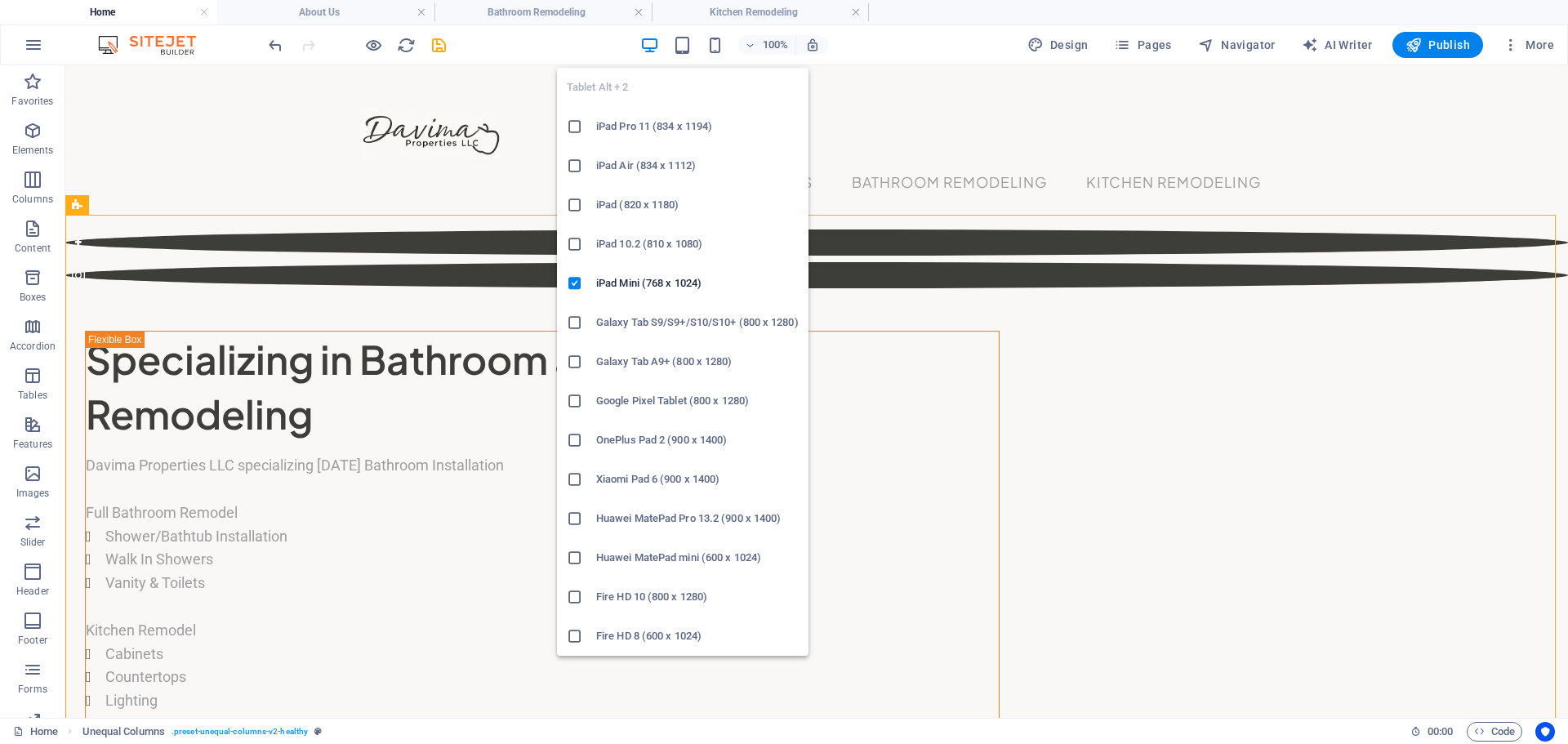
click at [624, 123] on h6 "iPad Pro 11 (834 x 1194)" at bounding box center [697, 127] width 203 height 20
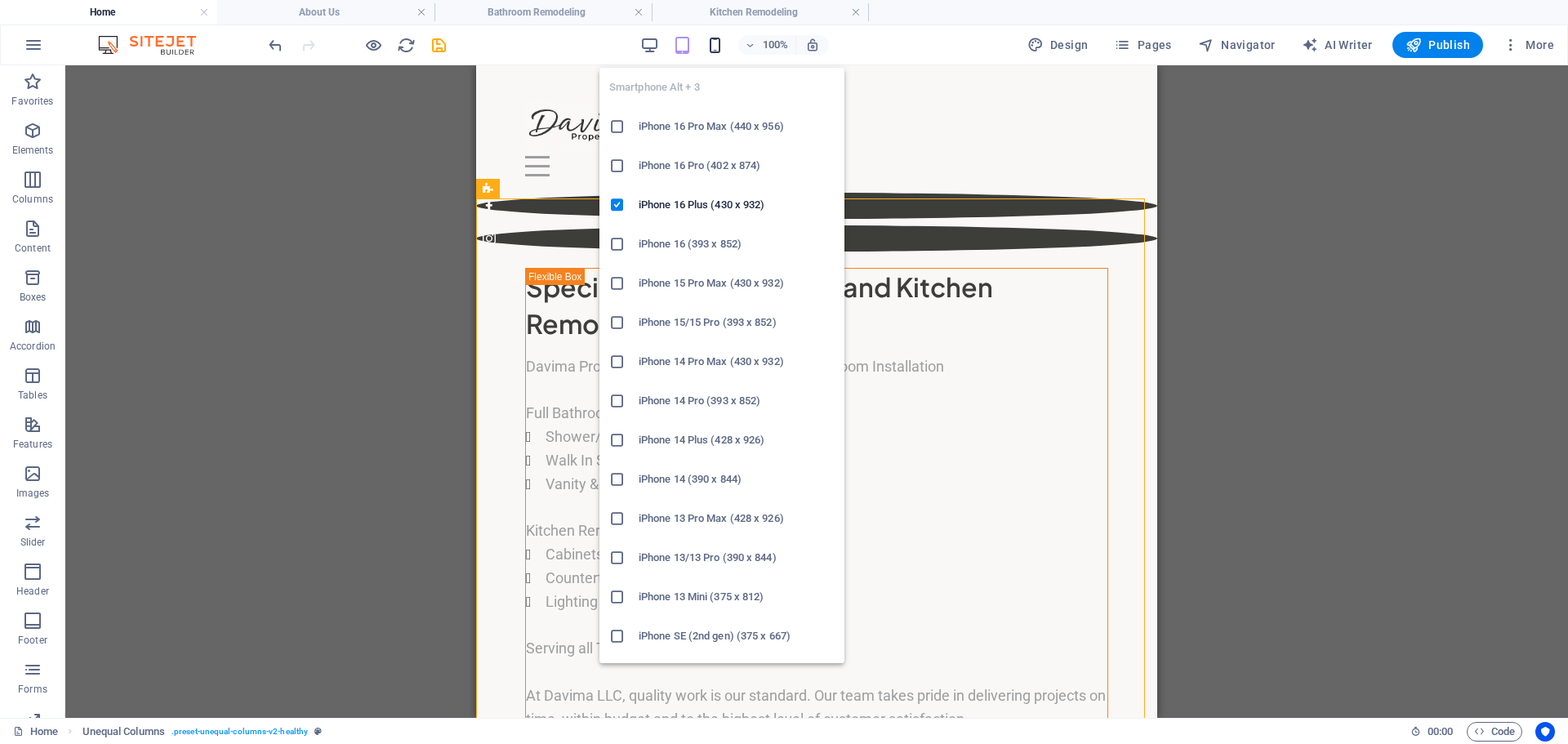
click at [719, 47] on icon "button" at bounding box center [714, 45] width 19 height 19
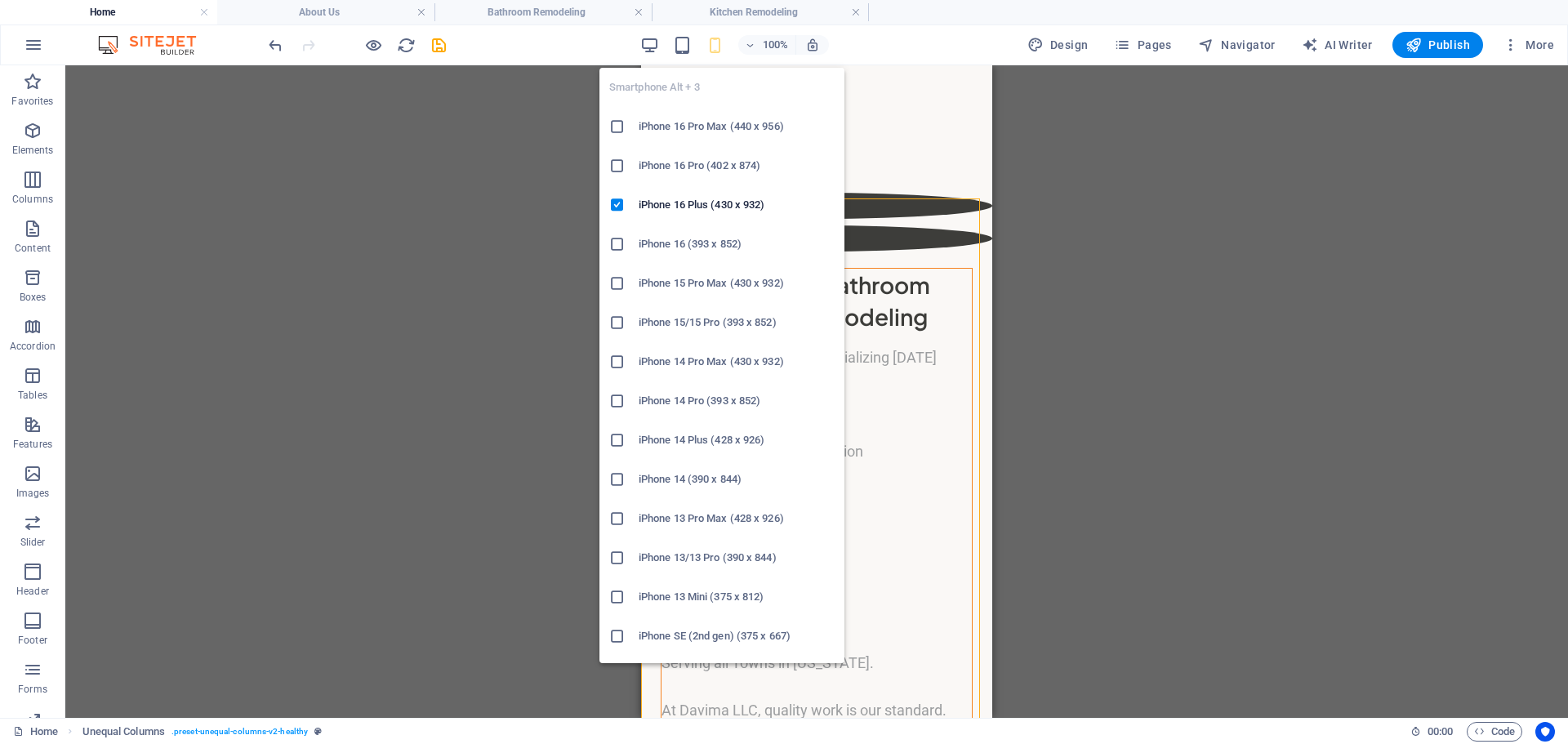
click at [662, 127] on h6 "iPhone 16 Pro Max (440 x 956)" at bounding box center [736, 127] width 196 height 20
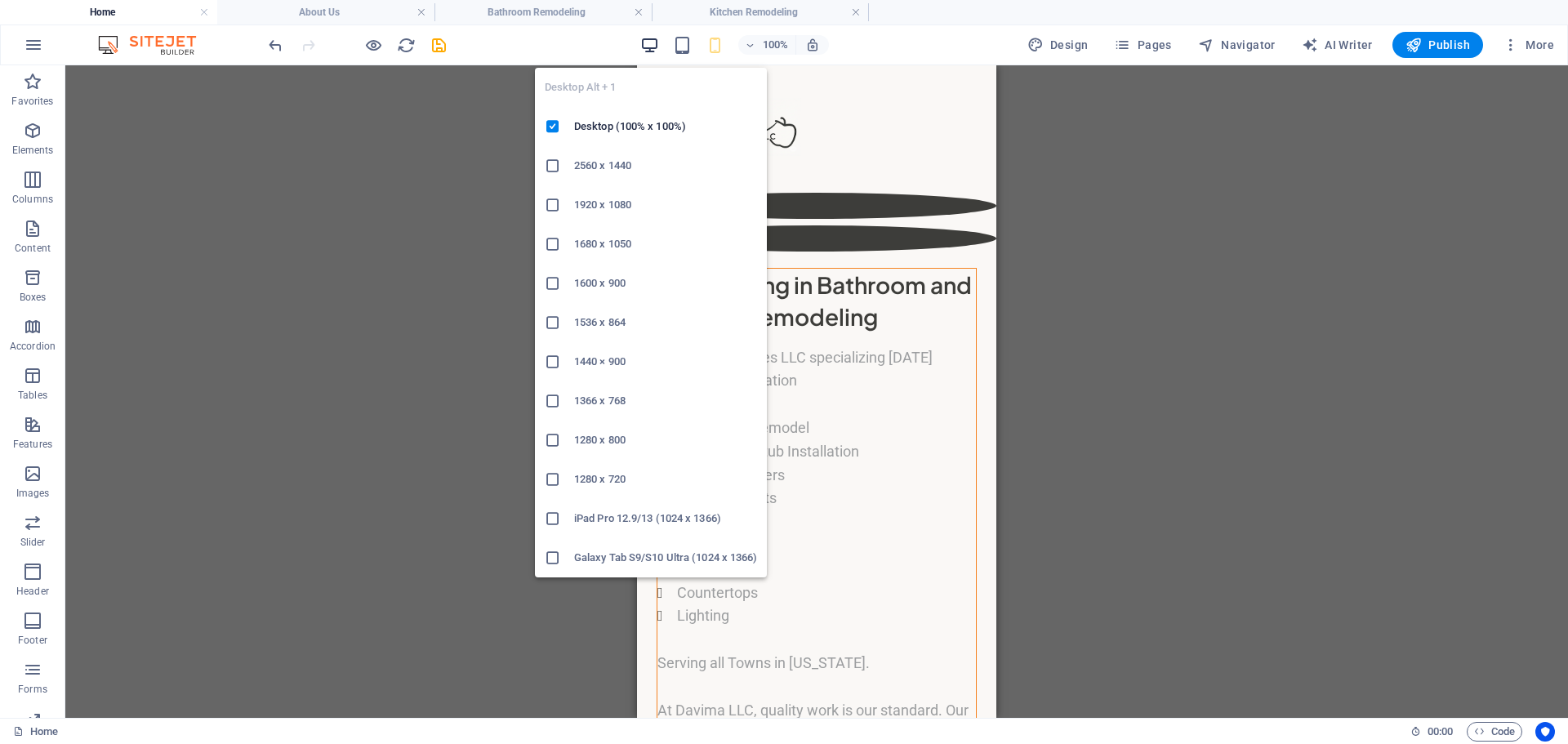
click at [647, 42] on icon "button" at bounding box center [649, 45] width 19 height 19
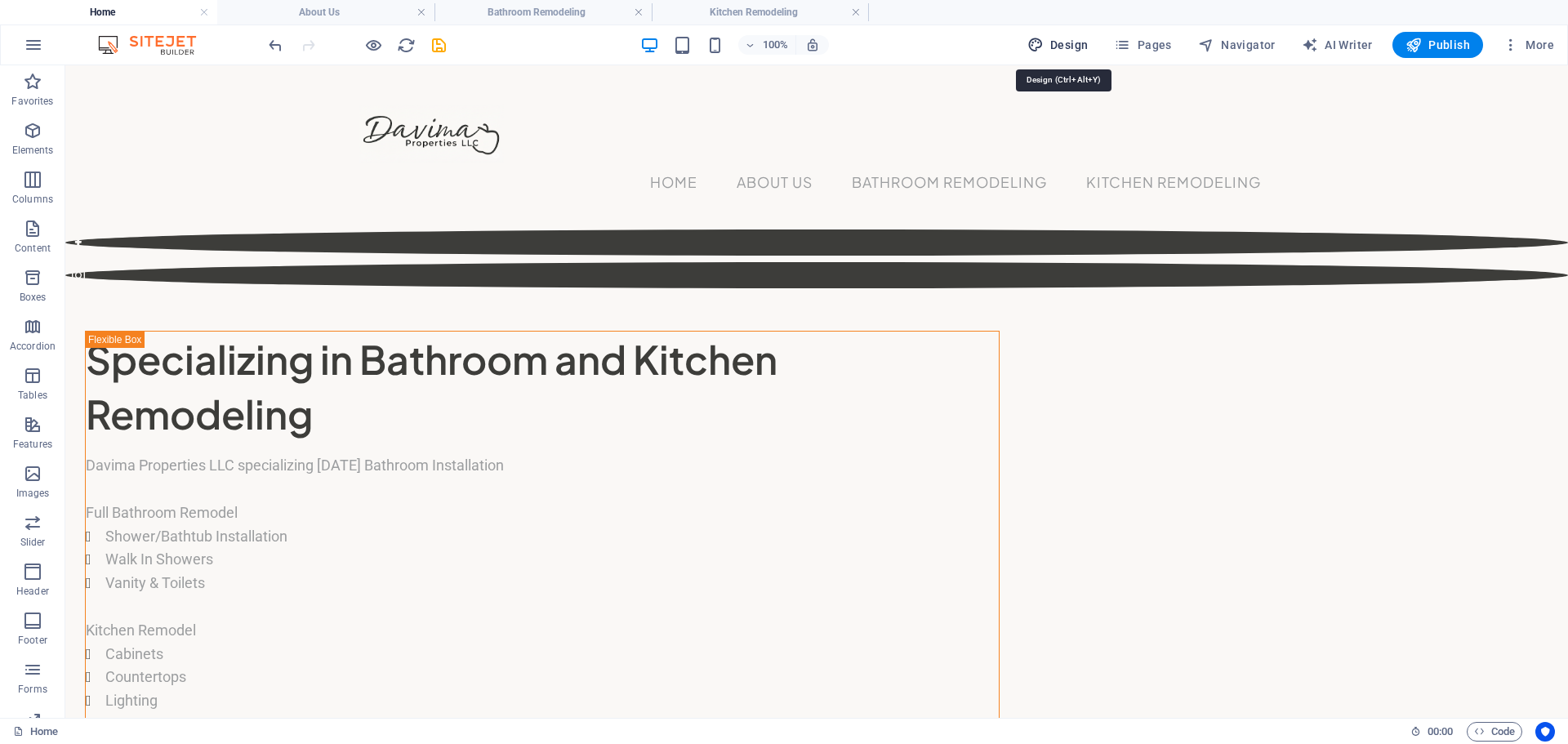
click at [1072, 42] on span "Design" at bounding box center [1058, 45] width 61 height 16
select select "px"
select select "400"
select select "px"
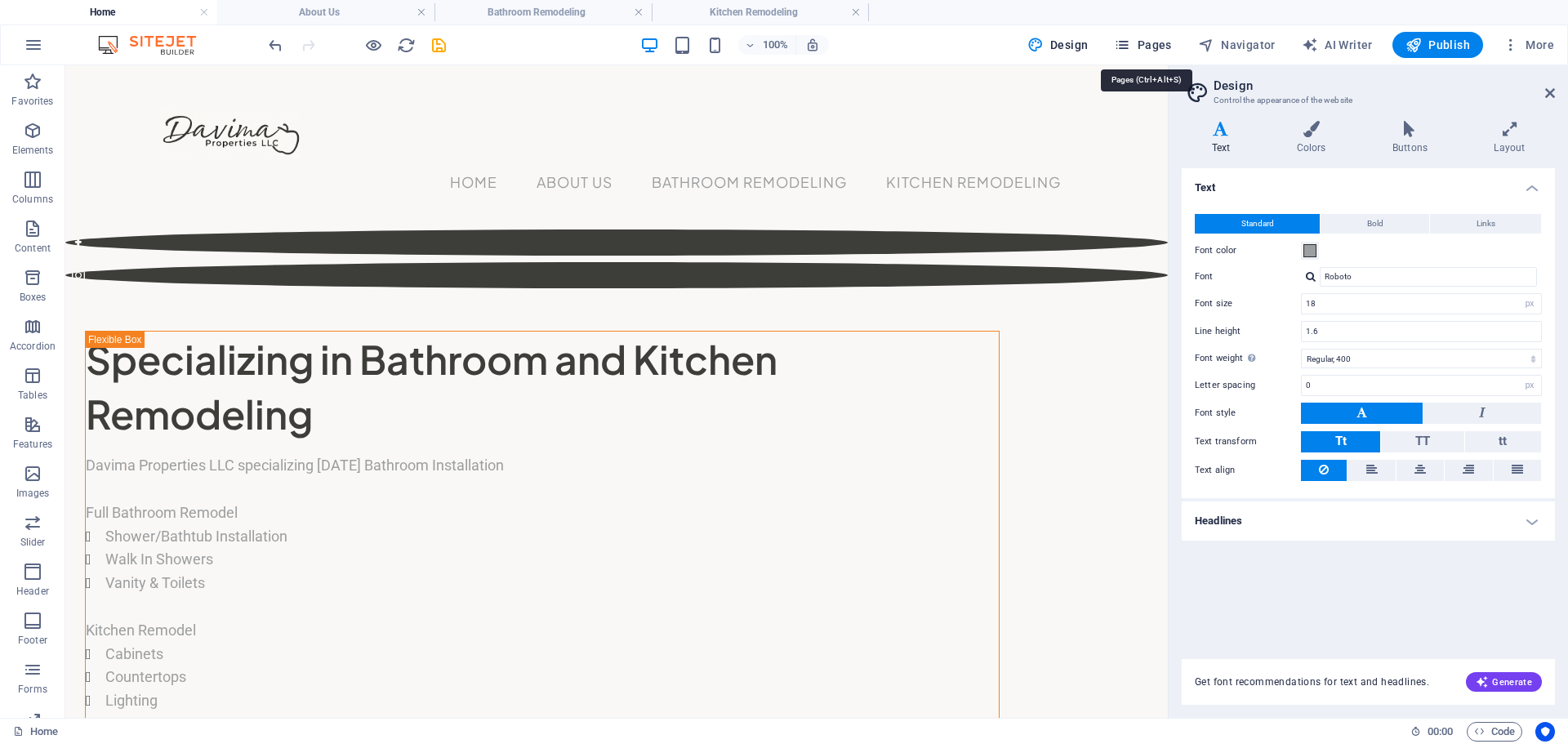
click at [1152, 41] on span "Pages" at bounding box center [1142, 45] width 57 height 16
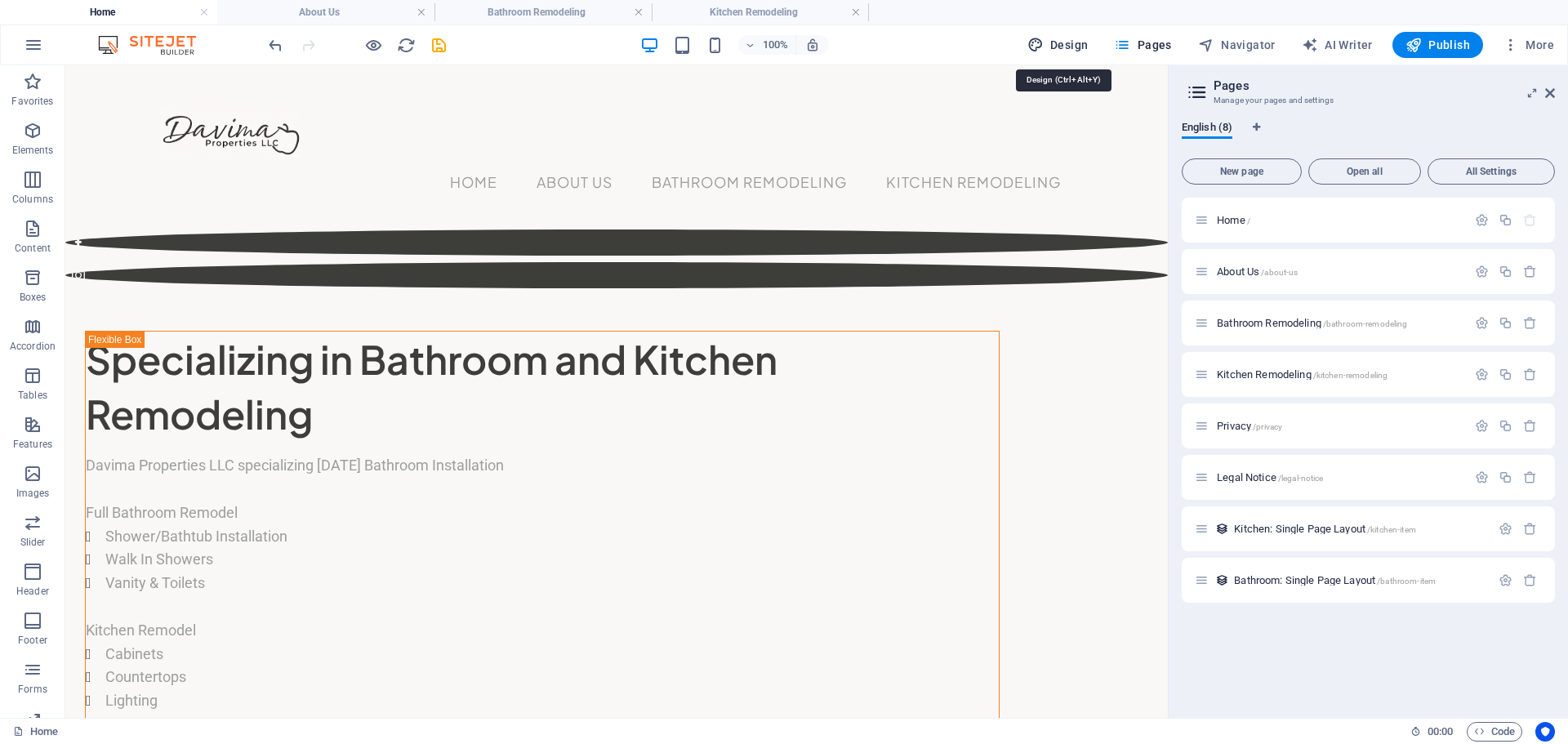
click at [1086, 41] on span "Design" at bounding box center [1058, 45] width 61 height 16
select select "px"
select select "400"
select select "px"
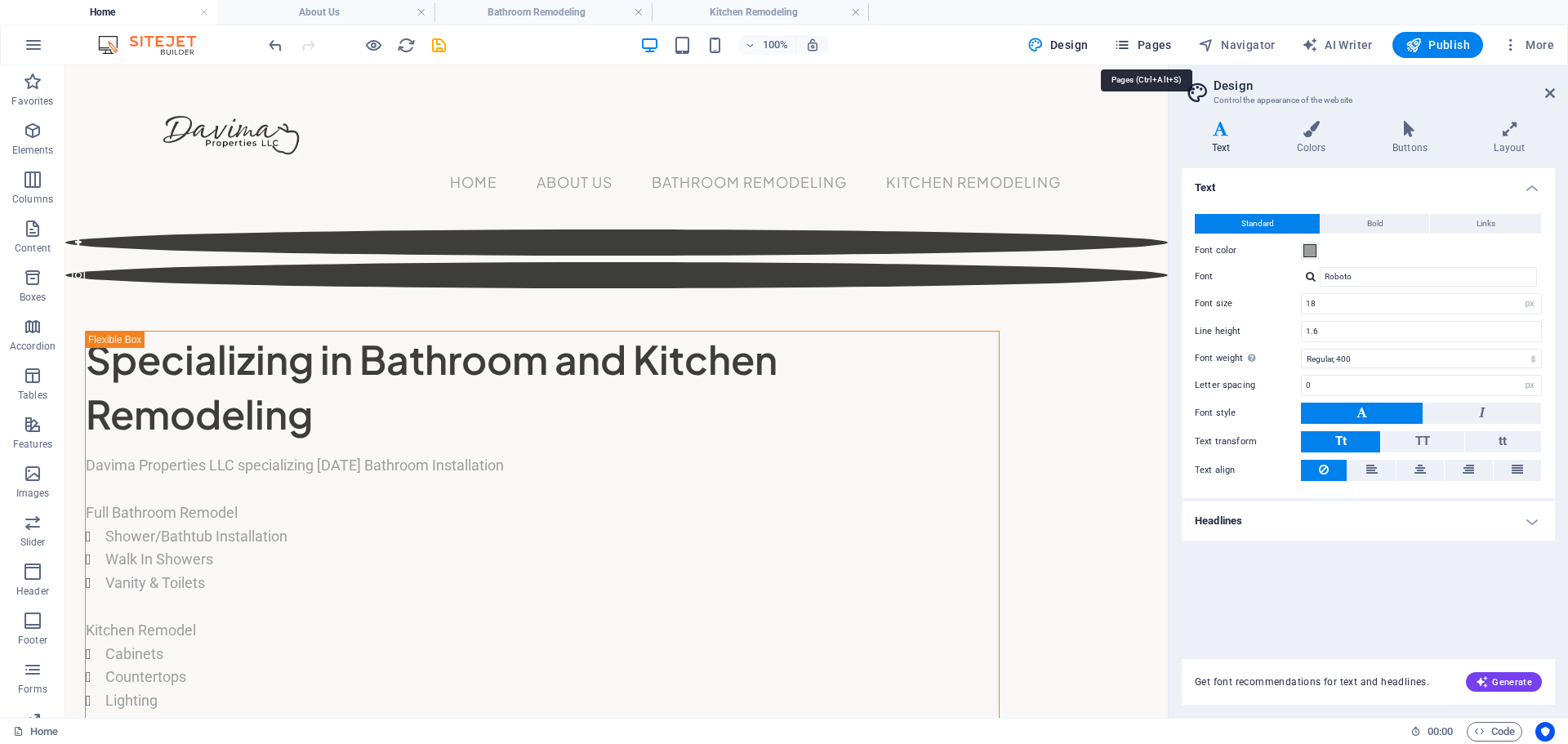
click at [1145, 42] on span "Pages" at bounding box center [1142, 45] width 57 height 16
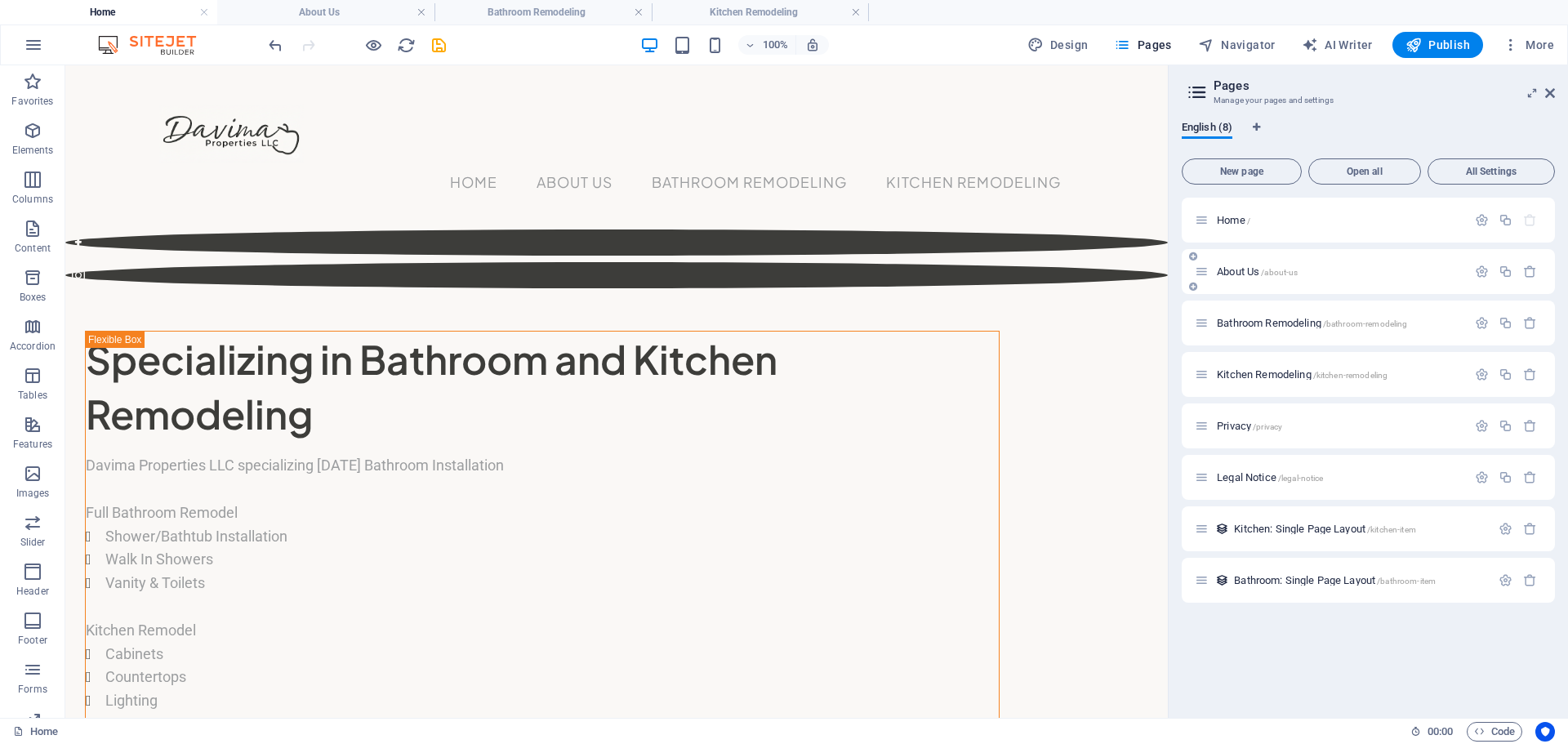
click at [1242, 270] on span "About Us /about-us" at bounding box center [1257, 272] width 80 height 13
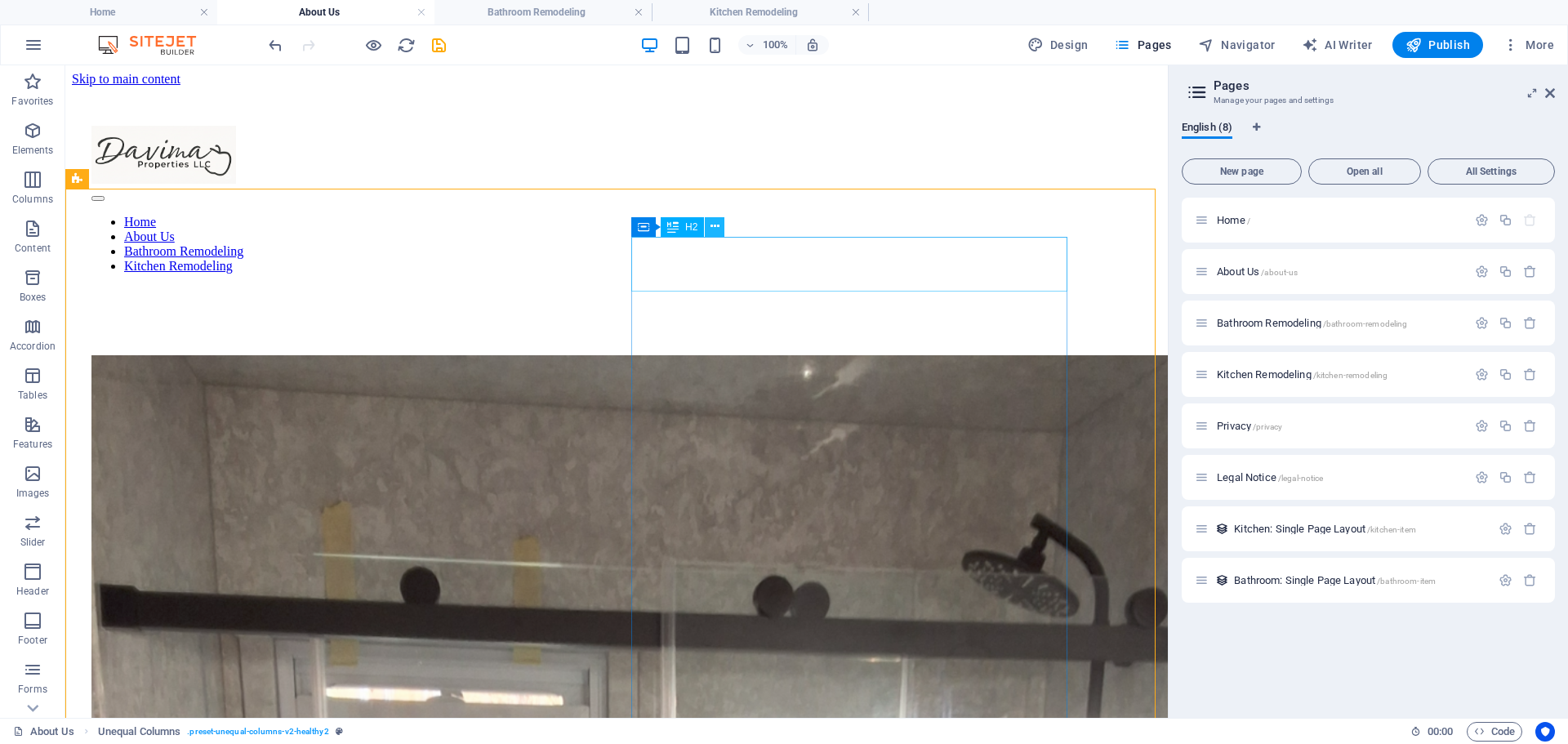
click at [716, 222] on icon at bounding box center [715, 226] width 9 height 17
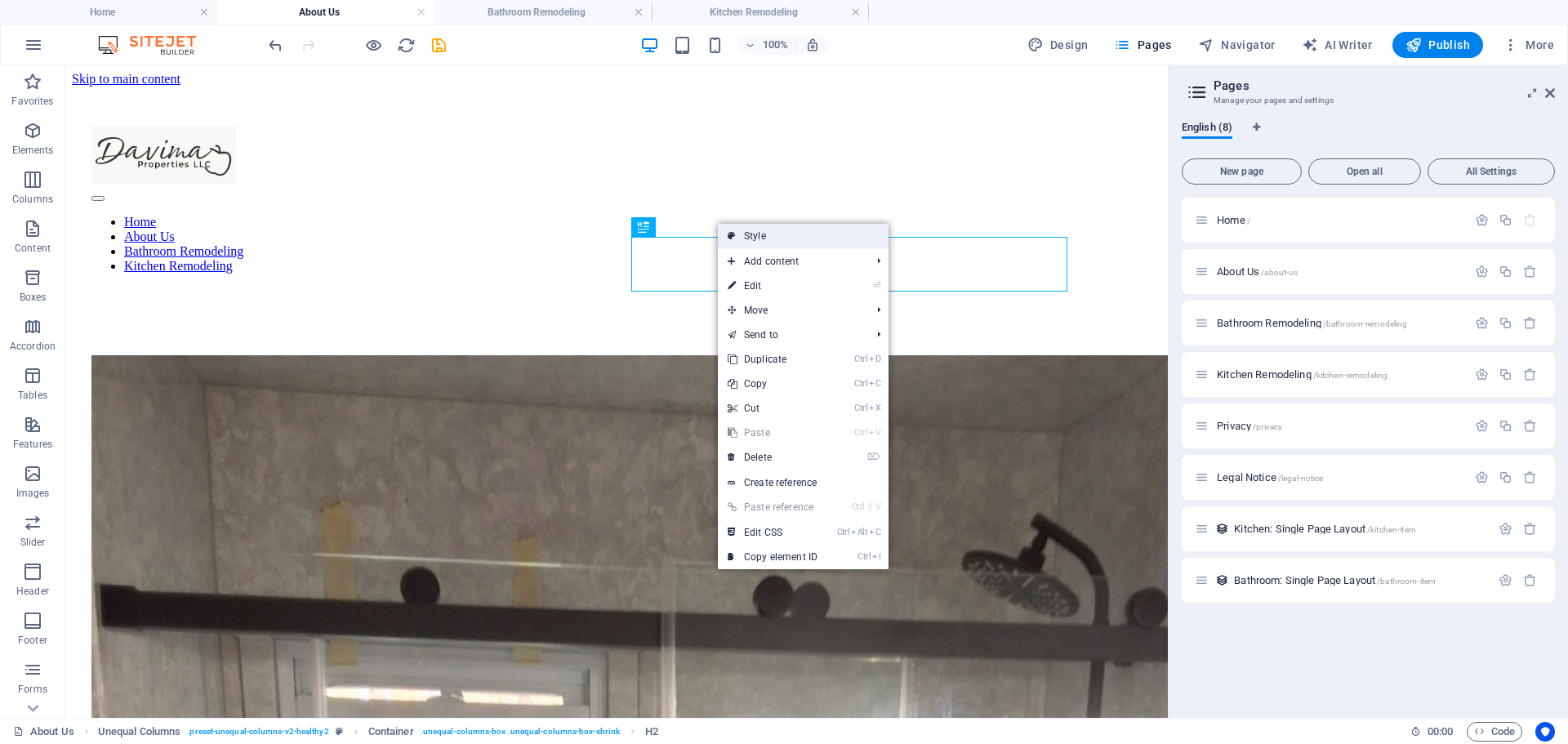
click at [748, 238] on link "Style" at bounding box center [803, 235] width 171 height 24
select select "%"
select select "px"
select select "preset-unequal-columns-v2-healthy2"
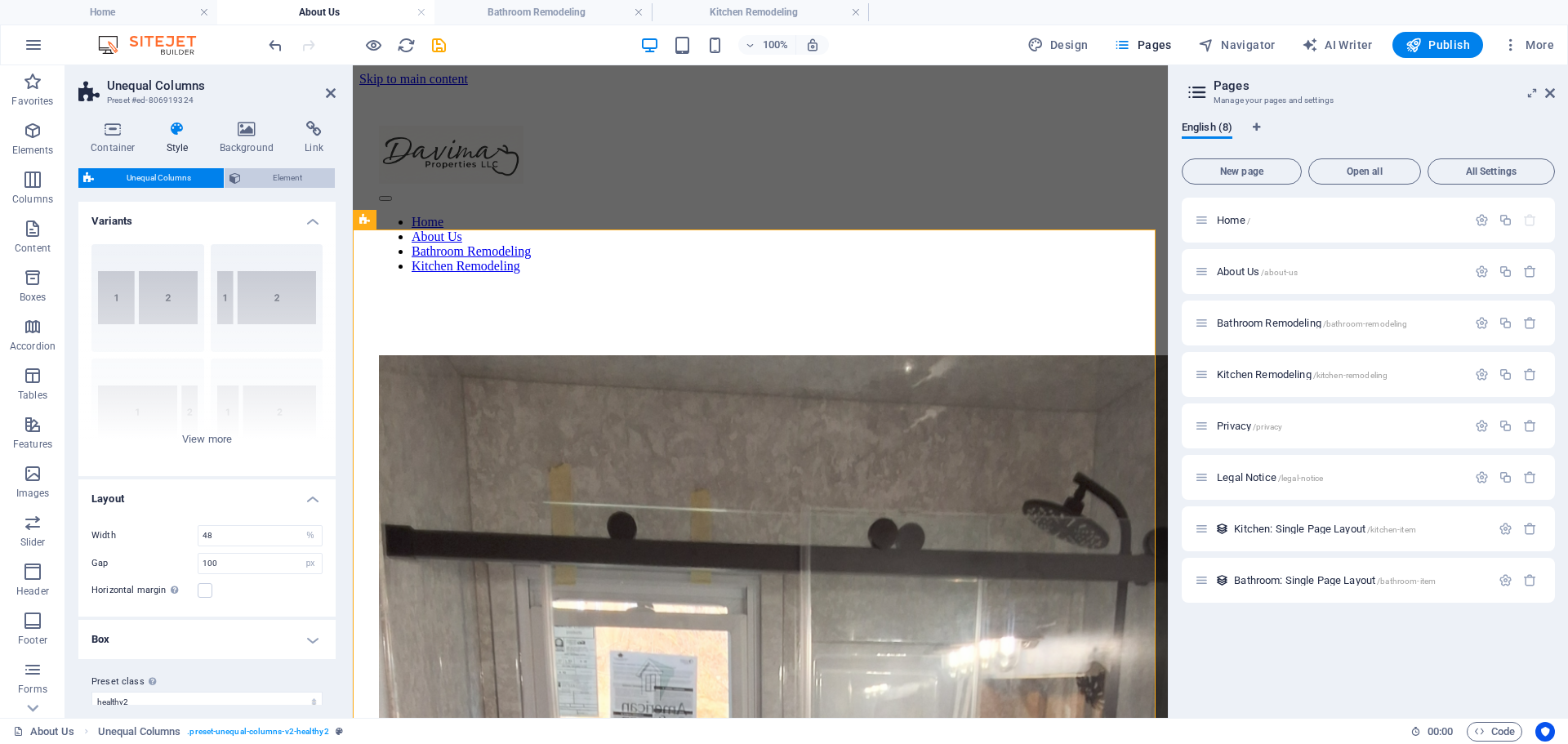
click at [255, 173] on span "Element" at bounding box center [288, 178] width 85 height 20
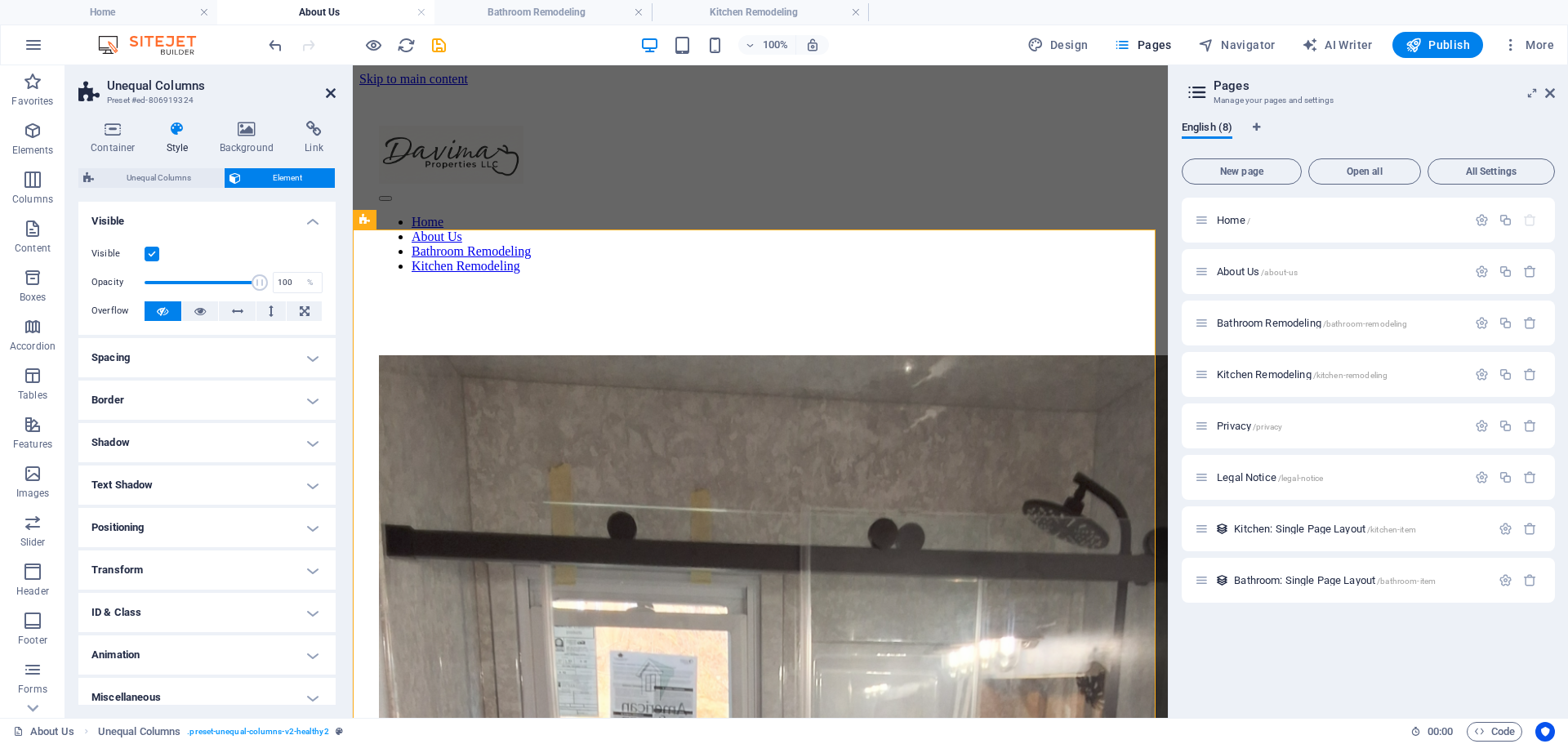
click at [332, 89] on icon at bounding box center [330, 93] width 10 height 13
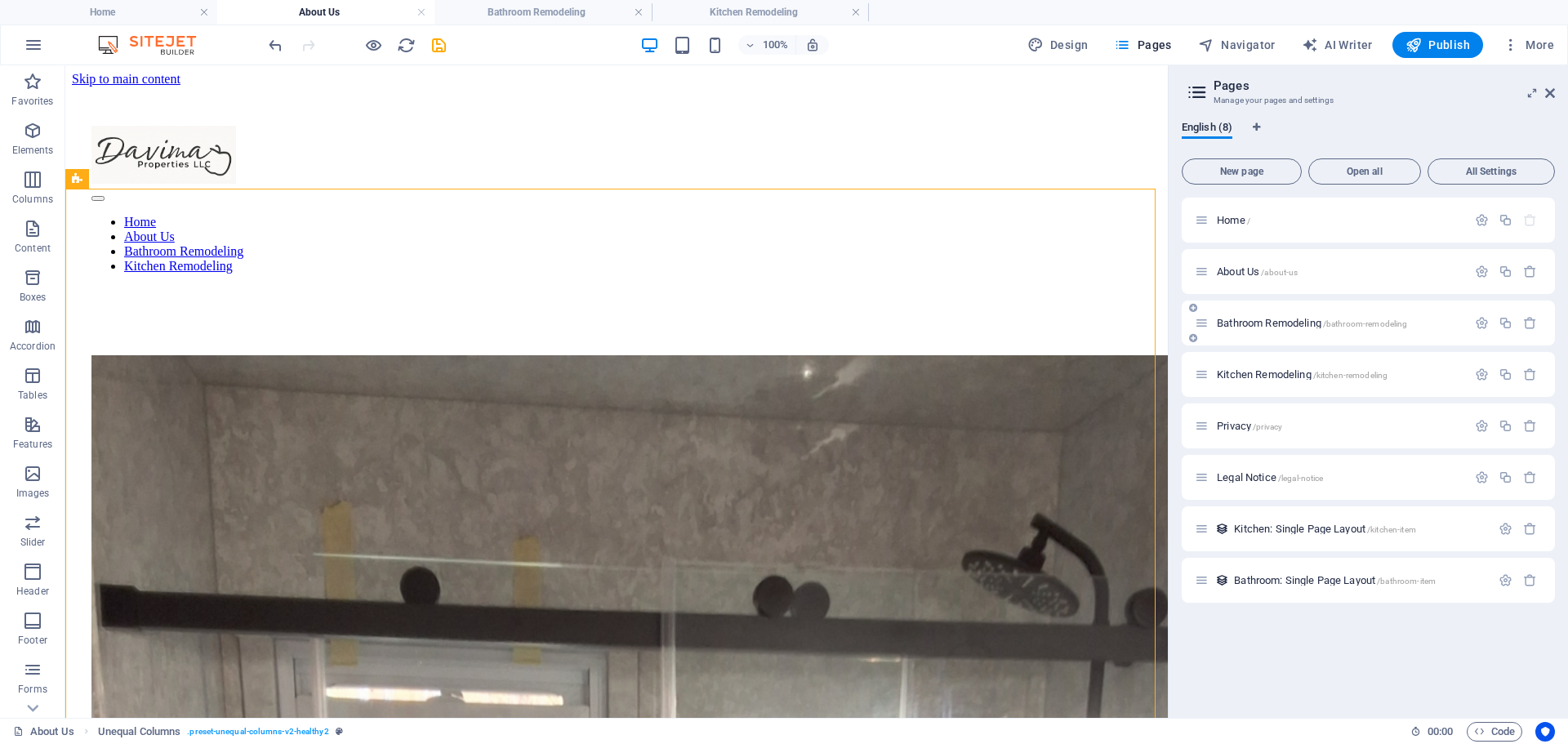
click at [1236, 320] on span "Bathroom Remodeling /bathroom-remodeling" at bounding box center [1312, 323] width 190 height 13
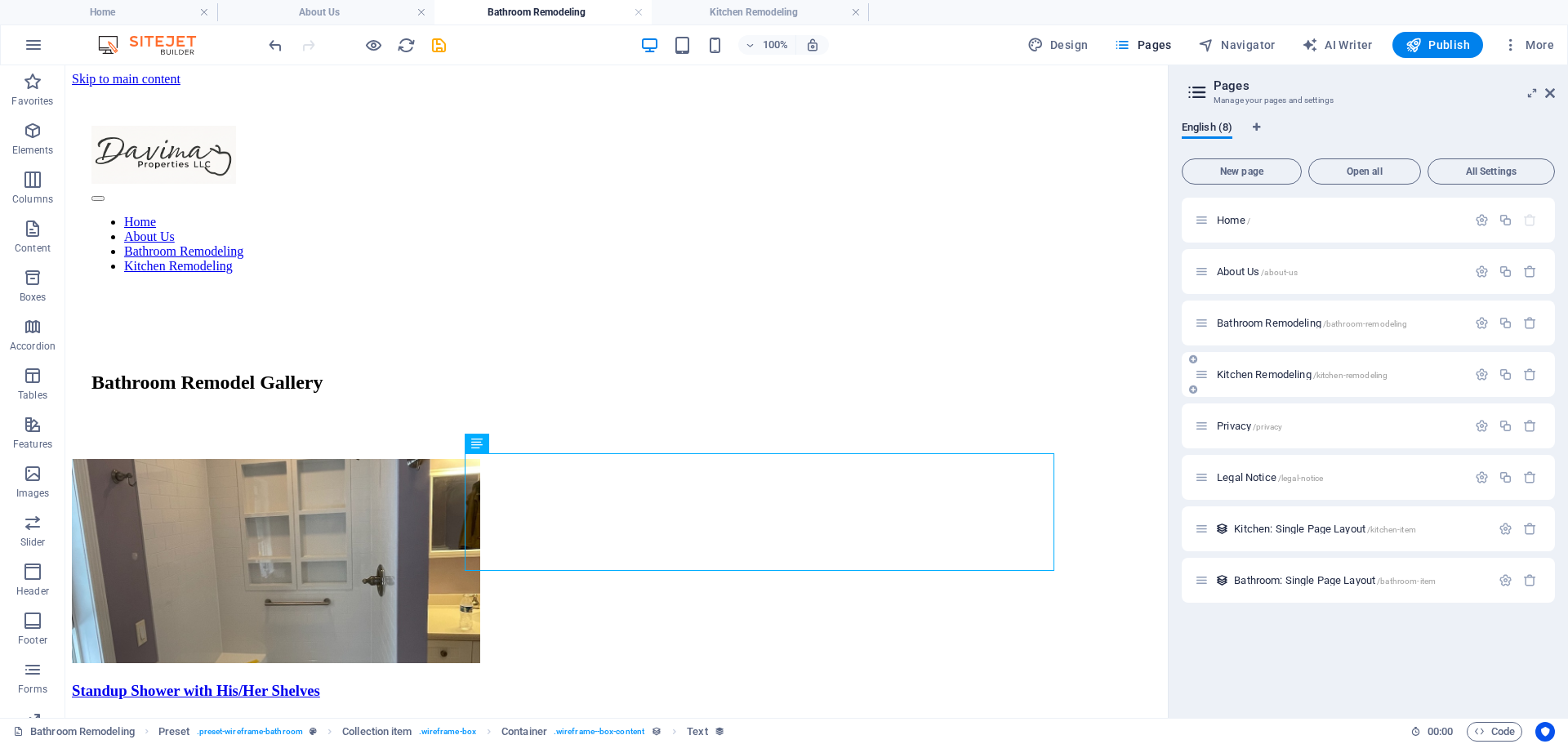
click at [1252, 373] on span "Kitchen Remodeling /kitchen-remodeling" at bounding box center [1302, 374] width 171 height 13
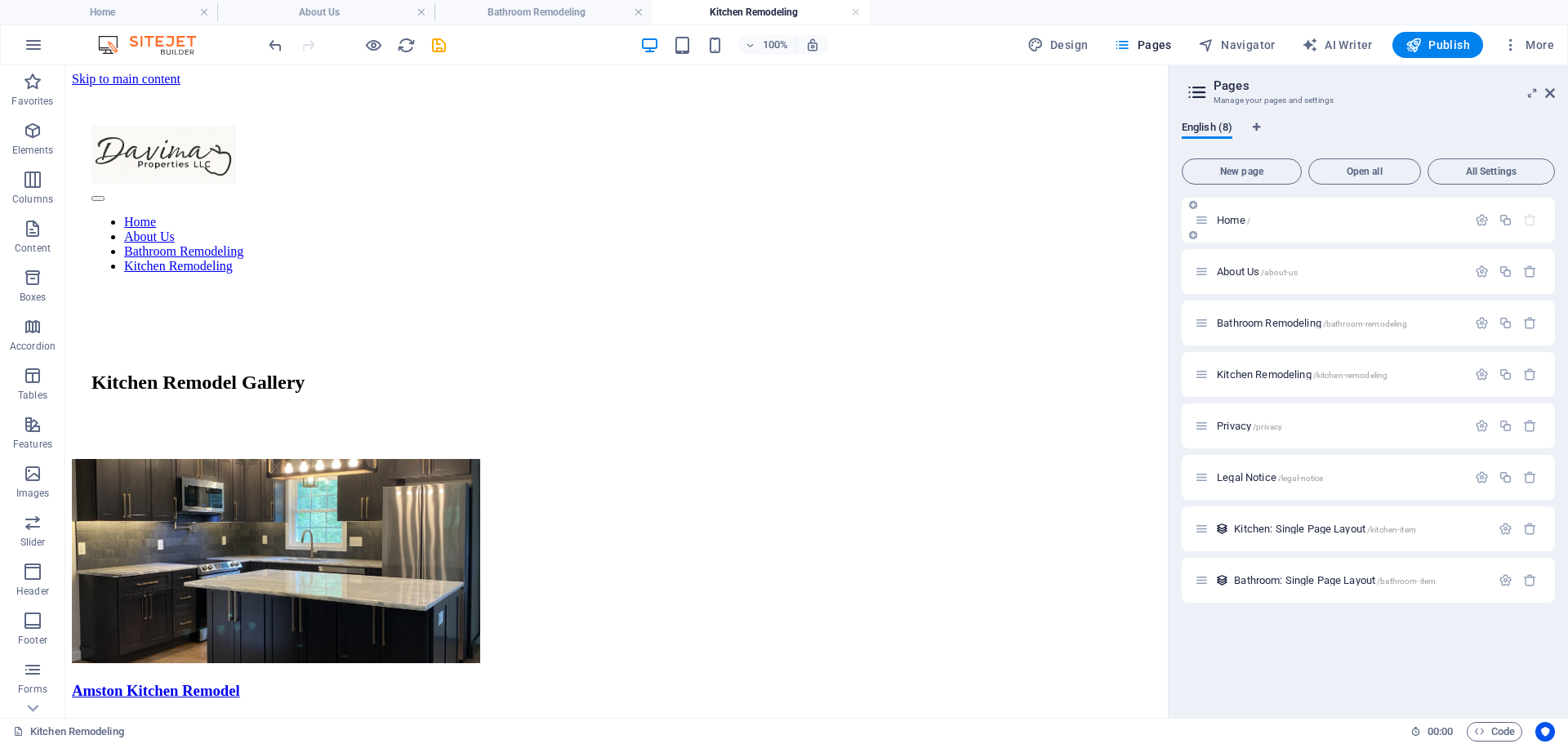
click at [1223, 219] on span "Home /" at bounding box center [1233, 221] width 33 height 13
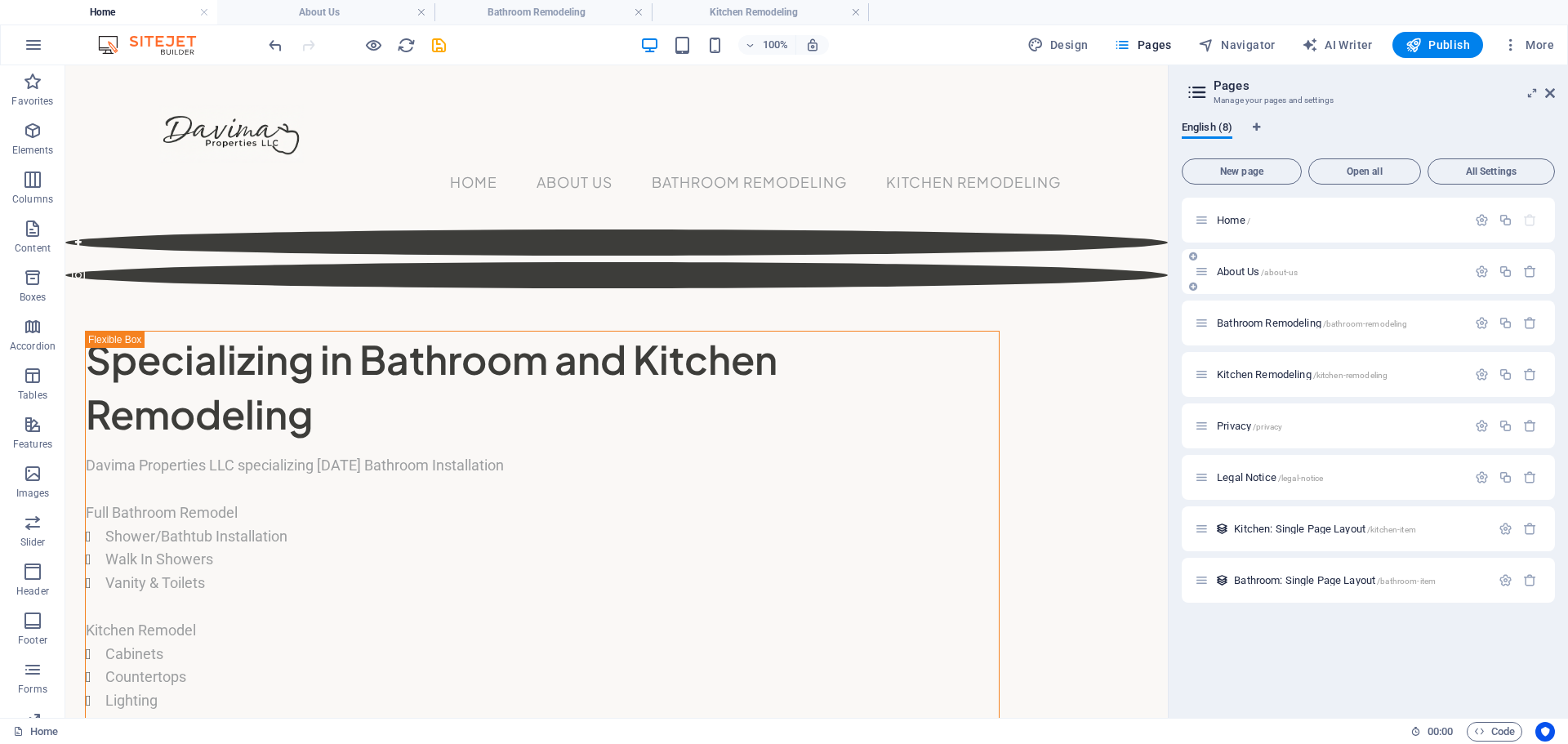
click at [1235, 270] on span "About Us /about-us" at bounding box center [1257, 272] width 80 height 13
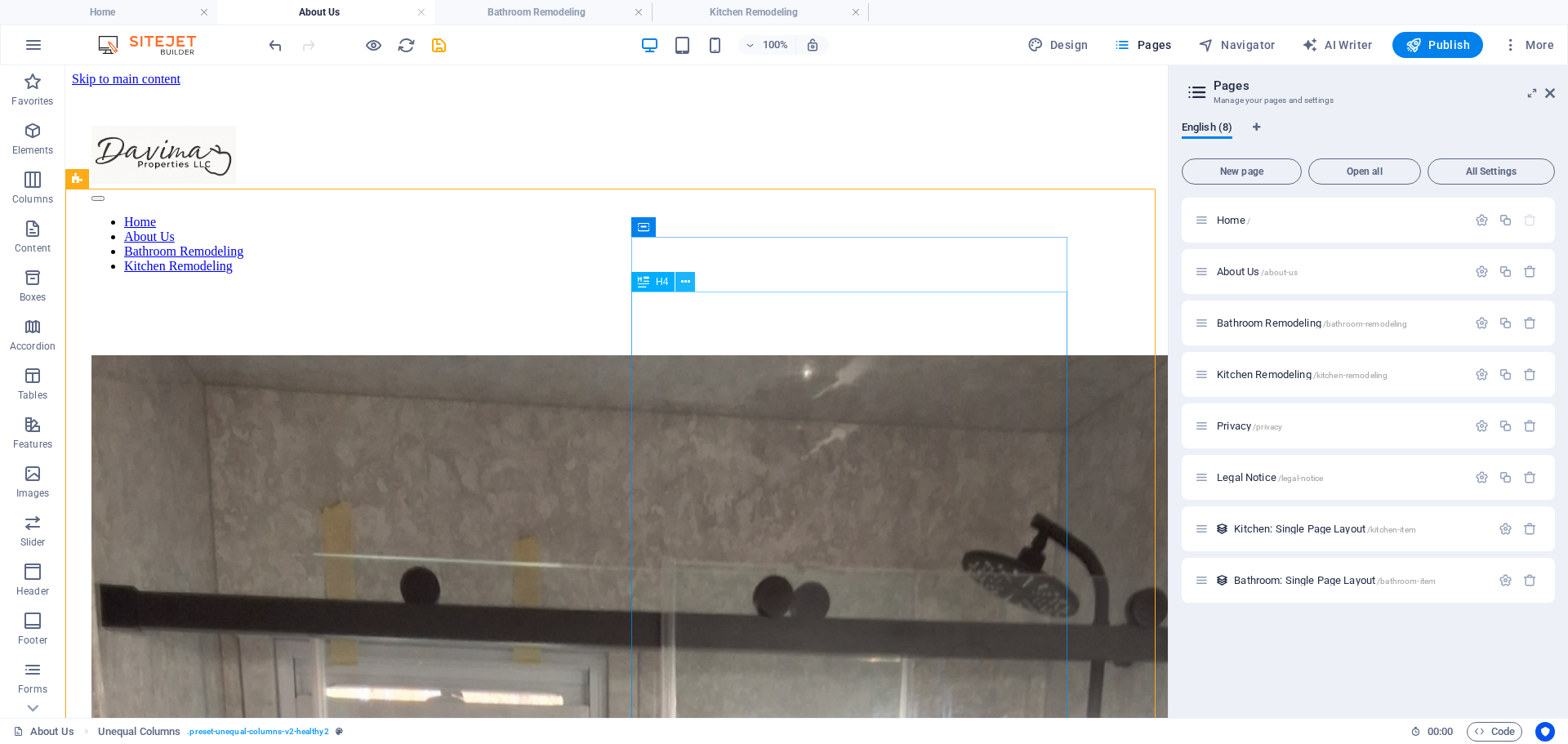
click at [690, 278] on icon at bounding box center [685, 282] width 9 height 17
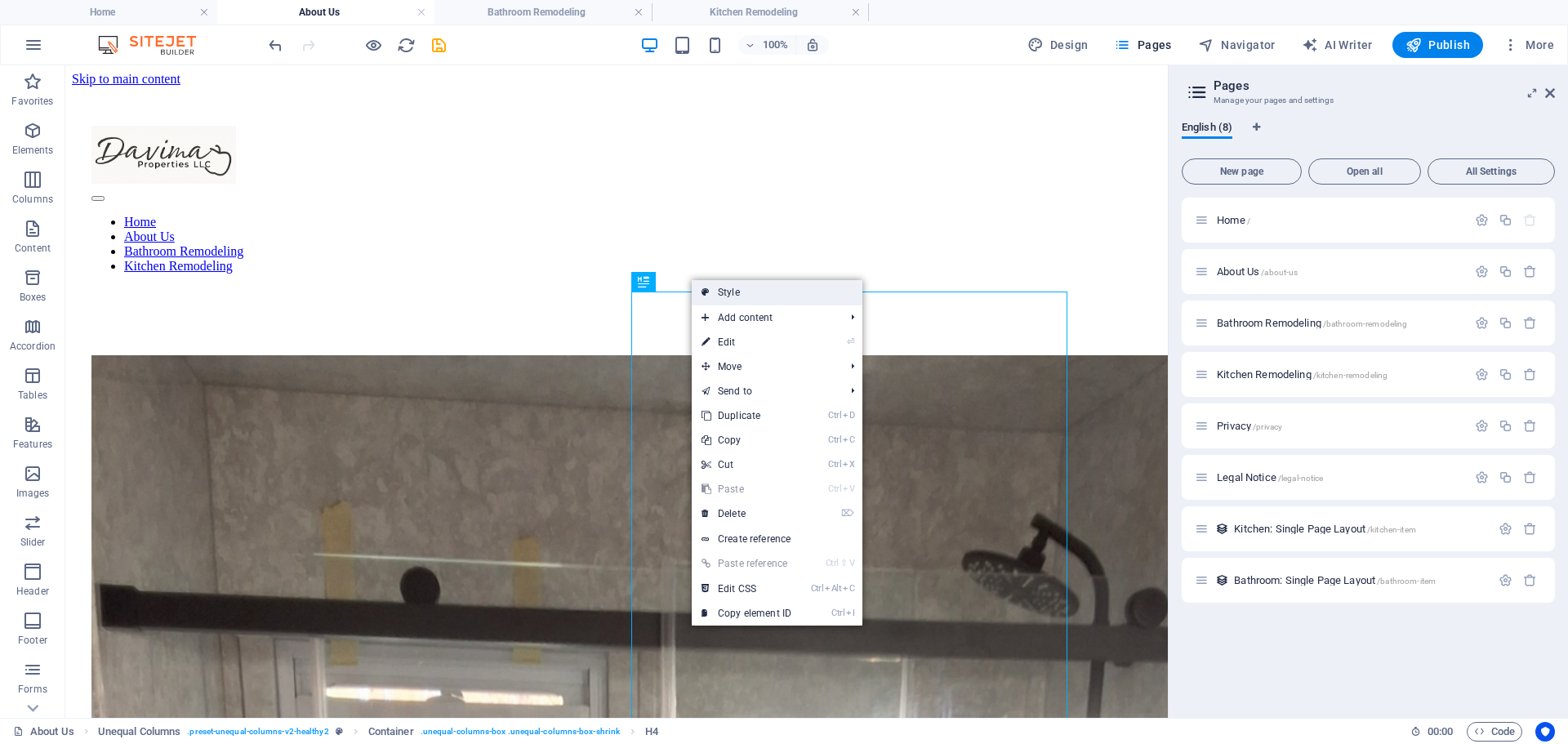
click at [713, 297] on link "Style" at bounding box center [777, 292] width 171 height 24
select select "%"
select select "px"
select select "preset-unequal-columns-v2-healthy2"
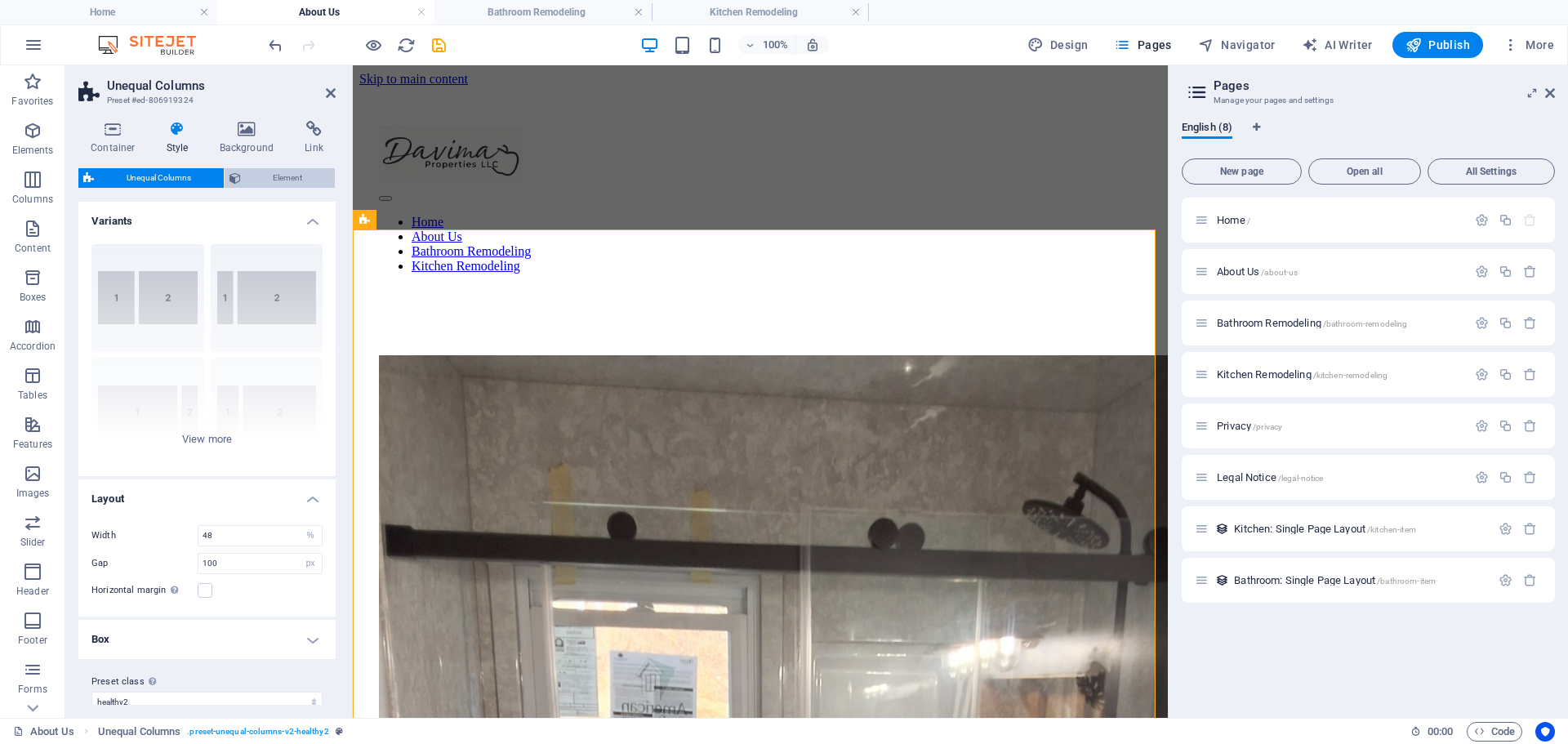
click at [297, 180] on span "Element" at bounding box center [288, 178] width 85 height 20
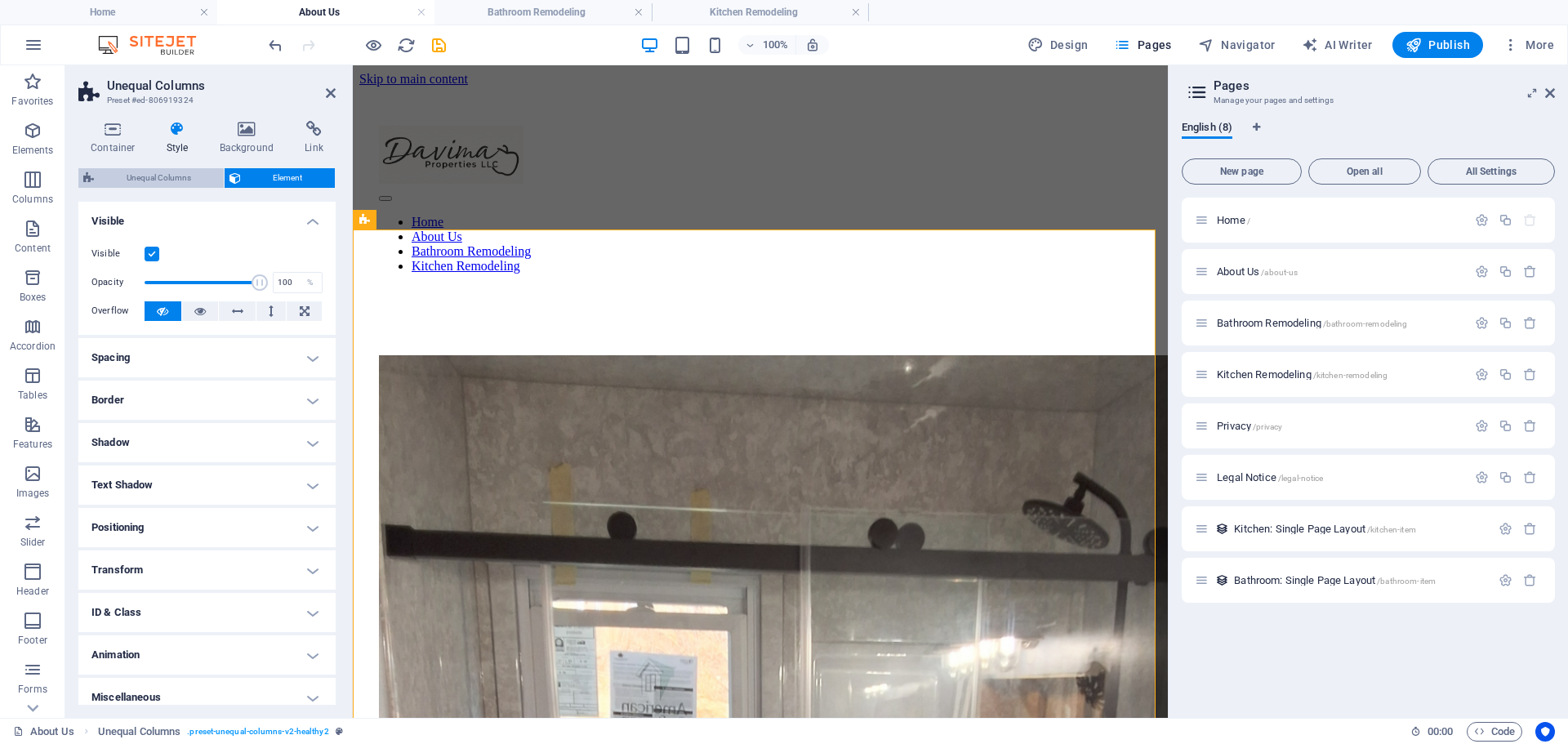
click at [147, 180] on span "Unequal Columns" at bounding box center [158, 178] width 120 height 20
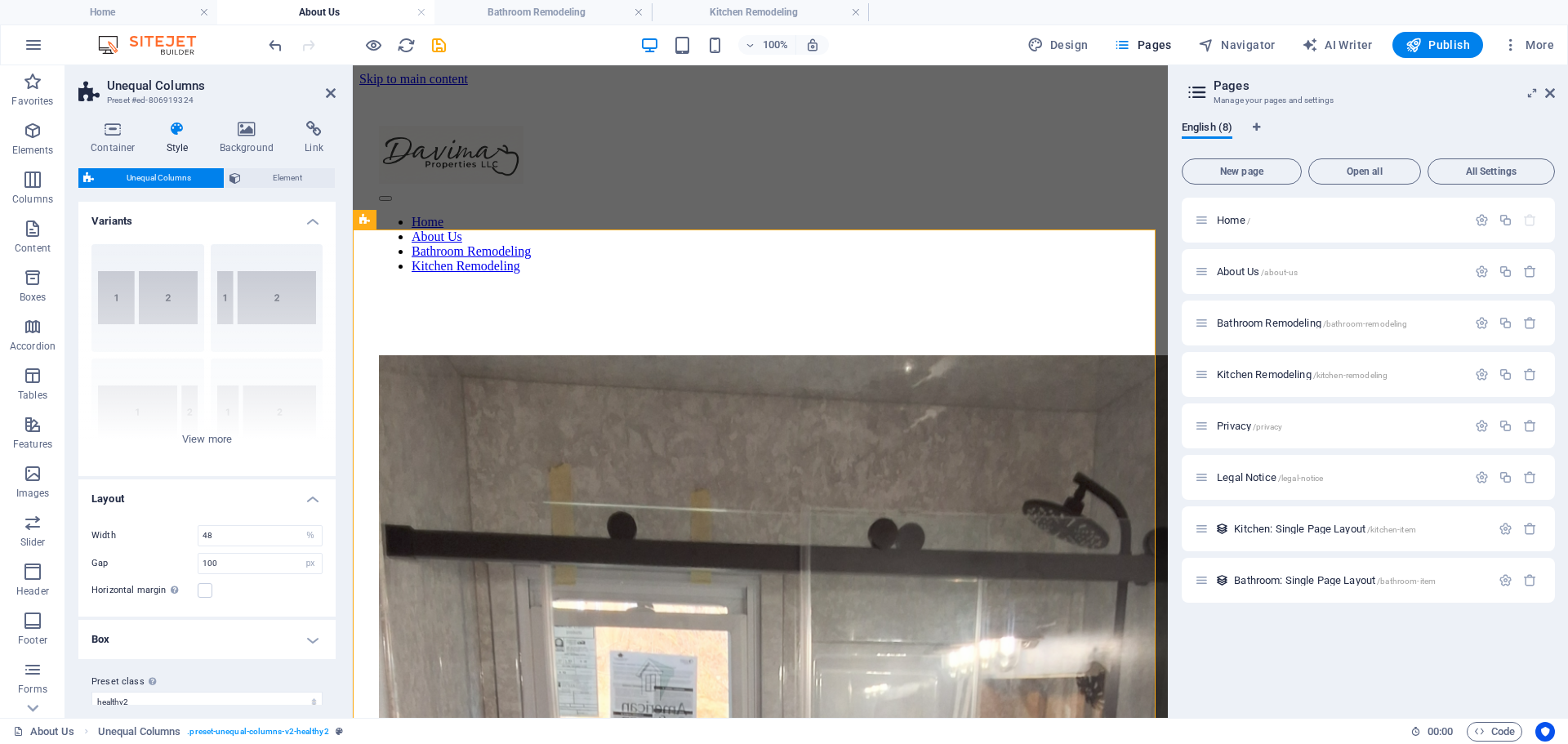
click at [333, 85] on h2 "Unequal Columns" at bounding box center [221, 86] width 229 height 14
click at [326, 94] on icon at bounding box center [330, 93] width 10 height 13
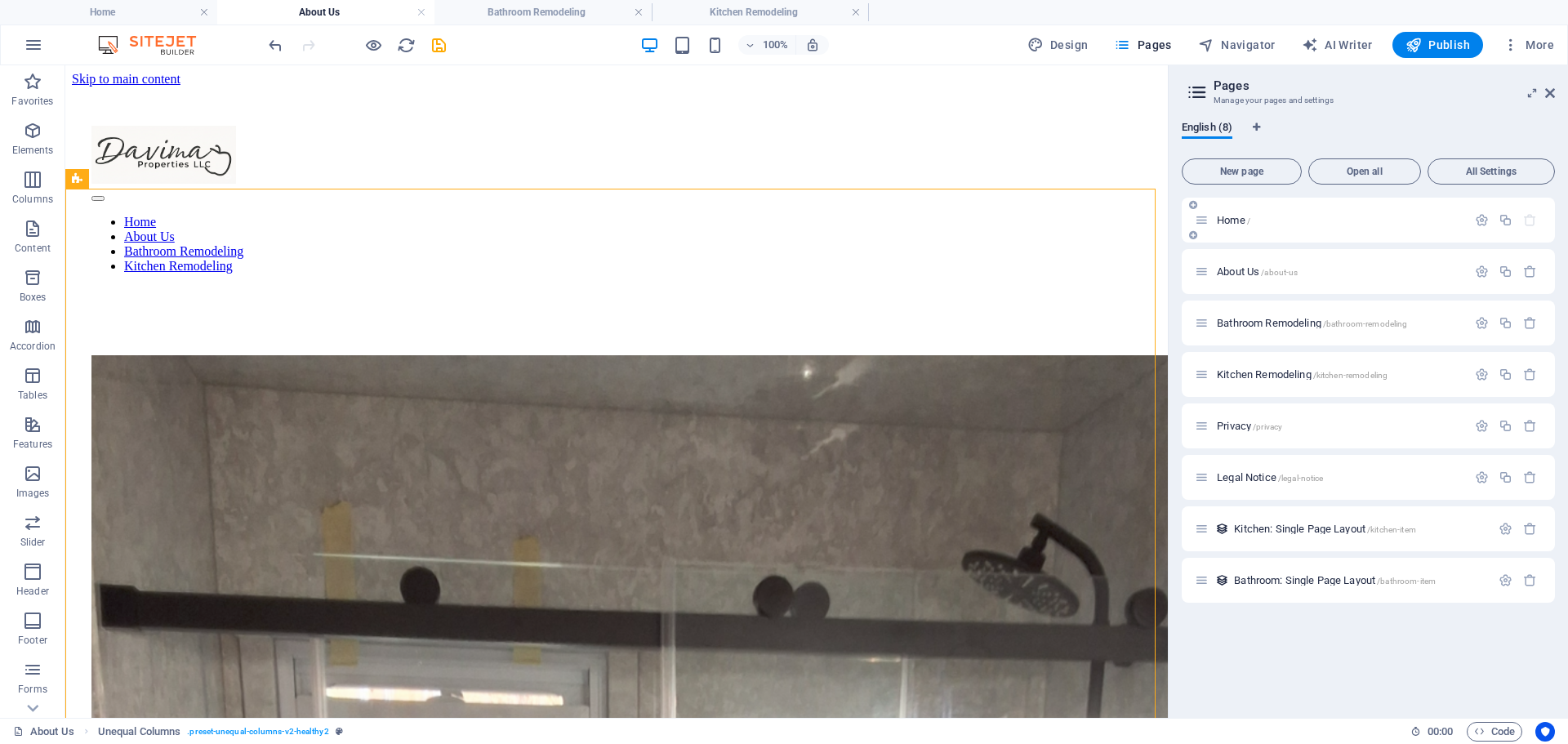
click at [1223, 219] on span "Home /" at bounding box center [1233, 221] width 33 height 13
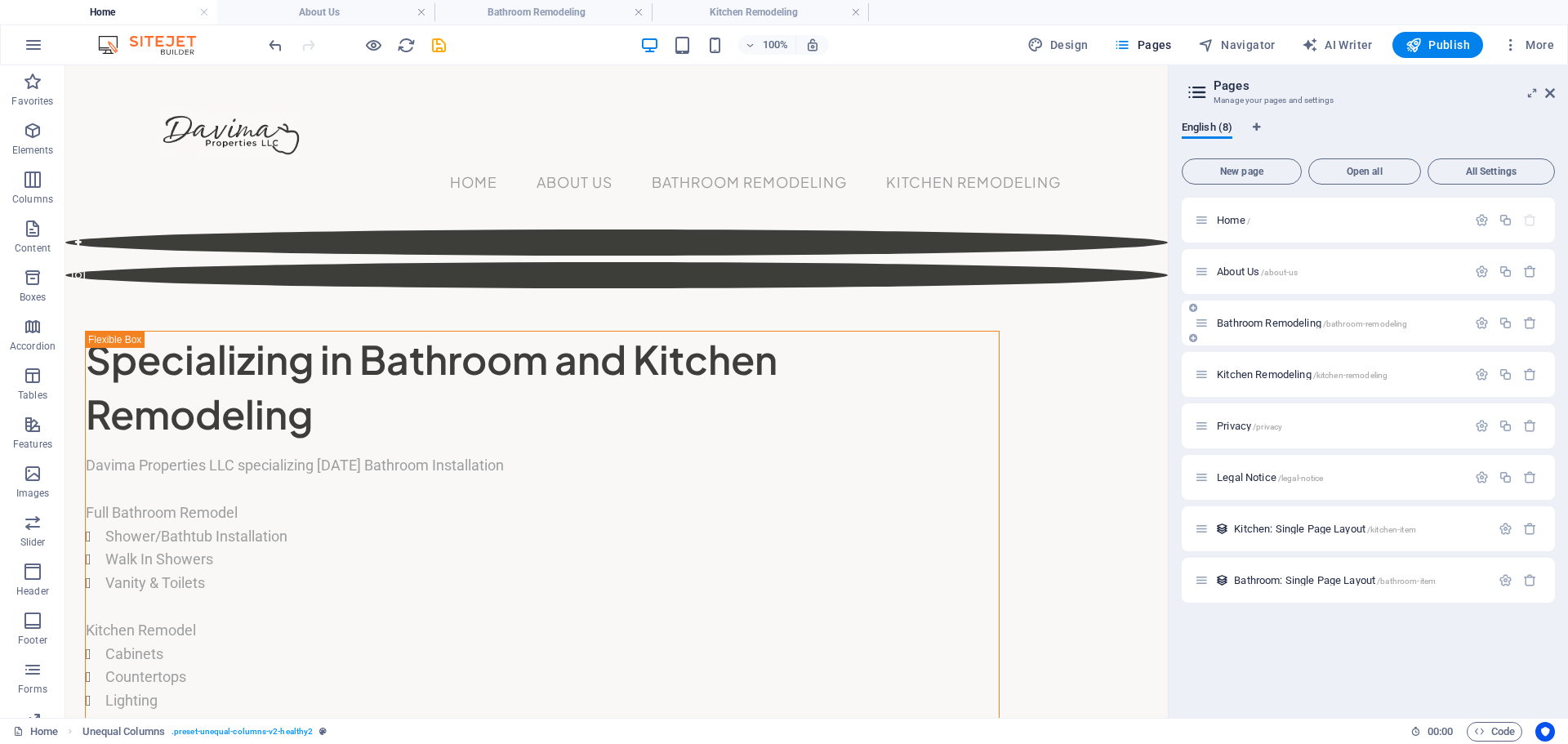
click at [1261, 325] on span "Bathroom Remodeling /bathroom-remodeling" at bounding box center [1312, 323] width 190 height 13
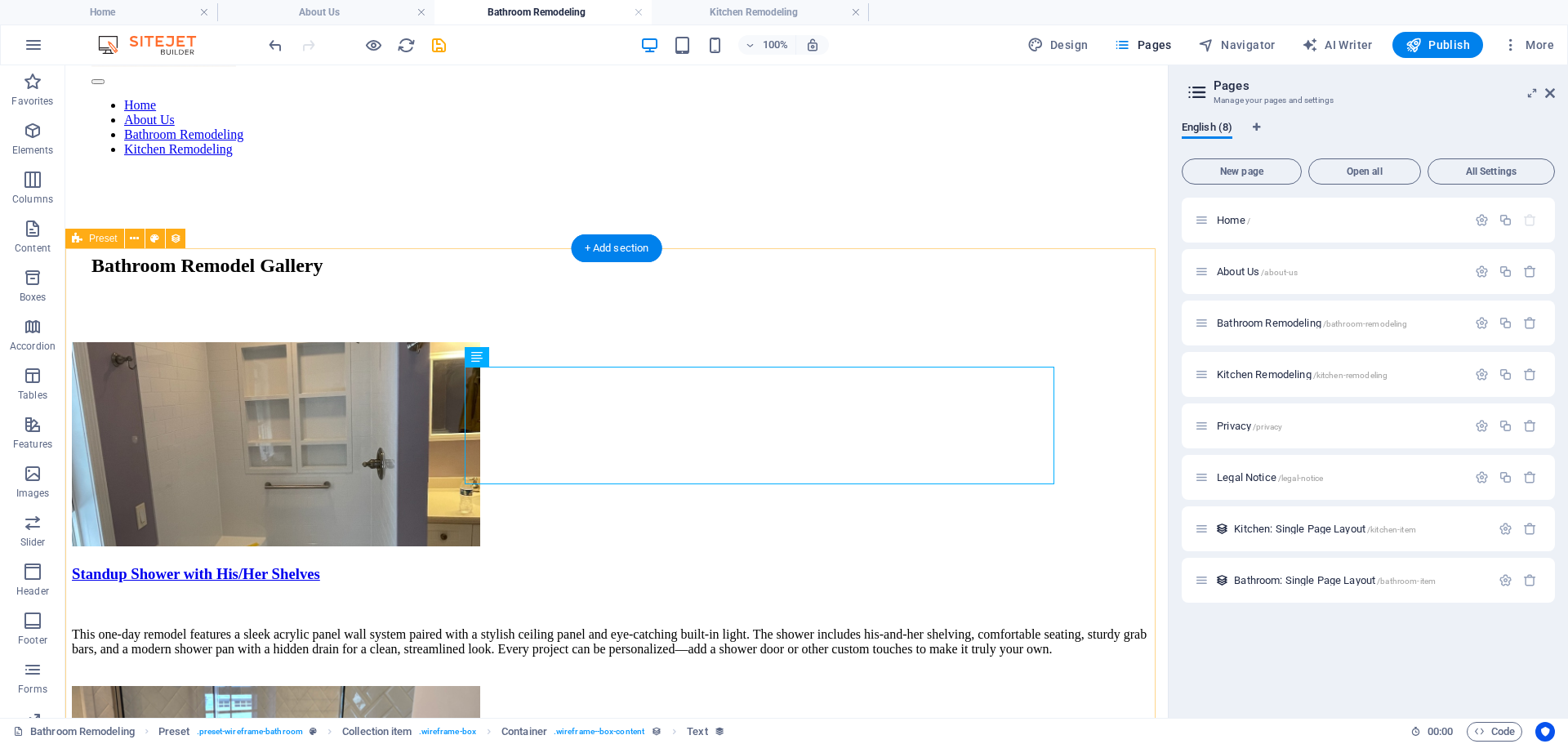
scroll to position [326, 0]
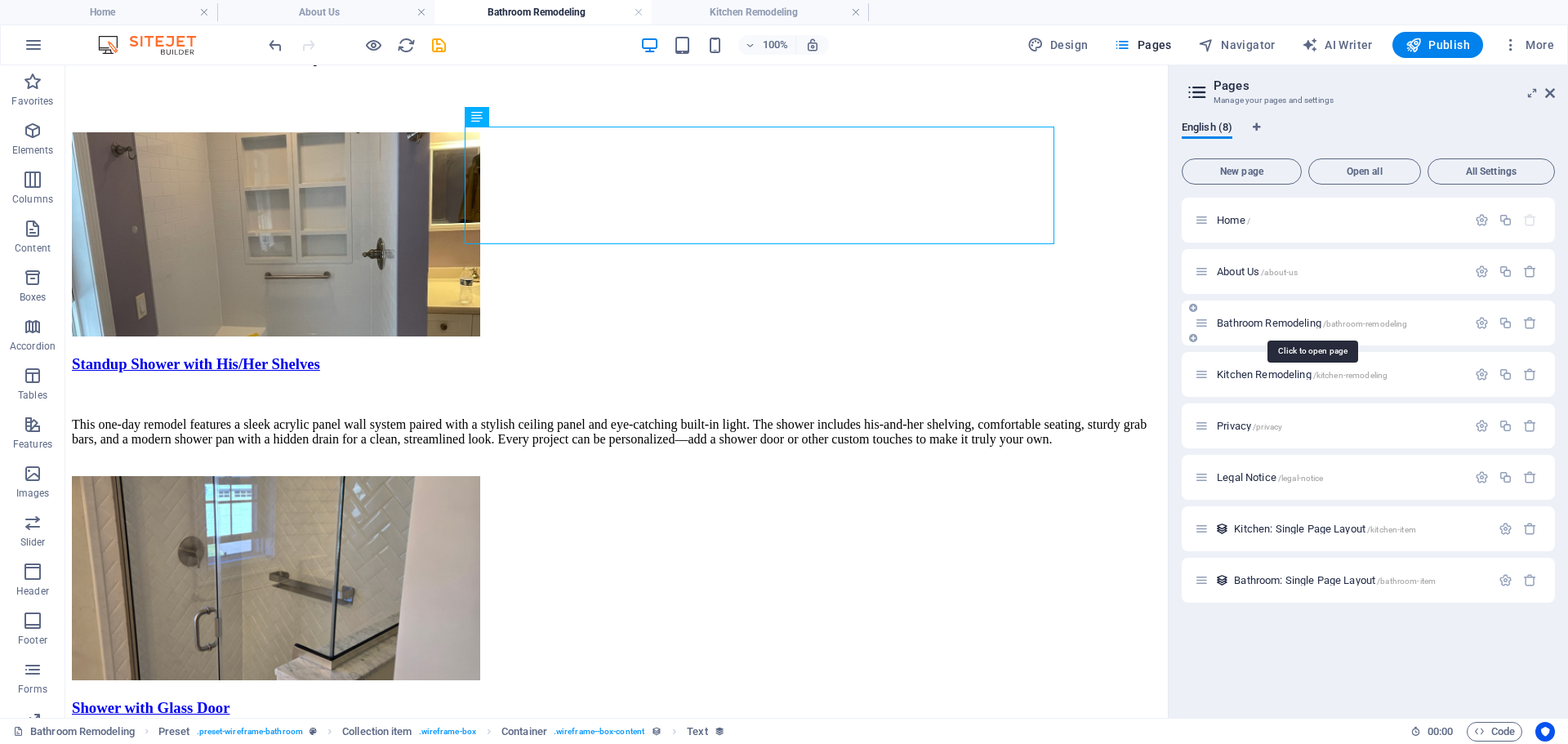
click at [1280, 324] on span "Bathroom Remodeling /bathroom-remodeling" at bounding box center [1312, 323] width 190 height 13
click at [604, 641] on div "+ Add section" at bounding box center [617, 639] width 90 height 28
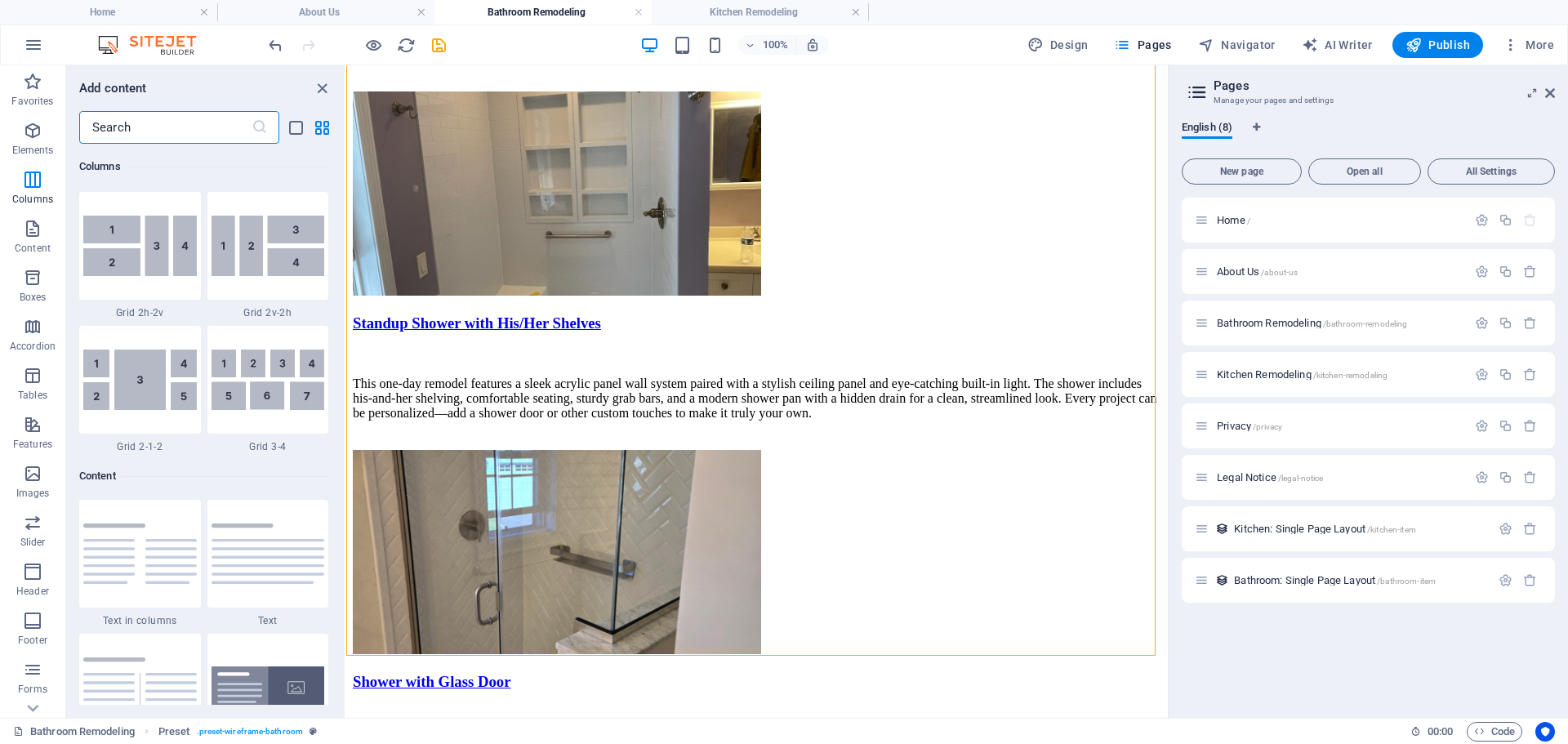
scroll to position [2612, 0]
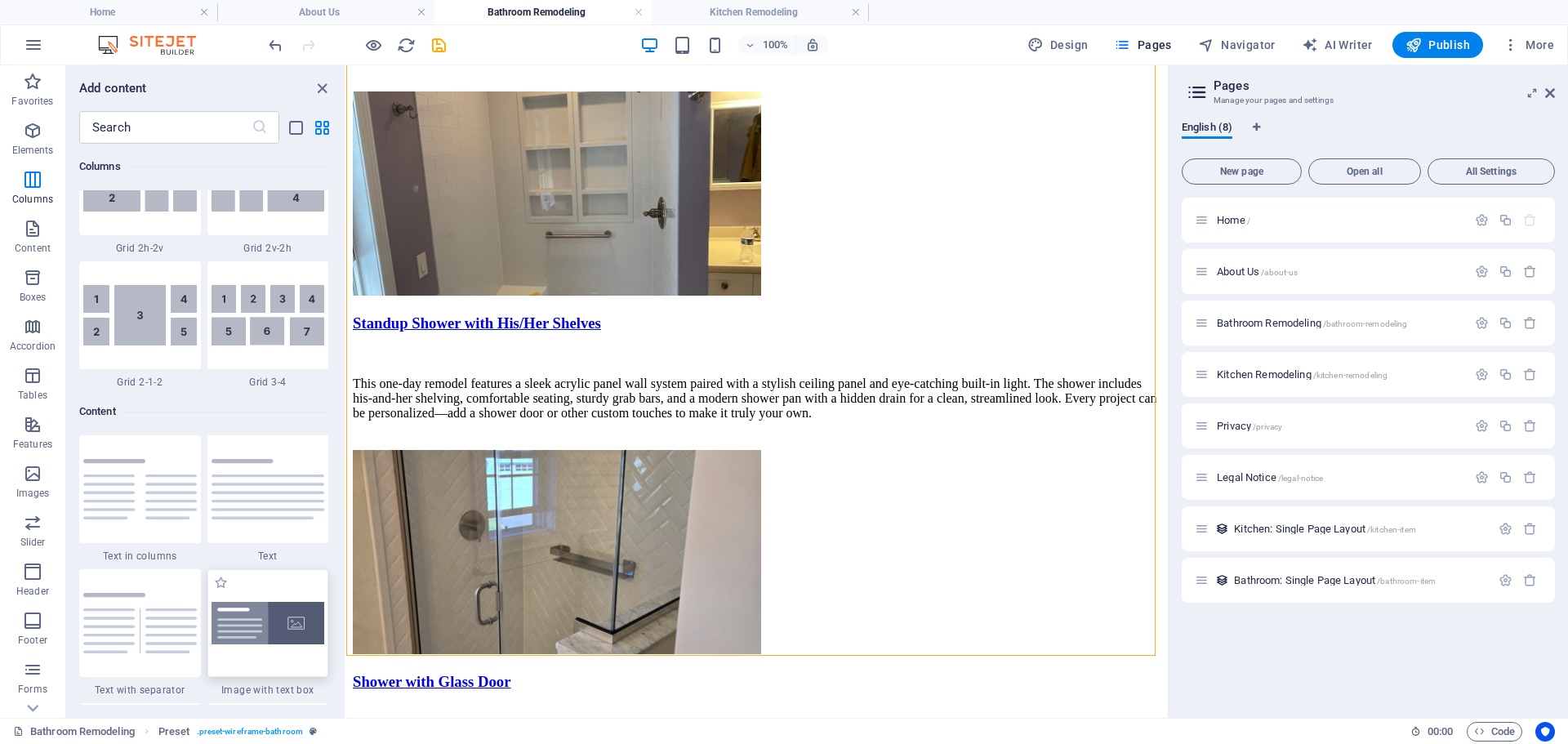
click at [247, 624] on img at bounding box center [269, 624] width 114 height 43
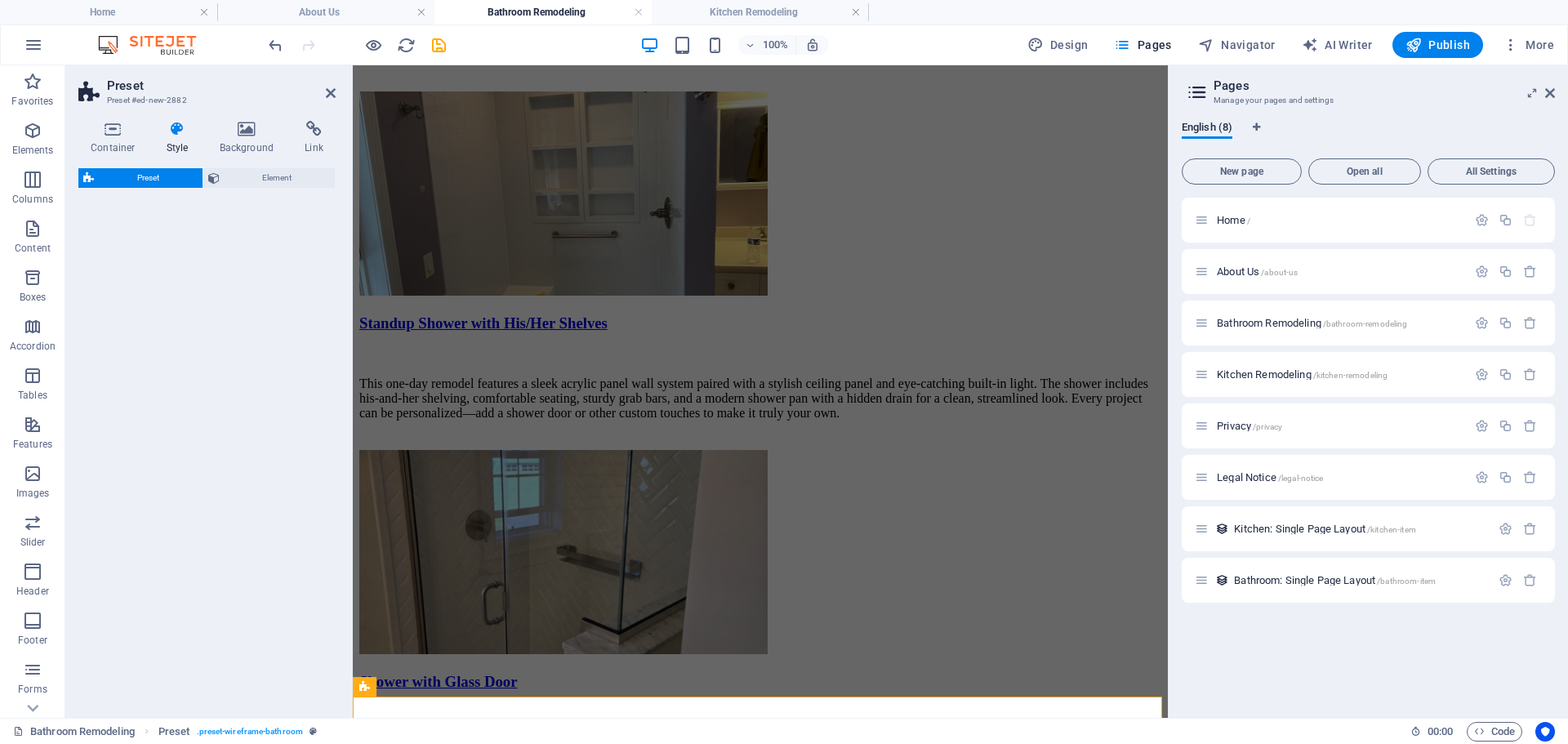
select select "rem"
select select "px"
select select "preset-text-with-image-v4-boxed"
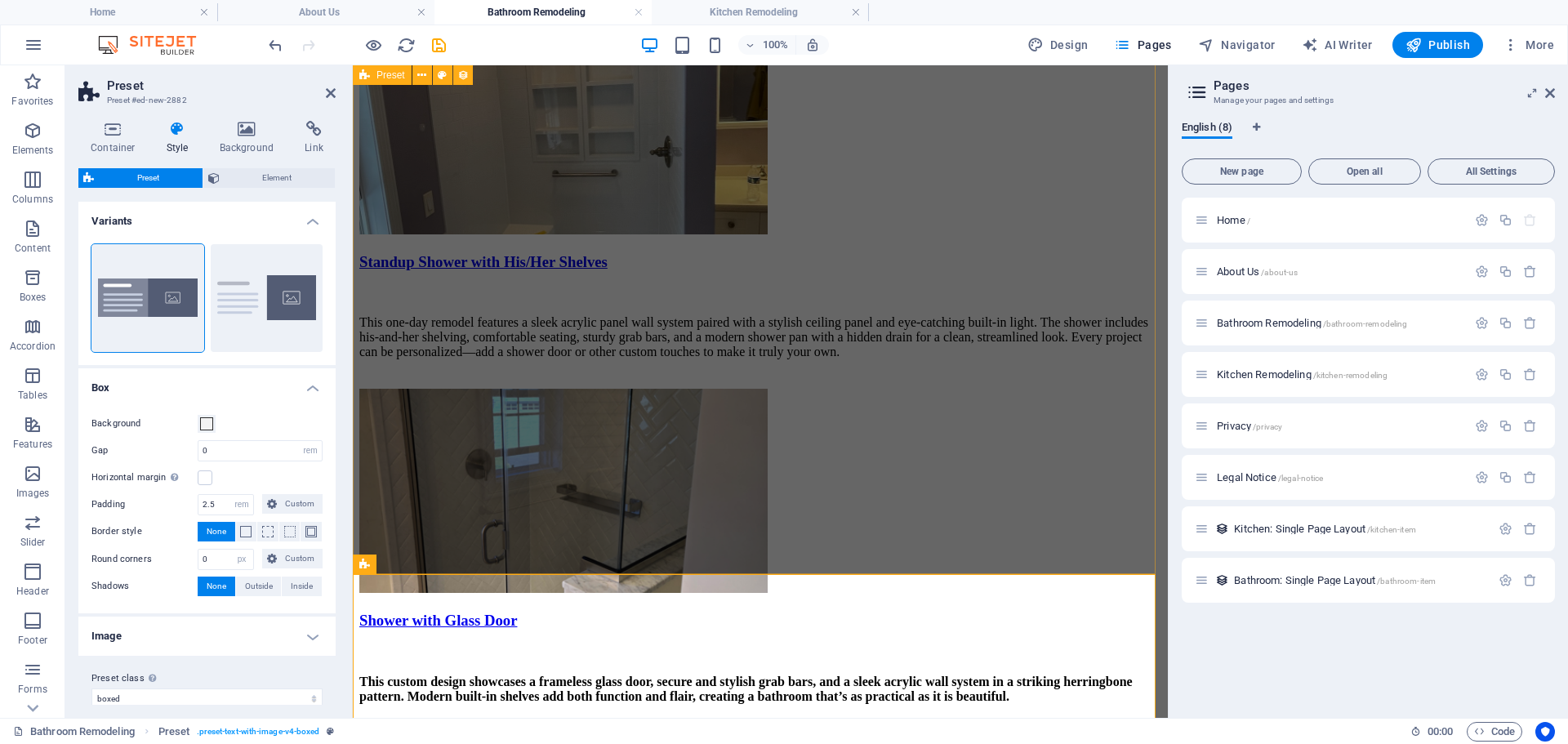
scroll to position [326, 0]
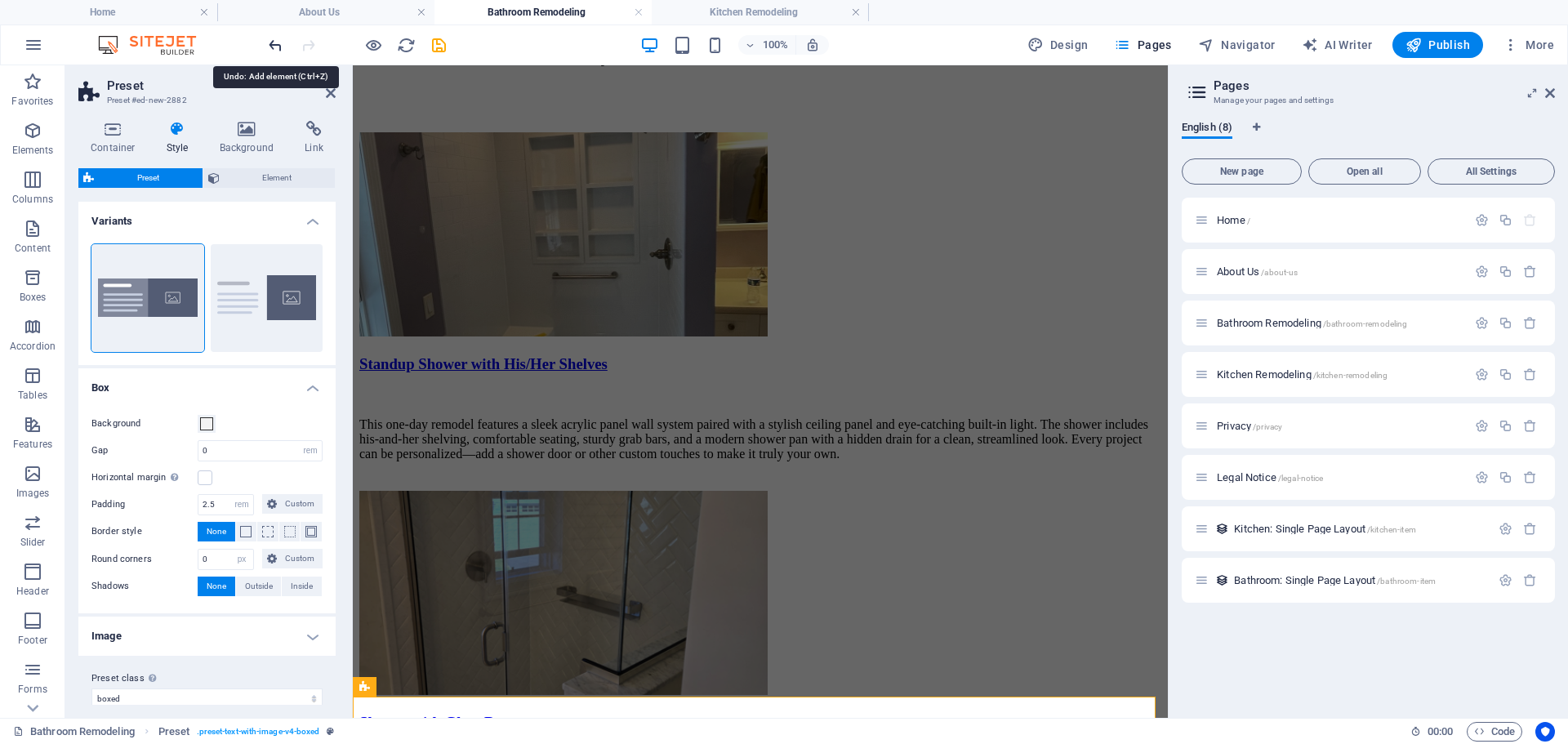
click at [268, 44] on icon "undo" at bounding box center [275, 45] width 19 height 19
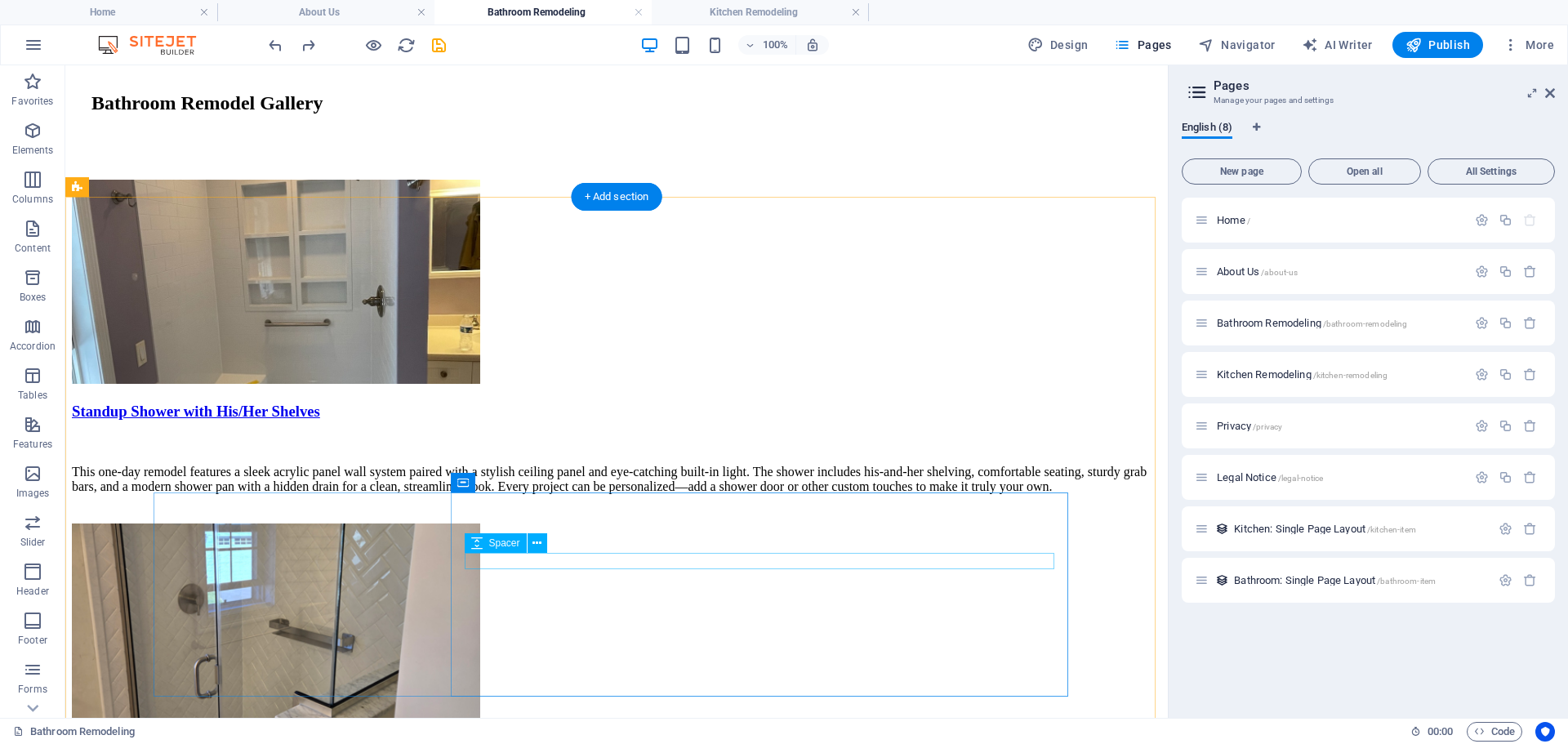
scroll to position [81, 0]
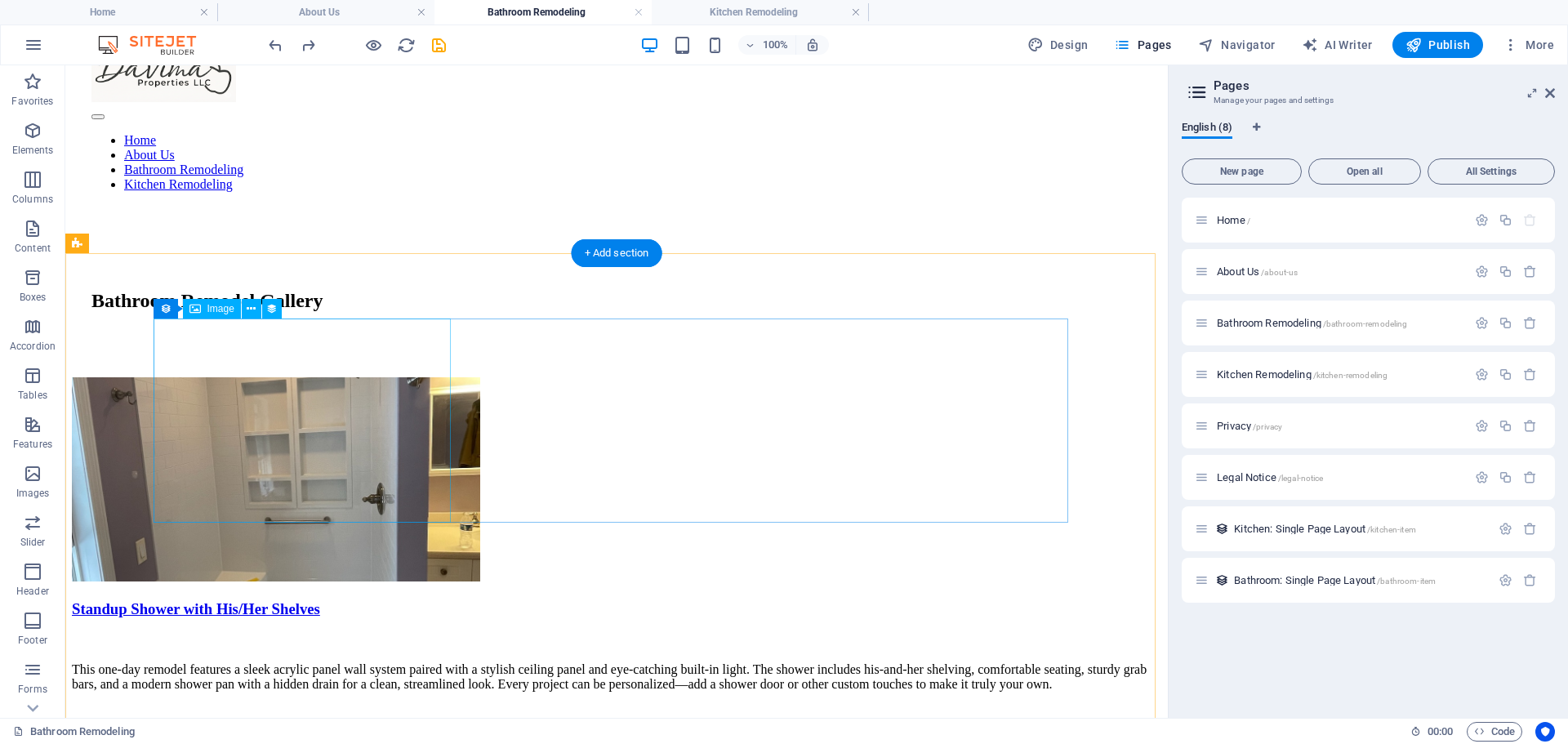
click at [390, 377] on figure at bounding box center [616, 480] width 1090 height 207
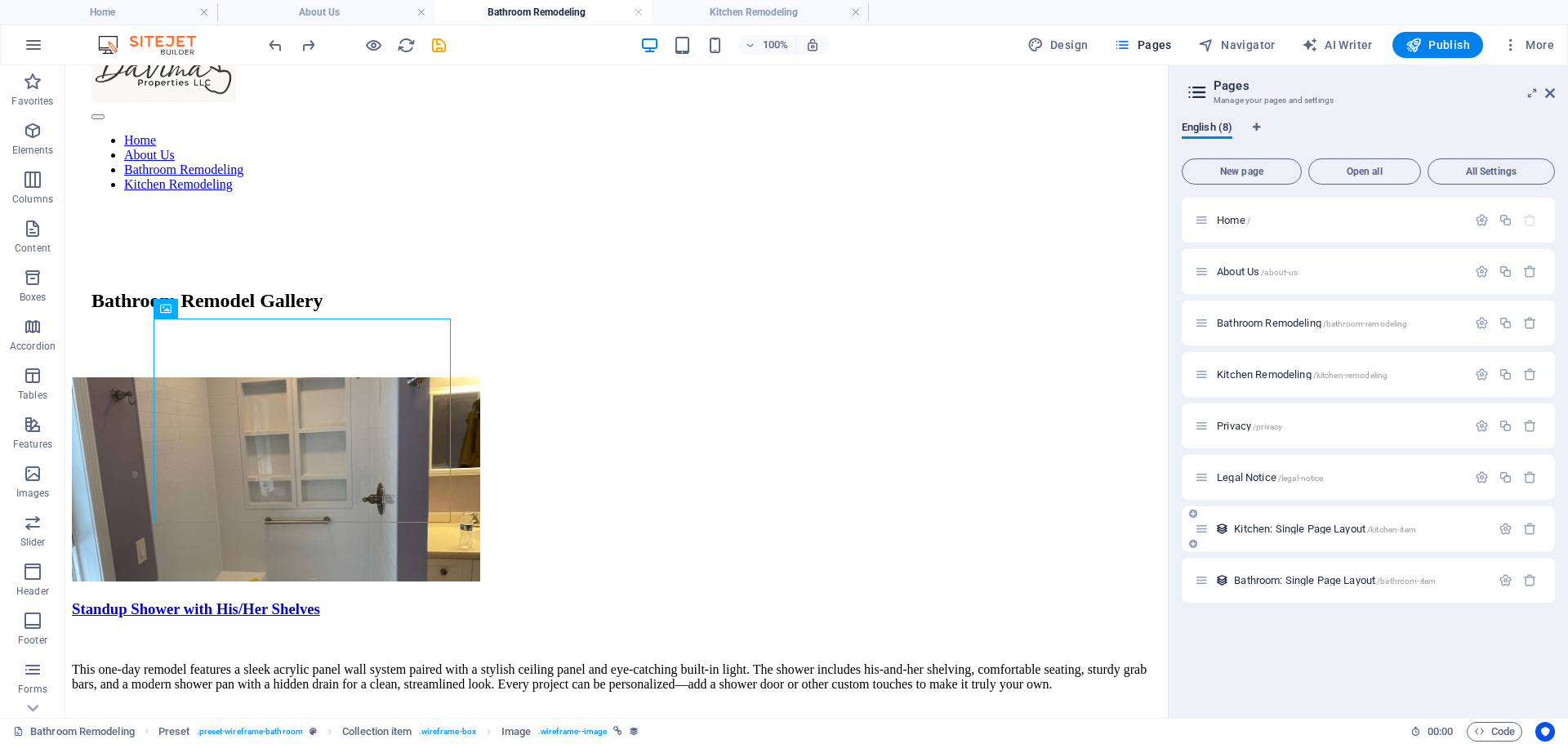
click at [1327, 528] on span "Kitchen: Single Page Layout /kitchen-item" at bounding box center [1325, 529] width 182 height 13
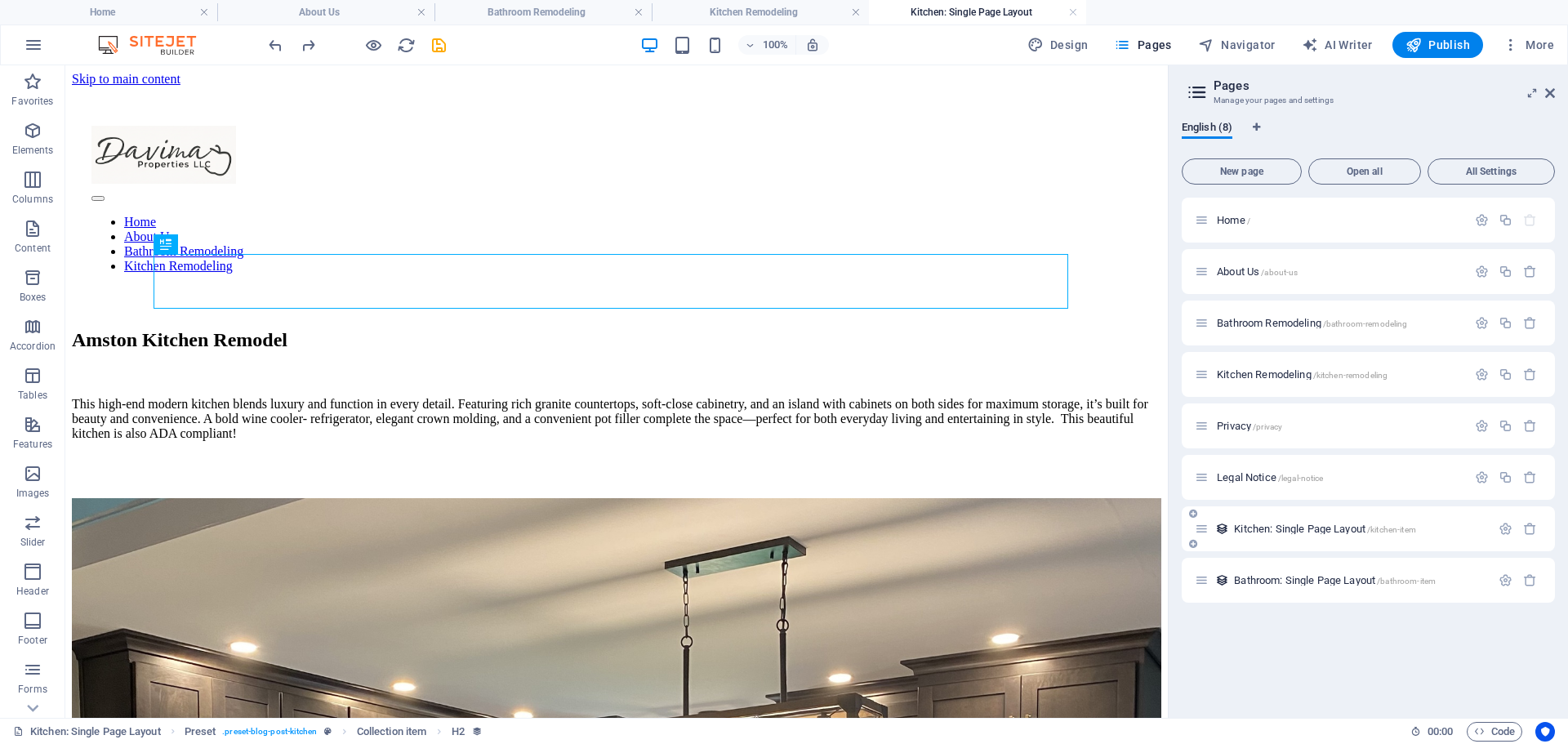
scroll to position [0, 0]
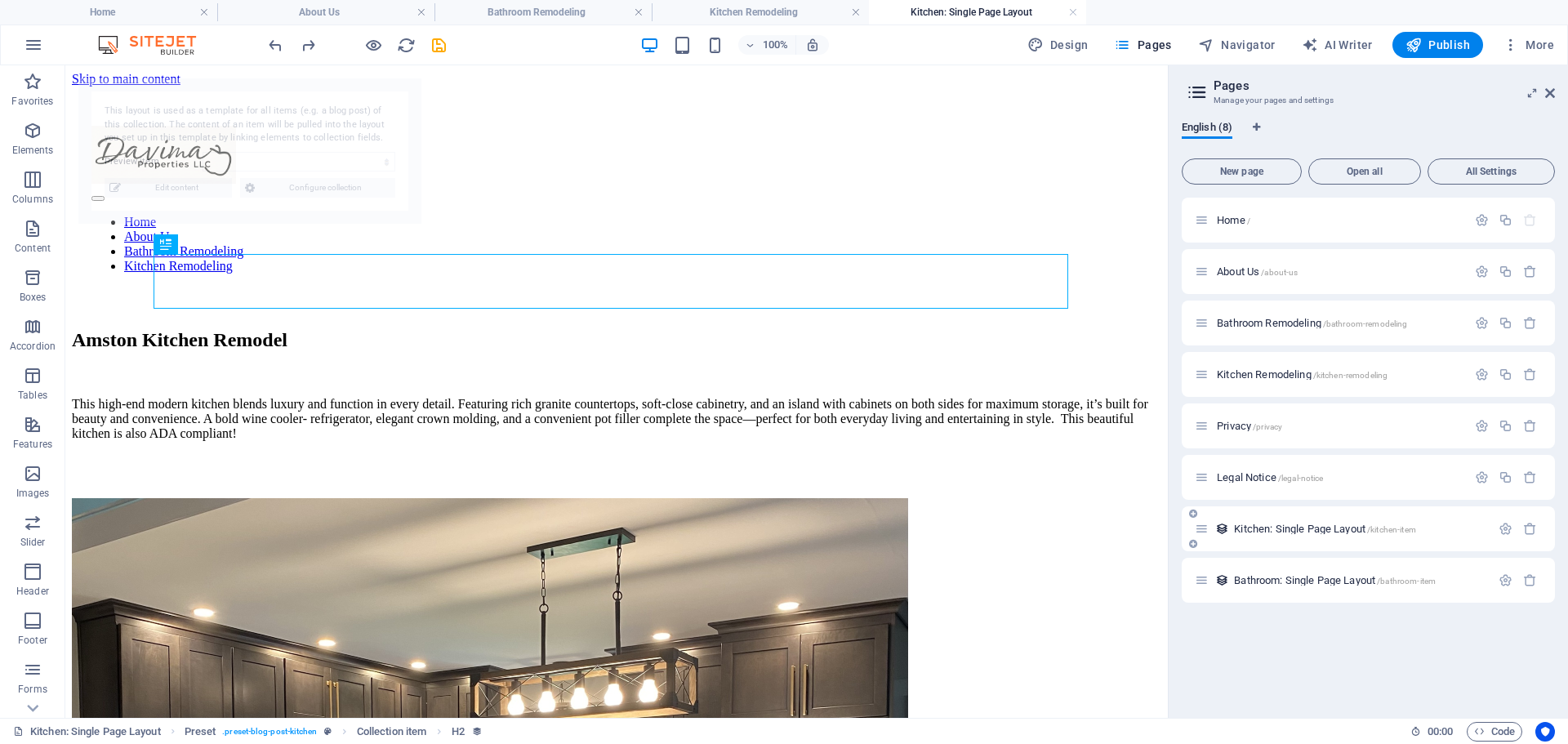
select select "68a4ec3f4a9194803805fa78"
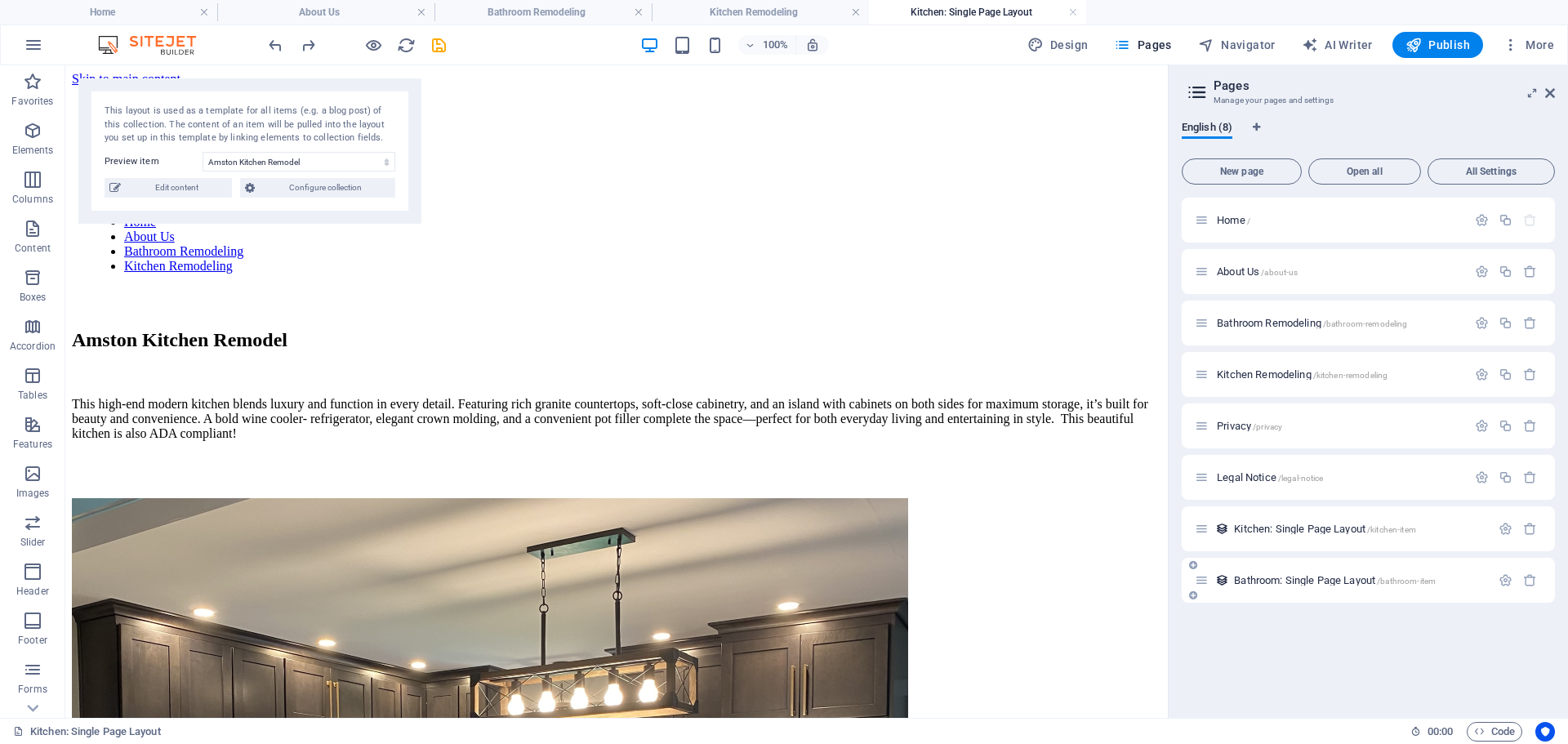
click at [1260, 579] on span "Bathroom: Single Page Layout /bathroom-item" at bounding box center [1335, 580] width 202 height 13
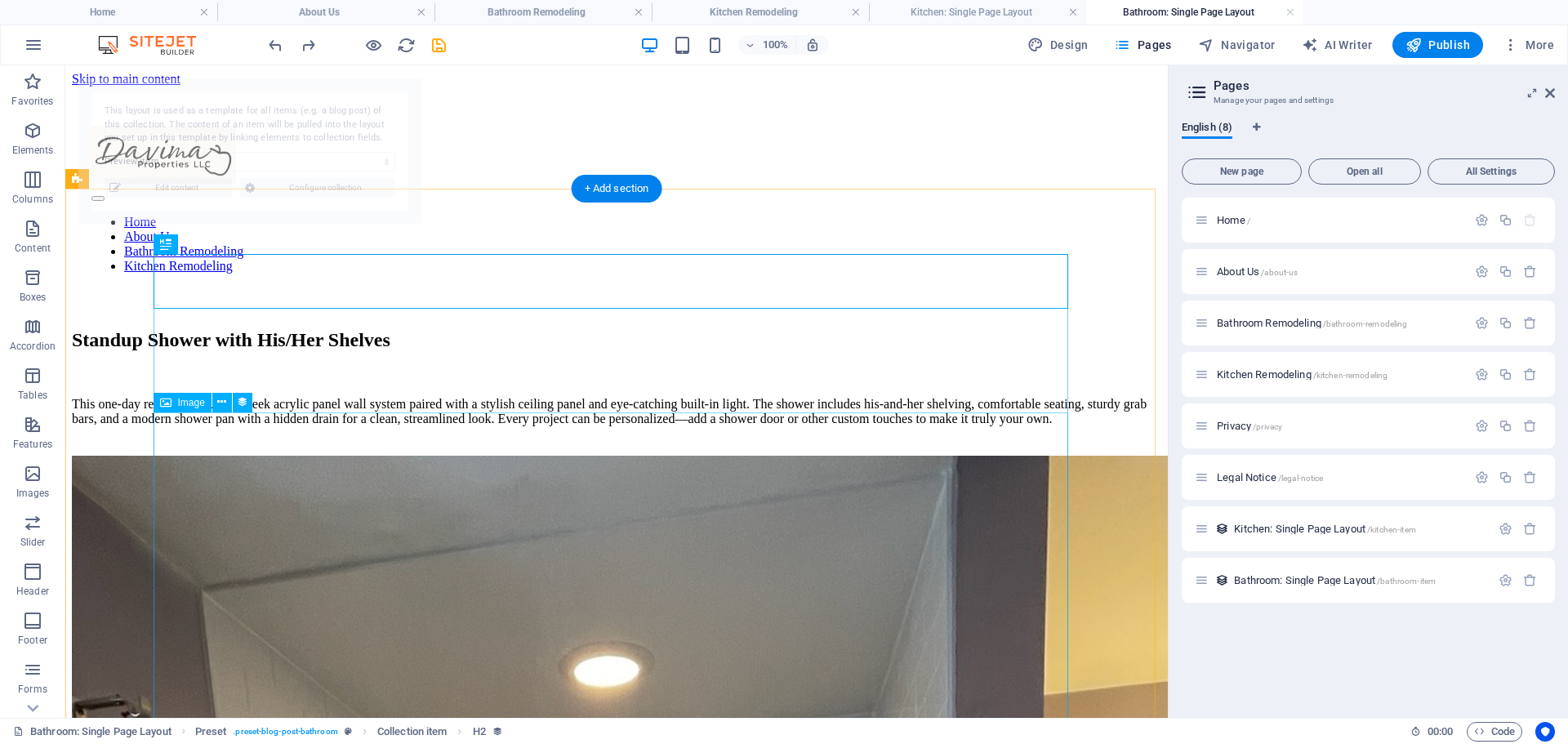
select select "68a4ff274902392cb50e07f3"
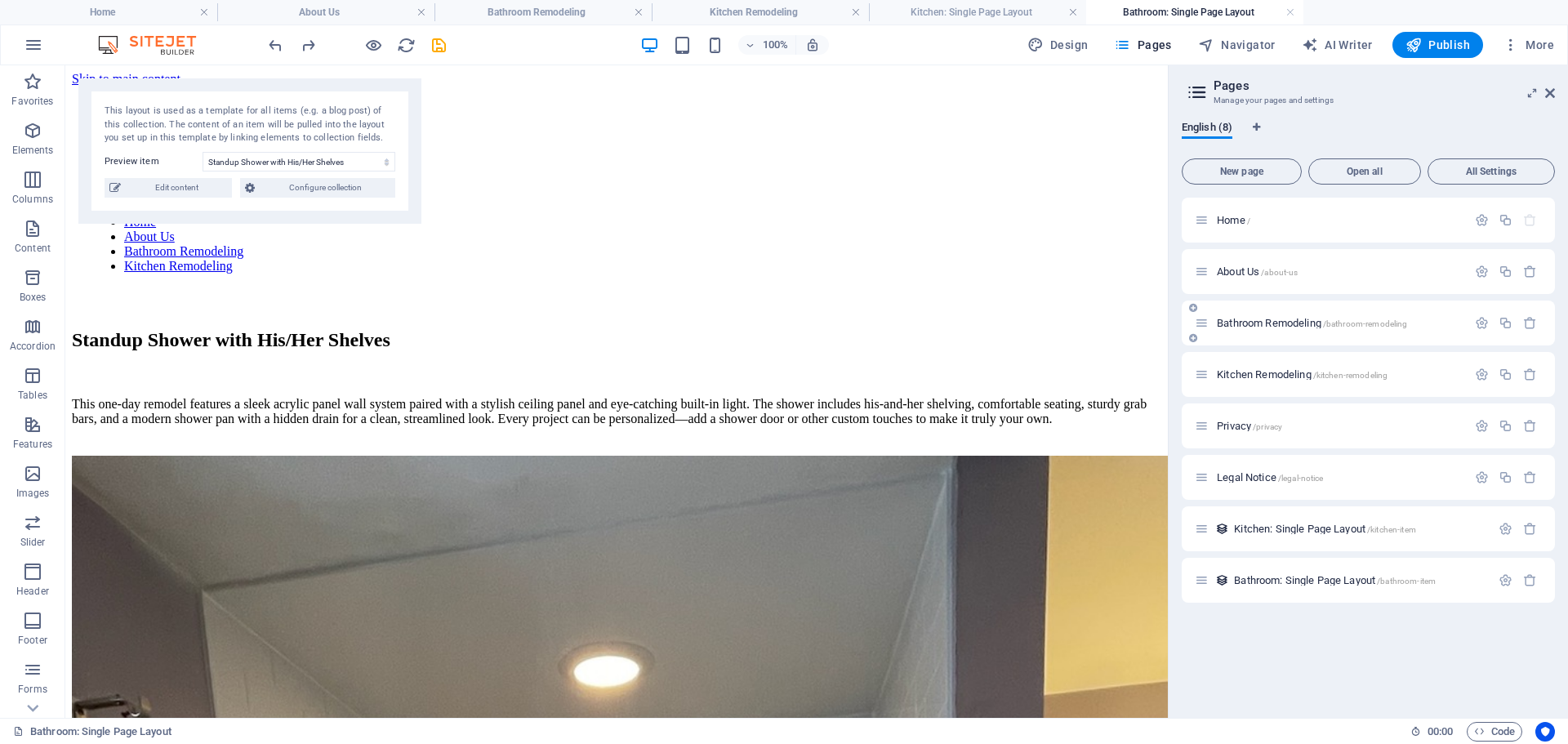
click at [1260, 325] on span "Bathroom Remodeling /bathroom-remodeling" at bounding box center [1312, 323] width 190 height 13
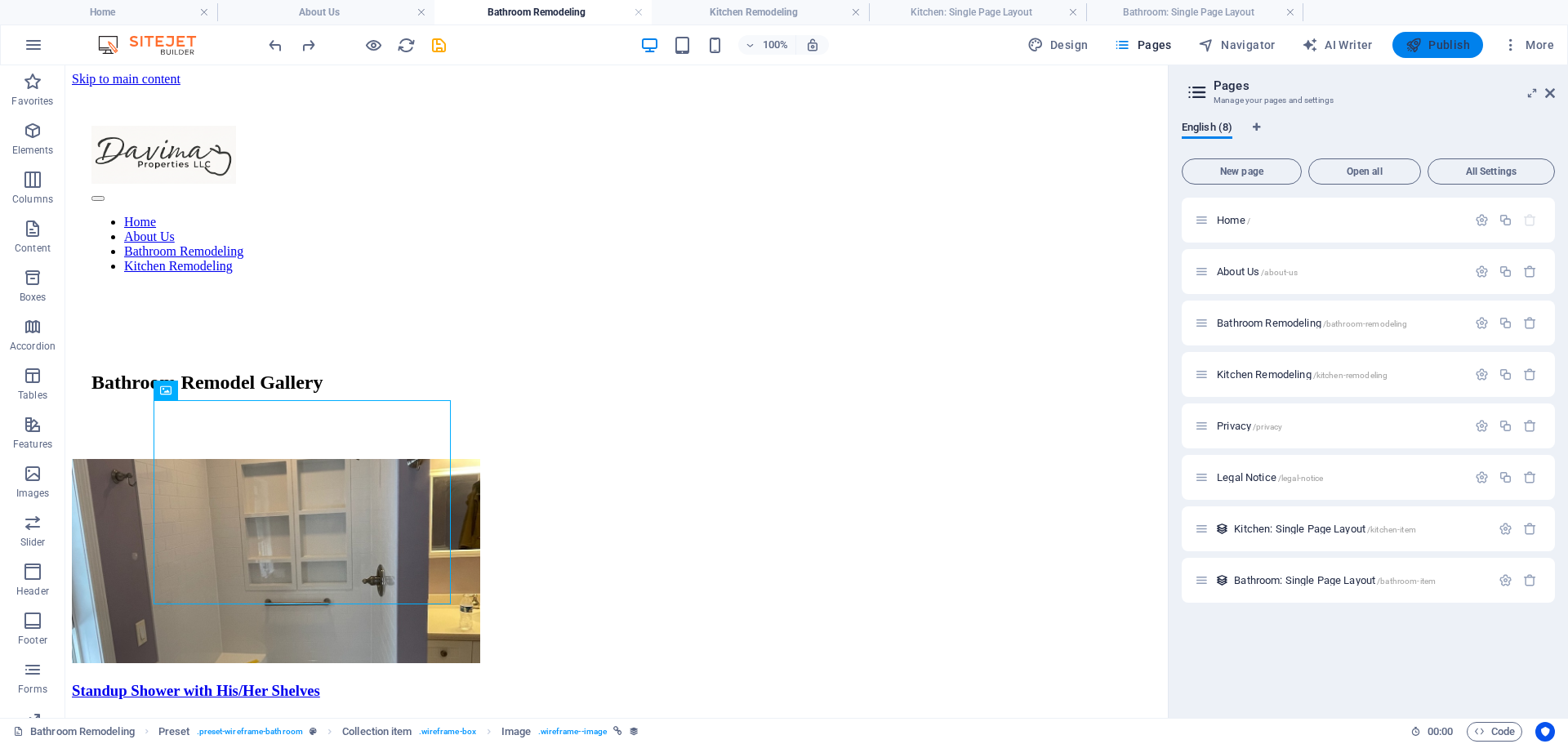
click at [1436, 41] on span "Publish" at bounding box center [1437, 45] width 64 height 16
